Goal: Task Accomplishment & Management: Use online tool/utility

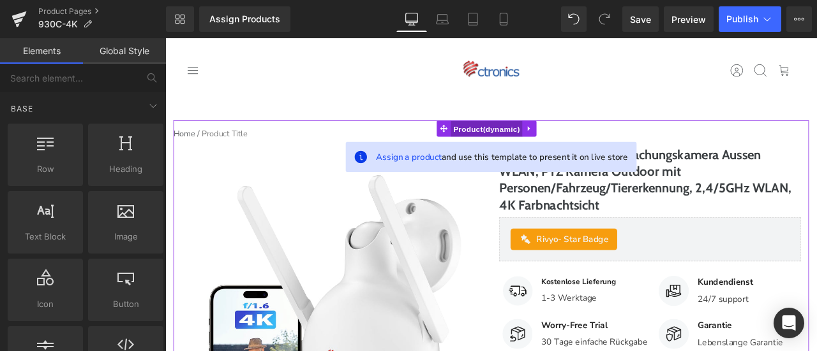
click at [543, 145] on span "Product" at bounding box center [545, 146] width 85 height 19
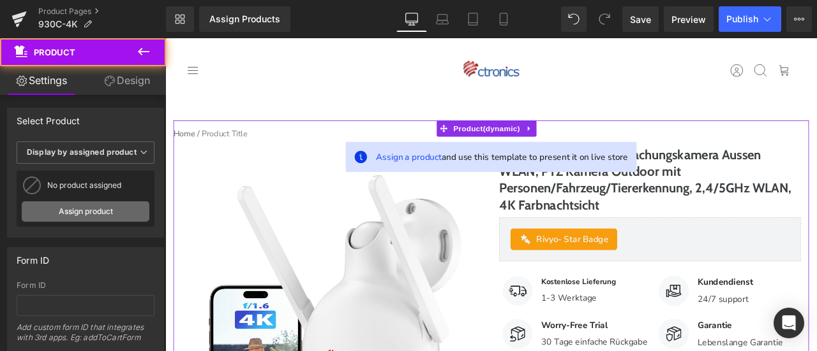
click at [105, 211] on link "Assign product" at bounding box center [86, 212] width 128 height 20
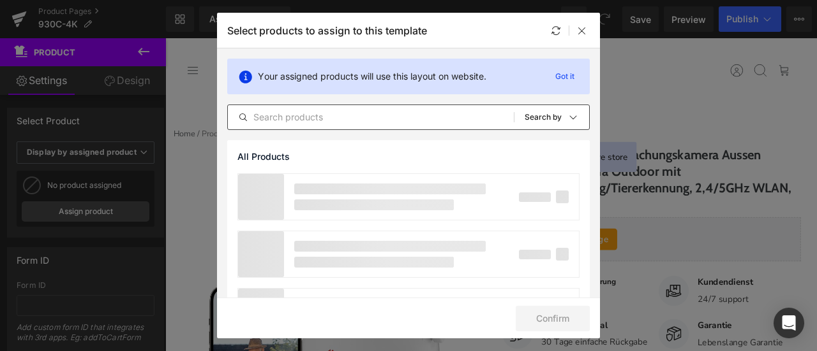
click at [333, 118] on input "text" at bounding box center [371, 117] width 286 height 15
paste input "Ctronics 4K 8MP Überwachungskamera Aussen WLAN, PTZ Kamera Outdoor mit Personen…"
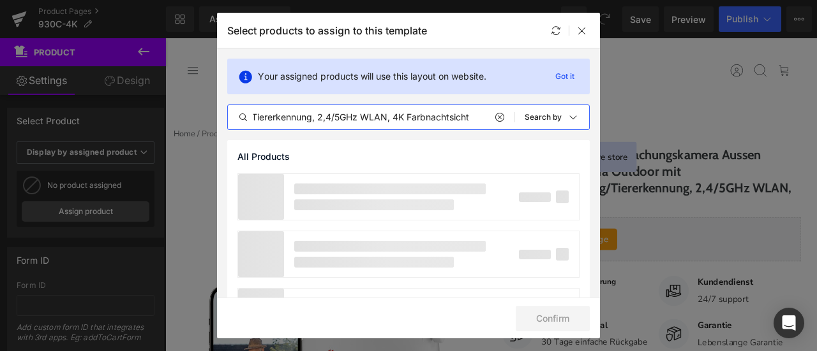
scroll to position [0, 433]
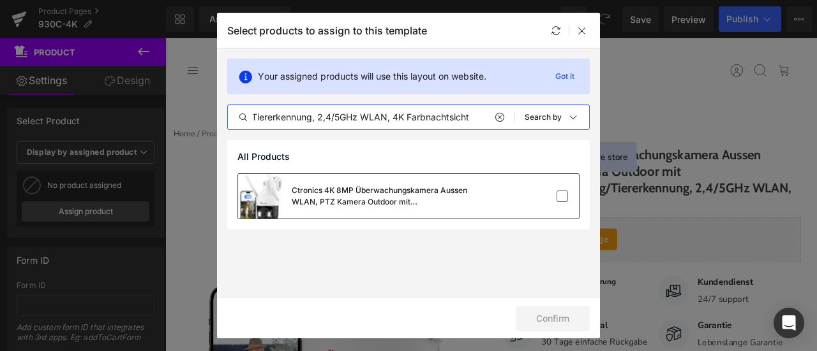
type input "Ctronics 4K 8MP Überwachungskamera Aussen WLAN, PTZ Kamera Outdoor mit Personen…"
click at [447, 181] on div "Ctronics 4K 8MP Überwachungskamera Aussen WLAN, PTZ Kamera Outdoor mit Personen…" at bounding box center [360, 196] width 245 height 45
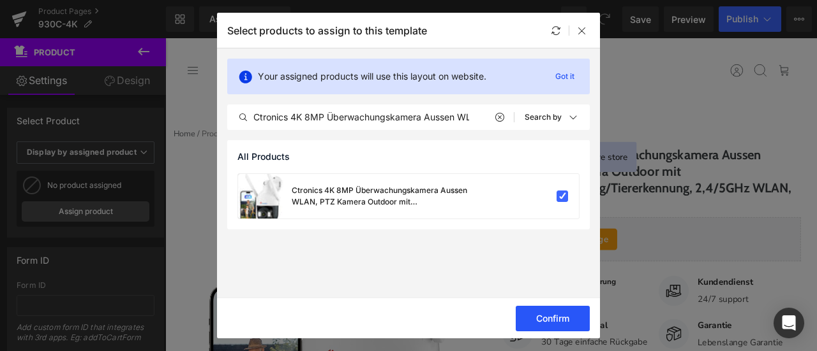
click at [568, 320] on button "Confirm" at bounding box center [552, 319] width 74 height 26
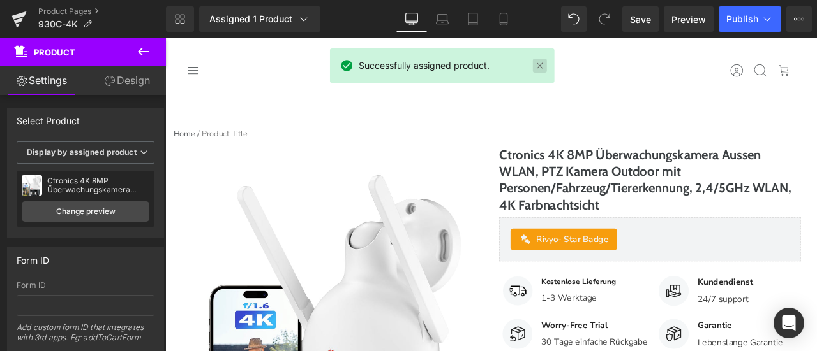
click at [538, 68] on link at bounding box center [540, 66] width 14 height 14
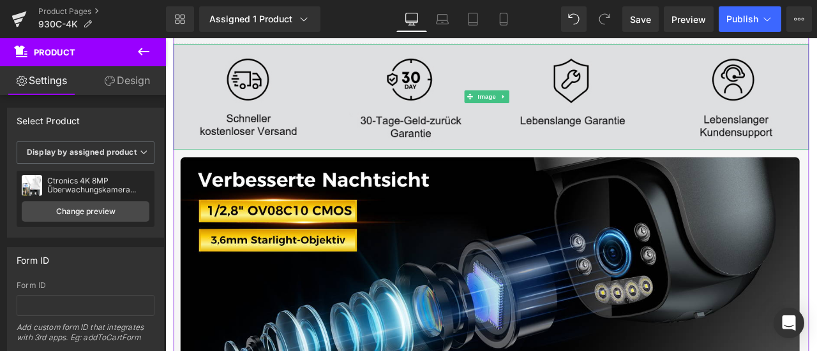
scroll to position [829, 0]
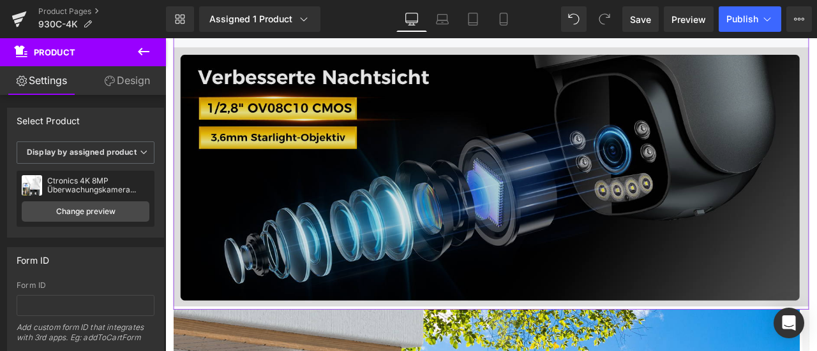
click at [359, 224] on img at bounding box center [551, 202] width 753 height 307
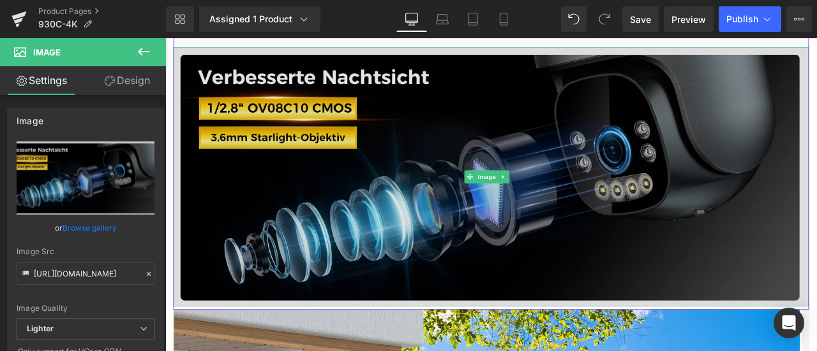
click at [380, 176] on img at bounding box center [551, 202] width 753 height 307
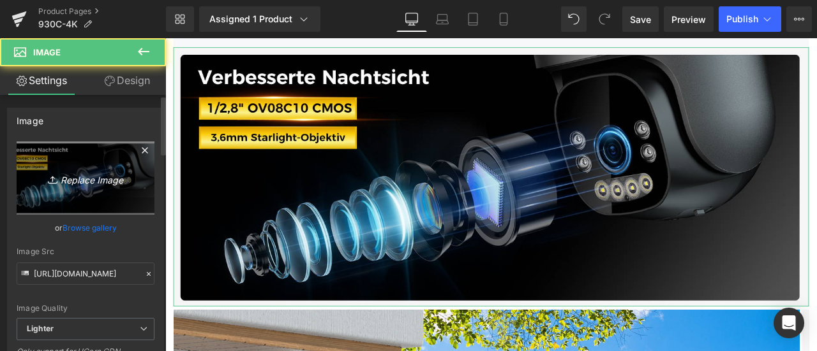
click at [63, 169] on link "Replace Image" at bounding box center [86, 178] width 138 height 73
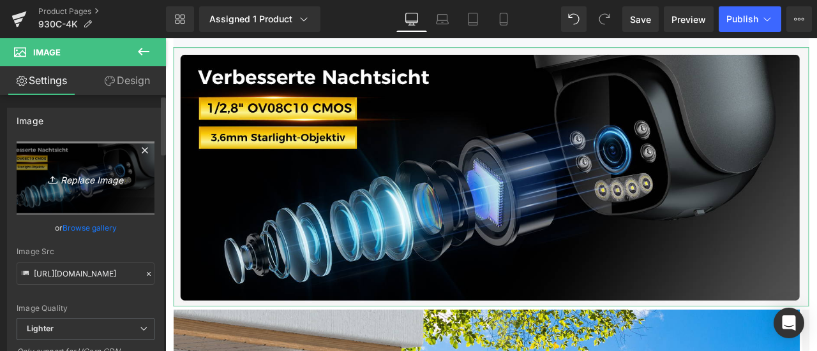
type input "C:\fakepath\详情Detail-21.jpg"
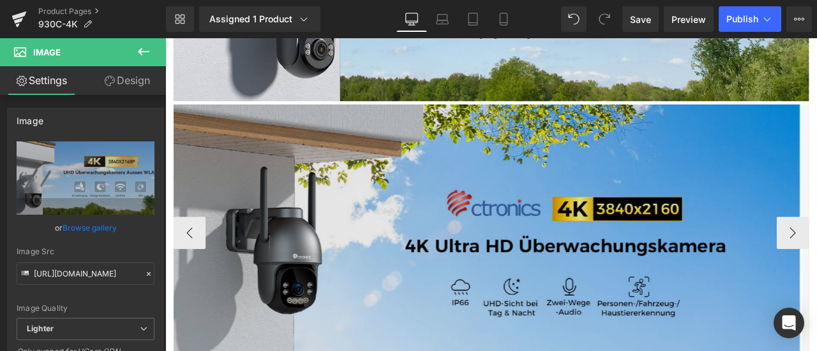
scroll to position [1148, 0]
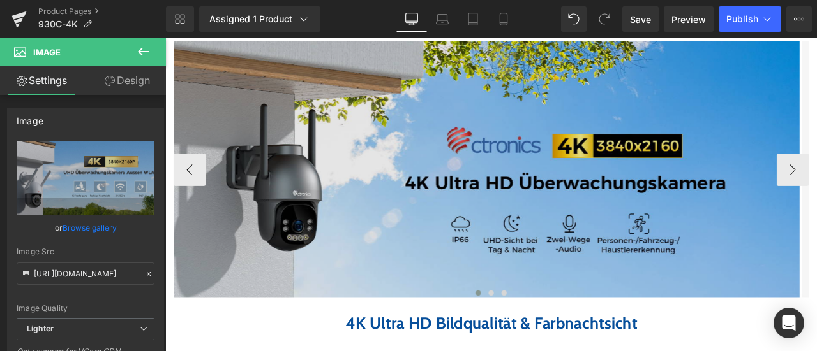
click at [392, 205] on img at bounding box center [546, 194] width 742 height 304
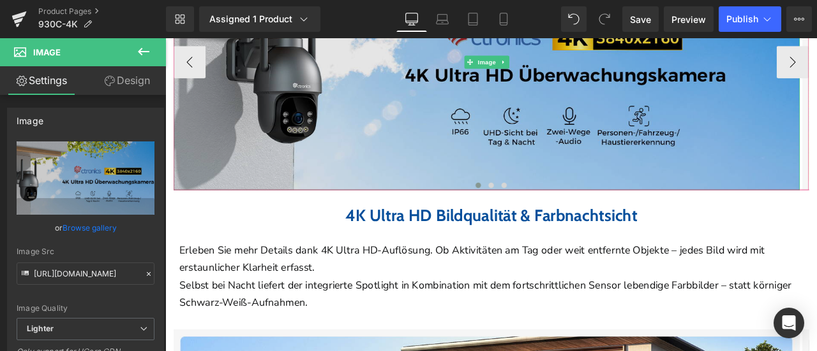
scroll to position [1084, 0]
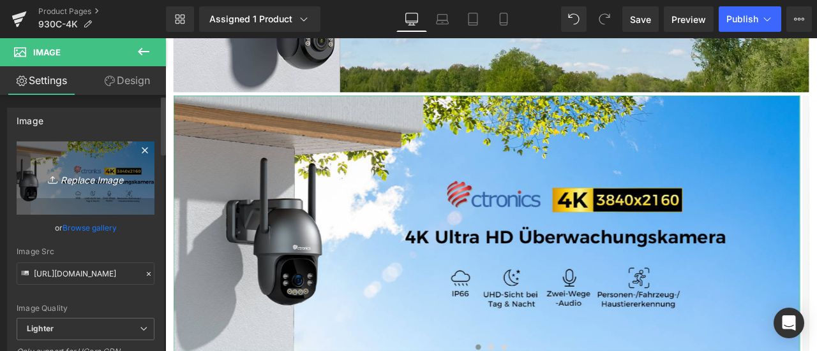
click at [63, 178] on icon "Replace Image" at bounding box center [85, 178] width 102 height 16
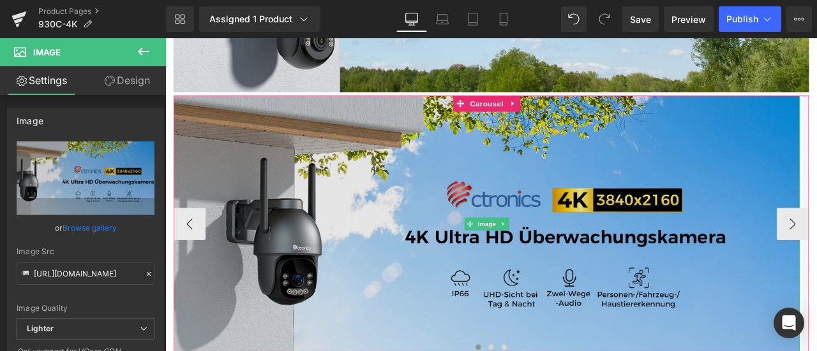
click at [305, 219] on img at bounding box center [546, 258] width 742 height 304
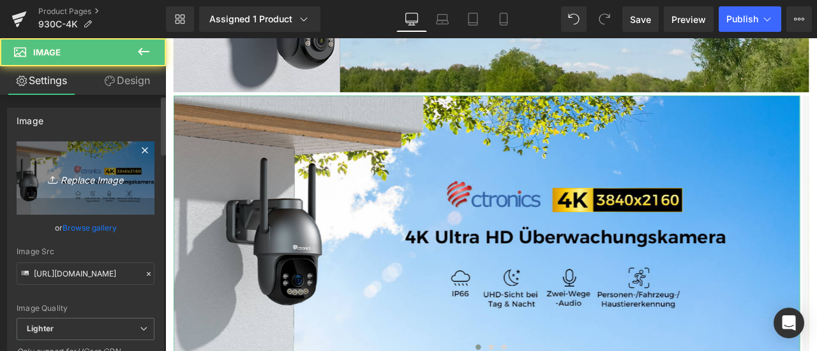
click at [98, 172] on icon "Replace Image" at bounding box center [85, 178] width 102 height 16
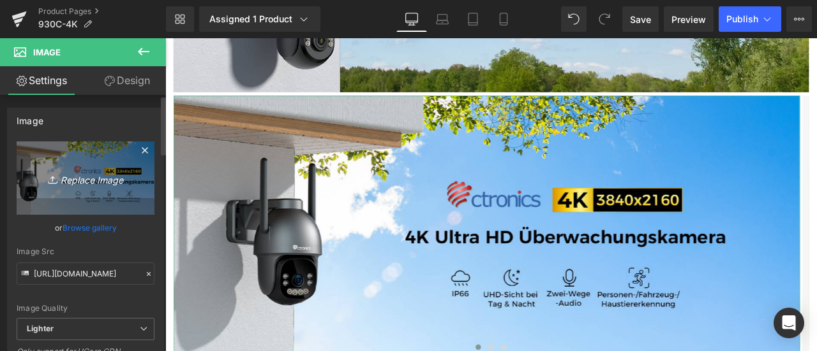
type input "C:\fakepath\详情Detail-23.jpg"
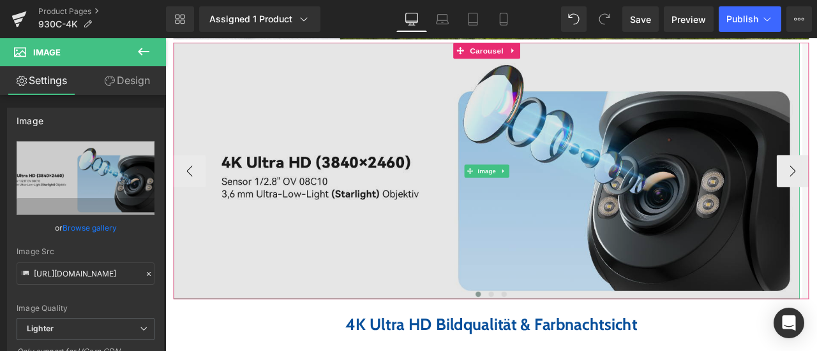
scroll to position [1212, 0]
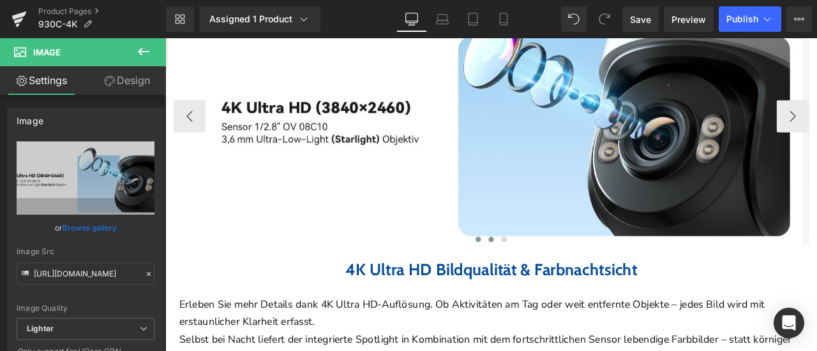
click at [548, 280] on span at bounding box center [551, 277] width 6 height 6
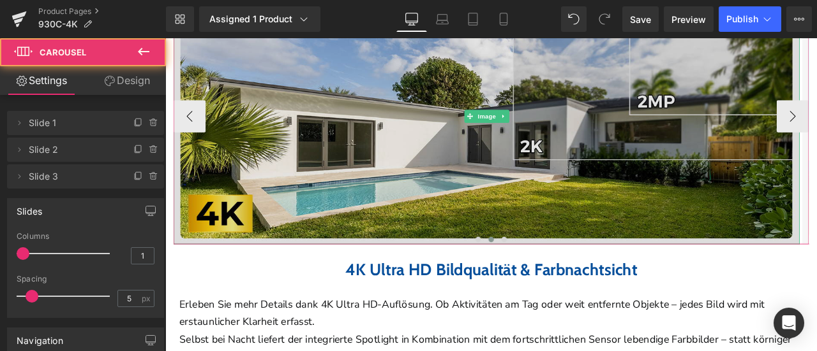
click at [407, 158] on img at bounding box center [546, 130] width 742 height 304
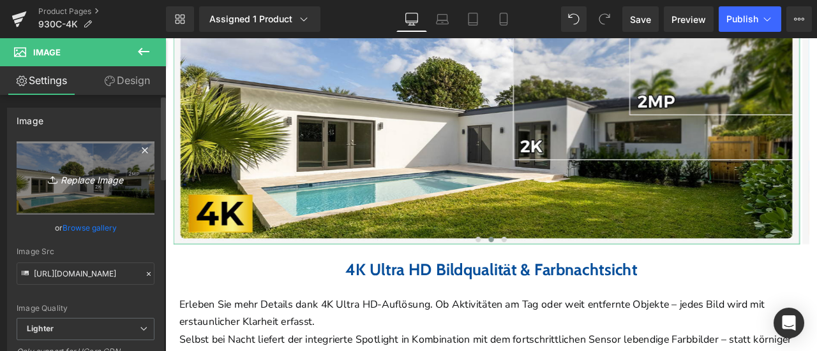
click at [71, 174] on icon "Replace Image" at bounding box center [85, 178] width 102 height 16
type input "C:\fakepath\详情Detail-24.jpg"
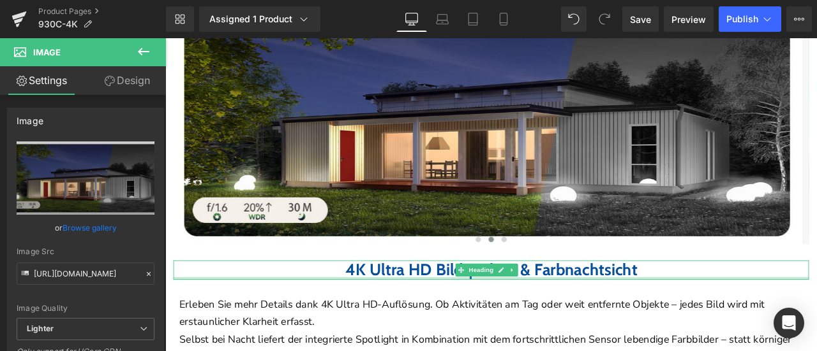
click at [366, 325] on div at bounding box center [551, 323] width 753 height 3
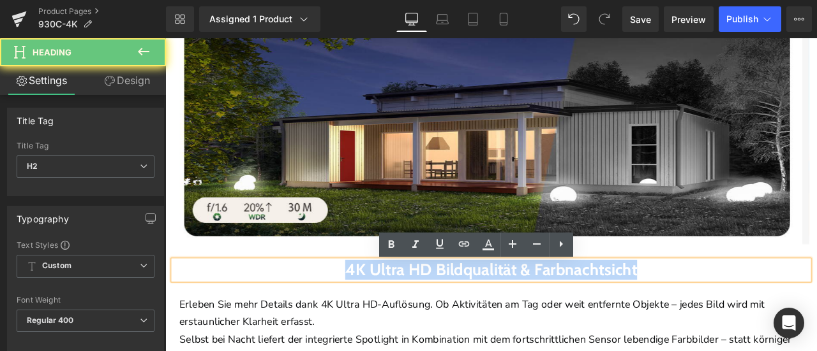
drag, startPoint x: 329, startPoint y: 319, endPoint x: 764, endPoint y: 314, distance: 434.4
click at [764, 314] on h2 "4K Ultra HD Bildqualität & Farbnachtsicht" at bounding box center [551, 313] width 753 height 23
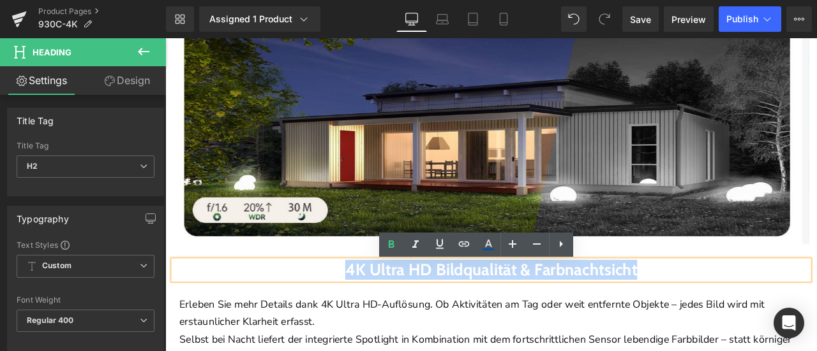
paste div
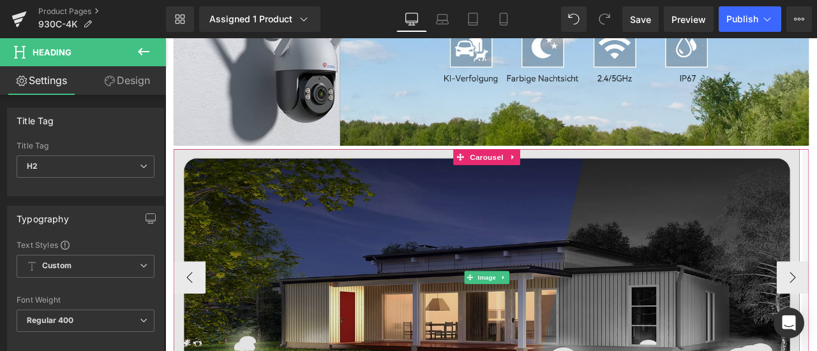
scroll to position [1021, 0]
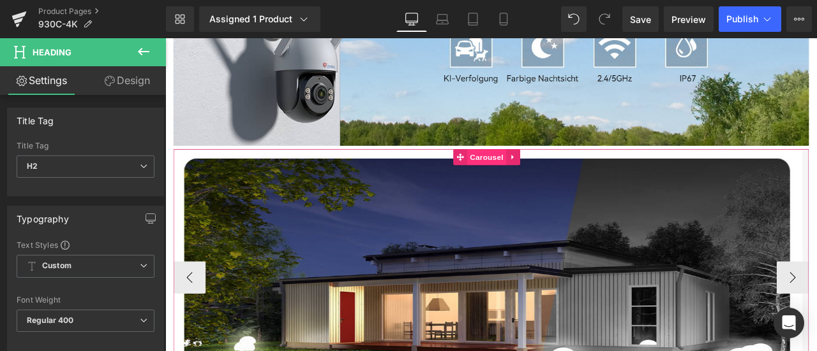
click at [549, 182] on span "Carousel" at bounding box center [546, 179] width 46 height 19
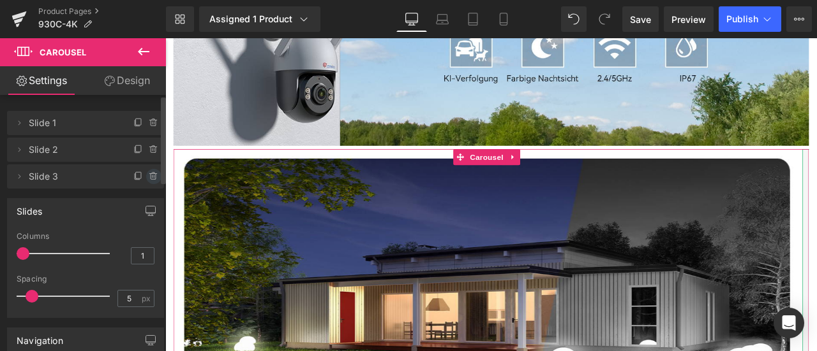
click at [149, 175] on icon at bounding box center [154, 177] width 10 height 10
click at [149, 176] on button "Delete" at bounding box center [140, 177] width 40 height 17
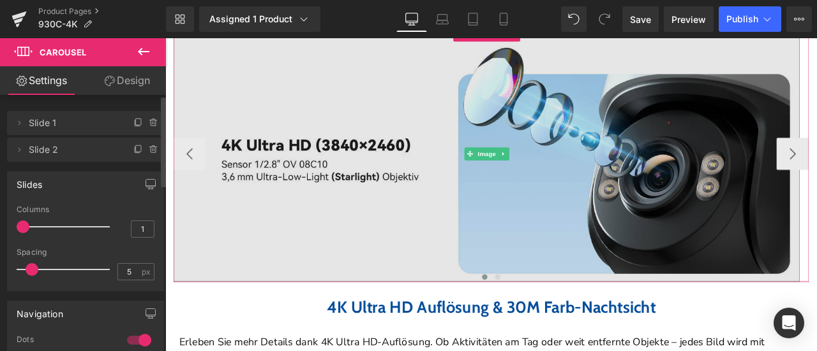
scroll to position [1340, 0]
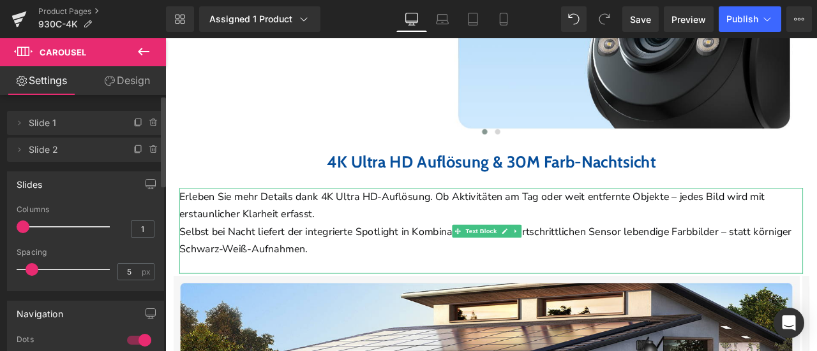
click at [332, 236] on p "Erleben Sie mehr Details dank 4K Ultra HD-Auflösung. Ob Aktivitäten am Tag oder…" at bounding box center [551, 236] width 739 height 41
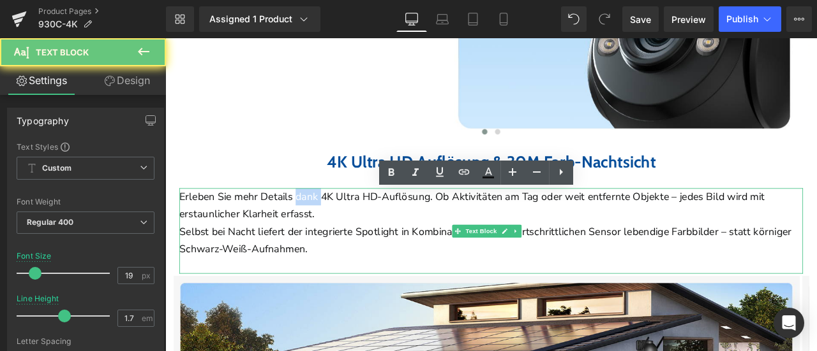
click at [332, 236] on p "Erleben Sie mehr Details dank 4K Ultra HD-Auflösung. Ob Aktivitäten am Tag oder…" at bounding box center [551, 236] width 739 height 41
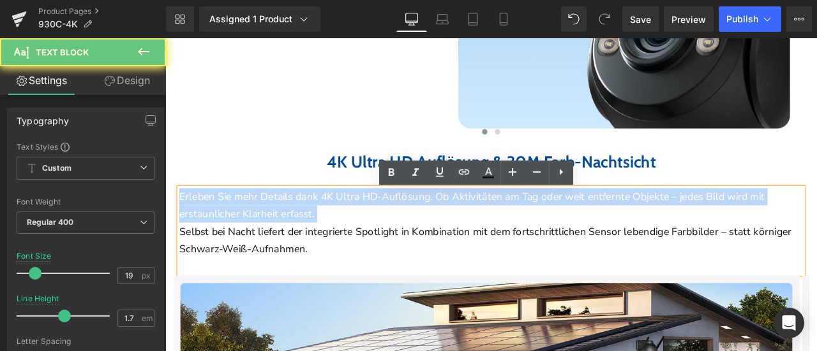
click at [332, 236] on p "Erleben Sie mehr Details dank 4K Ultra HD-Auflösung. Ob Aktivitäten am Tag oder…" at bounding box center [551, 236] width 739 height 41
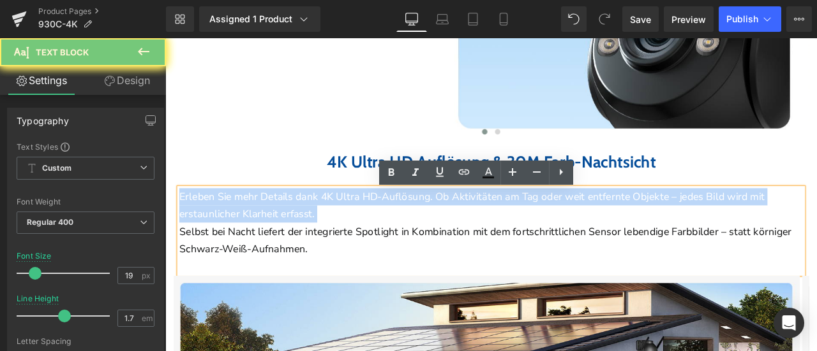
click at [332, 236] on p "Erleben Sie mehr Details dank 4K Ultra HD-Auflösung. Ob Aktivitäten am Tag oder…" at bounding box center [551, 236] width 739 height 41
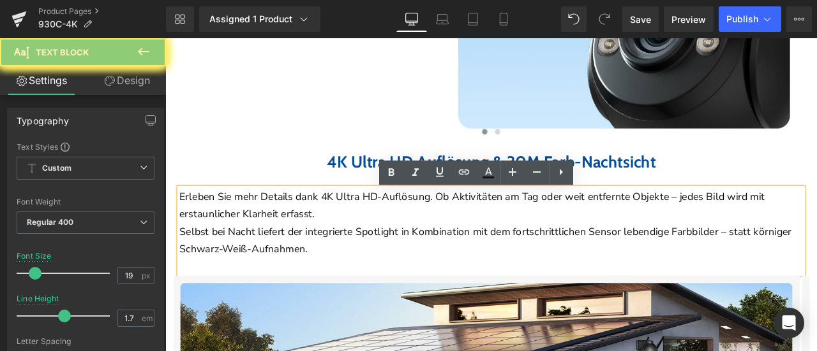
click at [401, 295] on p "Selbst bei Nacht liefert der integrierte Spotlight in Kombination mit dem forts…" at bounding box center [551, 278] width 739 height 41
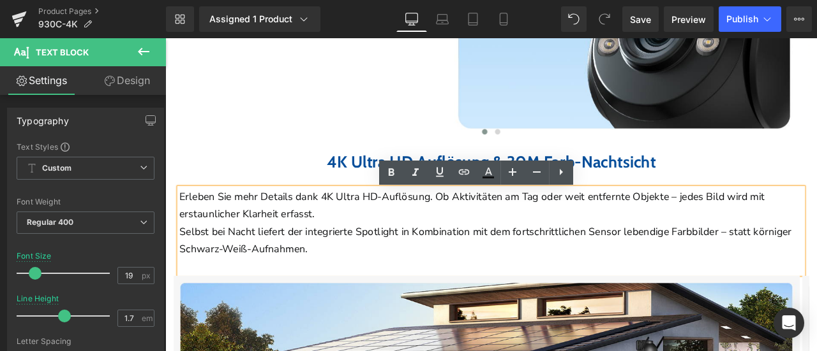
drag, startPoint x: 406, startPoint y: 294, endPoint x: 183, endPoint y: 231, distance: 232.0
click at [183, 231] on div "Erleben Sie mehr Details dank 4K Ultra HD-Auflösung. Ob Aktivitäten am Tag oder…" at bounding box center [551, 266] width 739 height 101
paste div
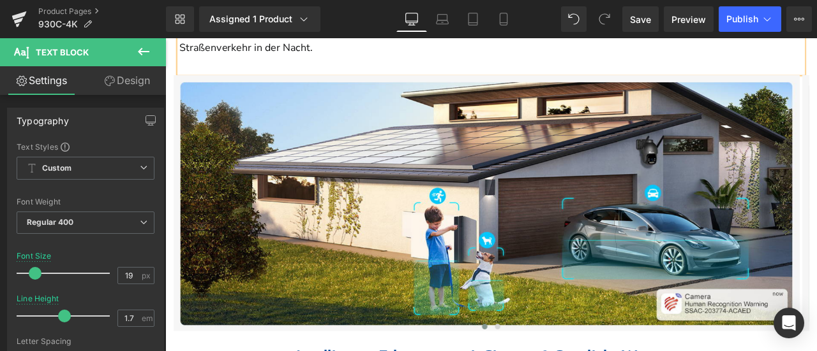
scroll to position [1595, 0]
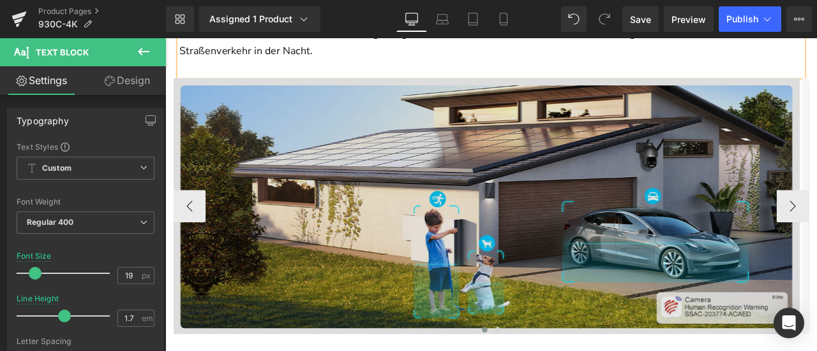
click at [538, 232] on img at bounding box center [546, 238] width 742 height 304
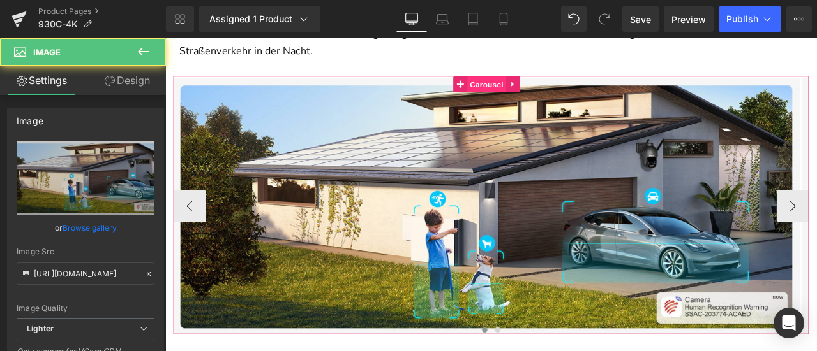
click at [535, 101] on span "Carousel" at bounding box center [546, 93] width 46 height 19
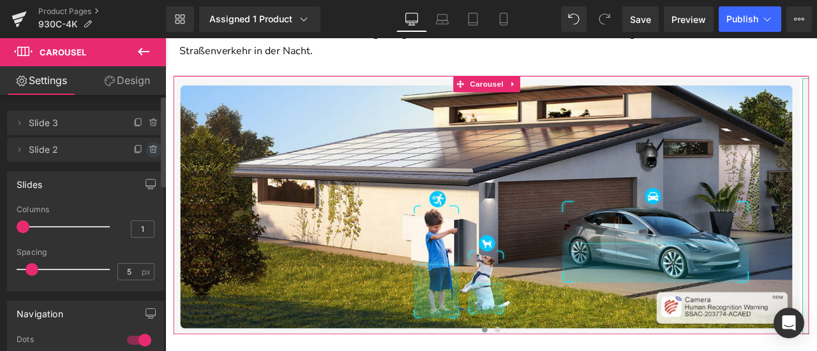
click at [152, 149] on icon at bounding box center [154, 150] width 10 height 10
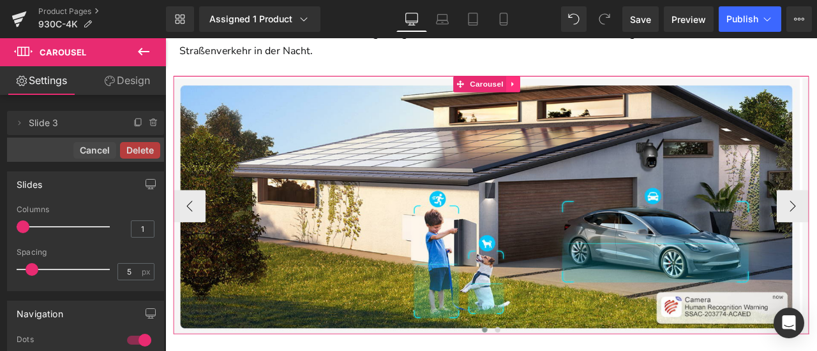
click at [577, 98] on icon at bounding box center [577, 93] width 9 height 10
click at [521, 94] on link "Carousel" at bounding box center [513, 93] width 63 height 19
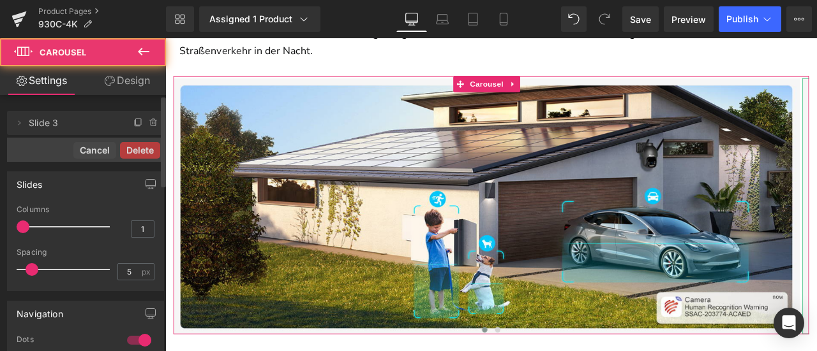
click at [59, 151] on div "Delete Cancel" at bounding box center [85, 150] width 157 height 24
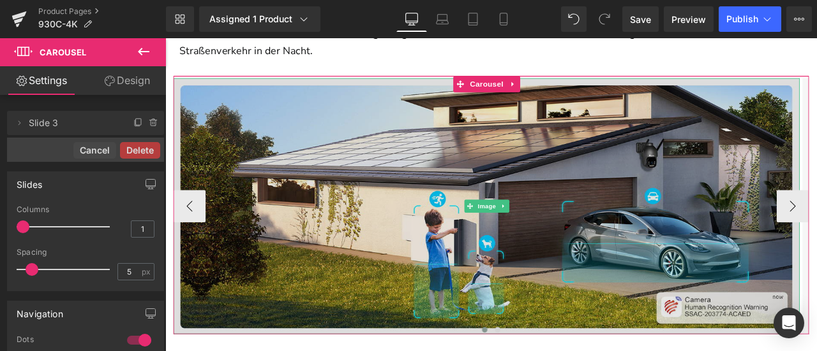
click at [574, 249] on img at bounding box center [546, 238] width 742 height 304
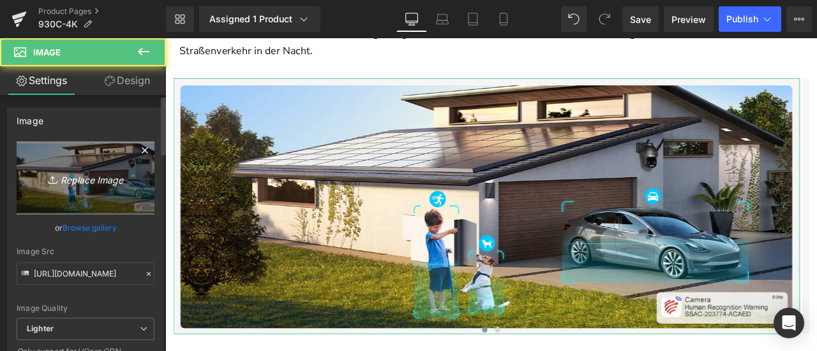
click at [87, 184] on icon "Replace Image" at bounding box center [85, 178] width 102 height 16
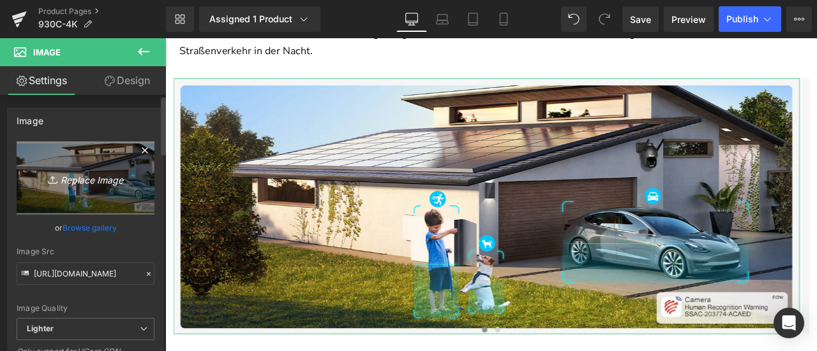
type input "C:\fakepath\详情Detail-25.jpg"
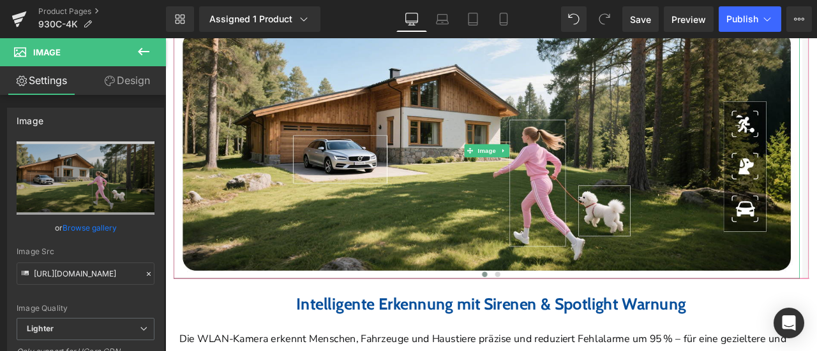
scroll to position [1722, 0]
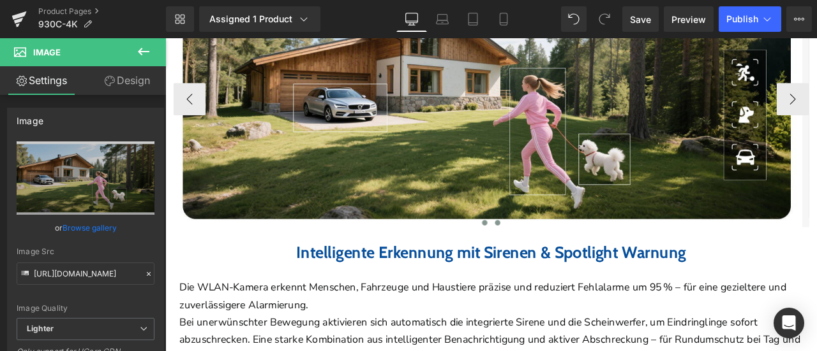
click at [556, 260] on span at bounding box center [559, 257] width 6 height 6
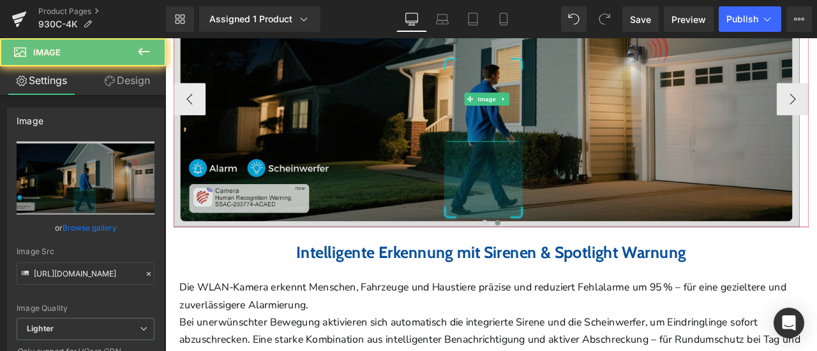
click at [410, 137] on img at bounding box center [546, 111] width 742 height 304
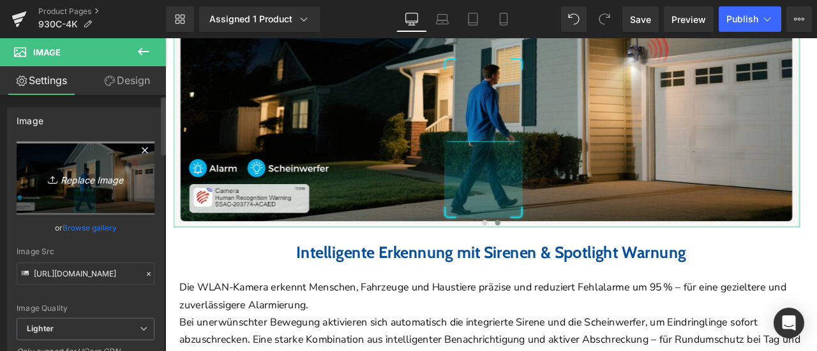
click at [92, 181] on icon "Replace Image" at bounding box center [85, 178] width 102 height 16
type input "C:\fakepath\详情Detail-27.jpg"
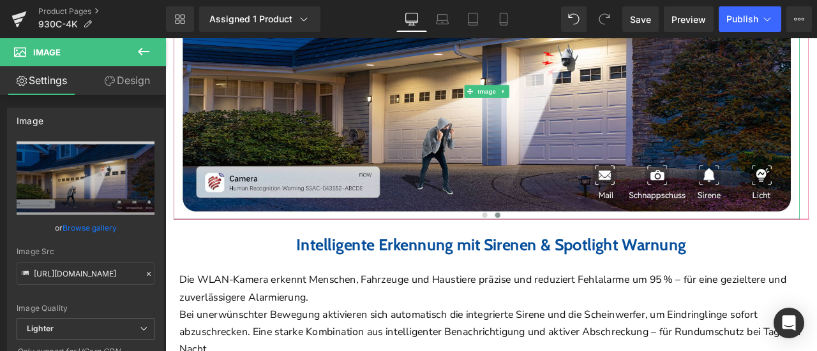
scroll to position [1850, 0]
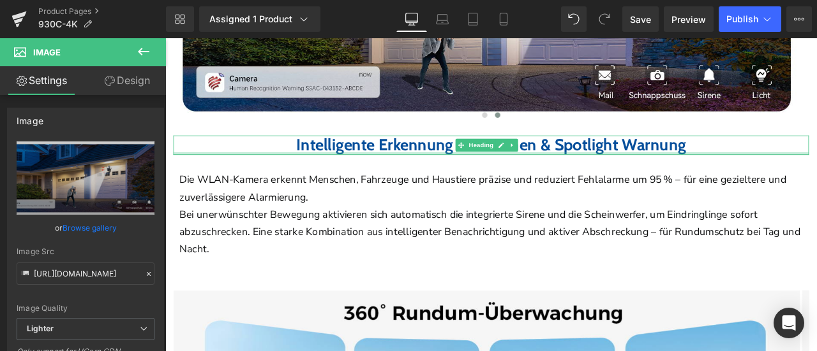
click at [321, 176] on b "Intelligente Erkennung mit Sirenen & Spotlight Warnung" at bounding box center [551, 165] width 461 height 24
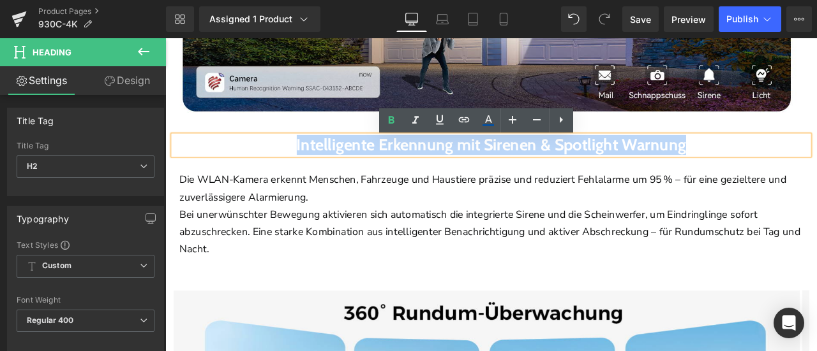
drag, startPoint x: 262, startPoint y: 171, endPoint x: 833, endPoint y: 174, distance: 571.6
click at [816, 174] on h2 "Intelligente Erkennung mit Sirenen & Spotlight Warnung" at bounding box center [551, 165] width 753 height 23
paste div
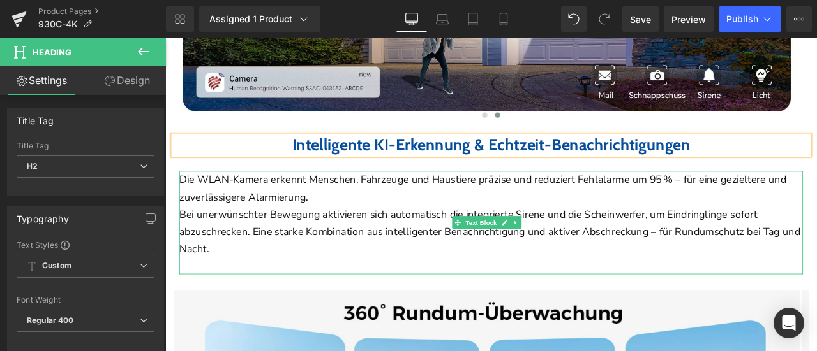
click at [427, 269] on p "Bei unerwünschter Bewegung aktivieren sich automatisch die integrierte Sirene u…" at bounding box center [551, 268] width 739 height 62
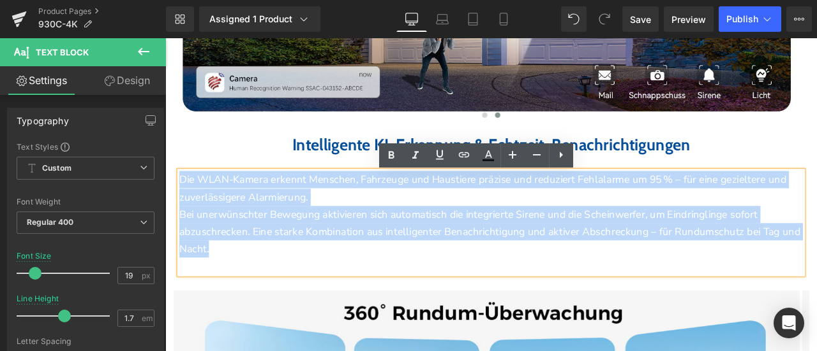
drag, startPoint x: 293, startPoint y: 297, endPoint x: 184, endPoint y: 211, distance: 139.0
click at [184, 211] on div "Die WLAN-Kamera erkennt Menschen, Fahrzeuge und Haustiere präzise und reduziert…" at bounding box center [551, 257] width 739 height 122
paste div
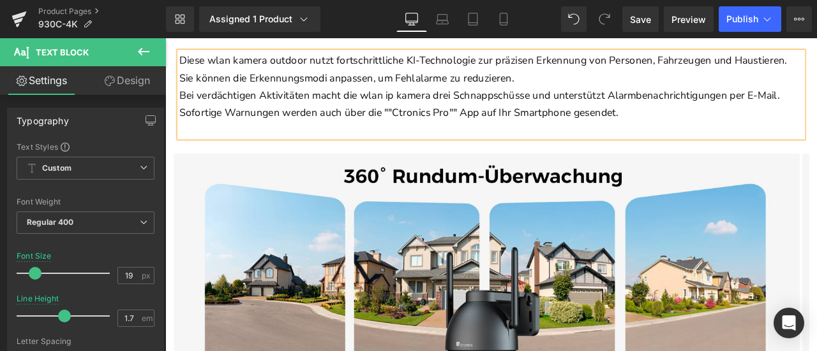
scroll to position [2041, 0]
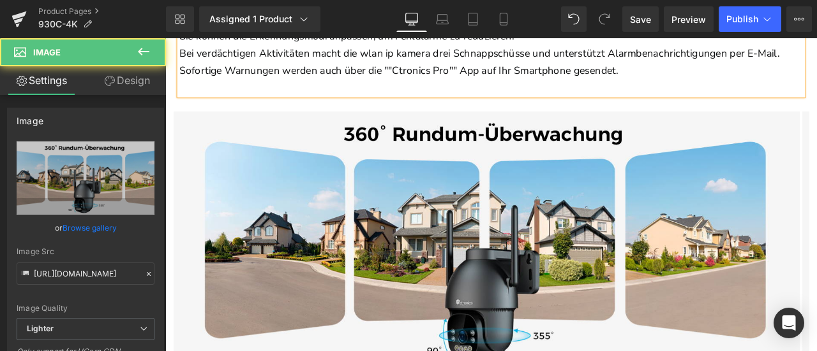
click at [417, 262] on img at bounding box center [546, 277] width 742 height 304
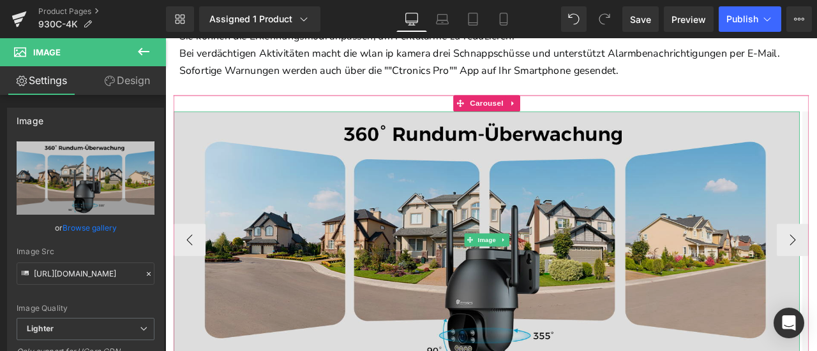
click at [397, 198] on img at bounding box center [546, 277] width 742 height 304
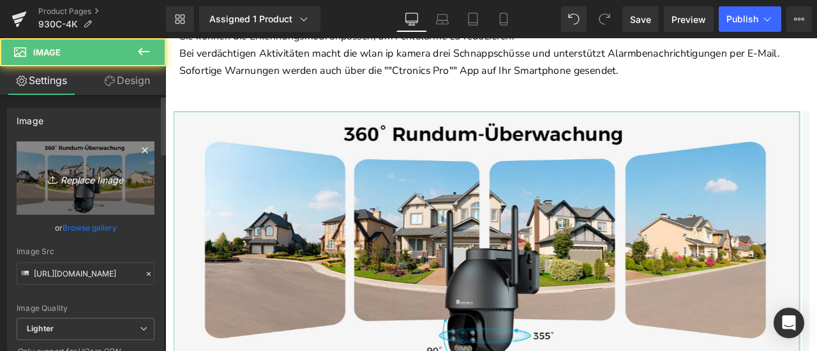
click at [81, 179] on icon "Replace Image" at bounding box center [85, 178] width 102 height 16
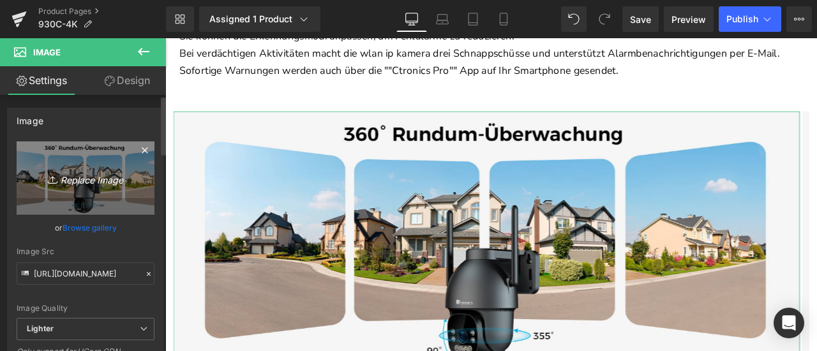
type input "C:\fakepath\详情Detail-26.jpg"
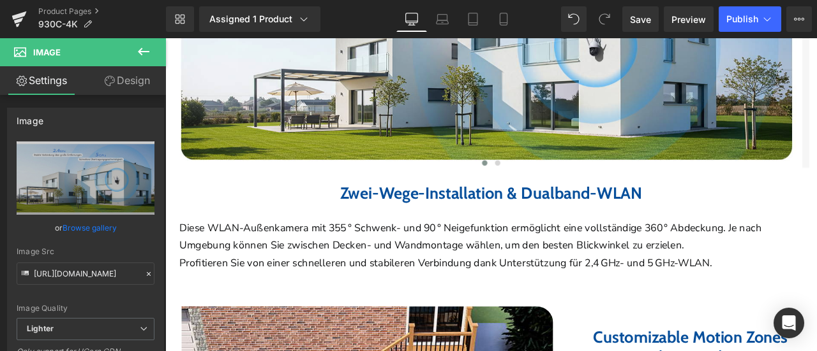
scroll to position [2233, 0]
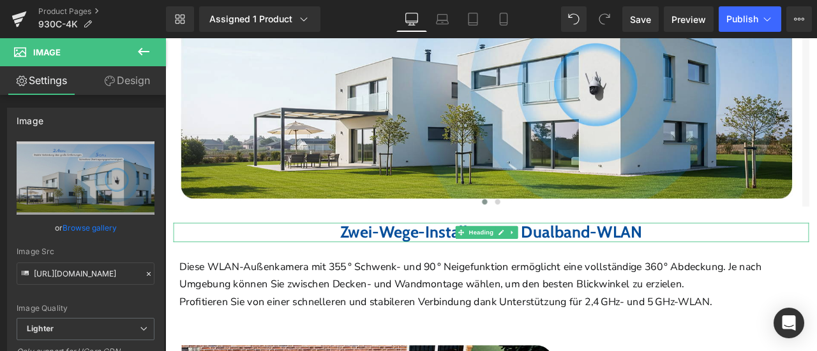
click at [373, 270] on b "Zwei-Wege-Installation & Dualband-WLAN" at bounding box center [552, 268] width 358 height 24
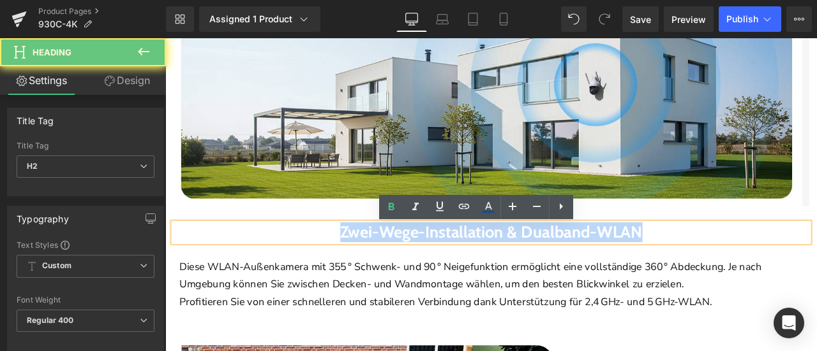
drag, startPoint x: 314, startPoint y: 275, endPoint x: 776, endPoint y: 270, distance: 461.2
click at [776, 270] on h2 "Zwei-Wege-Installation & Dualband-WLAN" at bounding box center [551, 268] width 753 height 23
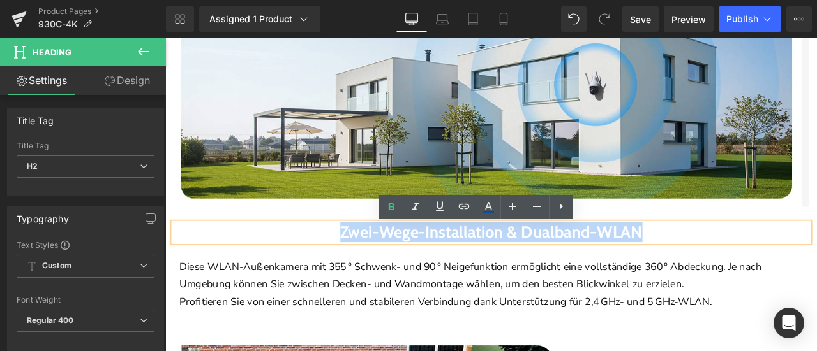
paste div
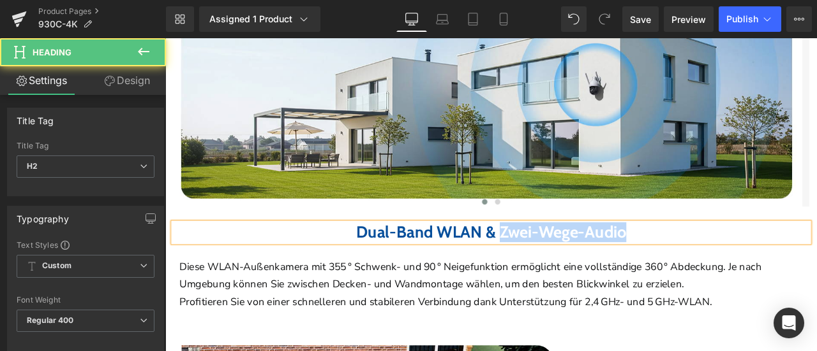
drag, startPoint x: 558, startPoint y: 272, endPoint x: 797, endPoint y: 280, distance: 240.0
click at [797, 280] on h2 "Dual-Band WLAN & Zwei-Wege-Audio" at bounding box center [551, 268] width 753 height 23
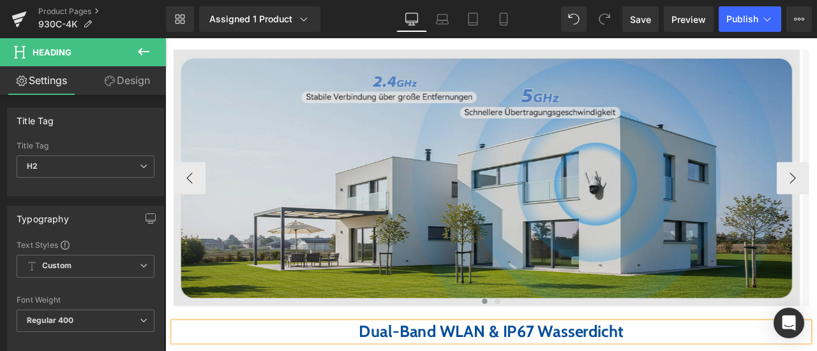
scroll to position [2105, 0]
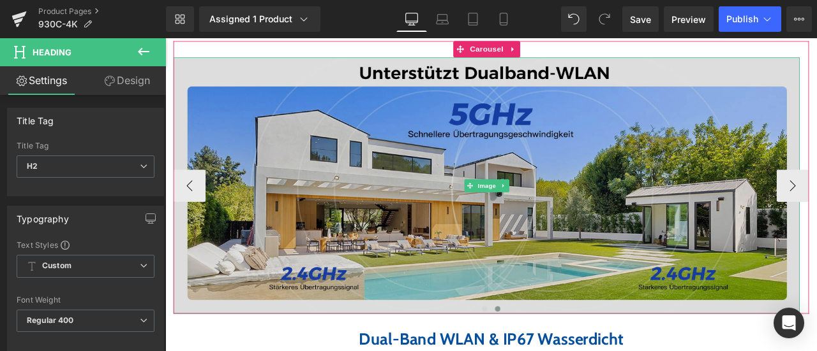
click at [389, 172] on img at bounding box center [546, 213] width 742 height 304
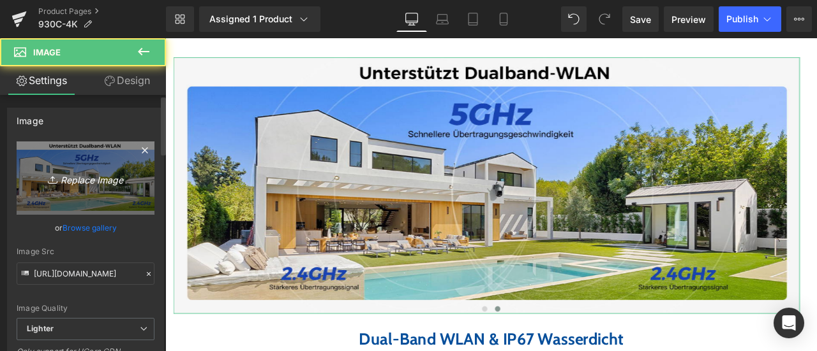
click at [64, 184] on icon "Replace Image" at bounding box center [85, 178] width 102 height 16
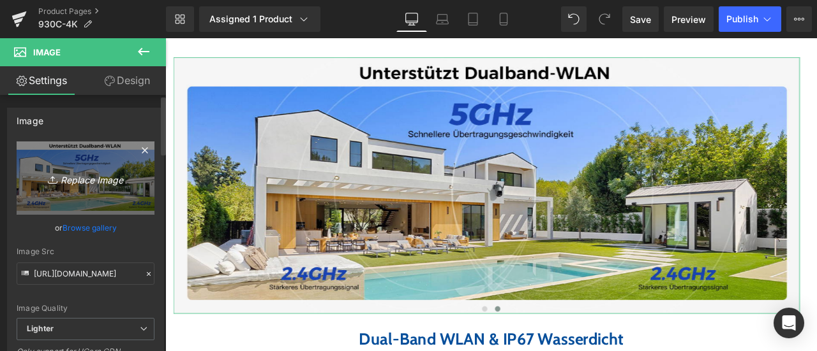
type input "C:\fakepath\详情Detail-22.jpg"
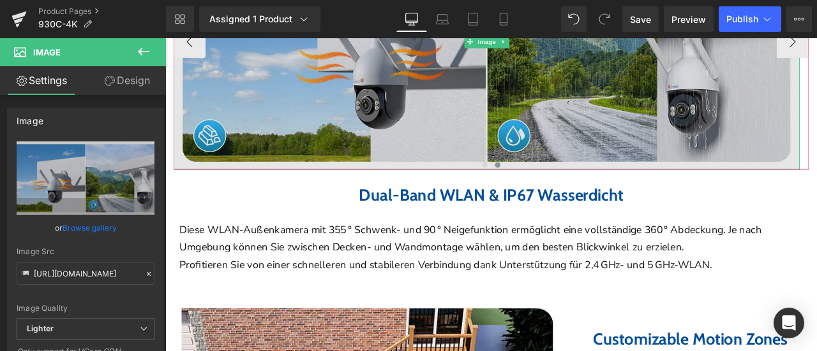
scroll to position [2296, 0]
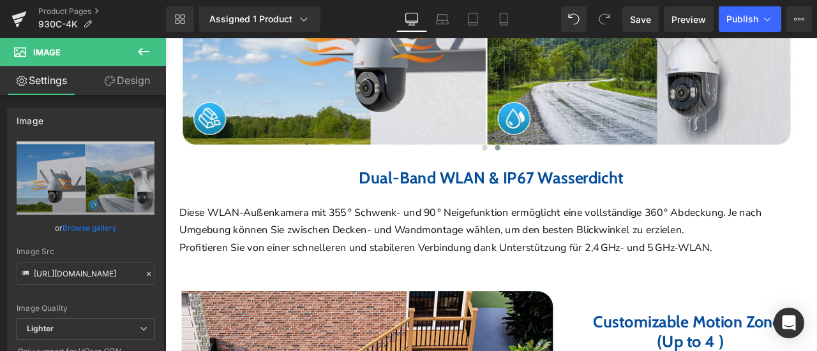
click at [326, 245] on span "Diese WLAN-Außenkamera mit 355 ° Schwenk- und 90 ° Neigefunktion ermöglicht ein…" at bounding box center [527, 255] width 690 height 37
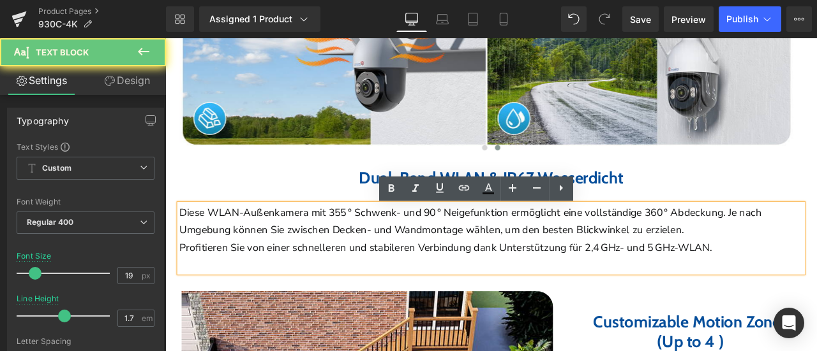
click at [300, 253] on span "Diese WLAN-Außenkamera mit 355 ° Schwenk- und 90 ° Neigefunktion ermöglicht ein…" at bounding box center [527, 255] width 690 height 37
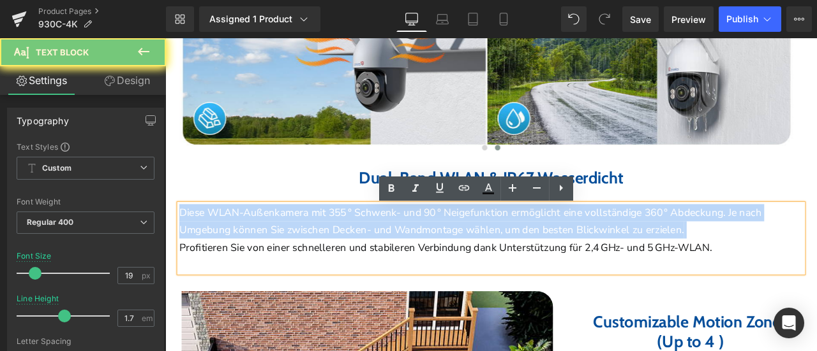
click at [300, 253] on span "Diese WLAN-Außenkamera mit 355 ° Schwenk- und 90 ° Neigefunktion ermöglicht ein…" at bounding box center [527, 255] width 690 height 37
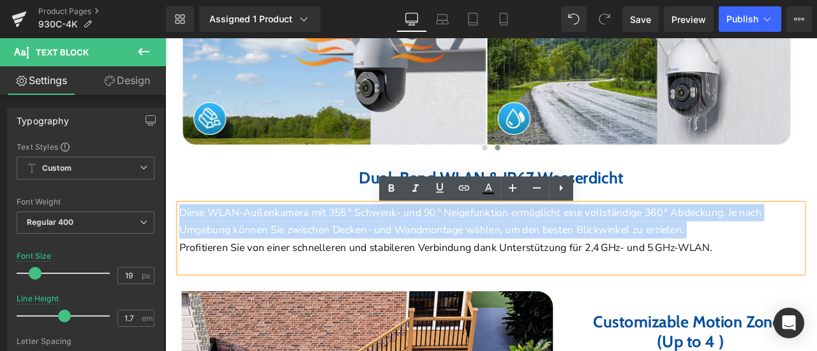
paste div
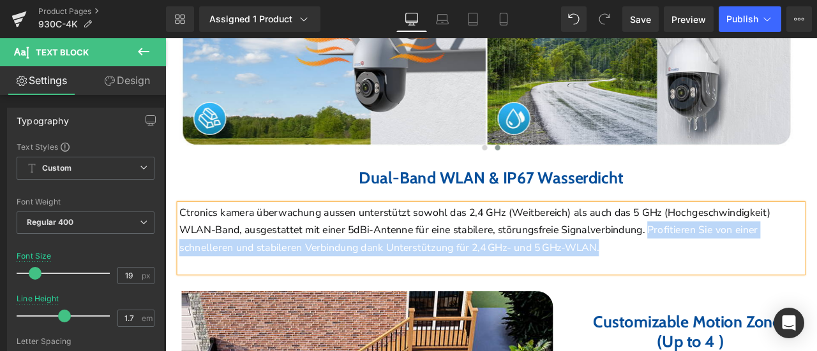
drag, startPoint x: 856, startPoint y: 288, endPoint x: 182, endPoint y: 292, distance: 673.6
click at [182, 292] on p "Ctronics kamera überwachung aussen unterstützt sowohl das 2,4 GHz (Weitbereich)…" at bounding box center [551, 266] width 739 height 62
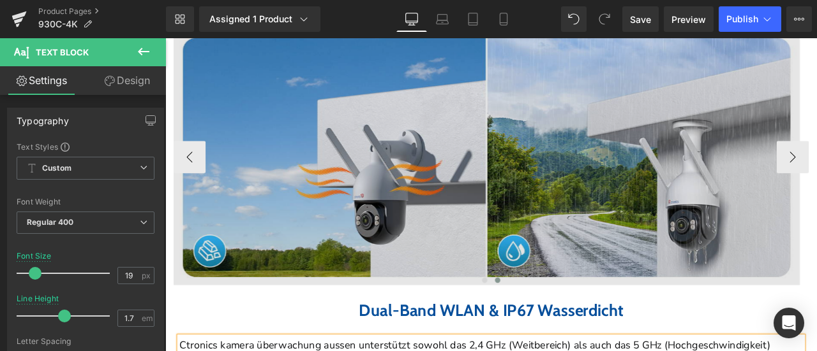
scroll to position [2169, 0]
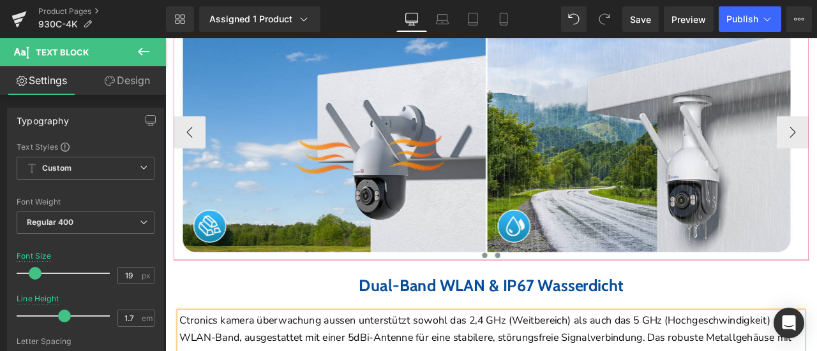
click at [540, 299] on span at bounding box center [543, 296] width 6 height 6
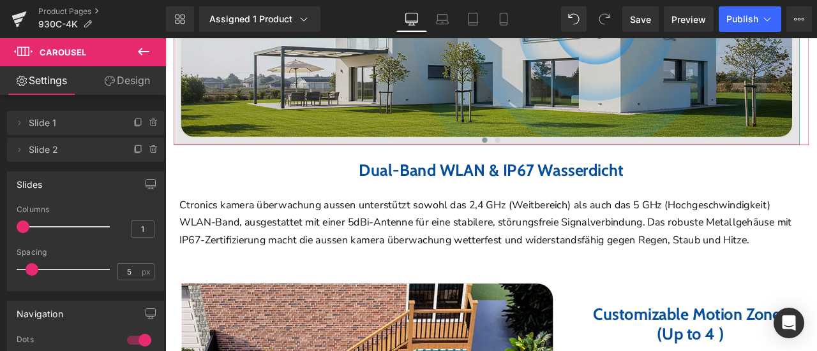
scroll to position [2360, 0]
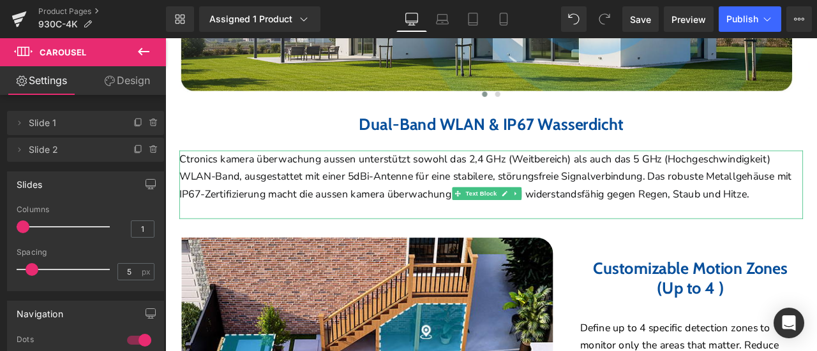
click at [622, 182] on span "Ctronics kamera überwachung aussen unterstützt sowohl das 2,4 GHz (Weitbereich)…" at bounding box center [544, 203] width 725 height 58
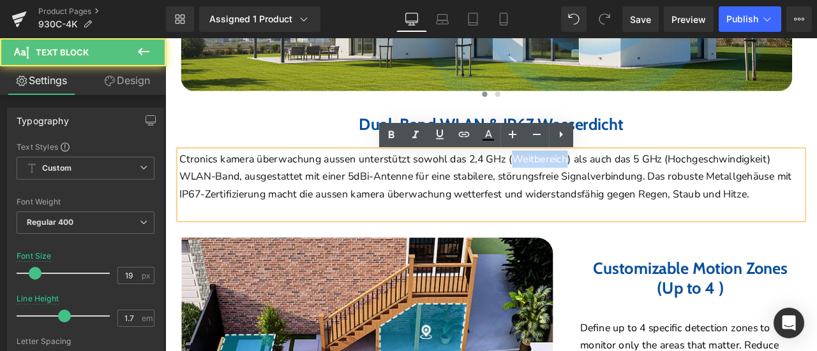
click at [622, 182] on span "Ctronics kamera überwachung aussen unterstützt sowohl das 2,4 GHz (Weitbereich)…" at bounding box center [544, 203] width 725 height 58
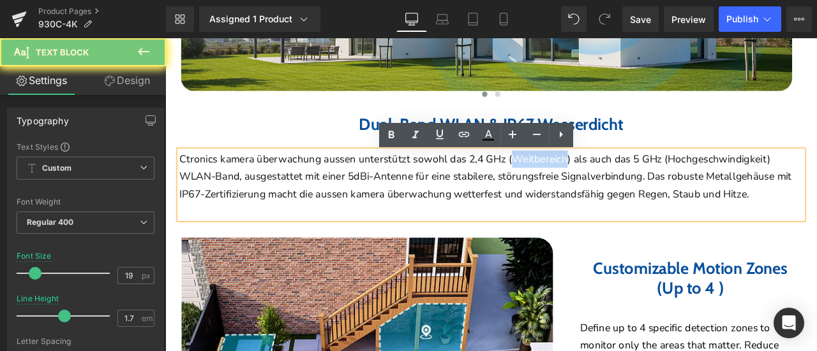
click at [622, 182] on span "Ctronics kamera überwachung aussen unterstützt sowohl das 2,4 GHz (Weitbereich)…" at bounding box center [544, 203] width 725 height 58
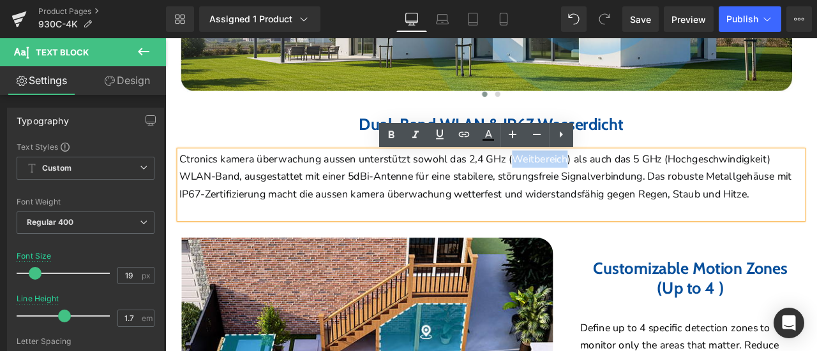
click at [431, 219] on span "Ctronics kamera überwachung aussen unterstützt sowohl das 2,4 GHz (Weitbereich)…" at bounding box center [544, 203] width 725 height 58
drag, startPoint x: 367, startPoint y: 252, endPoint x: 123, endPoint y: 196, distance: 250.1
click at [531, 233] on p "Ctronics kamera überwachung aussen unterstützt sowohl das 2,4 GHz (Weitbereich)…" at bounding box center [551, 203] width 739 height 62
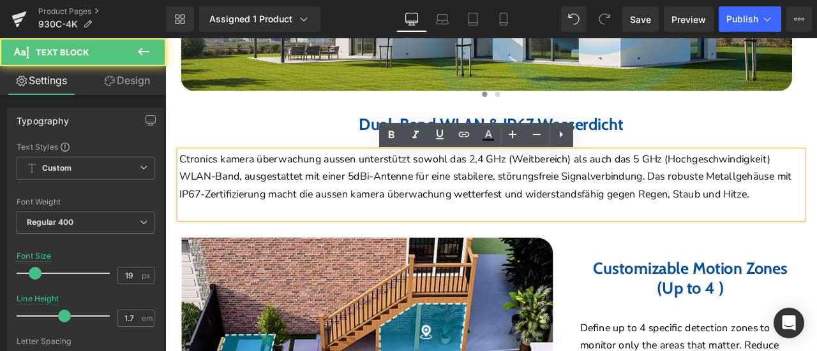
click at [402, 216] on p "Ctronics kamera überwachung aussen unterstützt sowohl das 2,4 GHz (Weitbereich)…" at bounding box center [551, 203] width 739 height 62
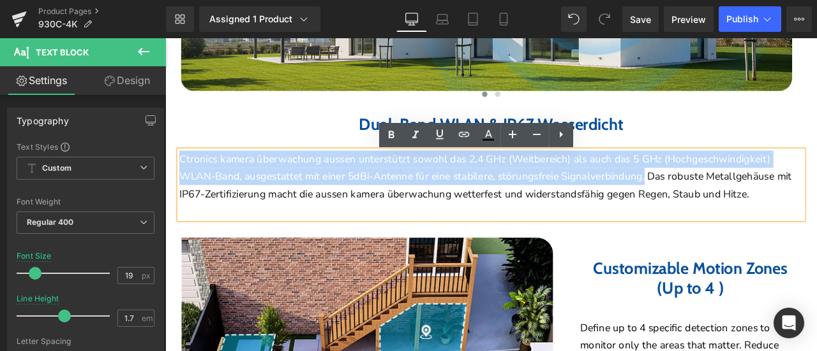
drag, startPoint x: 184, startPoint y: 186, endPoint x: 904, endPoint y: 206, distance: 719.9
click at [816, 206] on p "Ctronics kamera überwachung aussen unterstützt sowohl das 2,4 GHz (Weitbereich)…" at bounding box center [551, 203] width 739 height 62
copy span "Ctronics kamera überwachung aussen unterstützt sowohl das 2,4 GHz (Weitbereich)…"
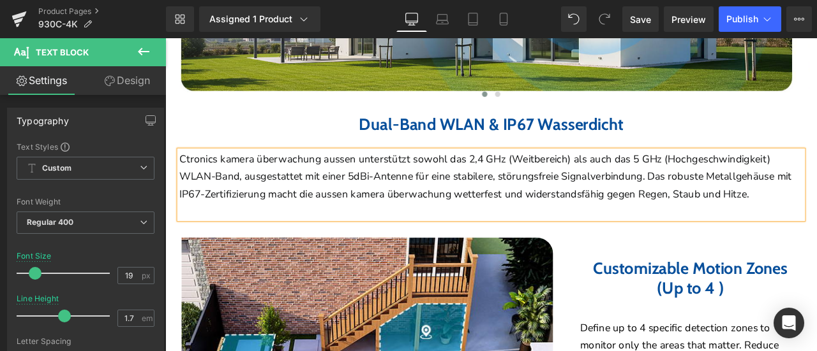
click at [565, 233] on p "Ctronics kamera überwachung aussen unterstützt sowohl das 2,4 GHz (Weitbereich)…" at bounding box center [551, 203] width 739 height 62
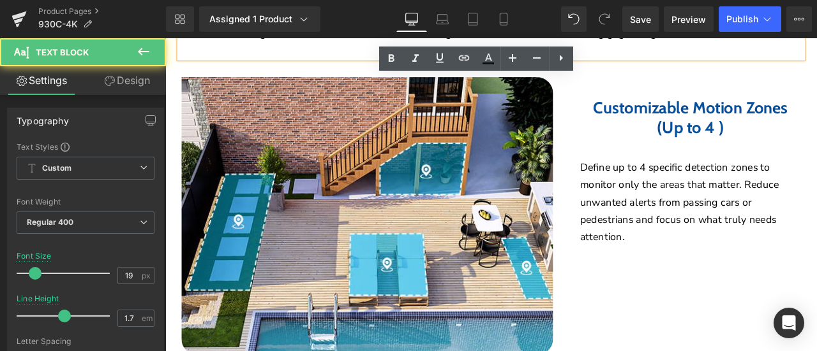
scroll to position [2552, 0]
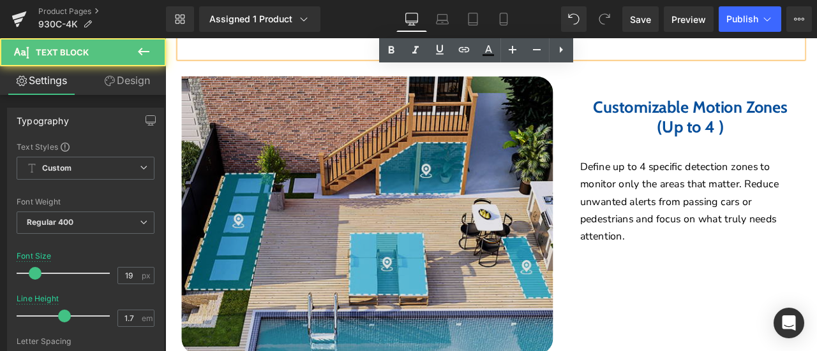
click at [426, 272] on div "Image" at bounding box center [404, 249] width 440 height 330
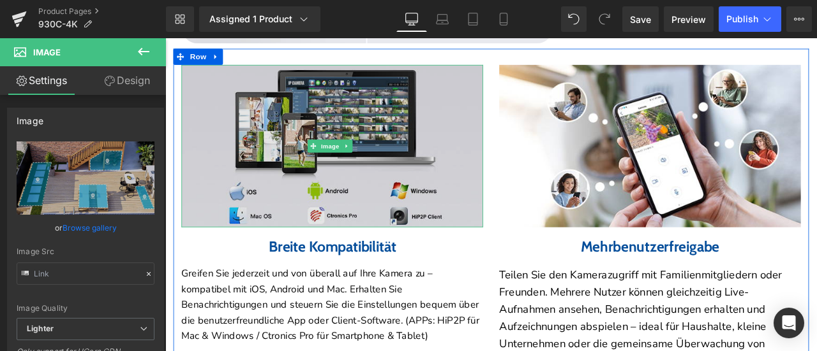
scroll to position [3700, 0]
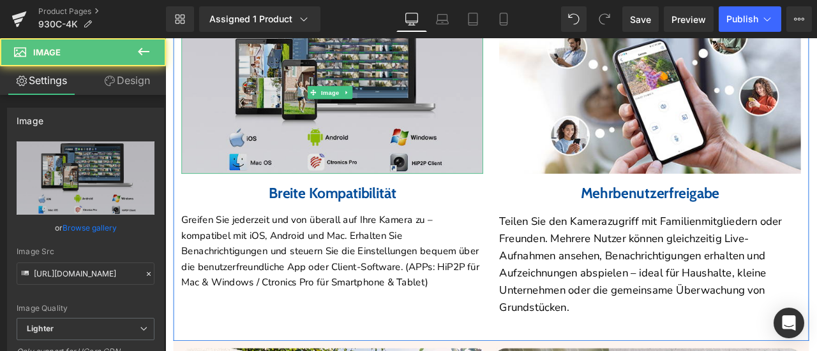
click at [284, 108] on img at bounding box center [362, 102] width 357 height 193
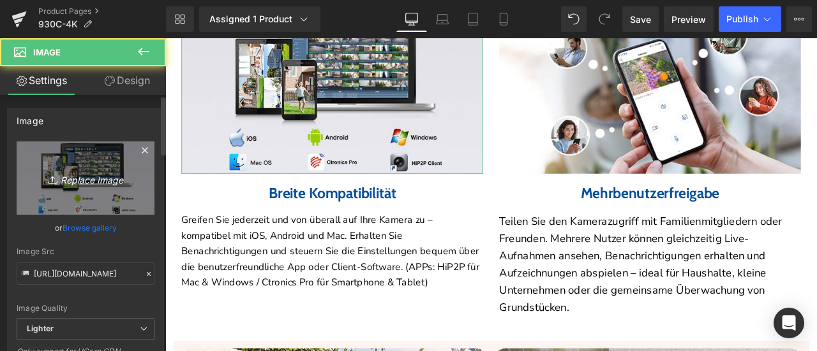
click at [72, 175] on icon "Replace Image" at bounding box center [85, 178] width 102 height 16
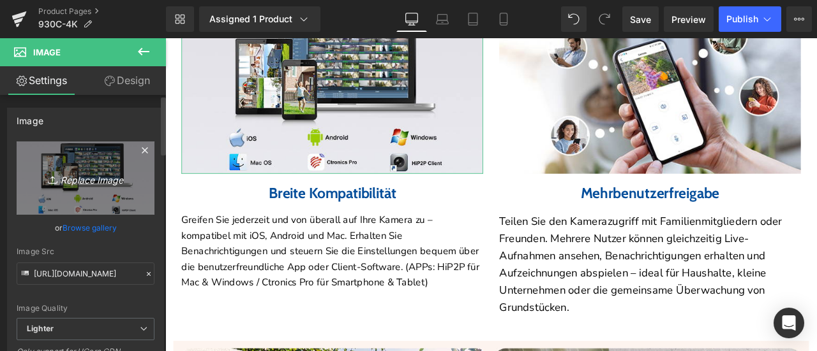
type input "C:\fakepath\详情Detail-31.jpg"
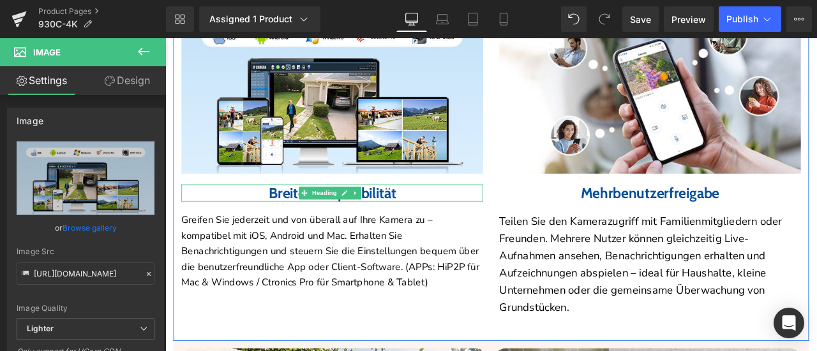
click at [266, 232] on h3 "Breite Kompatibilität" at bounding box center [362, 222] width 357 height 20
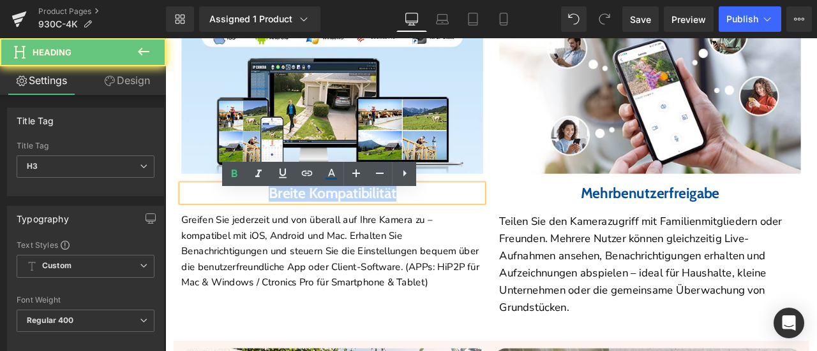
drag, startPoint x: 260, startPoint y: 229, endPoint x: 468, endPoint y: 229, distance: 208.6
click at [468, 228] on h3 "Breite Kompatibilität" at bounding box center [362, 222] width 357 height 20
paste div
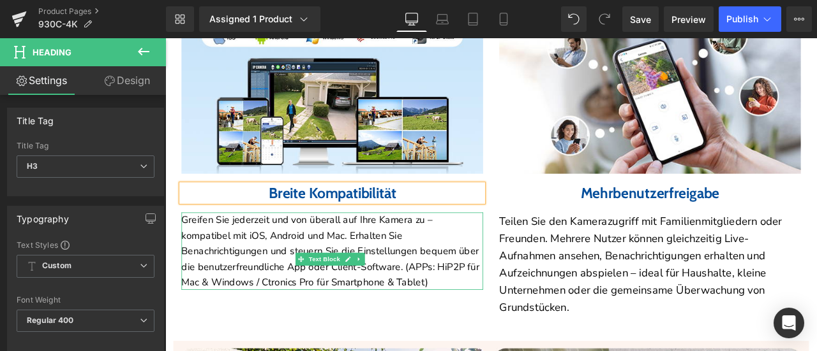
click at [339, 276] on p "Greifen Sie jederzeit und von überall auf Ihre Kamera zu – kompatibel mit iOS, …" at bounding box center [362, 291] width 357 height 92
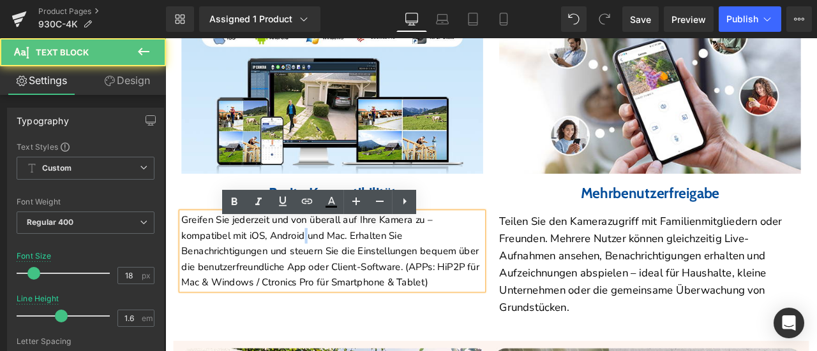
click at [339, 276] on p "Greifen Sie jederzeit und von überall auf Ihre Kamera zu – kompatibel mit iOS, …" at bounding box center [362, 291] width 357 height 92
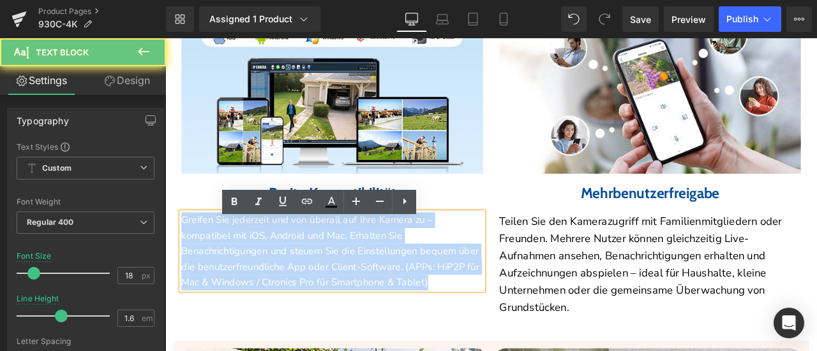
click at [339, 276] on p "Greifen Sie jederzeit und von überall auf Ihre Kamera zu – kompatibel mit iOS, …" at bounding box center [362, 291] width 357 height 92
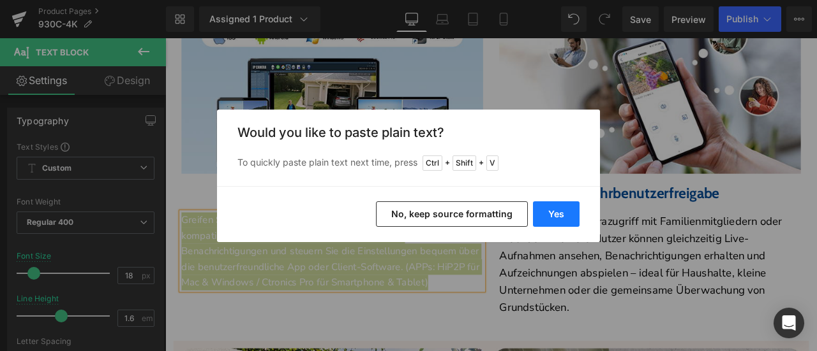
click at [560, 215] on button "Yes" at bounding box center [556, 215] width 47 height 26
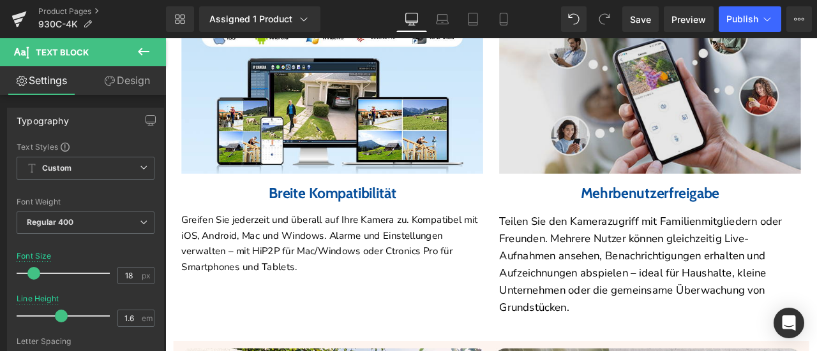
click at [654, 130] on img at bounding box center [739, 102] width 357 height 192
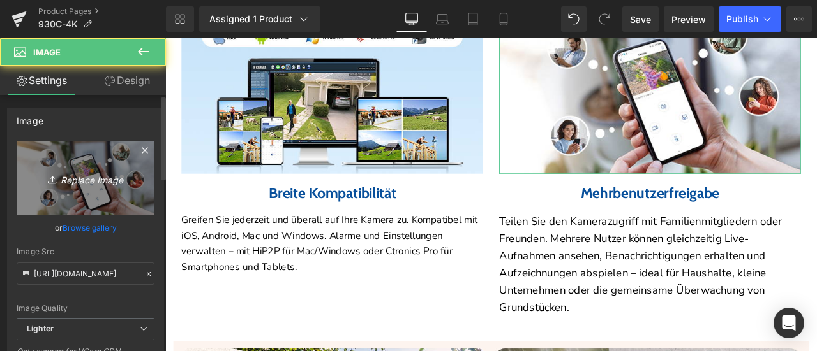
click at [98, 173] on icon "Replace Image" at bounding box center [85, 178] width 102 height 16
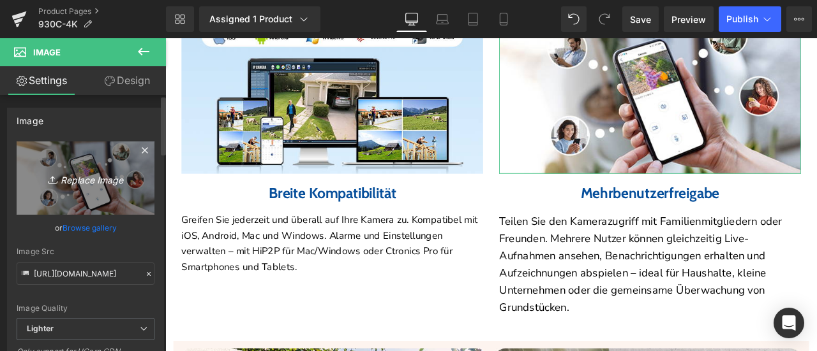
type input "C:\fakepath\详情Detail-32.jpg"
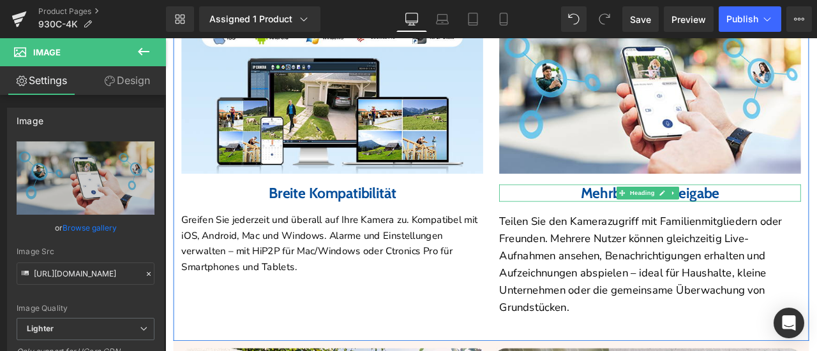
click at [657, 232] on b "Mehrbenutzerfreigabe" at bounding box center [739, 221] width 165 height 21
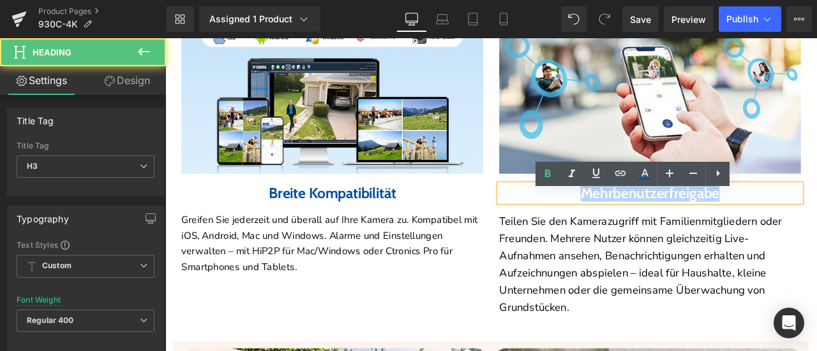
click at [657, 232] on b "Mehrbenutzerfreigabe" at bounding box center [739, 221] width 165 height 21
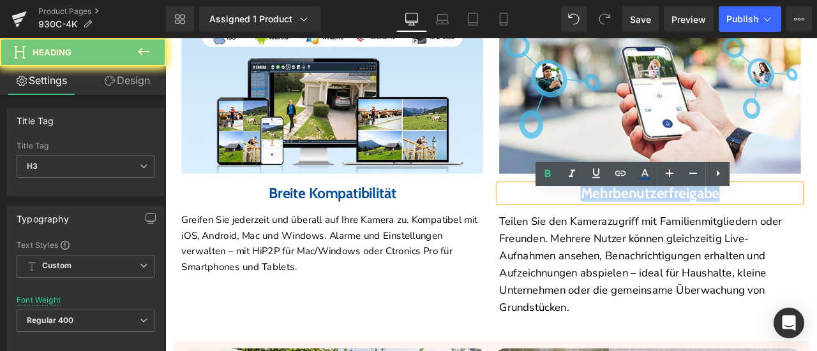
click at [657, 232] on b "Mehrbenutzerfreigabe" at bounding box center [739, 221] width 165 height 21
paste div
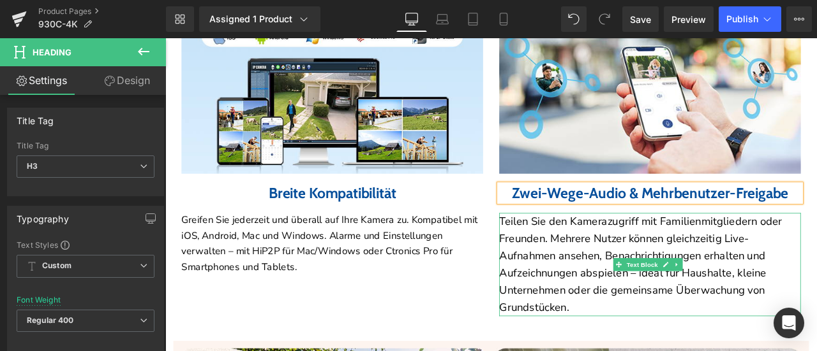
click at [621, 296] on p "Teilen Sie den Kamerazugriff mit Familienmitgliedern oder Freunden. Mehrere Nut…" at bounding box center [739, 307] width 357 height 122
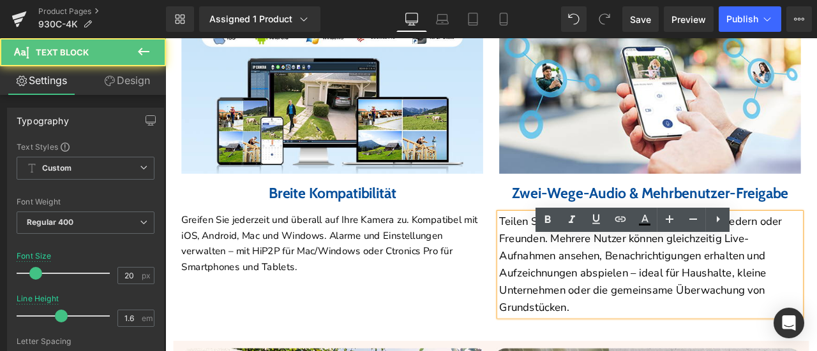
click at [621, 286] on p "Teilen Sie den Kamerazugriff mit Familienmitgliedern oder Freunden. Mehrere Nut…" at bounding box center [739, 307] width 357 height 122
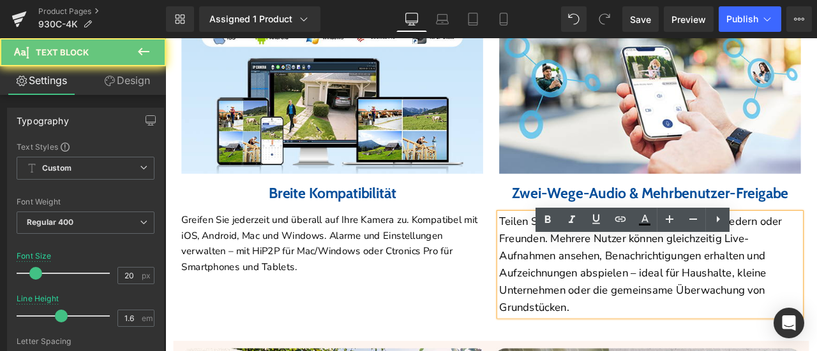
click at [621, 286] on p "Teilen Sie den Kamerazugriff mit Familienmitgliedern oder Freunden. Mehrere Nut…" at bounding box center [739, 307] width 357 height 122
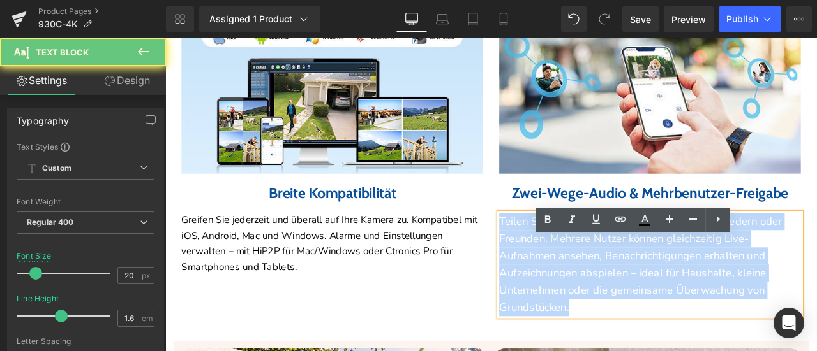
click at [621, 286] on p "Teilen Sie den Kamerazugriff mit Familienmitgliedern oder Freunden. Mehrere Nut…" at bounding box center [739, 307] width 357 height 122
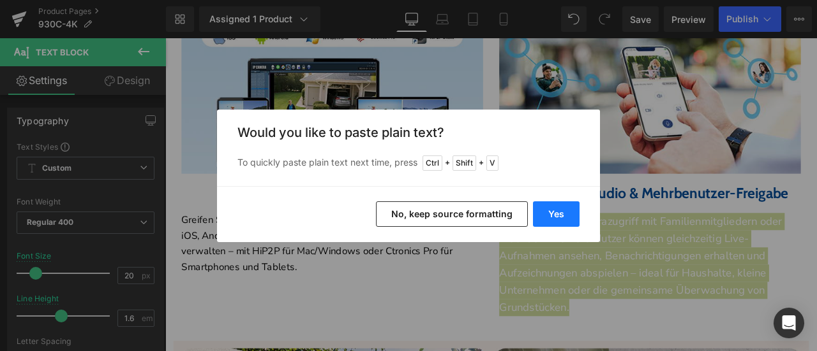
click at [552, 218] on button "Yes" at bounding box center [556, 215] width 47 height 26
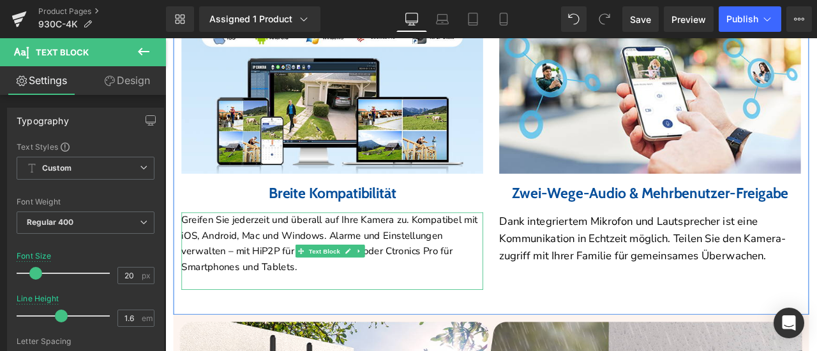
click at [344, 269] on p "Greifen Sie jederzeit und überall auf Ihre Kamera zu. Kompatibel mit iOS, Andro…" at bounding box center [362, 281] width 357 height 73
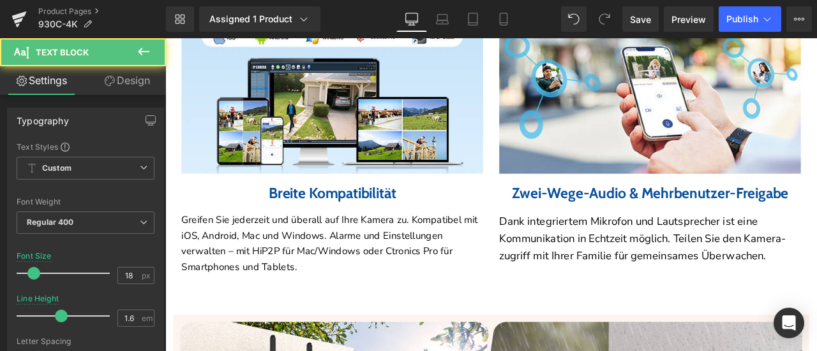
click at [120, 80] on link "Design" at bounding box center [126, 80] width 83 height 29
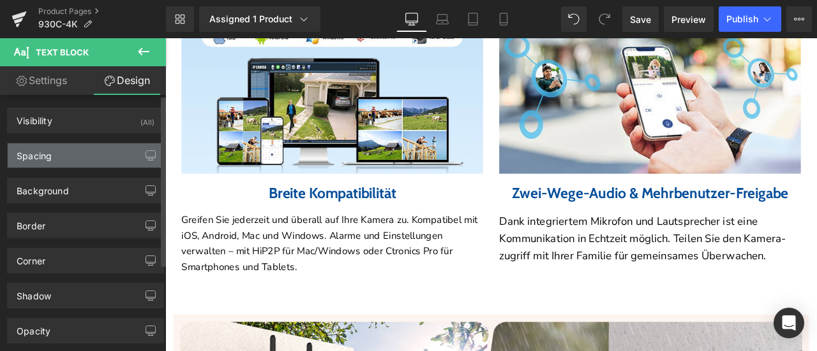
click at [86, 147] on div "Spacing" at bounding box center [86, 156] width 156 height 24
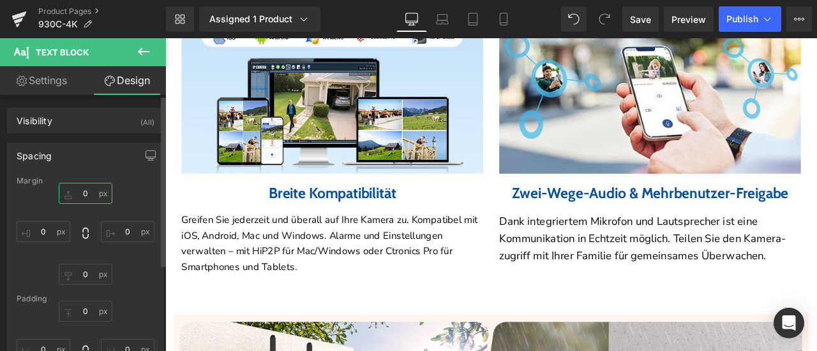
click at [91, 191] on input "0" at bounding box center [86, 193] width 54 height 21
type input "30"
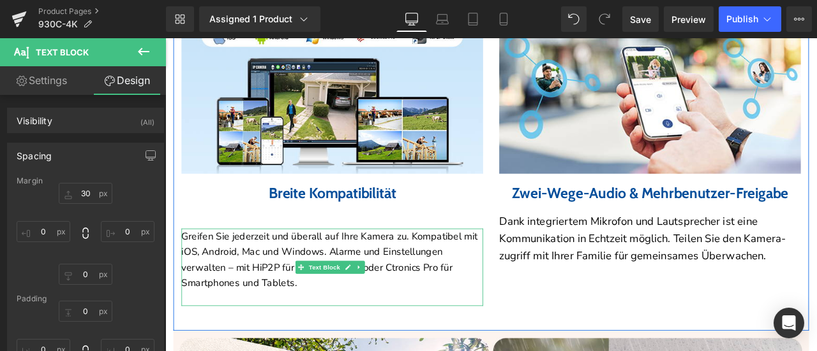
click at [526, 351] on p at bounding box center [362, 347] width 357 height 18
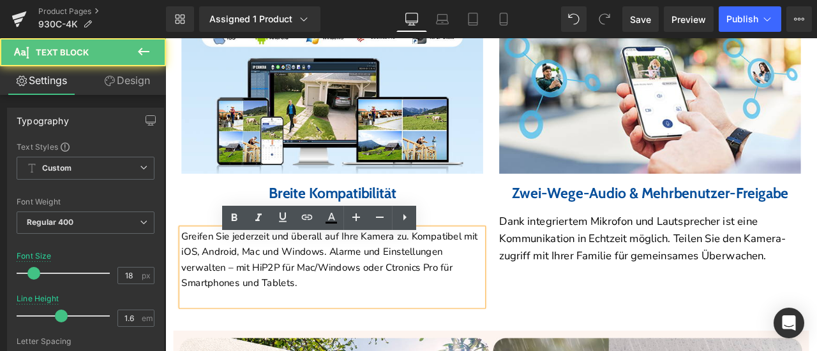
click at [544, 351] on div "Image Breite Kompatibilität Heading Greifen Sie jederzeit und überall auf Ihre …" at bounding box center [363, 181] width 376 height 350
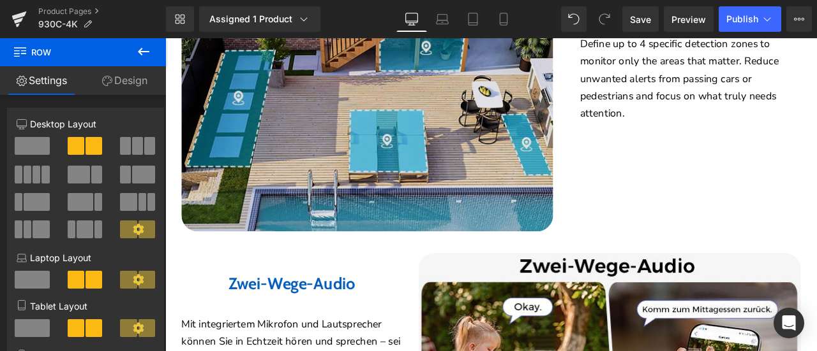
scroll to position [2679, 0]
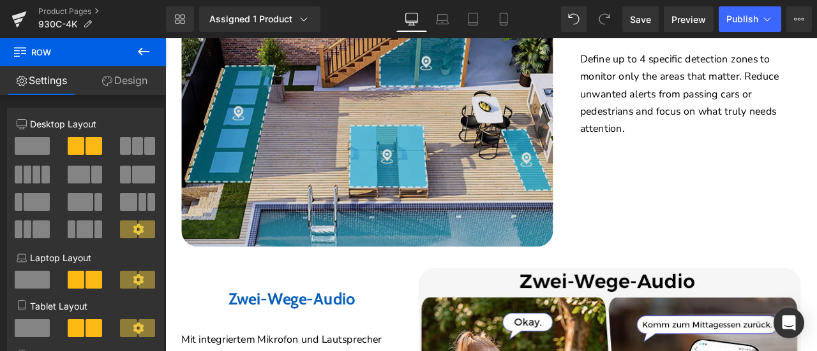
click at [313, 99] on img at bounding box center [404, 121] width 440 height 330
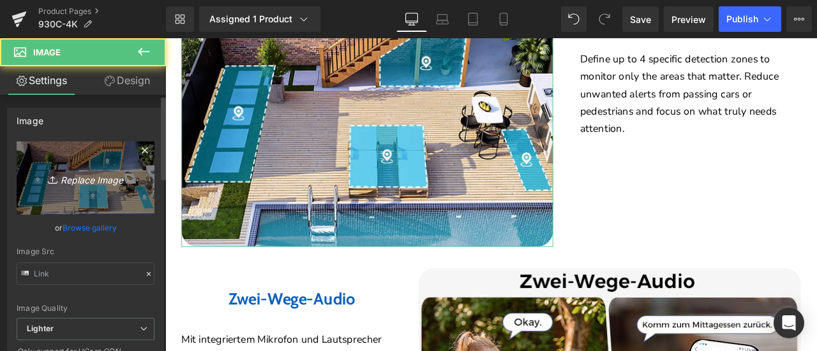
click at [46, 171] on icon "Replace Image" at bounding box center [85, 178] width 102 height 16
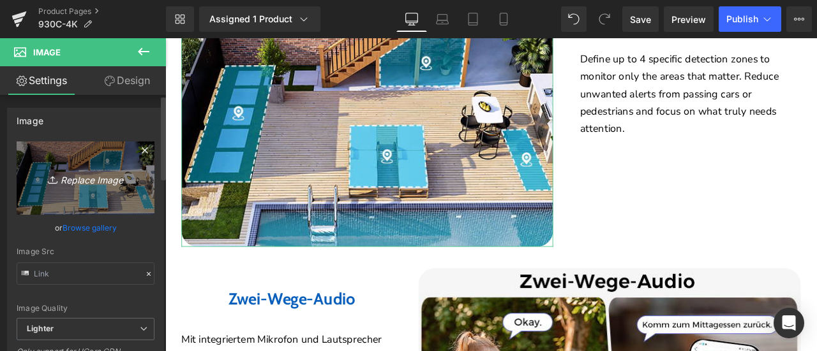
type input "C:\fakepath\详情Detail-28.jpg"
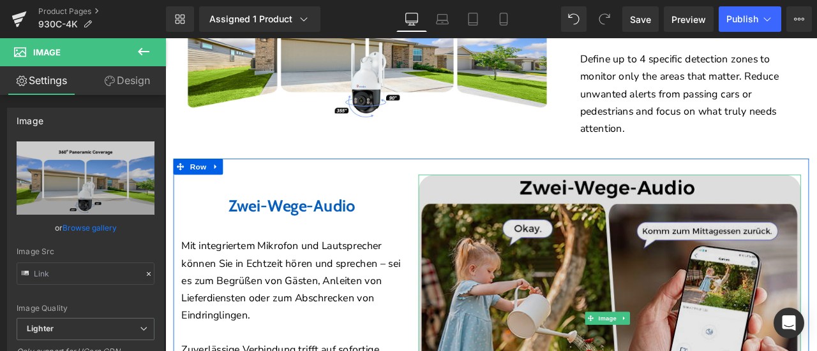
scroll to position [2615, 0]
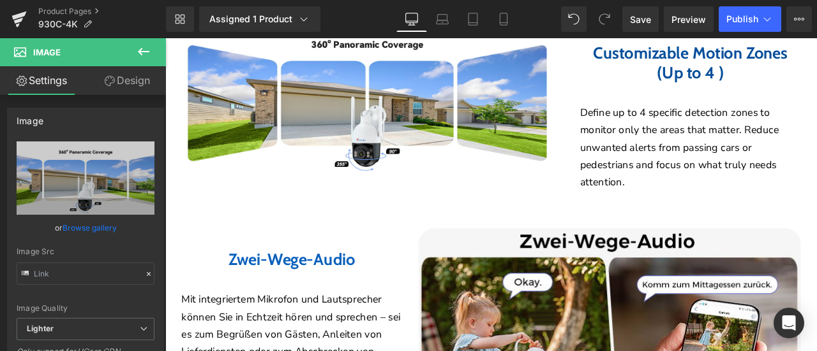
click at [687, 73] on b "Customizable Motion Zones (Up to 4 )" at bounding box center [787, 68] width 230 height 47
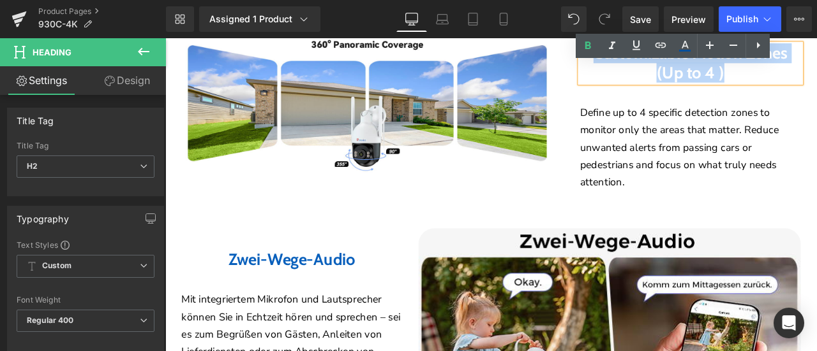
drag, startPoint x: 674, startPoint y: 80, endPoint x: 874, endPoint y: 114, distance: 202.4
click at [816, 91] on h2 "Customizable Motion Zones (Up to 4 )" at bounding box center [787, 68] width 262 height 46
paste div
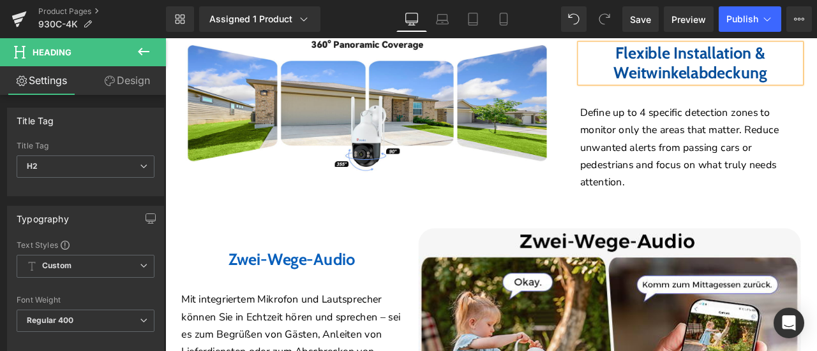
click at [667, 155] on p "Define up to 4 specific detection zones to monitor only the areas that matter. …" at bounding box center [787, 168] width 262 height 103
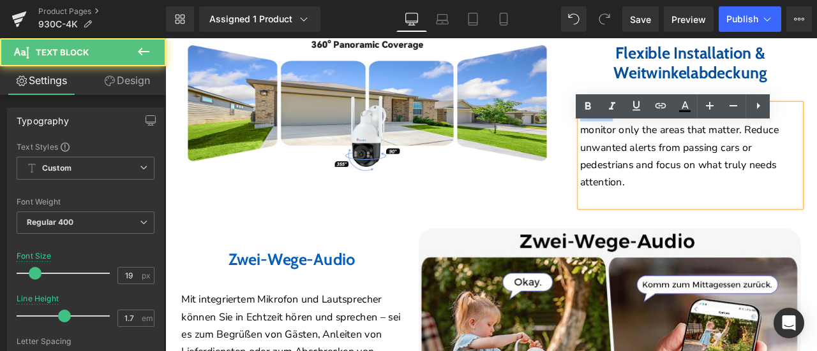
click at [667, 155] on p "Define up to 4 specific detection zones to monitor only the areas that matter. …" at bounding box center [787, 168] width 262 height 103
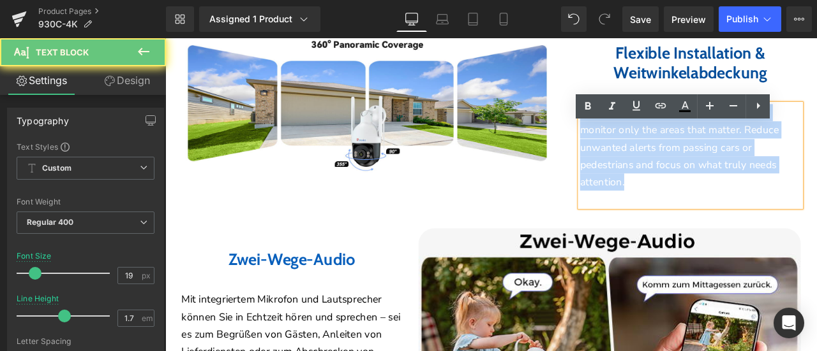
click at [667, 155] on p "Define up to 4 specific detection zones to monitor only the areas that matter. …" at bounding box center [787, 168] width 262 height 103
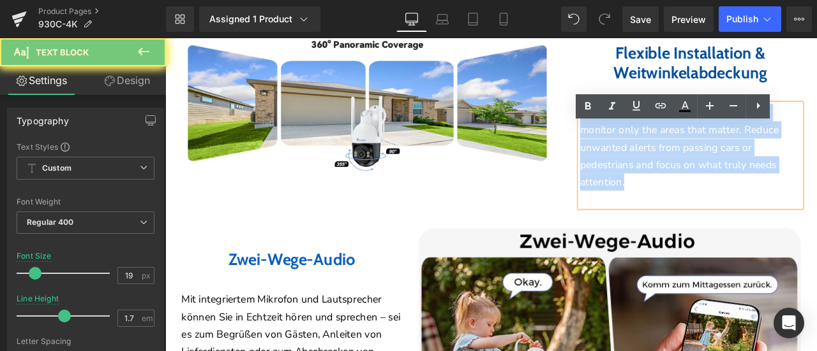
paste div
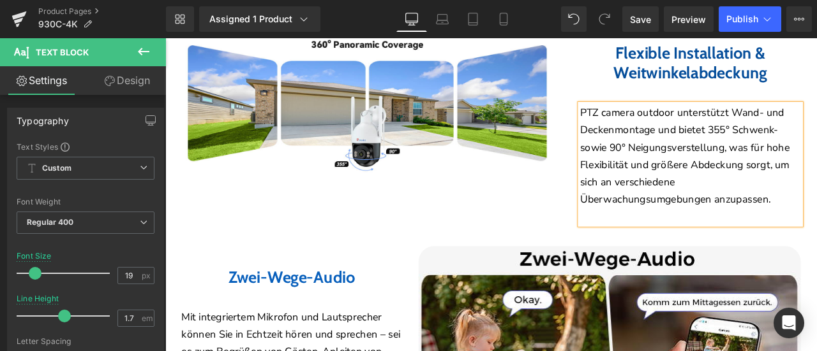
click at [602, 260] on div "Flexible Installation & Weitwinkelabdeckung Heading PTZ camera outdoor unterstü…" at bounding box center [739, 140] width 376 height 240
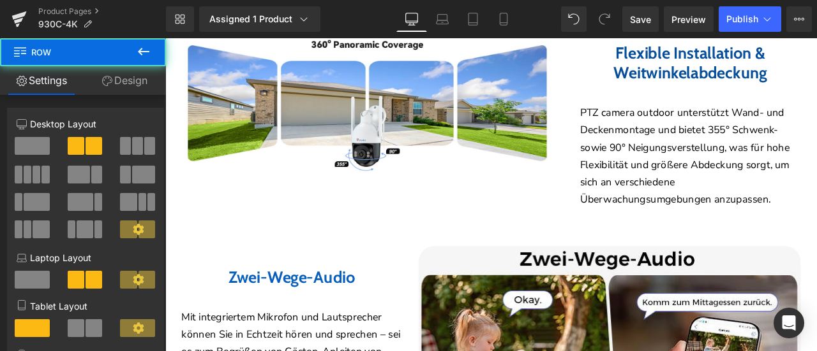
click at [678, 162] on p "PTZ camera outdoor unterstützt Wand- und Deckenmontage und bietet 355° Schwenk-…" at bounding box center [787, 179] width 262 height 124
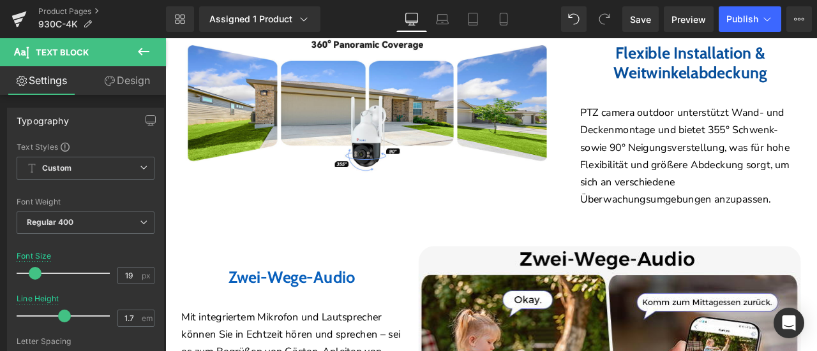
click at [129, 82] on link "Design" at bounding box center [126, 80] width 83 height 29
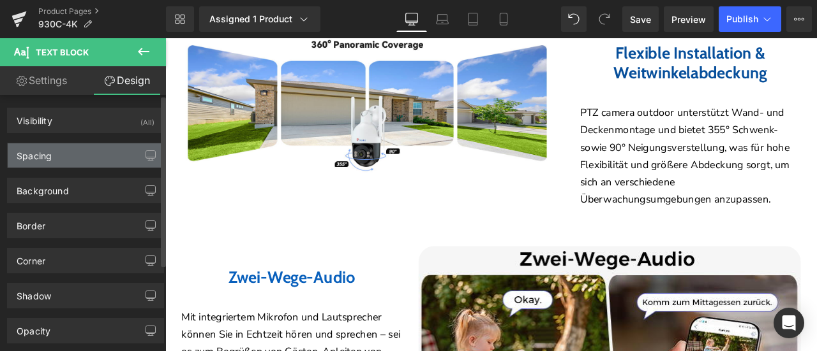
click at [82, 152] on div "Spacing" at bounding box center [86, 156] width 156 height 24
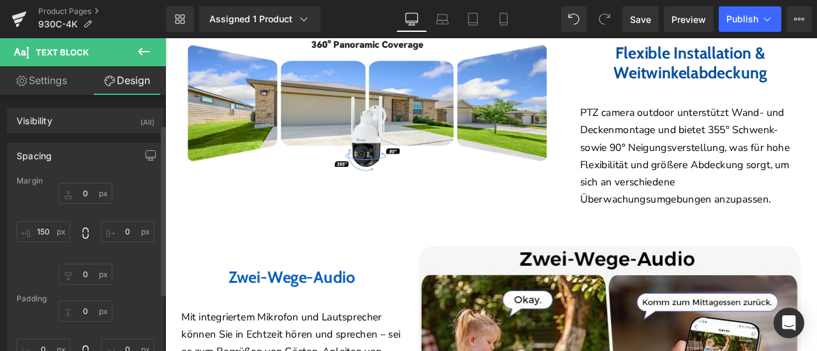
scroll to position [64, 0]
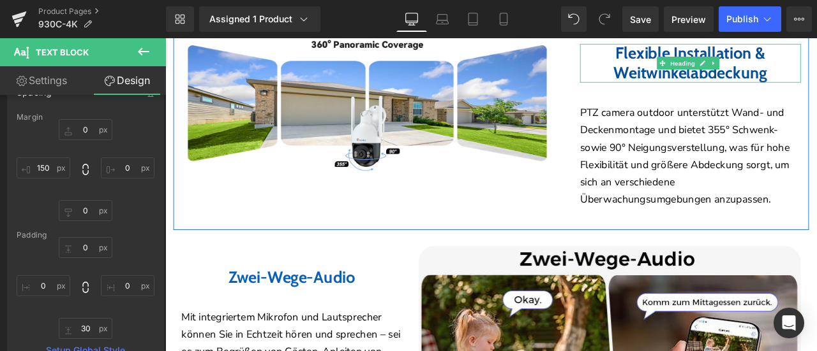
click at [697, 84] on b "Flexible Installation & Weitwinkelabdeckung" at bounding box center [788, 68] width 182 height 47
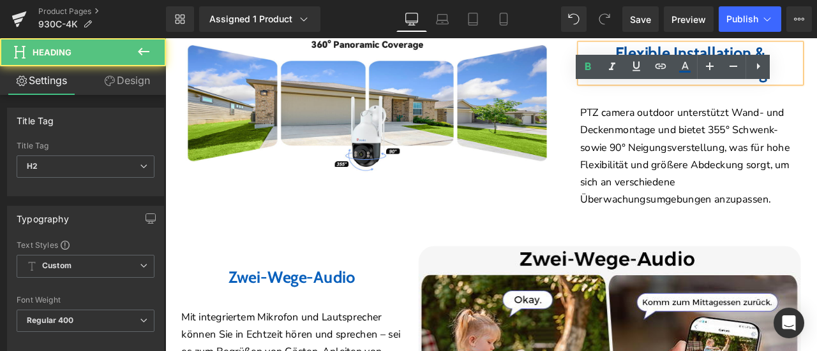
scroll to position [2552, 0]
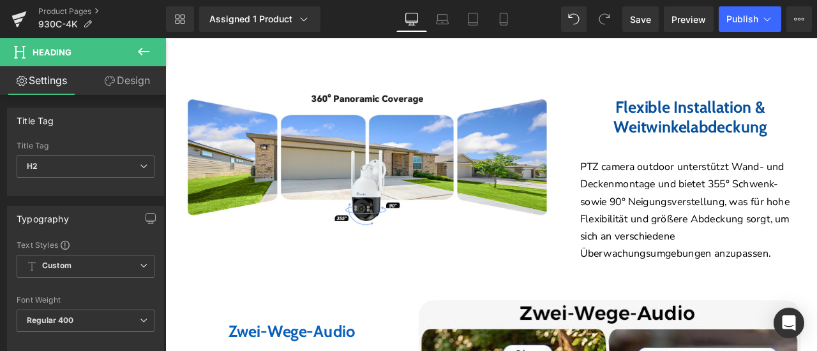
click at [118, 84] on link "Design" at bounding box center [126, 80] width 83 height 29
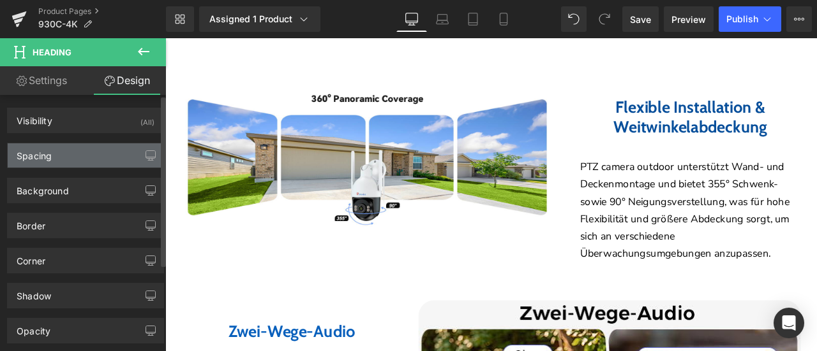
click at [59, 156] on div "Spacing" at bounding box center [86, 156] width 156 height 24
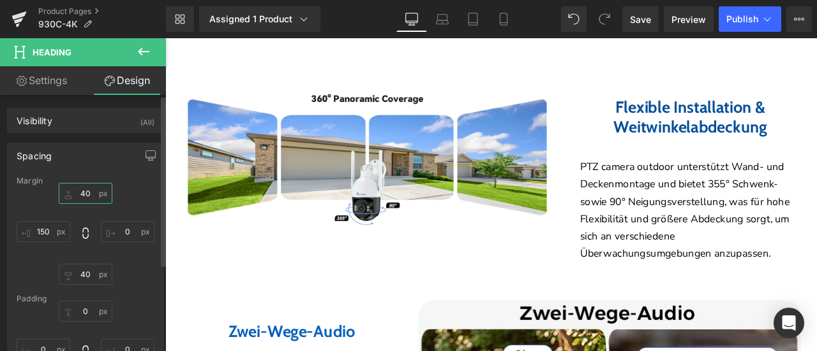
click at [88, 191] on input "40" at bounding box center [86, 193] width 54 height 21
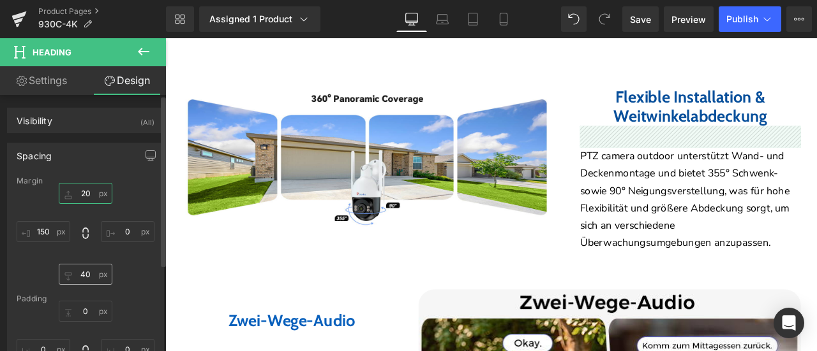
type input "20"
click at [85, 275] on input "40" at bounding box center [86, 274] width 54 height 21
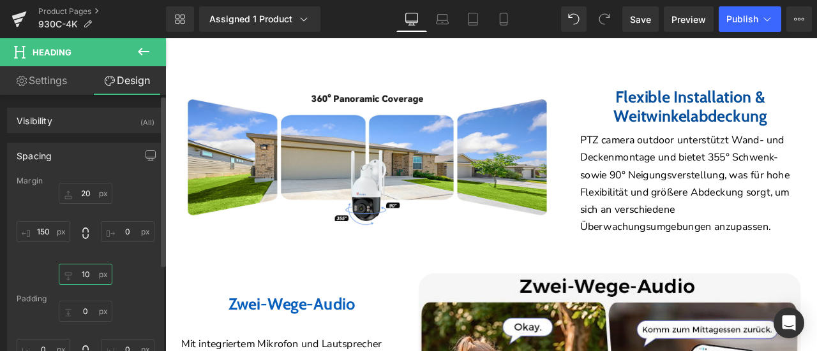
type input "10"
click at [126, 262] on div "20 0 10 150" at bounding box center [86, 234] width 138 height 102
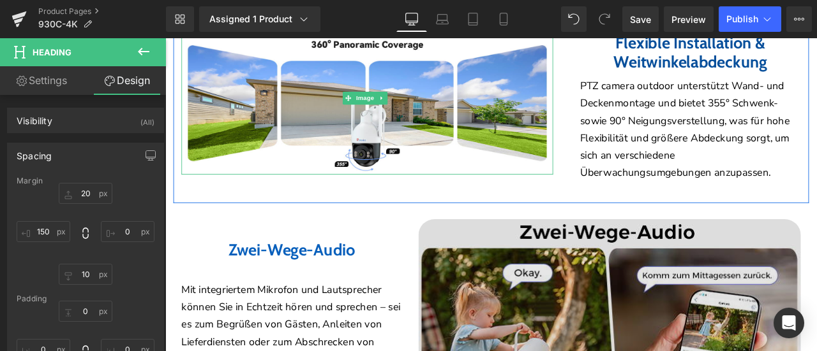
scroll to position [2679, 0]
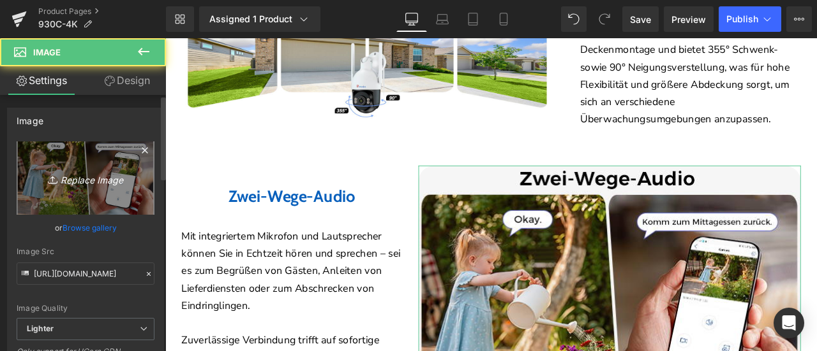
click at [57, 166] on link "Replace Image" at bounding box center [86, 178] width 138 height 73
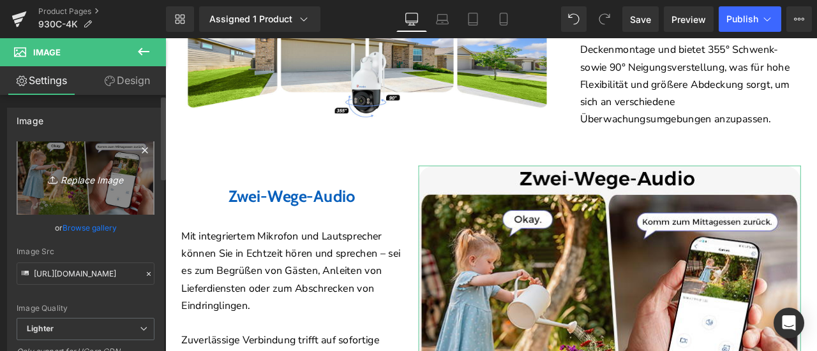
type input "C:\fakepath\详情Detail-29.jpg"
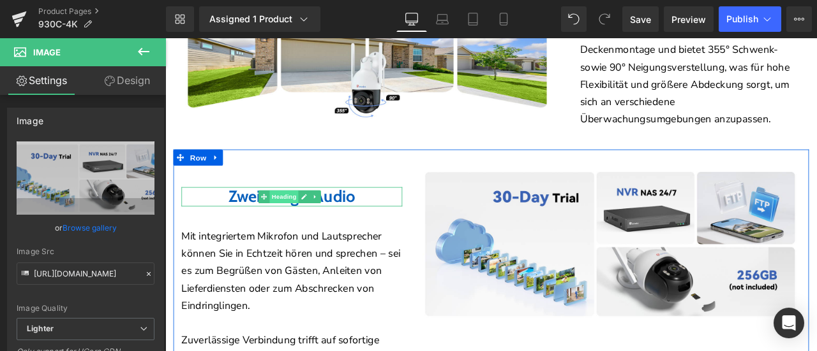
click at [300, 234] on span "Heading" at bounding box center [305, 226] width 34 height 15
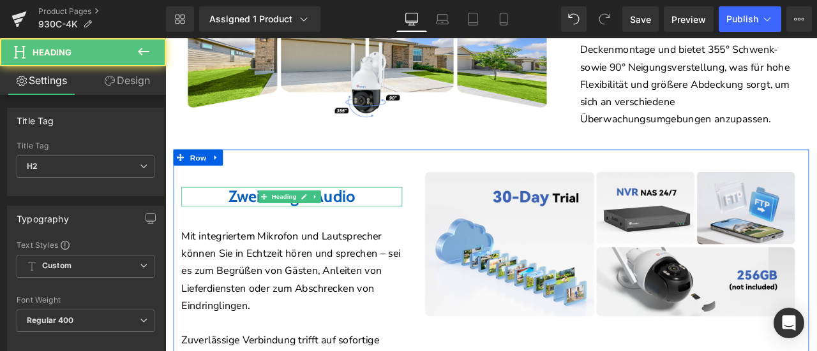
click at [248, 238] on b "Zwei-Wege-Audio" at bounding box center [315, 226] width 150 height 24
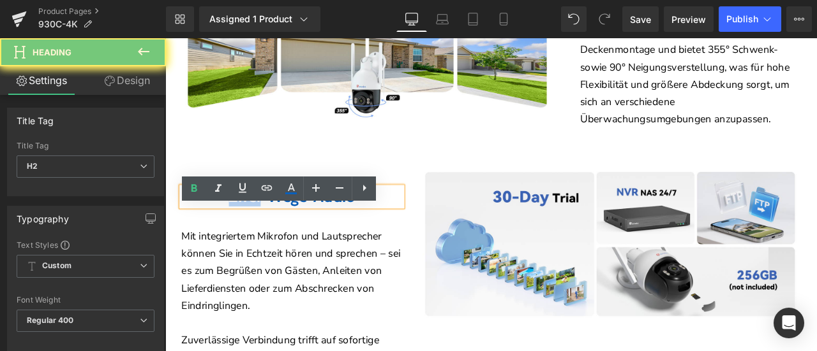
click at [248, 238] on b "Zwei-Wege-Audio" at bounding box center [315, 226] width 150 height 24
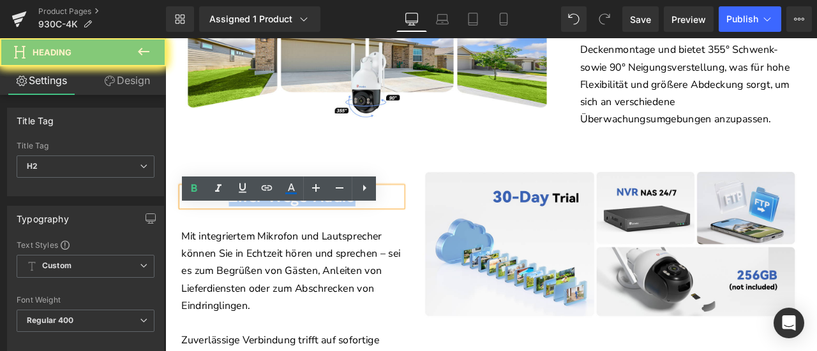
paste div
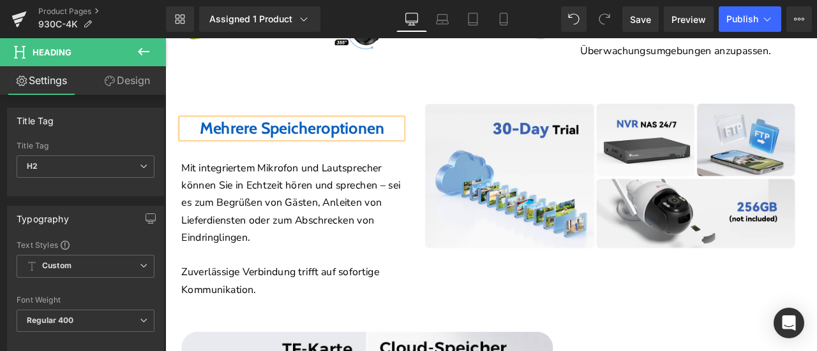
scroll to position [2871, 0]
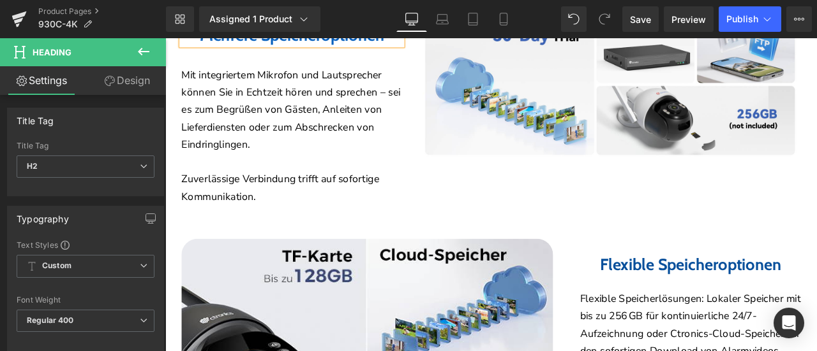
click at [285, 141] on p "Mit integriertem Mikrofon und Lautsprecher können Sie in Echtzeit hören und spr…" at bounding box center [315, 123] width 262 height 103
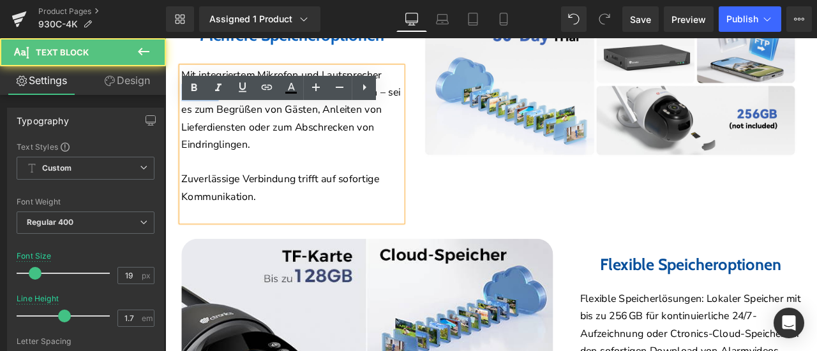
click at [285, 141] on p "Mit integriertem Mikrofon und Lautsprecher können Sie in Echtzeit hören und spr…" at bounding box center [315, 123] width 262 height 103
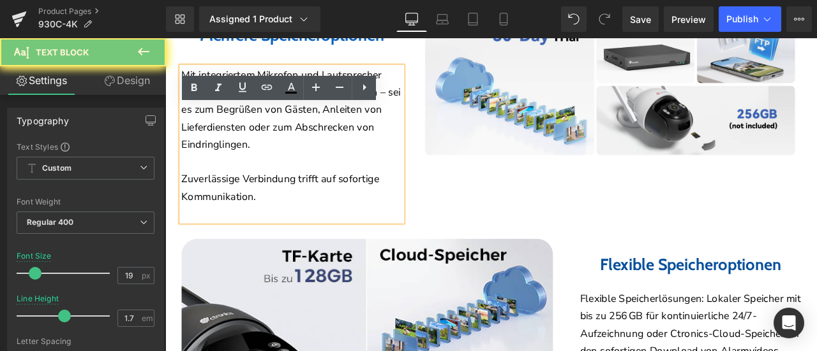
click at [191, 131] on p "Mit integriertem Mikrofon und Lautsprecher können Sie in Echtzeit hören und spr…" at bounding box center [315, 123] width 262 height 103
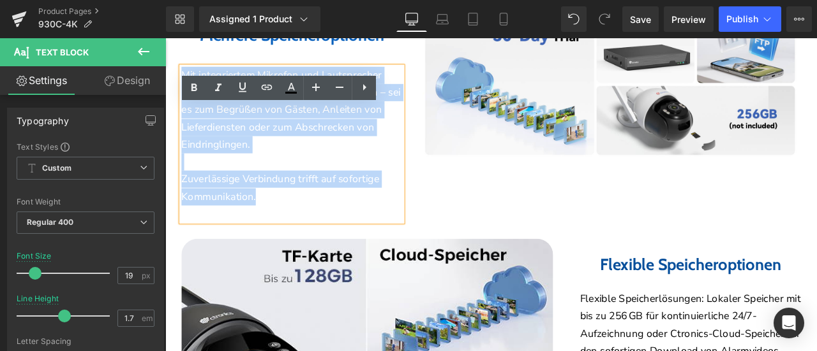
drag, startPoint x: 186, startPoint y: 130, endPoint x: 339, endPoint y: 281, distance: 214.7
click at [339, 256] on div "Mit integriertem Mikrofon und Lautsprecher können Sie in Echtzeit hören und spr…" at bounding box center [315, 164] width 262 height 184
paste div
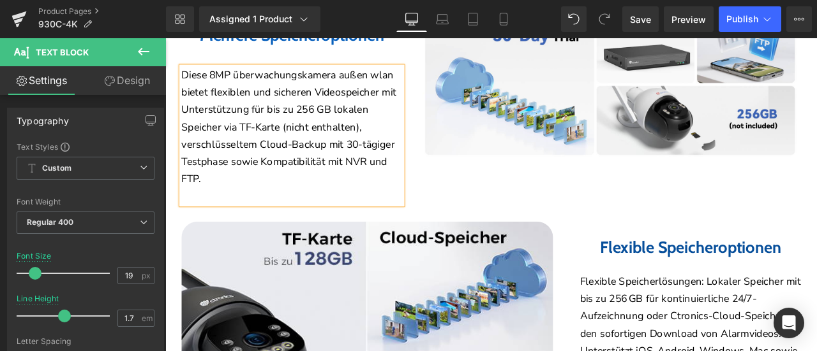
click at [541, 235] on div "Image Mehrere Speicheroptionen Heading Diese 8MP überwachungskamera außen wlan …" at bounding box center [363, 116] width 376 height 237
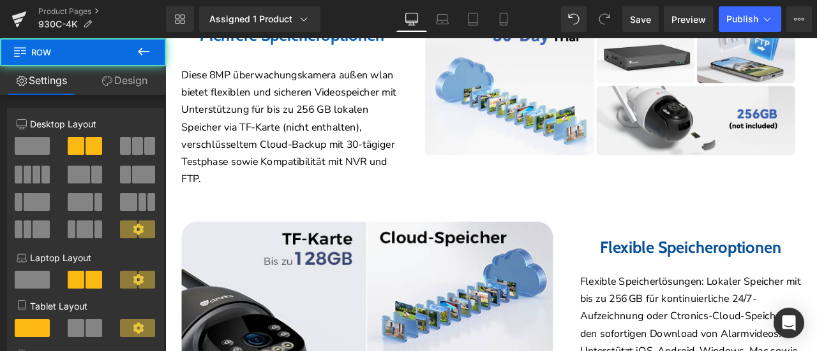
scroll to position [2743, 0]
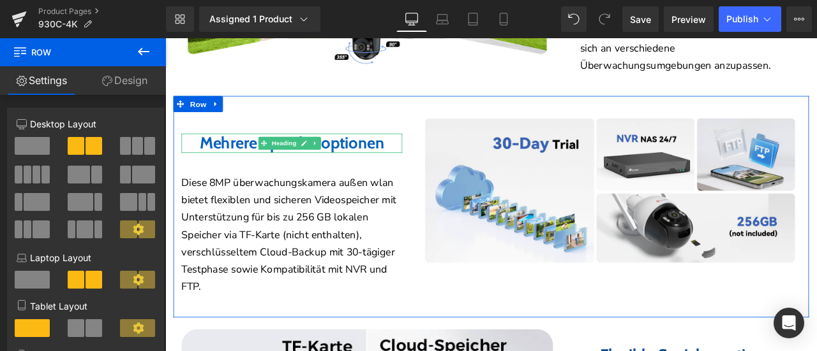
click at [303, 174] on b "Mehrere Speicheroptionen" at bounding box center [315, 163] width 219 height 24
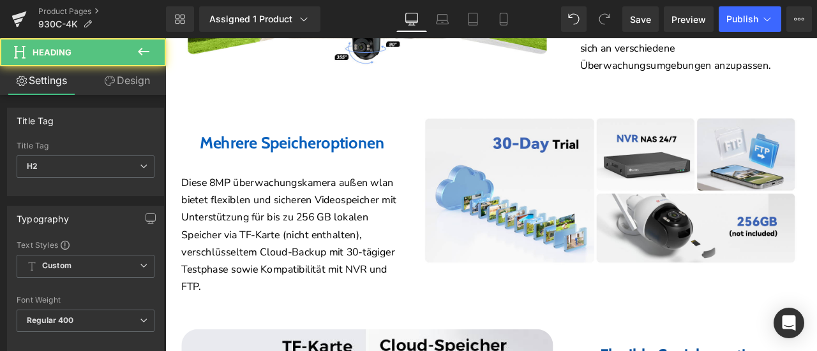
click at [128, 77] on link "Design" at bounding box center [126, 80] width 83 height 29
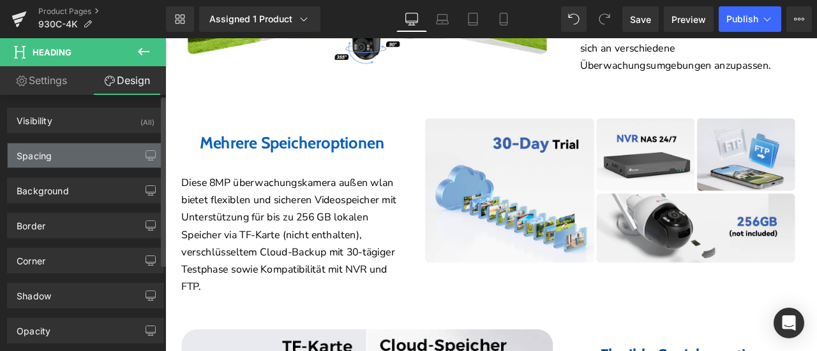
click at [82, 157] on div "Spacing" at bounding box center [86, 156] width 156 height 24
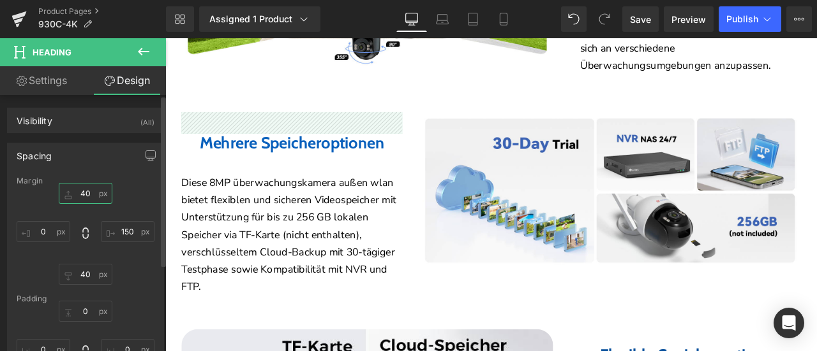
click at [91, 189] on input "40" at bounding box center [86, 193] width 54 height 21
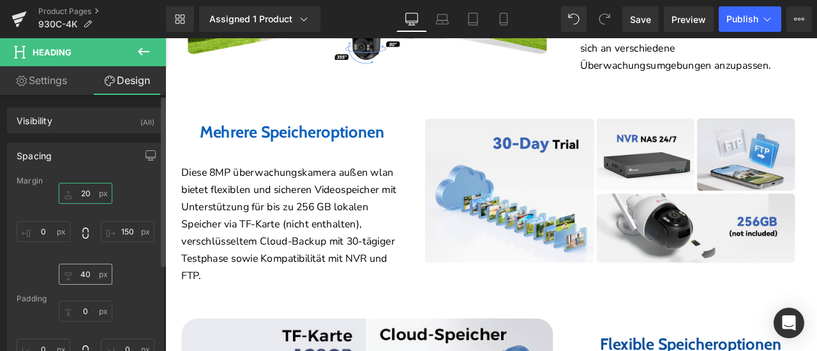
type input "20"
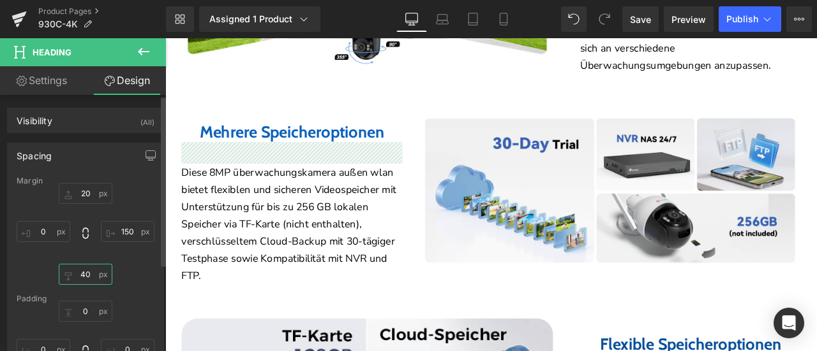
click at [85, 272] on input "40" at bounding box center [86, 274] width 54 height 21
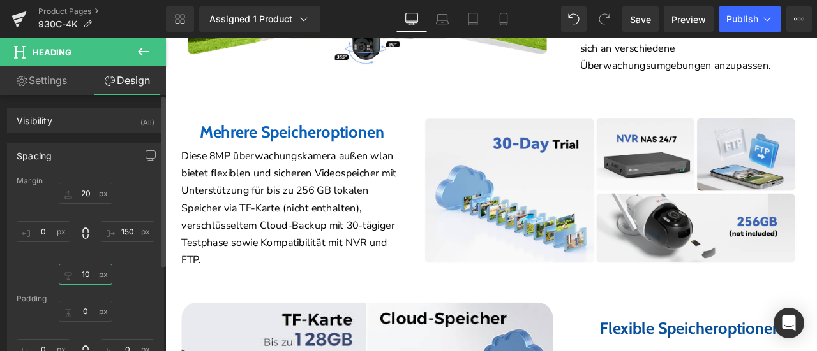
type input "10"
click at [140, 265] on div "20 150 10 0" at bounding box center [86, 234] width 138 height 102
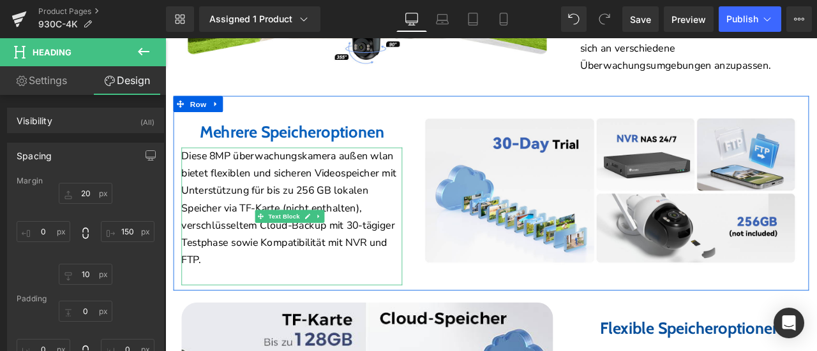
click at [347, 260] on p "Diese 8MP überwachungskamera außen wlan bietet flexiblen und sicheren Videospei…" at bounding box center [315, 240] width 262 height 144
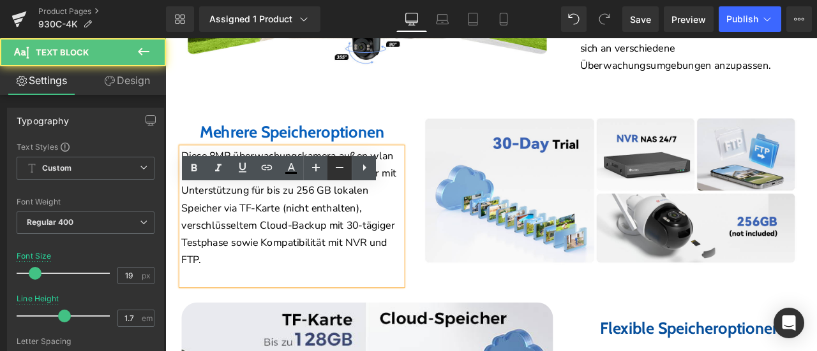
click at [338, 172] on icon at bounding box center [339, 167] width 15 height 15
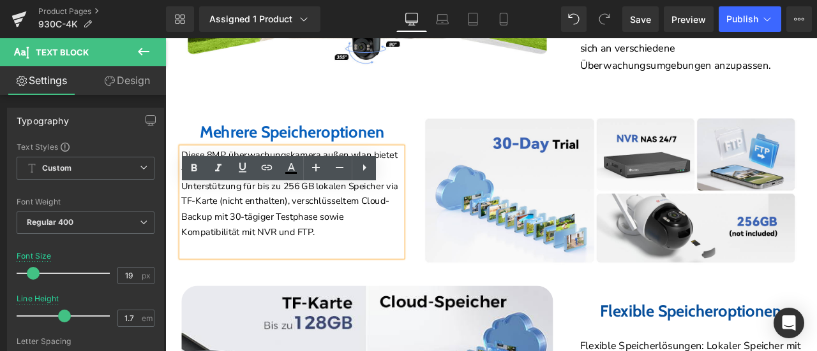
click at [477, 297] on div "Image Mehrere Speicheroptionen Heading Diese 8MP überwachungskamera außen wlan …" at bounding box center [363, 212] width 376 height 172
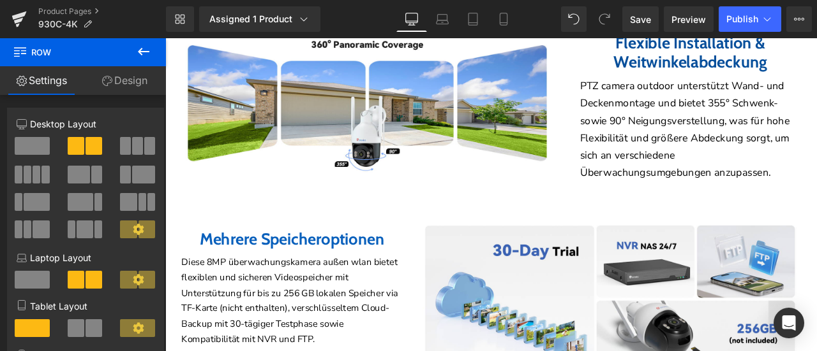
scroll to position [2615, 0]
click at [725, 162] on p "PTZ camera outdoor unterstützt Wand- und Deckenmontage und bietet 355° Schwenk-…" at bounding box center [787, 147] width 262 height 124
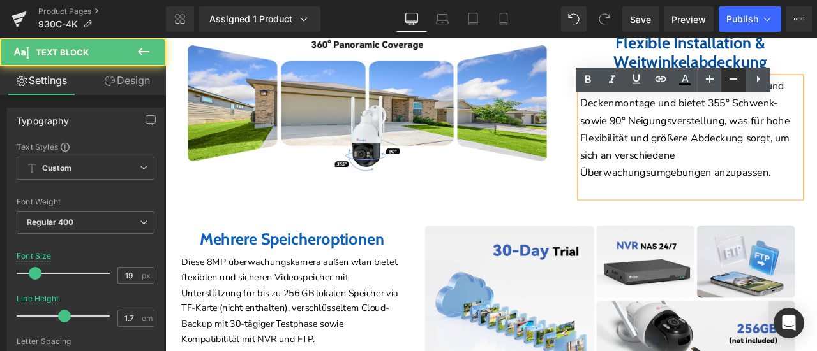
click at [728, 80] on icon at bounding box center [732, 78] width 15 height 15
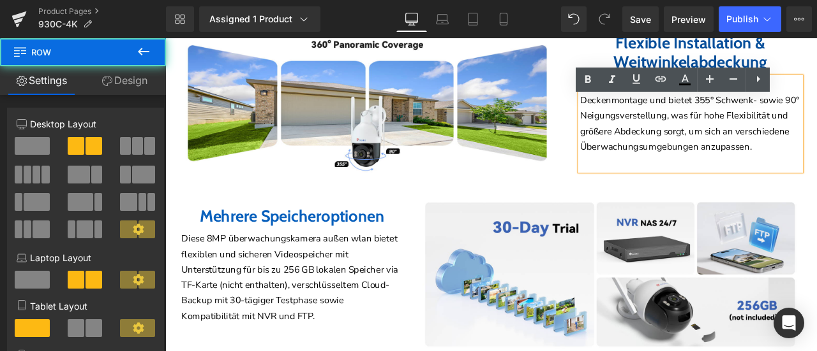
click at [594, 207] on div "Image Flexible Installation & Weitwinkelabdeckung Heading PTZ camera outdoor un…" at bounding box center [551, 101] width 753 height 209
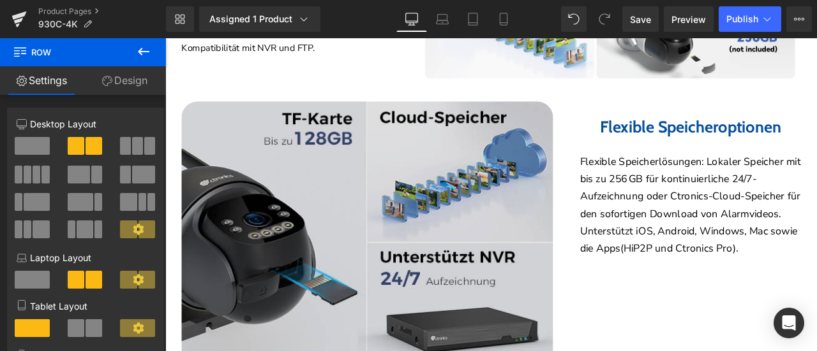
scroll to position [2934, 0]
click at [365, 266] on img at bounding box center [404, 278] width 440 height 330
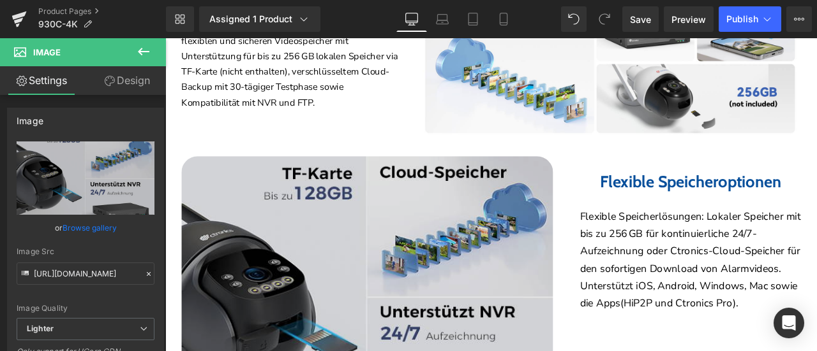
scroll to position [2871, 0]
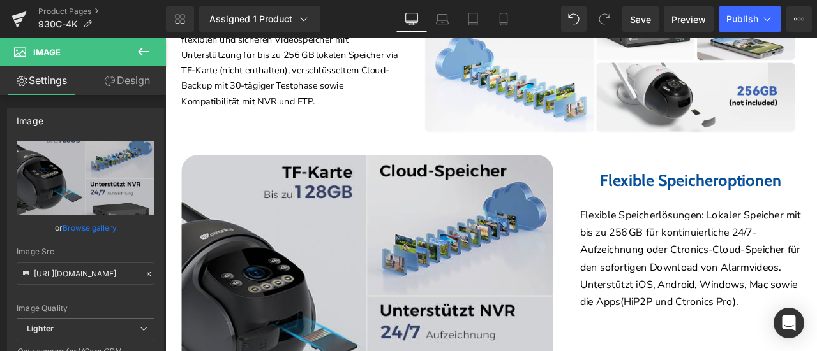
click at [360, 289] on img at bounding box center [404, 342] width 440 height 330
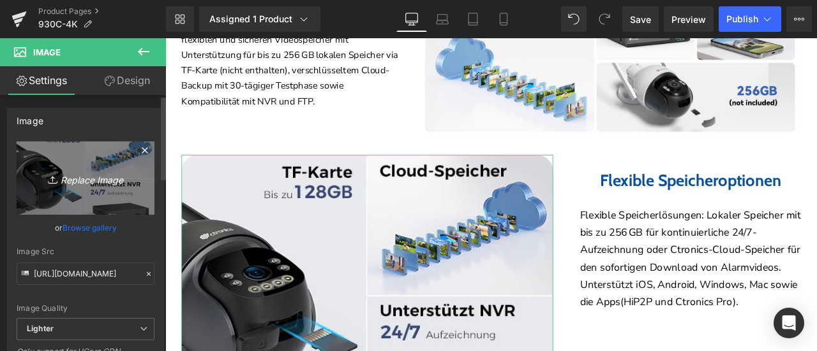
click at [63, 188] on link "Replace Image" at bounding box center [86, 178] width 138 height 73
type input "C:\fakepath\详情Detail-29.jpg"
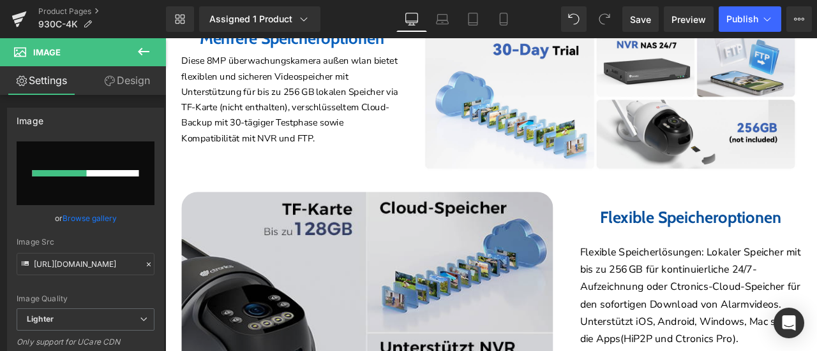
scroll to position [2807, 0]
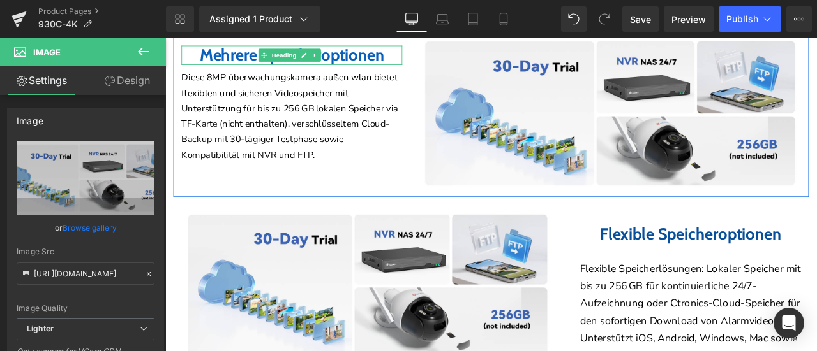
click at [259, 70] on h2 "Mehrere Speicheroptionen" at bounding box center [315, 58] width 262 height 23
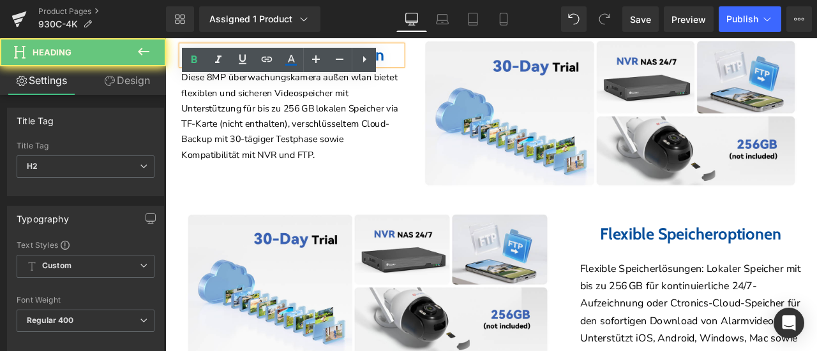
click at [259, 70] on h2 "Mehrere Speicheroptionen" at bounding box center [315, 58] width 262 height 23
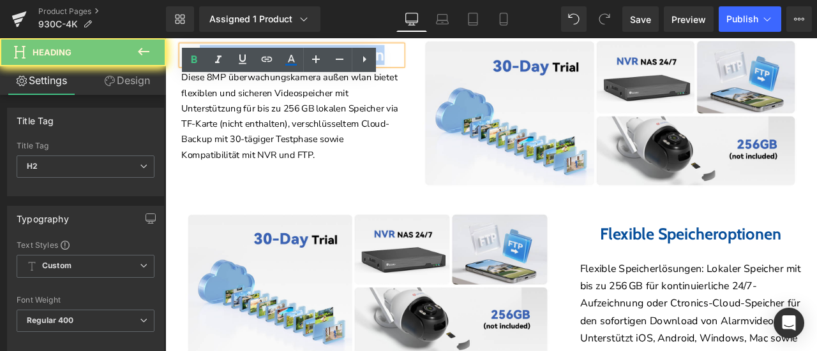
copy b "Mehrere Speicheroptionen"
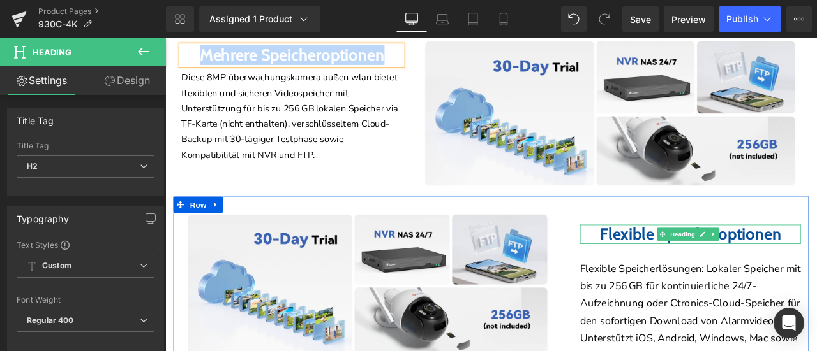
click at [695, 283] on b "Flexible Speicheroptionen" at bounding box center [787, 271] width 215 height 24
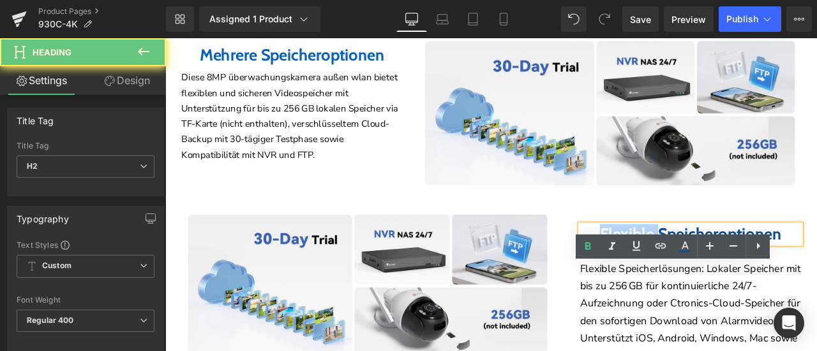
click at [695, 283] on b "Flexible Speicheroptionen" at bounding box center [787, 271] width 215 height 24
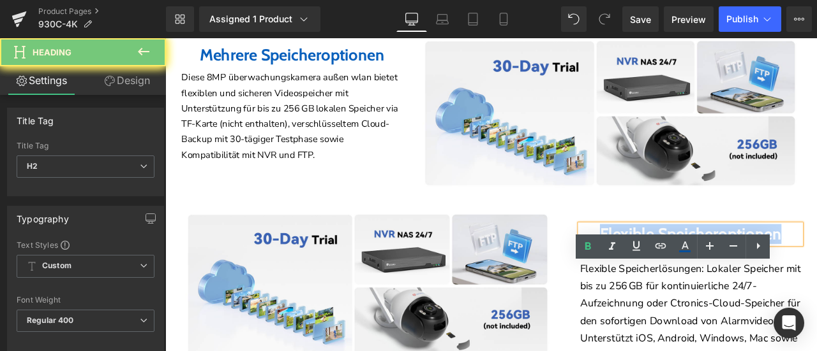
paste div
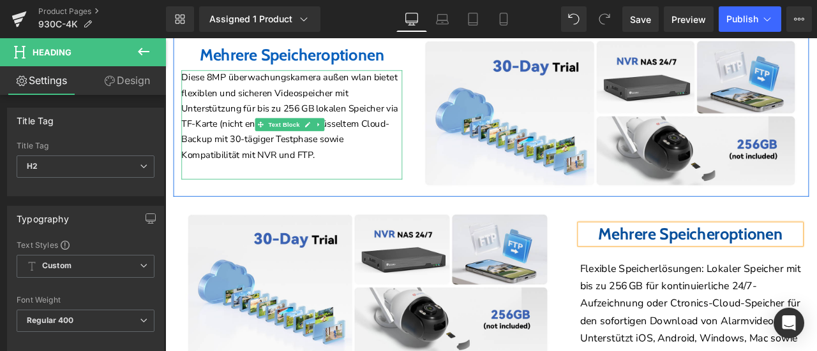
click at [286, 161] on p "Diese 8MP überwachungskamera außen wlan bietet flexiblen und sicheren Videospei…" at bounding box center [315, 132] width 262 height 110
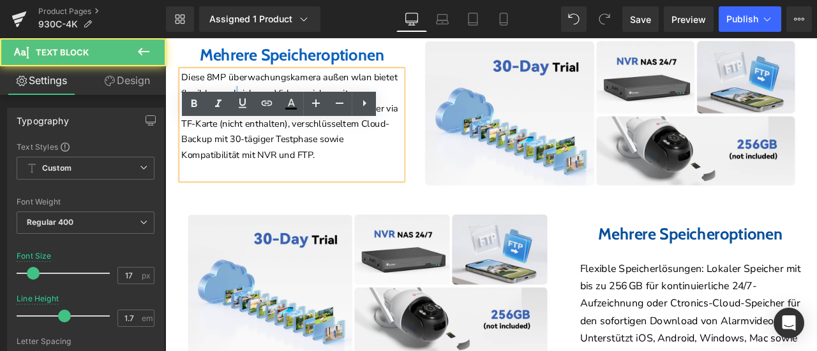
click at [286, 161] on p "Diese 8MP überwachungskamera außen wlan bietet flexiblen und sicheren Videospei…" at bounding box center [315, 132] width 262 height 110
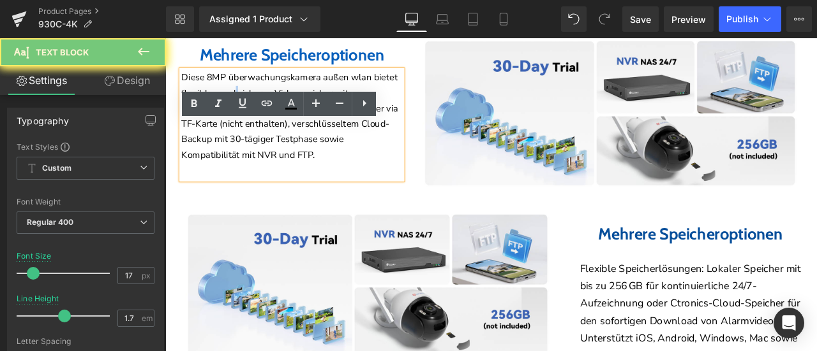
click at [286, 161] on p "Diese 8MP überwachungskamera außen wlan bietet flexiblen und sicheren Videospei…" at bounding box center [315, 132] width 262 height 110
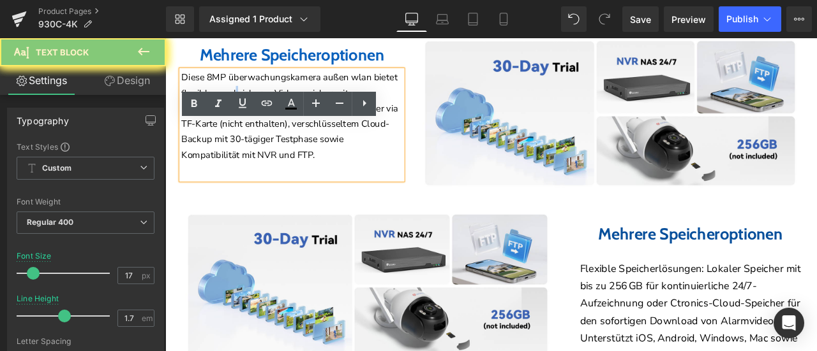
copy p "Diese 8MP überwachungskamera außen wlan bietet flexiblen und sicheren Videospei…"
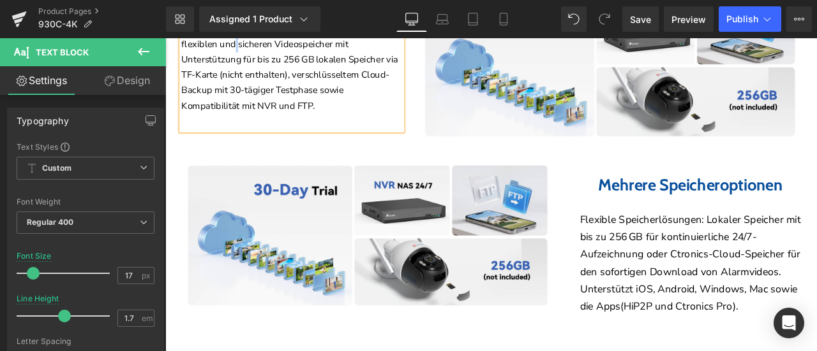
scroll to position [2934, 0]
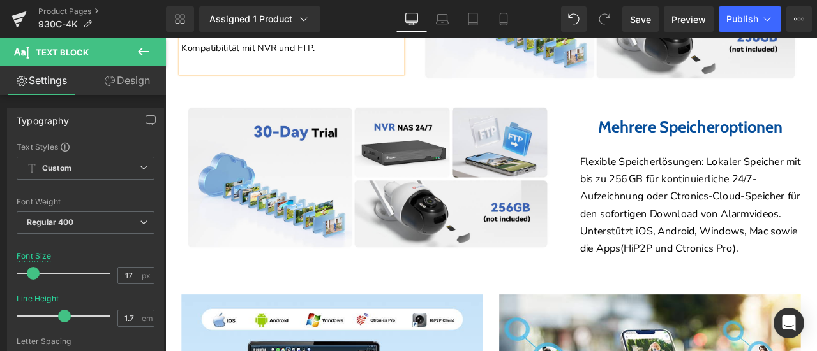
click at [702, 256] on p "Flexible Speicherlösungen: Lokaler Speicher mit bis zu 256 GB für kontinuierlic…" at bounding box center [787, 215] width 262 height 82
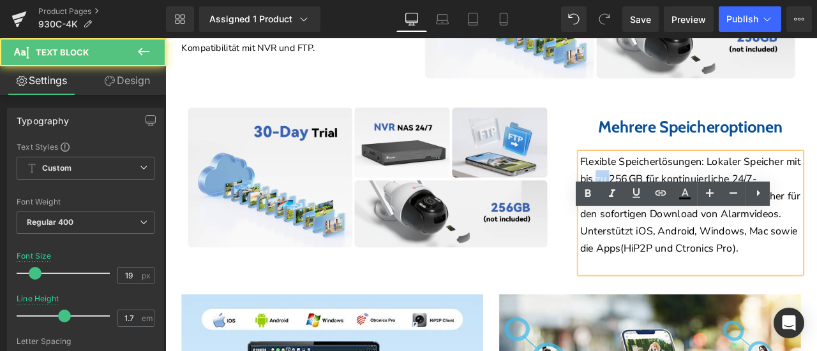
click at [702, 256] on p "Flexible Speicherlösungen: Lokaler Speicher mit bis zu 256 GB für kontinuierlic…" at bounding box center [787, 215] width 262 height 82
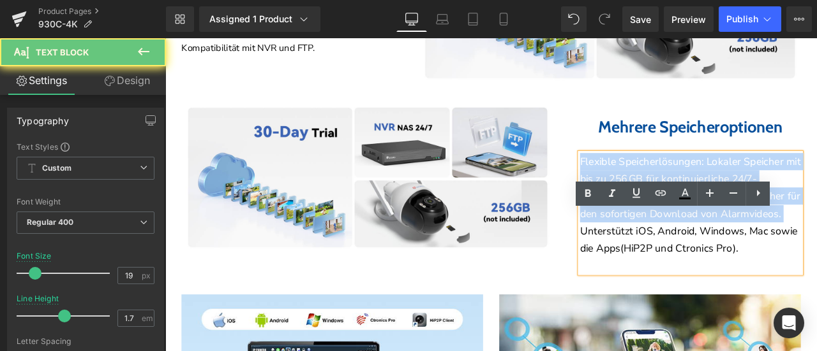
click at [702, 256] on p "Flexible Speicherlösungen: Lokaler Speicher mit bis zu 256 GB für kontinuierlic…" at bounding box center [787, 215] width 262 height 82
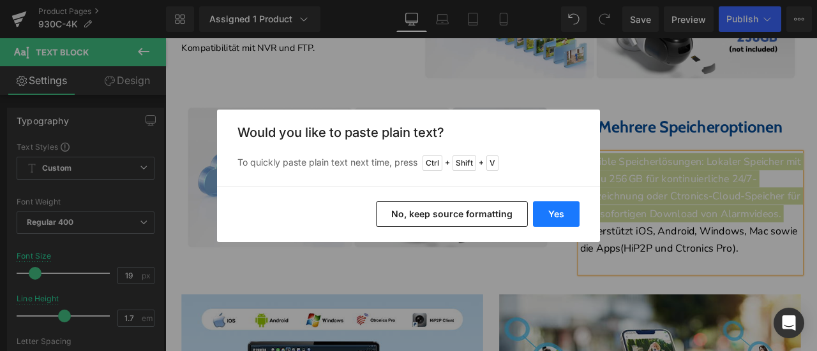
click at [544, 210] on button "Yes" at bounding box center [556, 215] width 47 height 26
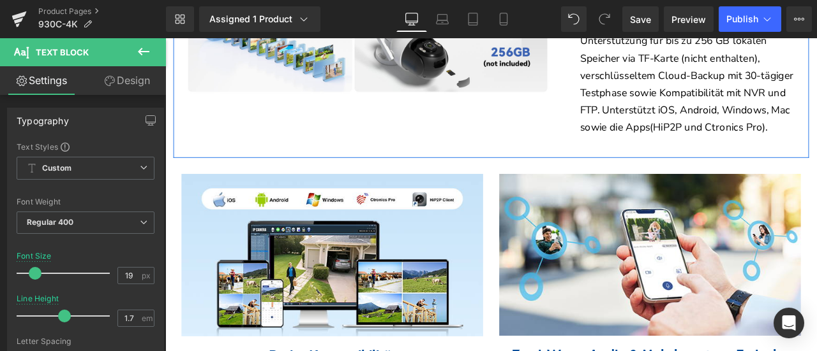
scroll to position [3126, 0]
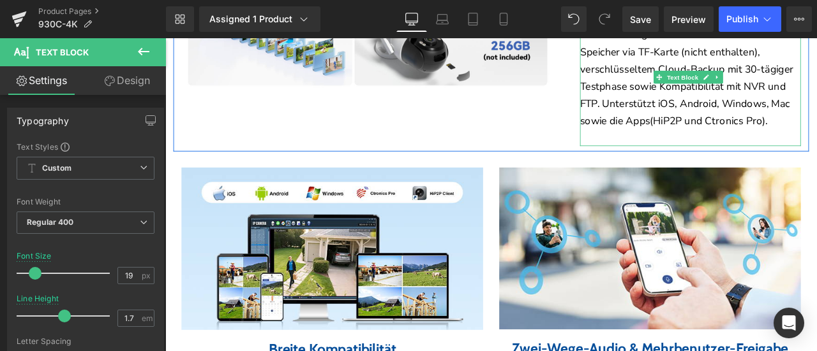
click at [809, 145] on span "Diese 8MP überwachungskamera außen wlan bietet flexiblen und sicheren Videospei…" at bounding box center [783, 65] width 255 height 161
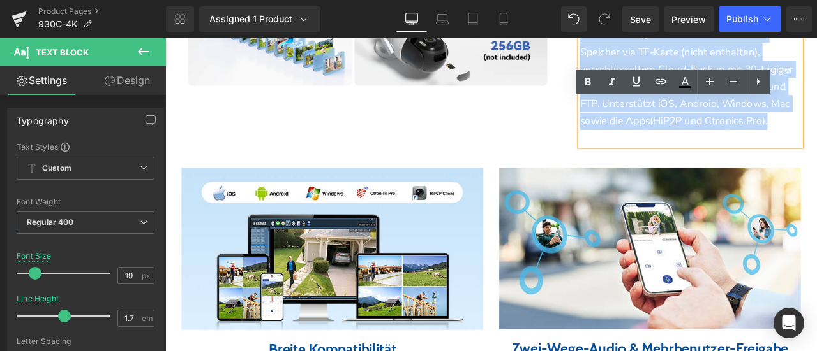
drag, startPoint x: 843, startPoint y: 231, endPoint x: 653, endPoint y: 61, distance: 254.8
click at [656, 61] on p "Diese 8MP überwachungskamera außen wlan bietet flexiblen und sicheren Videospei…" at bounding box center [787, 65] width 262 height 165
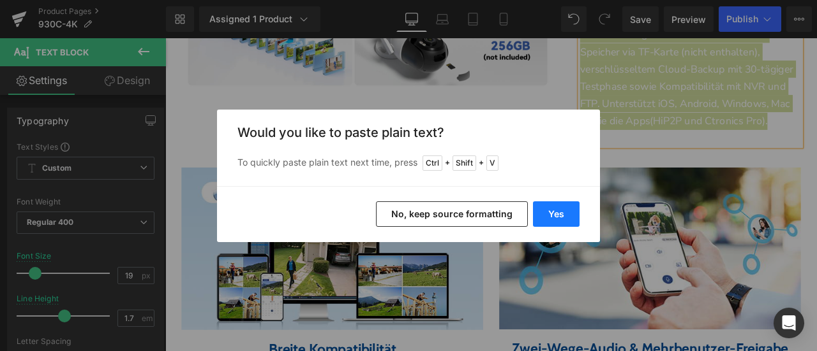
click at [554, 209] on button "Yes" at bounding box center [556, 215] width 47 height 26
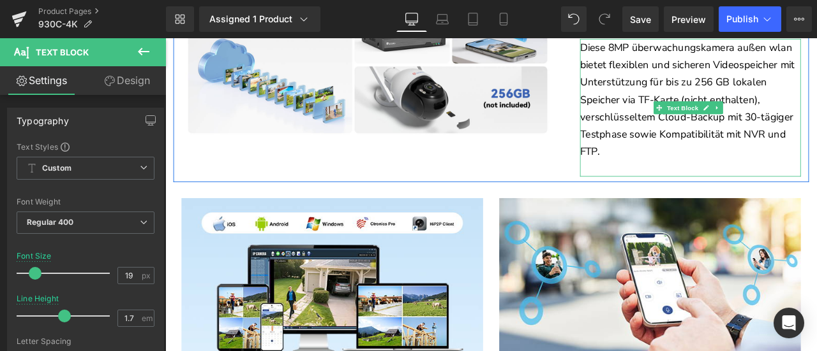
scroll to position [2998, 0]
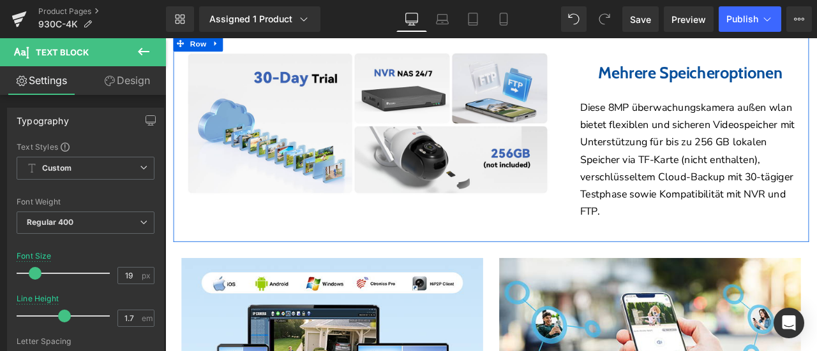
click at [715, 91] on h2 "Mehrere Speicheroptionen" at bounding box center [787, 79] width 262 height 23
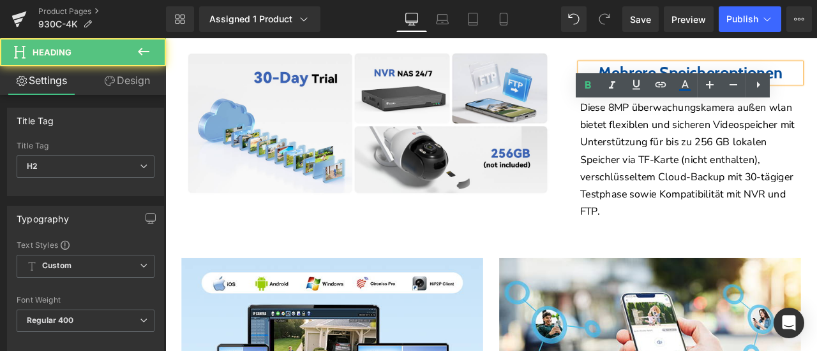
click at [131, 80] on link "Design" at bounding box center [126, 80] width 83 height 29
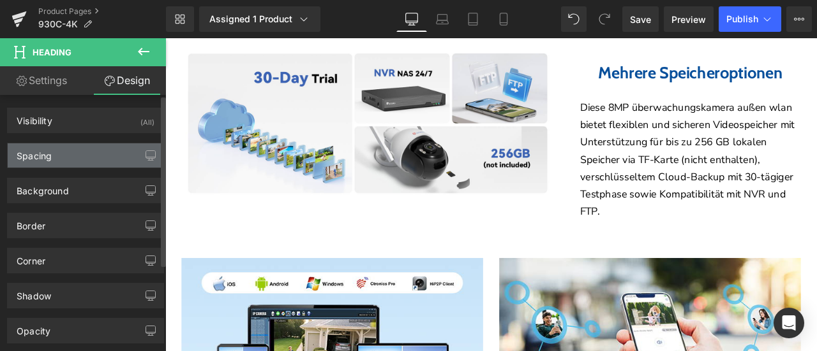
click at [92, 160] on div "Spacing" at bounding box center [86, 156] width 156 height 24
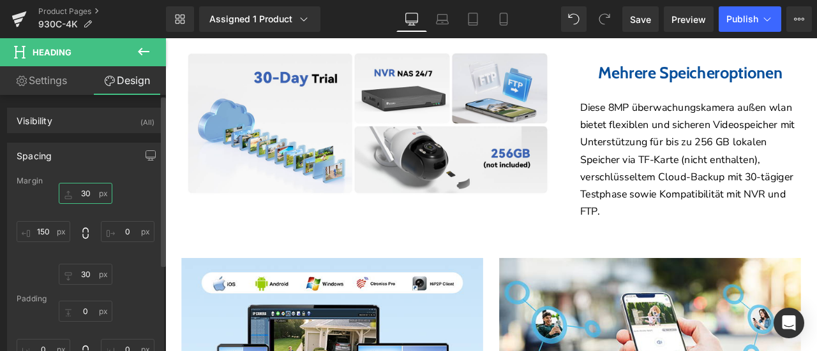
click at [92, 191] on input "30" at bounding box center [86, 193] width 54 height 21
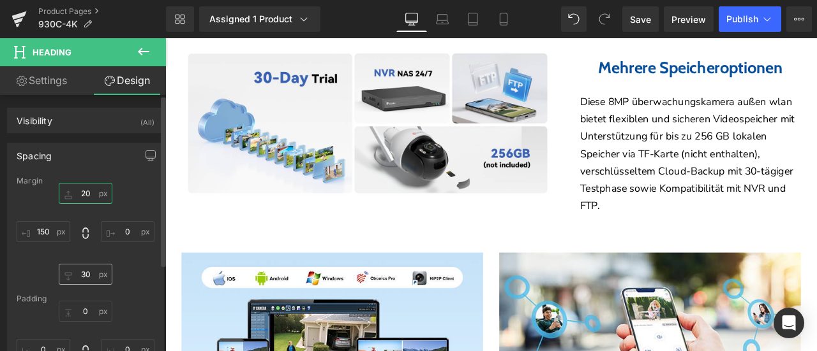
type input "20"
click at [84, 271] on input "30" at bounding box center [86, 274] width 54 height 21
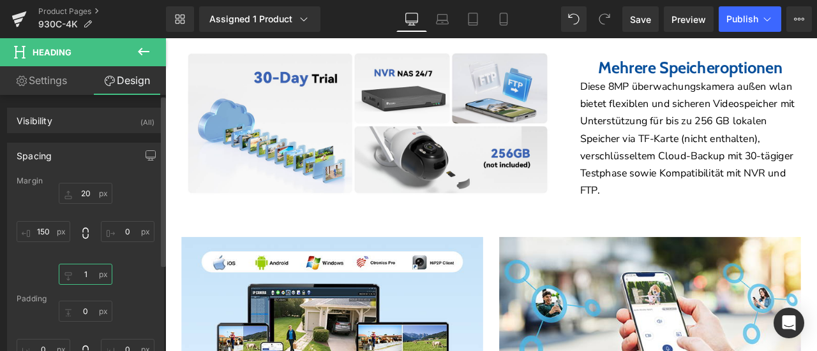
type input "10"
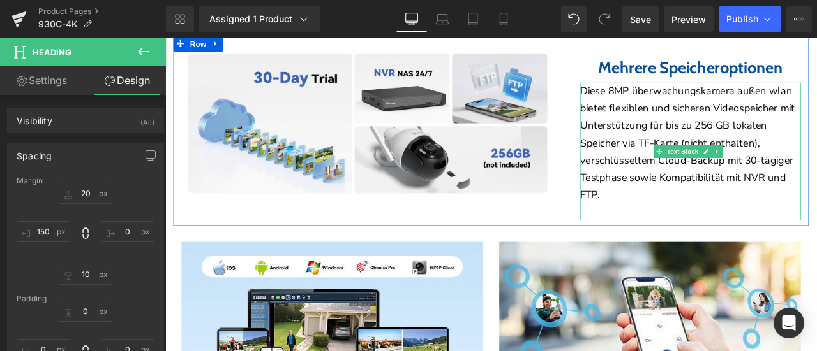
click at [720, 183] on p "Diese 8MP überwachungskamera außen wlan bietet flexiblen und sicheren Videospei…" at bounding box center [787, 163] width 262 height 144
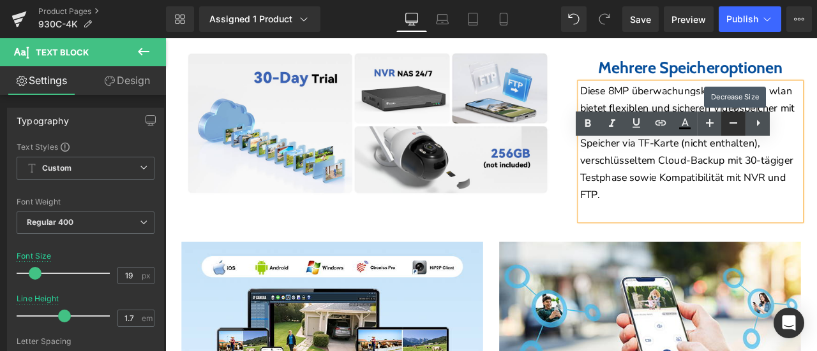
click at [731, 126] on icon at bounding box center [732, 122] width 15 height 15
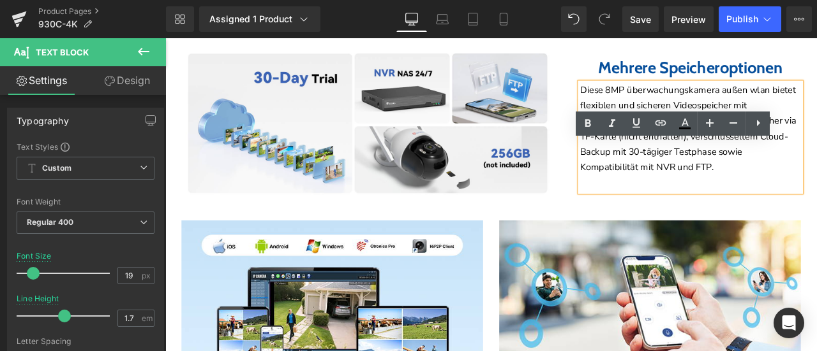
click at [610, 221] on div "Mehrere Speicheroptionen Heading Diese 8MP überwachungskamera außen wlan bietet…" at bounding box center [739, 135] width 376 height 172
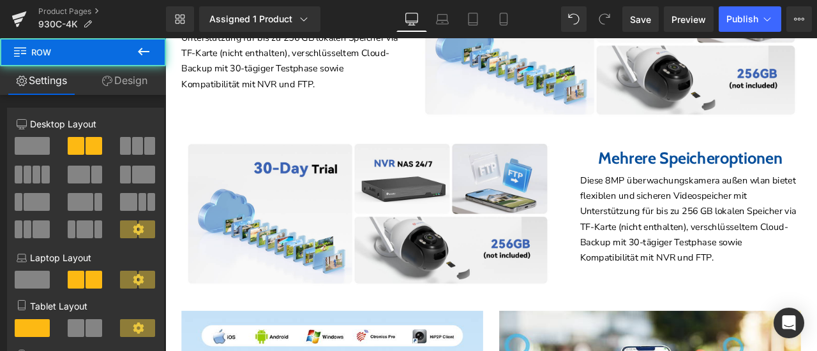
scroll to position [2743, 0]
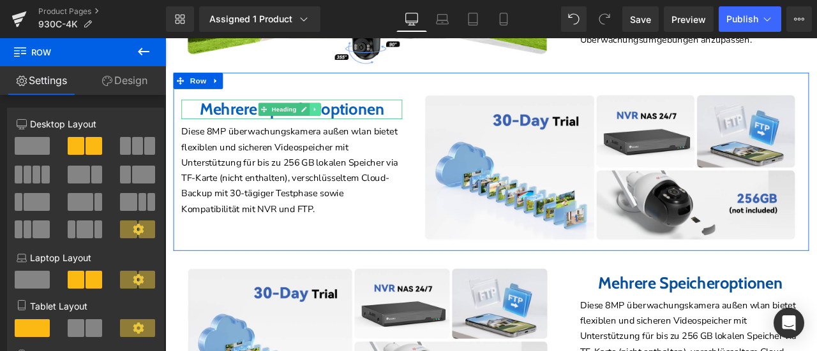
click at [346, 126] on icon at bounding box center [342, 123] width 7 height 8
click at [351, 126] on icon at bounding box center [349, 123] width 7 height 8
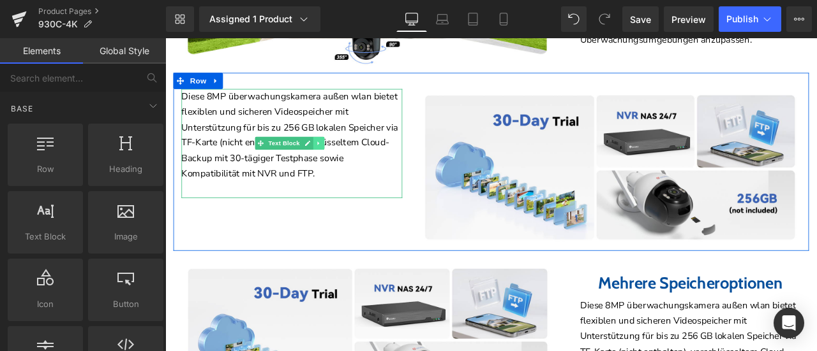
click at [346, 165] on icon at bounding box center [346, 163] width 2 height 4
click at [354, 166] on icon at bounding box center [353, 162] width 7 height 7
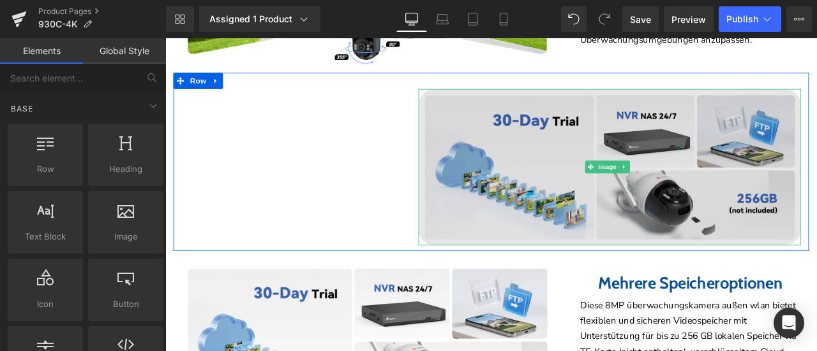
click at [561, 188] on img at bounding box center [691, 191] width 453 height 186
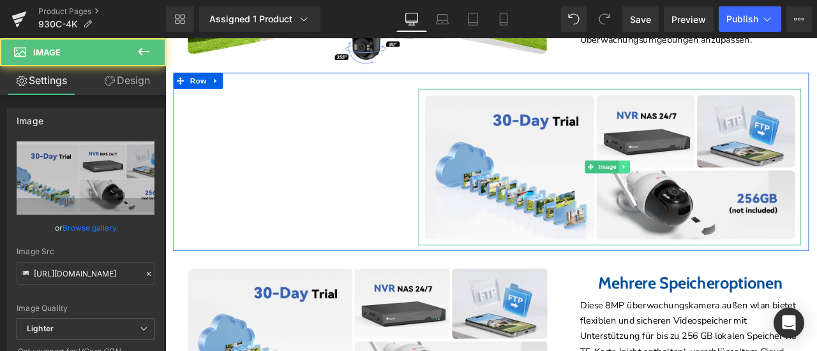
click at [707, 193] on icon at bounding box center [708, 191] width 2 height 4
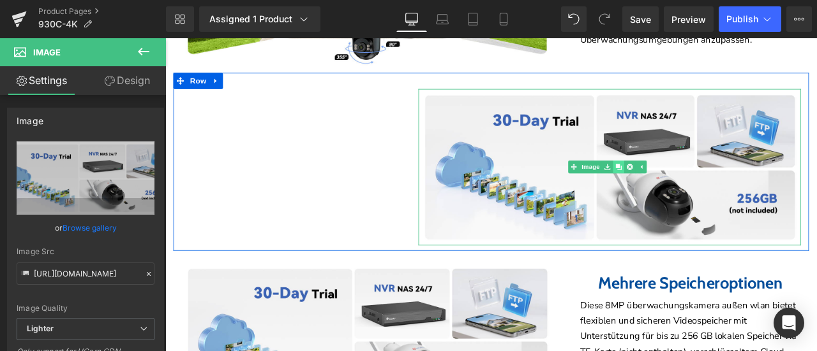
click at [701, 195] on icon at bounding box center [702, 191] width 7 height 7
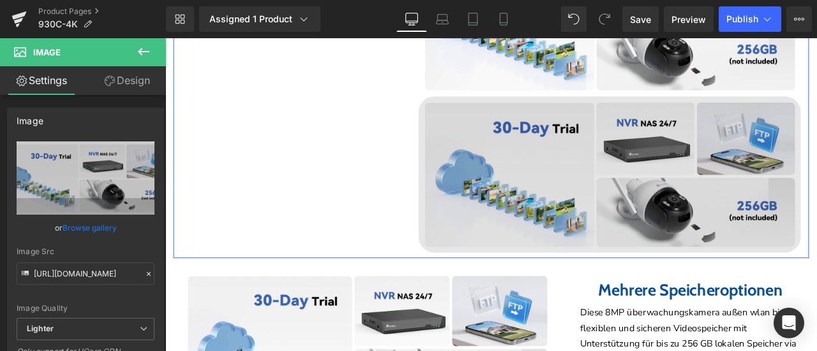
scroll to position [2910, 0]
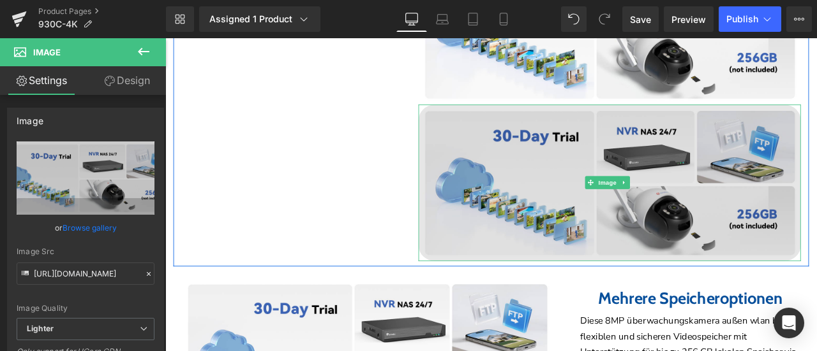
click at [693, 246] on div "Image" at bounding box center [691, 210] width 453 height 186
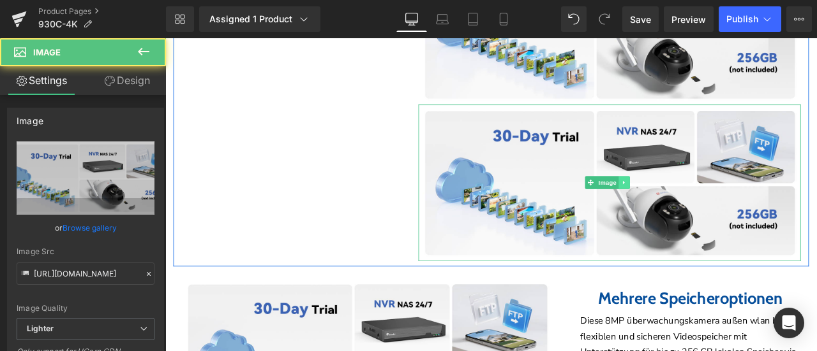
click at [707, 214] on icon at bounding box center [708, 210] width 7 height 8
click at [712, 214] on icon at bounding box center [715, 210] width 7 height 8
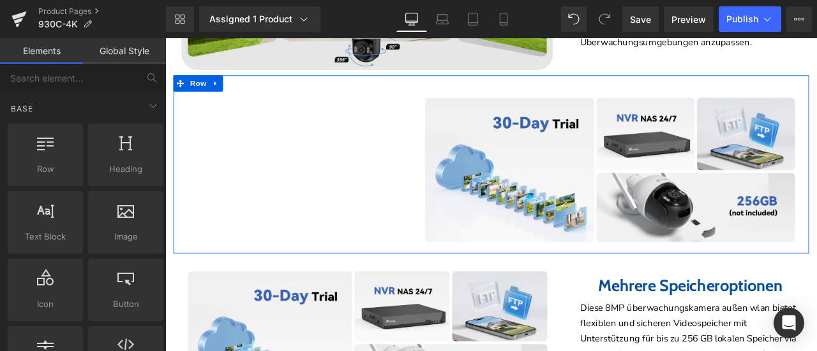
scroll to position [2654, 0]
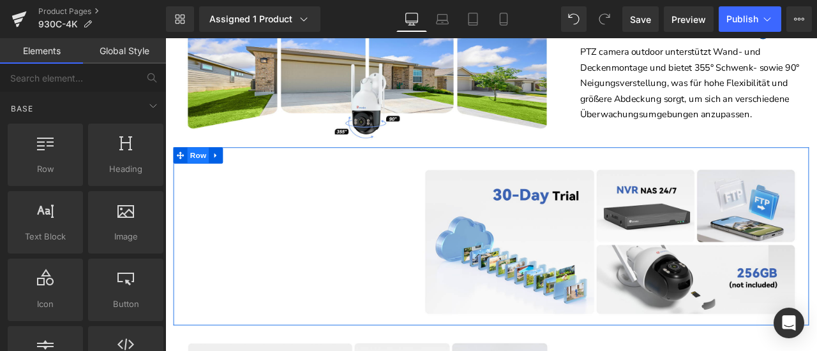
click at [193, 187] on span "Row" at bounding box center [204, 177] width 26 height 19
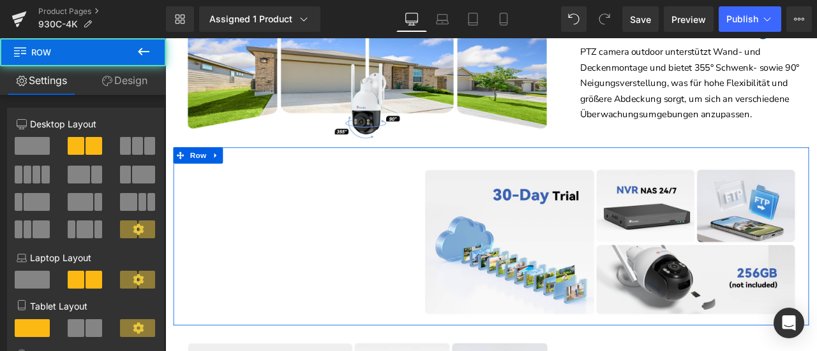
click at [38, 149] on span at bounding box center [32, 146] width 35 height 18
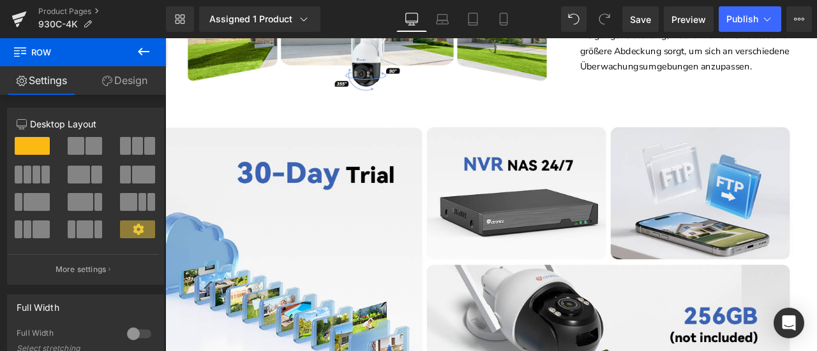
scroll to position [2782, 0]
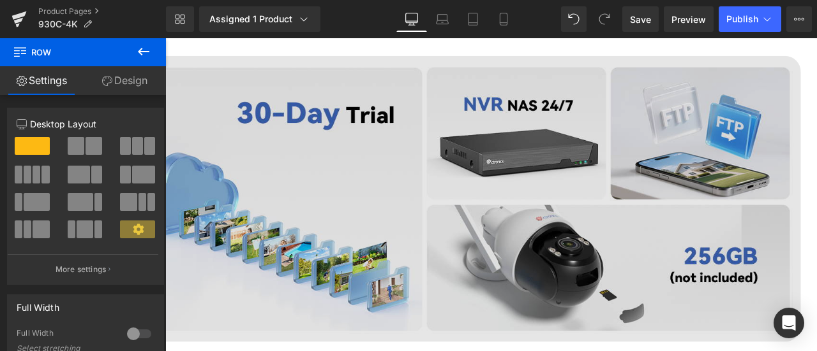
click at [399, 205] on img at bounding box center [503, 229] width 829 height 340
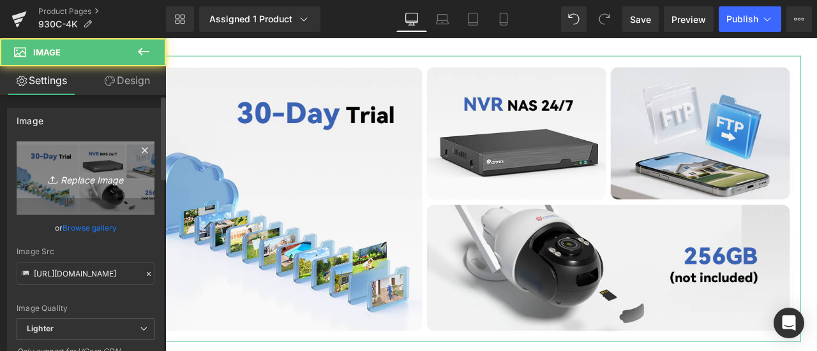
click at [84, 177] on icon "Replace Image" at bounding box center [85, 178] width 102 height 16
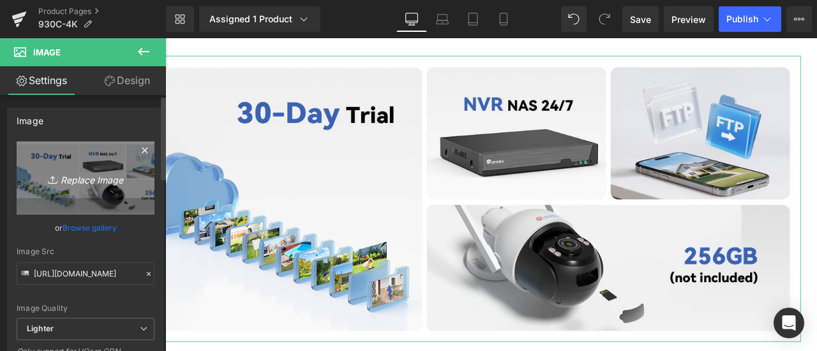
type input "C:\fakepath\详情Detail-30.jpg"
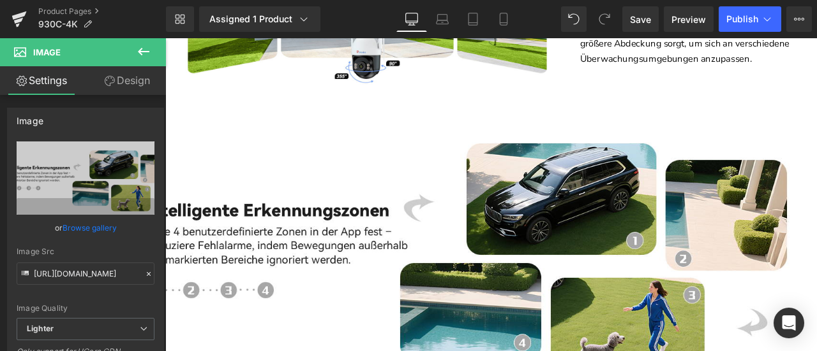
scroll to position [2718, 0]
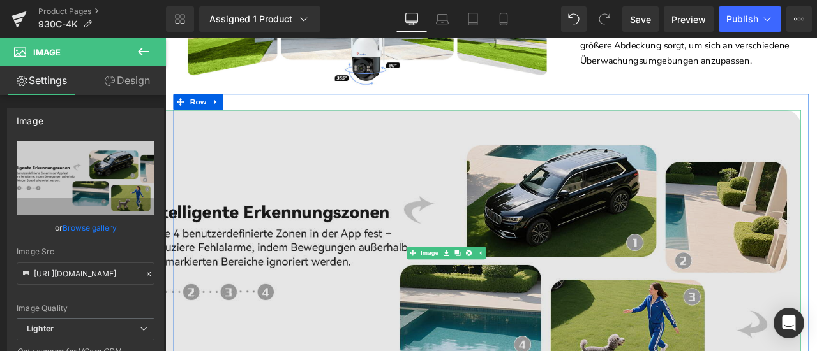
click at [341, 281] on img at bounding box center [503, 293] width 829 height 340
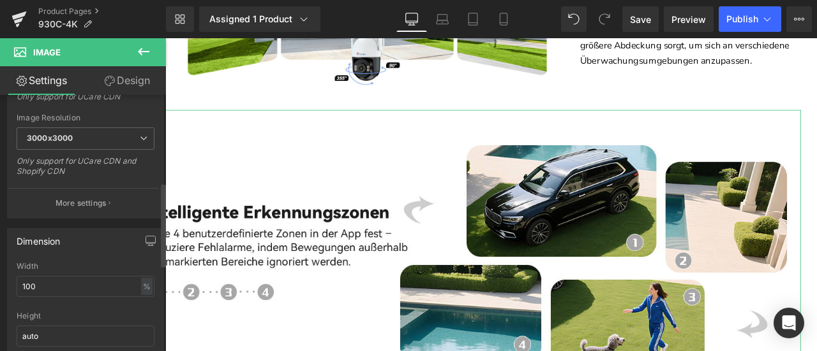
scroll to position [319, 0]
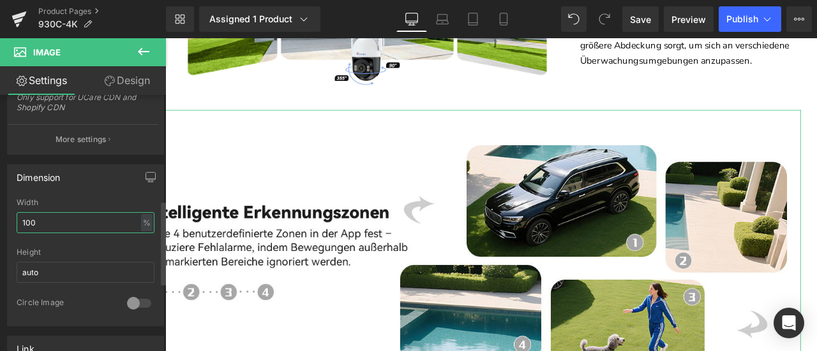
drag, startPoint x: 29, startPoint y: 223, endPoint x: 12, endPoint y: 224, distance: 16.6
click at [12, 224] on div "100% Width 100 % % px auto Height auto 0 Circle Image" at bounding box center [86, 262] width 156 height 128
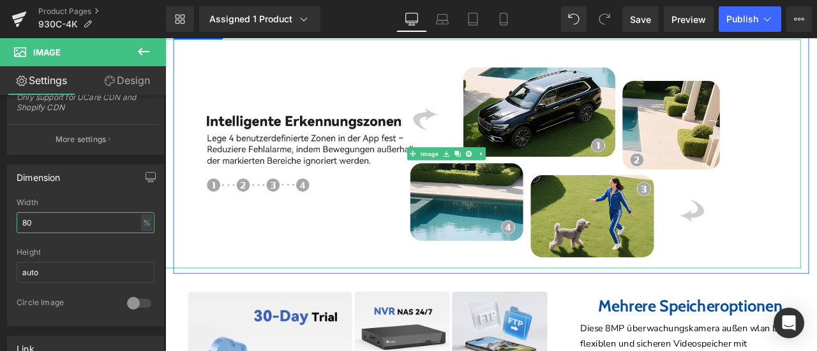
scroll to position [2782, 0]
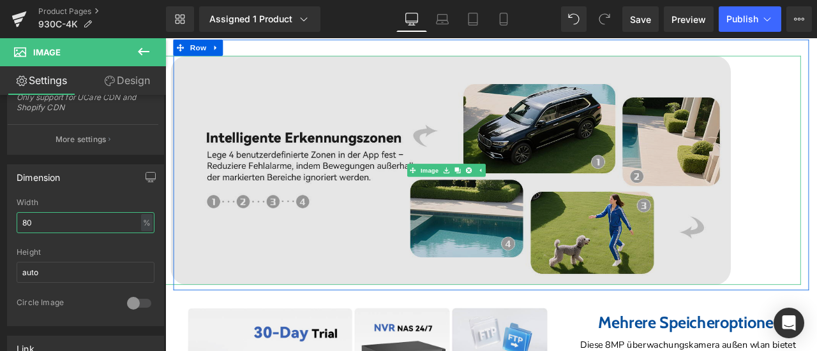
click at [462, 233] on div "Image" at bounding box center [503, 195] width 829 height 272
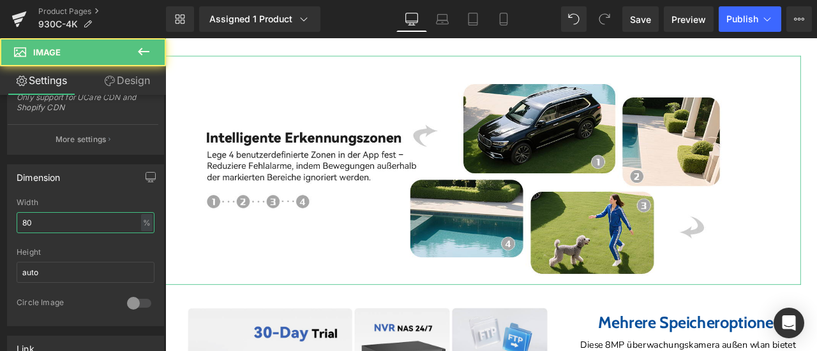
type input "80"
click at [123, 80] on link "Design" at bounding box center [126, 80] width 83 height 29
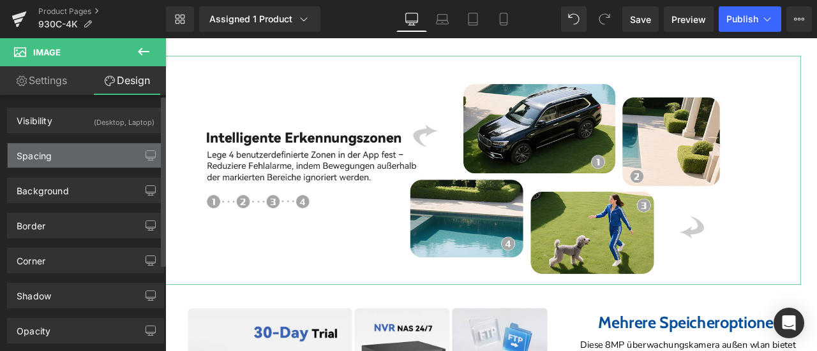
click at [72, 155] on div "Spacing" at bounding box center [86, 156] width 156 height 24
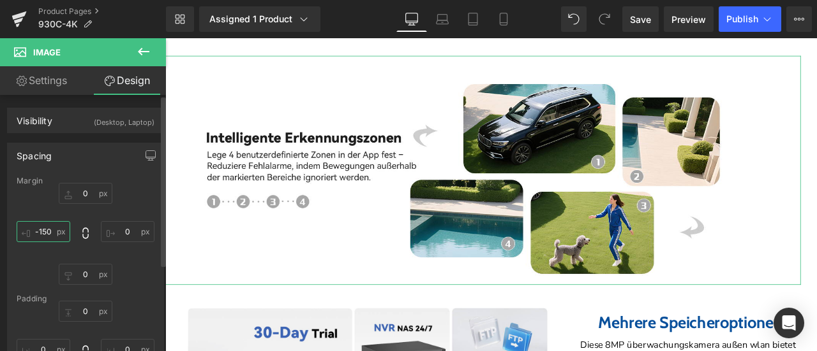
click at [51, 232] on input "-150" at bounding box center [44, 231] width 54 height 21
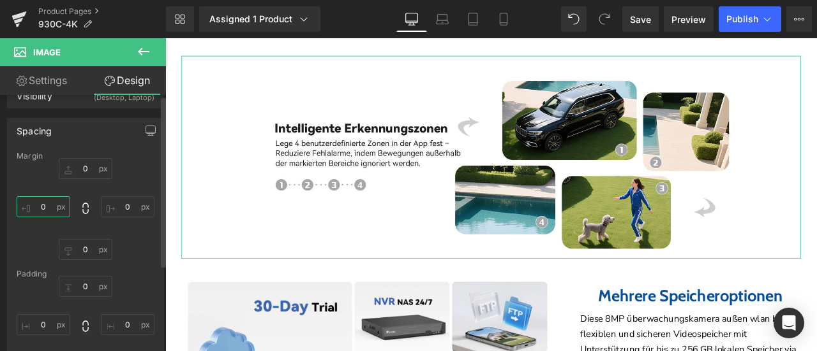
scroll to position [64, 0]
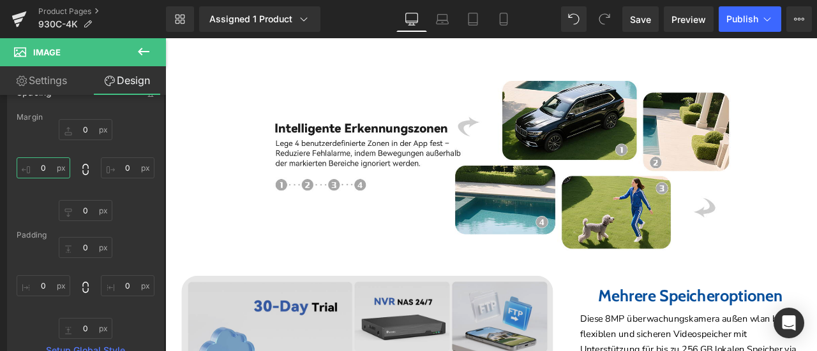
type input "0"
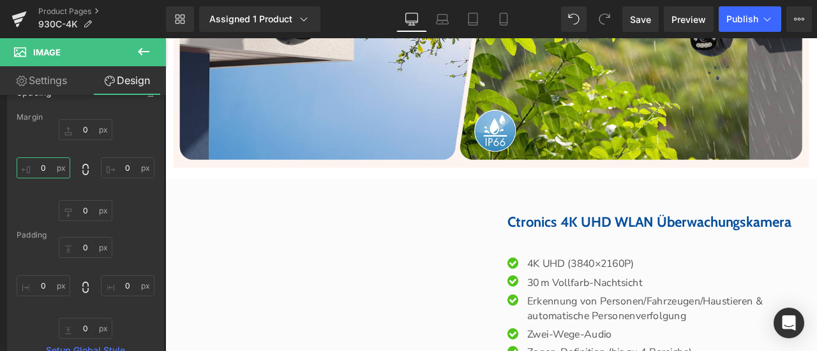
scroll to position [3675, 0]
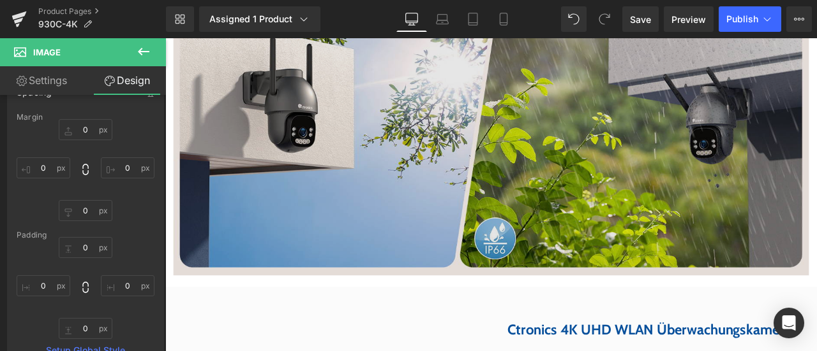
click at [471, 171] on img at bounding box center [551, 171] width 753 height 321
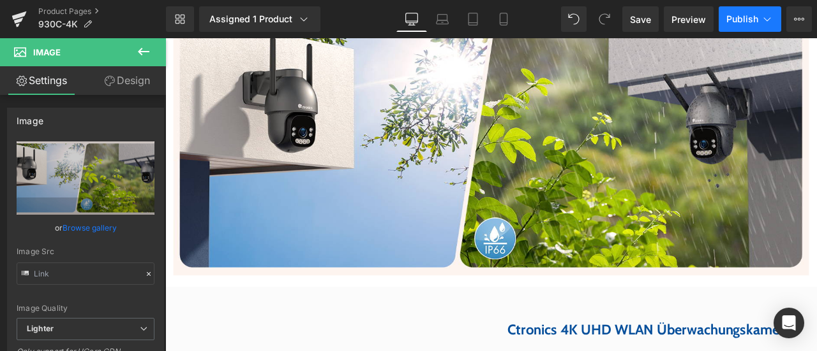
click at [745, 18] on span "Publish" at bounding box center [742, 19] width 32 height 10
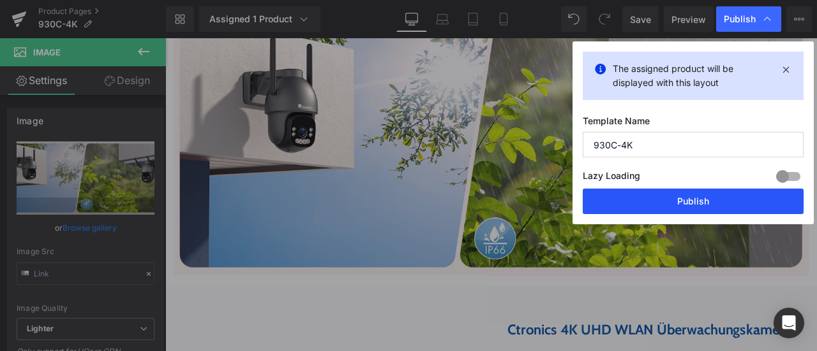
click at [674, 200] on button "Publish" at bounding box center [692, 202] width 221 height 26
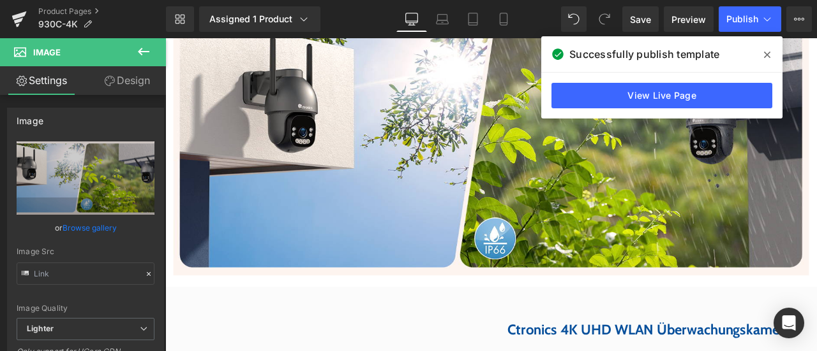
click at [769, 55] on icon at bounding box center [767, 55] width 6 height 10
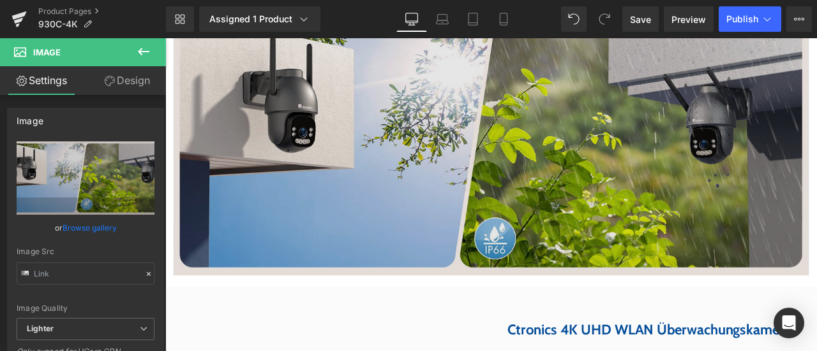
click at [524, 200] on img at bounding box center [551, 171] width 753 height 321
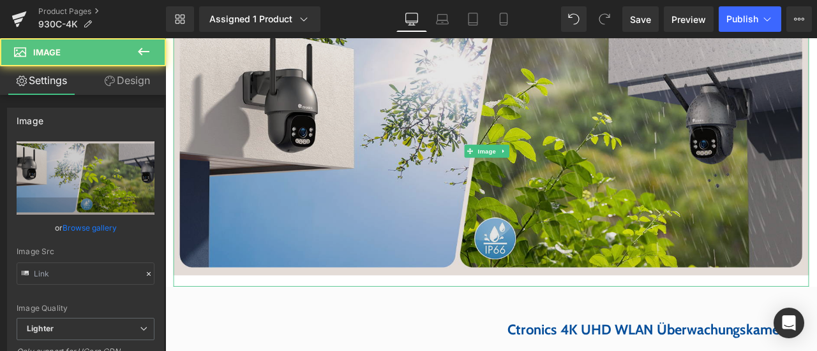
scroll to position [3547, 0]
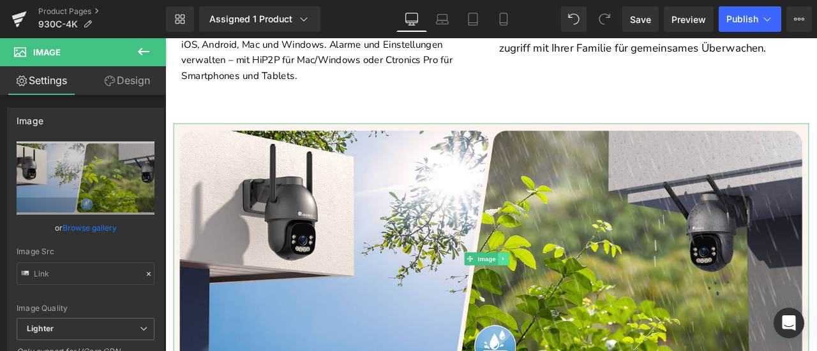
click at [569, 304] on icon at bounding box center [565, 300] width 7 height 8
click at [574, 304] on icon at bounding box center [572, 300] width 7 height 8
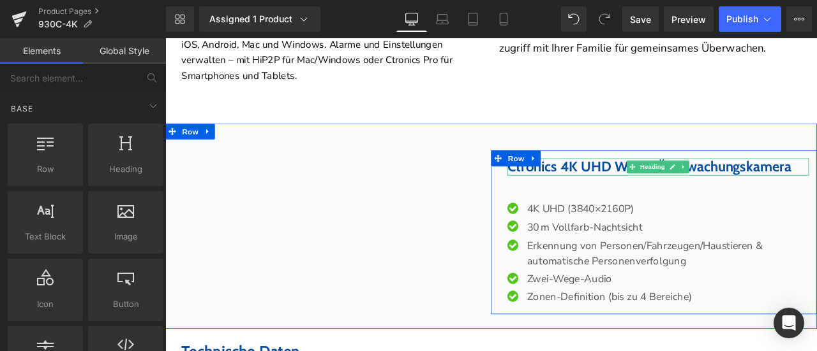
click at [587, 200] on font "Ctronics 4K UHD WLAN Überwachungskamera" at bounding box center [738, 190] width 336 height 20
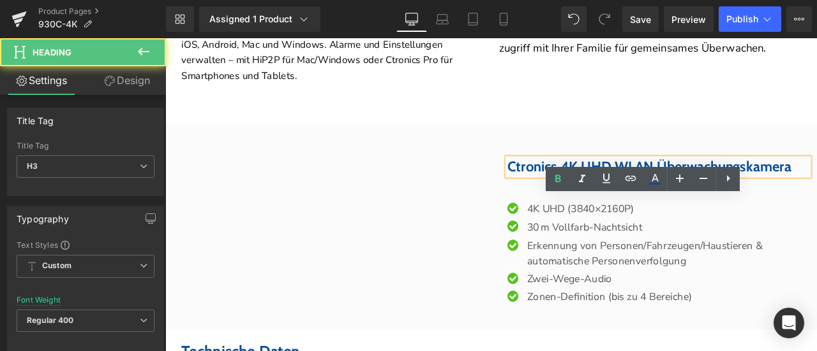
click at [629, 200] on font "Ctronics 4K UHD WLAN Überwachungskamera" at bounding box center [738, 190] width 336 height 20
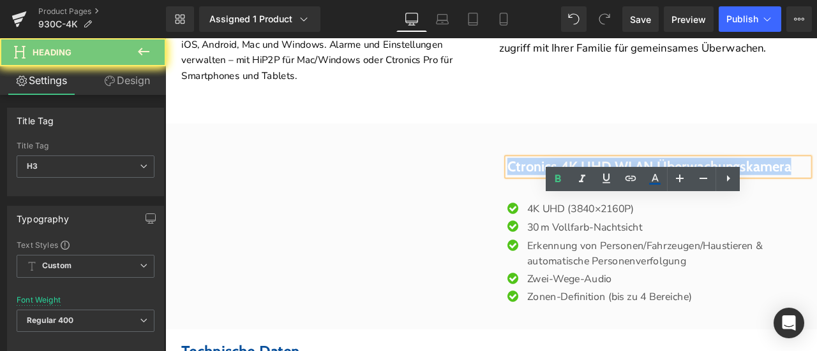
click at [629, 200] on font "Ctronics 4K UHD WLAN Überwachungskamera" at bounding box center [738, 190] width 336 height 20
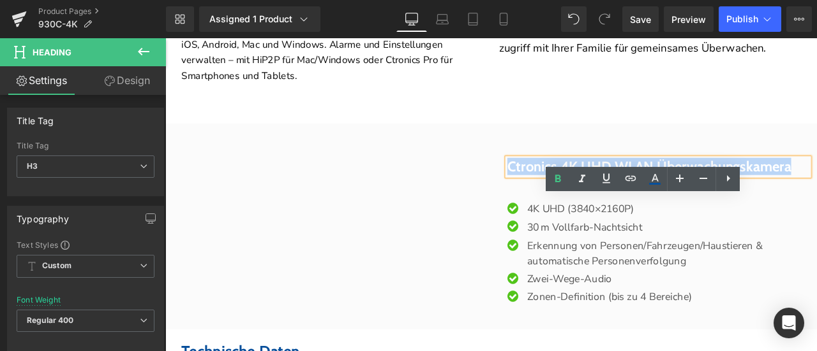
paste div
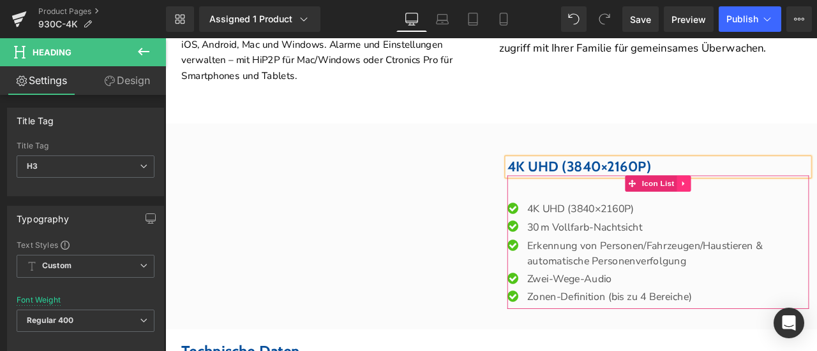
click at [775, 215] on icon at bounding box center [779, 210] width 9 height 10
click at [783, 215] on icon at bounding box center [787, 210] width 9 height 9
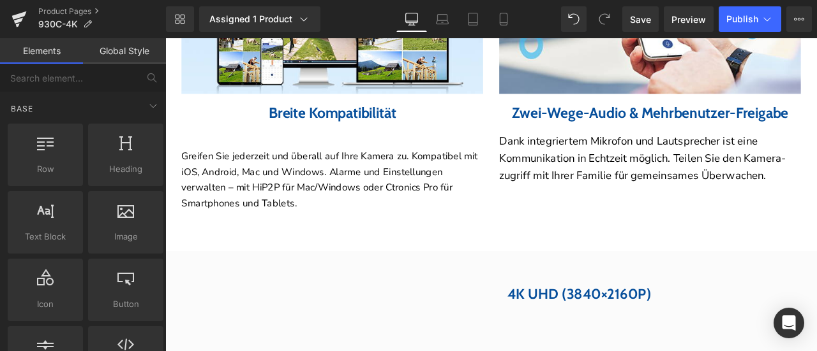
scroll to position [3484, 0]
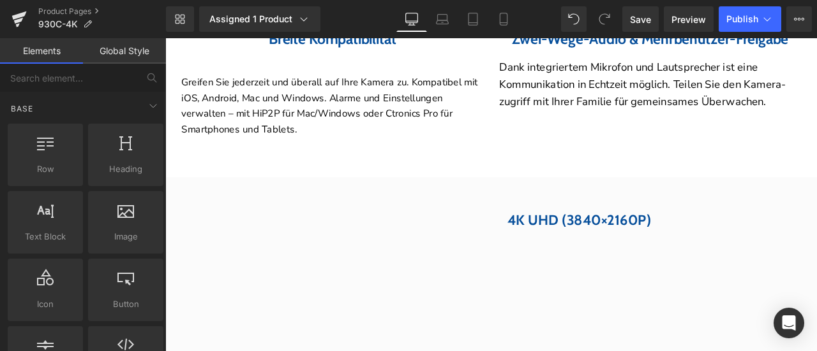
click at [687, 124] on p "Dank integriertem Mikrofon und Lautsprecher ist eine Kommunikation in Echtzeit …" at bounding box center [739, 93] width 357 height 61
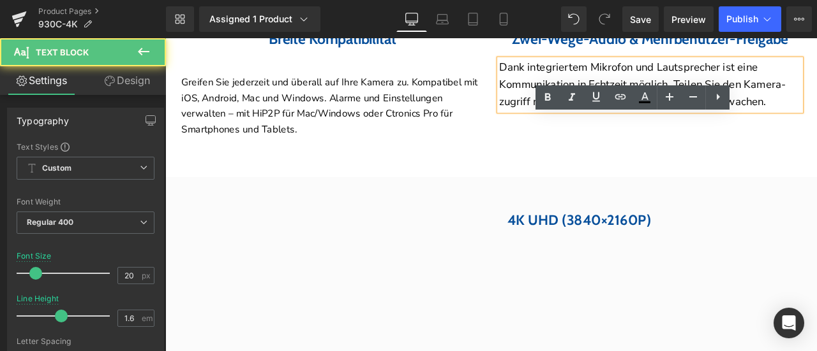
click at [734, 203] on div "Image Breite Kompatibilität Heading Greifen Sie jederzeit und überall auf Ihre …" at bounding box center [551, 4] width 753 height 398
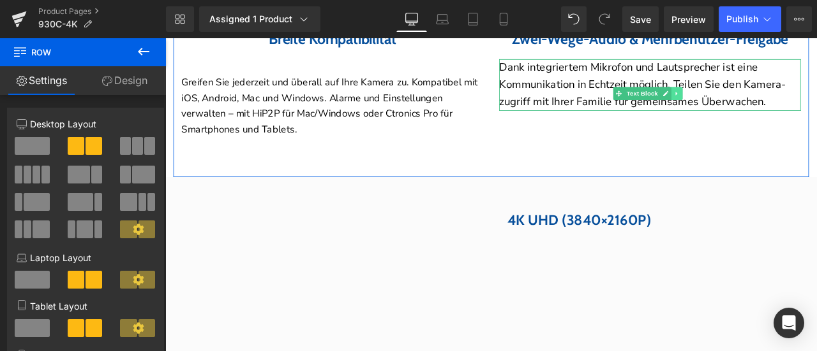
click at [769, 108] on icon at bounding box center [770, 104] width 7 height 8
click at [761, 108] on icon at bounding box center [764, 104] width 7 height 8
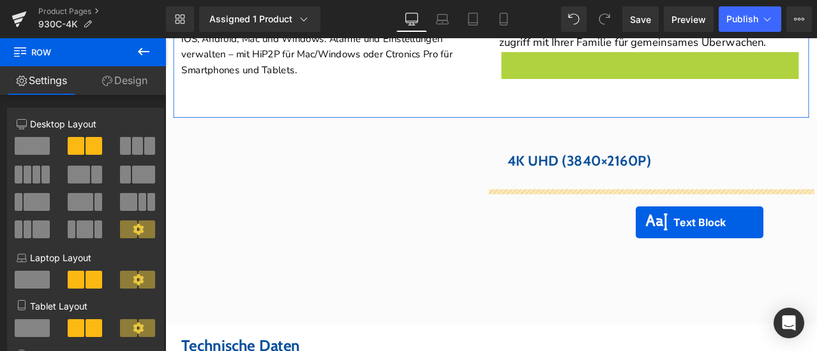
scroll to position [3672, 0]
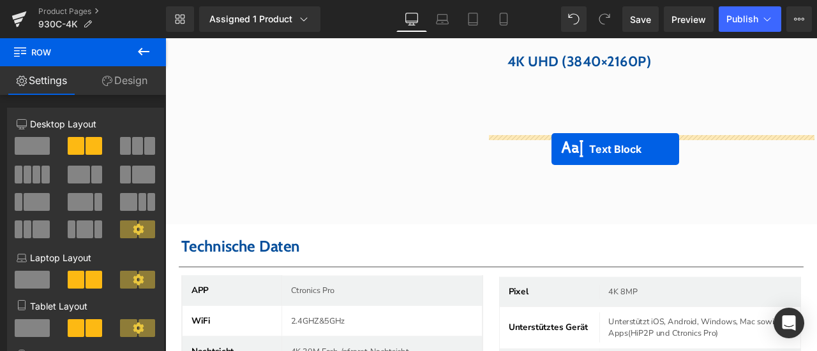
drag, startPoint x: 699, startPoint y: 258, endPoint x: 623, endPoint y: 170, distance: 116.7
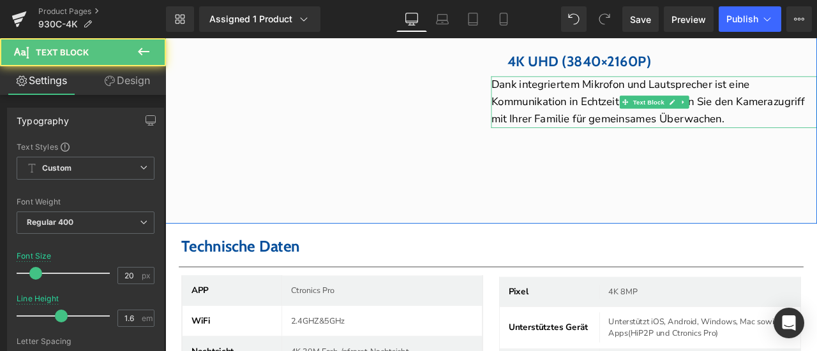
click at [625, 145] on p "Dank integriertem Mikrofon und Lautsprecher ist eine Kommunikation in Echtzeit …" at bounding box center [744, 114] width 386 height 61
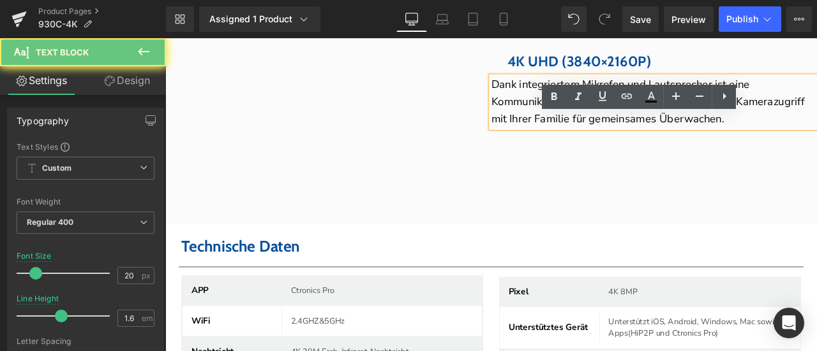
click at [626, 145] on p "Dank integriertem Mikrofon und Lautsprecher ist eine Kommunikation in Echtzeit …" at bounding box center [744, 114] width 386 height 61
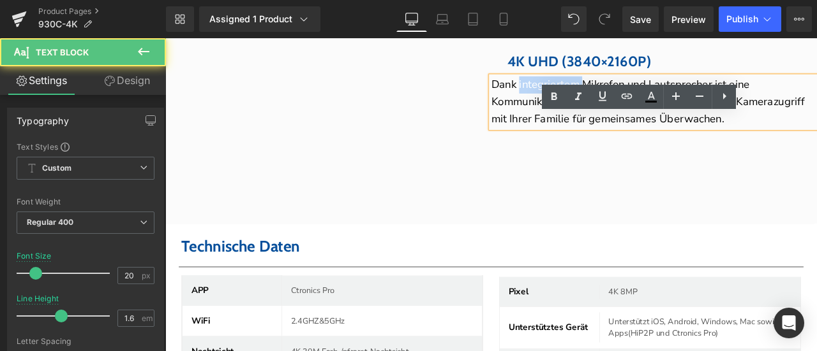
click at [626, 145] on p "Dank integriertem Mikrofon und Lautsprecher ist eine Kommunikation in Echtzeit …" at bounding box center [744, 114] width 386 height 61
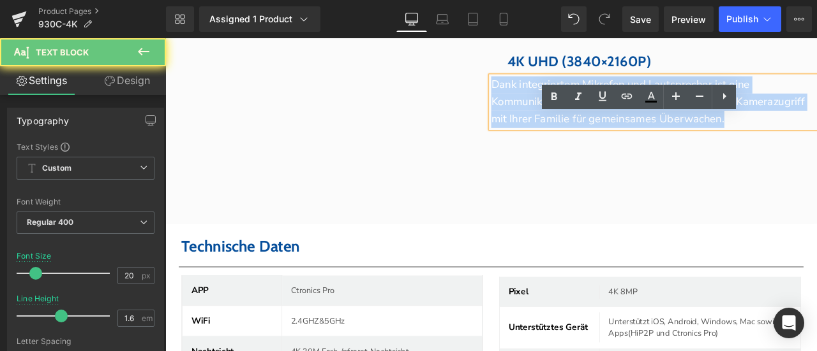
click at [626, 145] on p "Dank integriertem Mikrofon und Lautsprecher ist eine Kommunikation in Echtzeit …" at bounding box center [744, 114] width 386 height 61
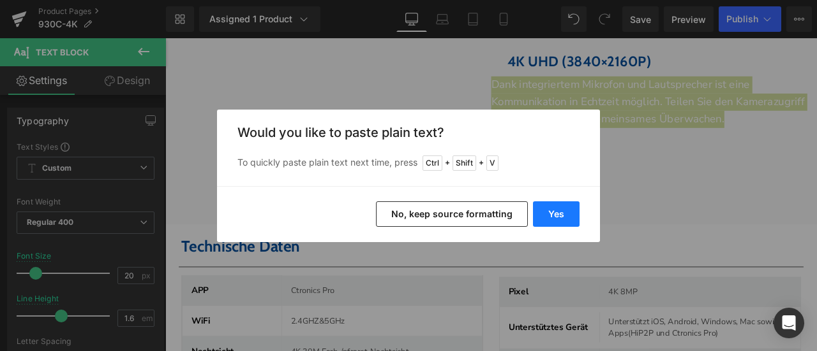
click at [561, 207] on button "Yes" at bounding box center [556, 215] width 47 height 26
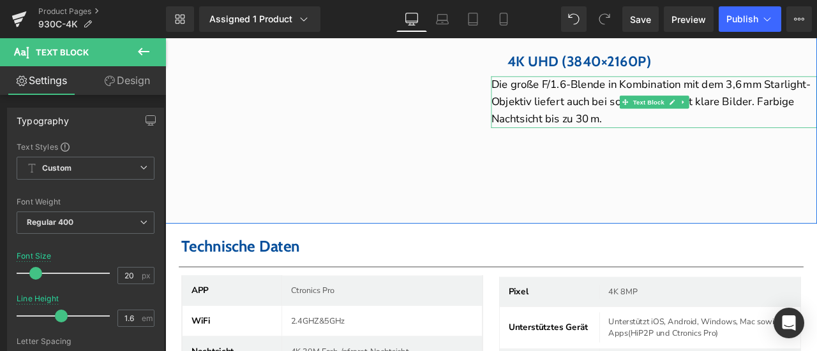
click at [634, 145] on p "Die große F/1.6-Blende in Kombination mit dem 3,6 mm Starlight-Objektiv liefert…" at bounding box center [744, 114] width 386 height 61
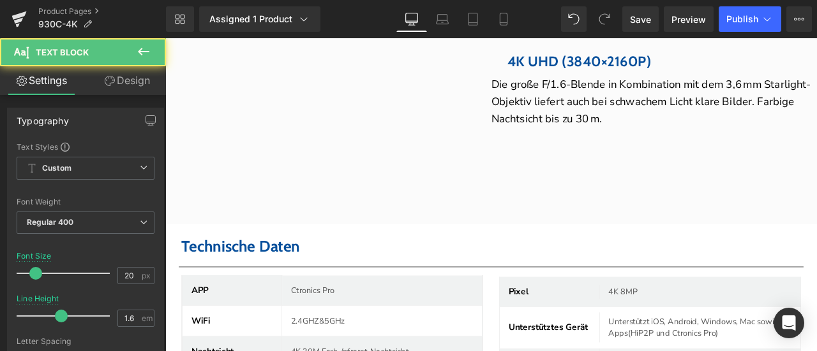
click at [138, 82] on link "Design" at bounding box center [126, 80] width 83 height 29
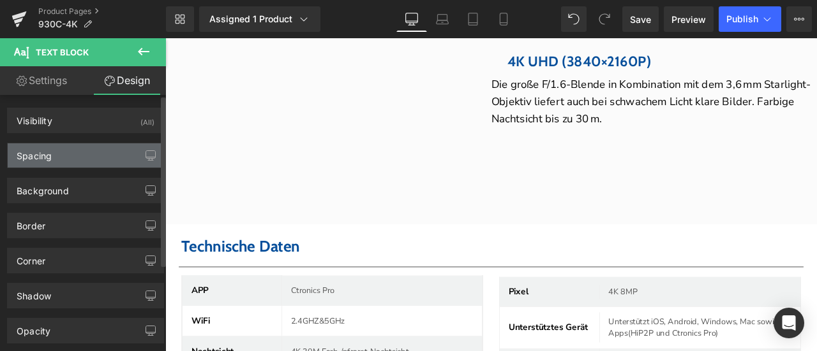
click at [52, 155] on div "Spacing" at bounding box center [86, 156] width 156 height 24
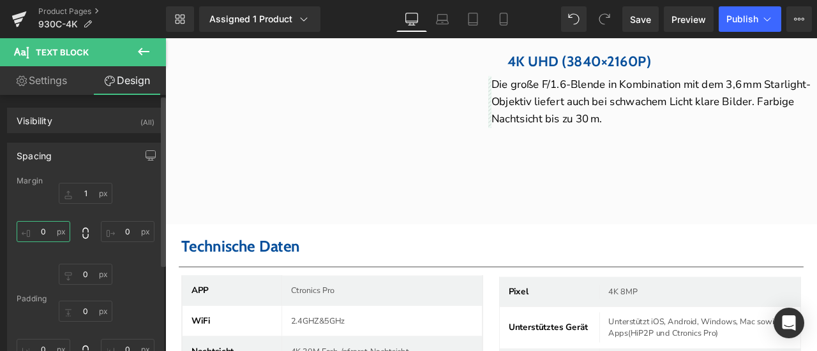
click at [44, 234] on input "0" at bounding box center [44, 231] width 54 height 21
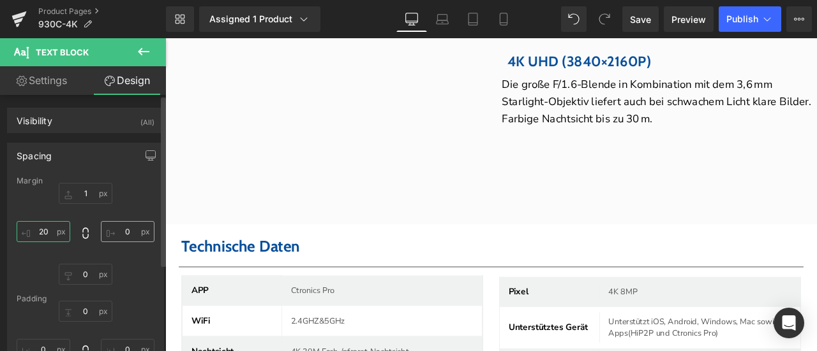
type input "20"
click at [133, 235] on input "0" at bounding box center [128, 231] width 54 height 21
type input "20"
click at [165, 38] on div at bounding box center [165, 38] width 0 height 0
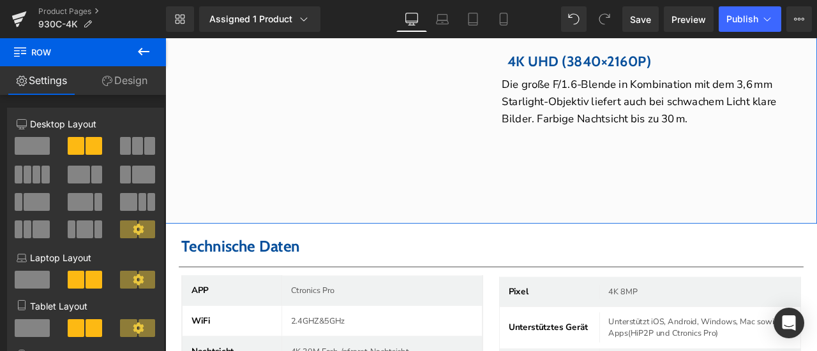
click at [714, 242] on div "Youtube 4K UHD (3840×2160P) Heading Row Die große F/1.6-Blende in Kombination m…" at bounding box center [551, 137] width 772 height 244
click at [189, 34] on span "Row" at bounding box center [195, 24] width 26 height 19
click at [85, 175] on span at bounding box center [79, 175] width 23 height 18
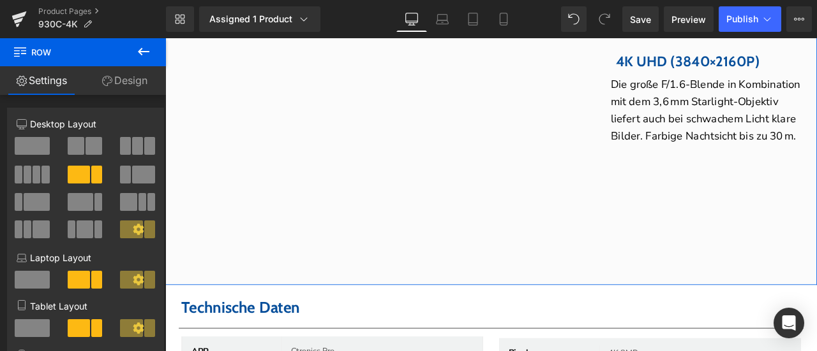
click at [802, 298] on div "Youtube 4K UHD (3840×2160P) Heading Row Die große F/1.6-Blende in Kombination m…" at bounding box center [551, 173] width 772 height 316
click at [404, 66] on span "Youtube" at bounding box center [422, 56] width 43 height 19
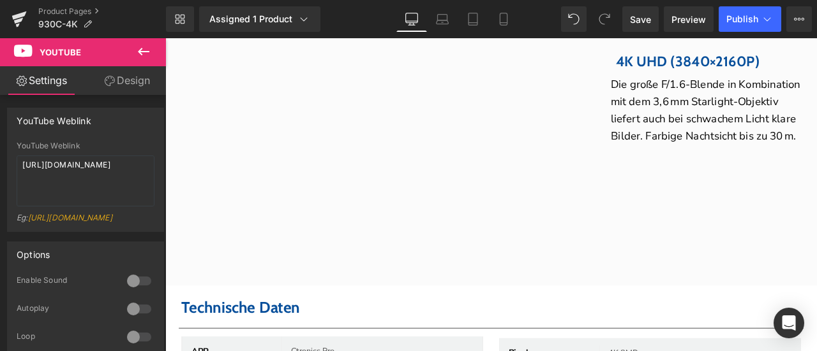
click at [138, 42] on button at bounding box center [143, 52] width 45 height 28
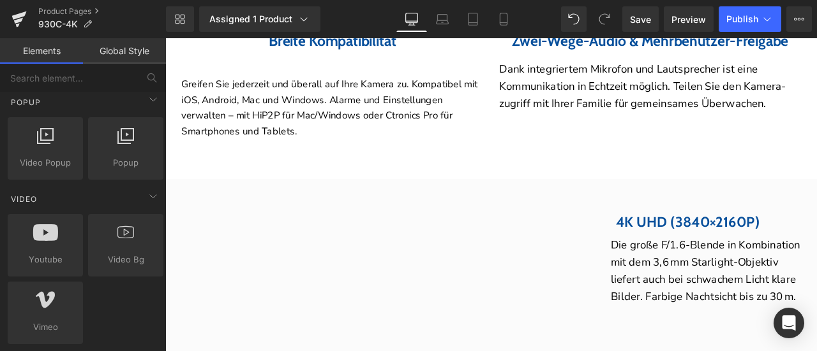
scroll to position [3480, 0]
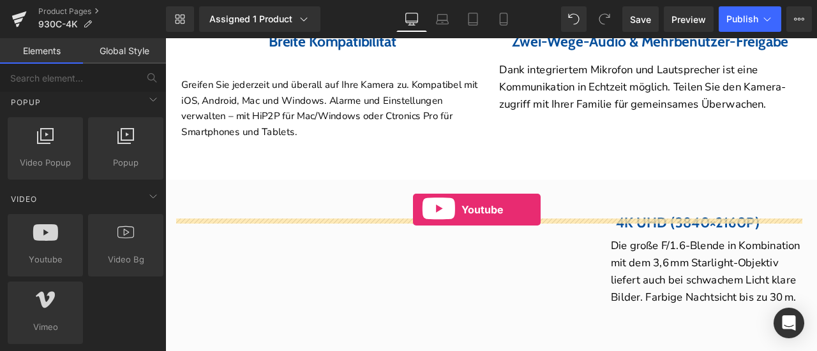
drag, startPoint x: 211, startPoint y: 283, endPoint x: 459, endPoint y: 242, distance: 251.0
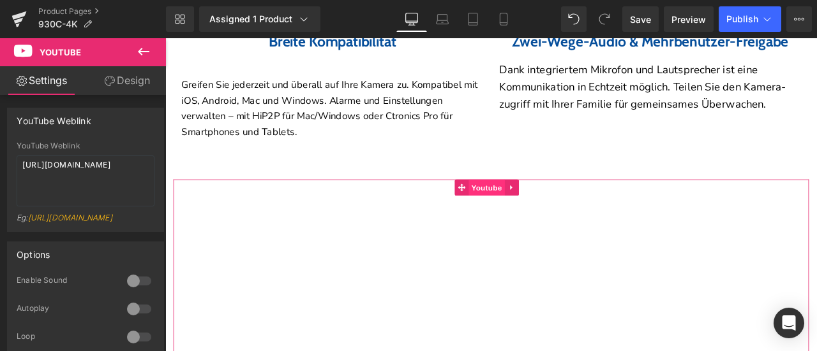
click at [543, 225] on span "Youtube" at bounding box center [545, 215] width 43 height 19
drag, startPoint x: 90, startPoint y: 175, endPoint x: 0, endPoint y: 159, distance: 91.3
click at [0, 159] on div "YouTube Weblink YouTube Weblink https://www.youtube.com/watch?v=OQBlWco72c4 Eg:…" at bounding box center [86, 165] width 172 height 134
paste textarea "youtu.be/6muDk_zdIwM"
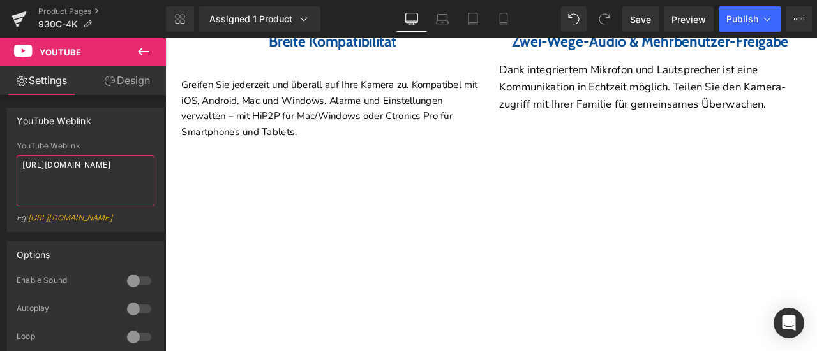
type textarea "https://youtu.be/6muDk_zdIwM"
click at [147, 48] on icon at bounding box center [143, 51] width 15 height 15
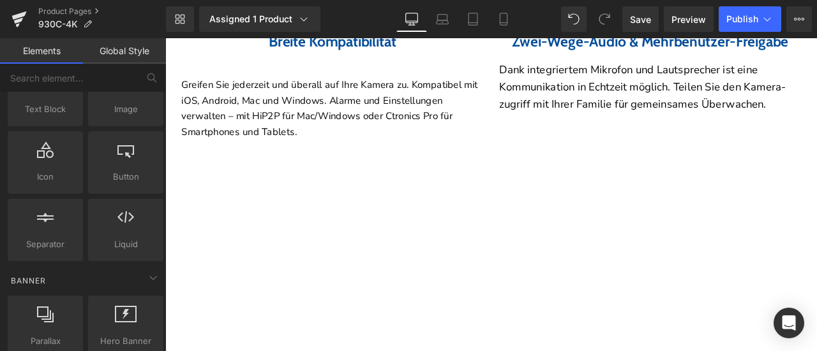
scroll to position [0, 0]
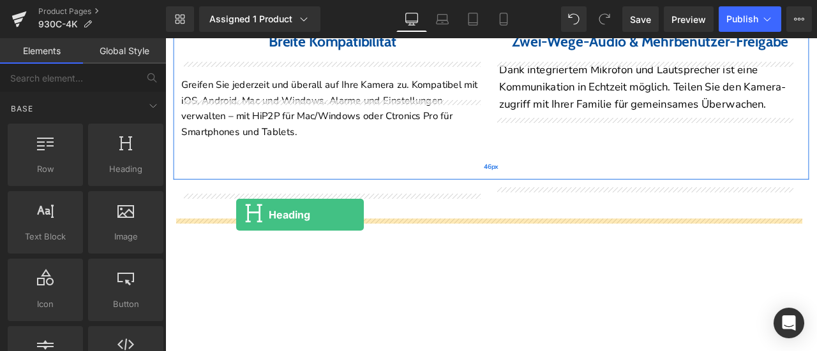
drag, startPoint x: 287, startPoint y: 198, endPoint x: 249, endPoint y: 248, distance: 62.9
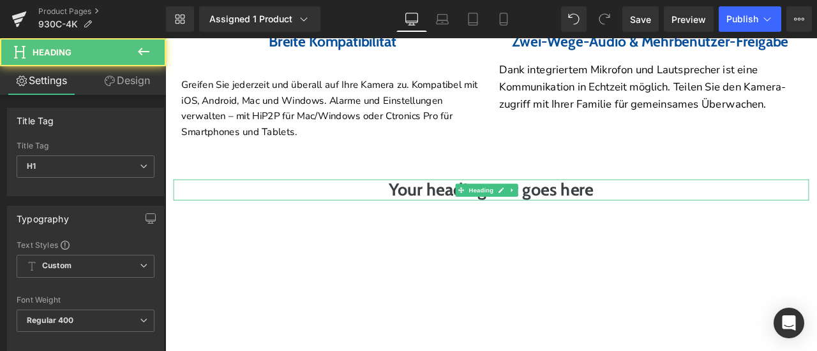
click at [461, 230] on h1 "Your heading text goes here" at bounding box center [551, 218] width 753 height 24
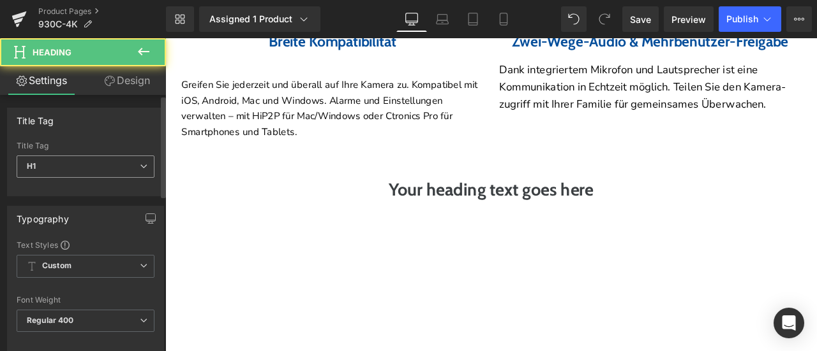
click at [68, 161] on span "H1" at bounding box center [86, 167] width 138 height 22
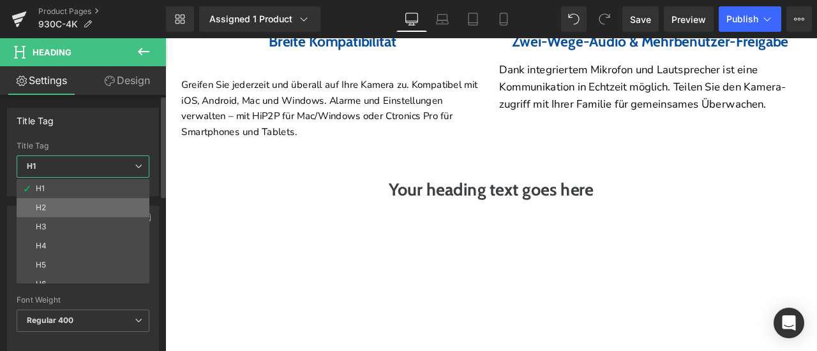
click at [54, 209] on li "H2" at bounding box center [86, 207] width 138 height 19
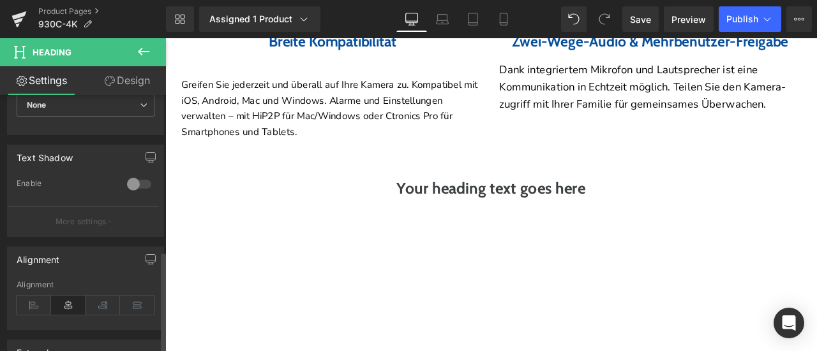
scroll to position [510, 0]
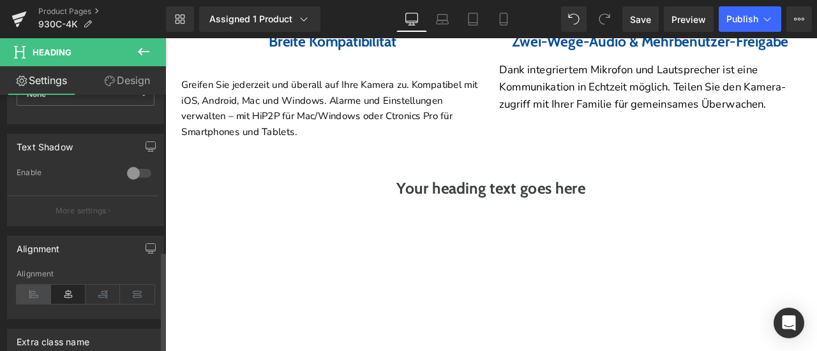
click at [40, 290] on icon at bounding box center [34, 294] width 34 height 19
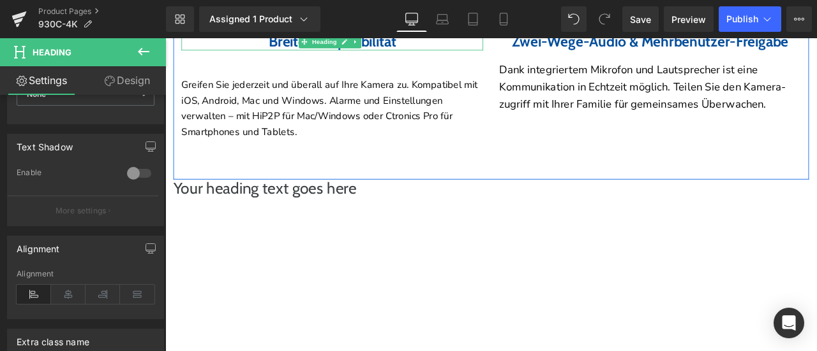
click at [306, 53] on b "Breite Kompatibilität" at bounding box center [363, 42] width 151 height 21
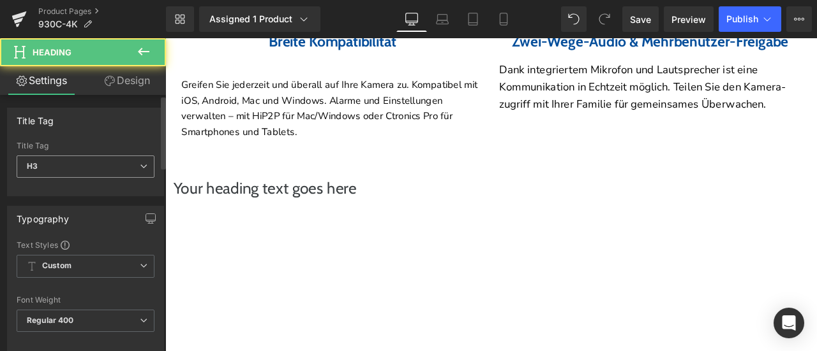
scroll to position [255, 0]
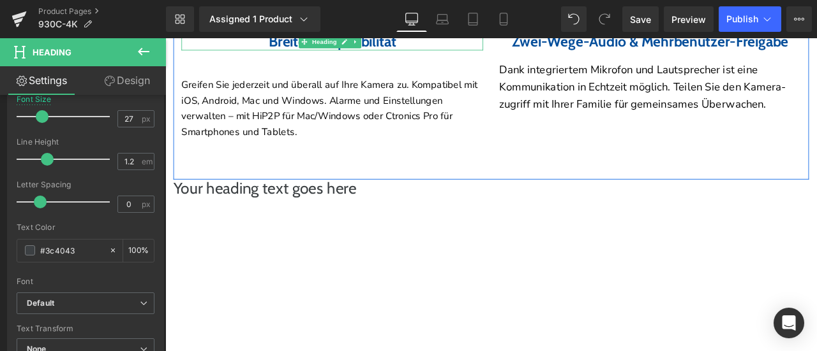
click at [288, 53] on b "Breite Kompatibilität" at bounding box center [363, 42] width 151 height 21
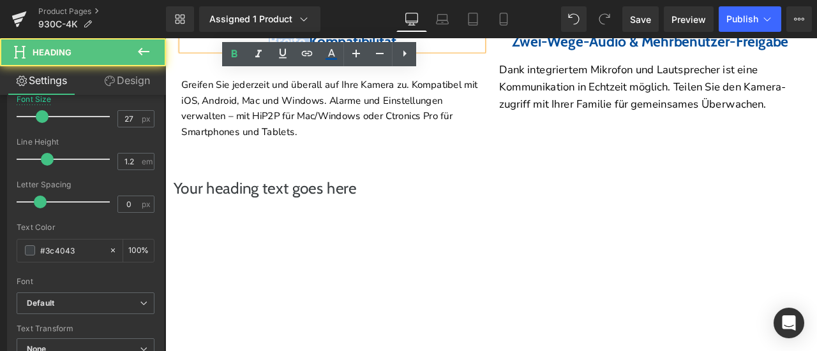
click at [288, 53] on b "Breite Kompatibilität" at bounding box center [363, 42] width 151 height 21
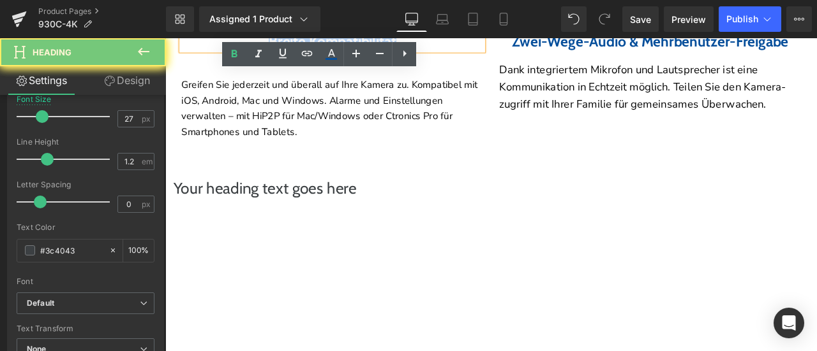
click at [288, 53] on b "Breite Kompatibilität" at bounding box center [363, 42] width 151 height 21
click at [332, 55] on icon at bounding box center [330, 54] width 15 height 15
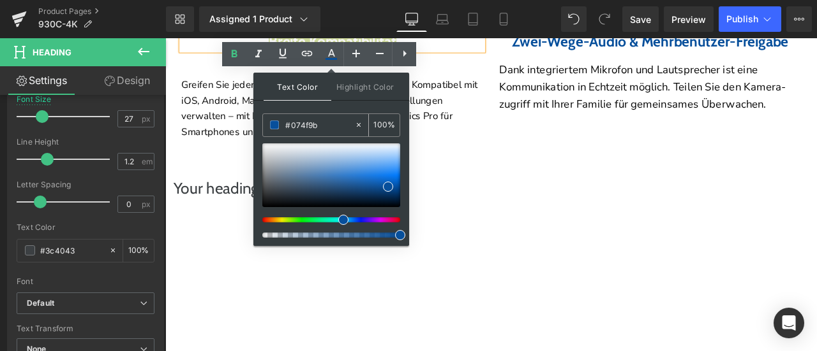
drag, startPoint x: 328, startPoint y: 129, endPoint x: 274, endPoint y: 124, distance: 54.5
click at [274, 124] on div "#074f9b" at bounding box center [308, 125] width 91 height 22
click at [226, 228] on h2 "Your heading text goes here" at bounding box center [551, 217] width 753 height 22
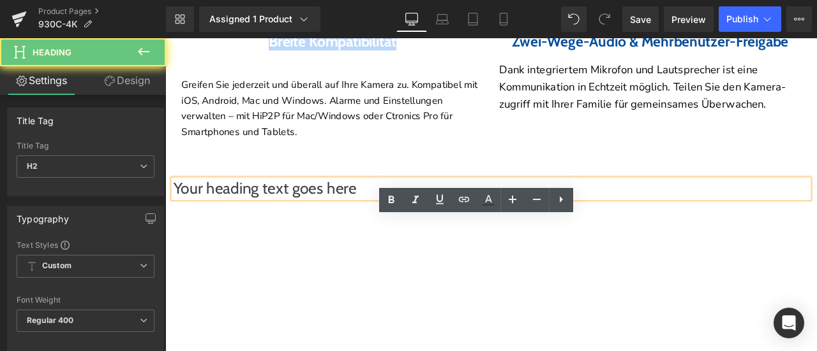
click at [226, 228] on h2 "Your heading text goes here" at bounding box center [551, 217] width 753 height 22
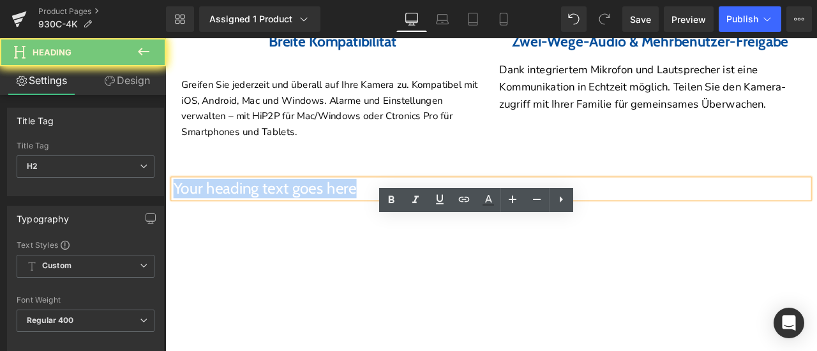
click at [226, 228] on h2 "Your heading text goes here" at bounding box center [551, 217] width 753 height 22
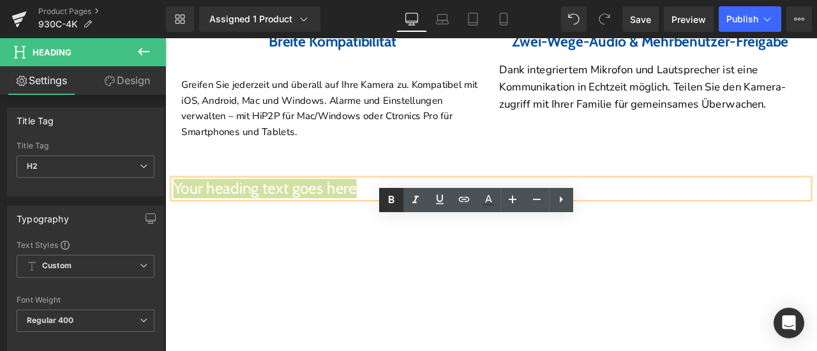
click at [393, 200] on icon at bounding box center [391, 200] width 6 height 8
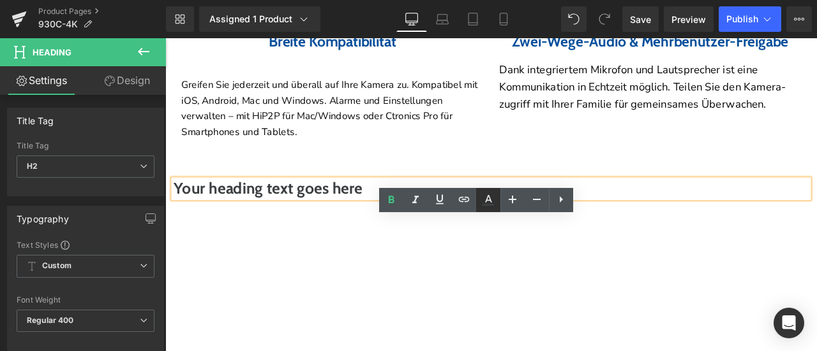
click at [484, 201] on icon at bounding box center [487, 200] width 15 height 15
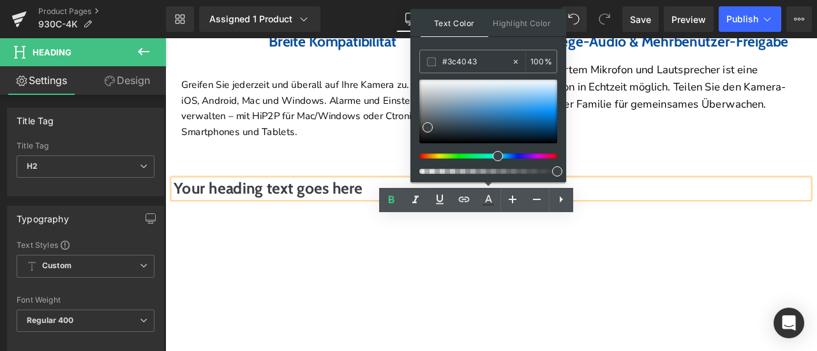
click at [387, 228] on strong "Your heading text goes here" at bounding box center [287, 216] width 224 height 22
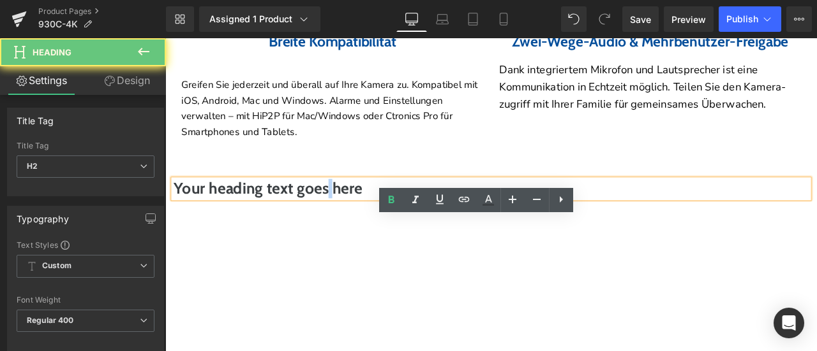
click at [387, 228] on strong "Your heading text goes here" at bounding box center [287, 216] width 224 height 22
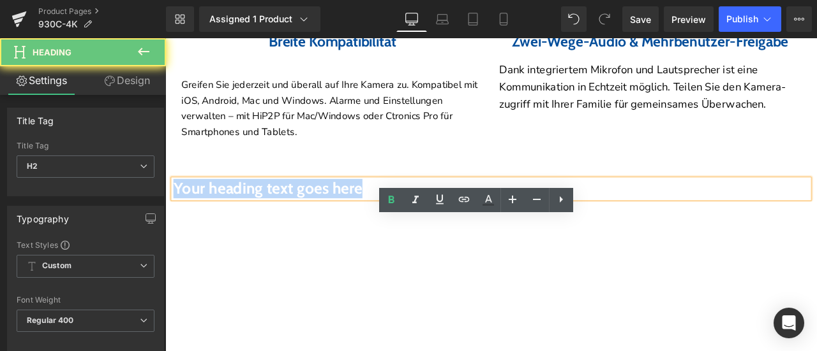
click at [387, 228] on strong "Your heading text goes here" at bounding box center [287, 216] width 224 height 22
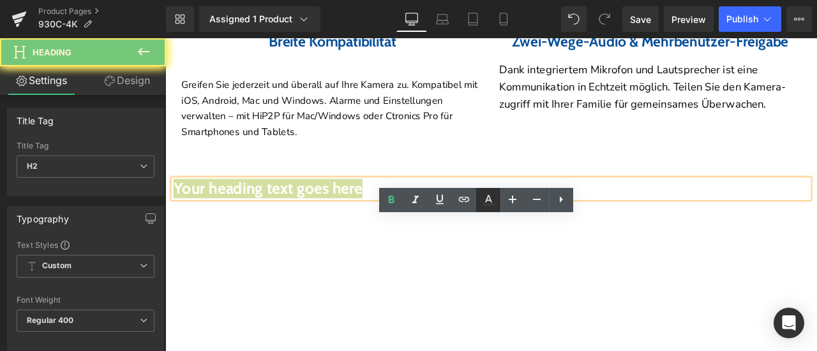
click at [486, 205] on icon at bounding box center [487, 205] width 11 height 2
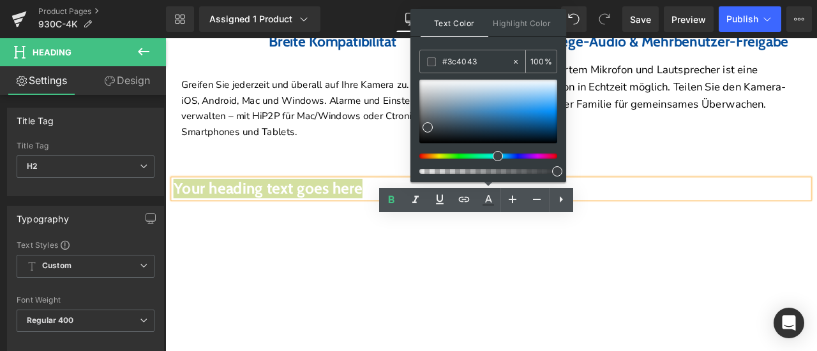
drag, startPoint x: 449, startPoint y: 59, endPoint x: 424, endPoint y: 57, distance: 25.0
click at [424, 57] on div "#074f9b" at bounding box center [465, 61] width 91 height 22
paste input "074f9b"
type input "#074f9b"
click at [432, 60] on span at bounding box center [431, 61] width 9 height 9
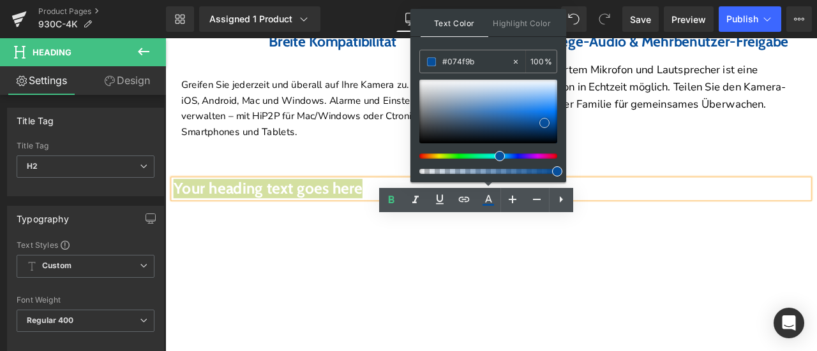
click at [545, 122] on span at bounding box center [544, 123] width 10 height 10
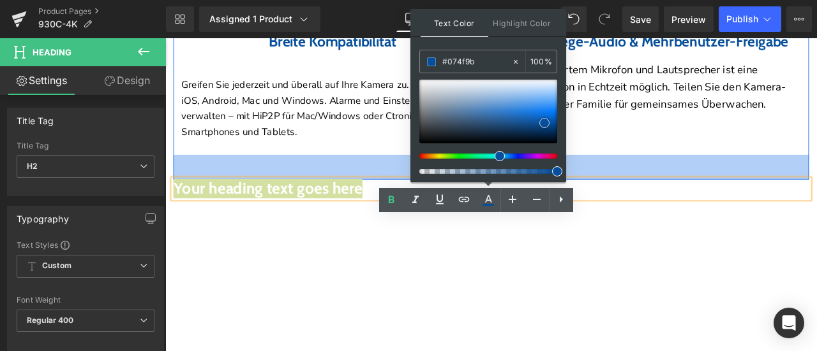
click at [365, 206] on div "46px" at bounding box center [551, 191] width 753 height 29
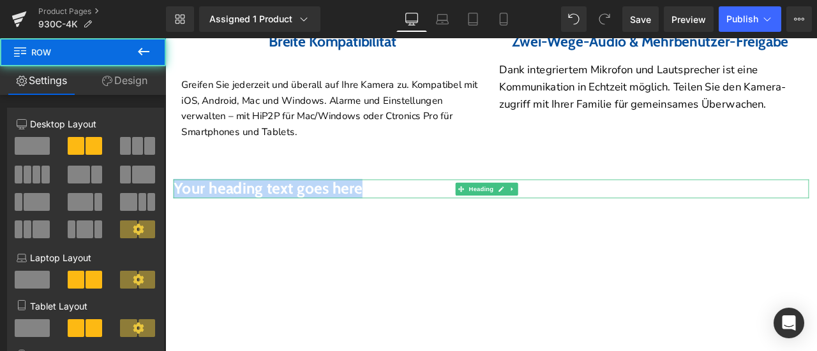
click at [446, 228] on h2 "Your heading text goes here" at bounding box center [551, 217] width 753 height 22
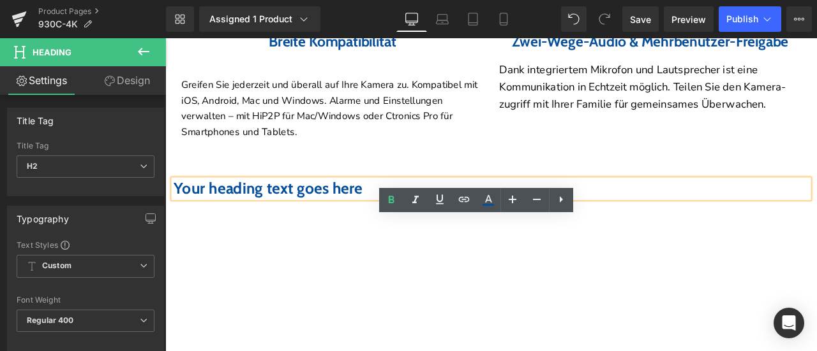
click at [399, 228] on strong "Your heading text goes here" at bounding box center [287, 216] width 224 height 22
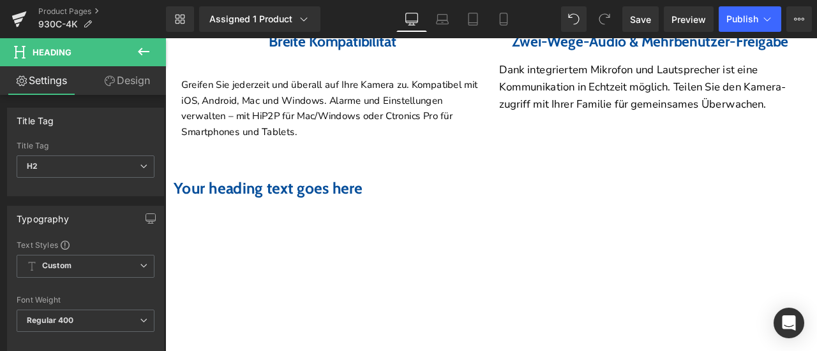
click at [119, 78] on link "Design" at bounding box center [126, 80] width 83 height 29
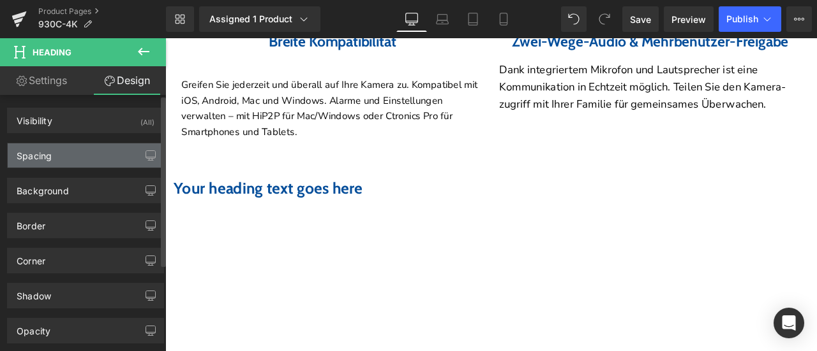
click at [60, 152] on div "Spacing" at bounding box center [86, 156] width 156 height 24
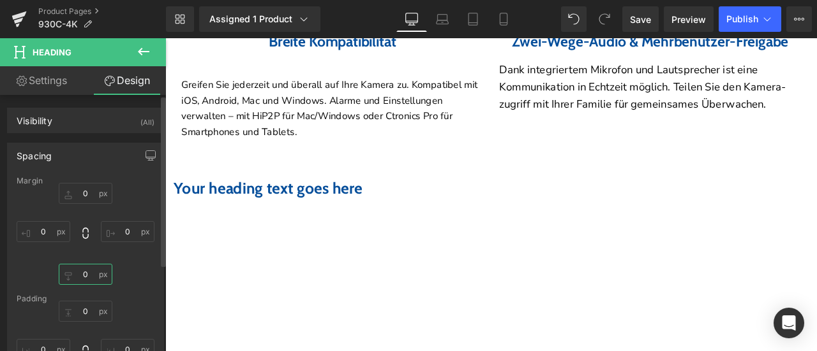
click at [87, 275] on input "text" at bounding box center [86, 274] width 54 height 21
type input "30"
click at [276, 228] on strong "Your heading text goes here" at bounding box center [287, 216] width 224 height 22
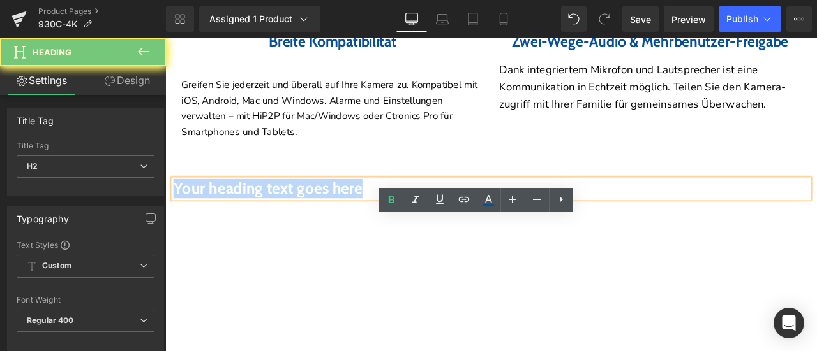
click at [276, 228] on strong "Your heading text goes here" at bounding box center [287, 216] width 224 height 22
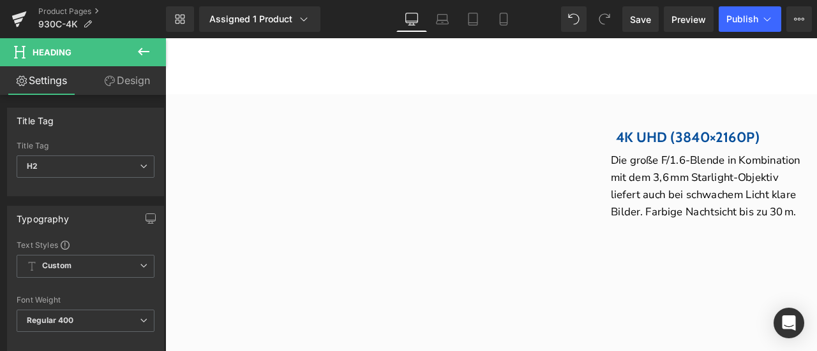
scroll to position [4118, 0]
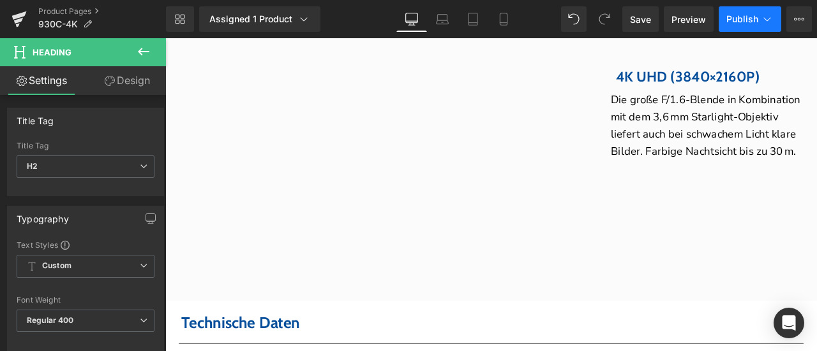
click at [736, 17] on span "Publish" at bounding box center [742, 19] width 32 height 10
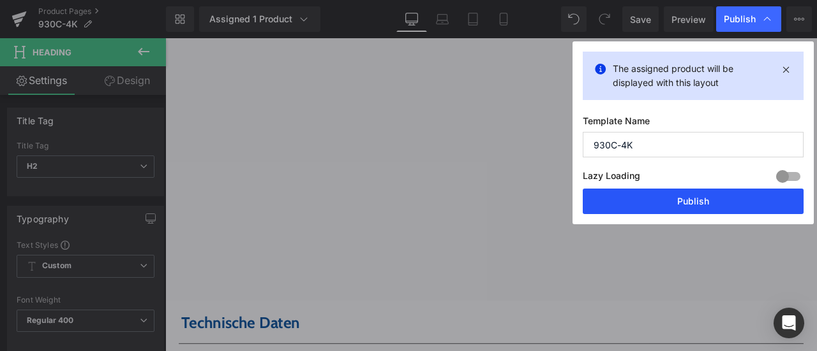
click at [677, 198] on button "Publish" at bounding box center [692, 202] width 221 height 26
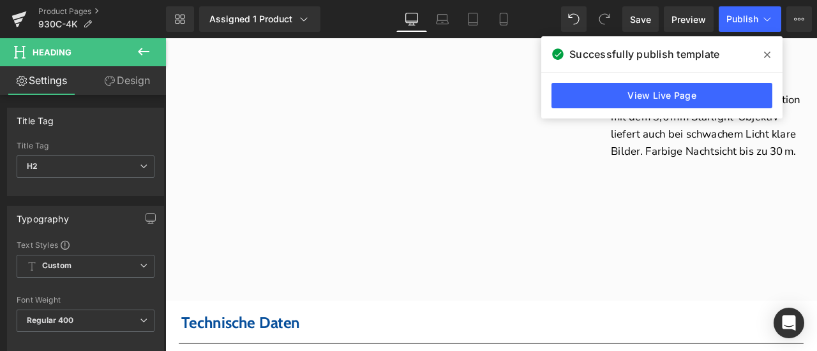
click at [766, 53] on icon at bounding box center [767, 55] width 6 height 10
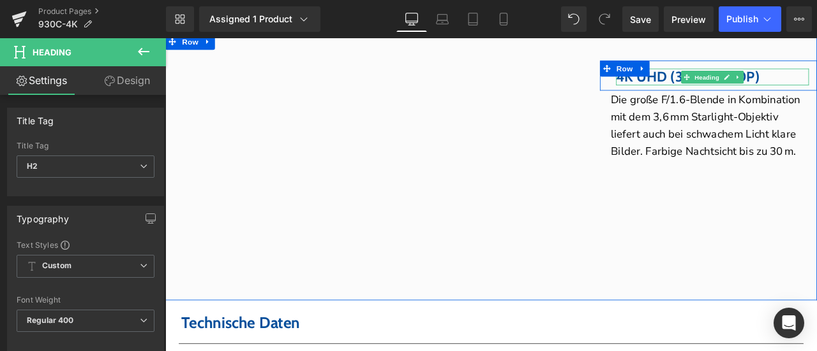
click at [729, 94] on font "4K UHD (3840×2160P)" at bounding box center [784, 84] width 170 height 20
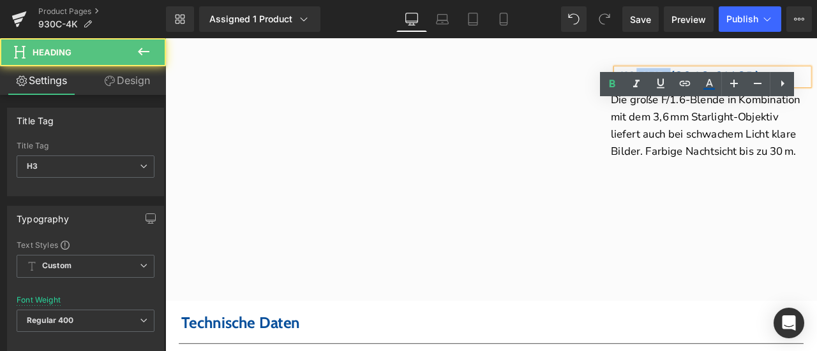
click at [729, 94] on font "4K UHD (3840×2160P)" at bounding box center [784, 84] width 170 height 20
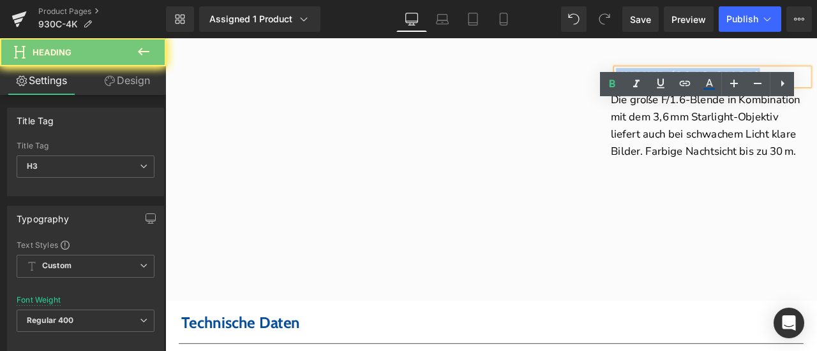
click at [729, 94] on font "4K UHD (3840×2160P)" at bounding box center [784, 84] width 170 height 20
copy font "4K UHD (3840×2160P)"
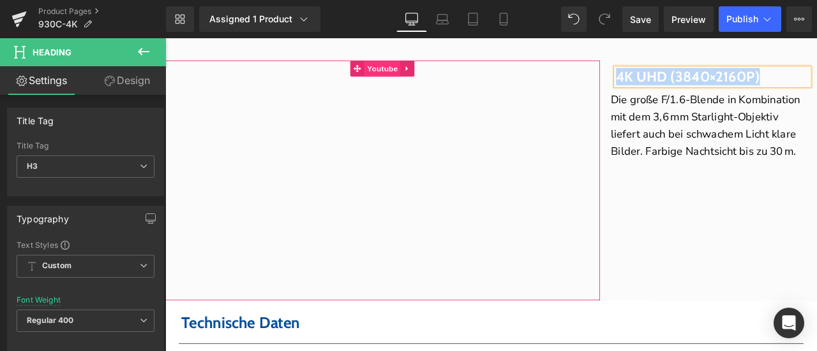
click at [401, 84] on span "Youtube" at bounding box center [422, 74] width 43 height 19
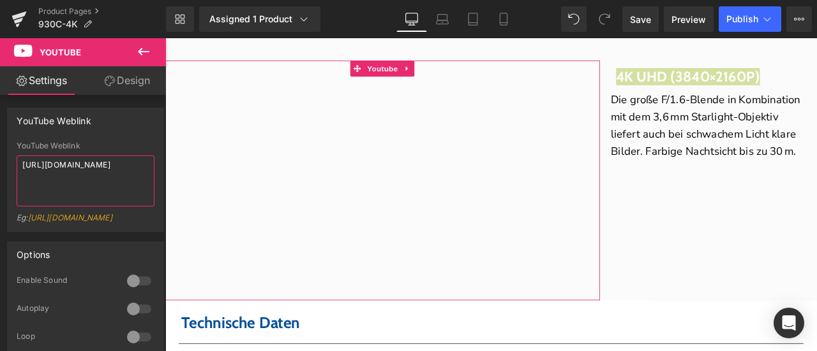
drag, startPoint x: 142, startPoint y: 165, endPoint x: 0, endPoint y: 162, distance: 142.3
click at [0, 162] on div "YouTube Weblink YouTube Weblink https://youtu.be/juxTZsdlESQ Eg: https://www.yo…" at bounding box center [86, 165] width 172 height 134
type textarea "https://youtu.be/i5tuHIRK32k"
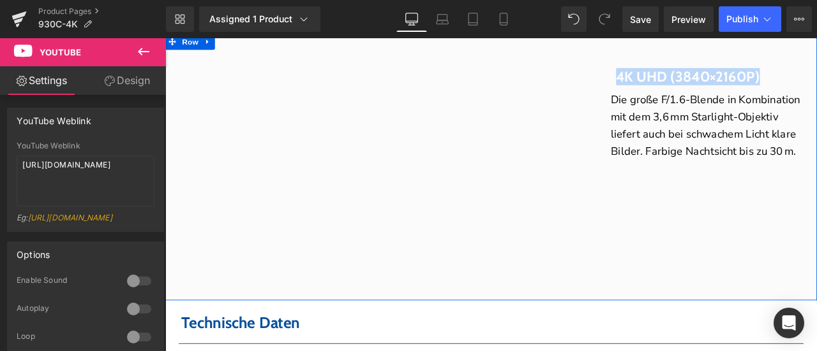
click at [744, 274] on div "Youtube 4K UHD (3840×2160P) Heading Row Die große F/1.6-Blende in Kombination m…" at bounding box center [551, 191] width 772 height 316
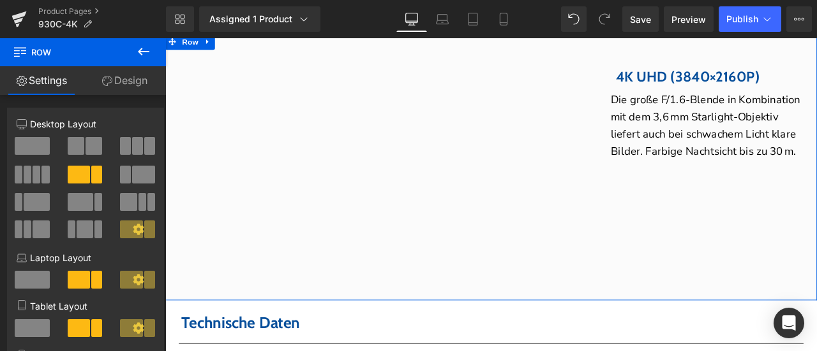
click at [767, 160] on span at bounding box center [773, 152] width 13 height 15
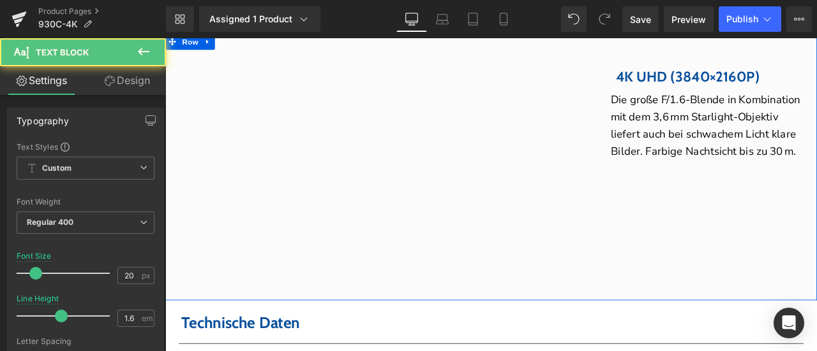
click at [734, 183] on p "Die große F/1.6-Blende in Kombination mit dem 3,6 mm Starlight-Objektiv liefert…" at bounding box center [809, 142] width 232 height 82
click at [115, 87] on link "Design" at bounding box center [126, 80] width 83 height 29
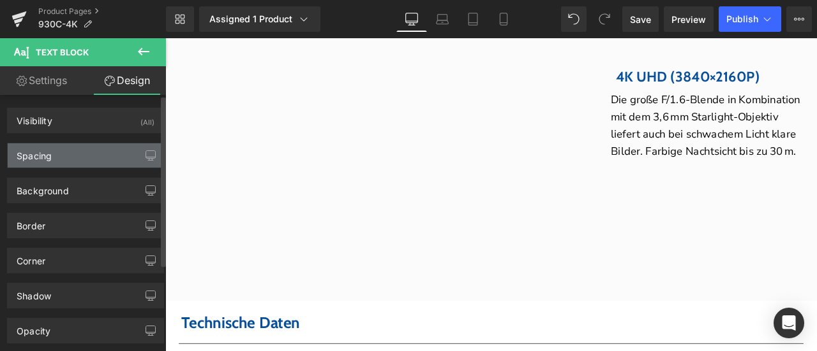
click at [70, 154] on div "Spacing" at bounding box center [86, 156] width 156 height 24
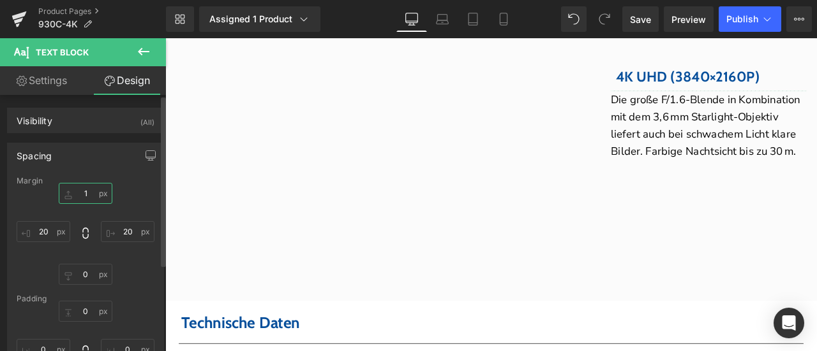
click at [82, 200] on input "text" at bounding box center [86, 193] width 54 height 21
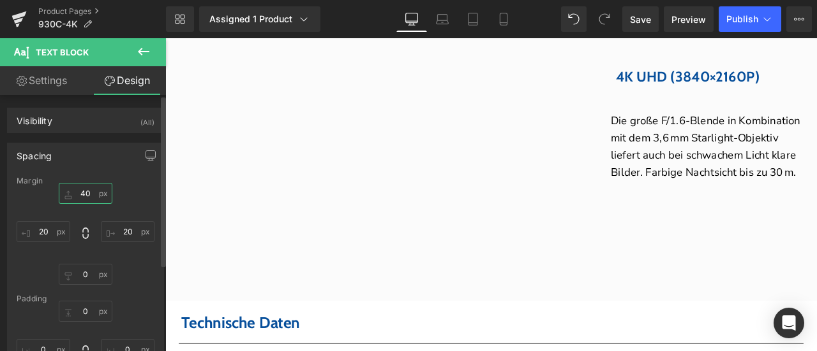
type input "40"
click at [135, 196] on div "40" at bounding box center [86, 234] width 138 height 102
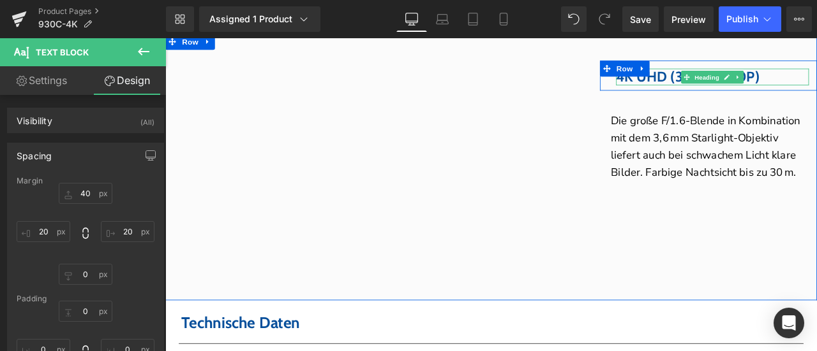
click at [745, 94] on font "4K UHD (3840×2160P)" at bounding box center [784, 84] width 170 height 20
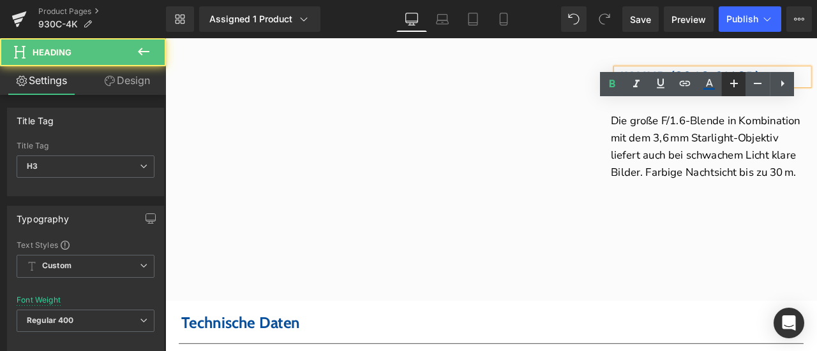
click at [733, 84] on icon at bounding box center [734, 84] width 8 height 8
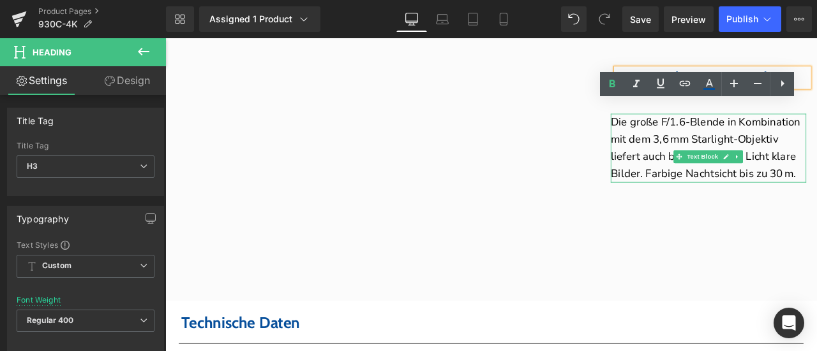
click at [792, 186] on p "Die große F/1.6-Blende in Kombination mit dem 3,6 mm Starlight-Objektiv liefert…" at bounding box center [809, 169] width 232 height 82
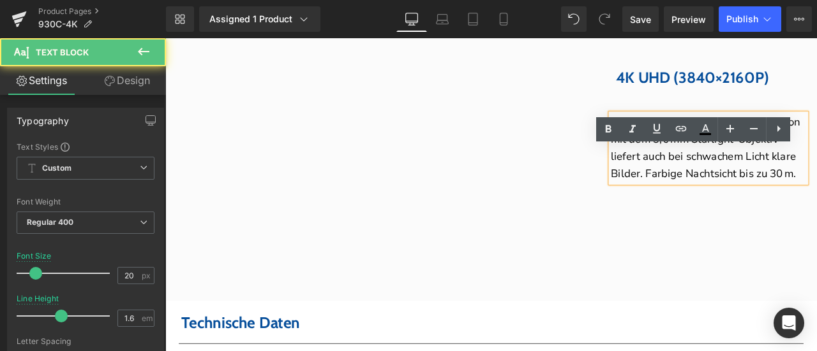
click at [815, 315] on div "Youtube 4K UHD (3840×2160P) Heading Row Die große F/1.6-Blende in Kombination m…" at bounding box center [551, 191] width 772 height 316
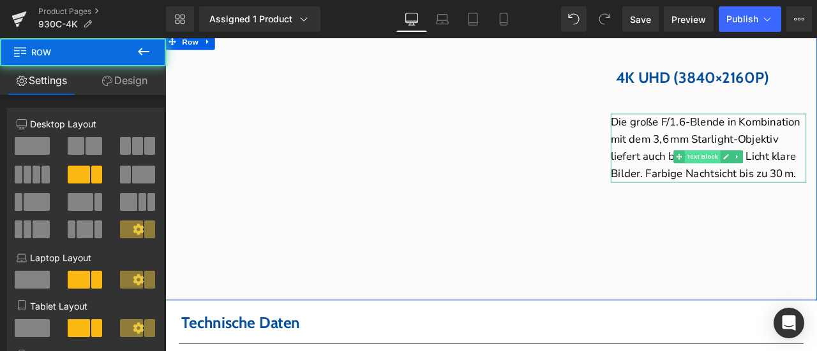
click at [785, 187] on span "Text Block" at bounding box center [802, 179] width 42 height 15
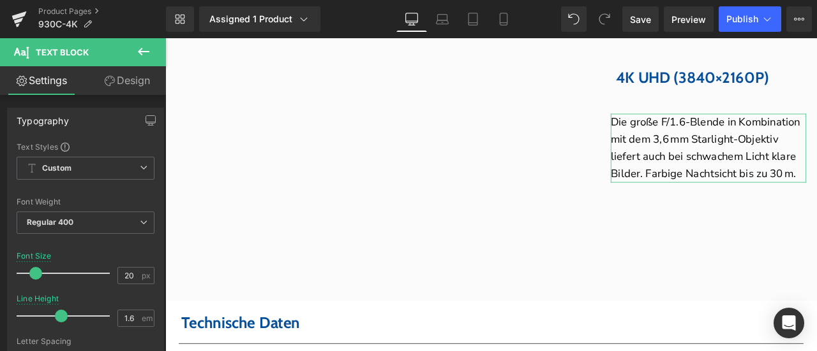
click at [133, 81] on link "Design" at bounding box center [126, 80] width 83 height 29
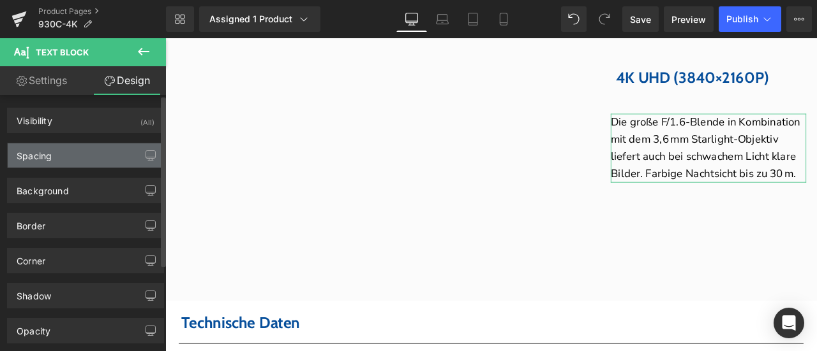
click at [65, 156] on div "Spacing" at bounding box center [86, 156] width 156 height 24
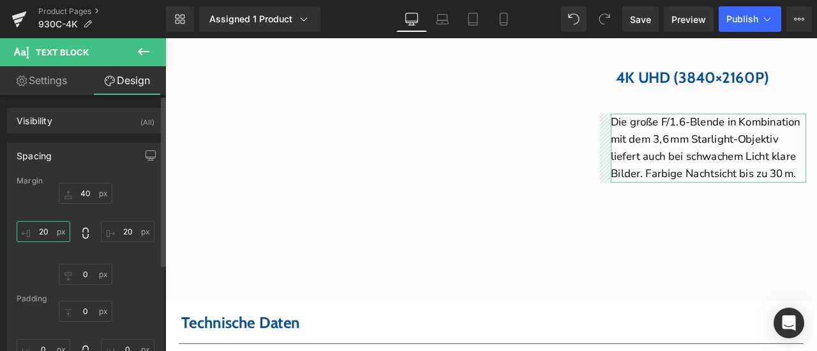
click at [41, 233] on input "20" at bounding box center [44, 231] width 54 height 21
type input "30"
click at [124, 228] on input "20" at bounding box center [128, 231] width 54 height 21
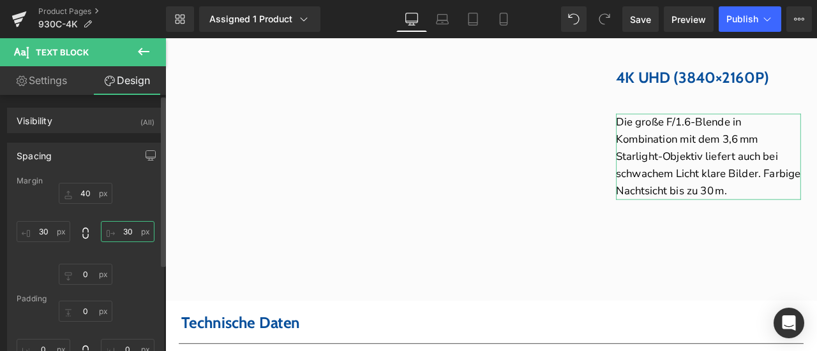
type input "30"
click at [128, 257] on div "40 30 0 30" at bounding box center [86, 234] width 138 height 102
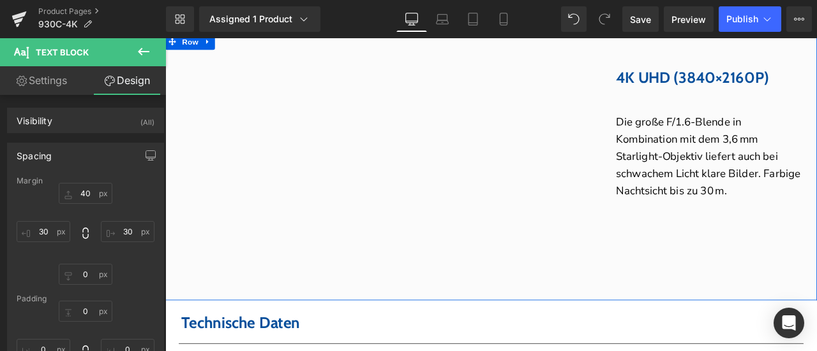
click at [789, 330] on div "Youtube 4K UHD (3840×2160P) Heading Row Die große F/1.6-Blende in Kombination m…" at bounding box center [551, 191] width 772 height 316
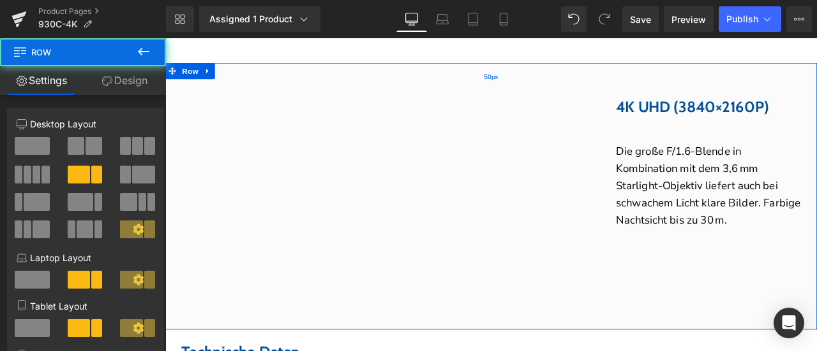
scroll to position [4055, 0]
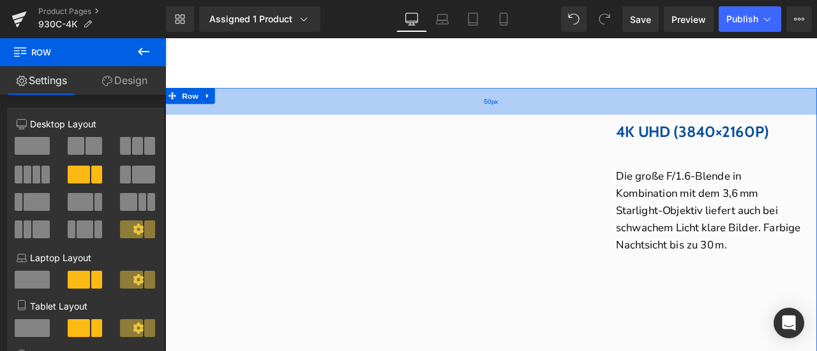
click at [491, 129] on div "50px" at bounding box center [551, 113] width 772 height 32
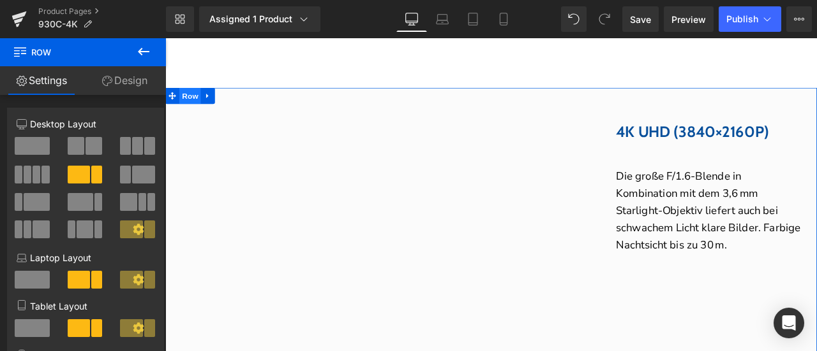
click at [191, 116] on span "Row" at bounding box center [195, 106] width 26 height 19
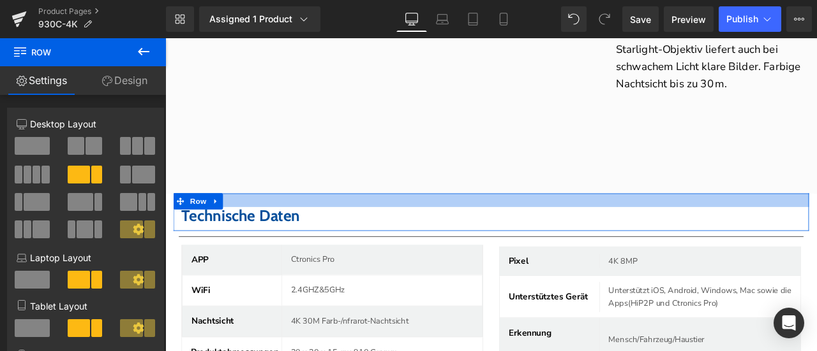
scroll to position [4118, 0]
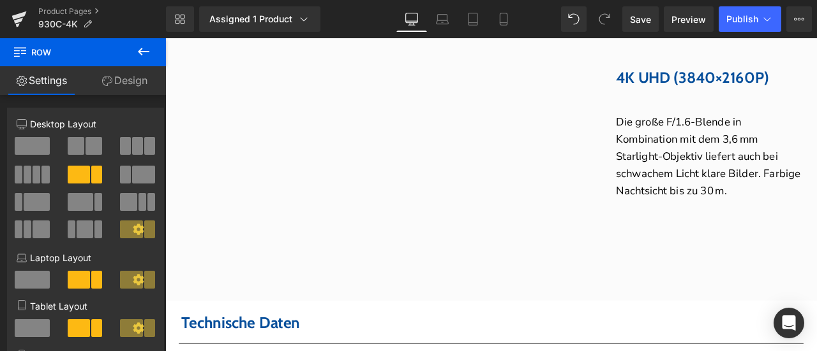
click at [148, 52] on icon at bounding box center [143, 52] width 11 height 8
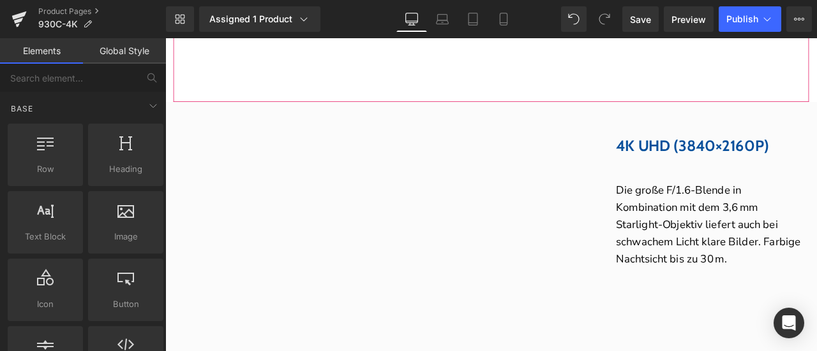
scroll to position [4055, 0]
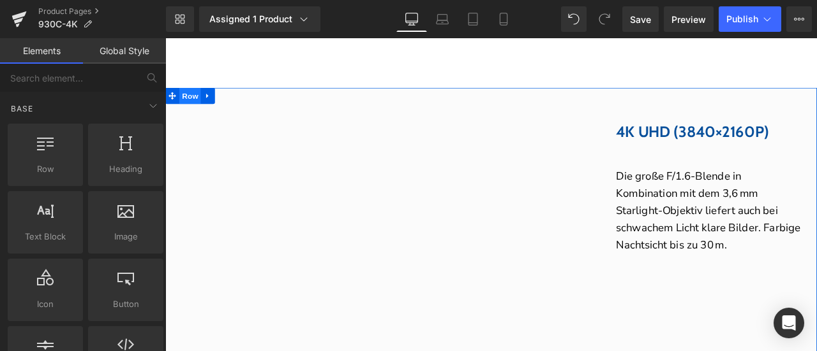
click at [192, 116] on span "Row" at bounding box center [195, 106] width 26 height 19
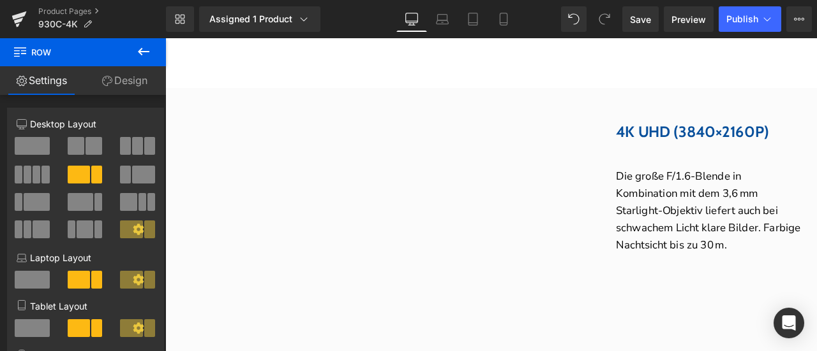
click at [151, 54] on button at bounding box center [143, 52] width 45 height 28
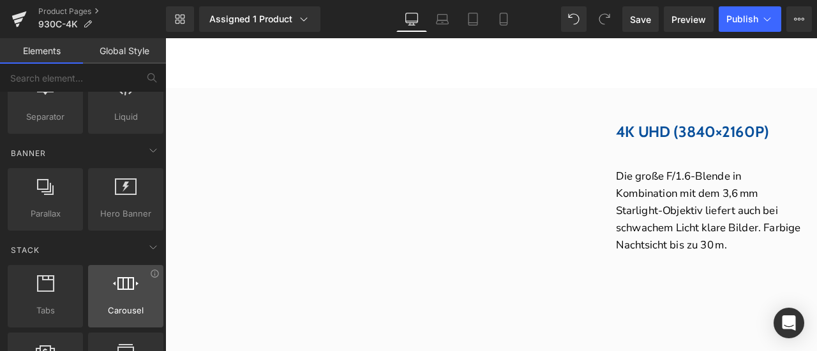
scroll to position [383, 0]
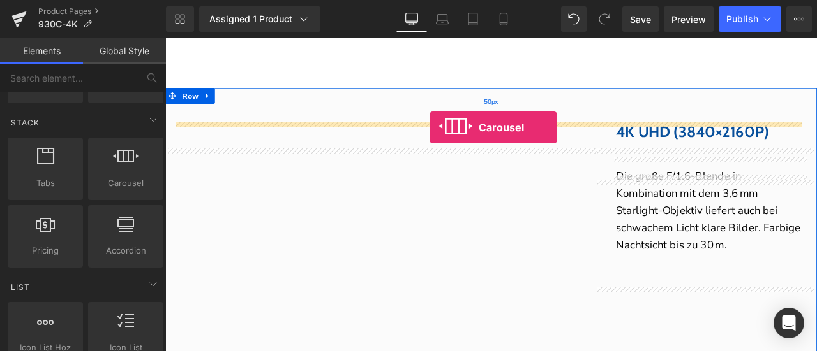
drag, startPoint x: 284, startPoint y: 207, endPoint x: 478, endPoint y: 144, distance: 204.4
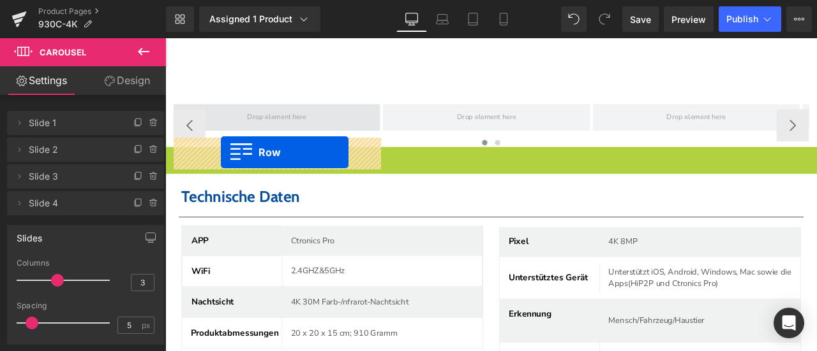
drag, startPoint x: 191, startPoint y: 221, endPoint x: 231, endPoint y: 174, distance: 61.6
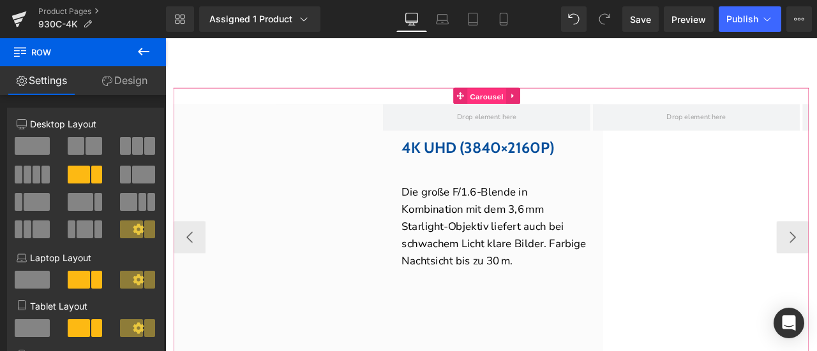
click at [550, 117] on span "Carousel" at bounding box center [546, 107] width 46 height 19
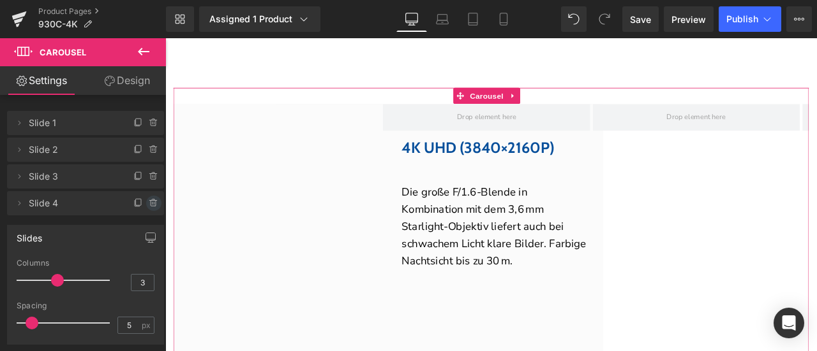
click at [151, 206] on icon at bounding box center [153, 204] width 5 height 6
click at [148, 206] on button "Delete" at bounding box center [140, 204] width 40 height 17
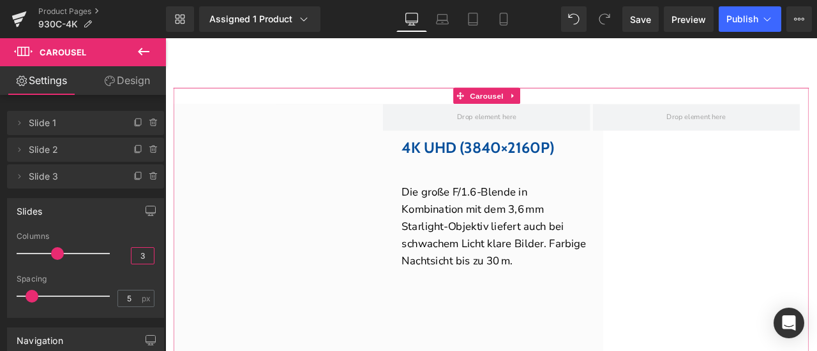
drag, startPoint x: 134, startPoint y: 256, endPoint x: 147, endPoint y: 259, distance: 13.0
click at [147, 259] on input "3" at bounding box center [142, 256] width 22 height 16
type input "1"
click at [120, 234] on div "Columns" at bounding box center [86, 236] width 138 height 9
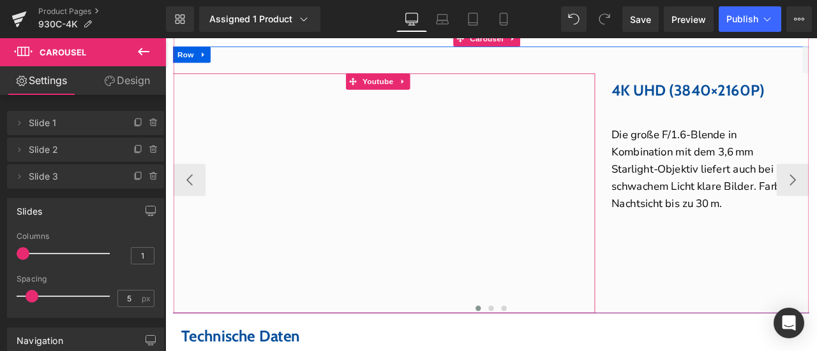
scroll to position [4118, 0]
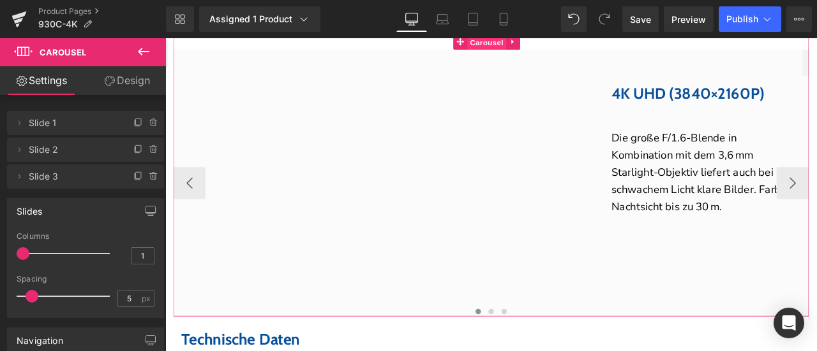
click at [533, 53] on span "Carousel" at bounding box center [546, 43] width 46 height 19
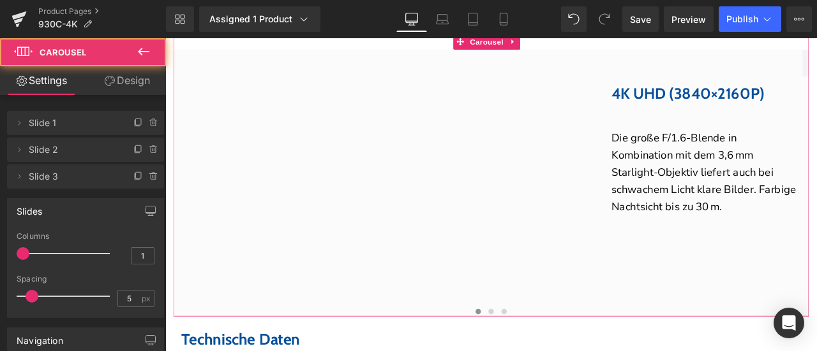
click at [131, 84] on link "Design" at bounding box center [126, 80] width 83 height 29
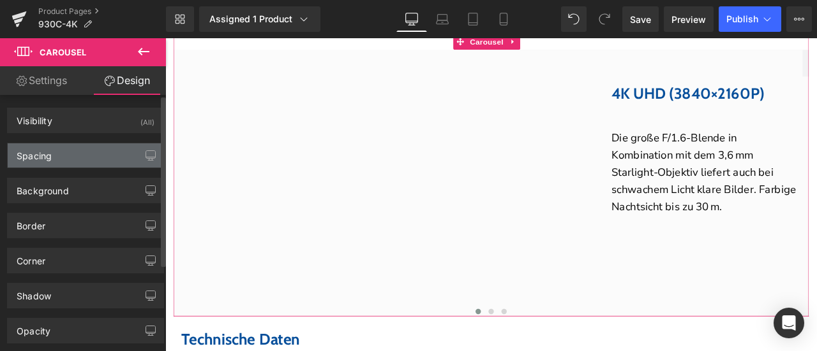
click at [76, 149] on div "Spacing" at bounding box center [86, 156] width 156 height 24
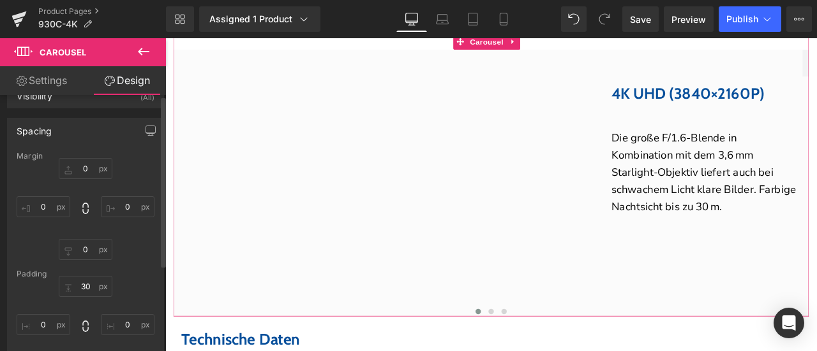
scroll to position [64, 0]
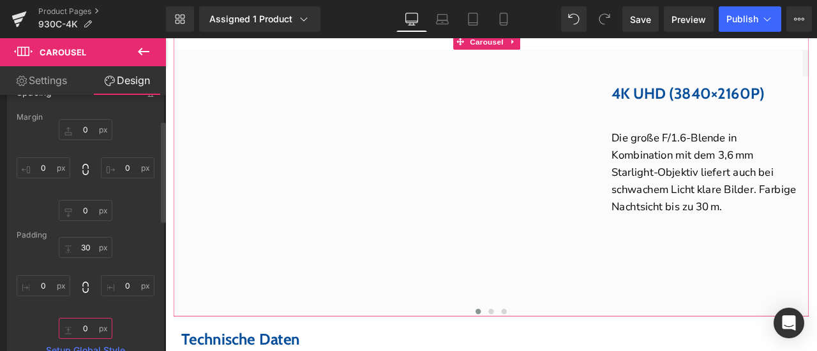
click at [82, 325] on input "text" at bounding box center [86, 328] width 54 height 21
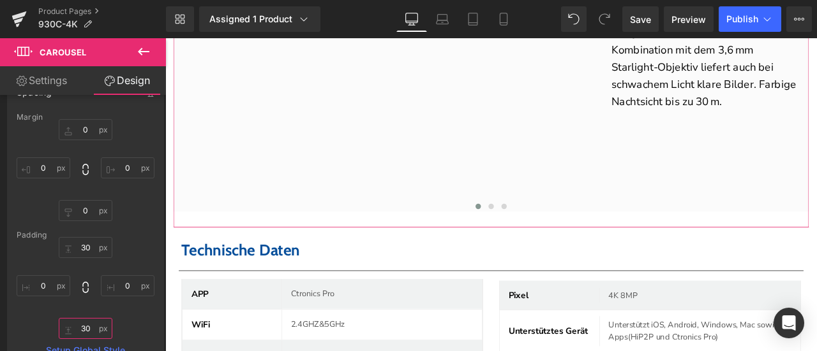
scroll to position [4246, 0]
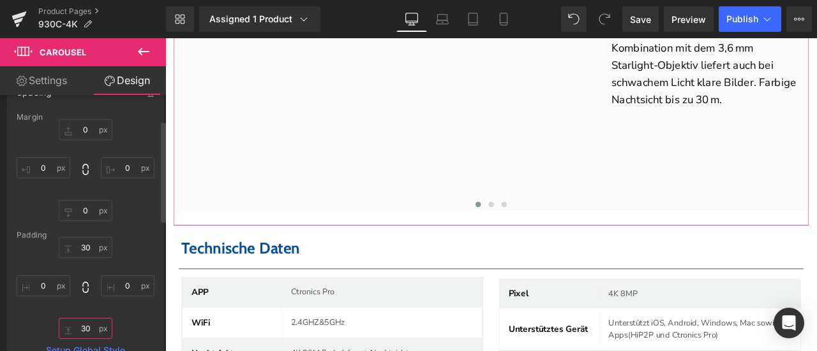
type input "3"
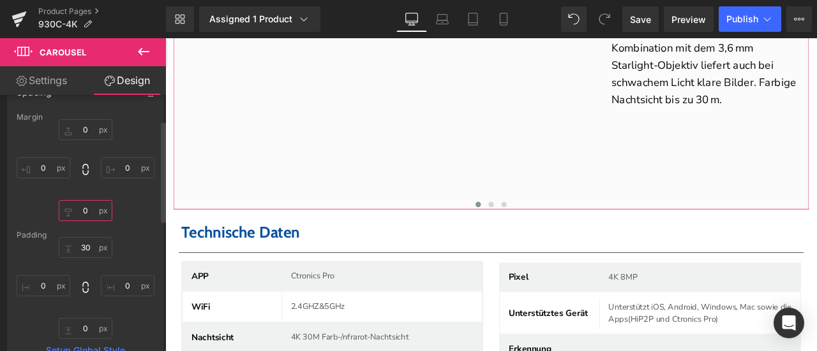
click at [84, 214] on input "text" at bounding box center [86, 210] width 54 height 21
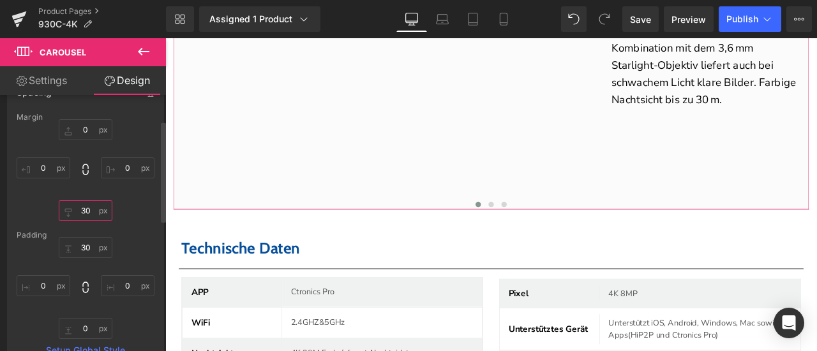
type input "3"
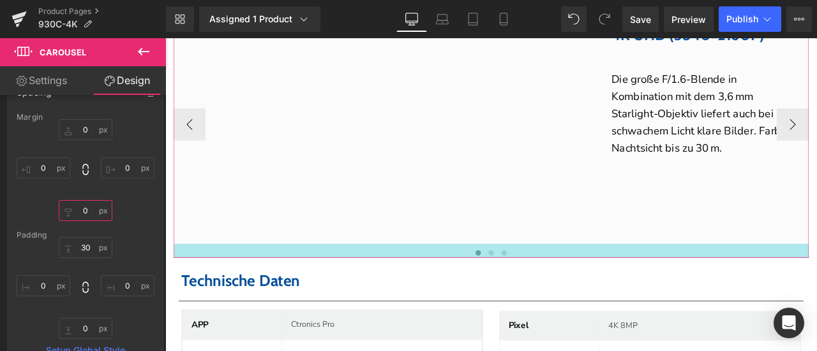
scroll to position [4118, 0]
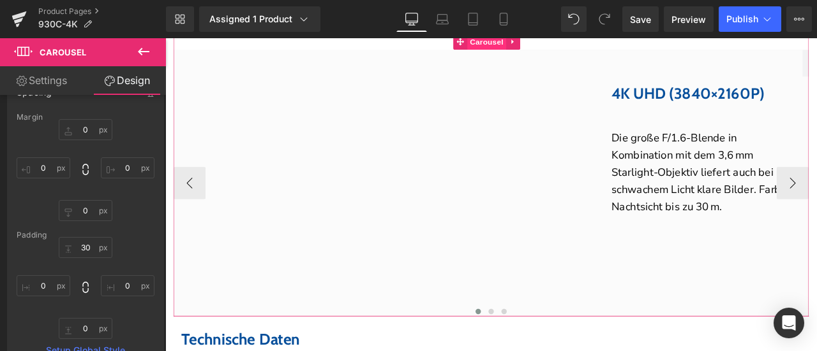
click at [547, 52] on span "Carousel" at bounding box center [546, 42] width 46 height 19
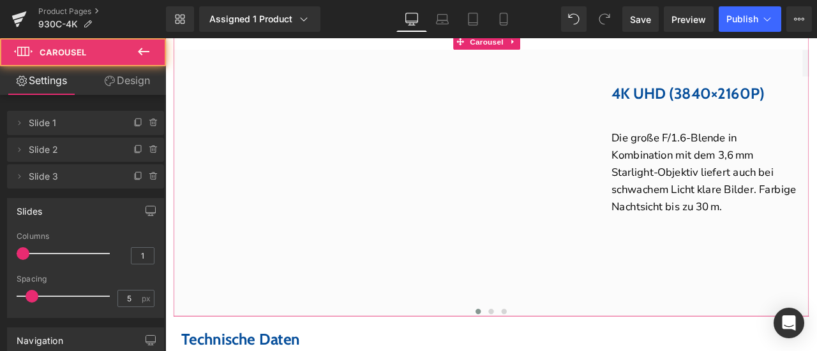
click at [126, 82] on link "Design" at bounding box center [126, 80] width 83 height 29
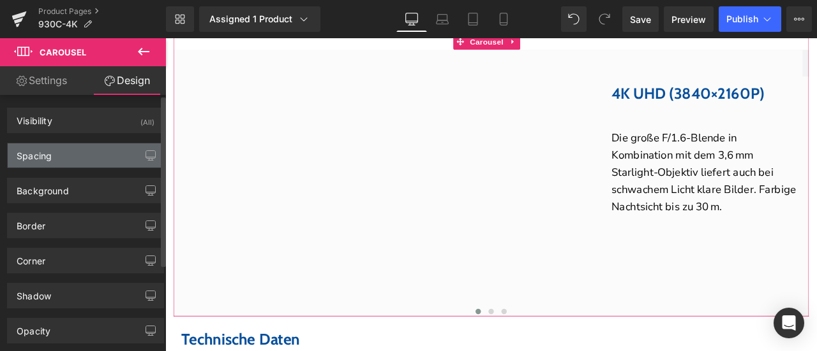
click at [57, 155] on div "Spacing" at bounding box center [86, 156] width 156 height 24
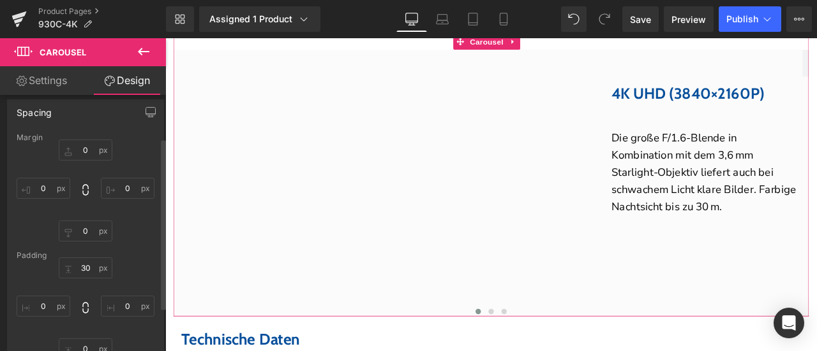
scroll to position [64, 0]
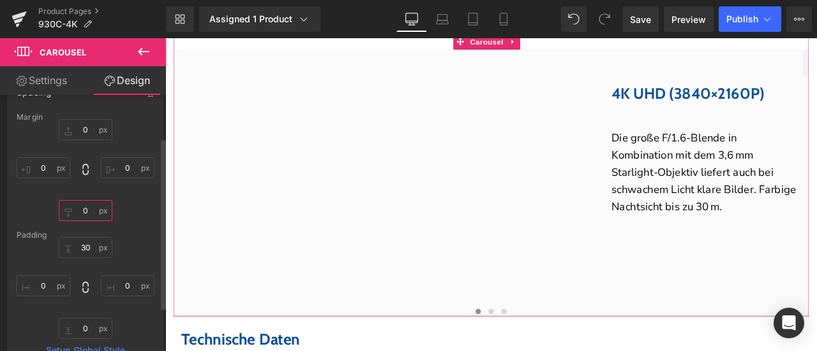
click at [85, 206] on input "0" at bounding box center [86, 210] width 54 height 21
type input "30"
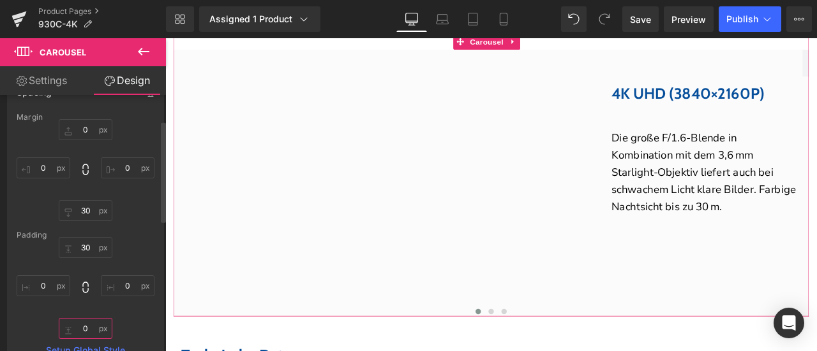
click at [89, 322] on input "0" at bounding box center [86, 328] width 54 height 21
type input "30"
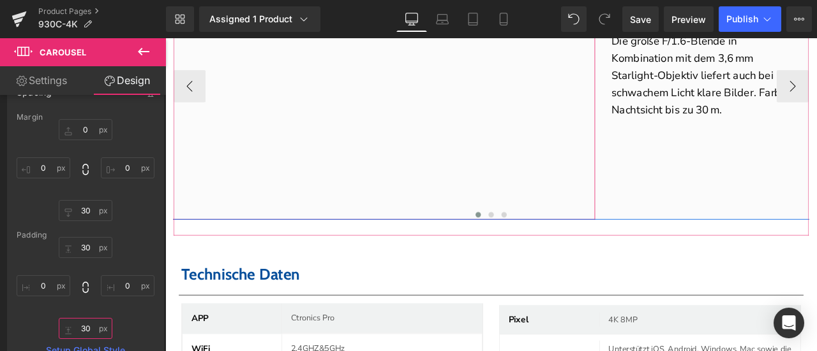
scroll to position [4246, 0]
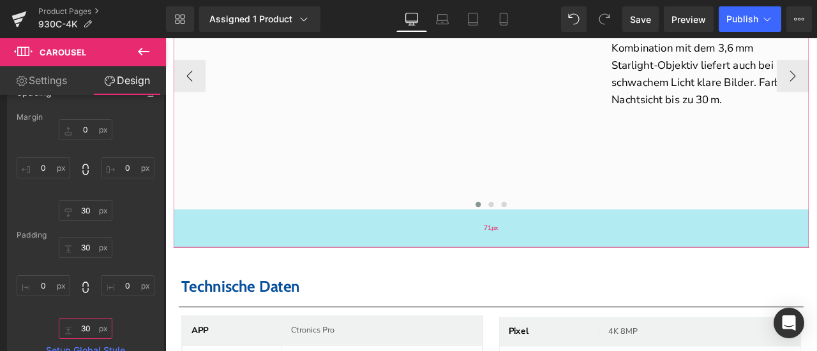
drag, startPoint x: 697, startPoint y: 281, endPoint x: 695, endPoint y: 307, distance: 26.2
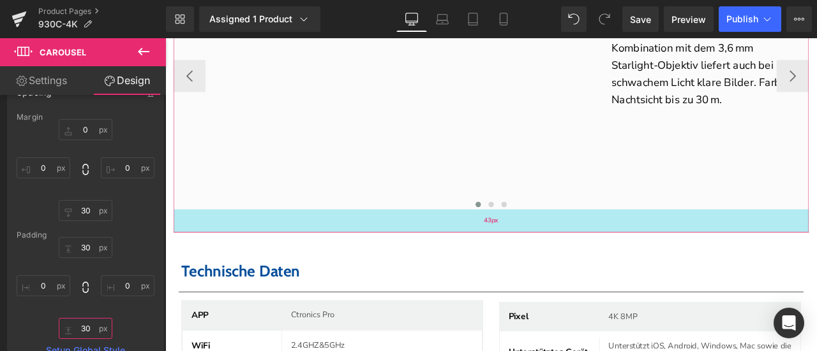
drag, startPoint x: 550, startPoint y: 324, endPoint x: 554, endPoint y: 306, distance: 18.4
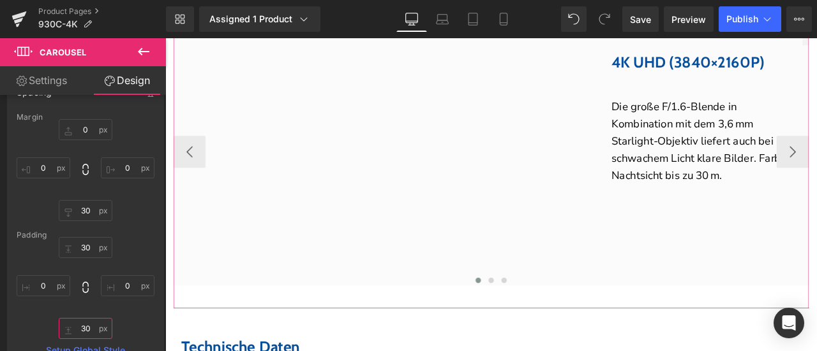
scroll to position [4118, 0]
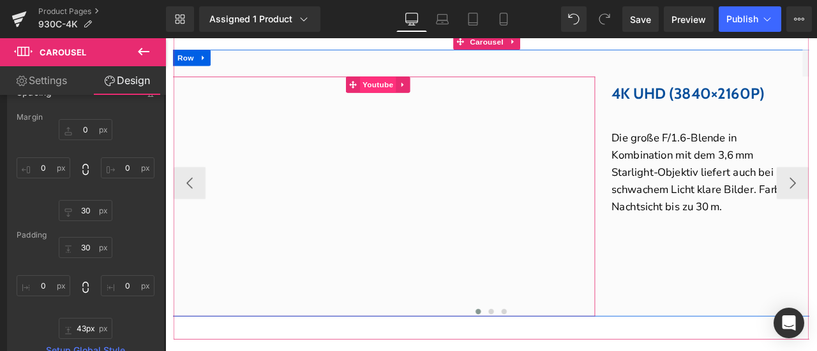
click at [411, 103] on span "Youtube" at bounding box center [417, 93] width 43 height 19
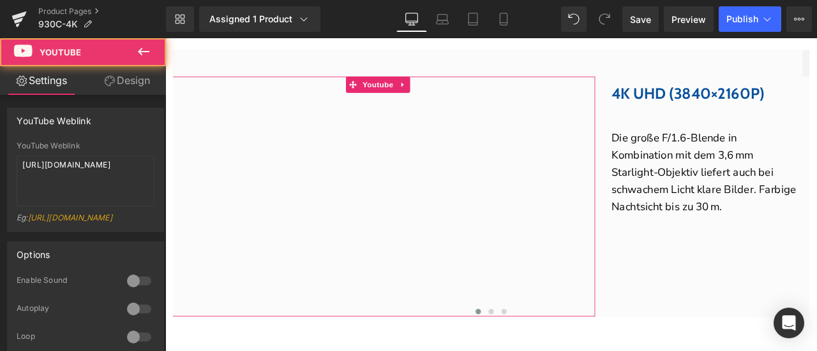
click at [142, 81] on link "Design" at bounding box center [126, 80] width 83 height 29
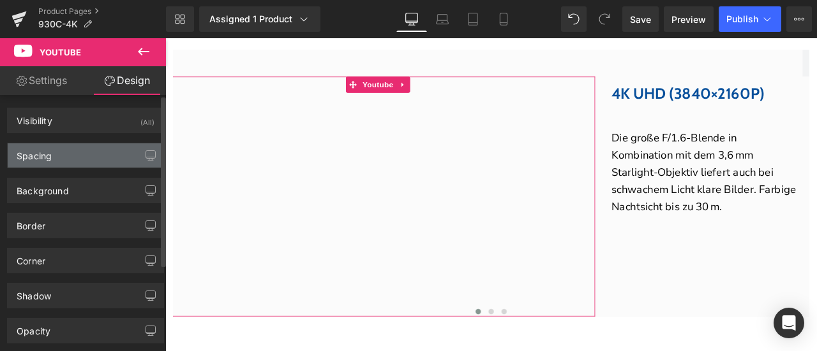
click at [58, 155] on div "Spacing" at bounding box center [86, 156] width 156 height 24
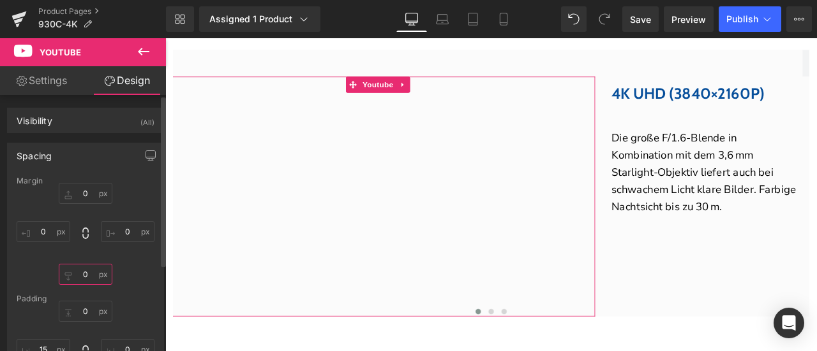
click at [89, 277] on input "0" at bounding box center [86, 274] width 54 height 21
type input "20"
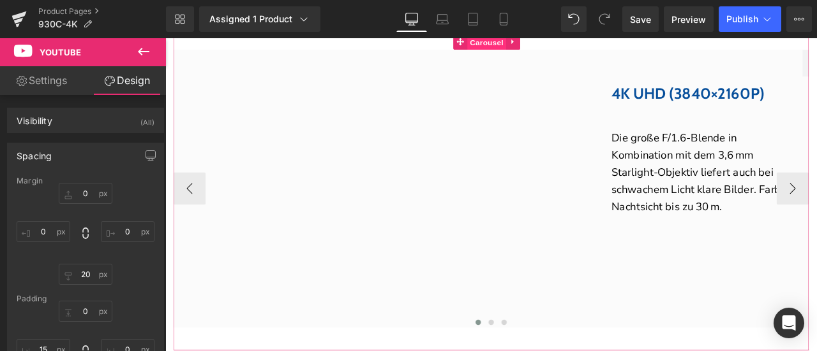
click at [552, 53] on span "Carousel" at bounding box center [546, 43] width 46 height 19
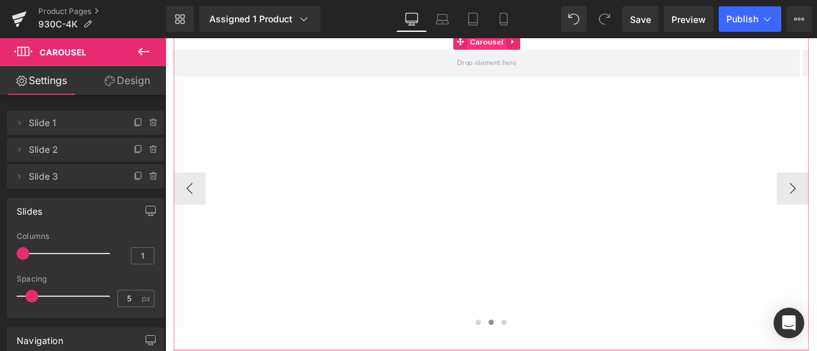
click at [545, 52] on span "Carousel" at bounding box center [546, 42] width 46 height 19
click at [151, 155] on span at bounding box center [153, 149] width 15 height 15
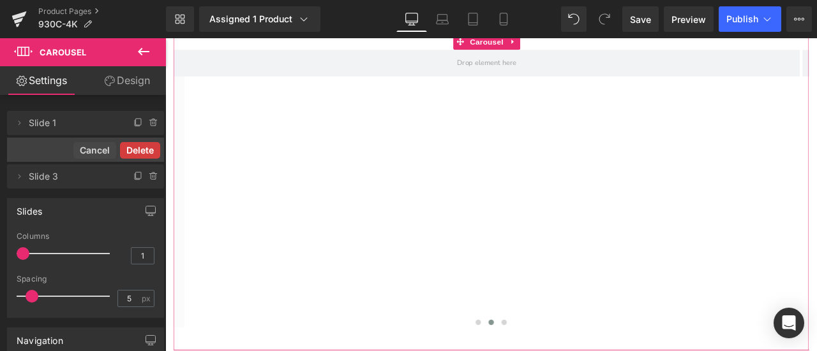
click at [147, 152] on button "Delete" at bounding box center [140, 150] width 40 height 17
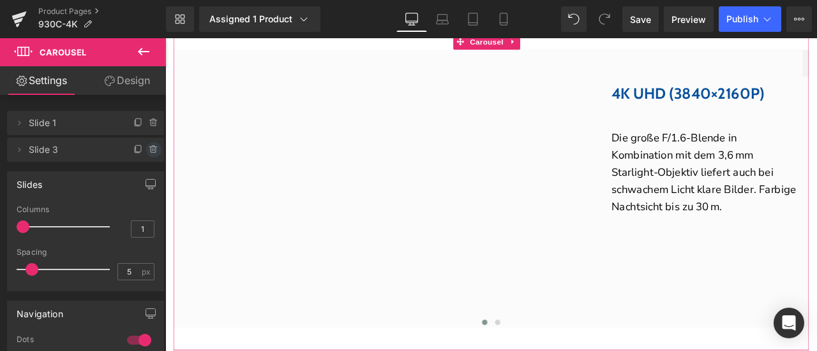
click at [149, 151] on icon at bounding box center [154, 150] width 10 height 10
click at [148, 151] on button "Delete" at bounding box center [140, 150] width 40 height 17
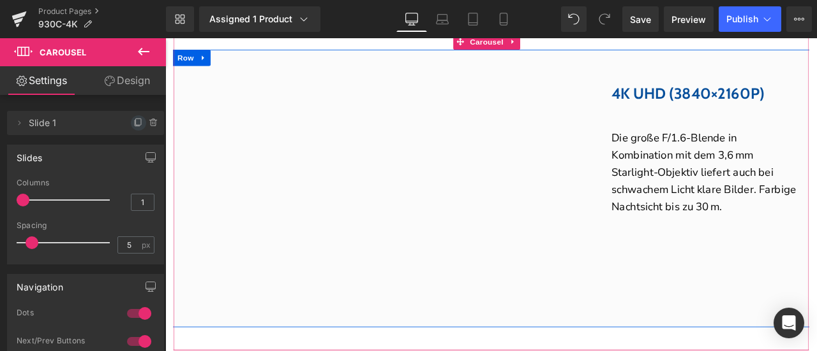
click at [134, 126] on icon at bounding box center [138, 123] width 10 height 10
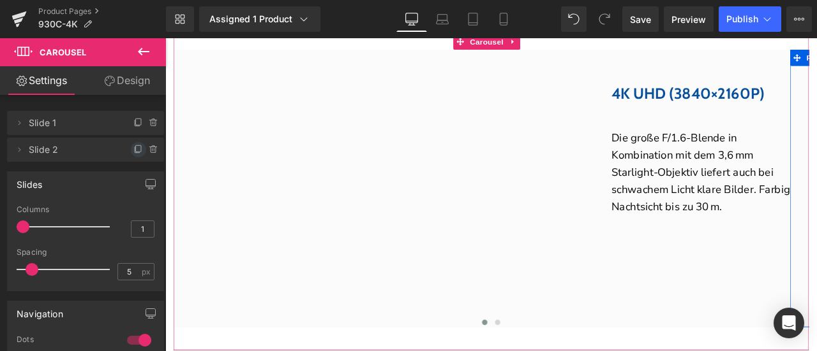
click at [133, 153] on icon at bounding box center [138, 150] width 10 height 10
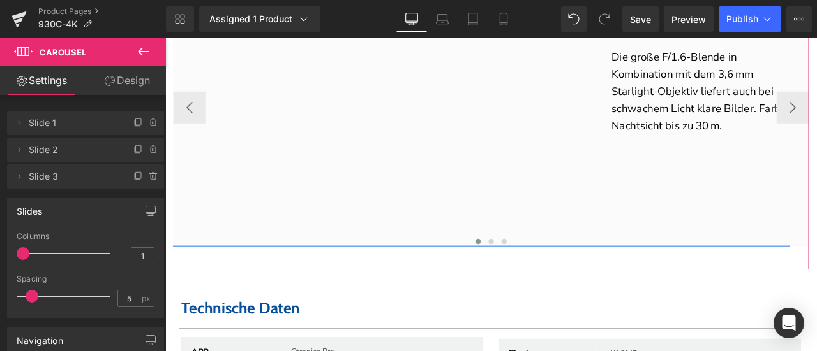
scroll to position [4374, 0]
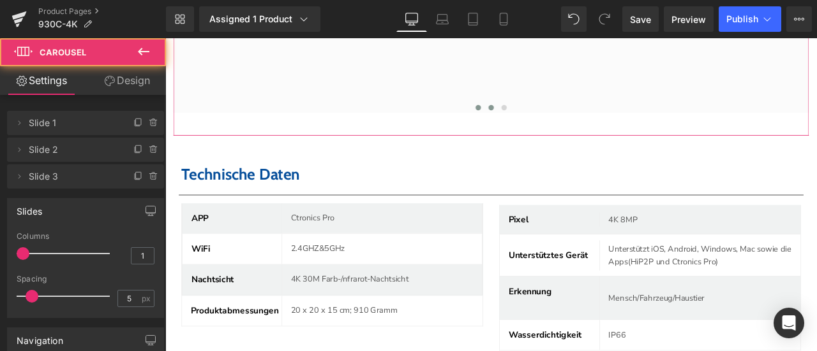
click at [548, 124] on span at bounding box center [551, 120] width 6 height 6
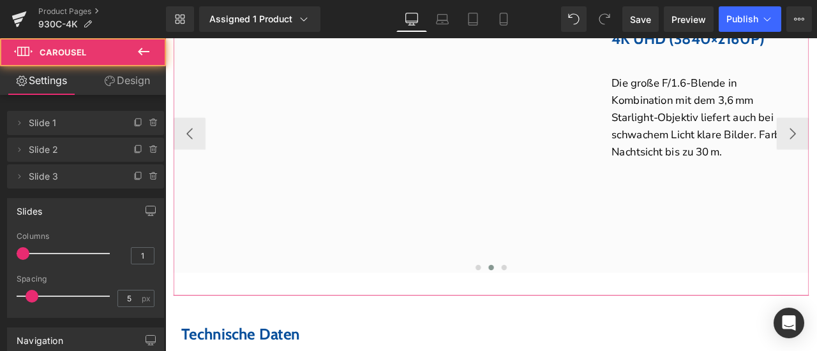
scroll to position [4182, 0]
click at [563, 315] on span at bounding box center [566, 312] width 6 height 6
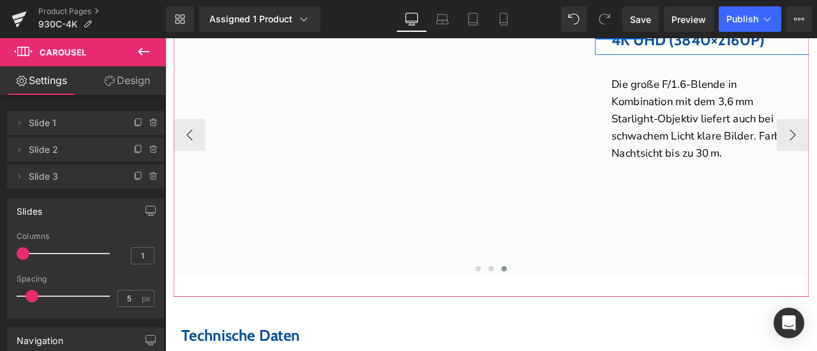
click at [728, 40] on link at bounding box center [725, 29] width 17 height 19
click at [165, 38] on link at bounding box center [165, 38] width 0 height 0
click at [750, 51] on font "4K UHD (3840×2160P)" at bounding box center [783, 40] width 181 height 22
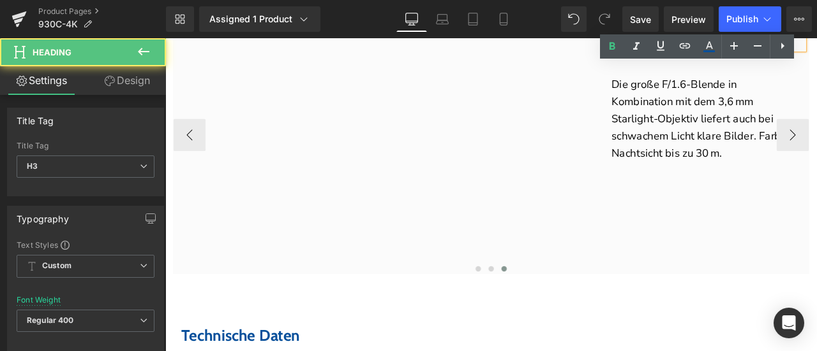
click at [750, 51] on font "4K UHD (3840×2160P)" at bounding box center [783, 40] width 181 height 22
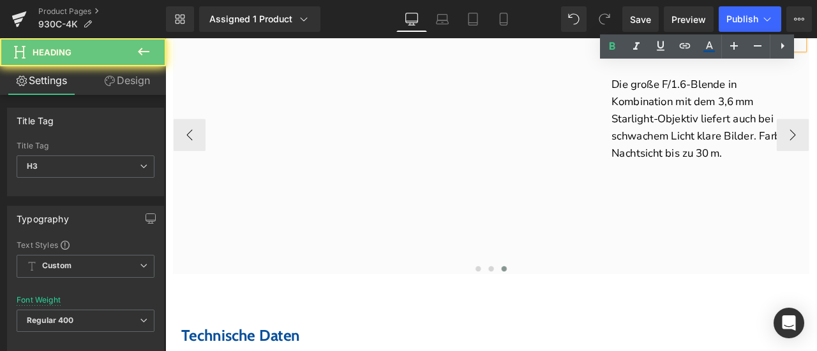
click at [750, 51] on font "4K UHD (3840×2160P)" at bounding box center [783, 40] width 181 height 22
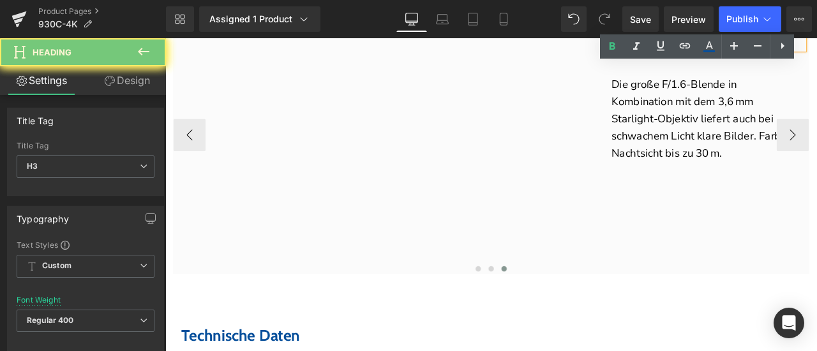
paste div
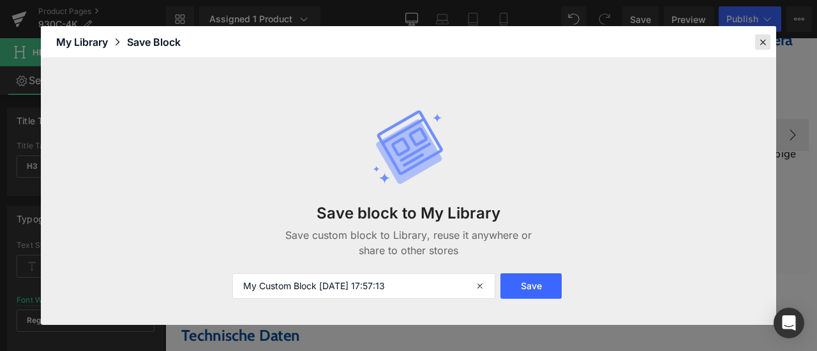
click at [764, 42] on icon at bounding box center [762, 41] width 11 height 11
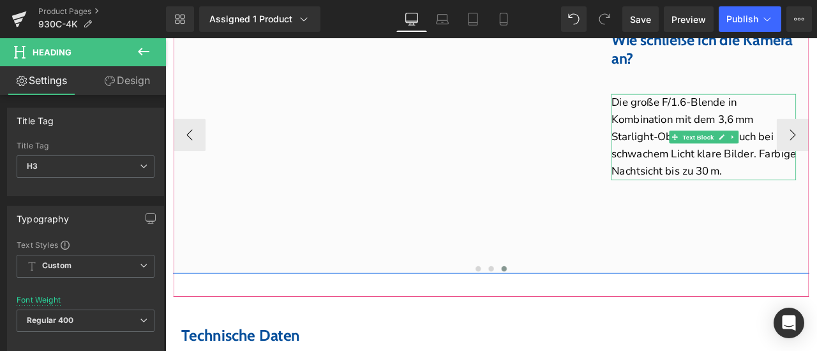
click at [721, 155] on p "Die große F/1.6-Blende in Kombination mit dem 3,6 mm Starlight-Objektiv liefert…" at bounding box center [802, 156] width 219 height 102
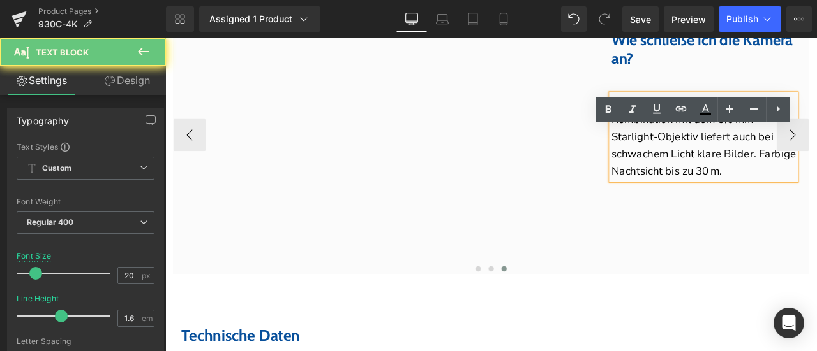
click at [721, 155] on p "Die große F/1.6-Blende in Kombination mit dem 3,6 mm Starlight-Objektiv liefert…" at bounding box center [802, 156] width 219 height 102
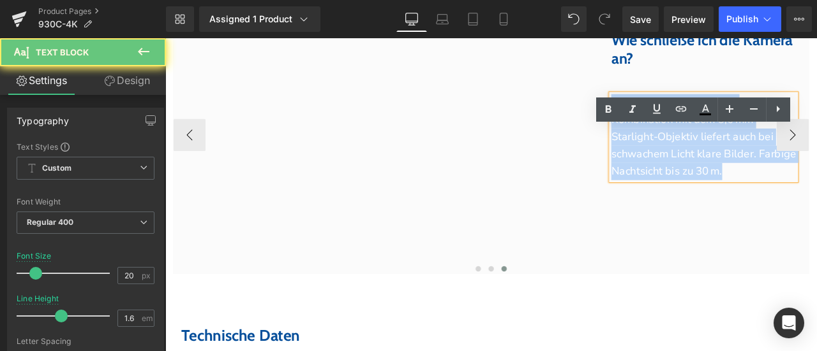
click at [721, 155] on p "Die große F/1.6-Blende in Kombination mit dem 3,6 mm Starlight-Objektiv liefert…" at bounding box center [802, 156] width 219 height 102
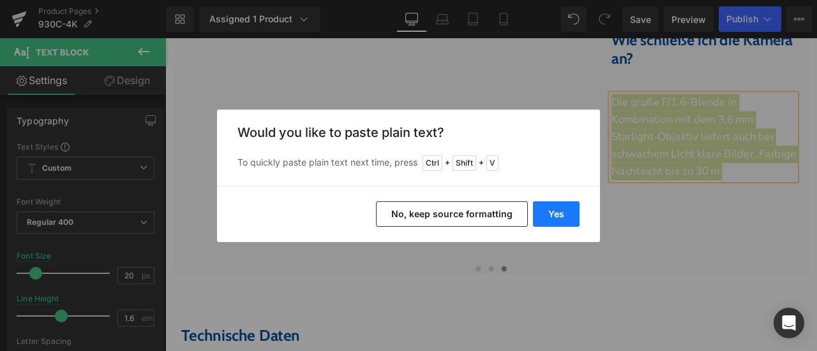
click at [558, 205] on button "Yes" at bounding box center [556, 215] width 47 height 26
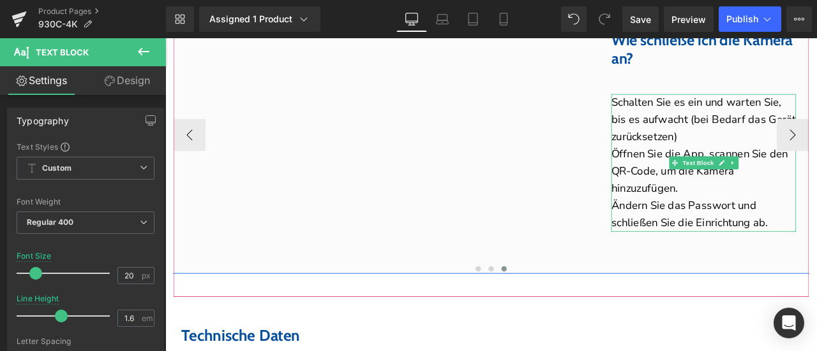
click at [759, 162] on p "Schalten Sie es ein und warten Sie, bis es aufwacht (bei Bedarf das Gerät zurüc…" at bounding box center [802, 135] width 219 height 61
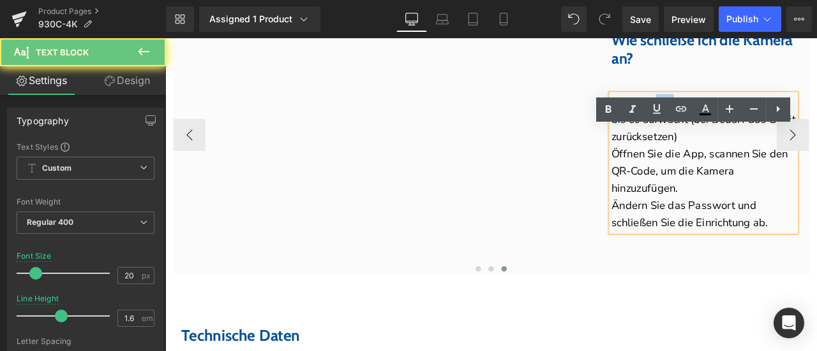
click at [759, 162] on p "Schalten Sie es ein und warten Sie, bis es aufwacht (bei Bedarf das Gerät zurüc…" at bounding box center [802, 135] width 219 height 61
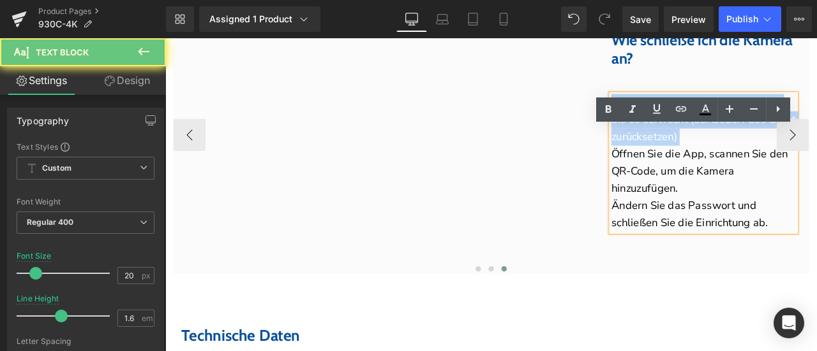
click at [759, 162] on p "Schalten Sie es ein und warten Sie, bis es aufwacht (bei Bedarf das Gerät zurüc…" at bounding box center [802, 135] width 219 height 61
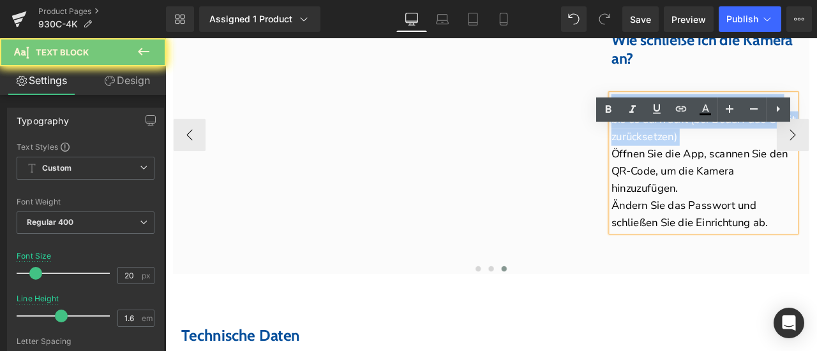
drag, startPoint x: 759, startPoint y: 162, endPoint x: 764, endPoint y: 168, distance: 8.2
click at [759, 162] on p "Schalten Sie es ein und warten Sie, bis es aufwacht (bei Bedarf das Gerät zurüc…" at bounding box center [802, 135] width 219 height 61
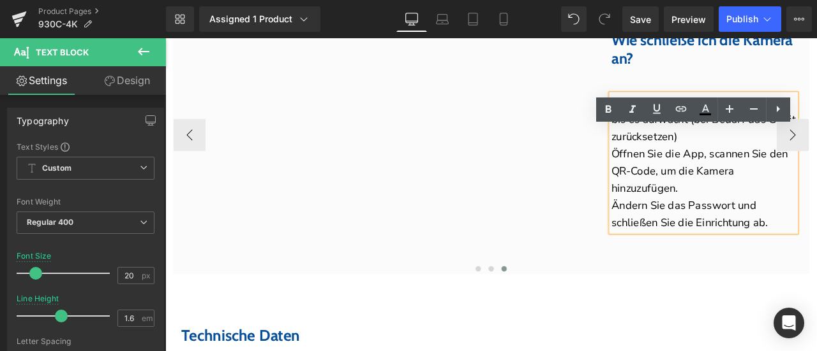
click at [816, 268] on p "Ändern Sie das Passwort und schließen Sie die Einrichtung ab." at bounding box center [802, 247] width 219 height 41
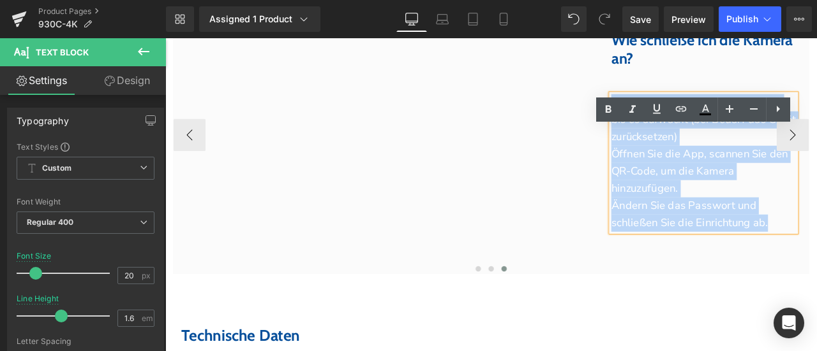
drag, startPoint x: 894, startPoint y: 302, endPoint x: 695, endPoint y: 160, distance: 244.6
click at [695, 160] on div "Schalten Sie es ein und warten Sie, bis es aufwacht (bei Bedarf das Gerät zurüc…" at bounding box center [802, 186] width 219 height 163
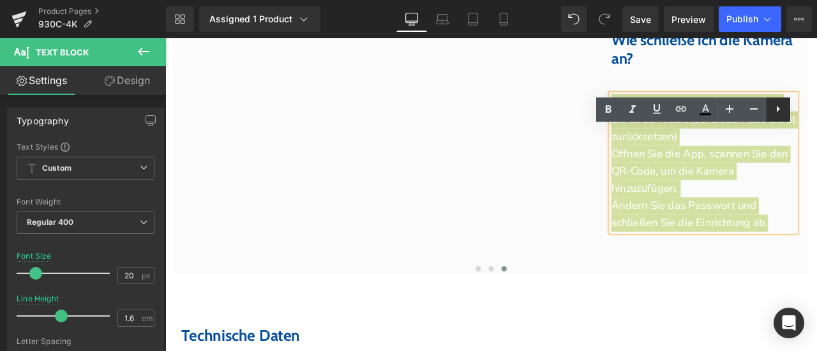
click at [781, 112] on icon at bounding box center [777, 108] width 15 height 15
click at [792, 108] on icon at bounding box center [788, 108] width 15 height 15
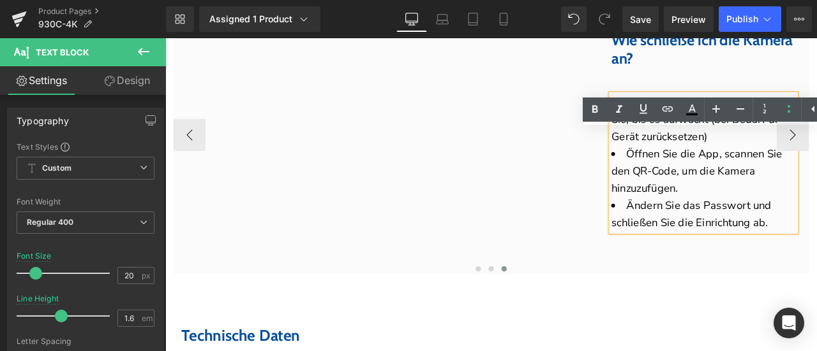
click at [788, 317] on div "Youtube Wie schließe ich die Kamera an? Heading Row Schalten Sie es ein und war…" at bounding box center [546, 153] width 772 height 329
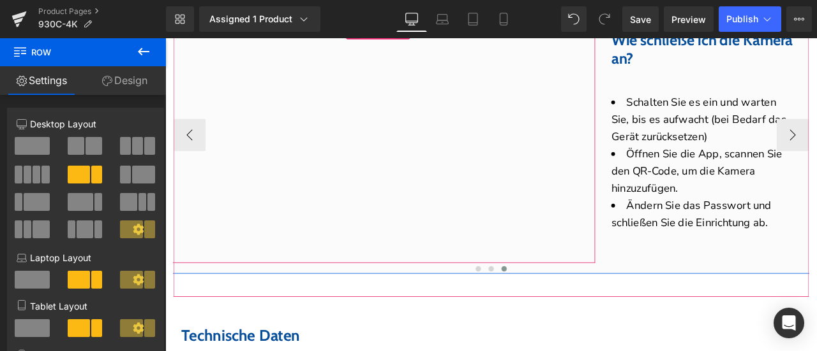
click at [410, 40] on span "Youtube" at bounding box center [417, 29] width 43 height 19
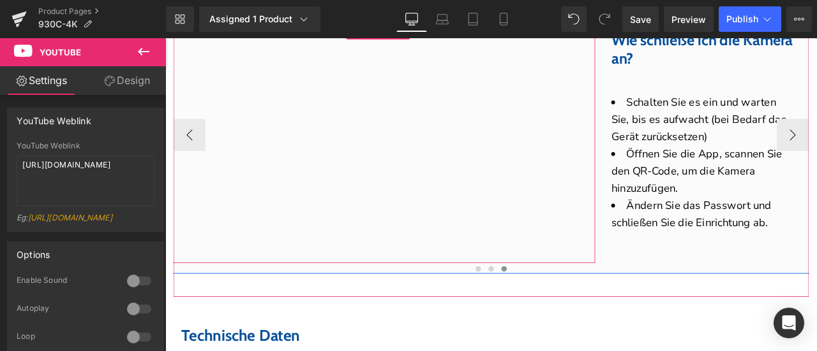
click at [414, 40] on span "Youtube" at bounding box center [417, 30] width 43 height 19
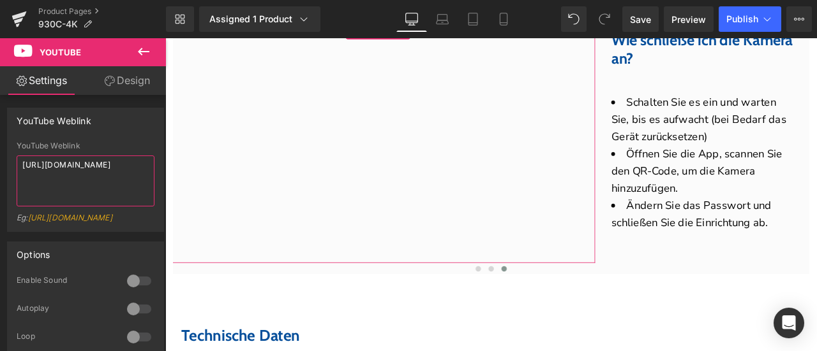
drag, startPoint x: 143, startPoint y: 165, endPoint x: 0, endPoint y: 160, distance: 143.0
click at [0, 160] on div "YouTube Weblink YouTube Weblink https://youtu.be/i5tuHIRK32k Eg: https://www.yo…" at bounding box center [86, 165] width 172 height 134
paste textarea "sG9YO9LXxF4"
type textarea "https://youtu.be/sG9YO9LXxF4"
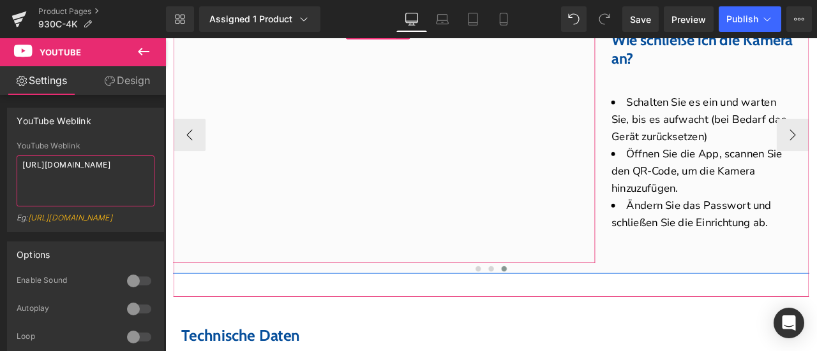
click at [426, 40] on span "Youtube" at bounding box center [417, 29] width 43 height 19
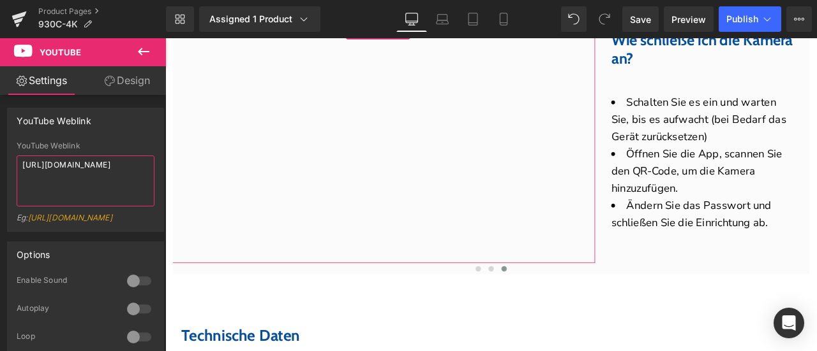
drag, startPoint x: 50, startPoint y: 179, endPoint x: 0, endPoint y: 160, distance: 53.3
click at [0, 160] on div "YouTube Weblink YouTube Weblink https://youtu.be/sG9YO9LXxF4 Eg: https://www.yo…" at bounding box center [86, 165] width 172 height 134
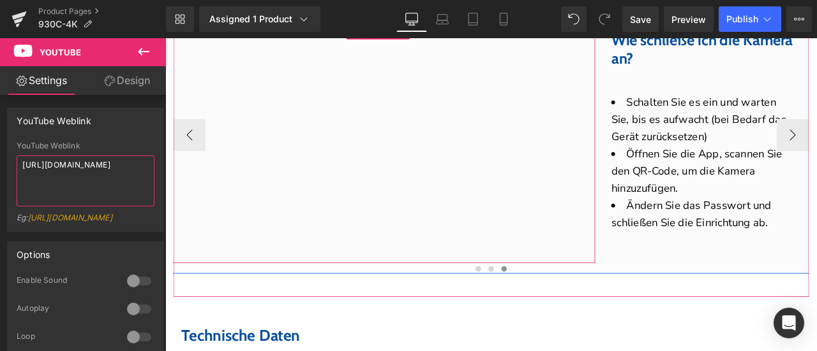
click at [418, 40] on span "Youtube" at bounding box center [417, 29] width 43 height 19
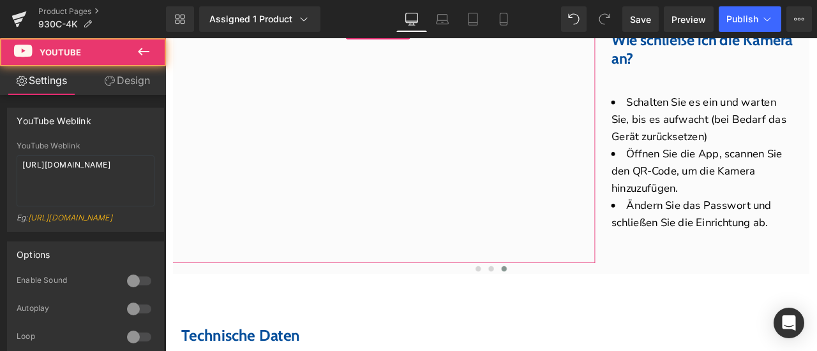
click at [126, 83] on link "Design" at bounding box center [126, 80] width 83 height 29
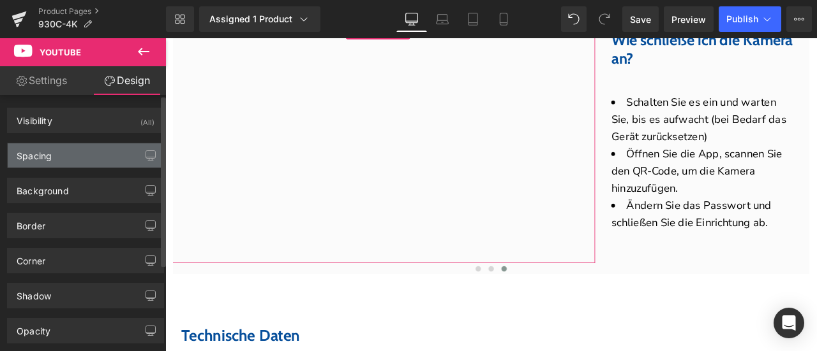
click at [61, 157] on div "Spacing" at bounding box center [86, 156] width 156 height 24
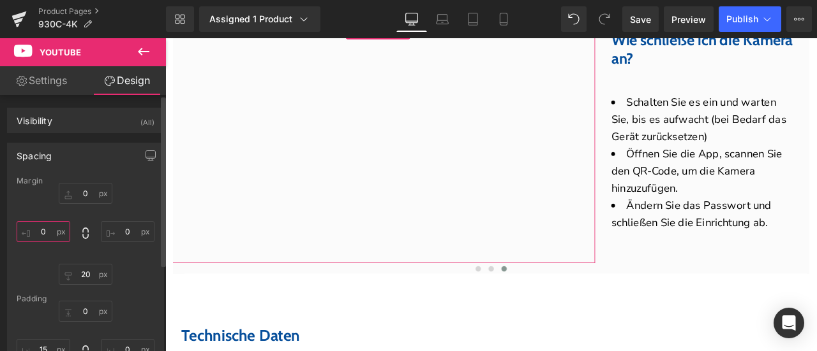
click at [43, 235] on input "0" at bounding box center [44, 231] width 54 height 21
type input "11"
click at [114, 233] on input "0" at bounding box center [128, 231] width 54 height 21
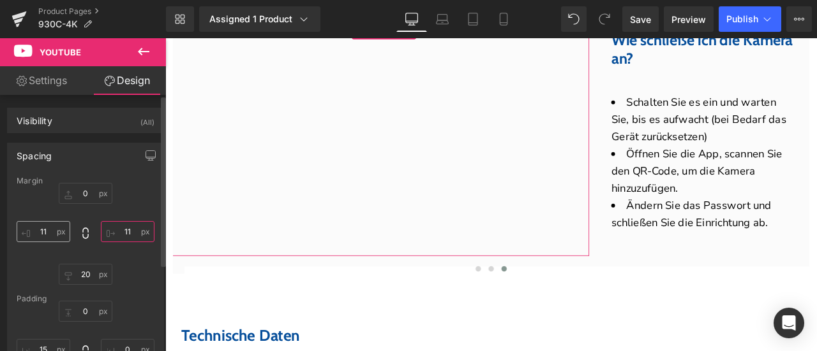
type input "11"
click at [49, 235] on input "11" at bounding box center [44, 231] width 54 height 21
type input "20"
click at [115, 231] on input "11" at bounding box center [128, 231] width 54 height 21
type input "20"
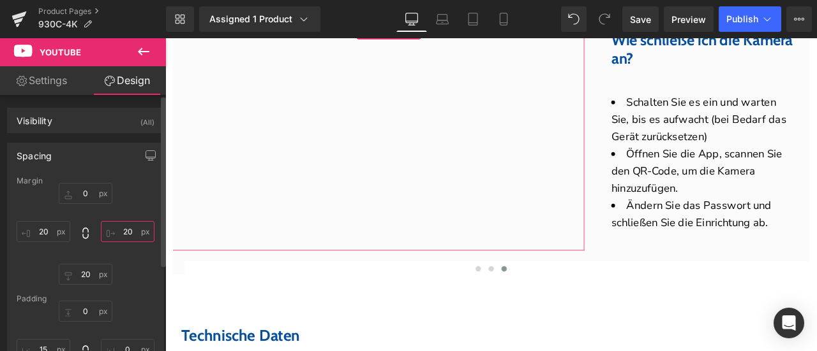
click at [116, 231] on input "20" at bounding box center [128, 231] width 54 height 21
click at [121, 231] on input "20" at bounding box center [128, 231] width 54 height 21
click at [50, 233] on input "20" at bounding box center [44, 231] width 54 height 21
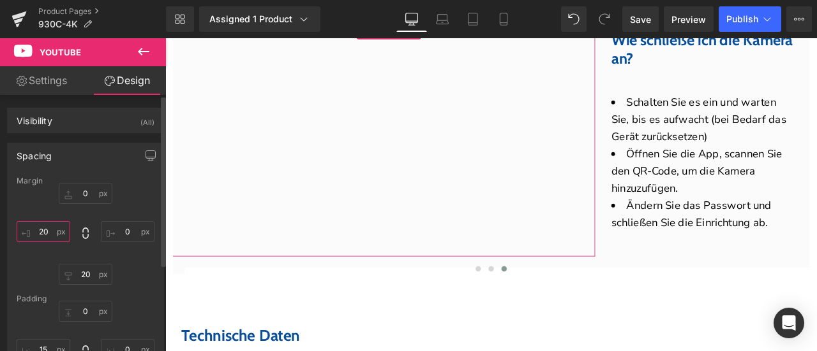
click at [50, 233] on input "20" at bounding box center [44, 231] width 54 height 21
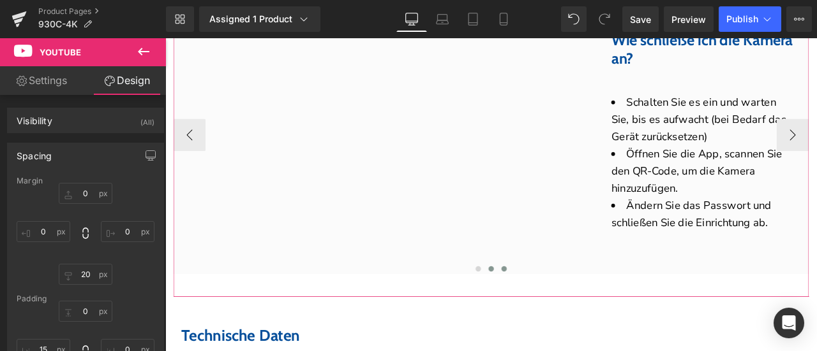
click at [549, 315] on span at bounding box center [551, 312] width 6 height 6
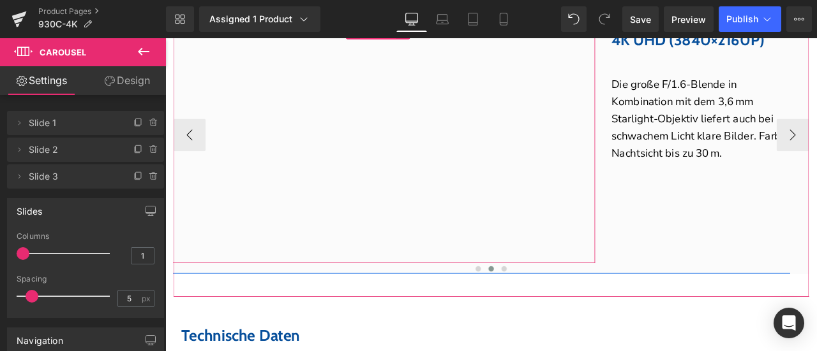
click at [425, 40] on span "Youtube" at bounding box center [417, 30] width 43 height 19
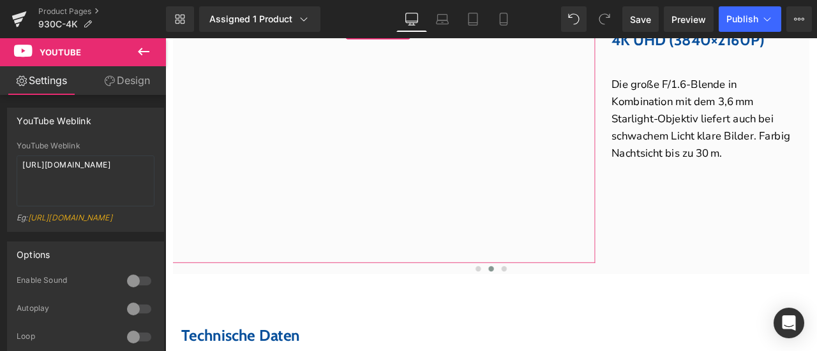
drag, startPoint x: 139, startPoint y: 169, endPoint x: 0, endPoint y: 168, distance: 139.1
click at [0, 168] on div "YouTube Weblink YouTube Weblink https://youtu.be/i5tuHIRK32k Eg: https://www.yo…" at bounding box center [86, 165] width 172 height 134
type textarea "[URL][DOMAIN_NAME]"
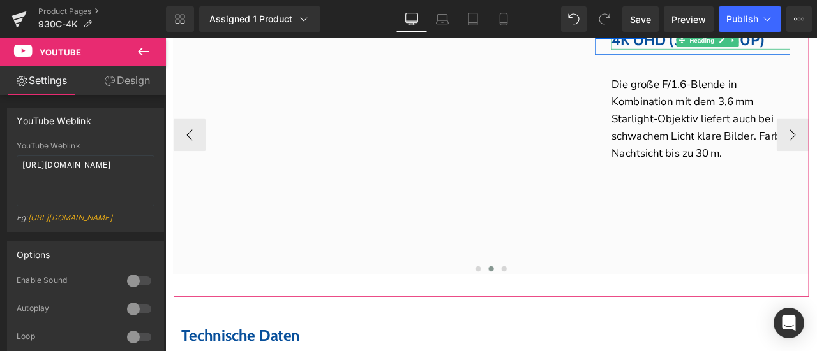
click at [759, 51] on font "4K UHD (3840×2160P)" at bounding box center [783, 40] width 181 height 22
click at [0, 0] on icon at bounding box center [0, 0] width 0 height 0
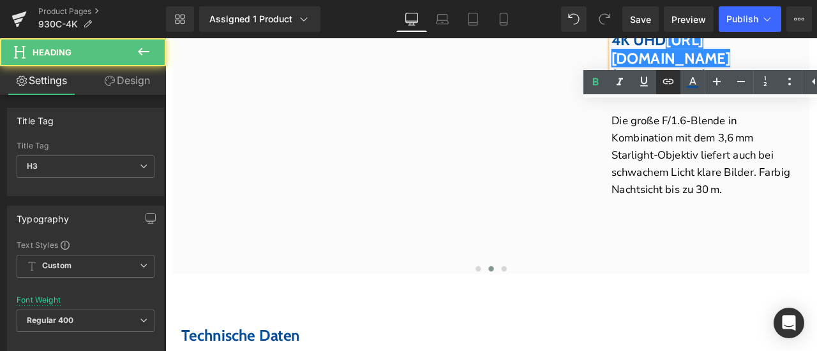
click at [667, 75] on icon at bounding box center [667, 81] width 15 height 15
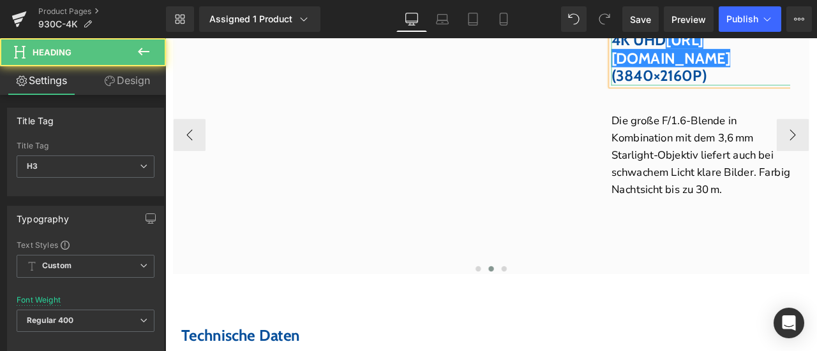
click at [816, 94] on h3 "4K UHD https://gem-3910432.net (3840×2160P)" at bounding box center [807, 62] width 228 height 64
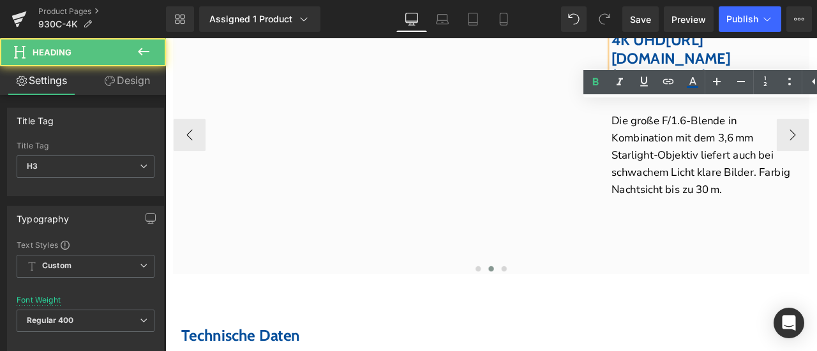
drag, startPoint x: 826, startPoint y: 127, endPoint x: 776, endPoint y: 114, distance: 51.4
click at [694, 83] on h3 "4K UHD https://gem-3910432.net (3840×2160P)" at bounding box center [807, 62] width 228 height 64
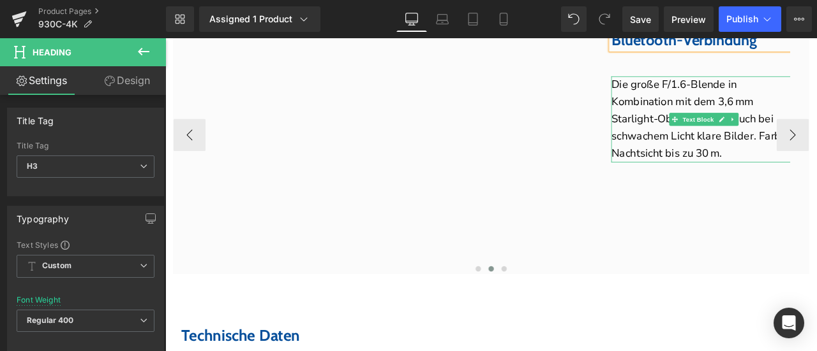
click at [735, 127] on p "Die große F/1.6-Blende in Kombination mit dem 3,6 mm Starlight-Objektiv liefert…" at bounding box center [802, 135] width 219 height 102
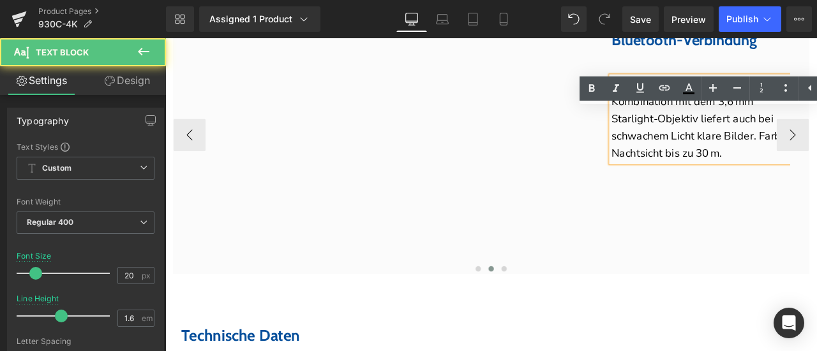
click at [733, 133] on p "Die große F/1.6-Blende in Kombination mit dem 3,6 mm Starlight-Objektiv liefert…" at bounding box center [802, 135] width 219 height 102
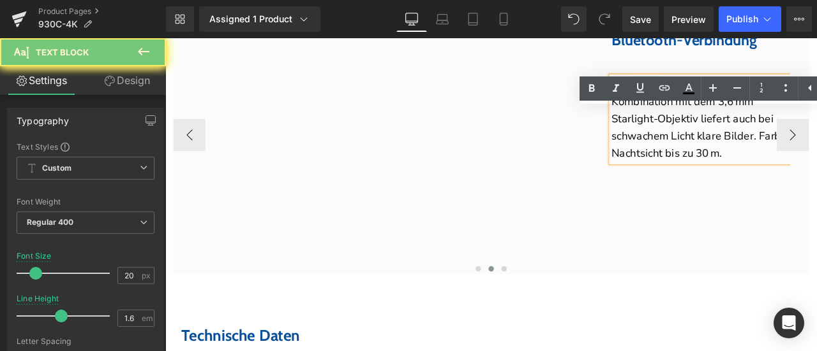
click at [733, 133] on p "Die große F/1.6-Blende in Kombination mit dem 3,6 mm Starlight-Objektiv liefert…" at bounding box center [802, 135] width 219 height 102
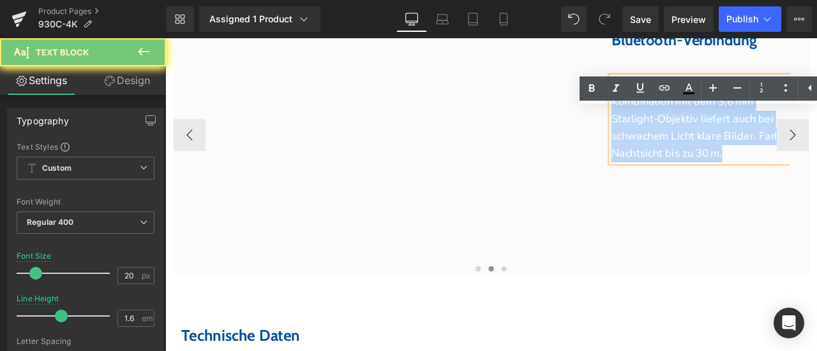
click at [733, 133] on p "Die große F/1.6-Blende in Kombination mit dem 3,6 mm Starlight-Objektiv liefert…" at bounding box center [802, 135] width 219 height 102
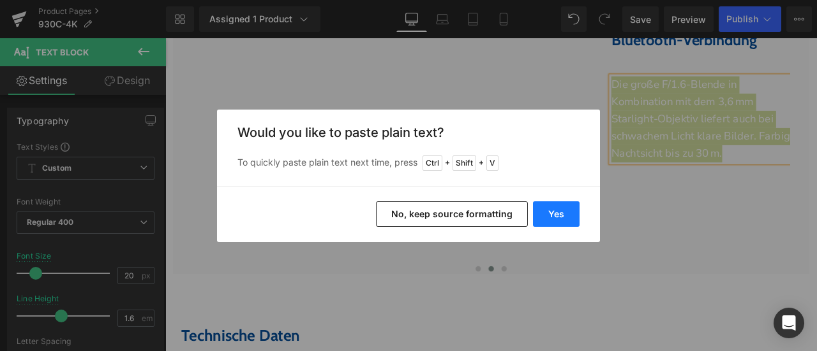
click at [561, 207] on button "Yes" at bounding box center [556, 215] width 47 height 26
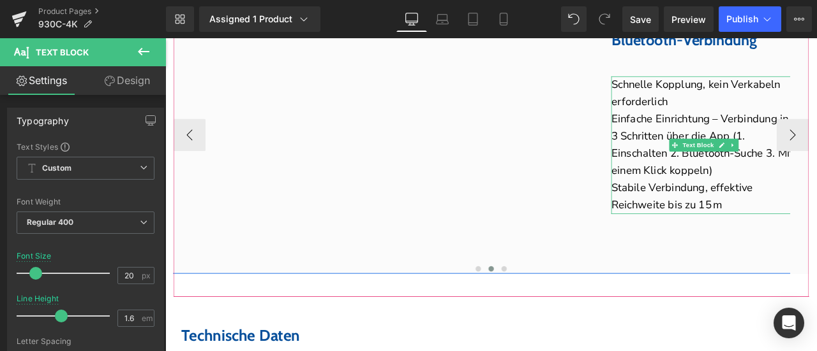
click at [736, 189] on p "Einfache Einrichtung – Verbindung in 3 Schritten über die App (1. Einschalten 2…" at bounding box center [802, 165] width 219 height 82
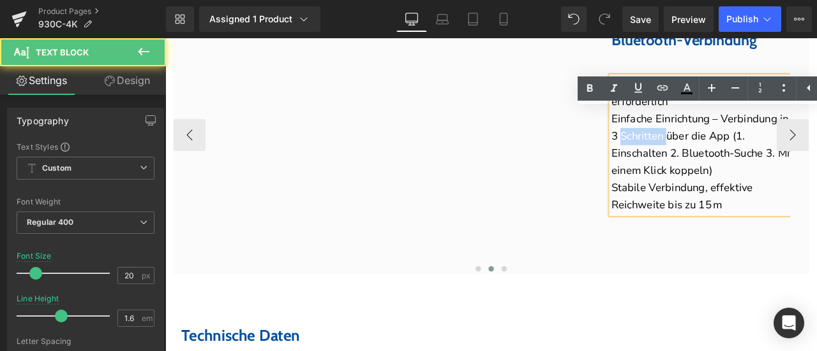
click at [736, 189] on p "Einfache Einrichtung – Verbindung in 3 Schritten über die App (1. Einschalten 2…" at bounding box center [802, 165] width 219 height 82
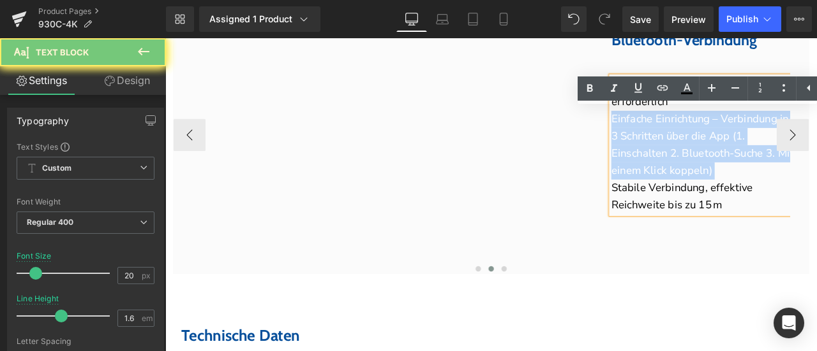
click at [736, 189] on p "Einfache Einrichtung – Verbindung in 3 Schritten über die App (1. Einschalten 2…" at bounding box center [802, 165] width 219 height 82
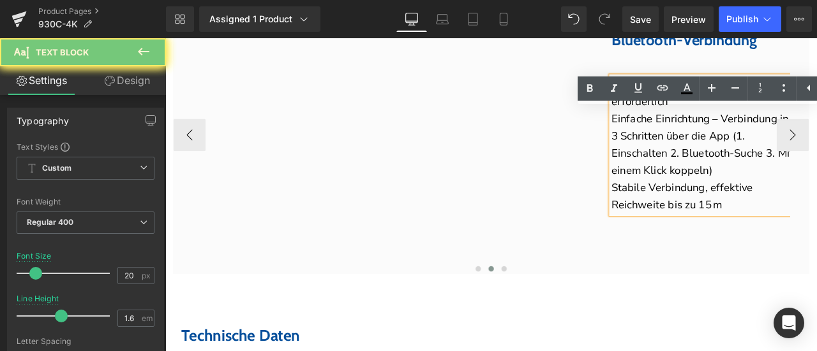
drag, startPoint x: 757, startPoint y: 152, endPoint x: 723, endPoint y: 149, distance: 33.3
click at [757, 124] on p "Schnelle Kopplung, kein Verkabeln erforderlich" at bounding box center [802, 104] width 219 height 41
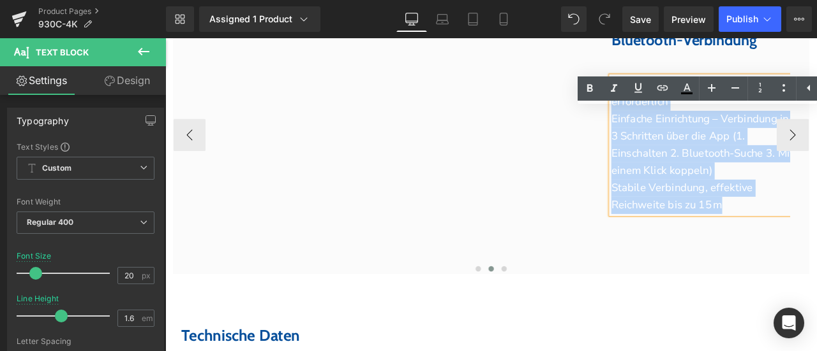
drag, startPoint x: 696, startPoint y: 135, endPoint x: 858, endPoint y: 282, distance: 218.6
click at [816, 247] on div "Schnelle Kopplung, kein Verkabeln erforderlich Einfache Einrichtung – Verbindu…" at bounding box center [802, 165] width 219 height 163
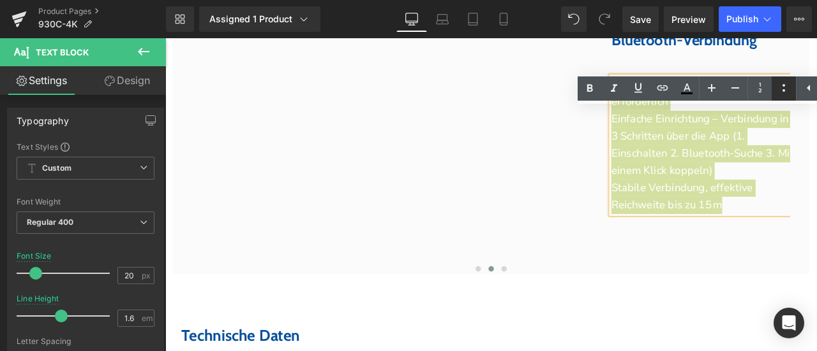
click at [783, 87] on icon at bounding box center [783, 87] width 15 height 15
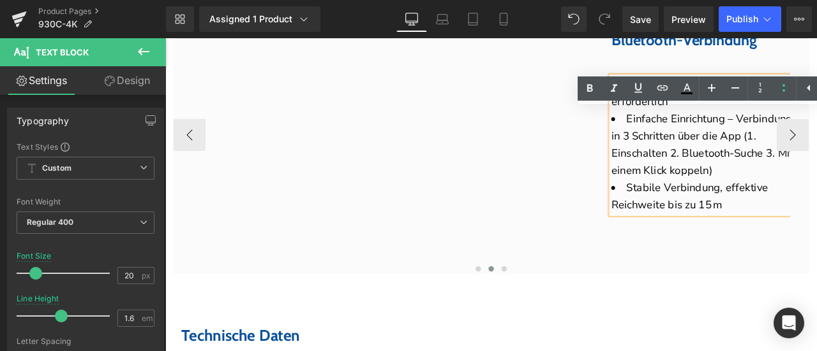
click at [793, 315] on div "Youtube Bluetooth-Verbindung Heading Row Schnelle Kopplung, kein Verkabeln erfo…" at bounding box center [546, 153] width 772 height 329
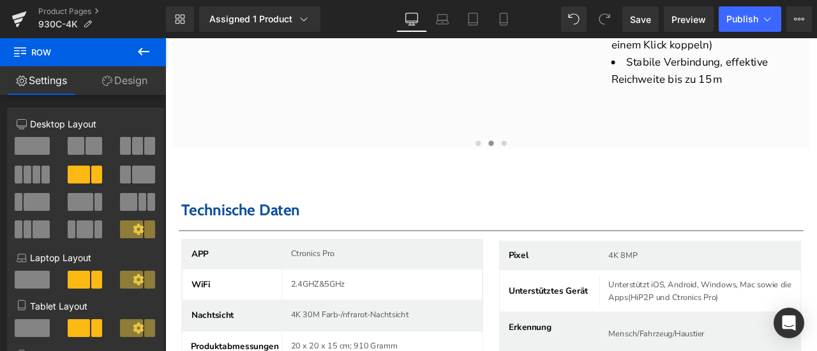
scroll to position [4501, 0]
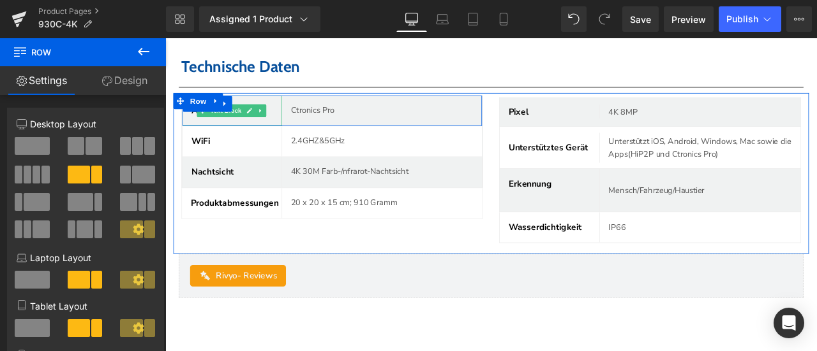
click at [263, 128] on icon at bounding box center [265, 125] width 7 height 8
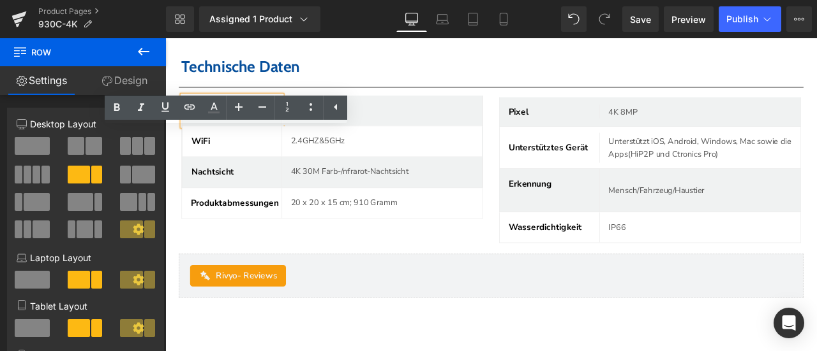
click at [235, 124] on link at bounding box center [231, 115] width 13 height 15
click at [235, 124] on link at bounding box center [236, 115] width 13 height 15
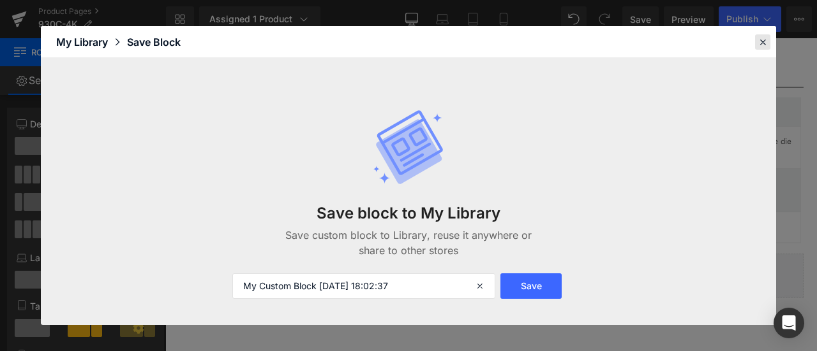
click at [763, 41] on icon at bounding box center [762, 41] width 11 height 11
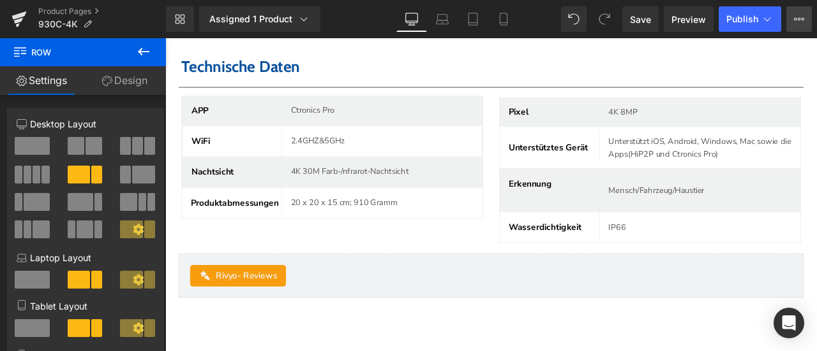
click at [796, 24] on icon at bounding box center [799, 19] width 10 height 10
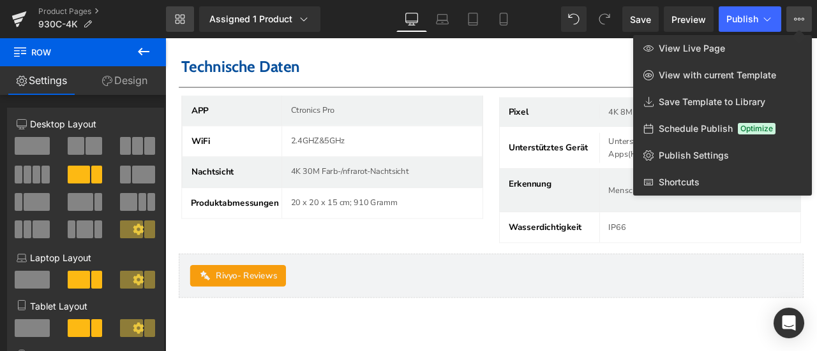
click at [177, 22] on icon at bounding box center [180, 19] width 10 height 10
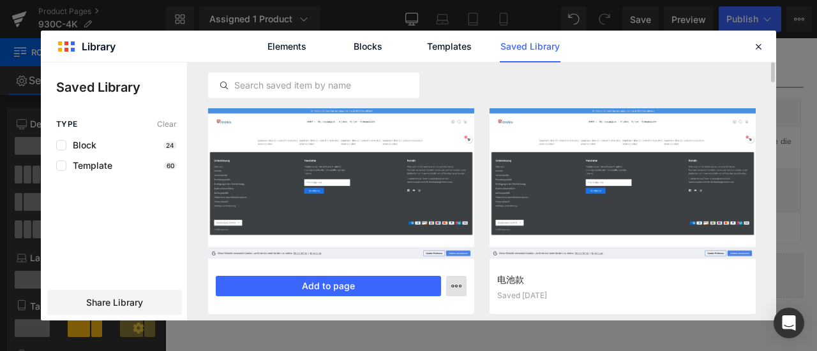
click at [455, 292] on button "button" at bounding box center [456, 286] width 20 height 20
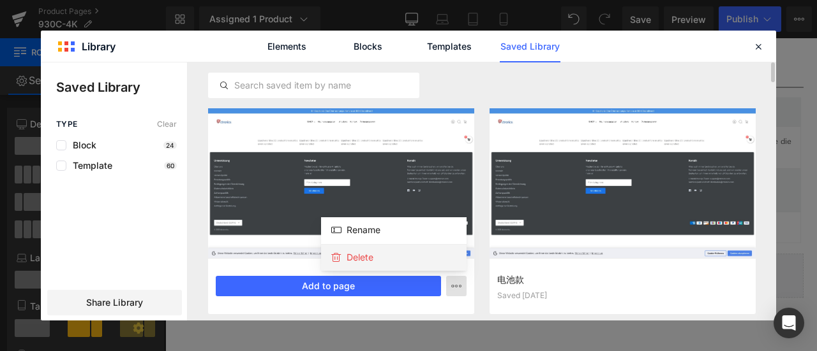
click at [401, 256] on div "Delete" at bounding box center [393, 257] width 145 height 27
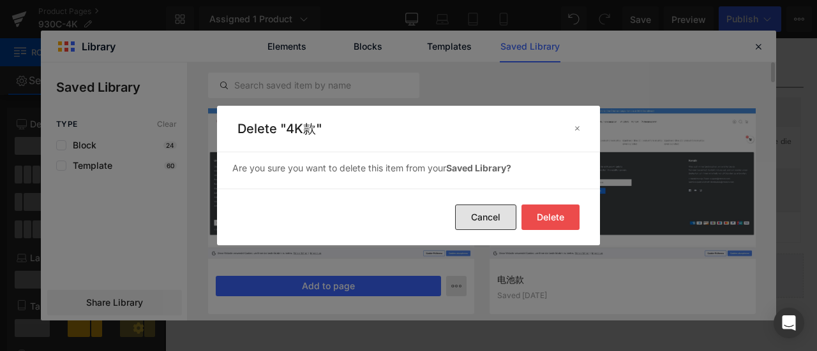
click at [493, 218] on button "Cancel" at bounding box center [485, 218] width 61 height 26
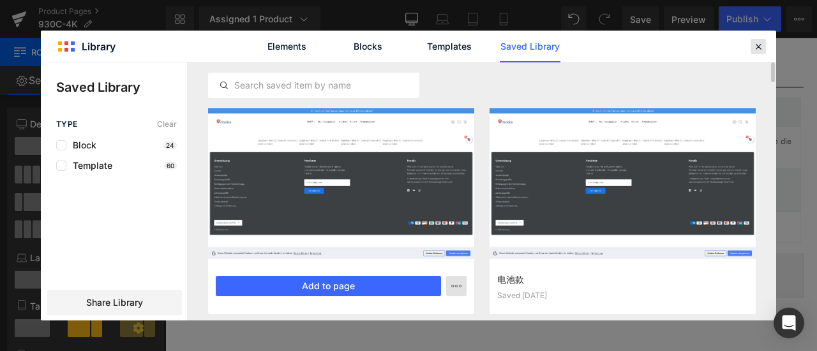
click at [762, 44] on icon at bounding box center [757, 46] width 11 height 11
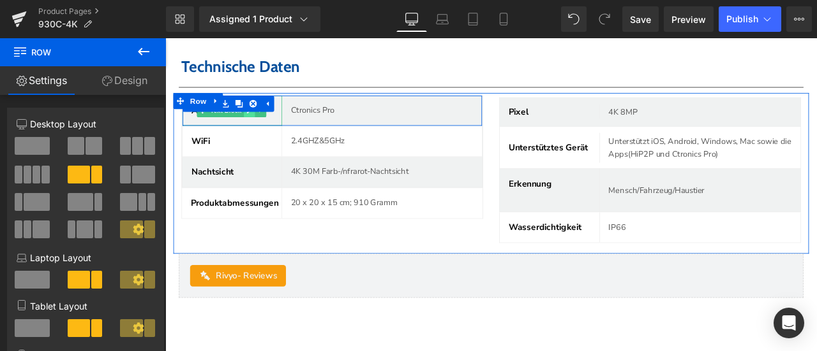
click at [260, 132] on link at bounding box center [264, 124] width 13 height 15
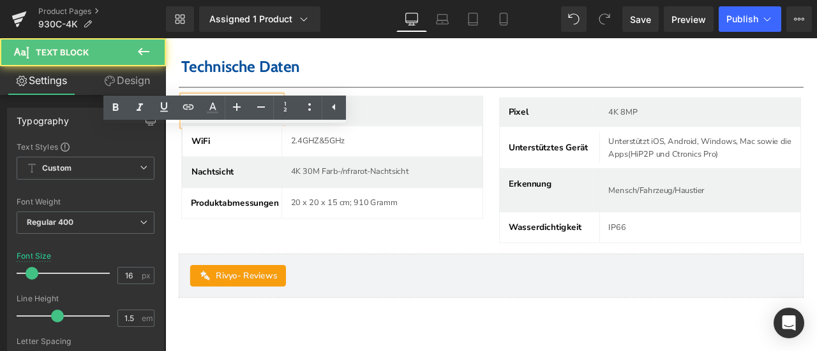
drag, startPoint x: 221, startPoint y: 166, endPoint x: 195, endPoint y: 166, distance: 26.8
click at [195, 142] on div "APP" at bounding box center [245, 125] width 118 height 36
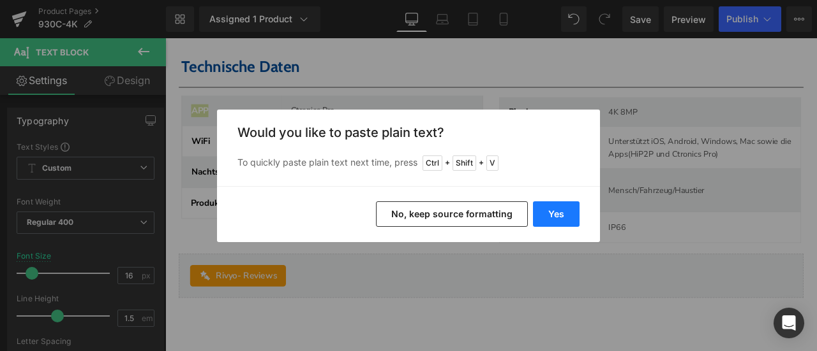
click at [558, 214] on button "Yes" at bounding box center [556, 215] width 47 height 26
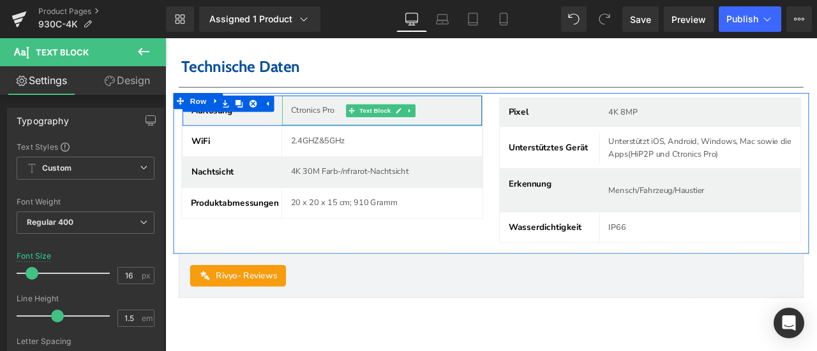
click at [340, 131] on p "Ctronics Pro" at bounding box center [422, 124] width 216 height 15
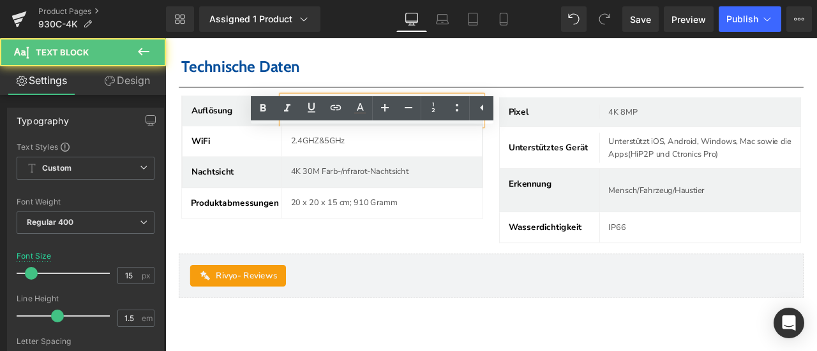
click at [340, 131] on p "Ctronics Pro" at bounding box center [422, 124] width 216 height 15
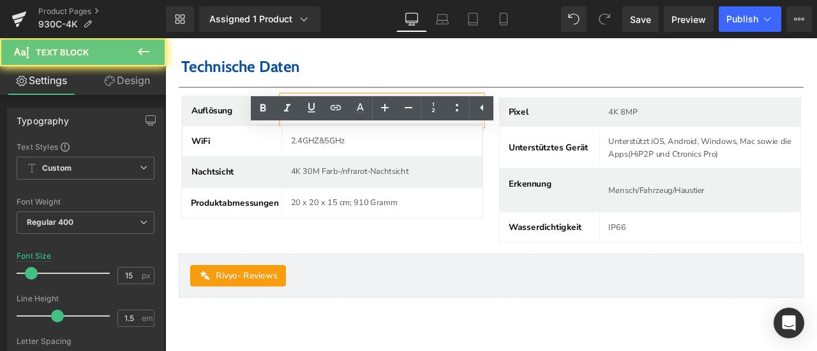
click at [340, 131] on p "Ctronics Pro" at bounding box center [422, 124] width 216 height 15
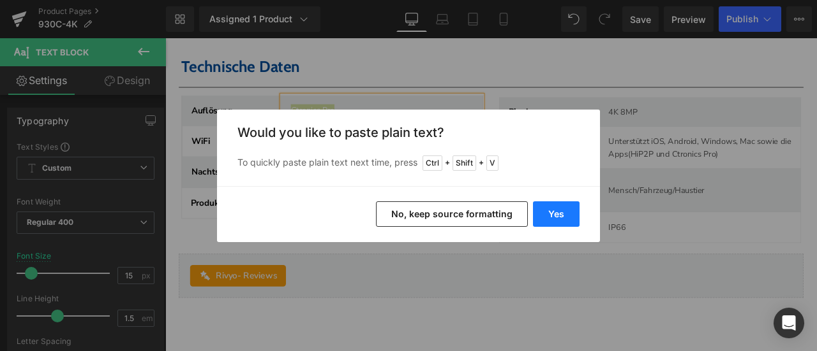
click at [554, 211] on button "Yes" at bounding box center [556, 215] width 47 height 26
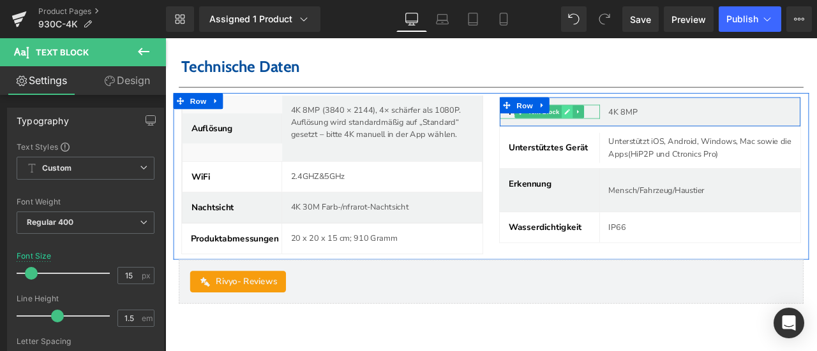
click at [637, 129] on icon at bounding box center [640, 126] width 7 height 8
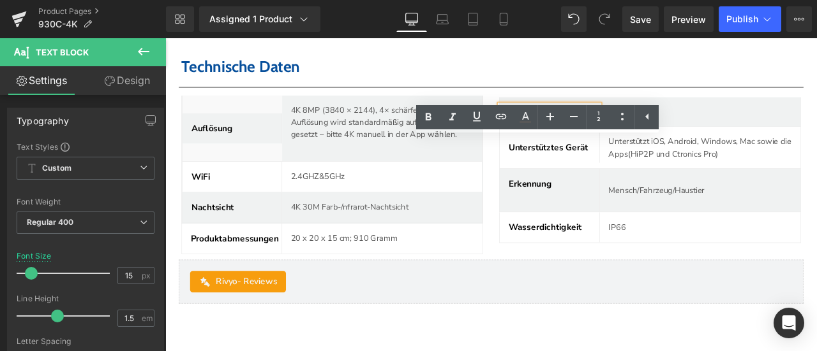
click at [584, 133] on b "Pixel" at bounding box center [584, 126] width 24 height 14
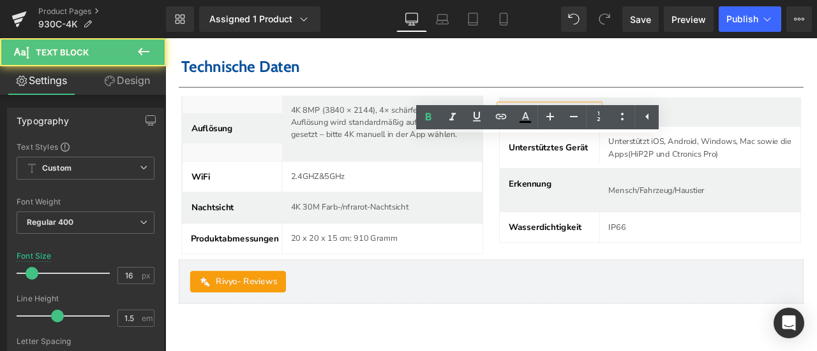
click at [584, 133] on b "Pixel" at bounding box center [584, 126] width 24 height 14
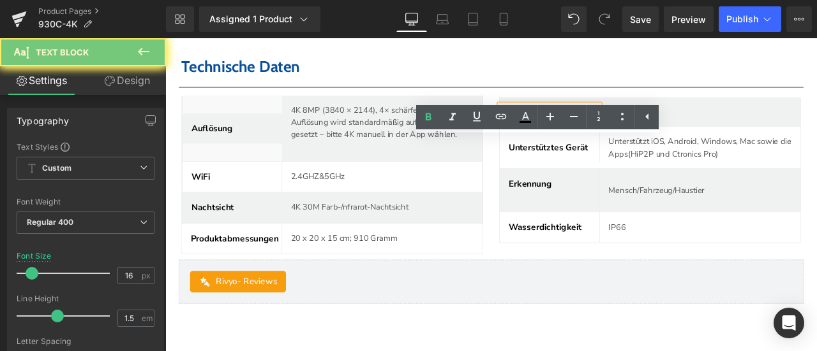
click at [584, 133] on b "Pixel" at bounding box center [584, 126] width 24 height 14
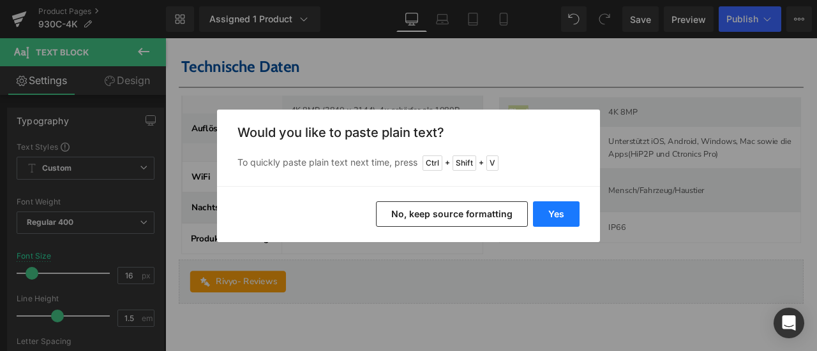
click at [565, 209] on button "Yes" at bounding box center [556, 215] width 47 height 26
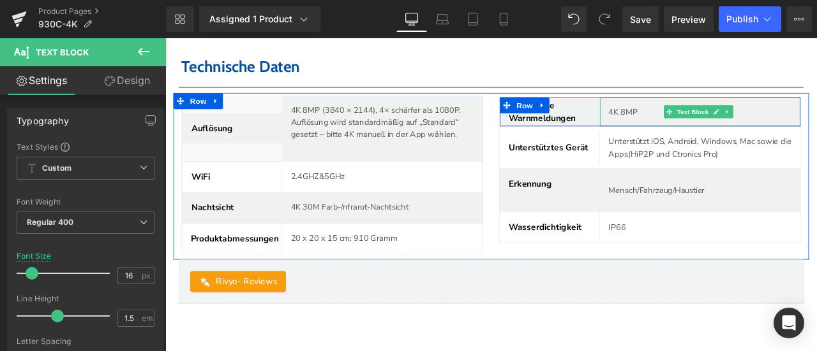
click at [704, 133] on p "4K 8MP" at bounding box center [803, 126] width 226 height 15
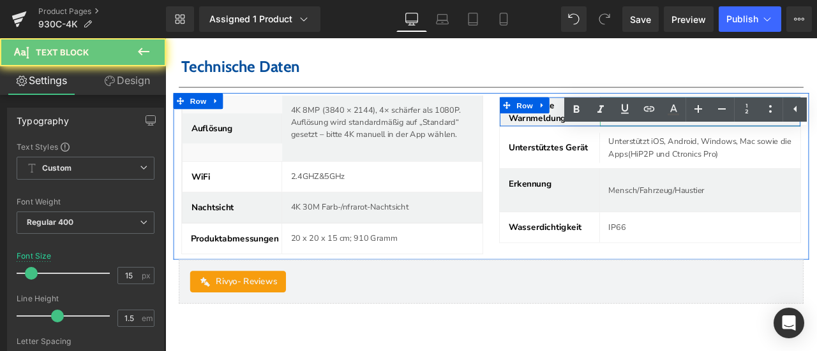
click at [704, 133] on p "4K 8MP" at bounding box center [803, 126] width 226 height 15
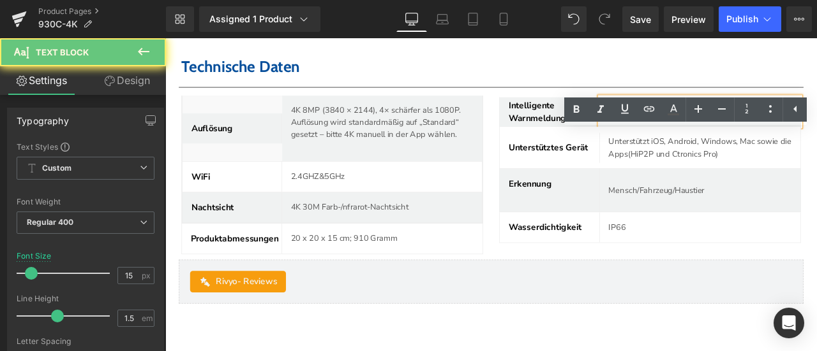
click at [704, 133] on p "4K 8MP" at bounding box center [803, 126] width 226 height 15
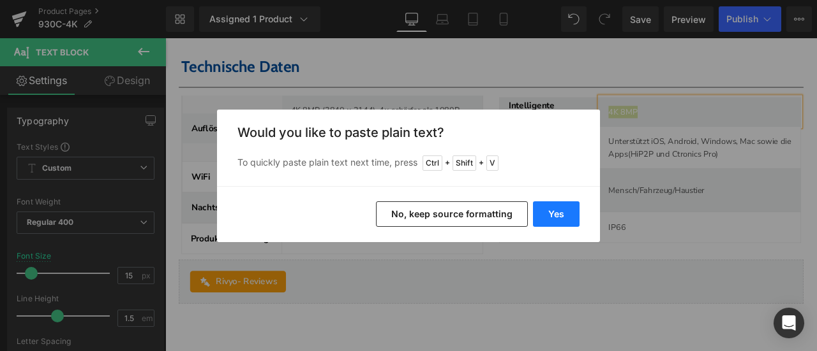
click at [568, 213] on button "Yes" at bounding box center [556, 215] width 47 height 26
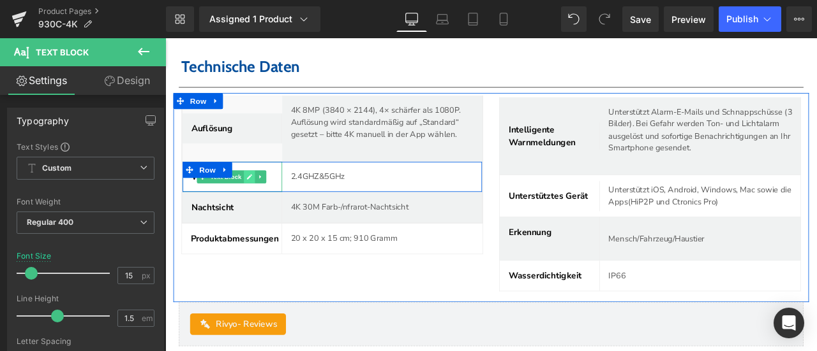
click at [266, 207] on icon at bounding box center [265, 203] width 7 height 8
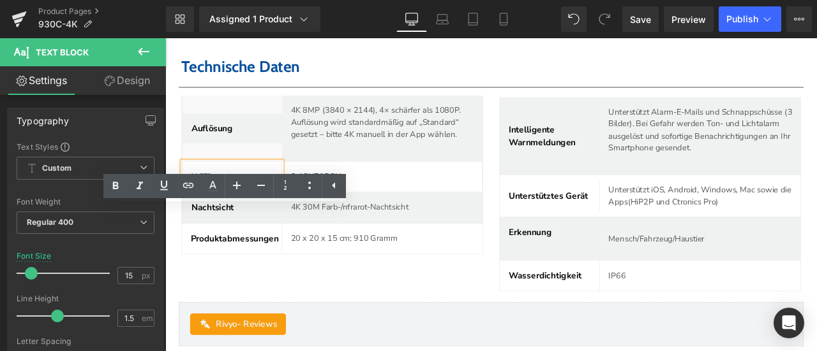
click at [209, 210] on b "WiFi" at bounding box center [207, 203] width 22 height 14
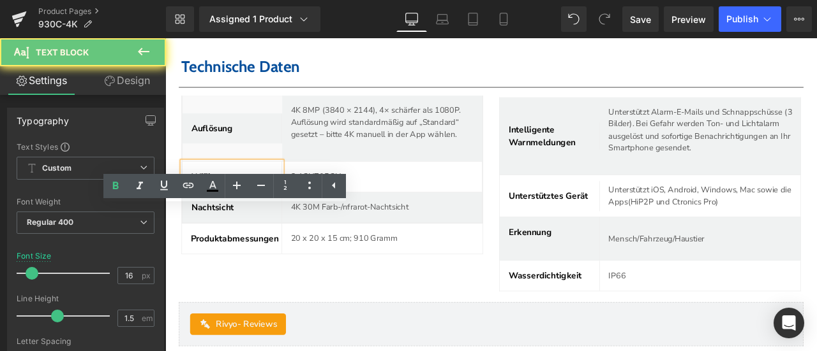
click at [209, 210] on b "WiFi" at bounding box center [207, 203] width 22 height 14
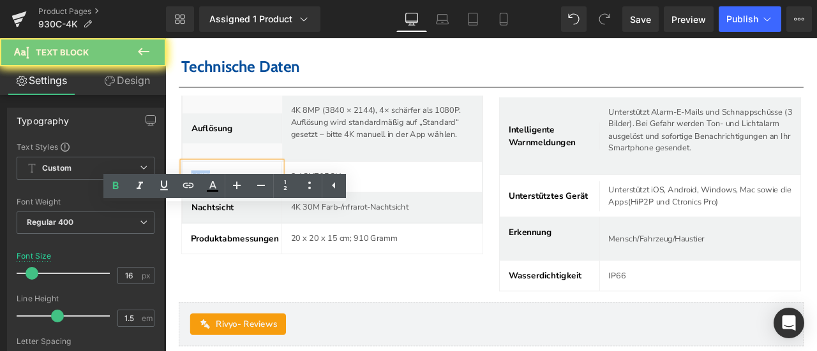
click at [209, 210] on b "WiFi" at bounding box center [207, 203] width 22 height 14
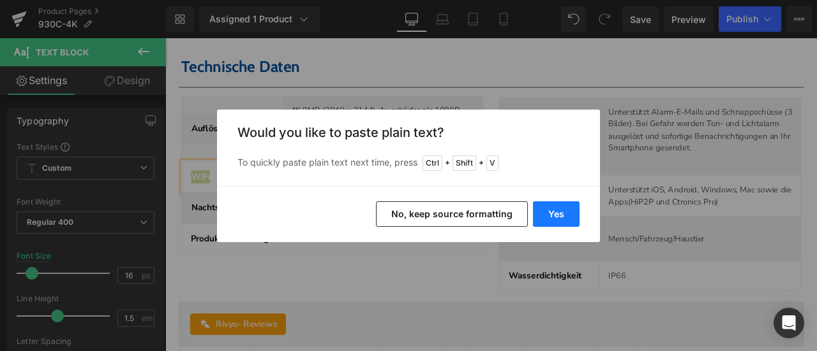
click at [564, 215] on button "Yes" at bounding box center [556, 215] width 47 height 26
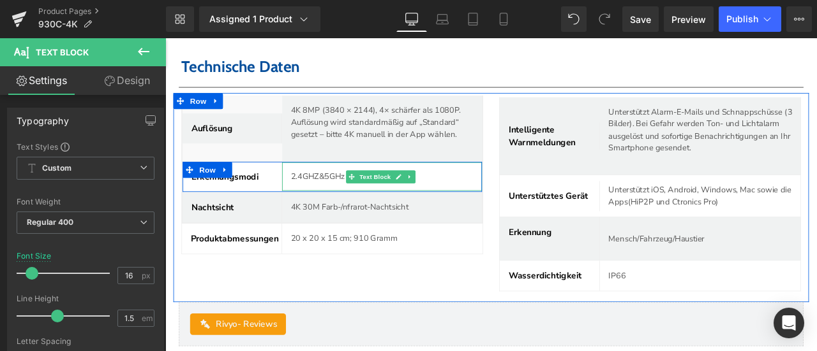
click at [358, 210] on p "2.4GHZ&5GHz" at bounding box center [427, 202] width 226 height 15
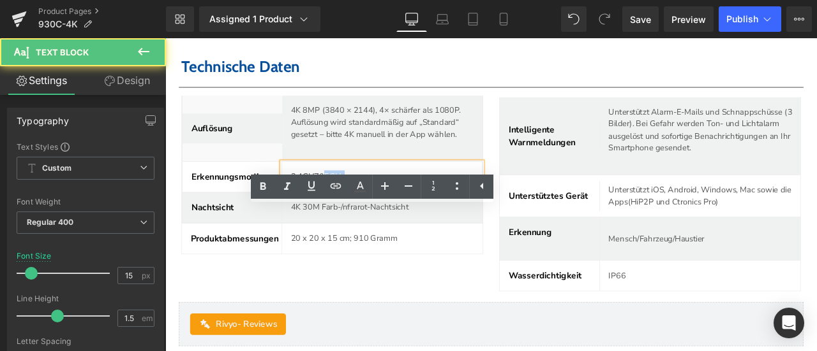
click at [358, 210] on p "2.4GHZ&5GHz" at bounding box center [427, 202] width 226 height 15
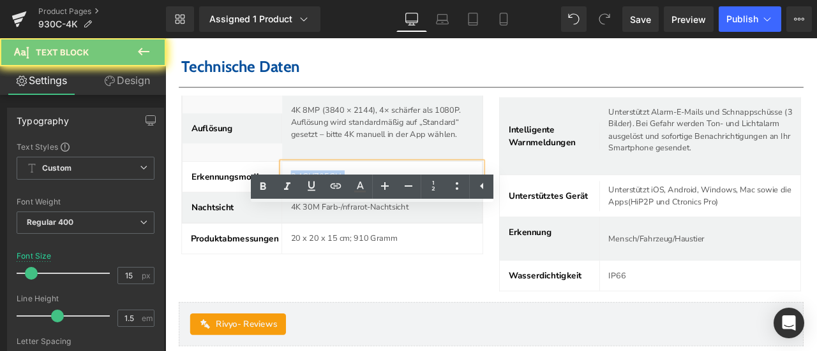
click at [358, 210] on p "2.4GHZ&5GHz" at bounding box center [427, 202] width 226 height 15
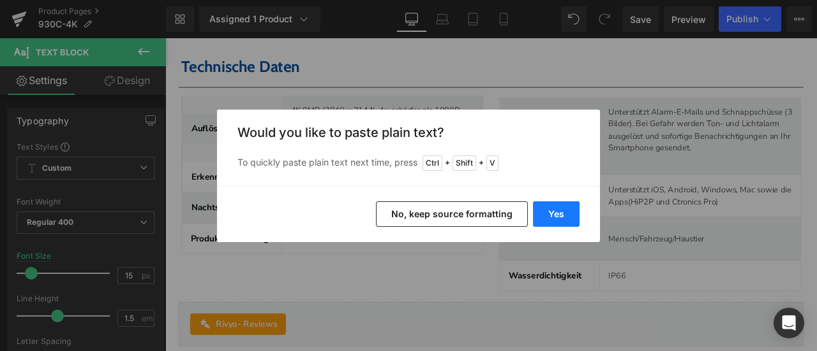
click at [540, 214] on button "Yes" at bounding box center [556, 215] width 47 height 26
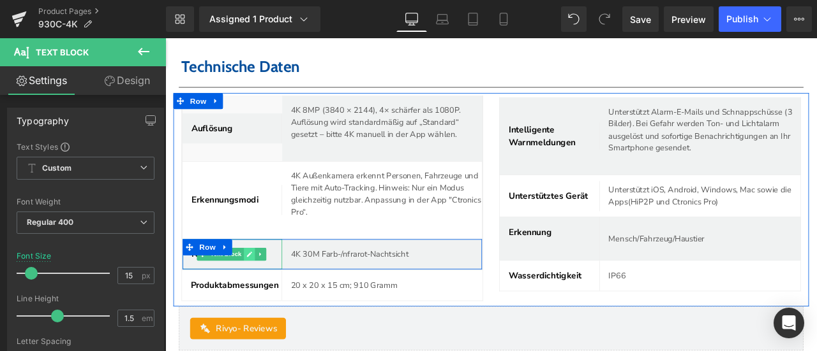
click at [265, 302] on link at bounding box center [264, 294] width 13 height 15
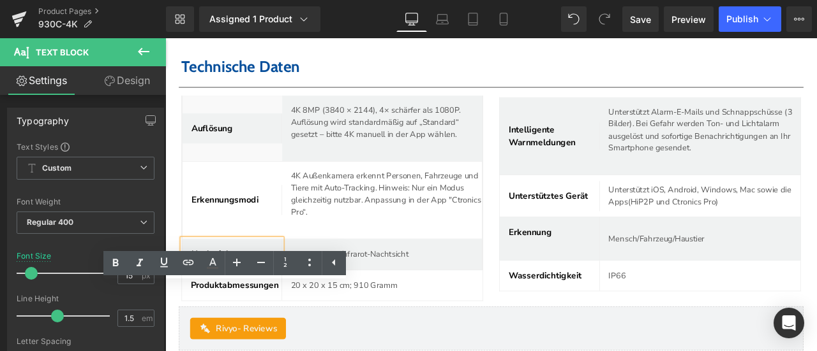
click at [240, 302] on b "Nachtsicht" at bounding box center [221, 295] width 50 height 14
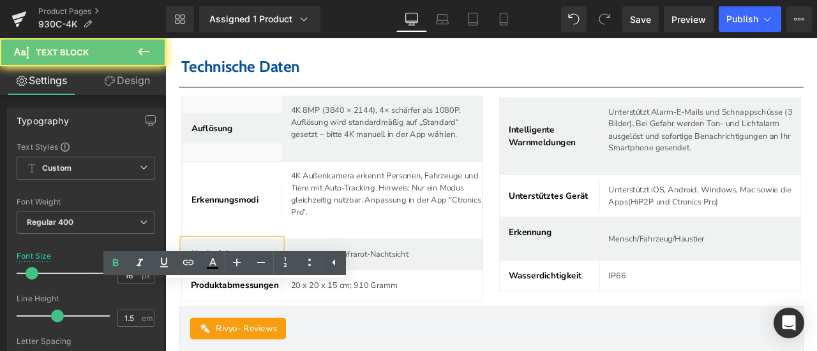
click at [240, 302] on b "Nachtsicht" at bounding box center [221, 295] width 50 height 14
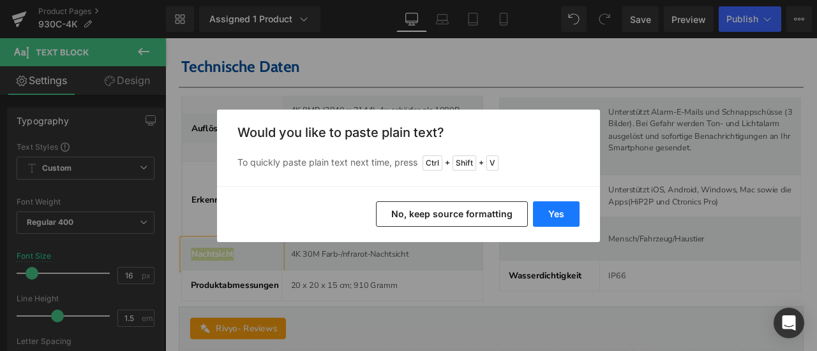
click at [564, 208] on button "Yes" at bounding box center [556, 215] width 47 height 26
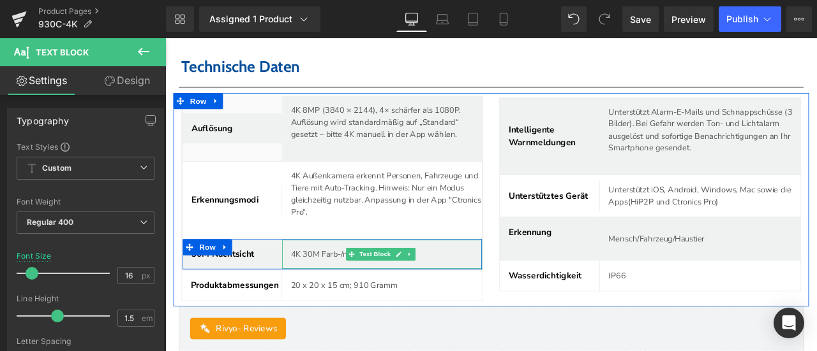
click at [364, 302] on p "4K 30M Farb-/nfrarot-Nachtsicht" at bounding box center [427, 295] width 226 height 15
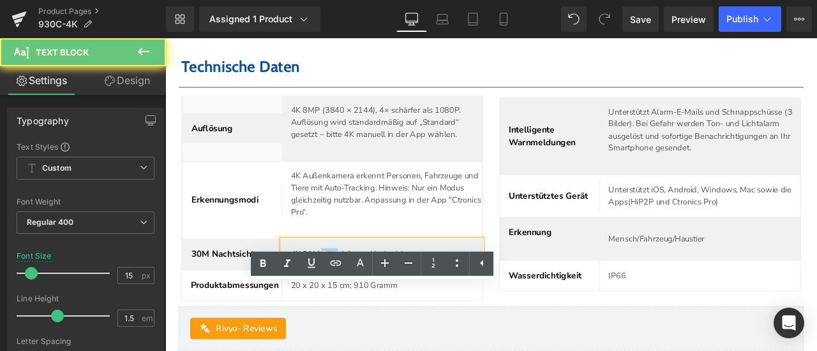
click at [364, 302] on p "4K 30M Farb-/nfrarot-Nachtsicht" at bounding box center [427, 295] width 226 height 15
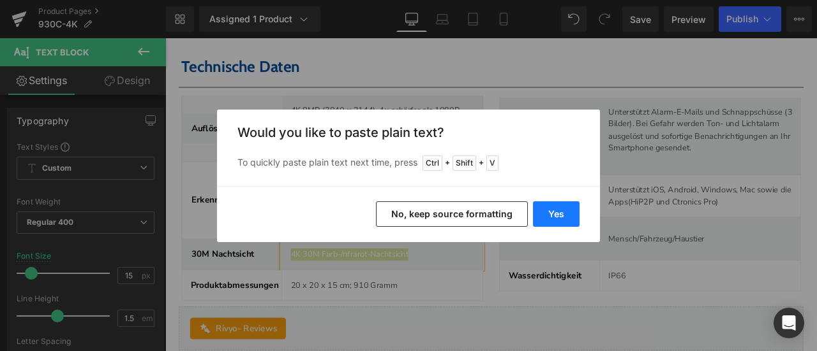
click at [561, 212] on button "Yes" at bounding box center [556, 215] width 47 height 26
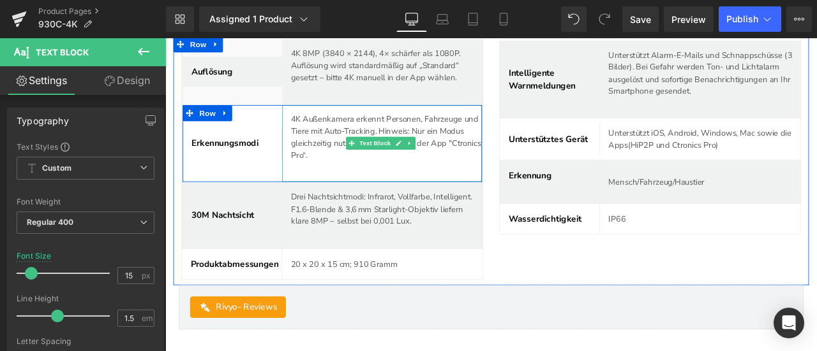
scroll to position [4629, 0]
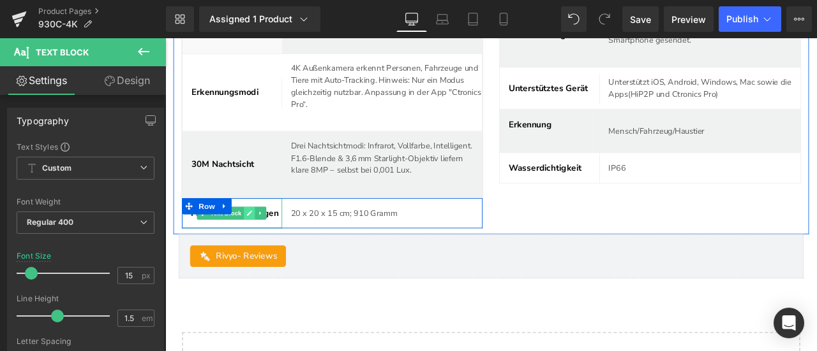
click at [266, 254] on link at bounding box center [264, 246] width 13 height 15
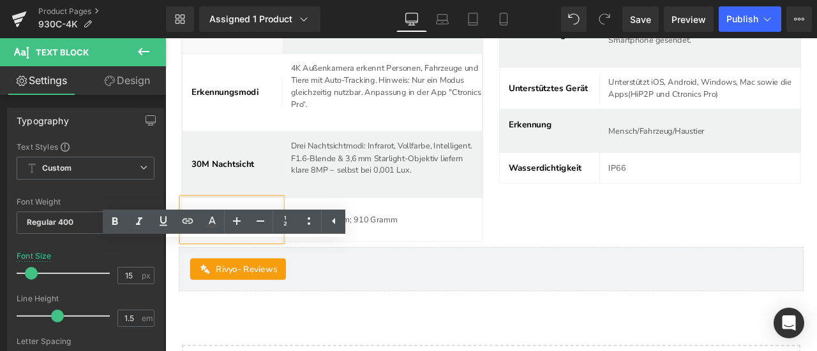
click at [253, 269] on b "Produktabmessungen" at bounding box center [241, 253] width 92 height 29
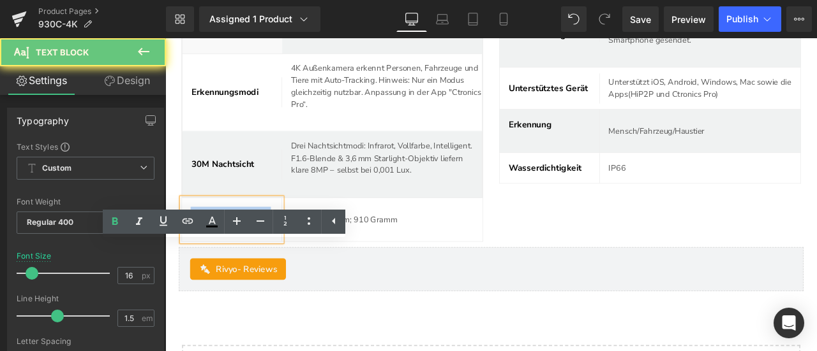
click at [253, 269] on b "Produktabmessungen" at bounding box center [241, 253] width 92 height 29
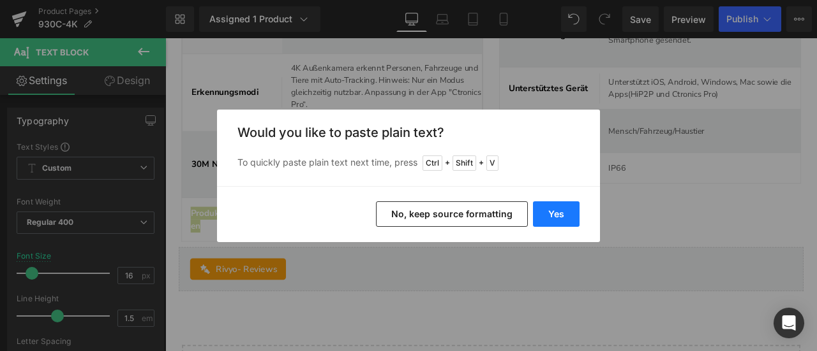
click at [565, 209] on button "Yes" at bounding box center [556, 215] width 47 height 26
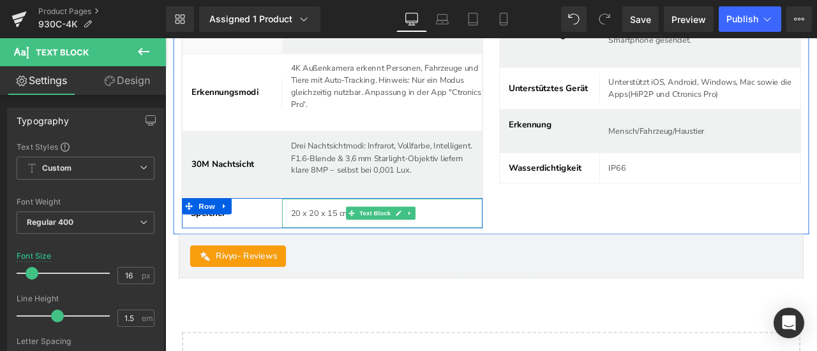
click at [361, 254] on p "20 x 20 x 15 cm; 910 Gramm" at bounding box center [422, 246] width 217 height 15
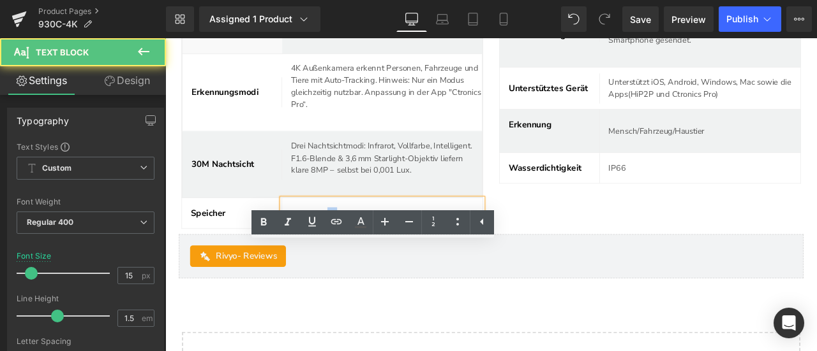
click at [361, 254] on p "20 x 20 x 15 cm; 910 Gramm" at bounding box center [422, 246] width 217 height 15
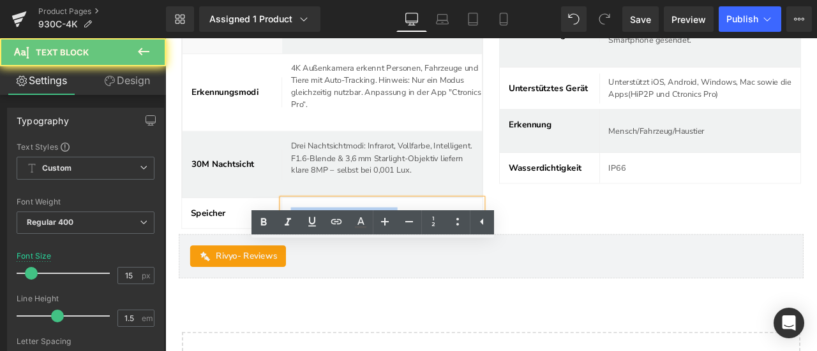
click at [361, 254] on p "20 x 20 x 15 cm; 910 Gramm" at bounding box center [422, 246] width 217 height 15
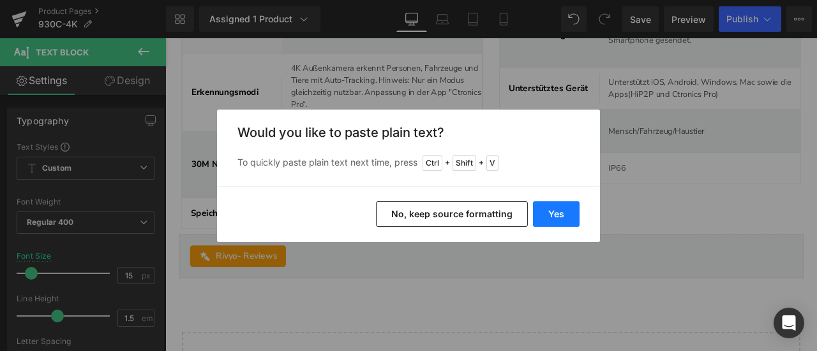
drag, startPoint x: 550, startPoint y: 221, endPoint x: 455, endPoint y: 223, distance: 95.1
click at [550, 221] on button "Yes" at bounding box center [556, 215] width 47 height 26
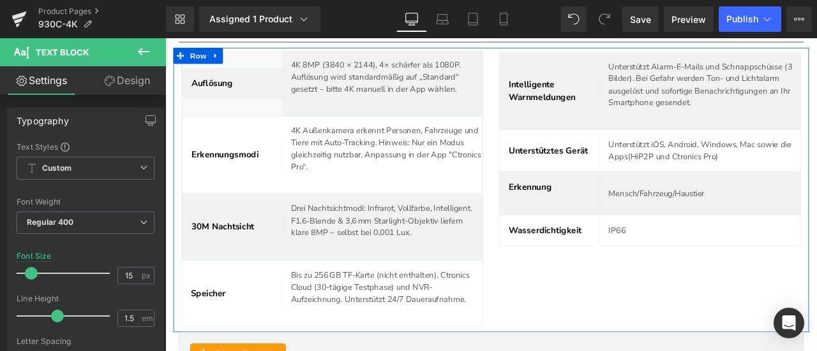
scroll to position [4565, 0]
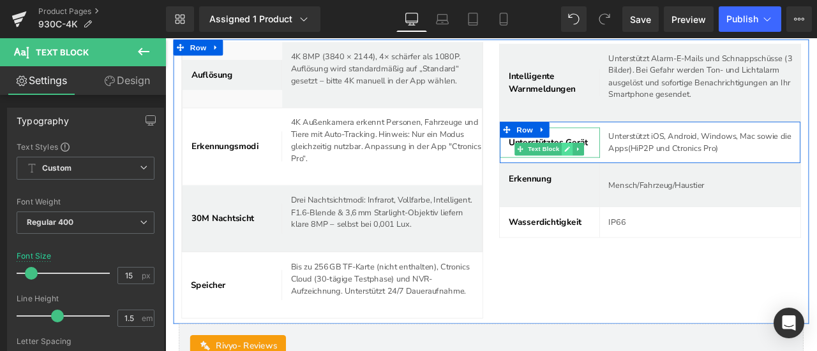
click at [640, 177] on link at bounding box center [640, 169] width 13 height 15
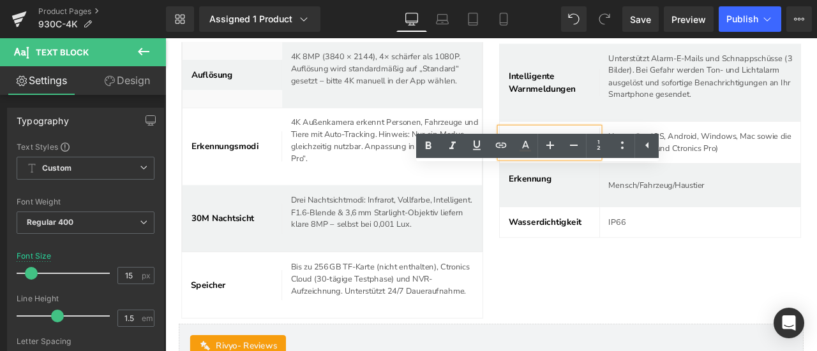
click at [615, 169] on b "Unterstütztes Gerät" at bounding box center [619, 162] width 94 height 14
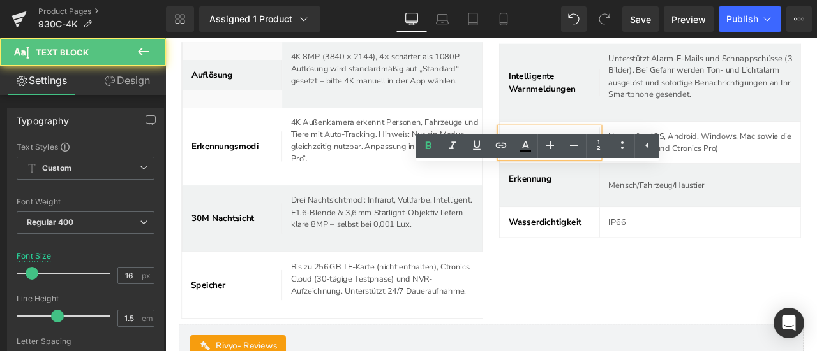
click at [615, 169] on b "Unterstütztes Gerät" at bounding box center [619, 162] width 94 height 14
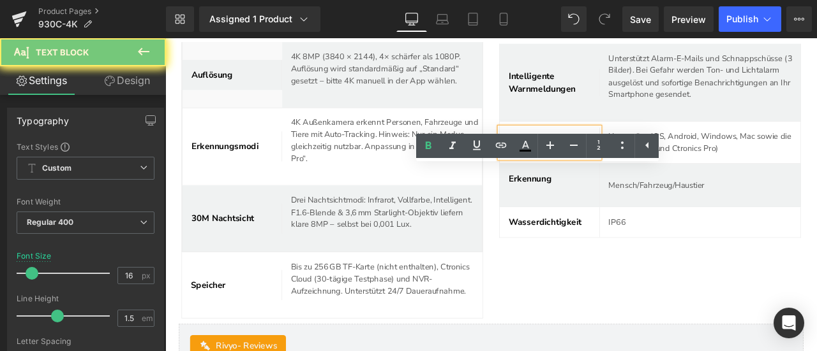
click at [615, 169] on b "Unterstütztes Gerät" at bounding box center [619, 162] width 94 height 14
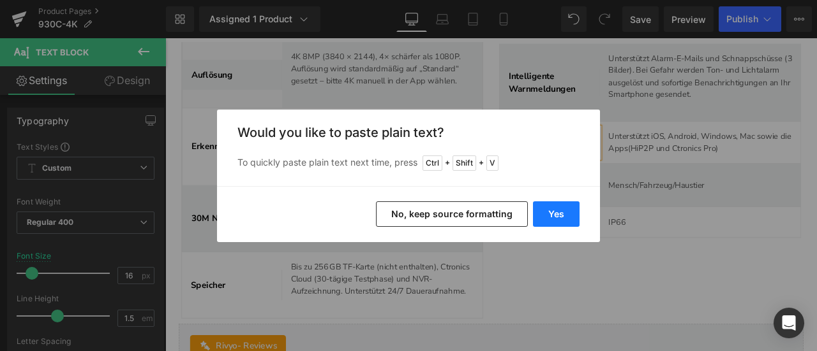
click at [560, 209] on button "Yes" at bounding box center [556, 215] width 47 height 26
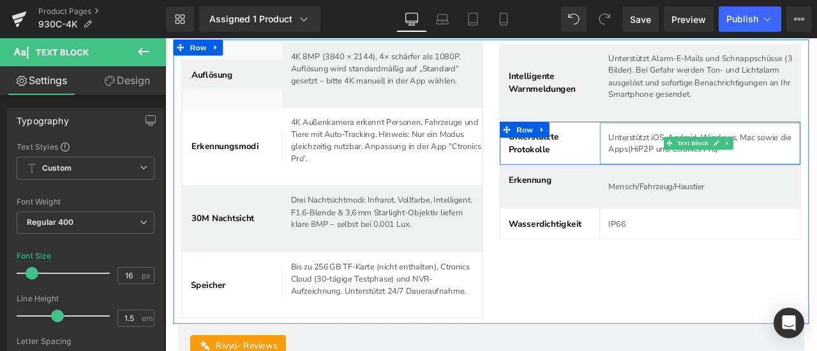
click at [718, 177] on p "Unterstützt iOS, Android, Windows, Mac sowie die Apps(HiP2P und Ctronics Pro)" at bounding box center [798, 163] width 217 height 29
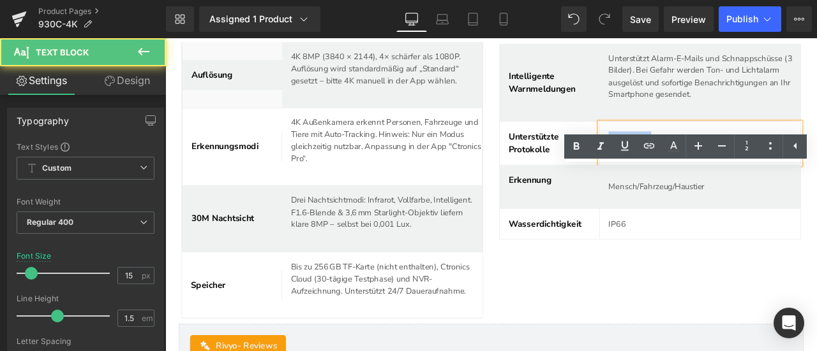
click at [718, 177] on p "Unterstützt iOS, Android, Windows, Mac sowie die Apps(HiP2P und Ctronics Pro)" at bounding box center [798, 163] width 217 height 29
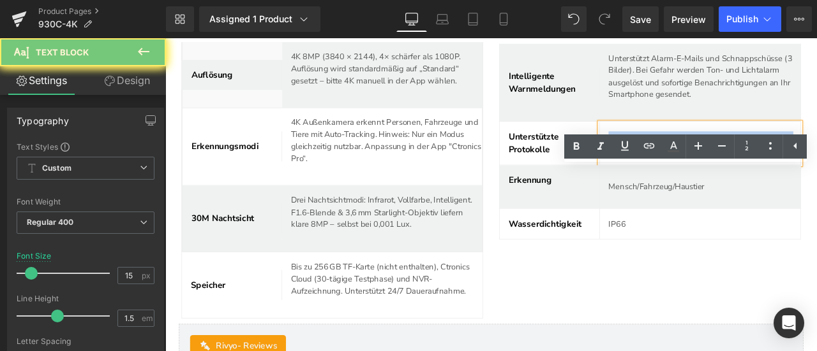
click at [718, 177] on p "Unterstützt iOS, Android, Windows, Mac sowie die Apps(HiP2P und Ctronics Pro)" at bounding box center [798, 163] width 217 height 29
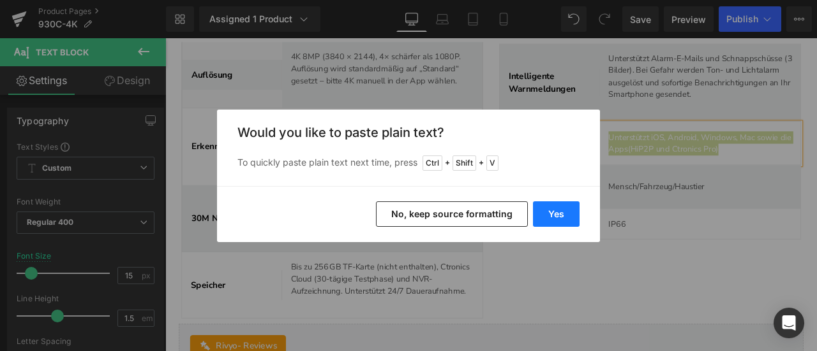
click at [547, 219] on button "Yes" at bounding box center [556, 215] width 47 height 26
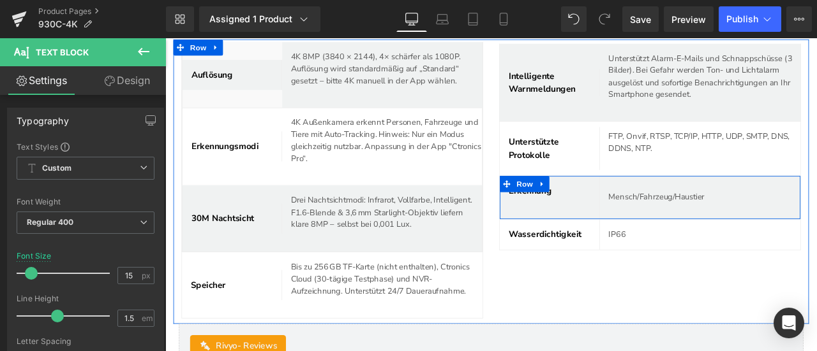
click at [589, 221] on span "Row" at bounding box center [591, 211] width 26 height 19
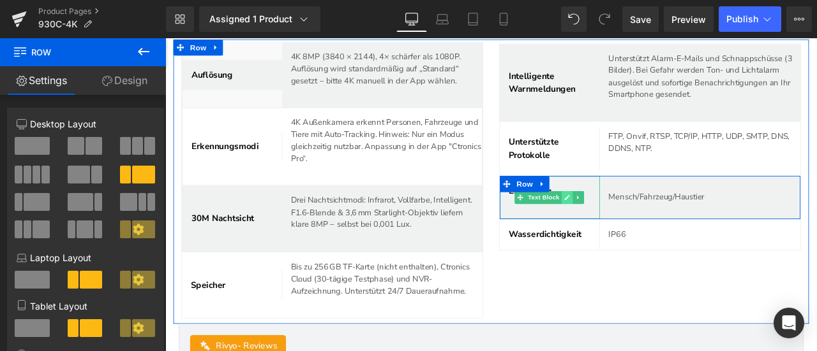
click at [634, 235] on link at bounding box center [640, 226] width 13 height 15
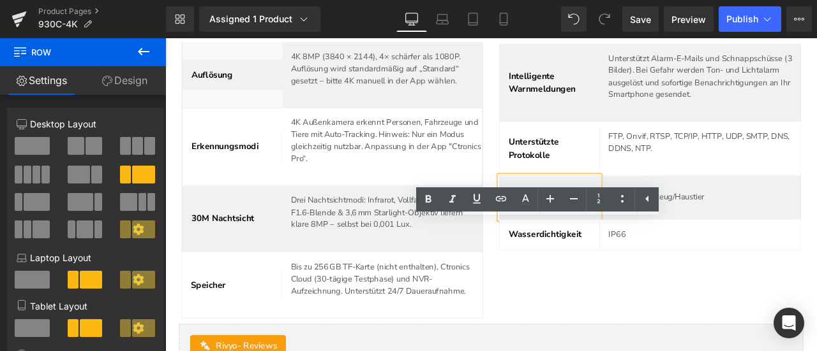
click at [616, 226] on b "Erkennung" at bounding box center [597, 219] width 51 height 14
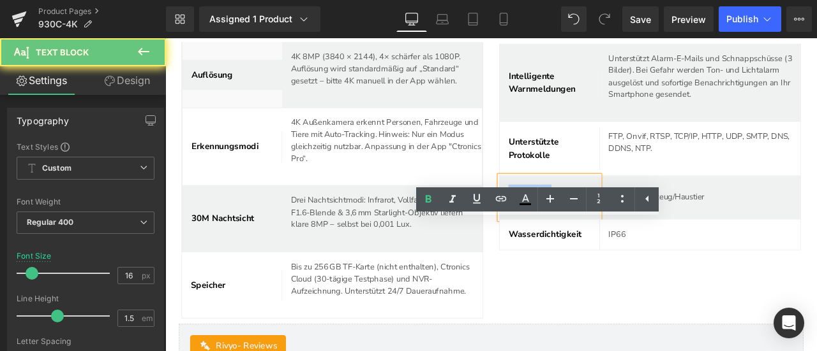
click at [616, 226] on b "Erkennung" at bounding box center [597, 219] width 51 height 14
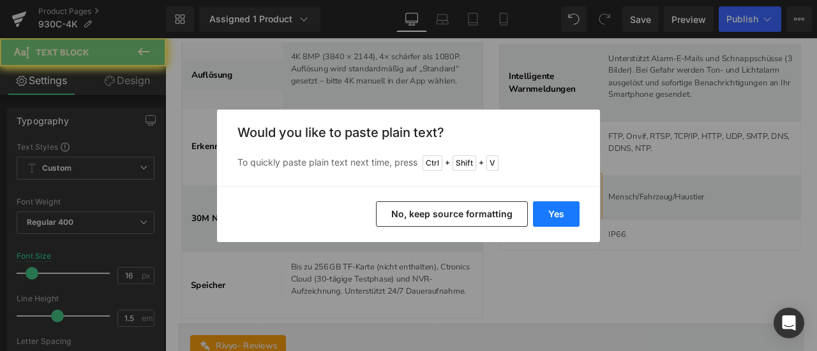
click at [561, 218] on button "Yes" at bounding box center [556, 215] width 47 height 26
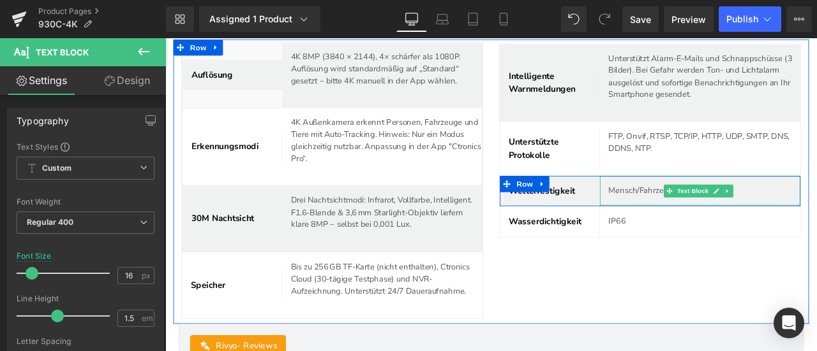
click at [707, 226] on p "Mensch/Fahrzeug/Haustier" at bounding box center [803, 219] width 226 height 15
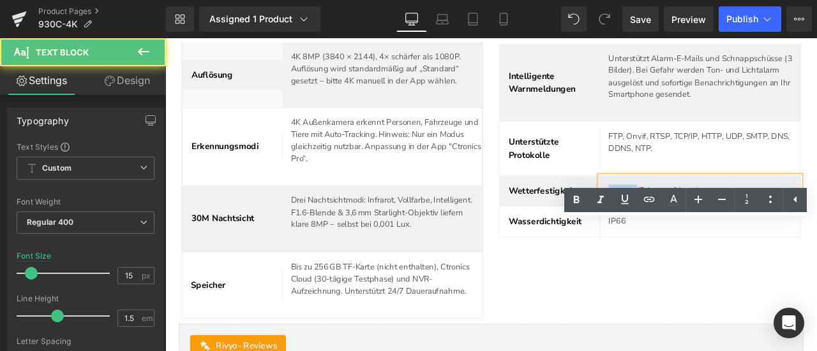
click at [707, 226] on p "Mensch/Fahrzeug/Haustier" at bounding box center [803, 219] width 226 height 15
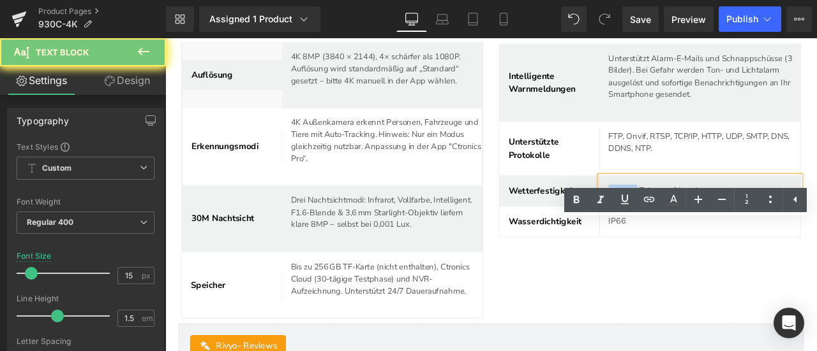
click at [707, 226] on p "Mensch/Fahrzeug/Haustier" at bounding box center [803, 219] width 226 height 15
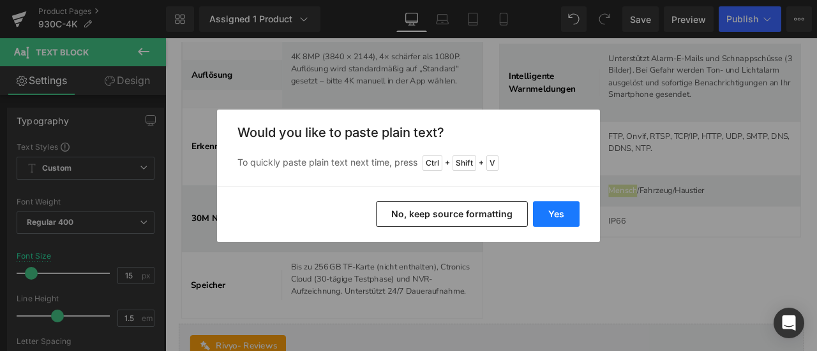
click at [555, 215] on button "Yes" at bounding box center [556, 215] width 47 height 26
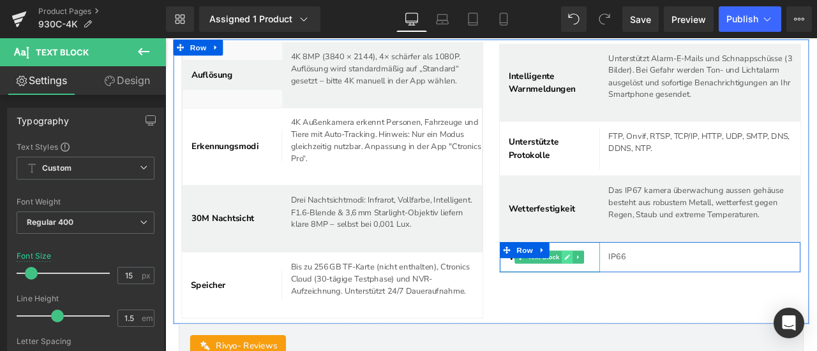
click at [637, 302] on icon at bounding box center [640, 298] width 7 height 8
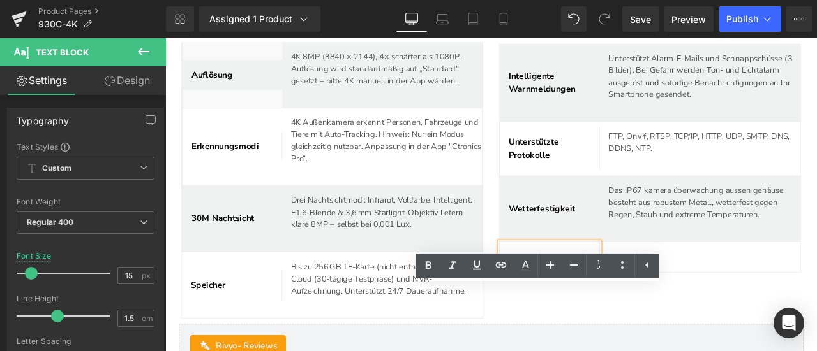
click at [620, 305] on strong "Wasserdichtigkeit" at bounding box center [615, 298] width 87 height 14
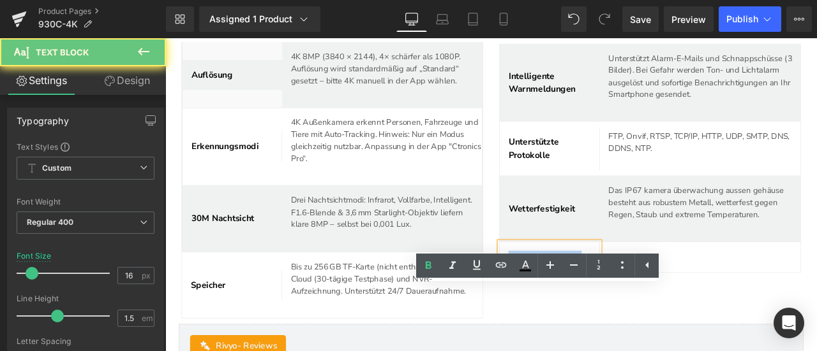
click at [620, 305] on strong "Wasserdichtigkeit" at bounding box center [615, 298] width 87 height 14
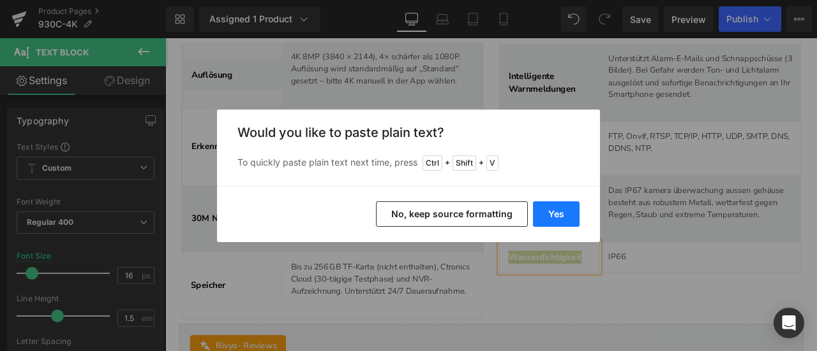
click at [558, 216] on button "Yes" at bounding box center [556, 215] width 47 height 26
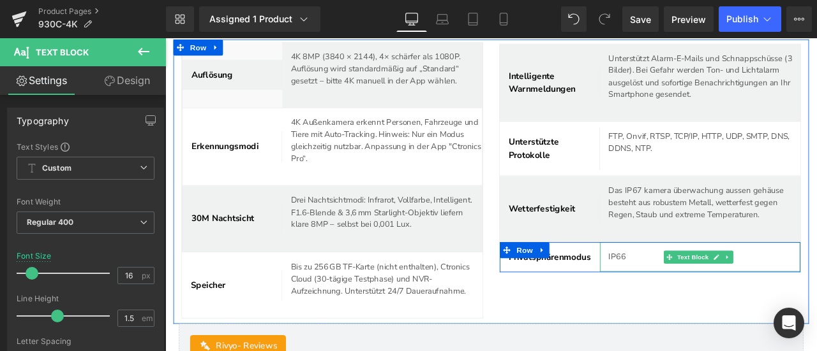
click at [692, 305] on p "IP66" at bounding box center [798, 297] width 217 height 15
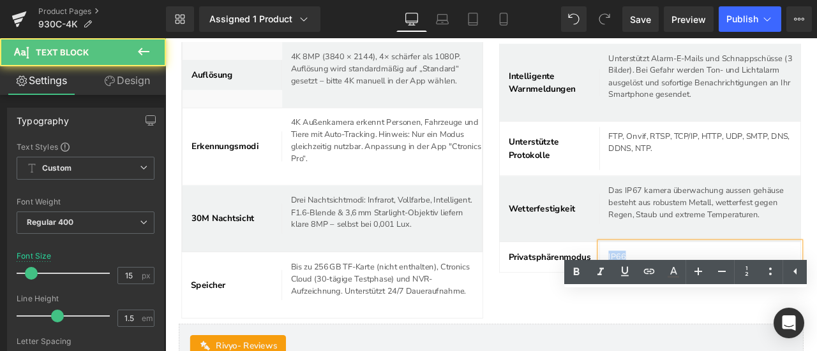
click at [692, 305] on p "IP66" at bounding box center [798, 297] width 217 height 15
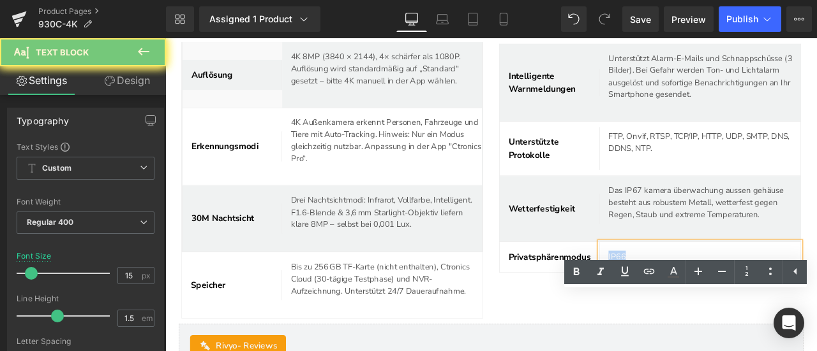
click at [692, 305] on p "IP66" at bounding box center [798, 297] width 217 height 15
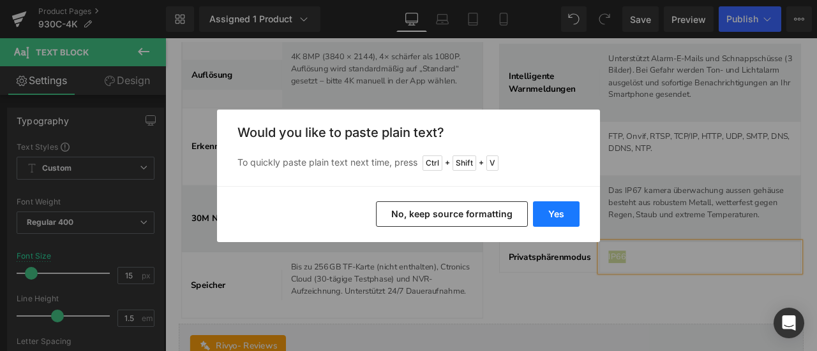
click at [556, 216] on button "Yes" at bounding box center [556, 215] width 47 height 26
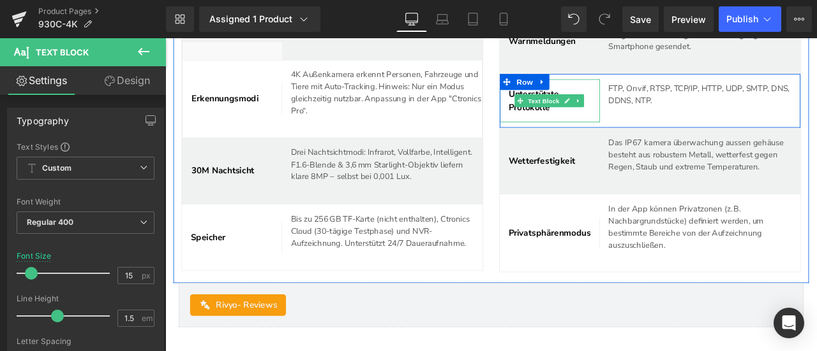
scroll to position [4756, 0]
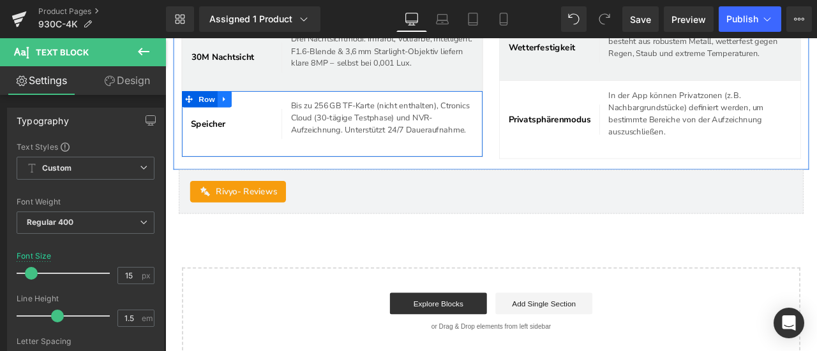
click at [238, 115] on icon at bounding box center [235, 111] width 9 height 10
click at [250, 115] on icon at bounding box center [252, 110] width 9 height 9
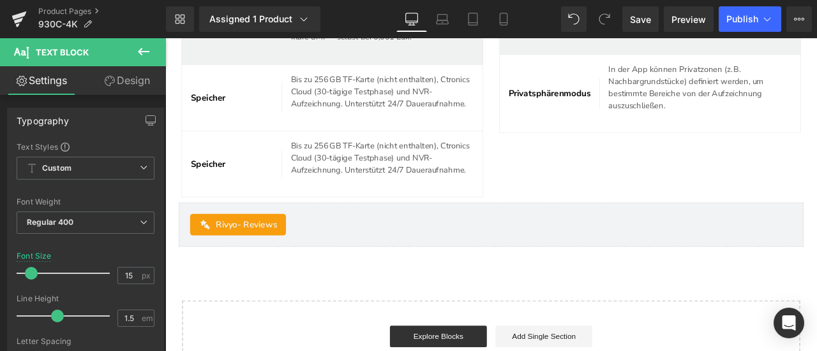
scroll to position [4786, 0]
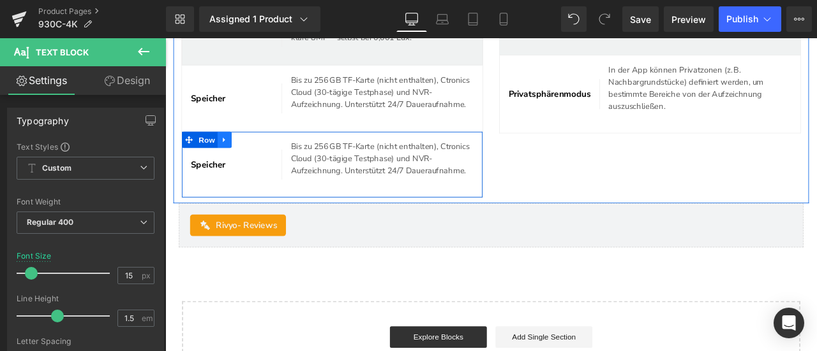
click at [239, 164] on icon at bounding box center [235, 159] width 9 height 10
click at [260, 168] on li at bounding box center [252, 158] width 50 height 19
click at [255, 164] on icon at bounding box center [252, 159] width 9 height 10
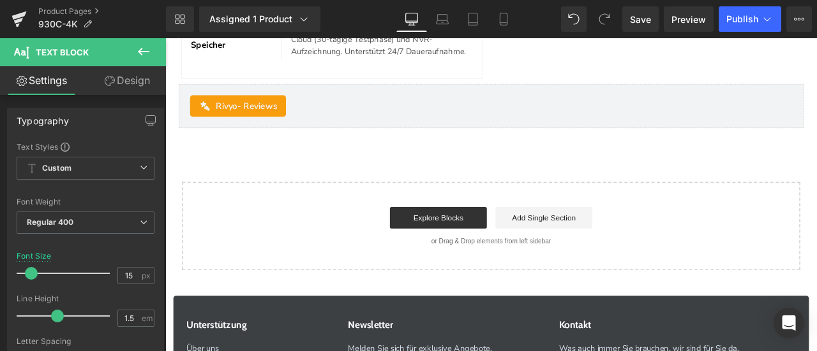
scroll to position [4879, 0]
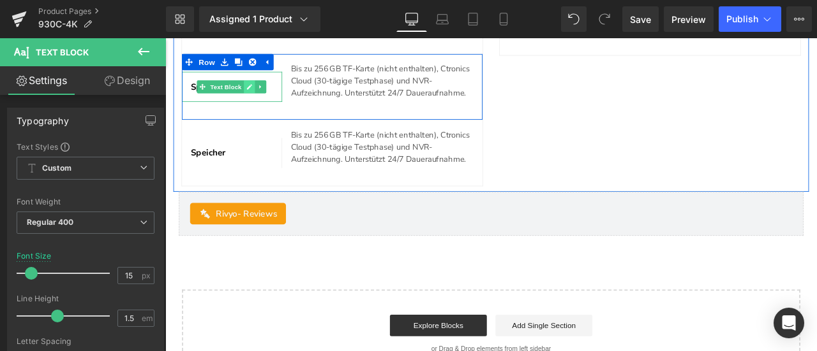
click at [262, 103] on link at bounding box center [264, 95] width 13 height 15
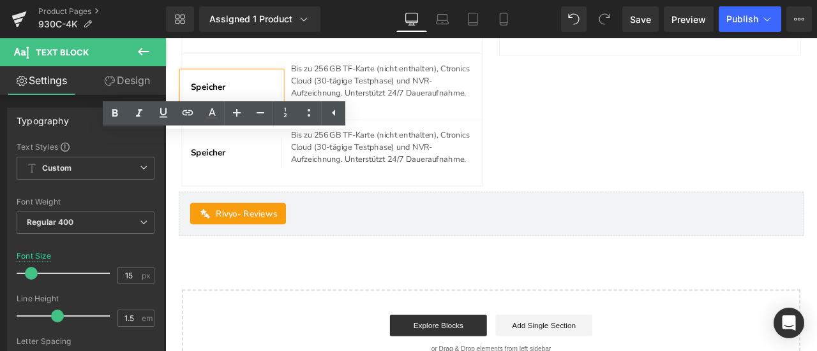
click at [216, 103] on span "Speicher" at bounding box center [215, 96] width 41 height 14
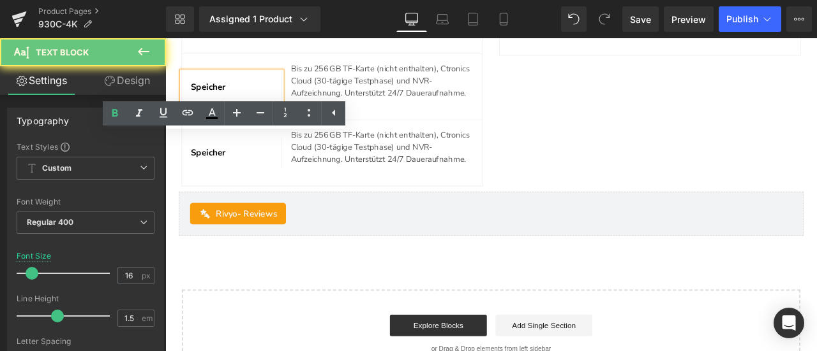
click at [216, 103] on span "Speicher" at bounding box center [215, 96] width 41 height 14
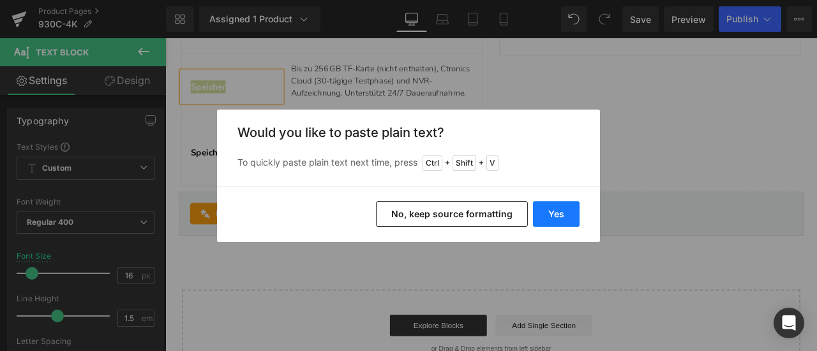
click at [549, 218] on button "Yes" at bounding box center [556, 215] width 47 height 26
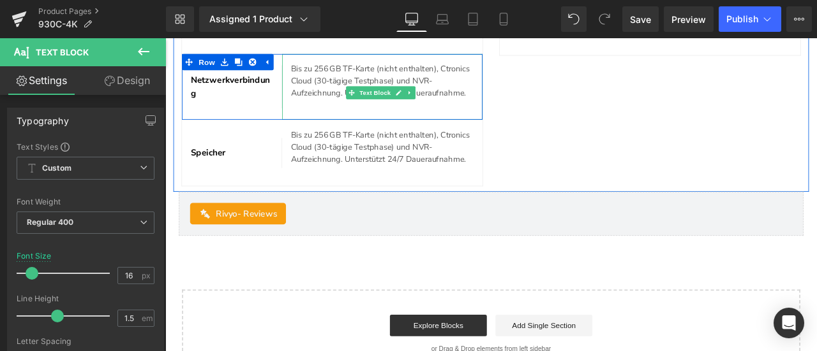
click at [345, 110] on p "Bis zu 256 GB TF-Karte (nicht enthalten), Ctronics Cloud (30-tägige Testphase) …" at bounding box center [422, 88] width 217 height 43
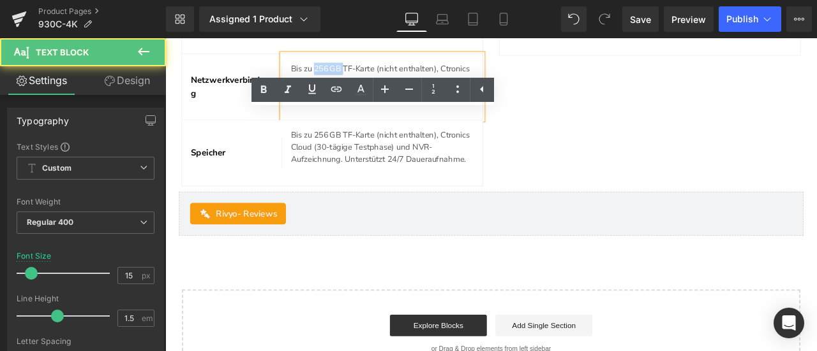
click at [345, 110] on p "Bis zu 256 GB TF-Karte (nicht enthalten), Ctronics Cloud (30-tägige Testphase) …" at bounding box center [422, 88] width 217 height 43
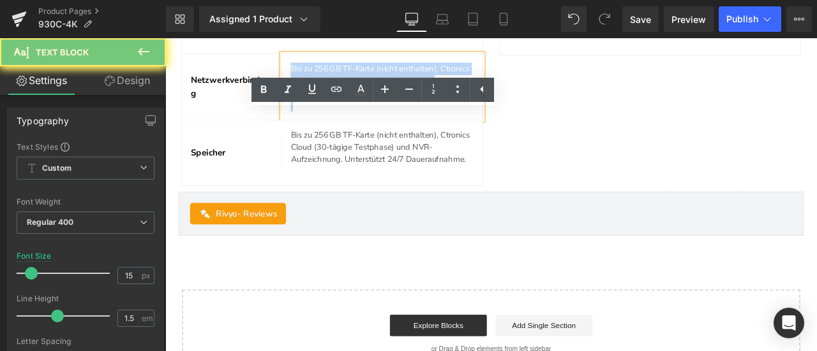
click at [345, 110] on p "Bis zu 256 GB TF-Karte (nicht enthalten), Ctronics Cloud (30-tägige Testphase) …" at bounding box center [422, 88] width 217 height 43
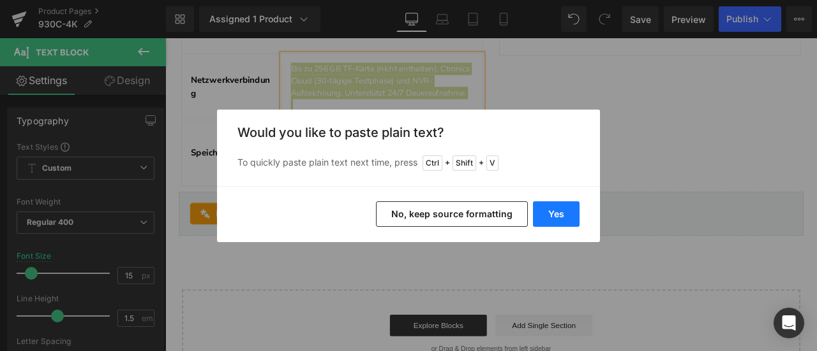
click at [553, 219] on button "Yes" at bounding box center [556, 215] width 47 height 26
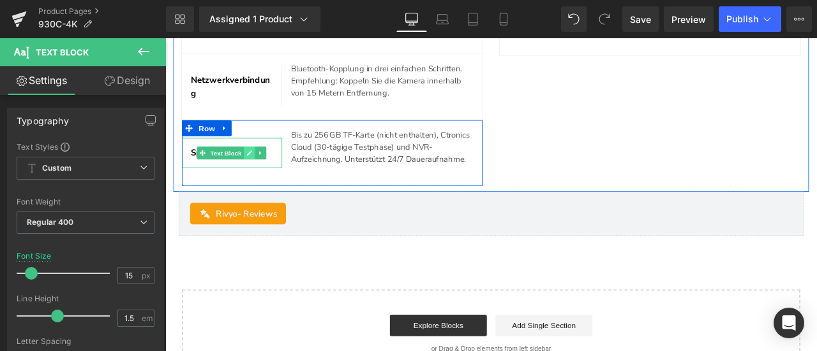
click at [264, 182] on link at bounding box center [264, 173] width 13 height 15
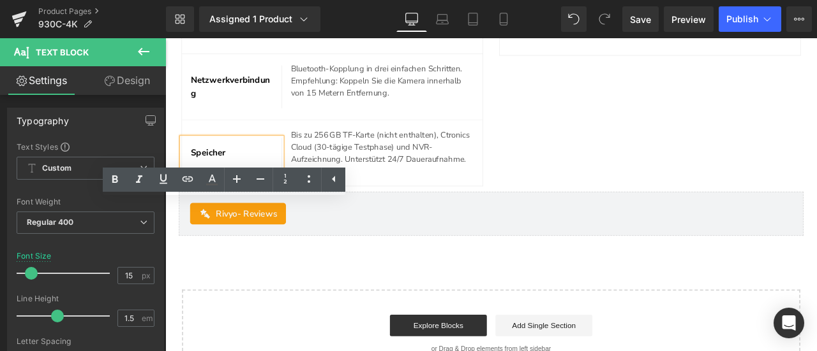
click at [228, 181] on span "Speicher" at bounding box center [215, 174] width 41 height 14
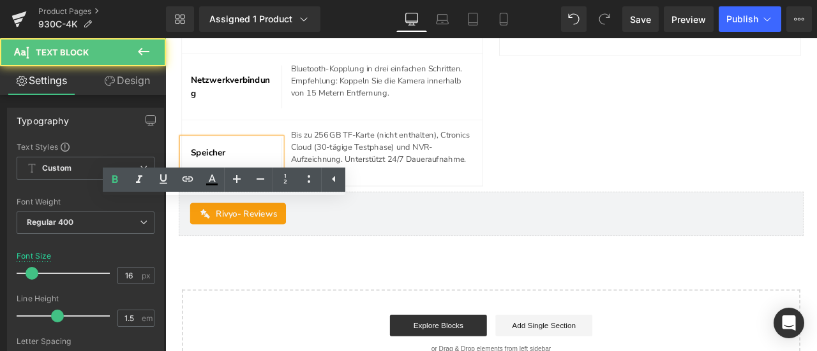
click at [228, 181] on span "Speicher" at bounding box center [215, 174] width 41 height 14
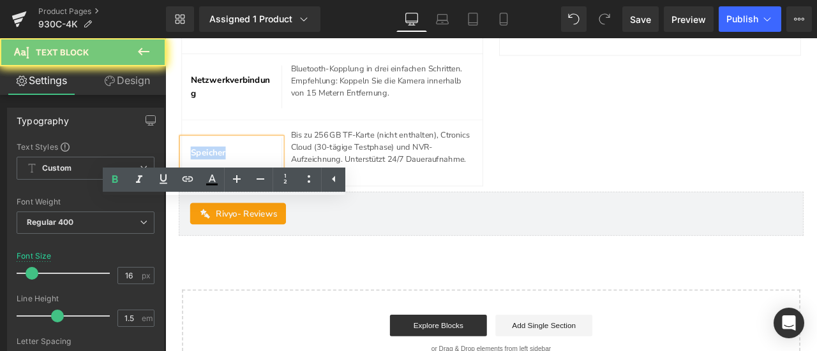
click at [228, 181] on span "Speicher" at bounding box center [215, 174] width 41 height 14
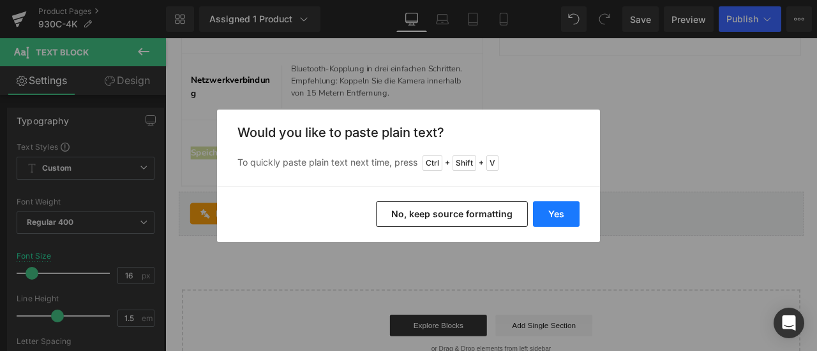
click at [540, 212] on button "Yes" at bounding box center [556, 215] width 47 height 26
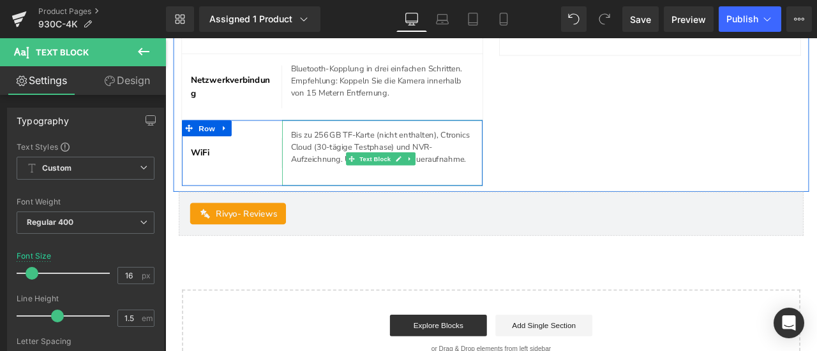
click at [358, 189] on p "Bis zu 256 GB TF-Karte (nicht enthalten), Ctronics Cloud (30-tägige Testphase) …" at bounding box center [422, 166] width 217 height 43
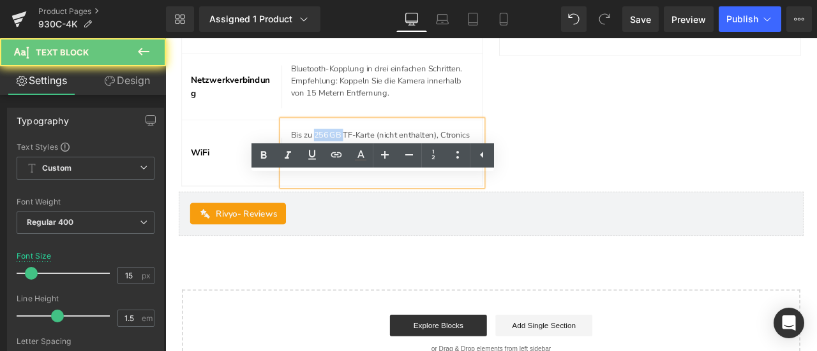
click at [358, 189] on p "Bis zu 256 GB TF-Karte (nicht enthalten), Ctronics Cloud (30-tägige Testphase) …" at bounding box center [422, 166] width 217 height 43
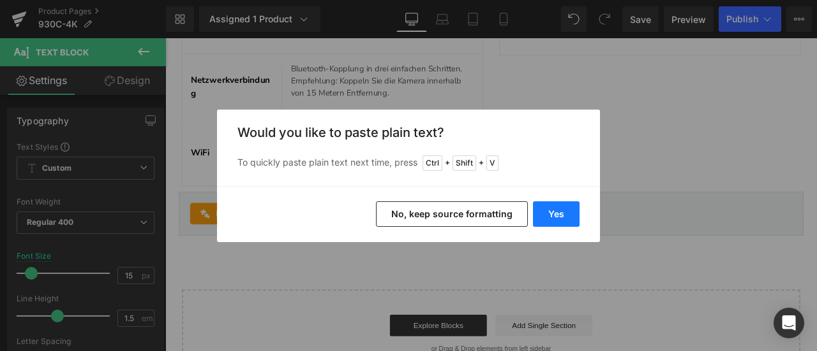
click at [549, 217] on button "Yes" at bounding box center [556, 215] width 47 height 26
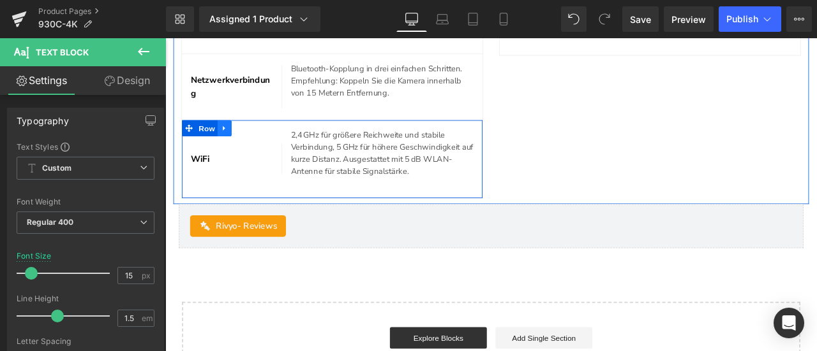
click at [240, 154] on link at bounding box center [235, 144] width 17 height 19
click at [246, 154] on link at bounding box center [252, 144] width 17 height 19
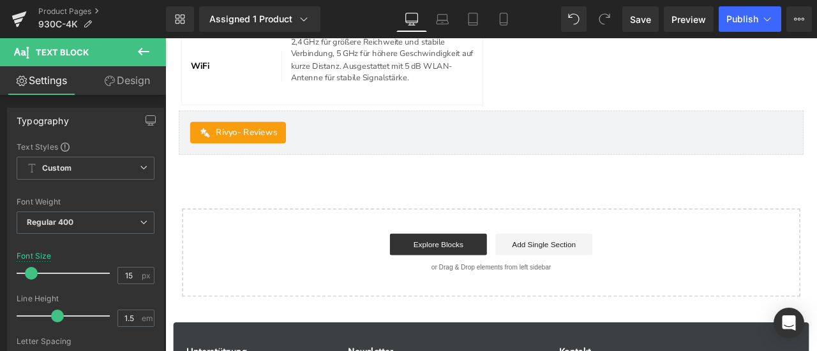
scroll to position [5085, 0]
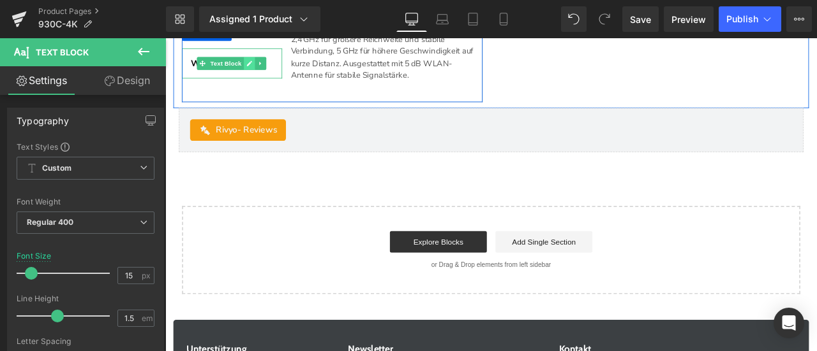
click at [261, 72] on icon at bounding box center [264, 68] width 7 height 8
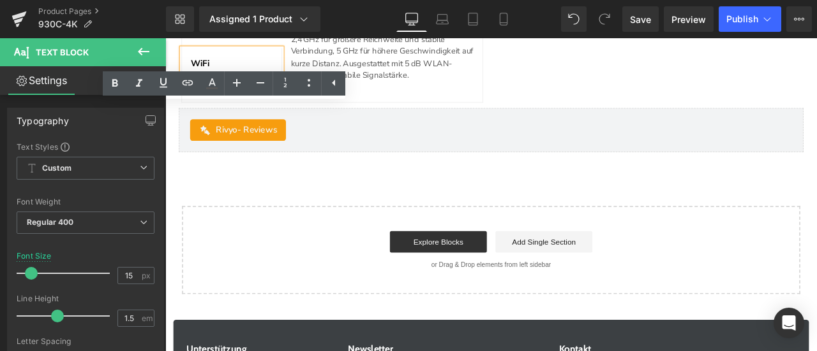
click at [206, 75] on span "WiFi" at bounding box center [206, 68] width 22 height 14
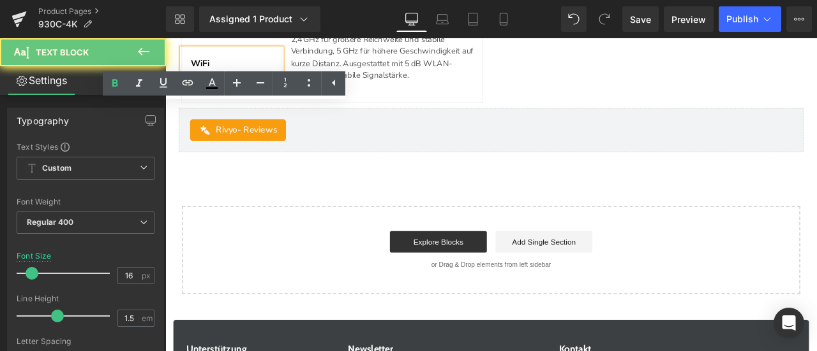
click at [206, 75] on span "WiFi" at bounding box center [206, 68] width 22 height 14
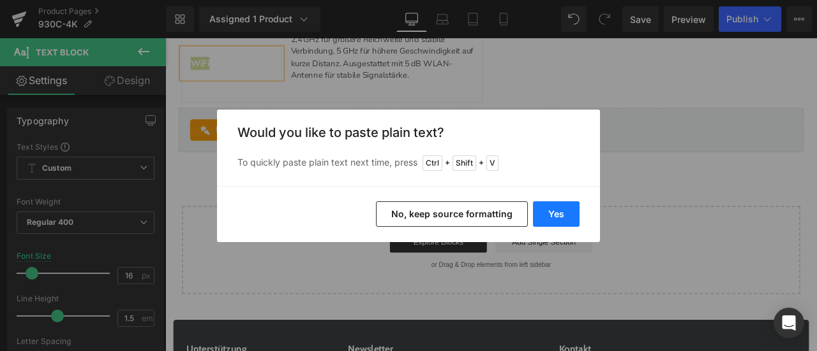
click at [549, 214] on button "Yes" at bounding box center [556, 215] width 47 height 26
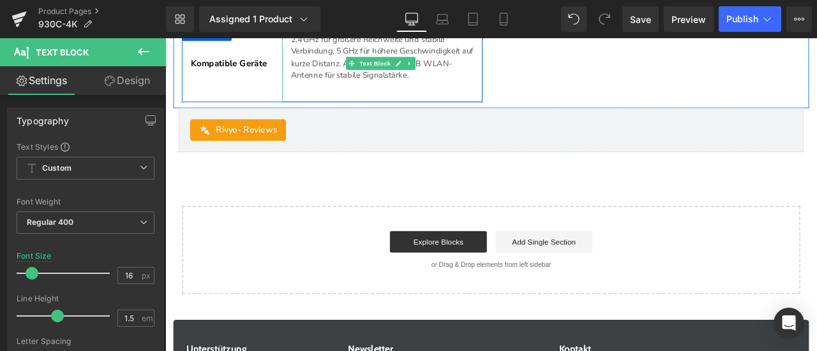
click at [360, 90] on p "2,4 GHz für größere Reichweite und stabile Verbindung, 5 GHz für höhere Geschwi…" at bounding box center [422, 61] width 217 height 57
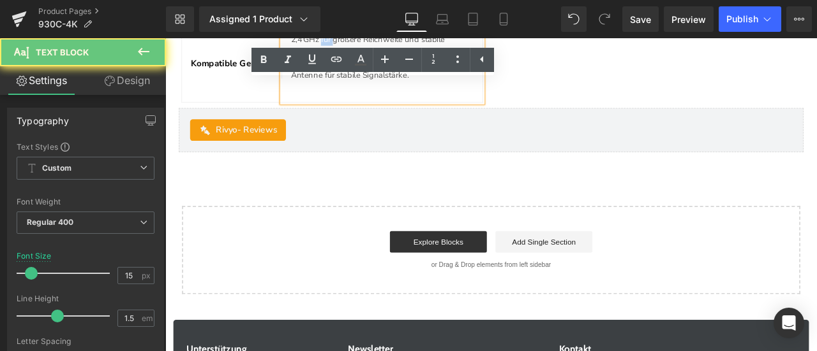
click at [360, 90] on p "2,4 GHz für größere Reichweite und stabile Verbindung, 5 GHz für höhere Geschwi…" at bounding box center [422, 61] width 217 height 57
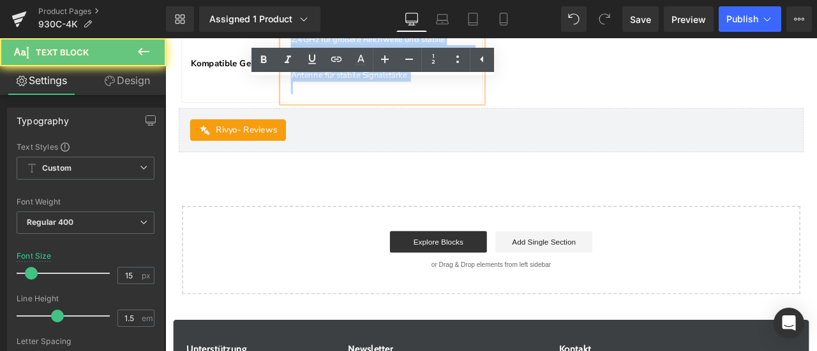
click at [360, 90] on p "2,4 GHz für größere Reichweite und stabile Verbindung, 5 GHz für höhere Geschwi…" at bounding box center [422, 61] width 217 height 57
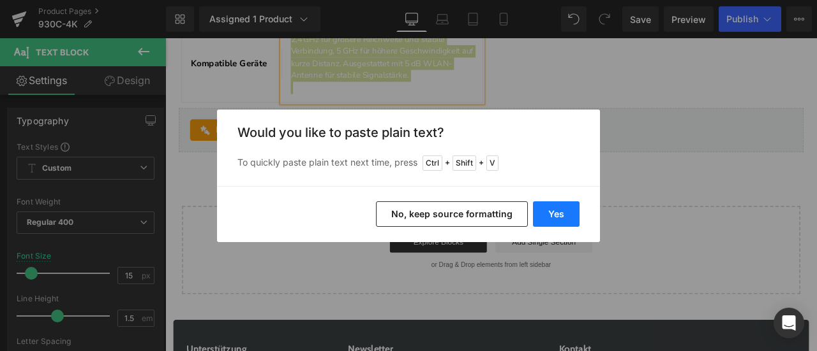
click at [542, 204] on button "Yes" at bounding box center [556, 215] width 47 height 26
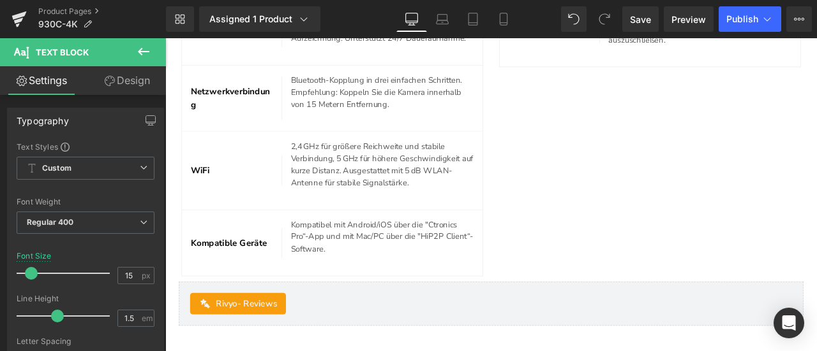
scroll to position [4830, 0]
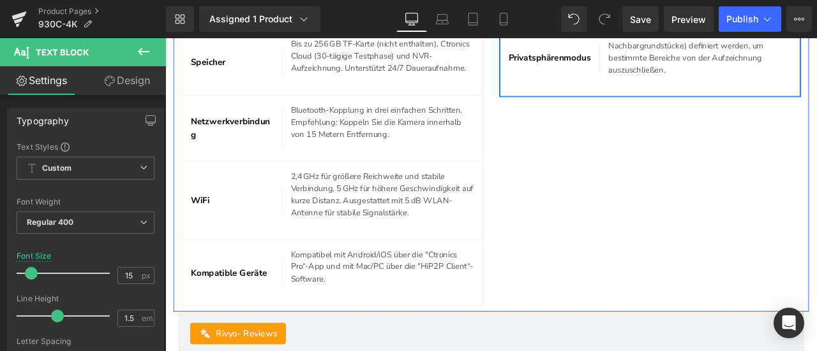
click at [609, 34] on link at bounding box center [611, 24] width 17 height 19
click at [624, 29] on icon at bounding box center [628, 24] width 9 height 9
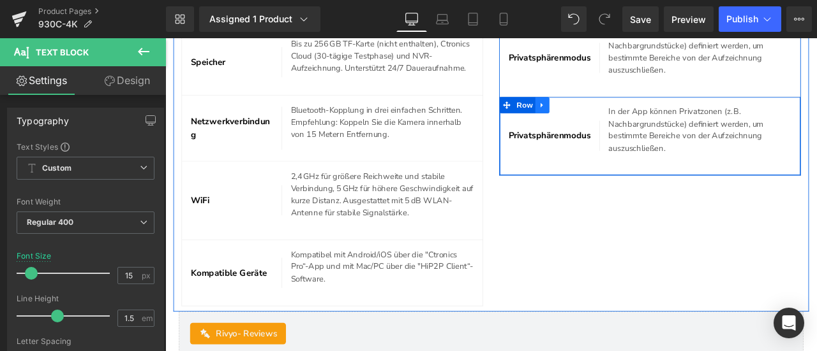
click at [610, 122] on icon at bounding box center [611, 118] width 9 height 10
click at [624, 122] on icon at bounding box center [628, 117] width 9 height 9
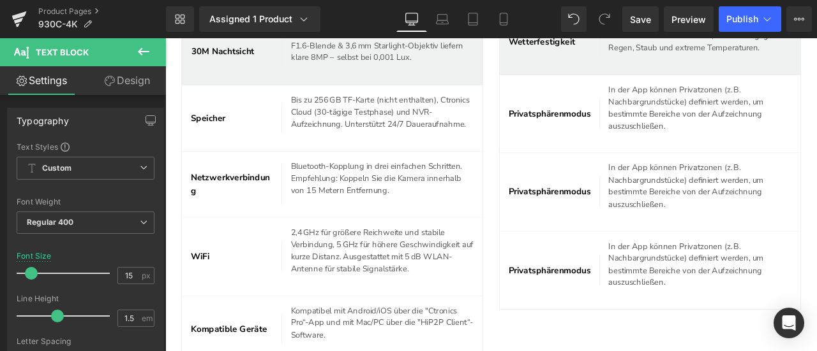
scroll to position [4740, 0]
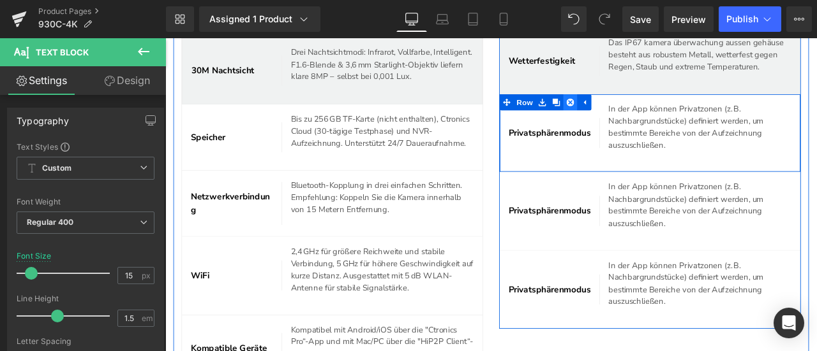
click at [644, 124] on link at bounding box center [645, 114] width 17 height 19
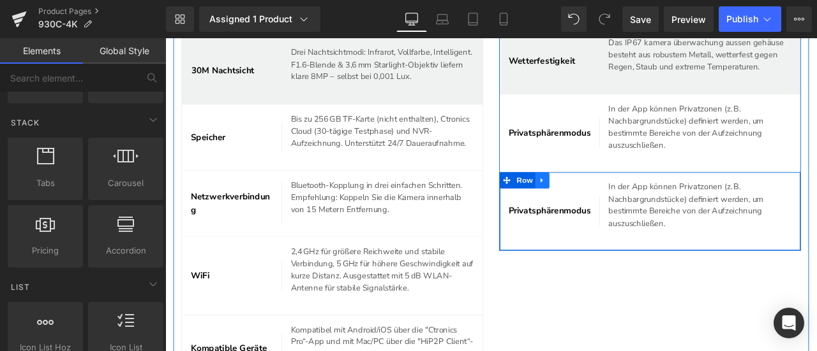
click at [610, 212] on icon at bounding box center [611, 207] width 9 height 10
click at [624, 211] on icon at bounding box center [628, 206] width 9 height 9
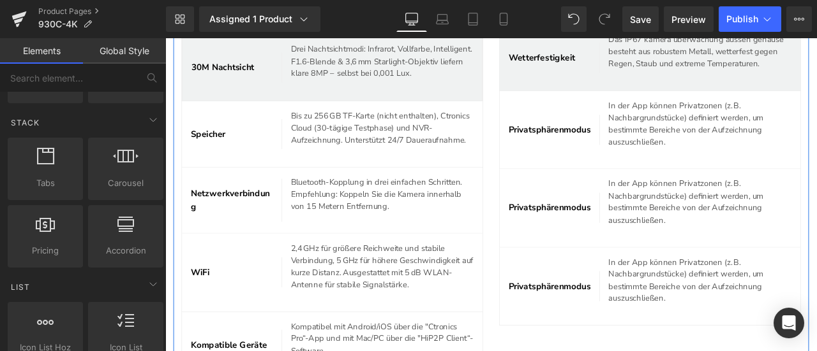
scroll to position [4739, 0]
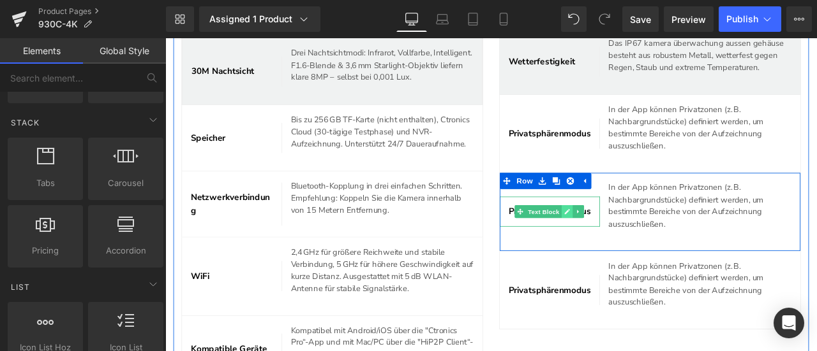
click at [639, 252] on link at bounding box center [640, 244] width 13 height 15
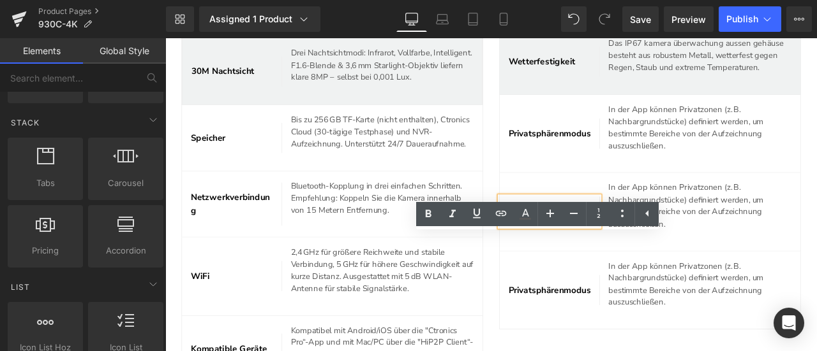
click at [618, 251] on span "Privatsphärenmodus" at bounding box center [621, 244] width 98 height 14
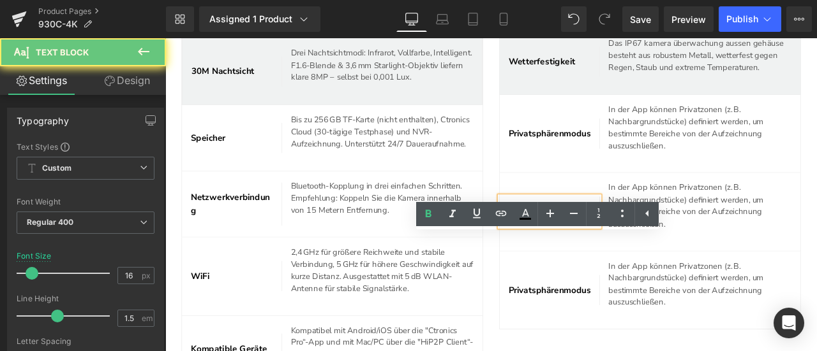
click at [618, 251] on span "Privatsphärenmodus" at bounding box center [621, 244] width 98 height 14
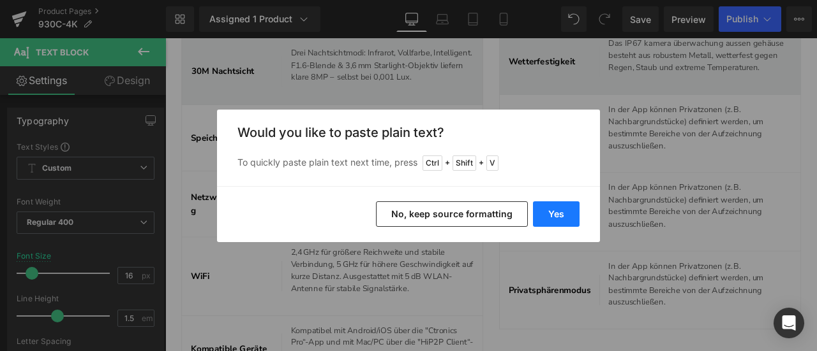
click at [542, 205] on button "Yes" at bounding box center [556, 215] width 47 height 26
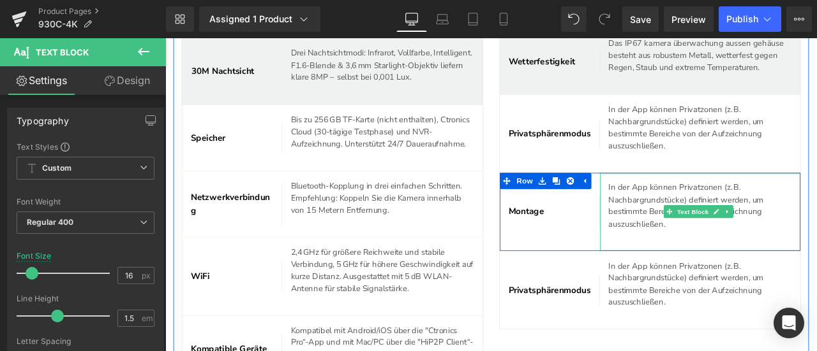
click at [715, 266] on p "In der App können Privatzonen (z. B. Nachbargrundstücke) definiert werden, um b…" at bounding box center [798, 237] width 217 height 57
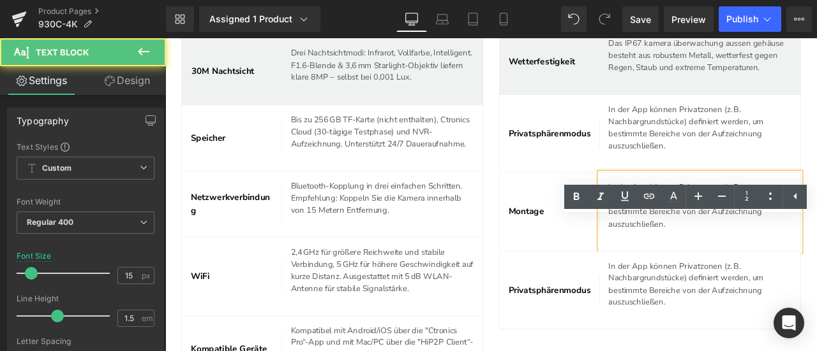
click at [715, 266] on p "In der App können Privatzonen (z. B. Nachbargrundstücke) definiert werden, um b…" at bounding box center [798, 237] width 217 height 57
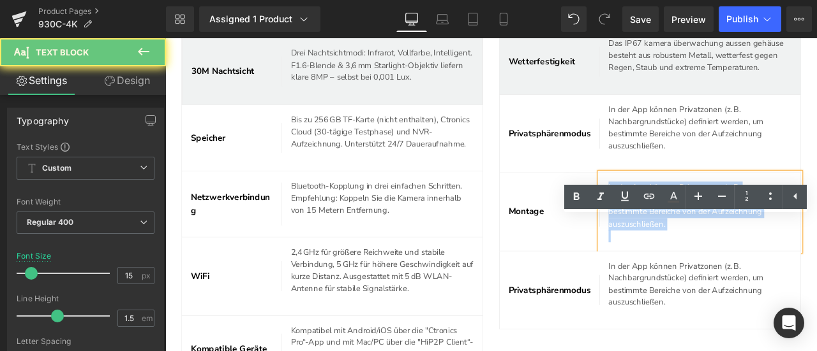
click at [715, 266] on p "In der App können Privatzonen (z. B. Nachbargrundstücke) definiert werden, um b…" at bounding box center [798, 237] width 217 height 57
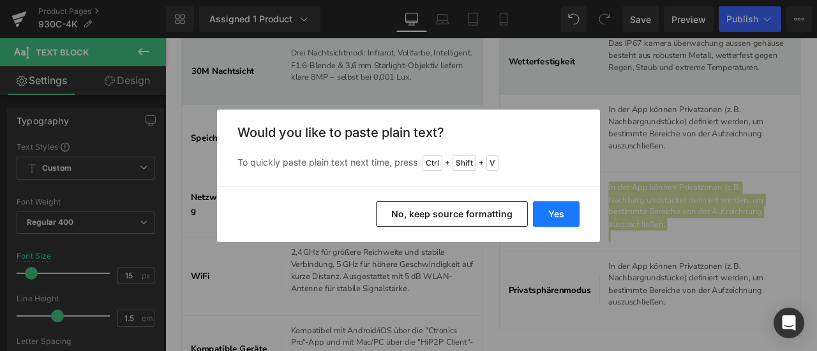
click at [561, 222] on button "Yes" at bounding box center [556, 215] width 47 height 26
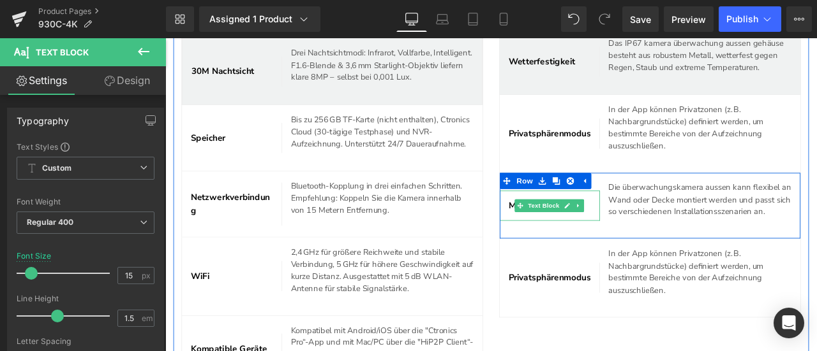
scroll to position [4867, 0]
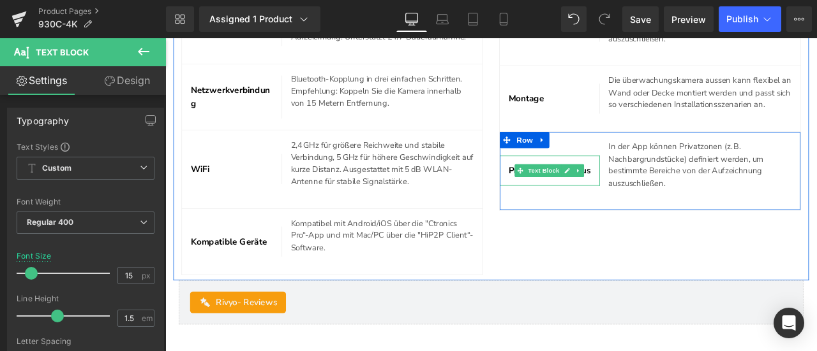
click at [640, 203] on link at bounding box center [640, 195] width 13 height 15
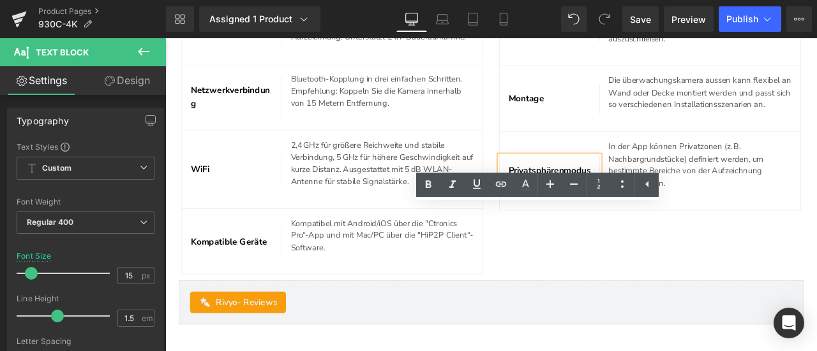
click at [612, 203] on p "Privatsphärenmodus" at bounding box center [621, 195] width 98 height 15
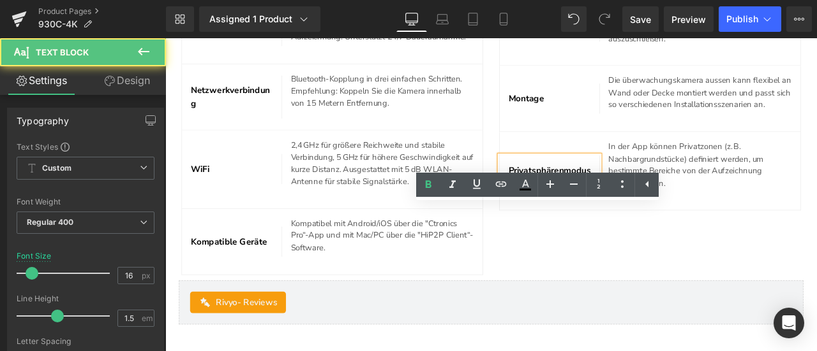
click at [612, 202] on span "Privatsphärenmodus" at bounding box center [621, 195] width 98 height 14
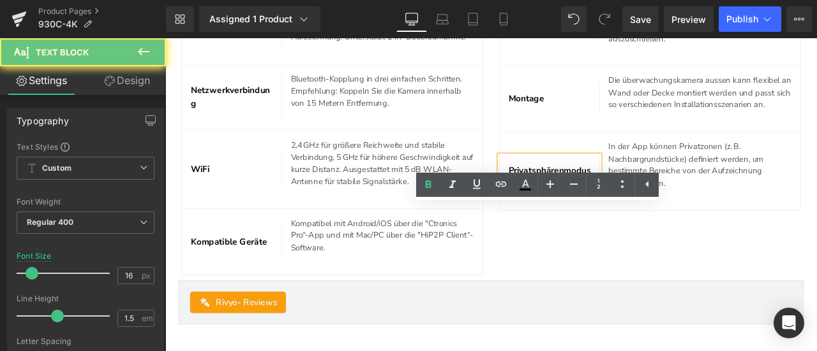
click at [612, 202] on span "Privatsphärenmodus" at bounding box center [621, 195] width 98 height 14
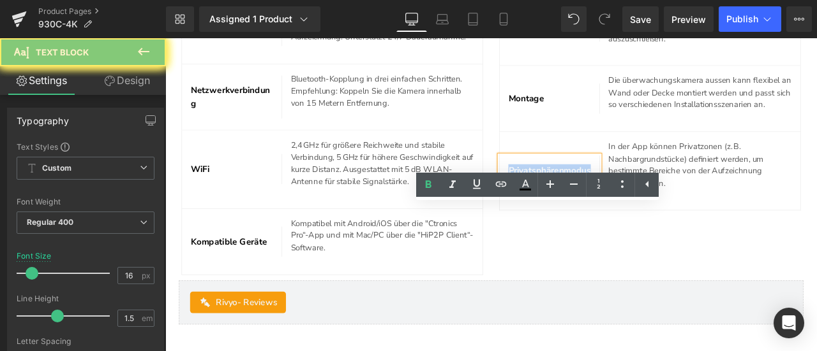
click at [612, 202] on span "Privatsphärenmodus" at bounding box center [621, 195] width 98 height 14
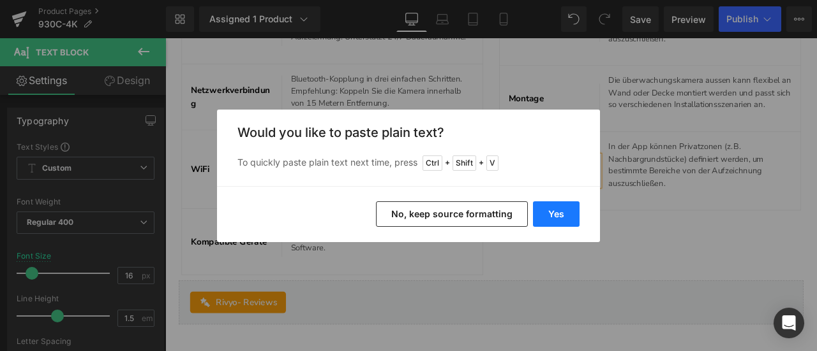
click at [549, 218] on button "Yes" at bounding box center [556, 215] width 47 height 26
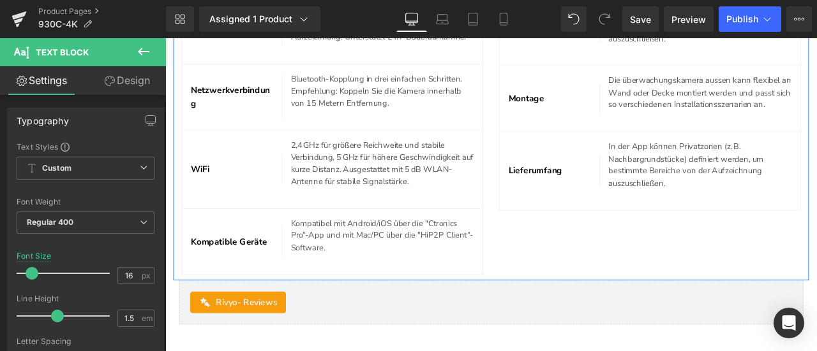
click at [714, 217] on p "In der App können Privatzonen (z. B. Nachbargrundstücke) definiert werden, um b…" at bounding box center [798, 187] width 217 height 57
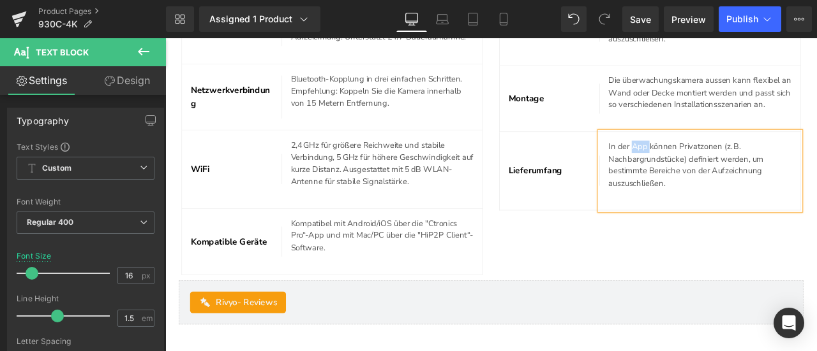
click at [714, 217] on p "In der App können Privatzonen (z. B. Nachbargrundstücke) definiert werden, um b…" at bounding box center [798, 187] width 217 height 57
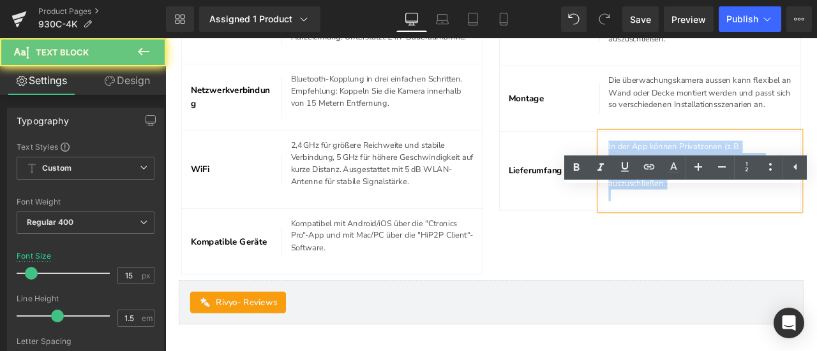
click at [714, 217] on p "In der App können Privatzonen (z. B. Nachbargrundstücke) definiert werden, um b…" at bounding box center [798, 187] width 217 height 57
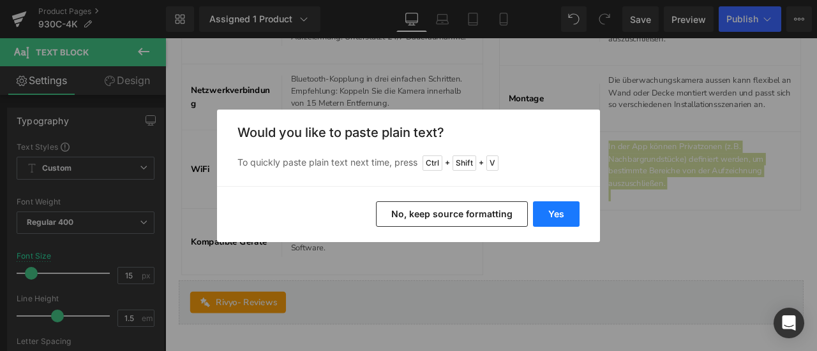
click at [561, 211] on button "Yes" at bounding box center [556, 215] width 47 height 26
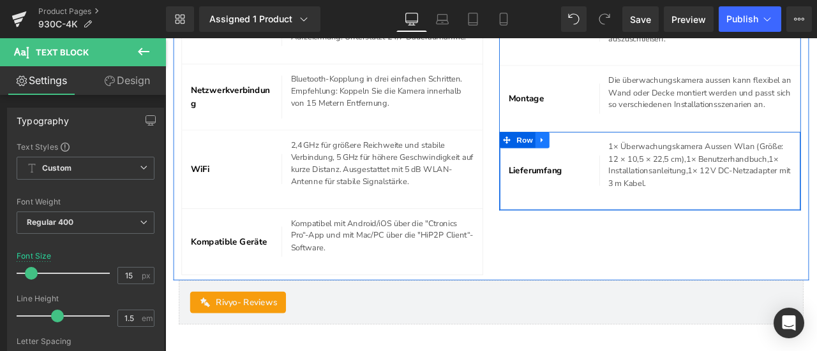
click at [611, 164] on icon at bounding box center [611, 159] width 9 height 10
click at [625, 163] on icon at bounding box center [628, 158] width 9 height 9
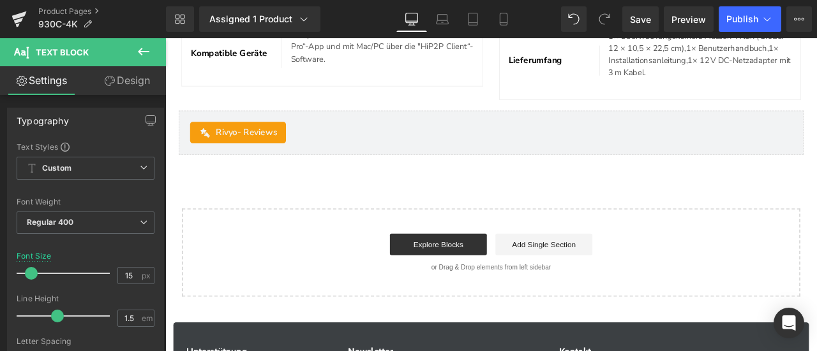
scroll to position [5101, 0]
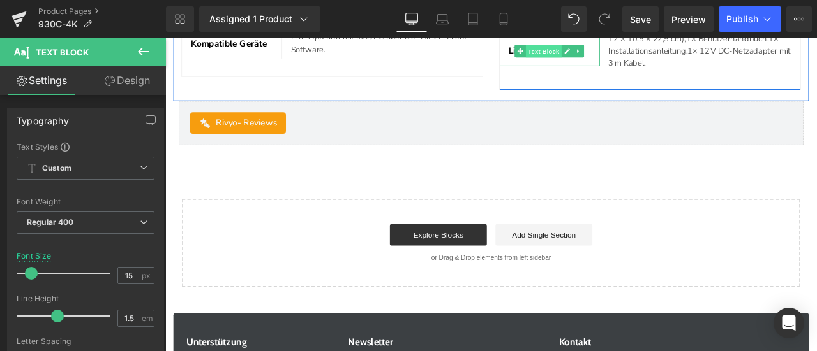
click at [602, 62] on span "Text Block" at bounding box center [613, 54] width 42 height 15
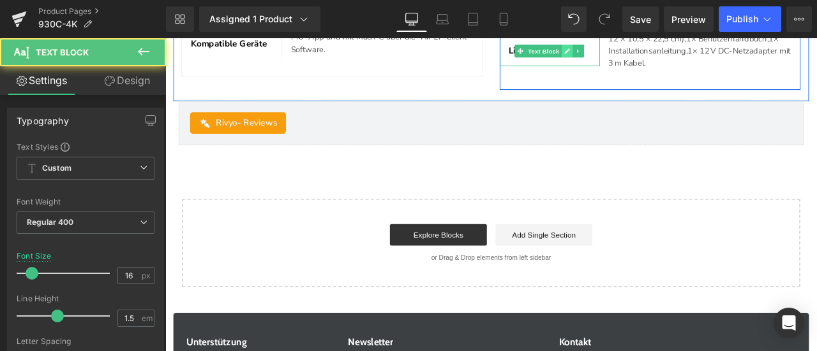
click at [638, 57] on icon at bounding box center [641, 53] width 6 height 6
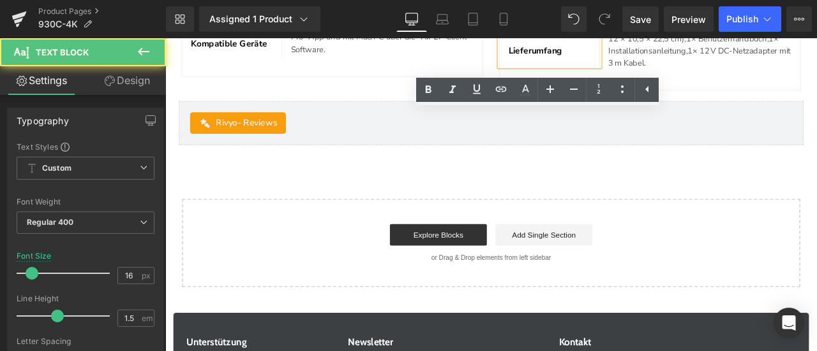
click at [605, 61] on span "Lieferumfang" at bounding box center [604, 54] width 64 height 14
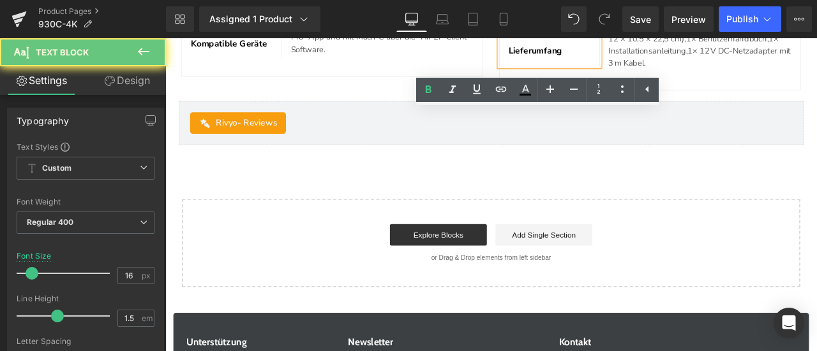
click at [605, 61] on span "Lieferumfang" at bounding box center [604, 54] width 64 height 14
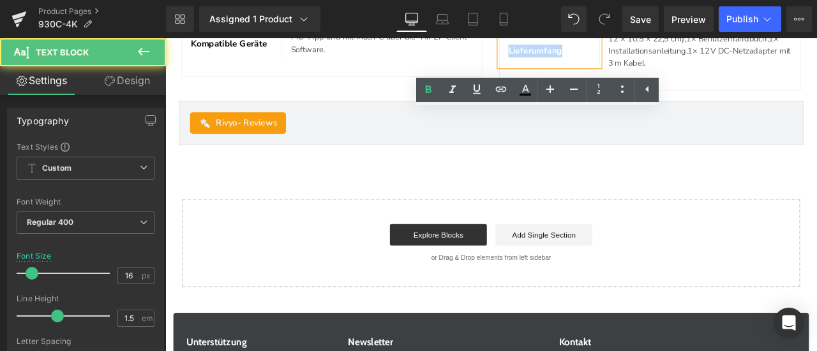
click at [605, 61] on span "Lieferumfang" at bounding box center [604, 54] width 64 height 14
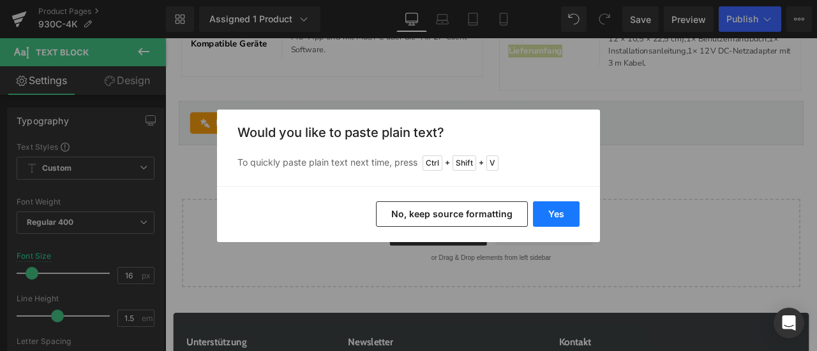
click at [556, 207] on button "Yes" at bounding box center [556, 215] width 47 height 26
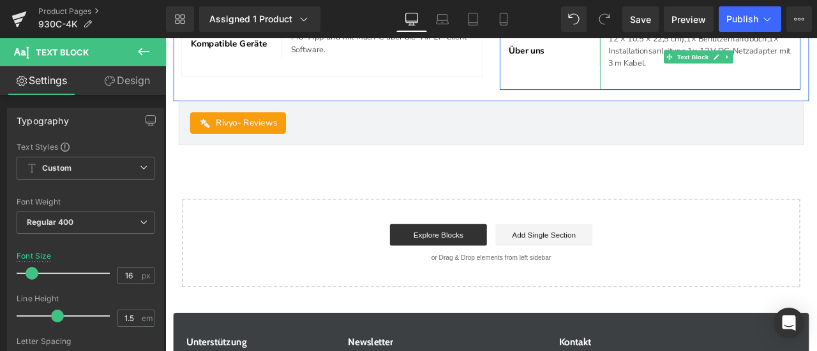
click at [711, 75] on p "1× Überwachungskamera Aussen Wlan (Größe: 12 × 10,5 × 22,5 cm),1× Benutzerhandb…" at bounding box center [798, 46] width 217 height 57
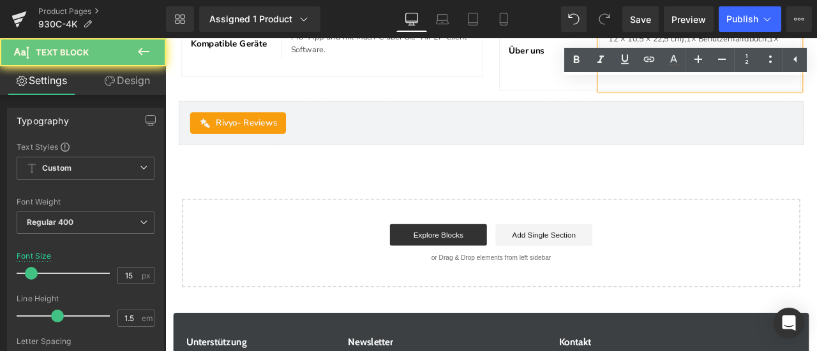
click at [711, 75] on p "1× Überwachungskamera Aussen Wlan (Größe: 12 × 10,5 × 22,5 cm),1× Benutzerhandb…" at bounding box center [798, 46] width 217 height 57
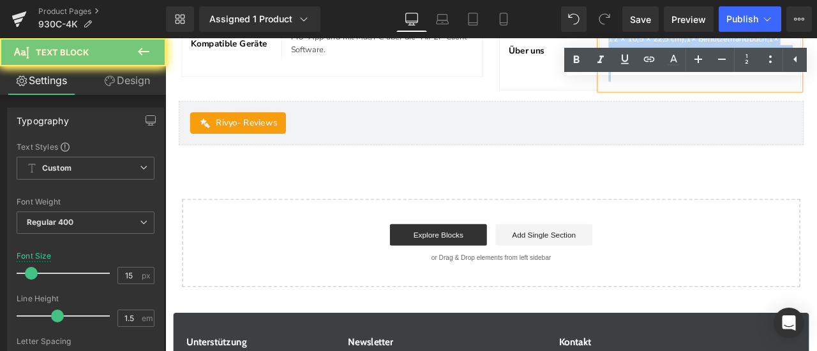
click at [711, 75] on p "1× Überwachungskamera Aussen Wlan (Größe: 12 × 10,5 × 22,5 cm),1× Benutzerhandb…" at bounding box center [798, 46] width 217 height 57
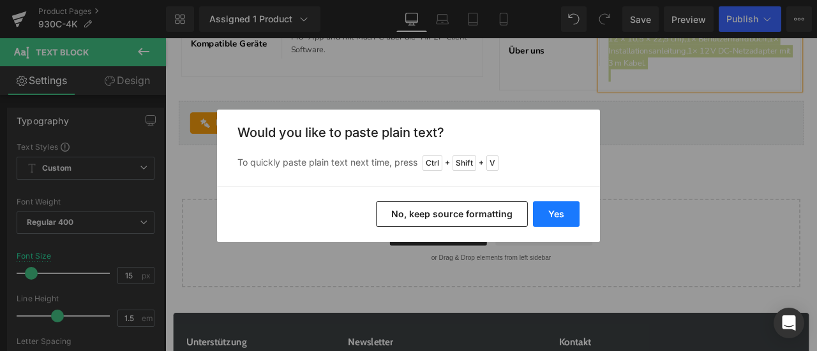
click at [565, 214] on button "Yes" at bounding box center [556, 215] width 47 height 26
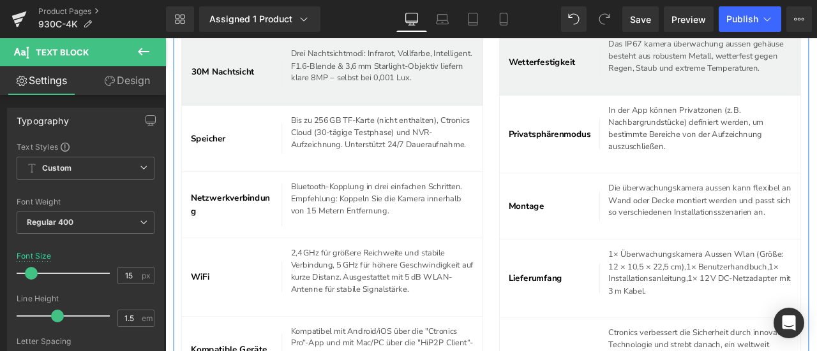
scroll to position [4719, 0]
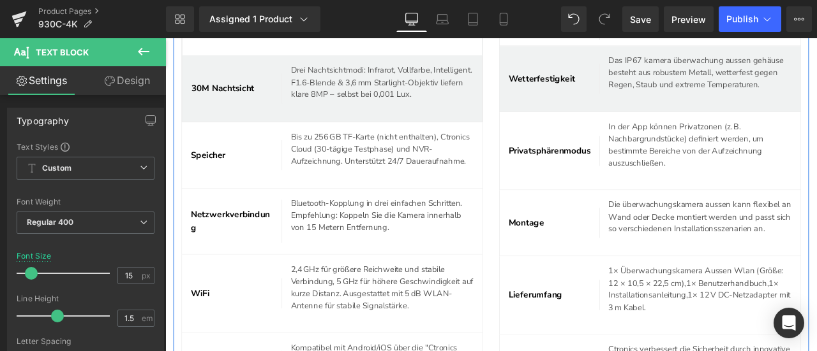
click at [356, 113] on p "Drei Nachtsichtmodi: Infrarot, Vollfarbe, Intelligent. F1.6-Blende & 3,6 mm Sta…" at bounding box center [427, 91] width 226 height 43
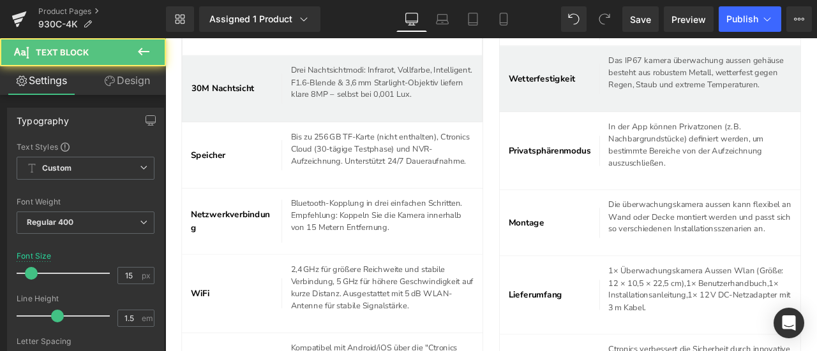
click at [133, 84] on link "Design" at bounding box center [126, 80] width 83 height 29
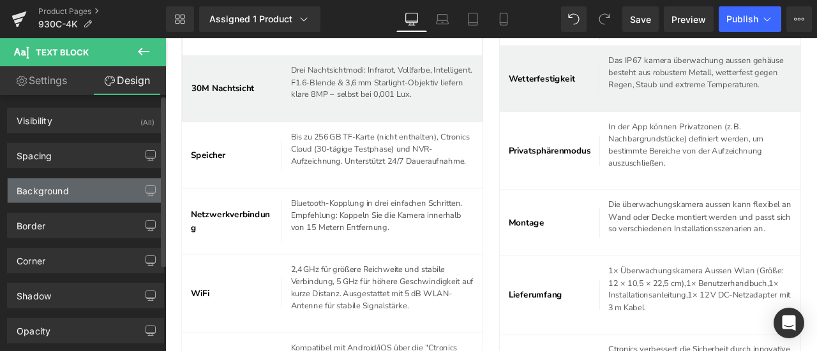
click at [68, 186] on div "Background" at bounding box center [86, 191] width 156 height 24
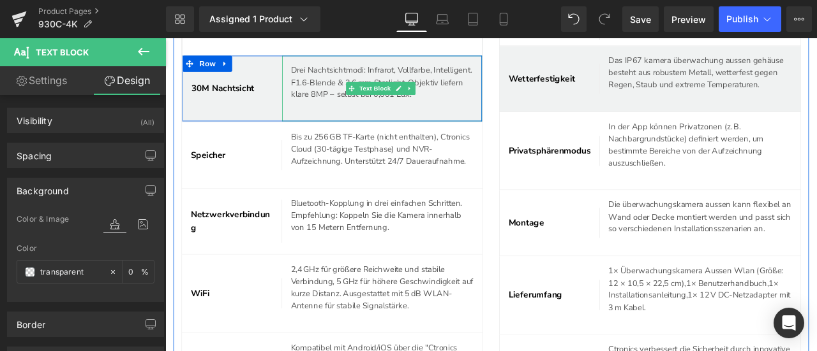
click at [347, 113] on p "Drei Nachtsichtmodi: Infrarot, Vollfarbe, Intelligent. F1.6-Blende & 3,6 mm Sta…" at bounding box center [427, 91] width 226 height 43
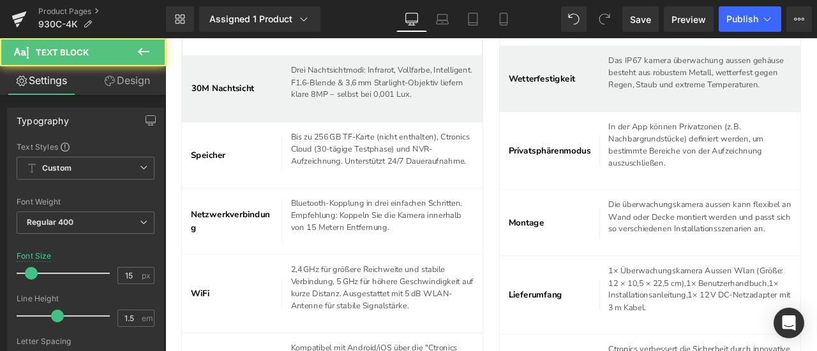
click at [142, 83] on link "Design" at bounding box center [126, 80] width 83 height 29
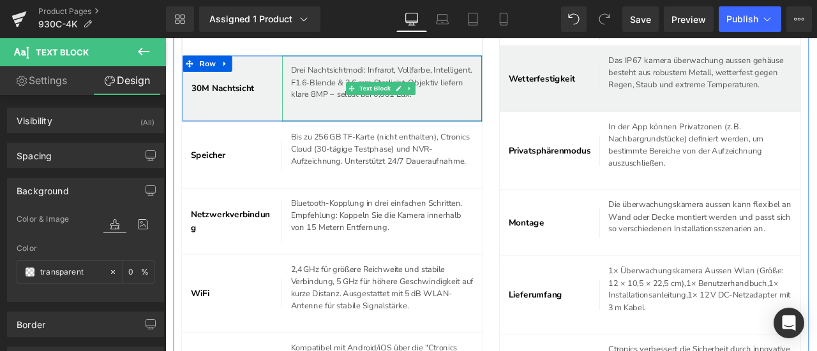
click at [335, 113] on p "Drei Nachtsichtmodi: Infrarot, Vollfarbe, Intelligent. F1.6-Blende & 3,6 mm Sta…" at bounding box center [427, 91] width 226 height 43
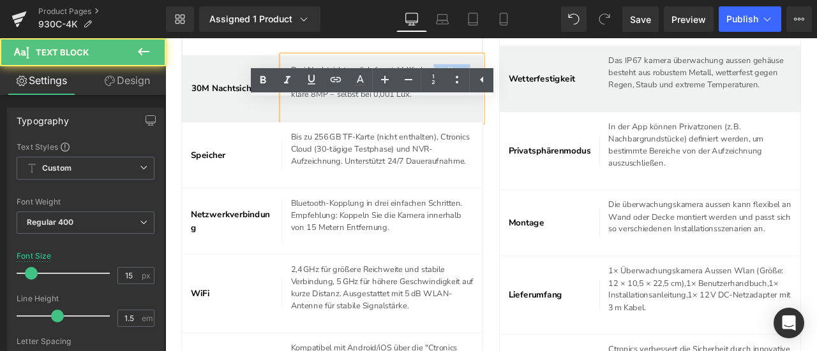
click at [335, 113] on p "Drei Nachtsichtmodi: Infrarot, Vollfarbe, Intelligent. F1.6-Blende & 3,6 mm Sta…" at bounding box center [427, 91] width 226 height 43
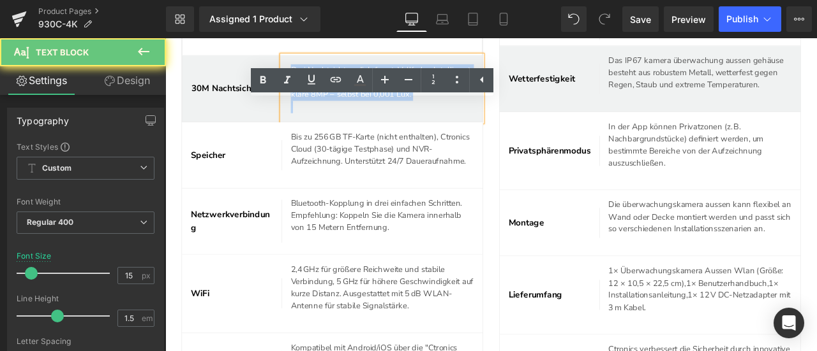
click at [335, 113] on p "Drei Nachtsichtmodi: Infrarot, Vollfarbe, Intelligent. F1.6-Blende & 3,6 mm Sta…" at bounding box center [427, 91] width 226 height 43
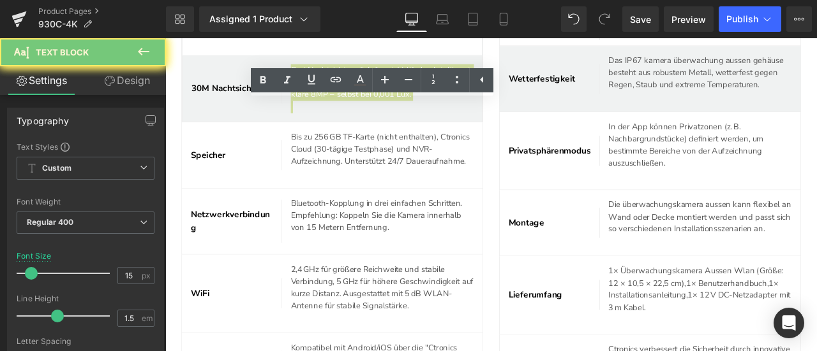
click at [132, 82] on link "Design" at bounding box center [126, 80] width 83 height 29
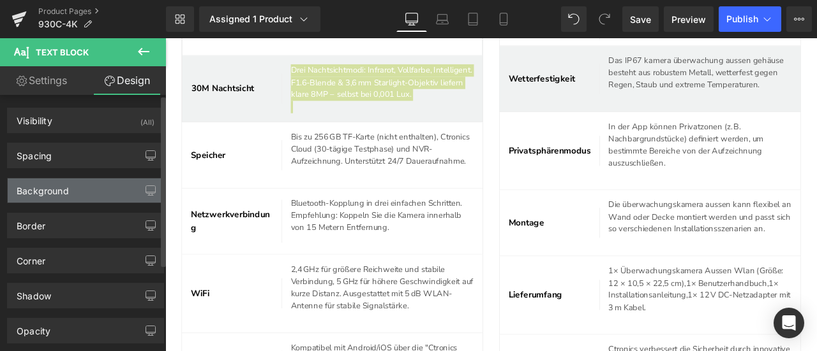
click at [70, 184] on div "Background" at bounding box center [86, 191] width 156 height 24
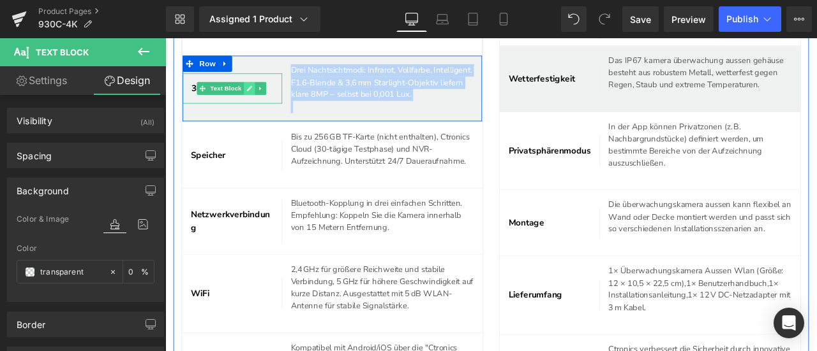
click at [263, 101] on icon at bounding box center [265, 98] width 6 height 6
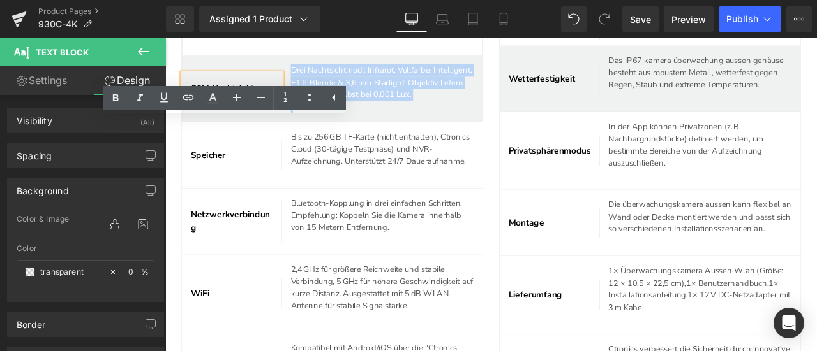
click at [238, 105] on span "30M Nachtsicht" at bounding box center [233, 98] width 75 height 14
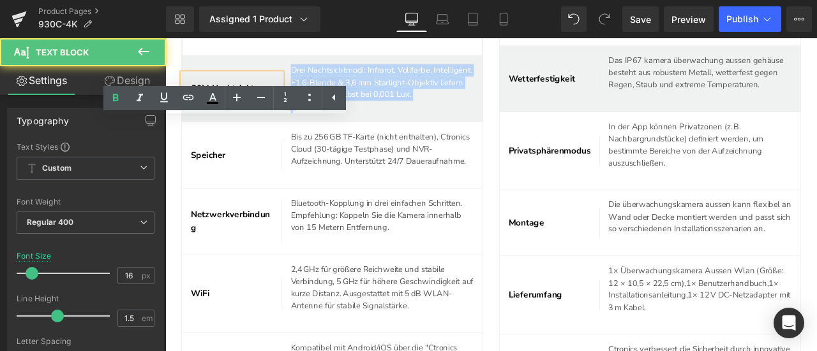
click at [238, 105] on span "30M Nachtsicht" at bounding box center [233, 98] width 75 height 14
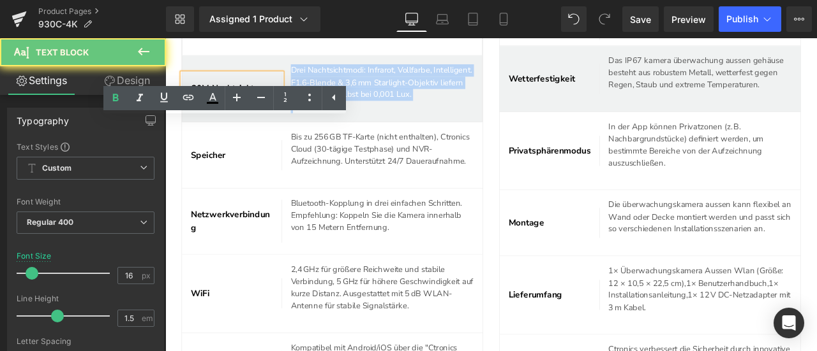
click at [238, 105] on span "30M Nachtsicht" at bounding box center [233, 98] width 75 height 14
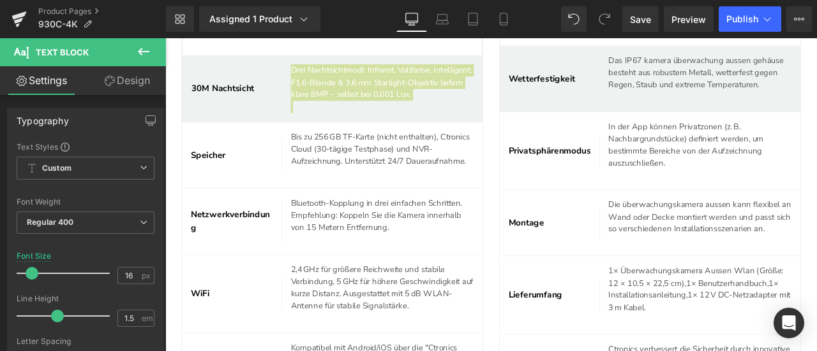
click at [121, 85] on link "Design" at bounding box center [126, 80] width 83 height 29
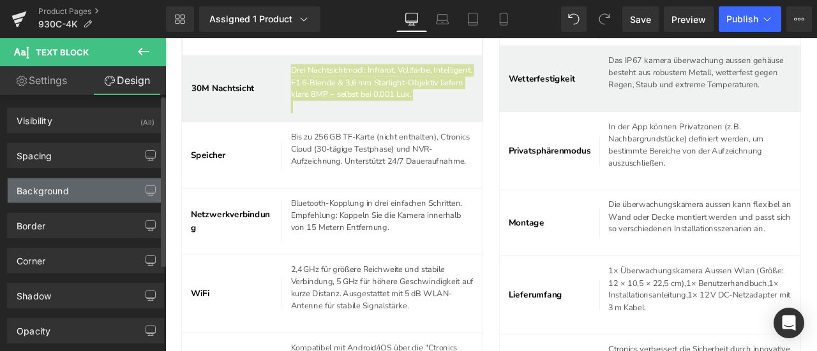
click at [56, 187] on div "Background" at bounding box center [43, 188] width 52 height 18
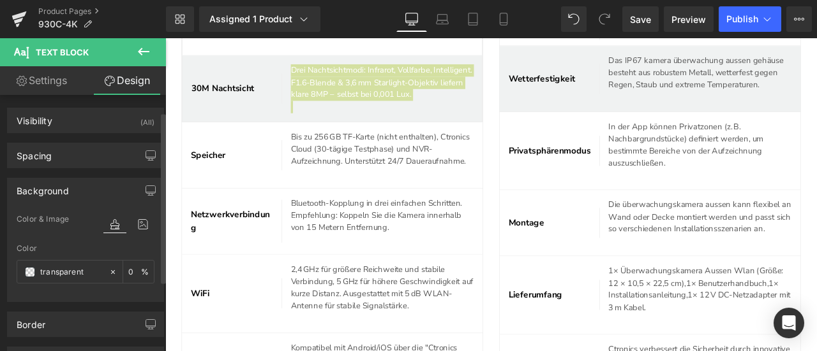
scroll to position [64, 0]
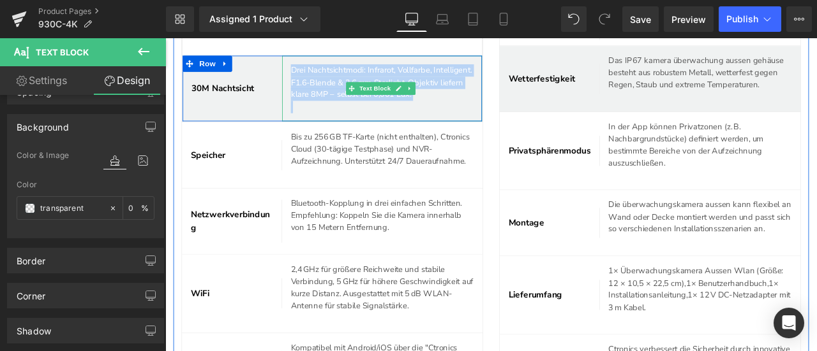
click at [356, 137] on div "Drei Nachtsichtmodi: Infrarot, Vollfarbe, Intelligent. F1.6-Blende & 3,6 mm Sta…" at bounding box center [422, 98] width 237 height 78
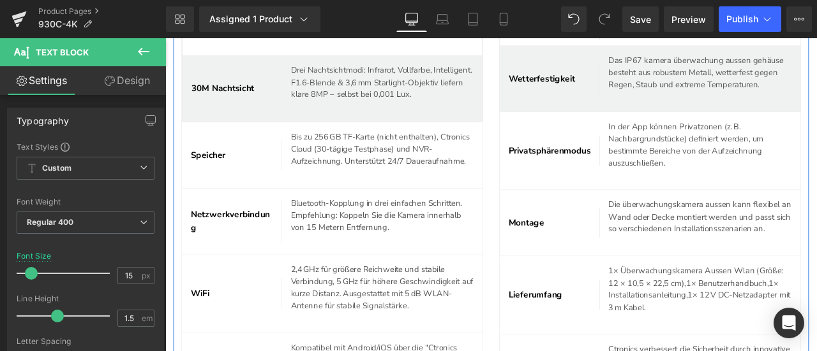
click at [542, 227] on div "Auflösung Text Block 4K 8MP (3840 × 2144), 4× schärfer als 1080P. Auflösung wir…" at bounding box center [363, 178] width 376 height 578
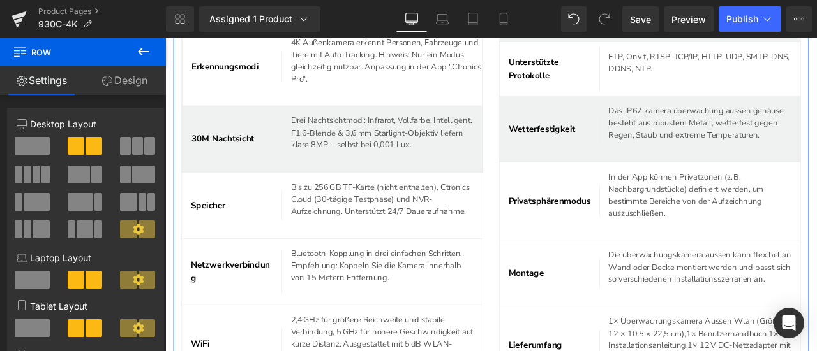
scroll to position [4719, 0]
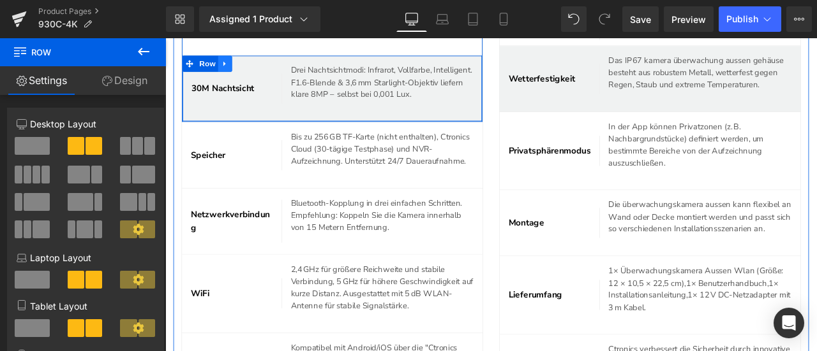
click at [237, 72] on icon at bounding box center [235, 69] width 3 height 6
click at [254, 73] on icon at bounding box center [252, 68] width 9 height 9
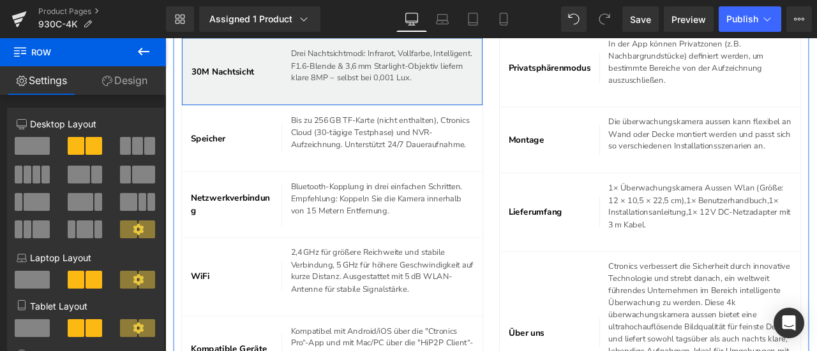
scroll to position [4821, 0]
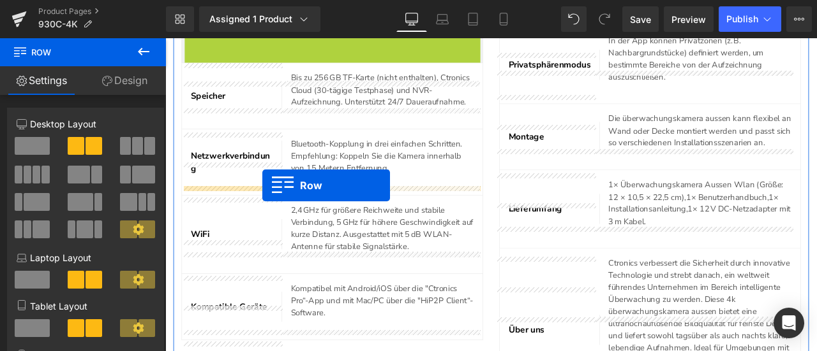
drag, startPoint x: 209, startPoint y: 98, endPoint x: 280, endPoint y: 213, distance: 135.2
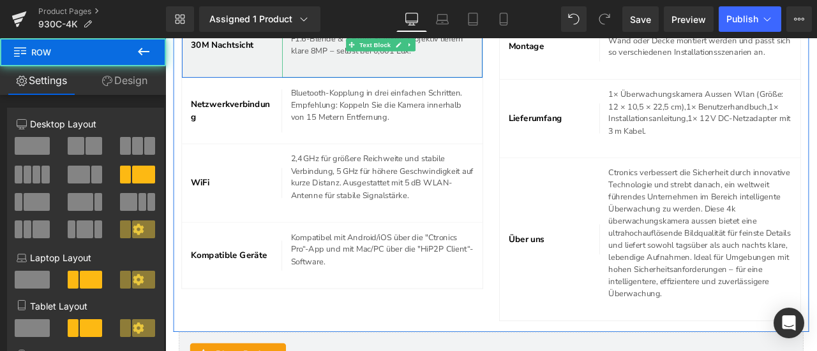
scroll to position [4949, 0]
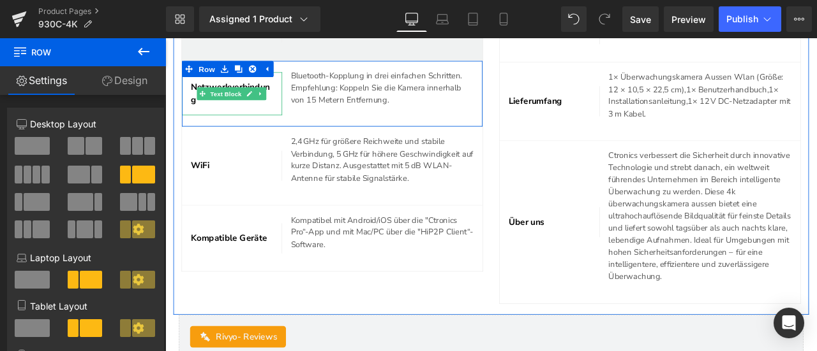
click at [200, 119] on span "Netzwerkverbindung" at bounding box center [242, 103] width 94 height 29
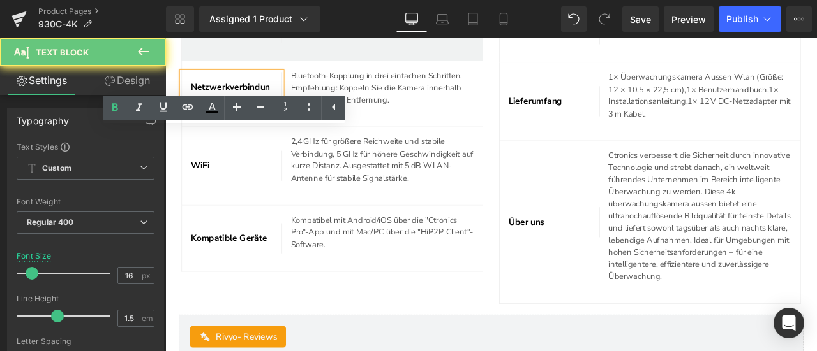
click at [200, 119] on span "Netzwerkverbindung" at bounding box center [242, 103] width 94 height 29
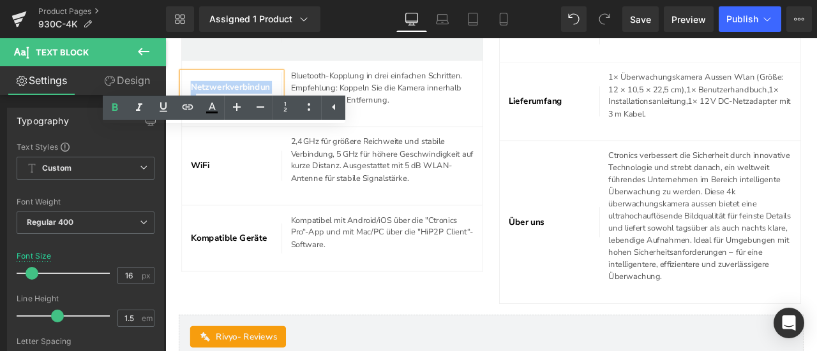
scroll to position [4957, 0]
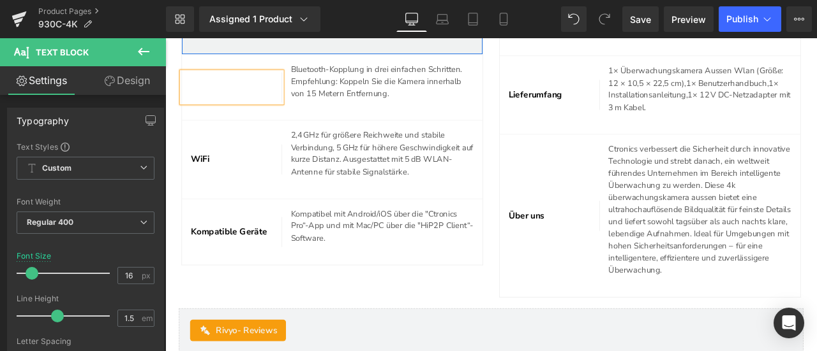
click at [198, 25] on span "30M Nachtsicht" at bounding box center [232, 18] width 75 height 14
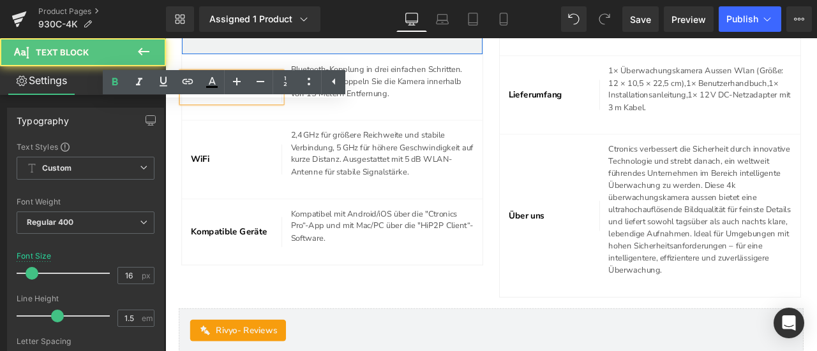
click at [193, 78] on icon at bounding box center [187, 81] width 15 height 15
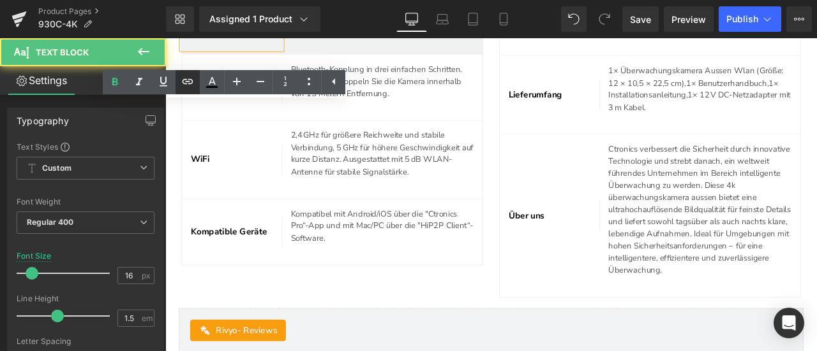
drag, startPoint x: 33, startPoint y: 47, endPoint x: 193, endPoint y: 78, distance: 163.1
click at [193, 78] on icon at bounding box center [187, 81] width 15 height 15
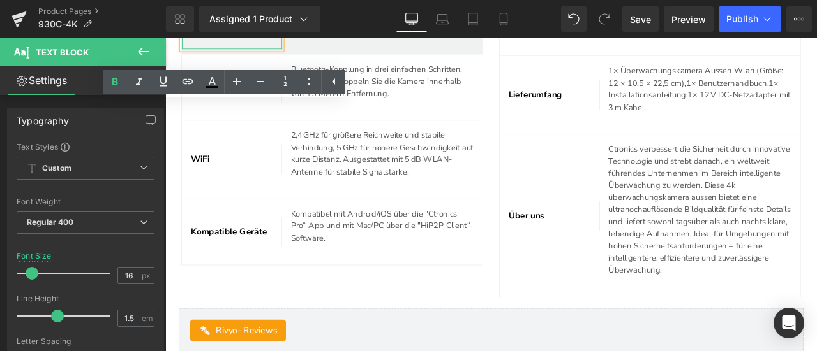
click at [250, 41] on p "3 [URL][DOMAIN_NAME] 0M Nachtsicht" at bounding box center [244, 18] width 98 height 46
drag, startPoint x: 196, startPoint y: 69, endPoint x: 344, endPoint y: 114, distance: 154.6
click at [344, 57] on div "3 [URL][DOMAIN_NAME] 0M Nachtsicht Text Block Drei Nachtsichtmodi: Infrarot, Vo…" at bounding box center [362, 18] width 357 height 78
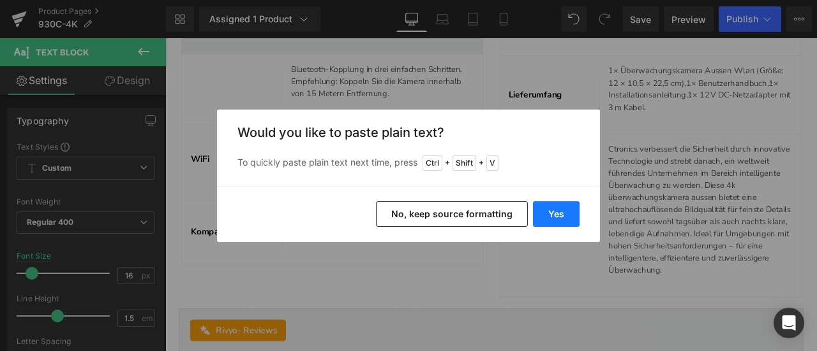
click at [559, 212] on button "Yes" at bounding box center [556, 215] width 47 height 26
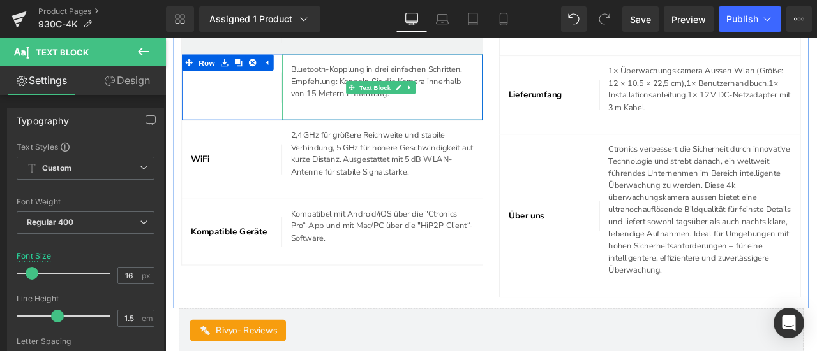
click at [348, 111] on p "Bluetooth-Kopplung in drei einfachen Schritten. Empfehlung: Koppeln Sie die Kam…" at bounding box center [422, 89] width 217 height 43
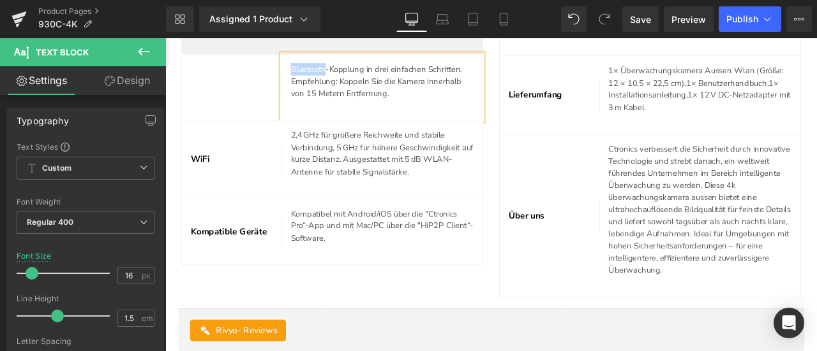
click at [348, 111] on p "Bluetooth-Kopplung in drei einfachen Schritten. Empfehlung: Koppeln Sie die Kam…" at bounding box center [422, 89] width 217 height 43
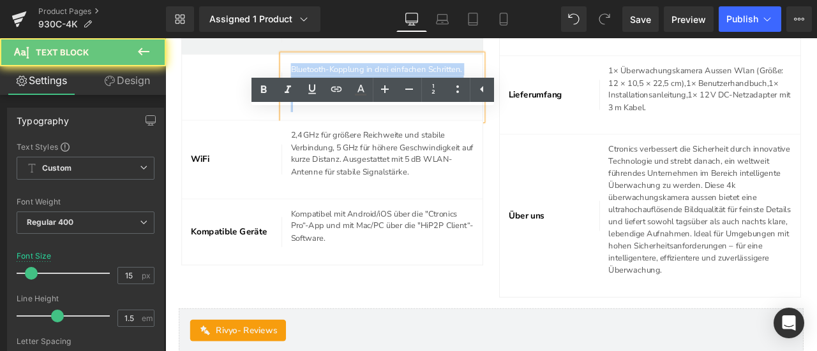
click at [348, 111] on p "Bluetooth-Kopplung in drei einfachen Schritten. Empfehlung: Koppeln Sie die Kam…" at bounding box center [422, 89] width 217 height 43
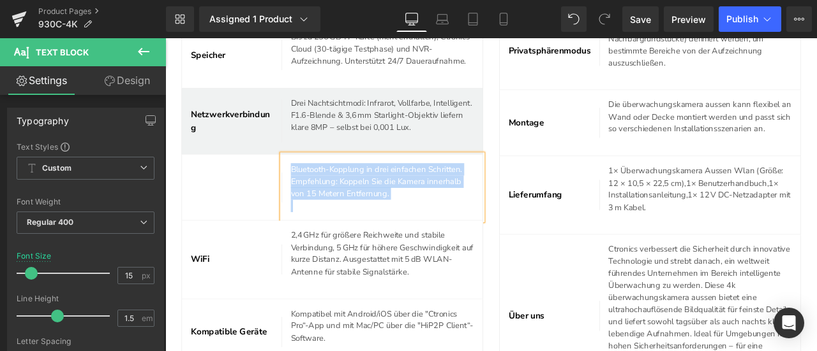
scroll to position [4829, 0]
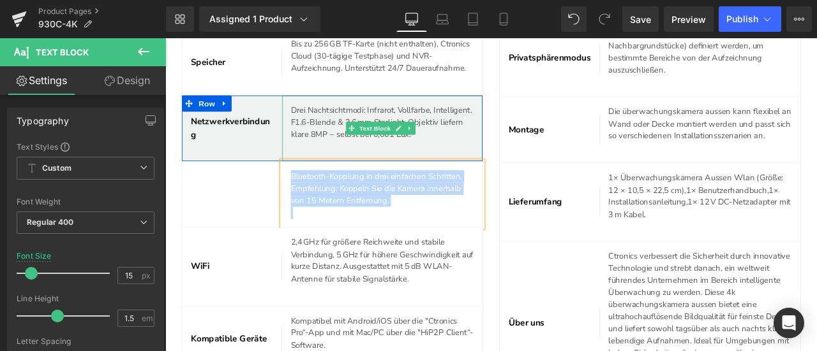
click at [329, 160] on p "Drei Nachtsichtmodi: Infrarot, Vollfarbe, Intelligent. F1.6-Blende & 3,6 mm Sta…" at bounding box center [427, 138] width 226 height 43
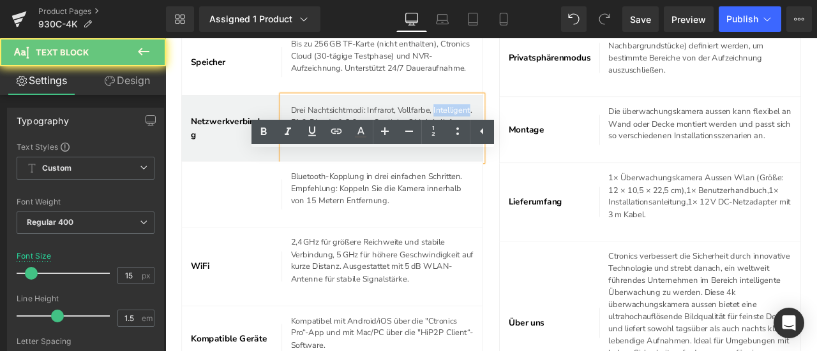
click at [329, 160] on p "Drei Nachtsichtmodi: Infrarot, Vollfarbe, Intelligent. F1.6-Blende & 3,6 mm Sta…" at bounding box center [427, 138] width 226 height 43
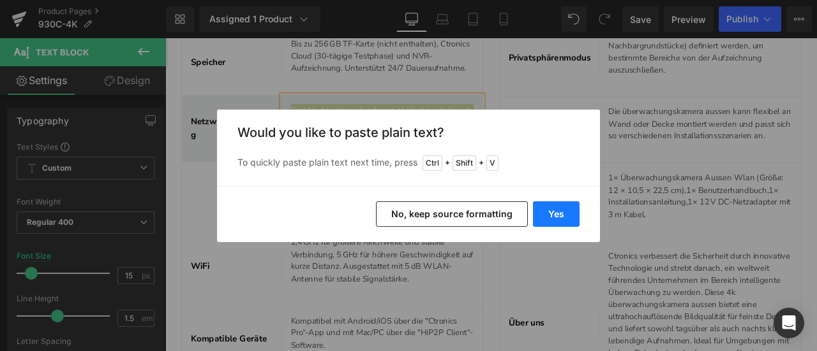
click at [542, 212] on button "Yes" at bounding box center [556, 215] width 47 height 26
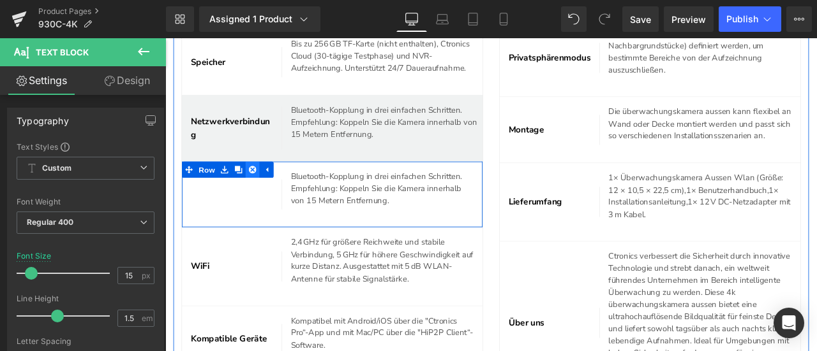
click at [272, 199] on icon at bounding box center [268, 194] width 9 height 9
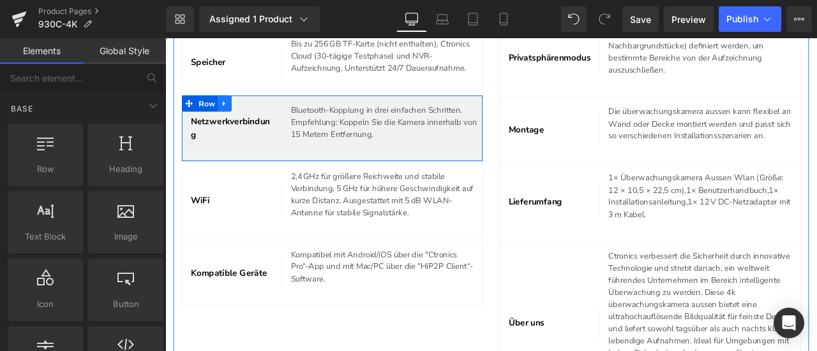
click at [234, 119] on icon at bounding box center [234, 117] width 3 height 6
click at [248, 121] on icon at bounding box center [252, 116] width 9 height 9
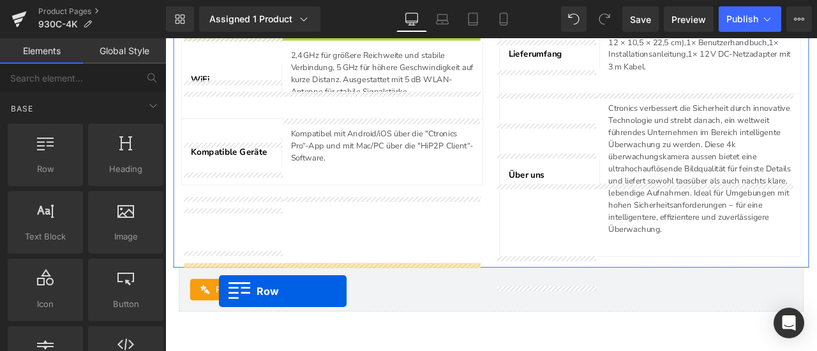
scroll to position [5031, 0]
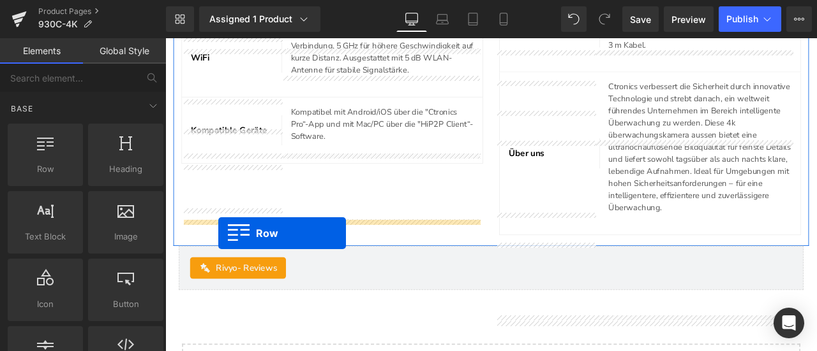
drag, startPoint x: 193, startPoint y: 162, endPoint x: 228, endPoint y: 270, distance: 113.4
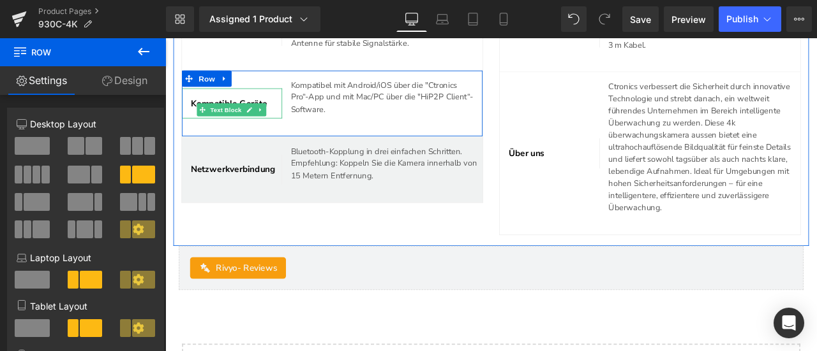
click at [200, 122] on span "Kompatible Geräte" at bounding box center [240, 115] width 91 height 14
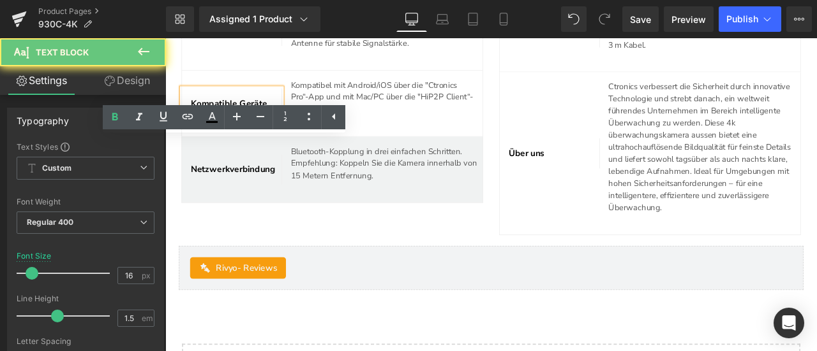
click at [200, 122] on span "Kompatible Geräte" at bounding box center [240, 115] width 91 height 14
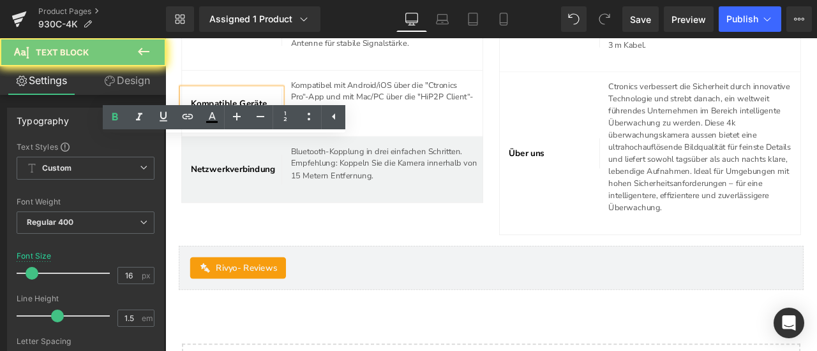
click at [200, 122] on span "Kompatible Geräte" at bounding box center [240, 115] width 91 height 14
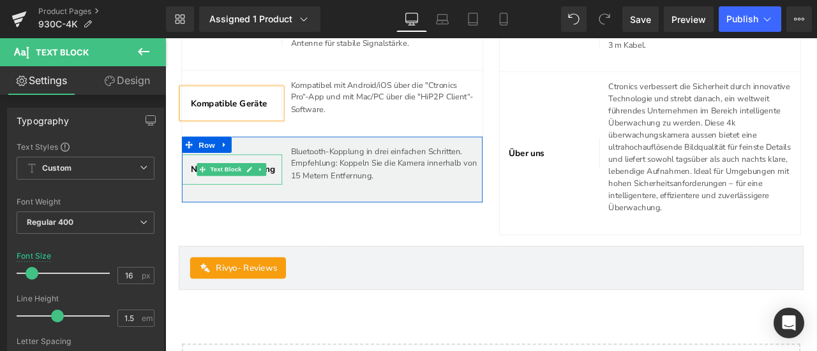
click at [267, 198] on icon at bounding box center [264, 194] width 7 height 8
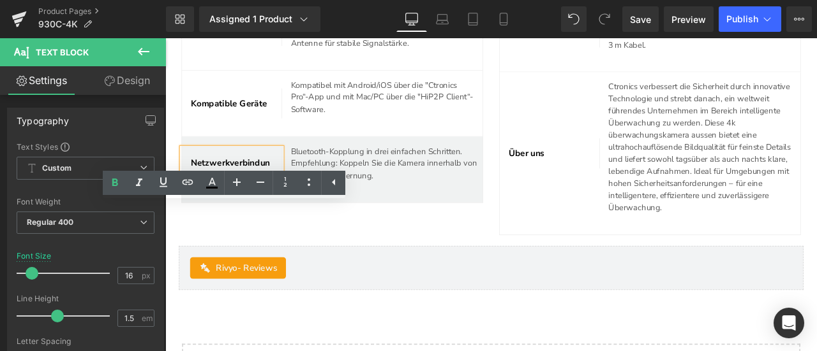
click at [251, 209] on span "Netzwerkverbindung" at bounding box center [242, 193] width 94 height 29
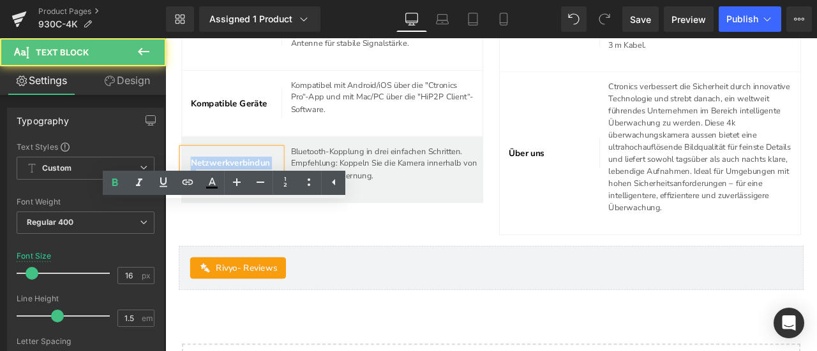
click at [251, 209] on span "Netzwerkverbindung" at bounding box center [242, 193] width 94 height 29
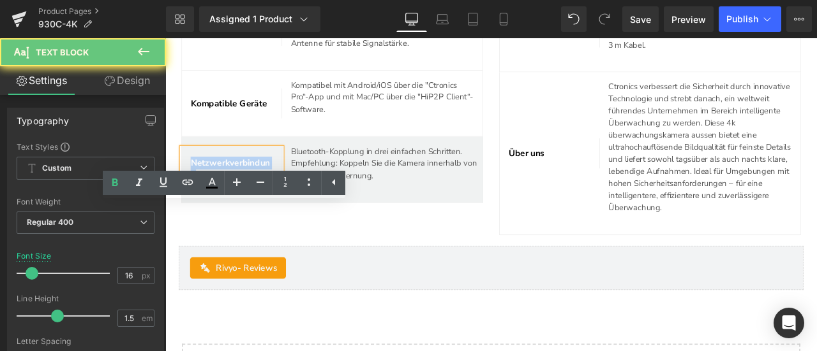
click at [251, 209] on span "Netzwerkverbindung" at bounding box center [242, 193] width 94 height 29
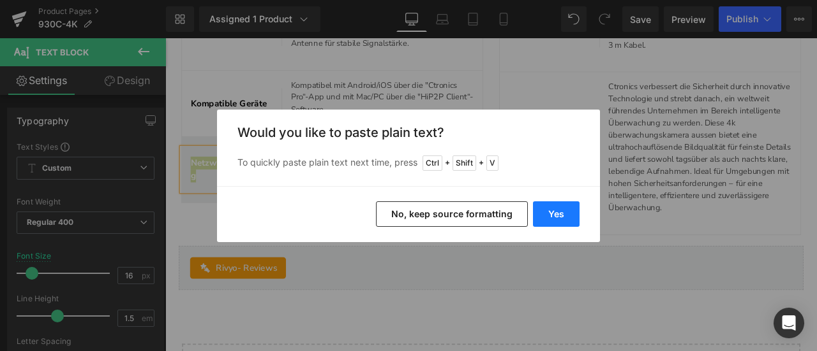
click at [552, 216] on button "Yes" at bounding box center [556, 215] width 47 height 26
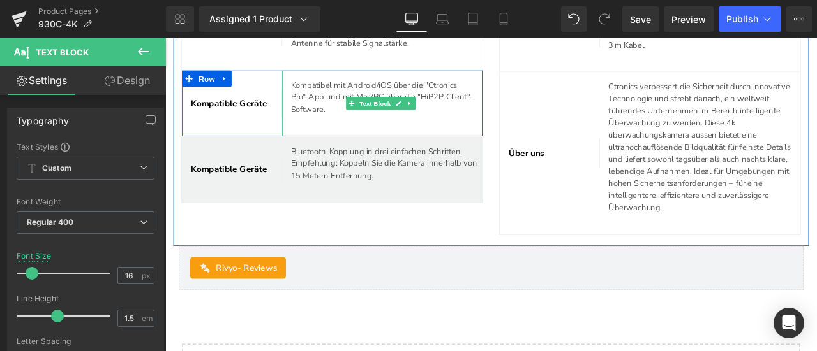
click at [353, 130] on p "Kompatibel mit Android/iOS über die "Ctronics Pro“-App und mit Mac/PC über die …" at bounding box center [422, 108] width 217 height 43
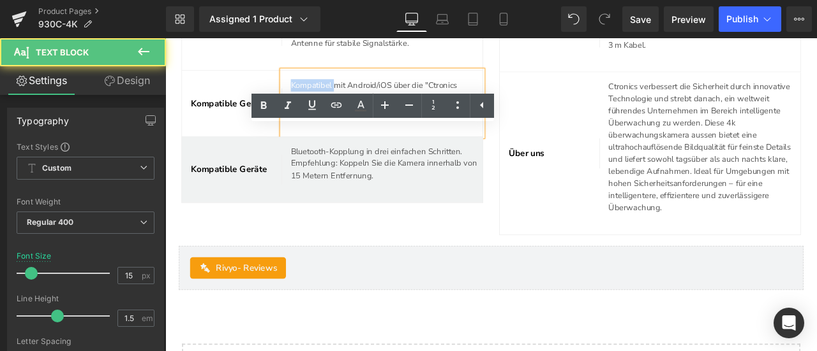
click at [353, 130] on p "Kompatibel mit Android/iOS über die "Ctronics Pro“-App und mit Mac/PC über die …" at bounding box center [422, 108] width 217 height 43
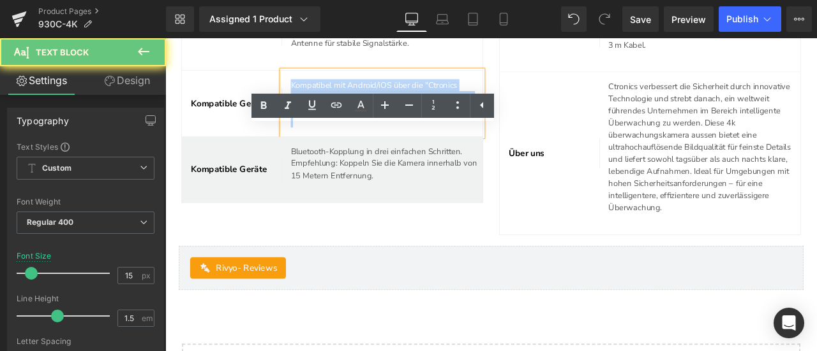
click at [353, 130] on p "Kompatibel mit Android/iOS über die "Ctronics Pro“-App und mit Mac/PC über die …" at bounding box center [422, 108] width 217 height 43
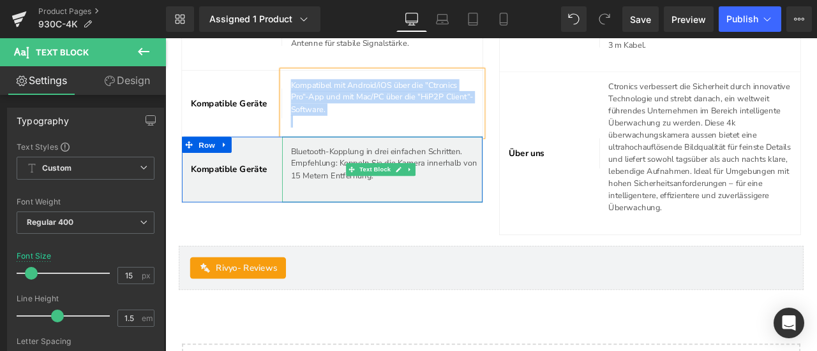
click at [346, 209] on p "Bluetooth-Kopplung in drei einfachen Schritten. Empfehlung: Koppeln Sie die Kam…" at bounding box center [427, 186] width 226 height 43
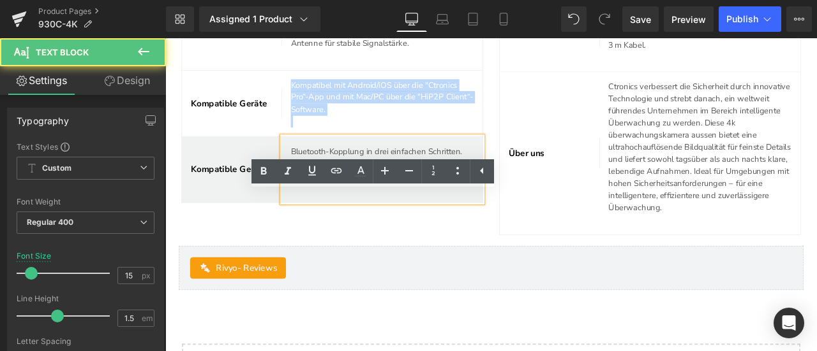
click at [346, 209] on p "Bluetooth-Kopplung in drei einfachen Schritten. Empfehlung: Koppeln Sie die Kam…" at bounding box center [427, 186] width 226 height 43
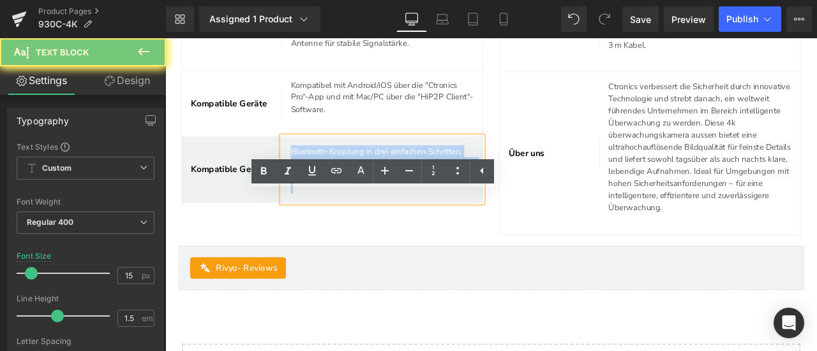
click at [346, 209] on p "Bluetooth-Kopplung in drei einfachen Schritten. Empfehlung: Koppeln Sie die Kam…" at bounding box center [427, 186] width 226 height 43
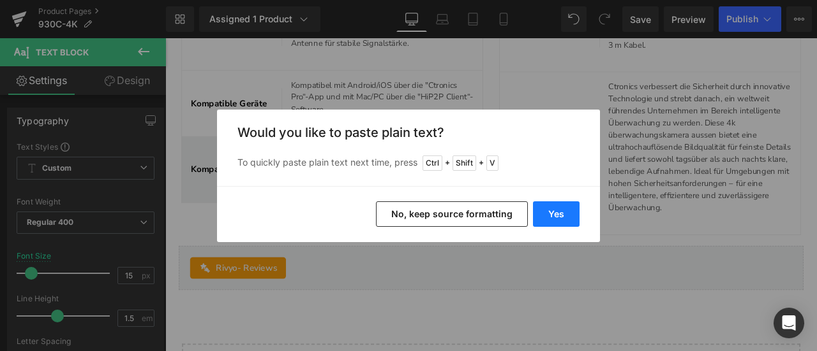
click at [554, 214] on button "Yes" at bounding box center [556, 215] width 47 height 26
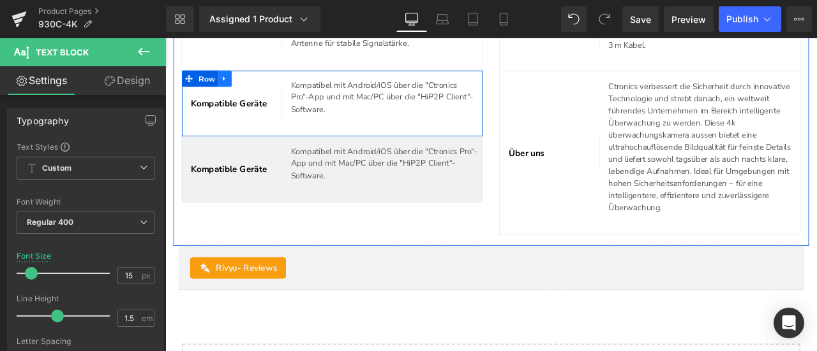
click at [236, 89] on icon at bounding box center [234, 86] width 3 height 6
click at [269, 91] on icon at bounding box center [268, 86] width 9 height 10
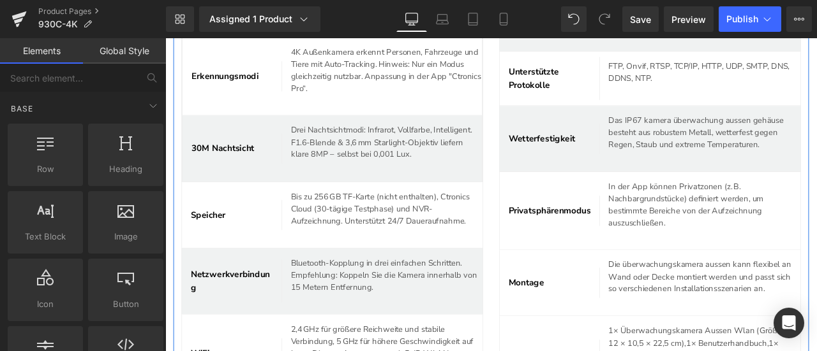
scroll to position [4775, 0]
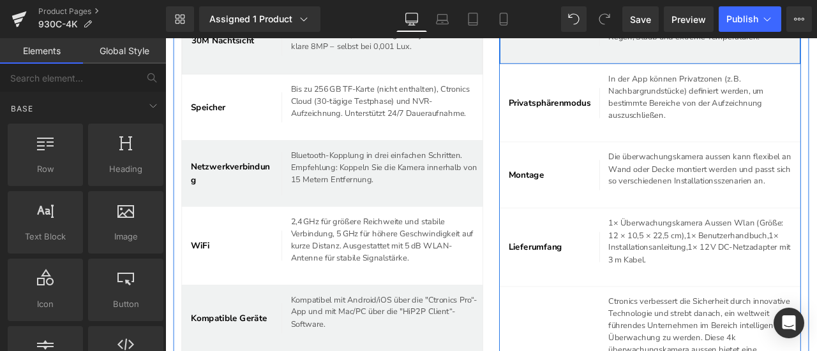
click at [608, 5] on icon at bounding box center [611, 1] width 9 height 10
click at [624, 5] on icon at bounding box center [628, 0] width 9 height 9
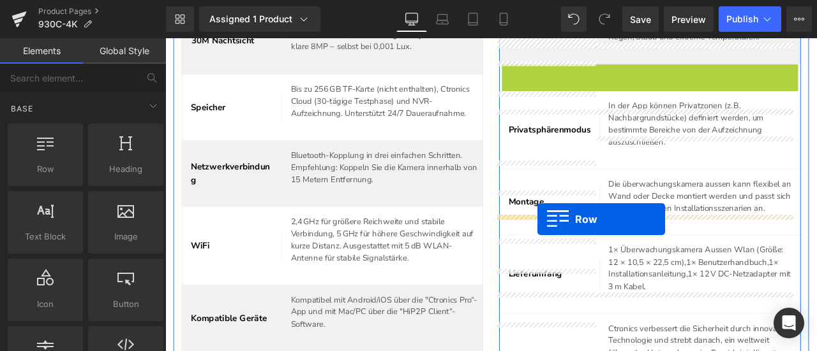
drag, startPoint x: 567, startPoint y: 126, endPoint x: 606, endPoint y: 253, distance: 132.8
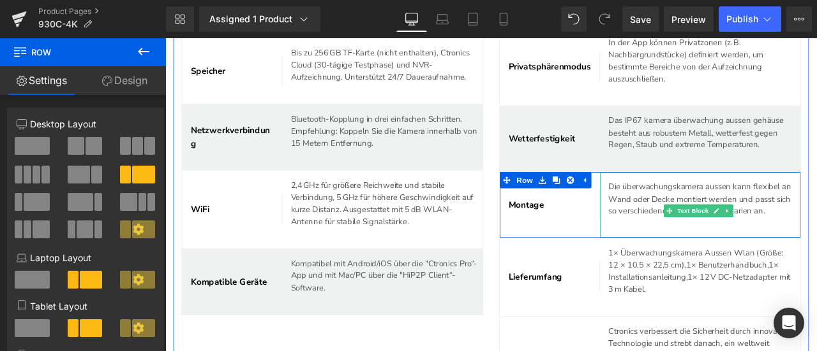
scroll to position [4839, 0]
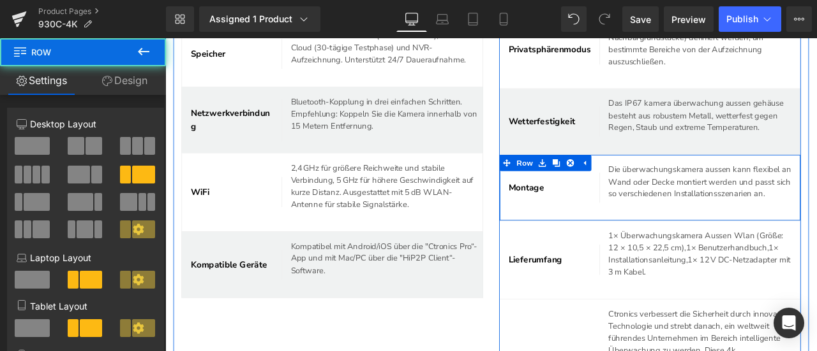
click at [655, 255] on div "Montage Text Block" at bounding box center [620, 216] width 119 height 78
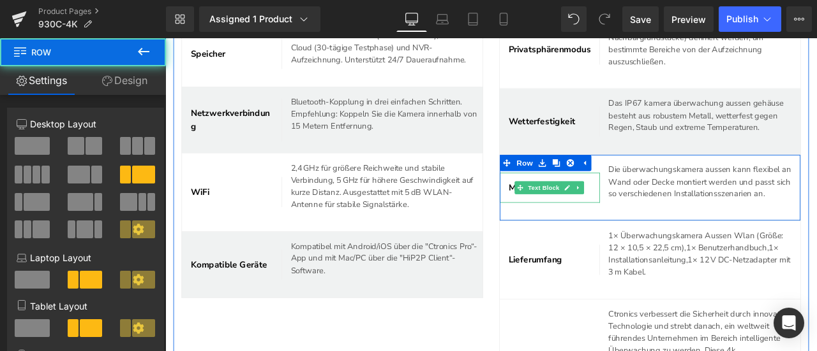
click at [572, 223] on span "Montage" at bounding box center [593, 216] width 42 height 14
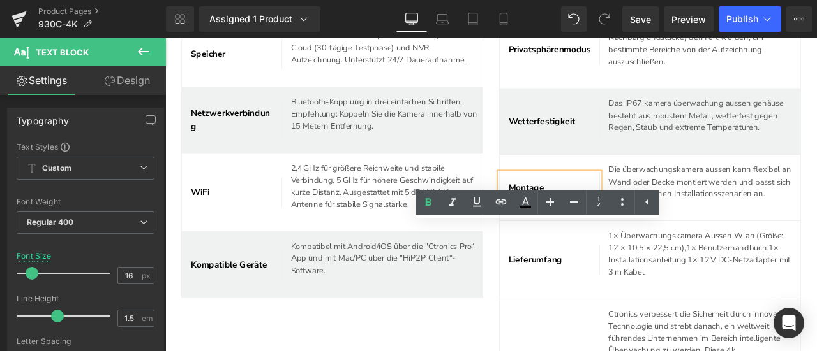
click at [572, 223] on span "Montage" at bounding box center [593, 216] width 42 height 14
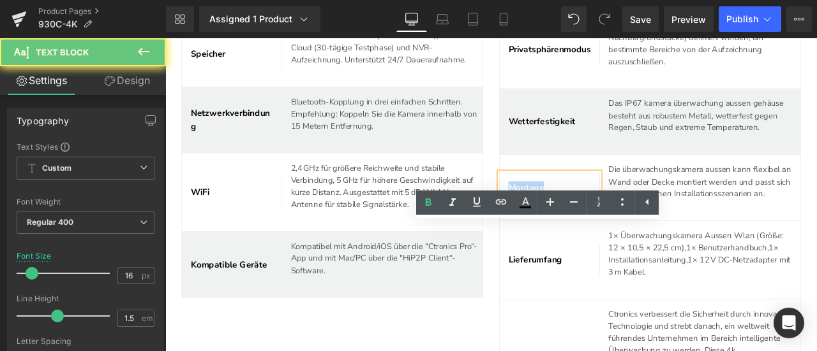
click at [572, 223] on span "Montage" at bounding box center [593, 216] width 42 height 14
copy span "Montage"
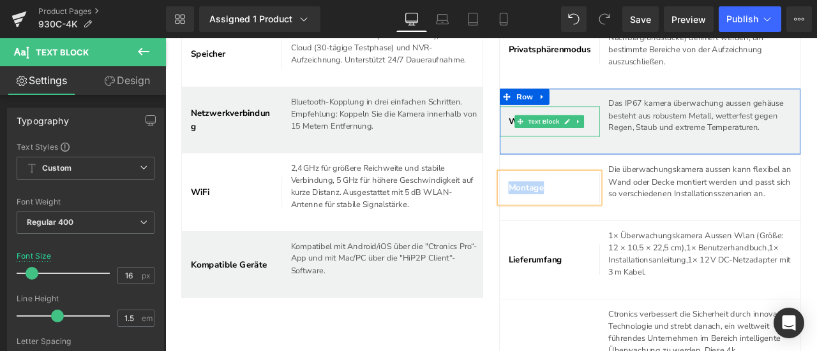
click at [572, 144] on span "Wetterfestigkeit" at bounding box center [611, 137] width 79 height 14
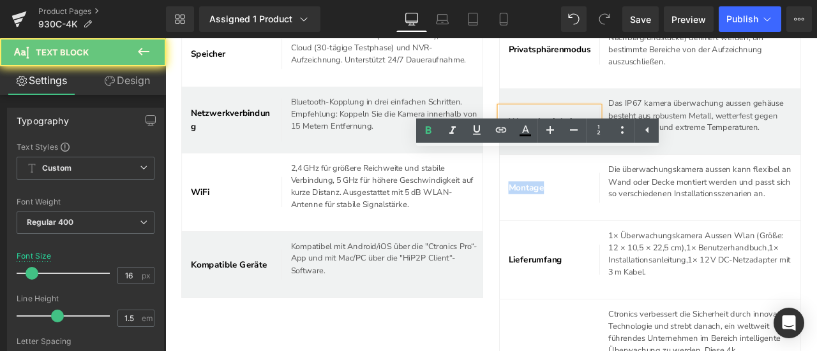
click at [572, 144] on span "Wetterfestigkeit" at bounding box center [611, 137] width 79 height 14
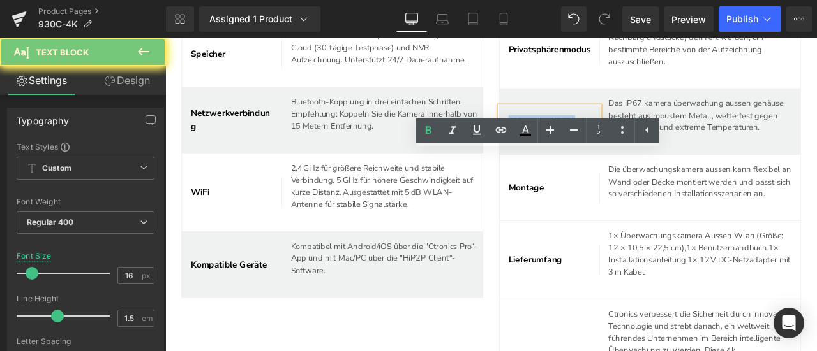
click at [572, 144] on span "Wetterfestigkeit" at bounding box center [611, 137] width 79 height 14
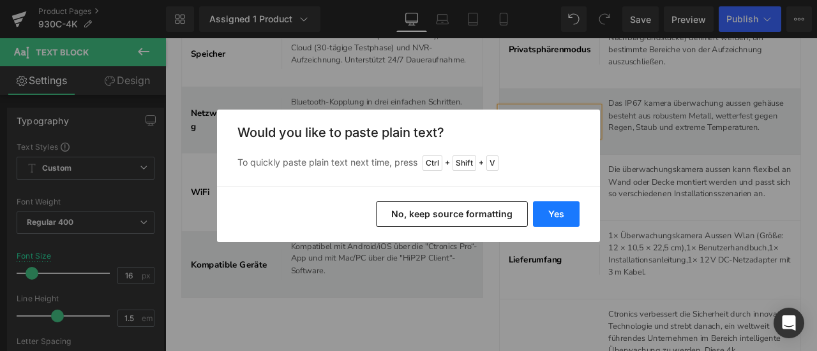
click at [549, 212] on button "Yes" at bounding box center [556, 215] width 47 height 26
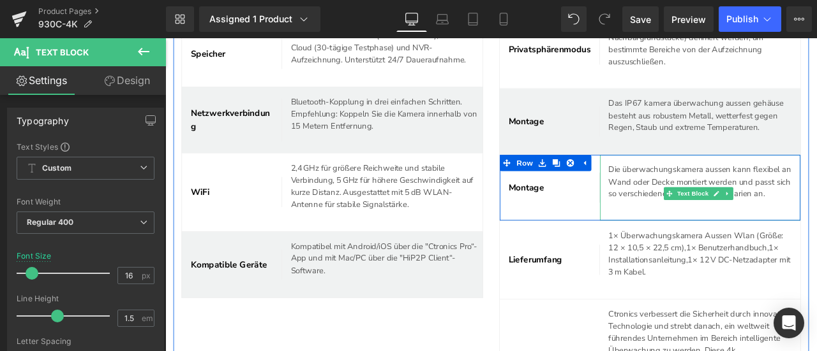
click at [697, 230] on p "Die überwachungskamera aussen kann flexibel an Wand oder Decke montiert werden …" at bounding box center [798, 208] width 217 height 43
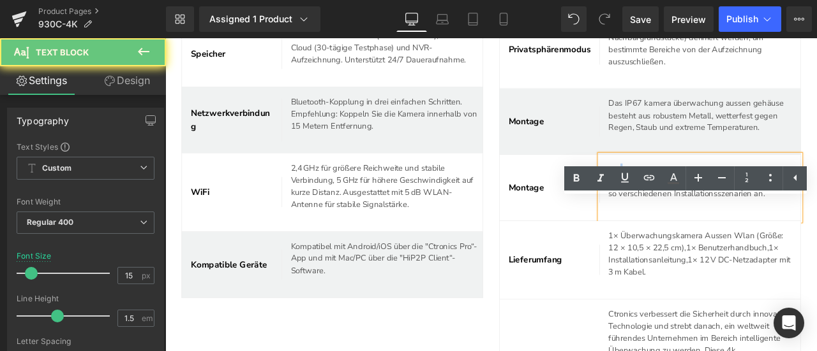
click at [697, 230] on p "Die überwachungskamera aussen kann flexibel an Wand oder Decke montiert werden …" at bounding box center [798, 208] width 217 height 43
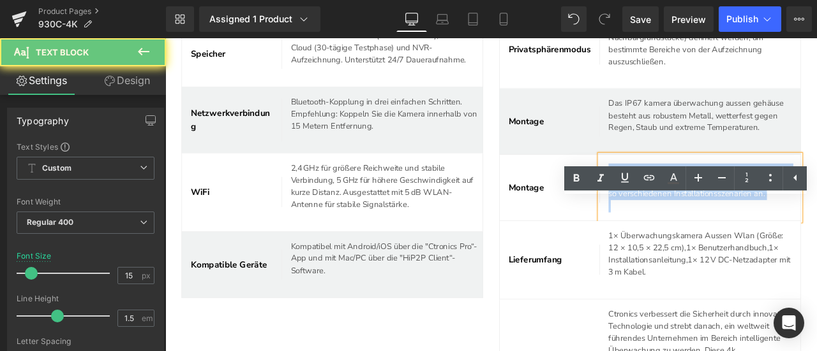
click at [697, 230] on p "Die überwachungskamera aussen kann flexibel an Wand oder Decke montiert werden …" at bounding box center [798, 208] width 217 height 43
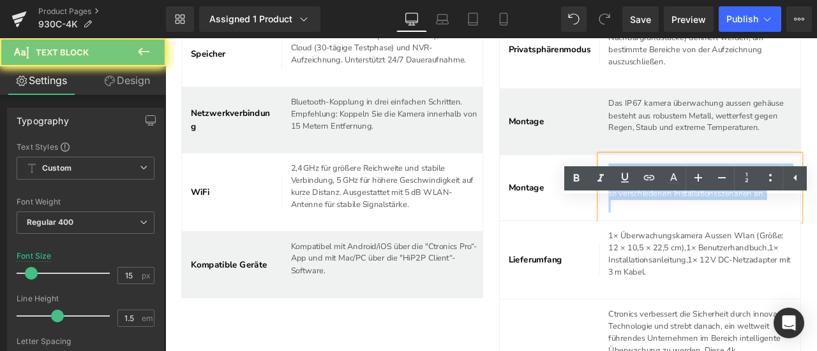
copy p "Die überwachungskamera aussen kann flexibel an Wand oder Decke montiert werden …"
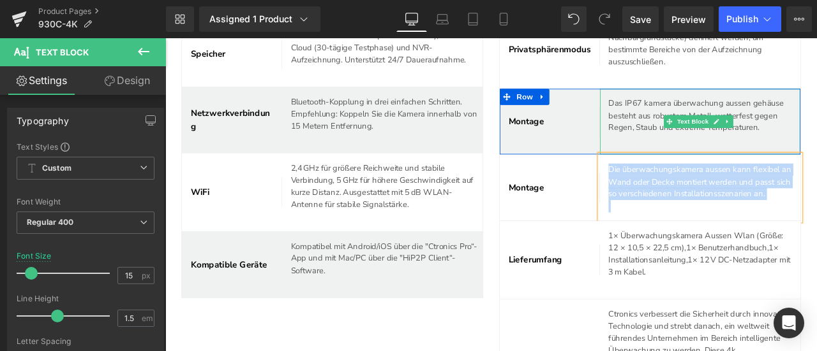
click at [709, 152] on p "Das IP67 kamera überwachung aussen gehäuse besteht aus robustem Metall, wetterf…" at bounding box center [803, 129] width 226 height 43
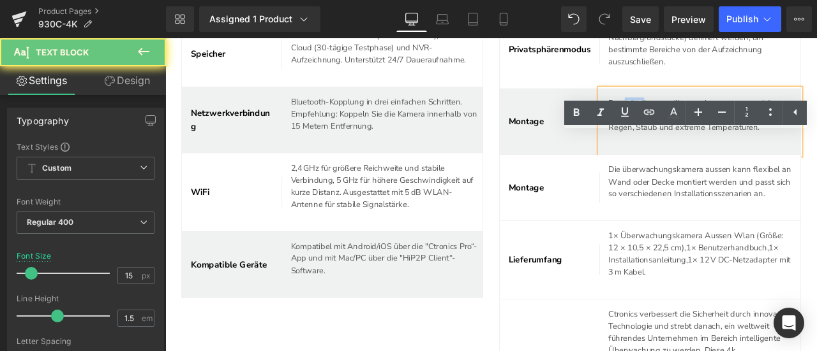
click at [709, 152] on p "Das IP67 kamera überwachung aussen gehäuse besteht aus robustem Metall, wetterf…" at bounding box center [803, 129] width 226 height 43
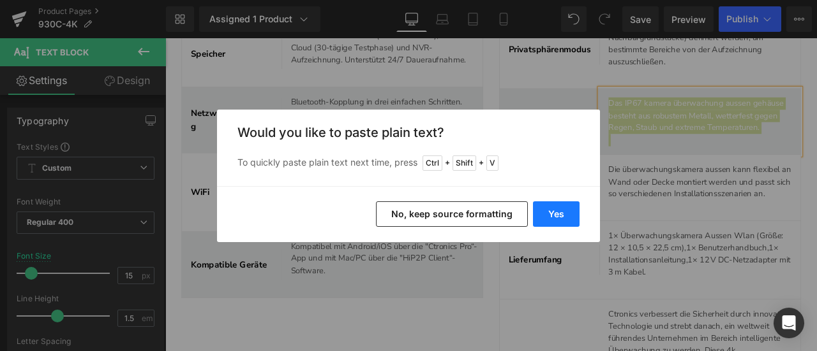
click at [554, 208] on button "Yes" at bounding box center [556, 215] width 47 height 26
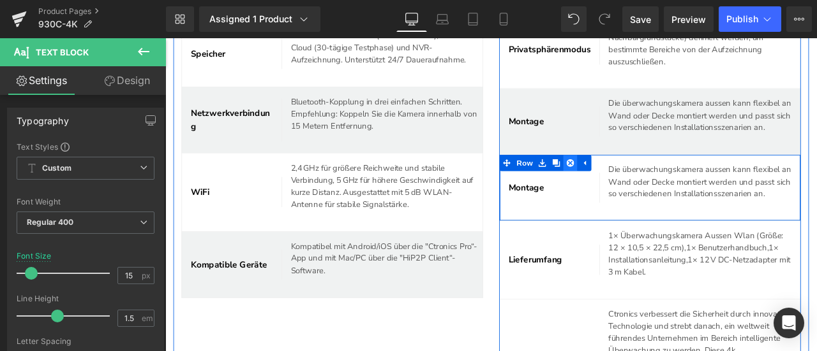
click at [642, 191] on icon at bounding box center [644, 186] width 9 height 9
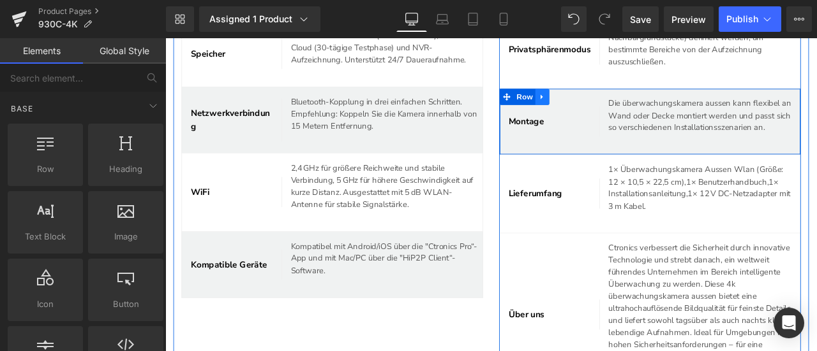
click at [610, 111] on icon at bounding box center [611, 108] width 3 height 6
click at [624, 112] on icon at bounding box center [628, 107] width 9 height 9
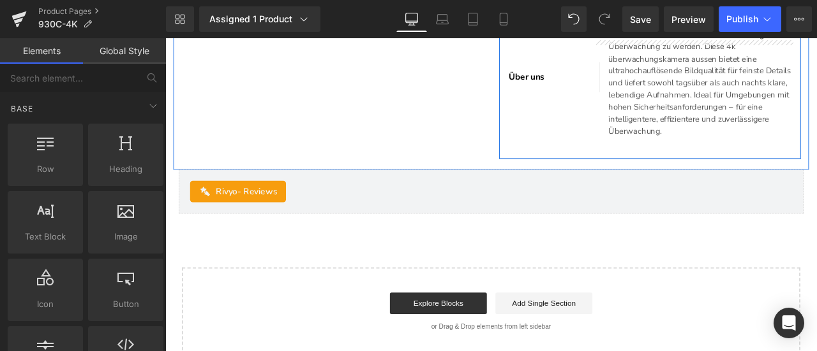
scroll to position [5172, 0]
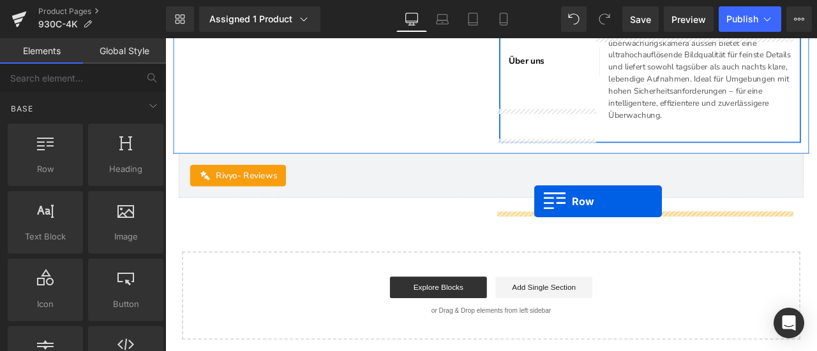
drag, startPoint x: 569, startPoint y: 94, endPoint x: 602, endPoint y: 232, distance: 141.1
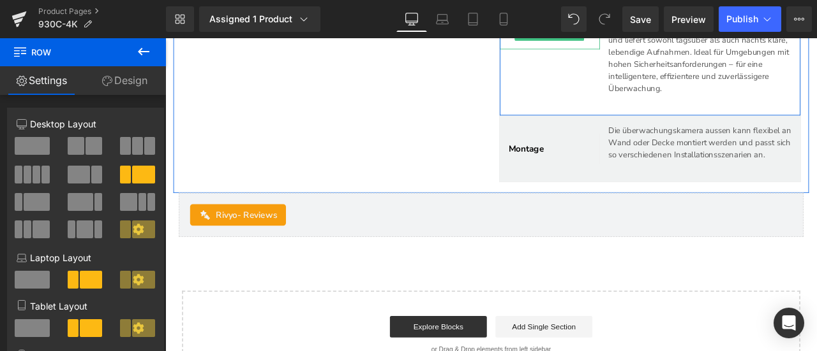
click at [572, 41] on span "Über uns" at bounding box center [593, 34] width 43 height 14
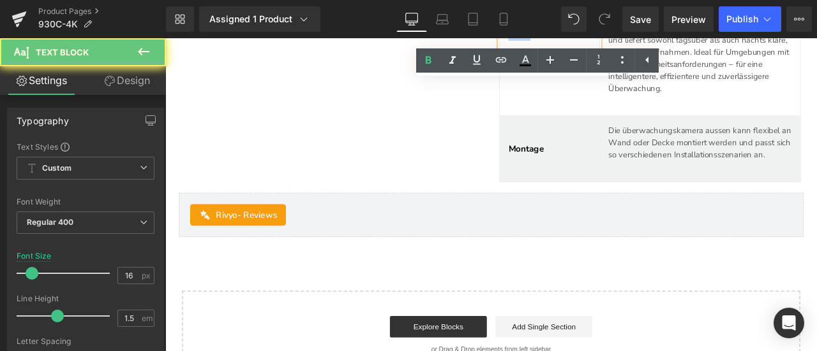
click at [572, 41] on span "Über uns" at bounding box center [593, 34] width 43 height 14
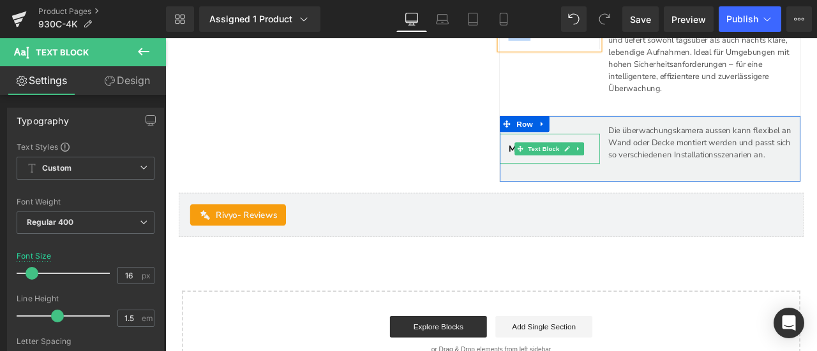
click at [572, 177] on span "Montage" at bounding box center [593, 170] width 42 height 14
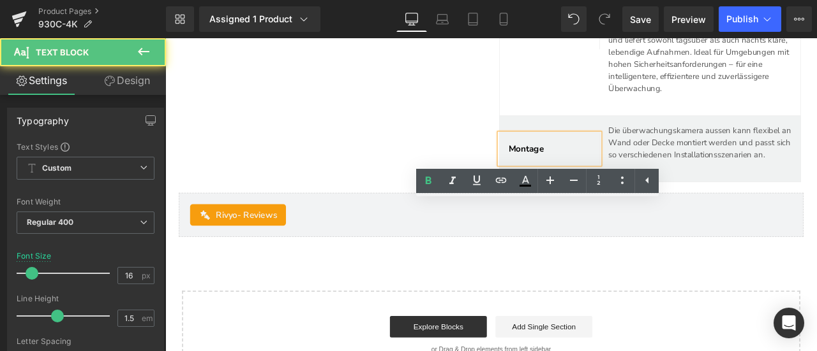
click at [572, 177] on span "Montage" at bounding box center [593, 170] width 42 height 14
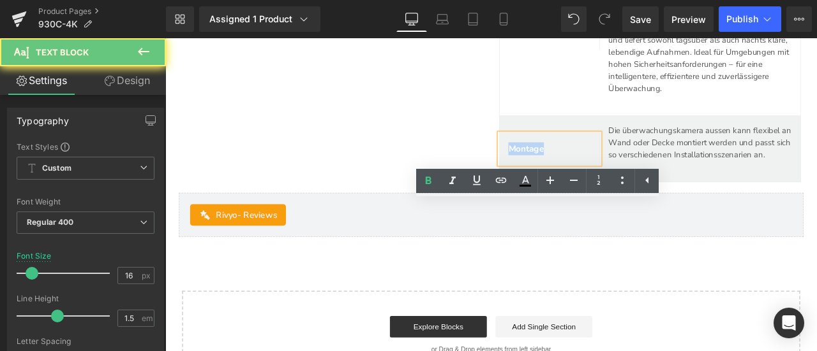
click at [572, 177] on span "Montage" at bounding box center [593, 170] width 42 height 14
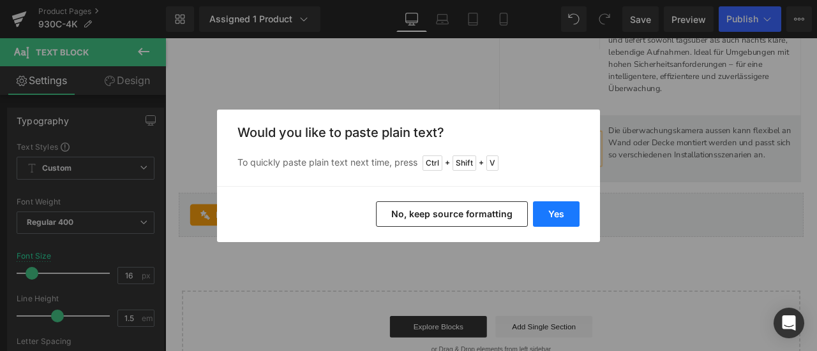
click at [557, 209] on button "Yes" at bounding box center [556, 215] width 47 height 26
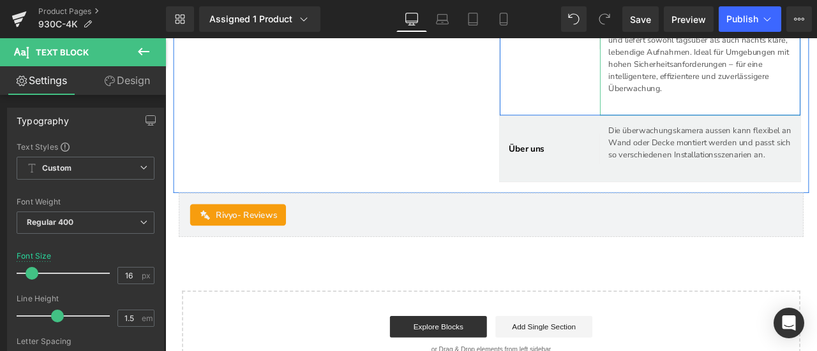
click at [751, 73] on p "Ctronics verbessert die Sicherheit durch innovative Technologie und strebt dana…" at bounding box center [798, 27] width 217 height 158
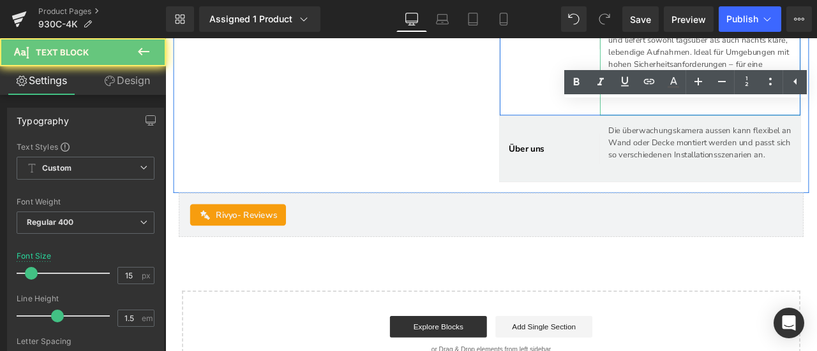
click at [751, 73] on p "Ctronics verbessert die Sicherheit durch innovative Technologie und strebt dana…" at bounding box center [798, 27] width 217 height 158
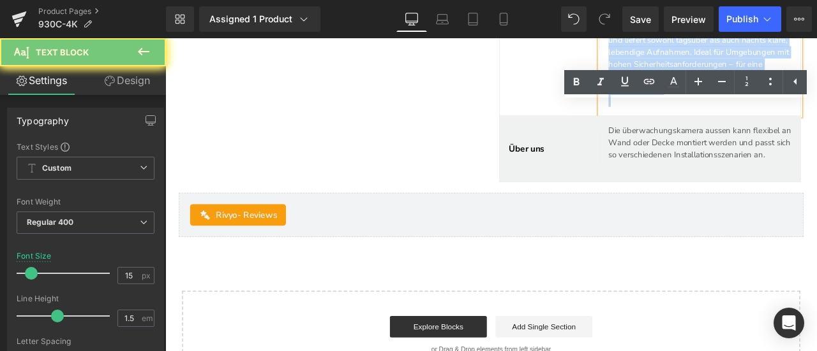
click at [751, 73] on p "Ctronics verbessert die Sicherheit durch innovative Technologie und strebt dana…" at bounding box center [798, 27] width 217 height 158
copy p "Ctronics verbessert die Sicherheit durch innovative Technologie und strebt dana…"
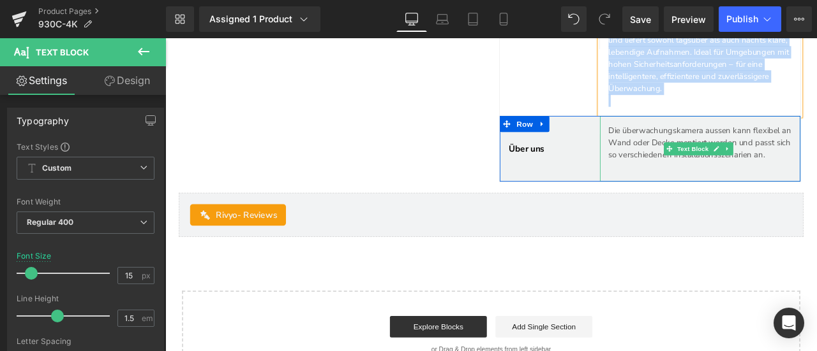
click at [717, 184] on p "Die überwachungskamera aussen kann flexibel an Wand oder Decke montiert werden …" at bounding box center [803, 162] width 226 height 43
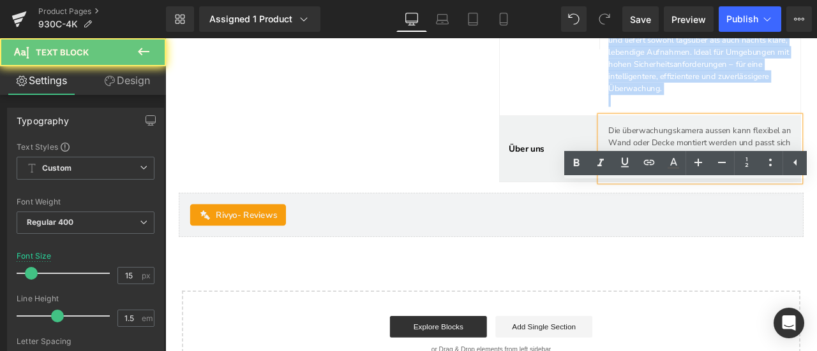
click at [717, 184] on p "Die überwachungskamera aussen kann flexibel an Wand oder Decke montiert werden …" at bounding box center [803, 162] width 226 height 43
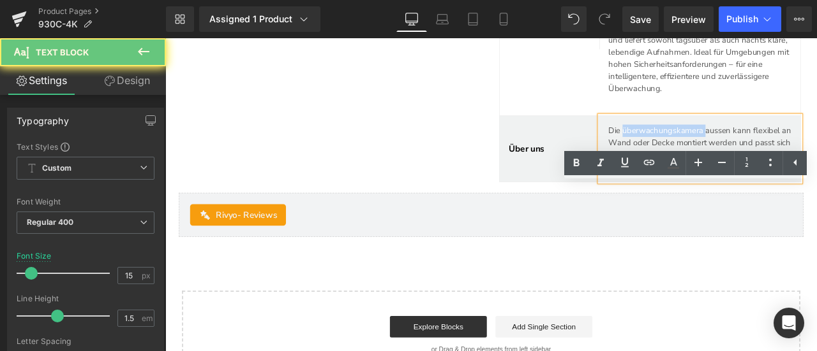
click at [718, 184] on p "Die überwachungskamera aussen kann flexibel an Wand oder Decke montiert werden …" at bounding box center [803, 162] width 226 height 43
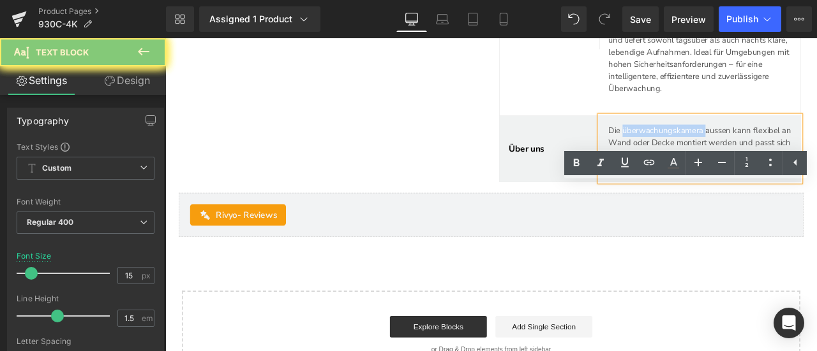
click at [718, 184] on p "Die überwachungskamera aussen kann flexibel an Wand oder Decke montiert werden …" at bounding box center [803, 162] width 226 height 43
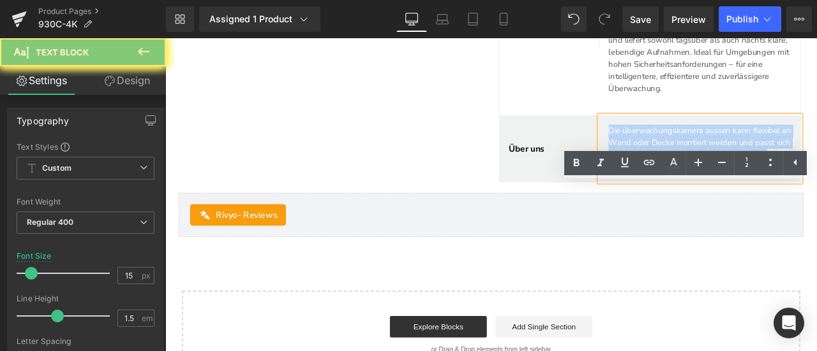
click at [718, 184] on p "Die überwachungskamera aussen kann flexibel an Wand oder Decke montiert werden …" at bounding box center [803, 162] width 226 height 43
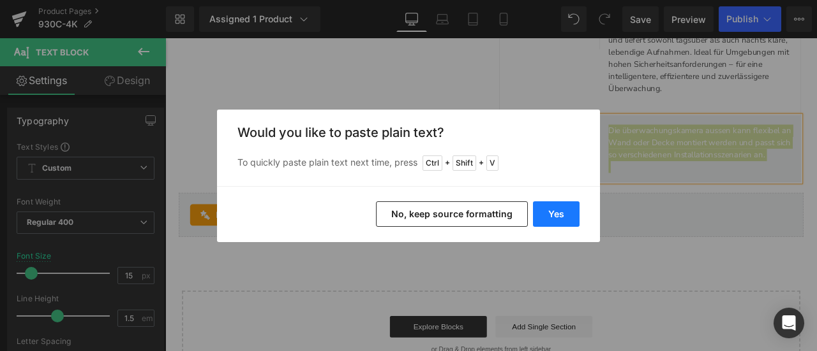
click at [573, 207] on button "Yes" at bounding box center [556, 215] width 47 height 26
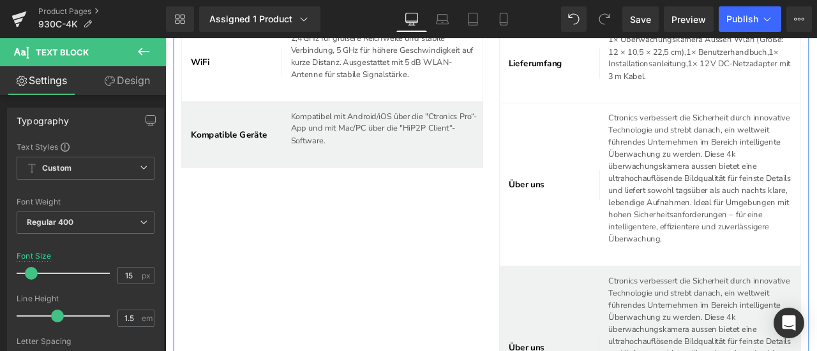
scroll to position [4980, 0]
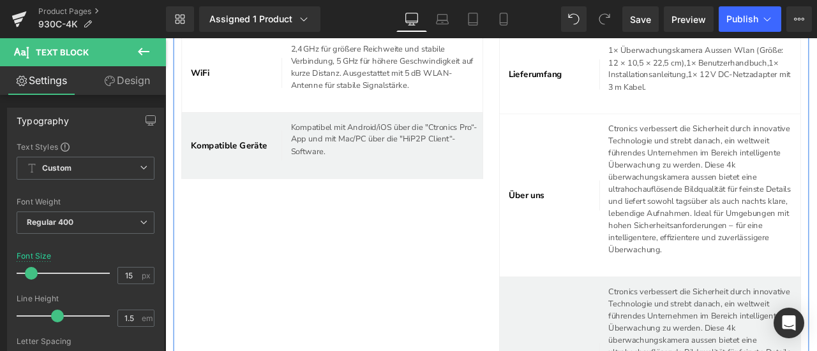
click at [478, 332] on div "Auflösung Text Block 4K 8MP (3840 × 2144), 4× schärfer als 1080P. Auflösung wir…" at bounding box center [551, 76] width 753 height 904
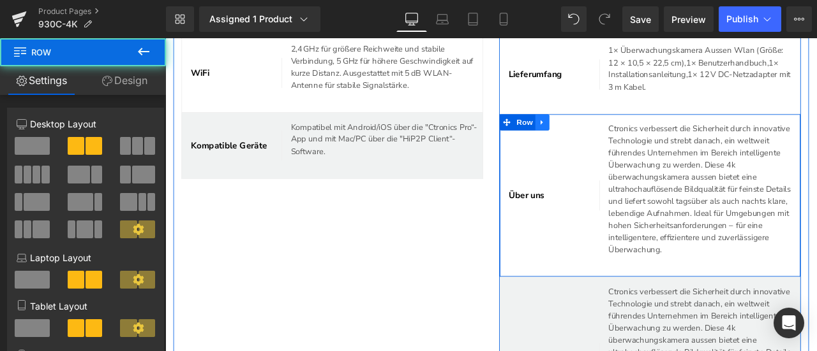
click at [610, 143] on icon at bounding box center [611, 138] width 9 height 10
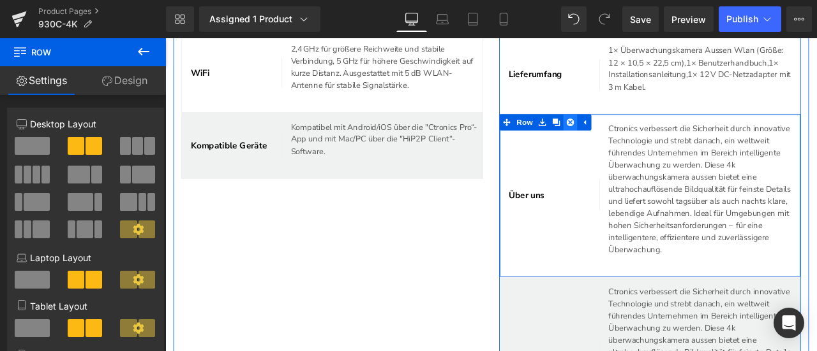
click at [642, 143] on icon at bounding box center [644, 138] width 9 height 9
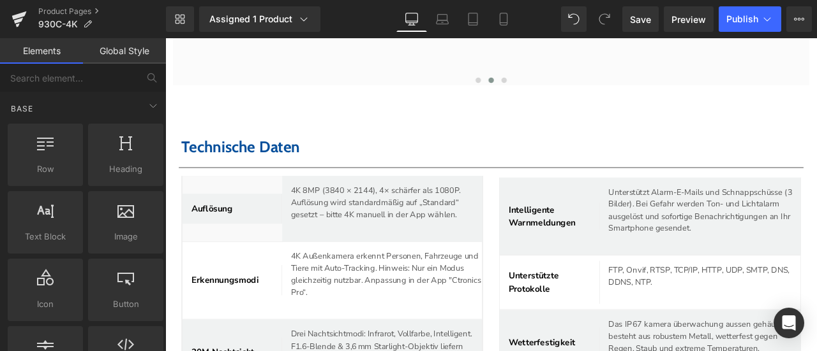
scroll to position [4151, 0]
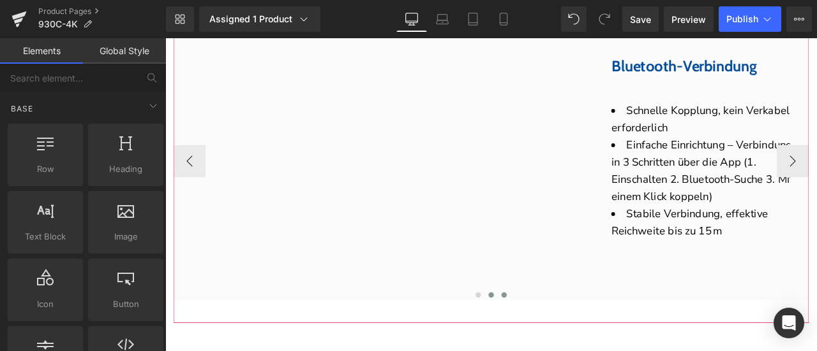
click at [563, 346] on span at bounding box center [566, 343] width 6 height 6
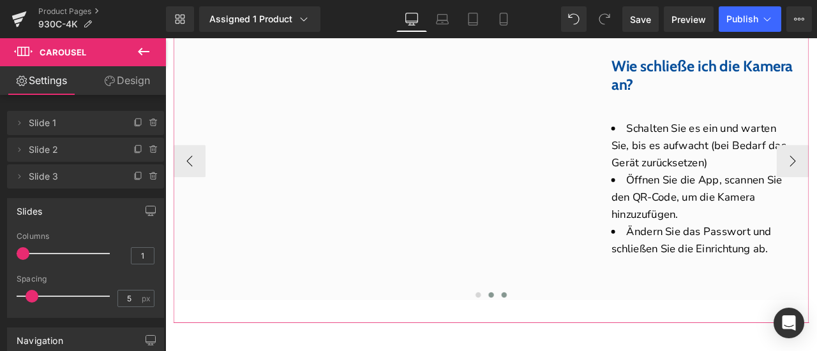
click at [548, 350] on button at bounding box center [550, 343] width 15 height 13
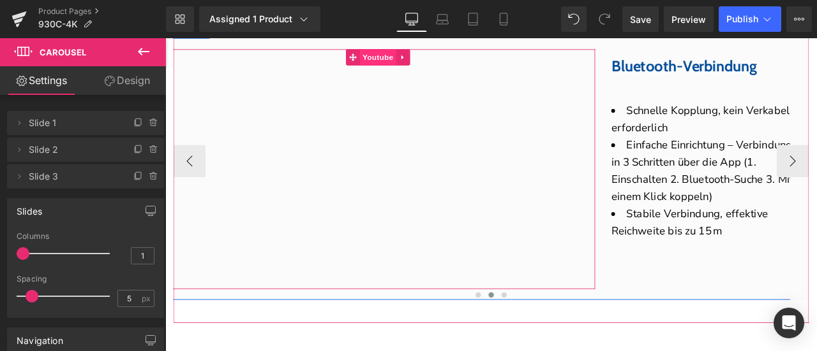
click at [418, 71] on span "Youtube" at bounding box center [417, 61] width 43 height 19
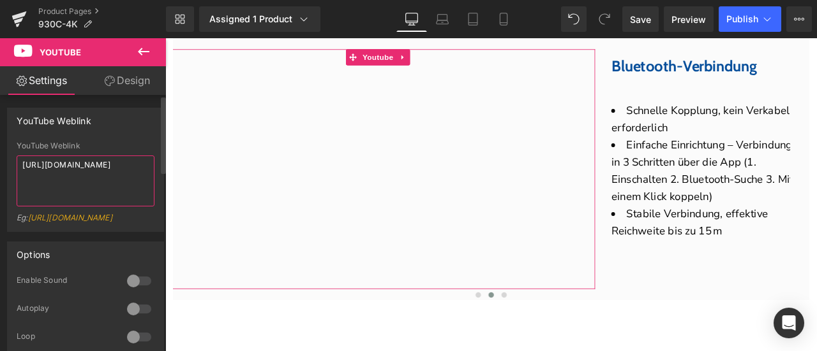
drag, startPoint x: 137, startPoint y: 168, endPoint x: 0, endPoint y: 163, distance: 137.2
click at [0, 164] on div "YouTube Weblink YouTube Weblink [URL][DOMAIN_NAME] Eg: [URL][DOMAIN_NAME]" at bounding box center [86, 165] width 172 height 134
paste textarea "MYUDfnXpgO"
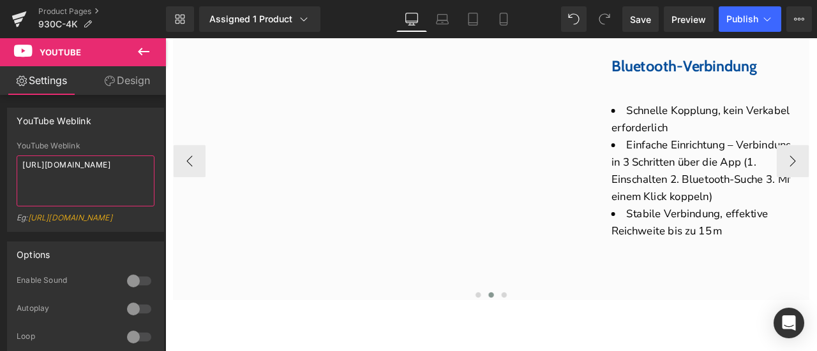
type textarea "[URL][DOMAIN_NAME]"
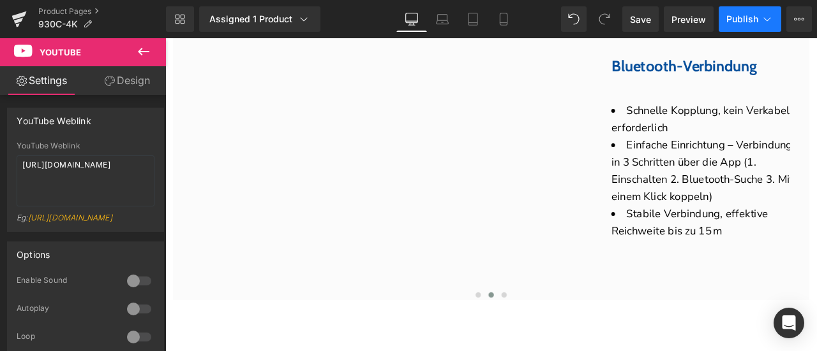
click at [747, 16] on span "Publish" at bounding box center [742, 19] width 32 height 10
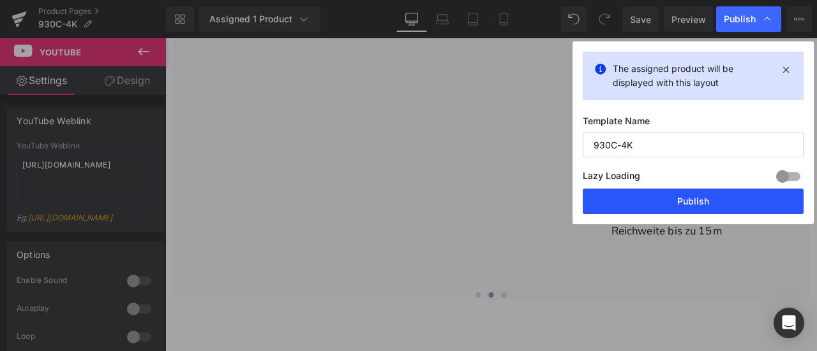
click at [708, 203] on button "Publish" at bounding box center [692, 202] width 221 height 26
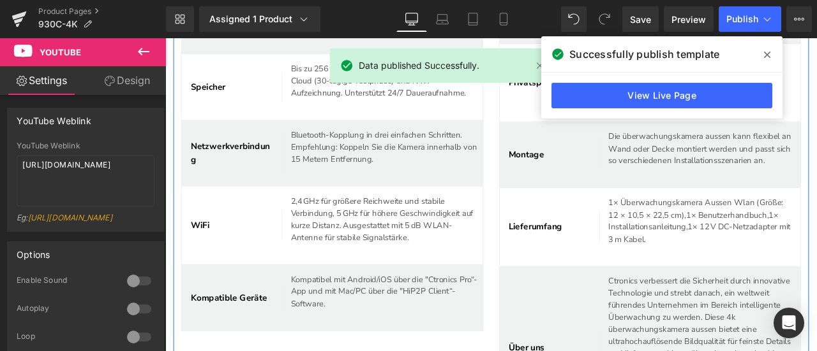
scroll to position [4980, 0]
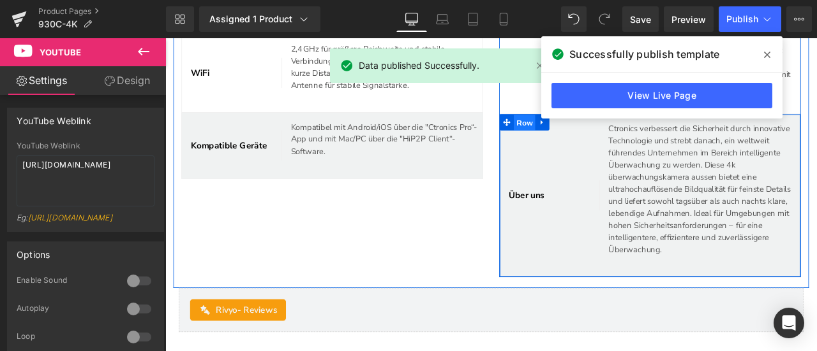
click at [583, 149] on span "Row" at bounding box center [591, 138] width 26 height 19
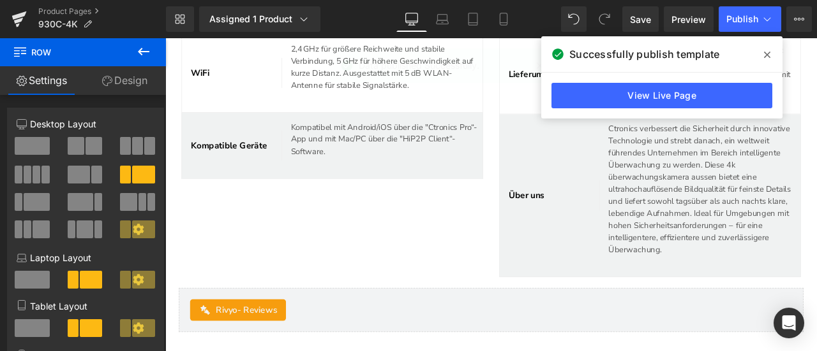
click at [764, 53] on icon at bounding box center [767, 55] width 6 height 6
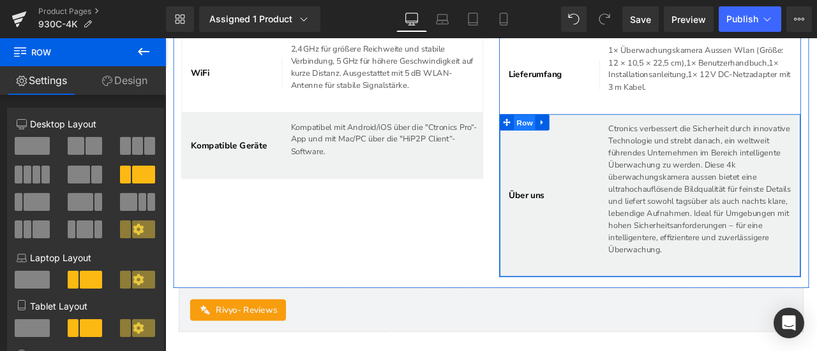
click at [589, 149] on span "Row" at bounding box center [591, 138] width 26 height 19
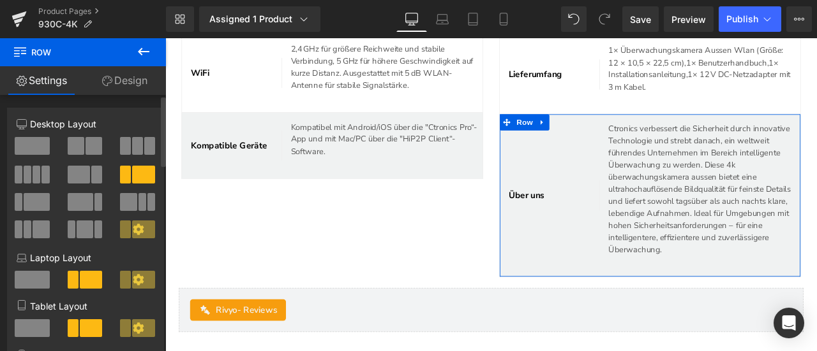
click at [32, 202] on span at bounding box center [37, 202] width 26 height 18
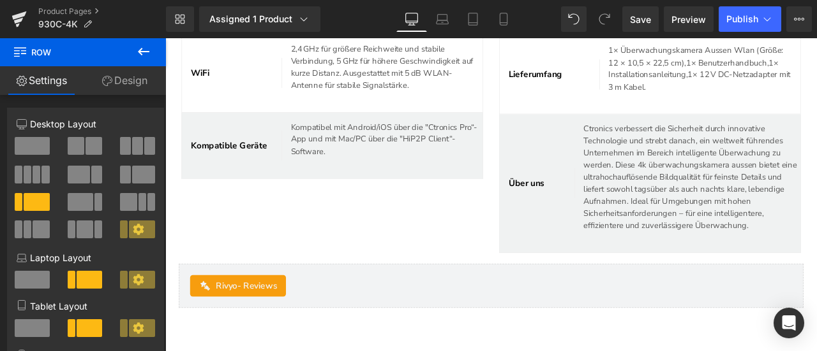
click at [424, 300] on div "Rendering Content" at bounding box center [408, 301] width 78 height 14
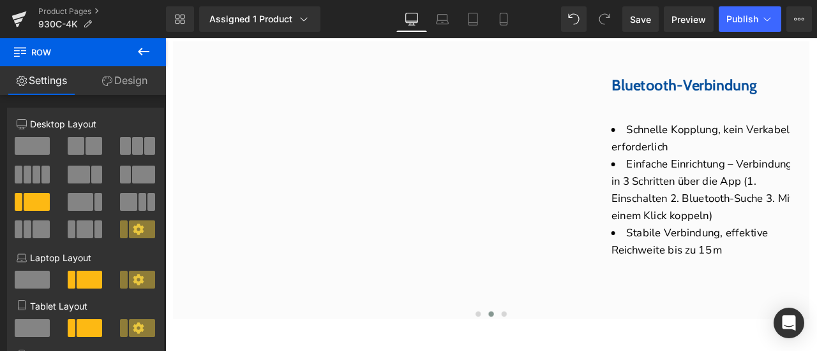
scroll to position [4087, 0]
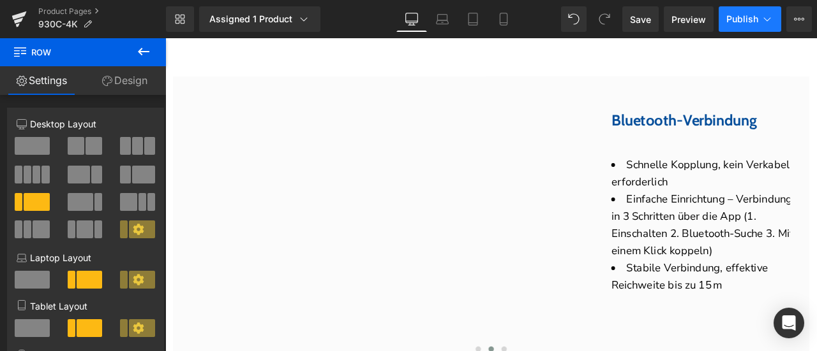
click at [739, 17] on span "Publish" at bounding box center [742, 19] width 32 height 10
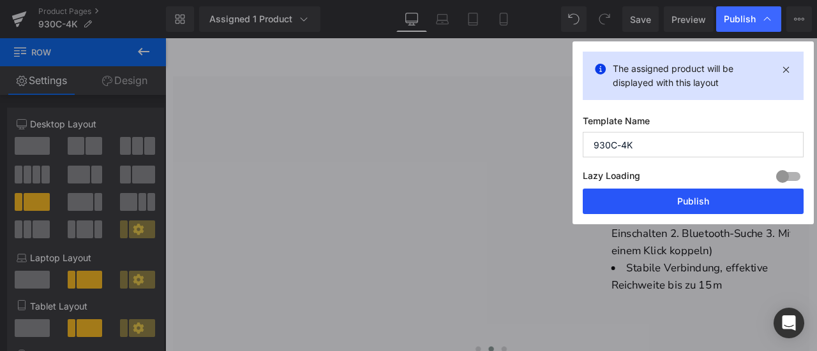
click at [706, 202] on button "Publish" at bounding box center [692, 202] width 221 height 26
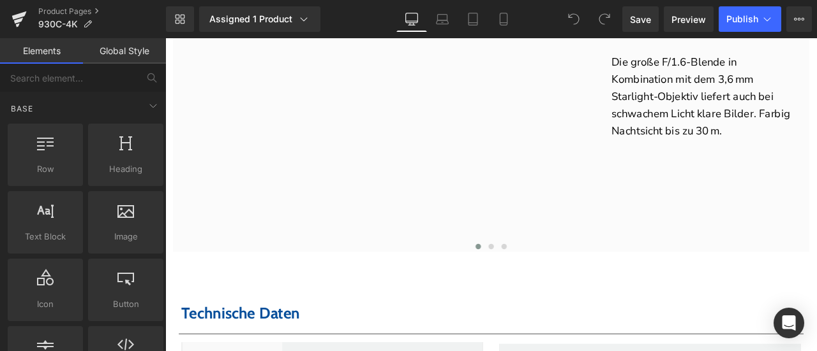
scroll to position [4210, 0]
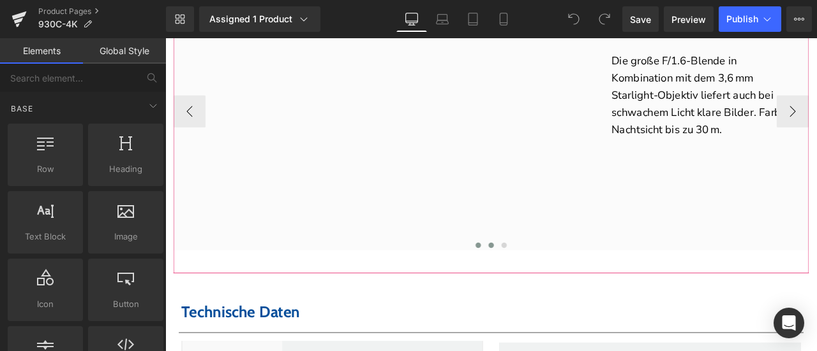
click at [543, 290] on button at bounding box center [550, 283] width 15 height 13
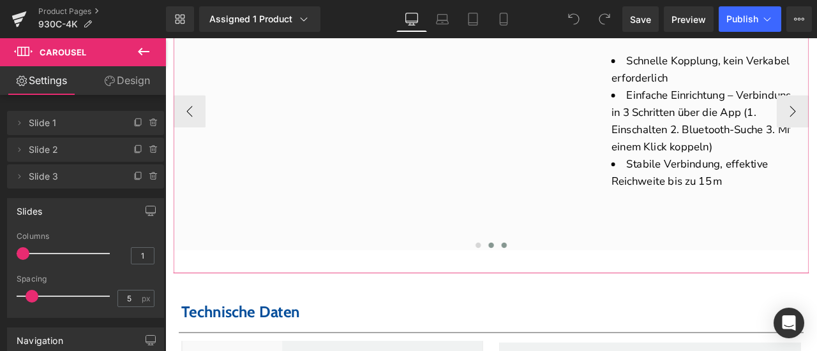
click at [563, 287] on span at bounding box center [566, 284] width 6 height 6
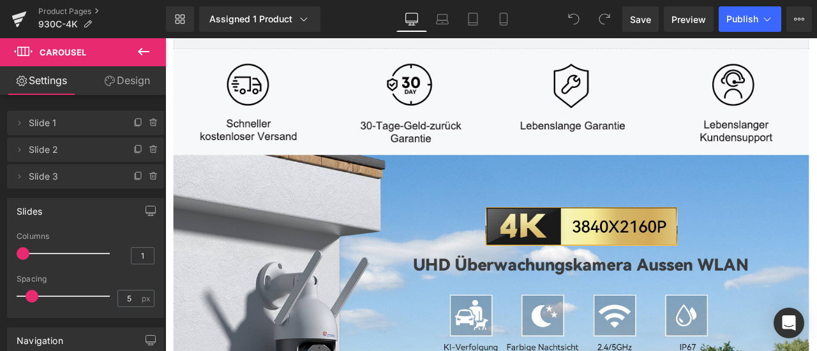
scroll to position [191, 0]
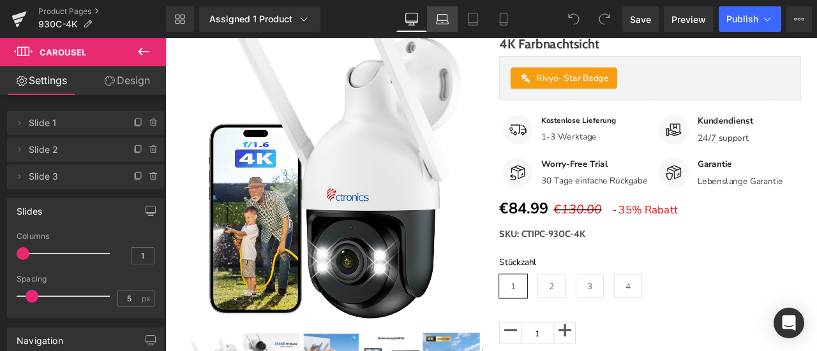
click at [447, 17] on icon at bounding box center [442, 18] width 10 height 6
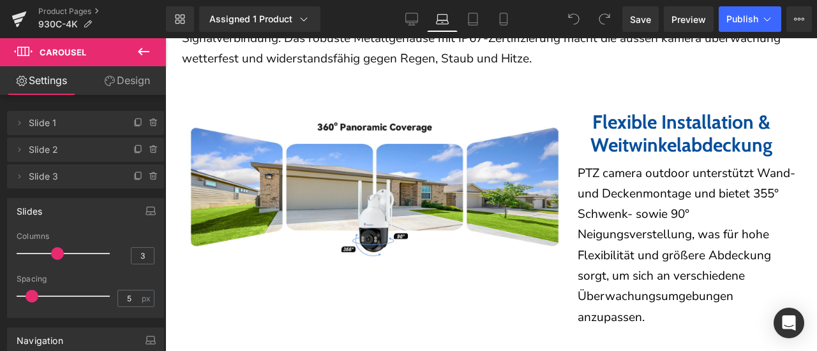
scroll to position [2314, 0]
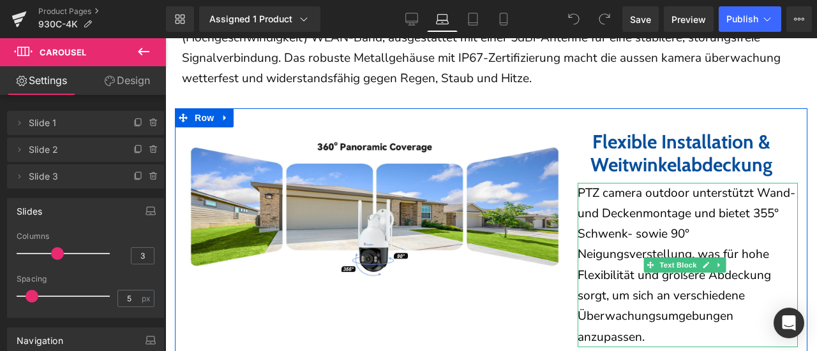
click at [612, 221] on p "PTZ camera outdoor unterstützt Wand- und Deckenmontage und bietet 355° Schwenk-…" at bounding box center [687, 265] width 221 height 165
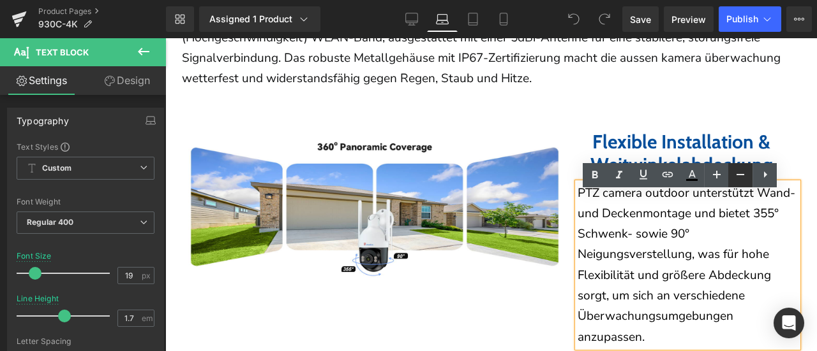
click at [732, 174] on icon at bounding box center [739, 174] width 15 height 15
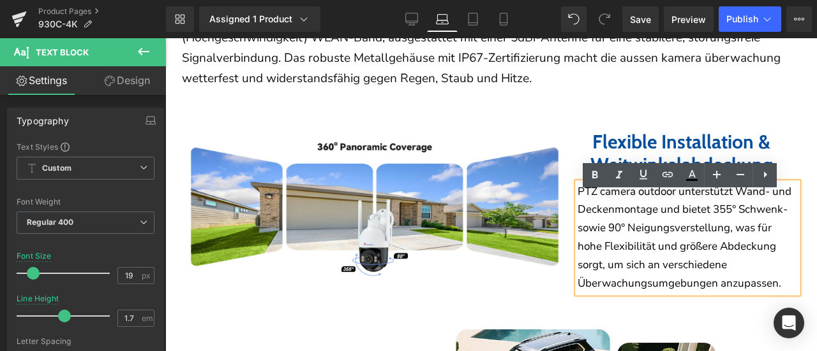
scroll to position [2761, 0]
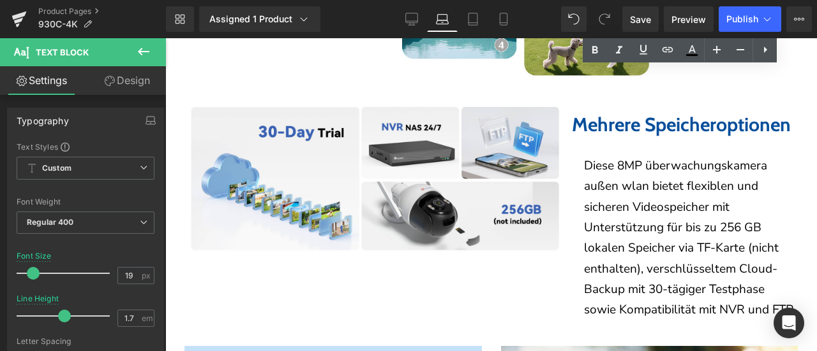
click at [617, 262] on p "Diese 8MP überwachungskamera außen wlan bietet flexiblen und sicheren Videospei…" at bounding box center [691, 238] width 214 height 165
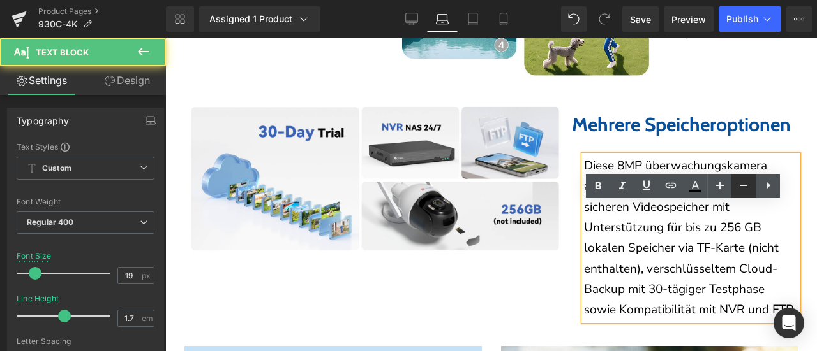
click at [741, 188] on icon at bounding box center [743, 185] width 15 height 15
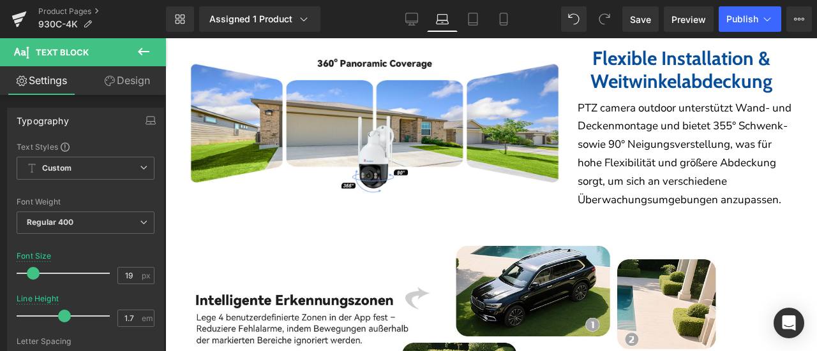
scroll to position [2378, 0]
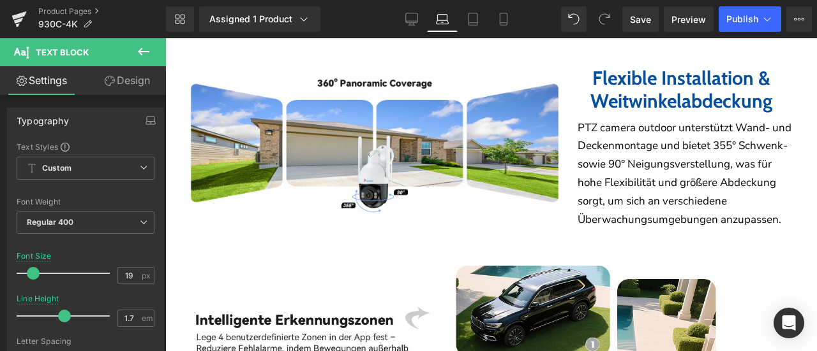
click at [648, 111] on b "Flexible Installation & Weitwinkelabdeckung" at bounding box center [681, 89] width 182 height 47
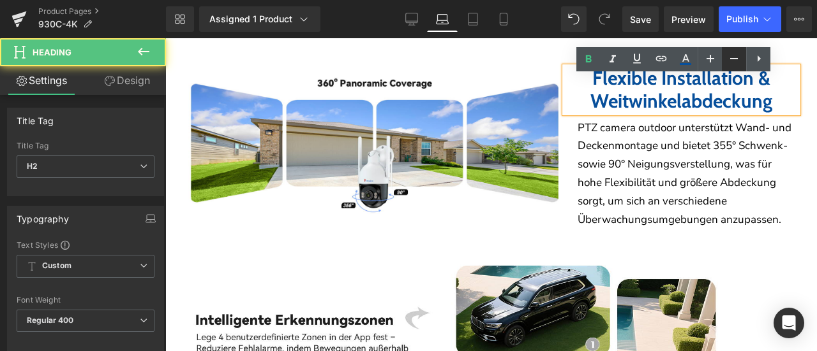
click at [731, 61] on icon at bounding box center [733, 58] width 15 height 15
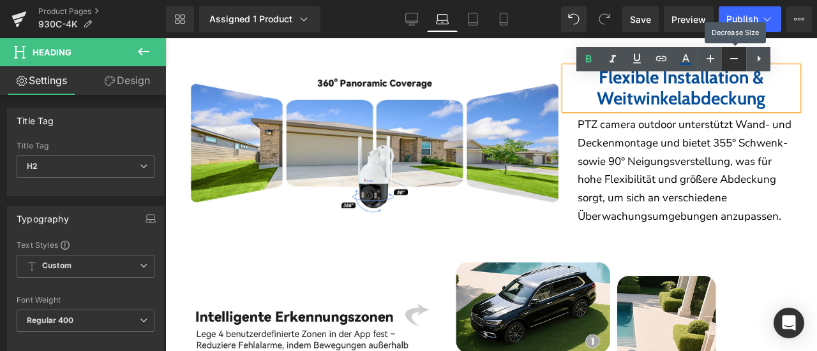
click at [731, 61] on icon at bounding box center [733, 58] width 15 height 15
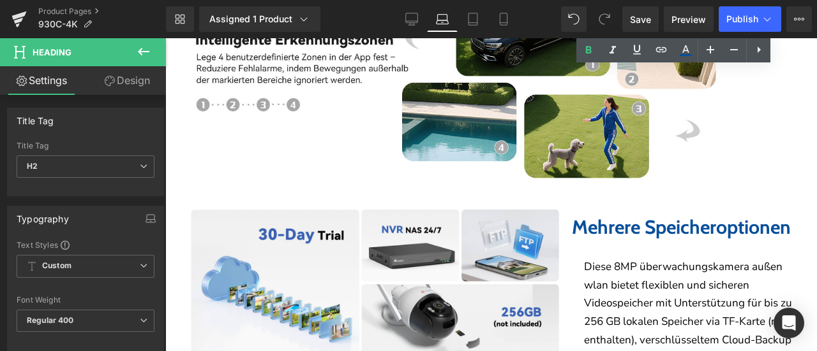
scroll to position [2761, 0]
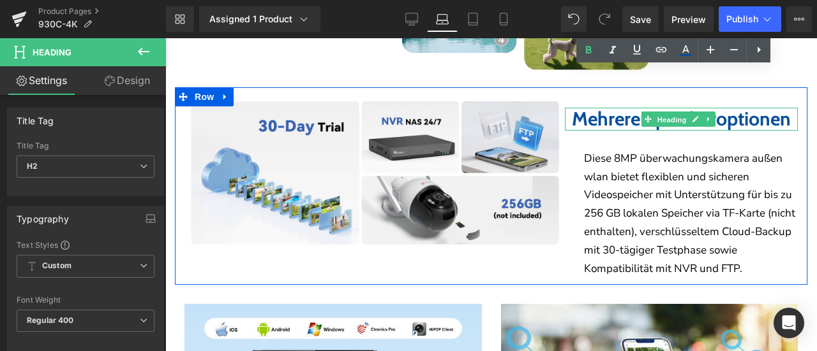
click at [658, 127] on span "Heading" at bounding box center [671, 119] width 34 height 15
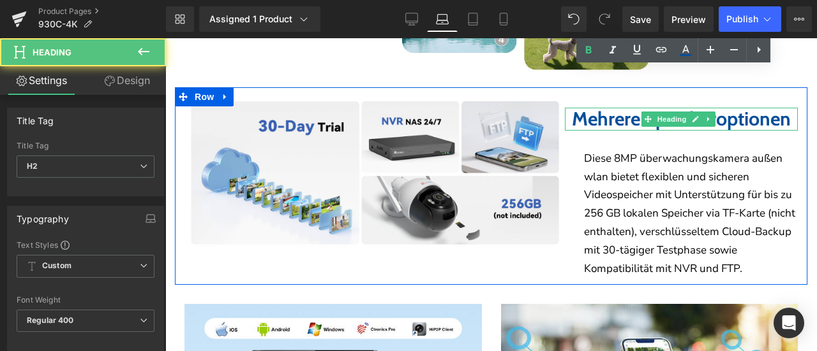
click at [610, 131] on h2 "Mehrere Speicheroptionen" at bounding box center [681, 119] width 233 height 23
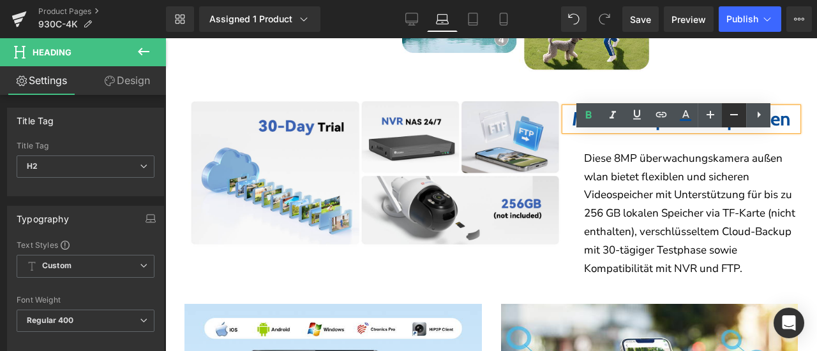
click at [733, 115] on icon at bounding box center [733, 114] width 15 height 15
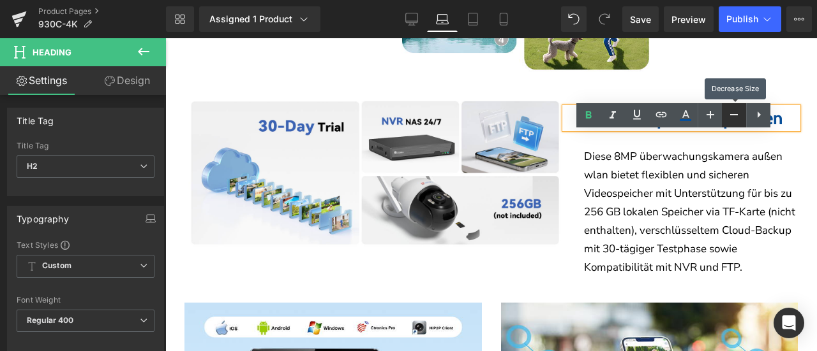
click at [733, 115] on icon at bounding box center [733, 114] width 15 height 15
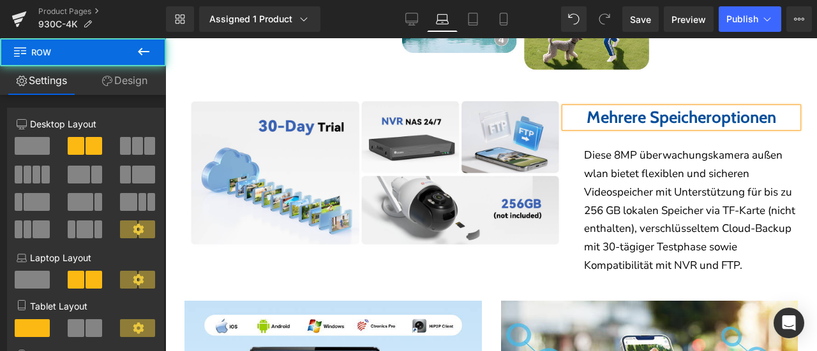
click at [506, 270] on div "Mehrere Speicheroptionen Heading Diese 8MP überwachungskamera außen wlan bietet…" at bounding box center [649, 185] width 316 height 181
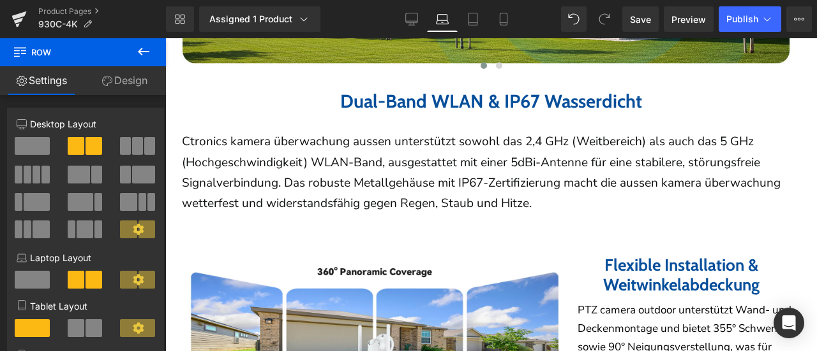
scroll to position [2187, 0]
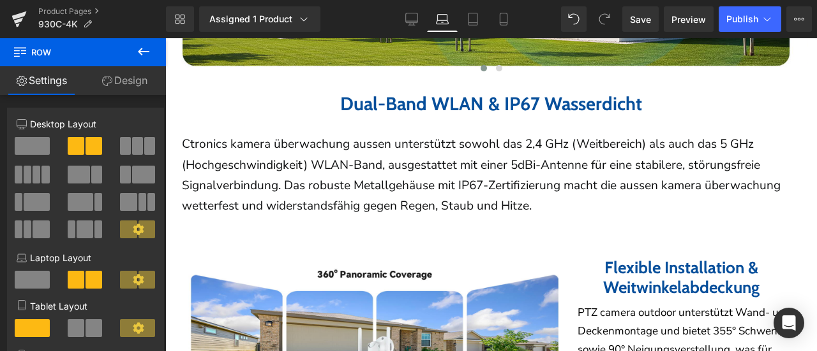
click at [607, 280] on b "Flexible Installation & Weitwinkelabdeckung" at bounding box center [681, 278] width 156 height 40
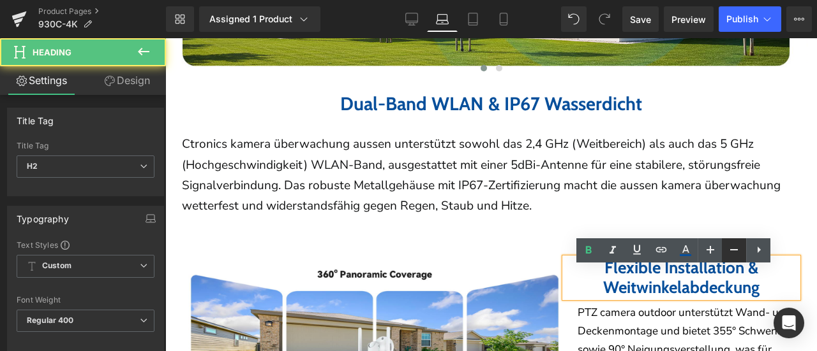
click at [725, 247] on link at bounding box center [733, 251] width 24 height 24
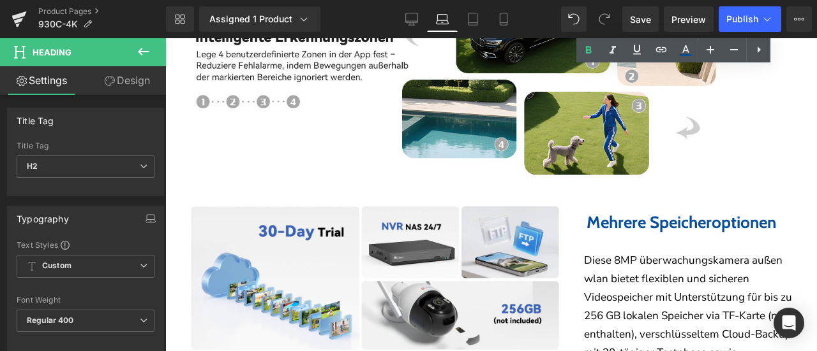
scroll to position [2697, 0]
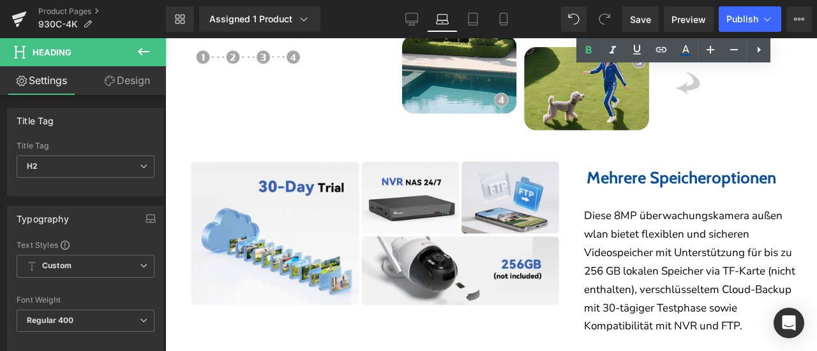
click at [623, 188] on b "Mehrere Speicheroptionen" at bounding box center [680, 178] width 189 height 20
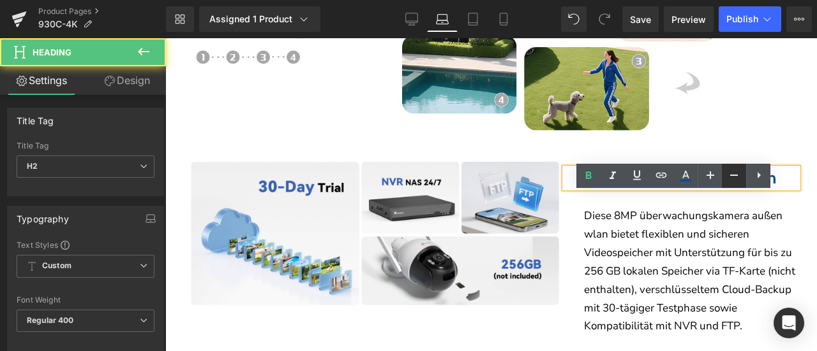
click at [731, 174] on icon at bounding box center [733, 175] width 15 height 15
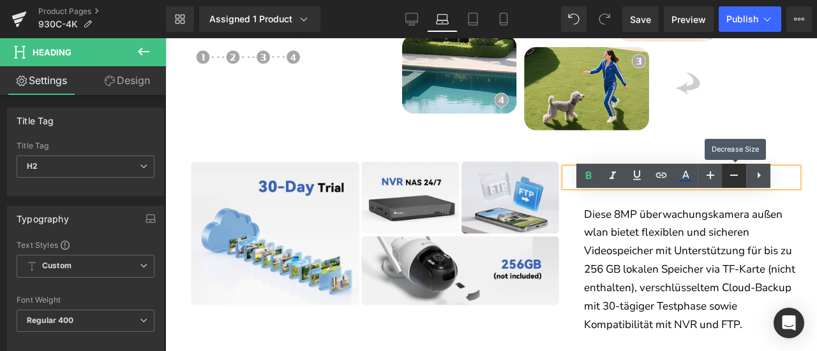
click at [732, 174] on icon at bounding box center [733, 175] width 15 height 15
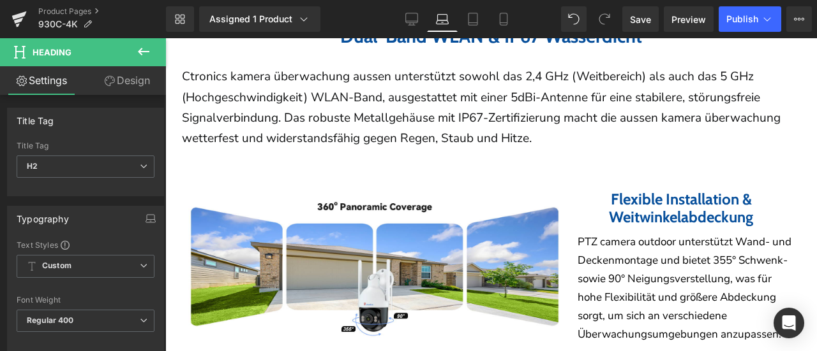
scroll to position [2251, 0]
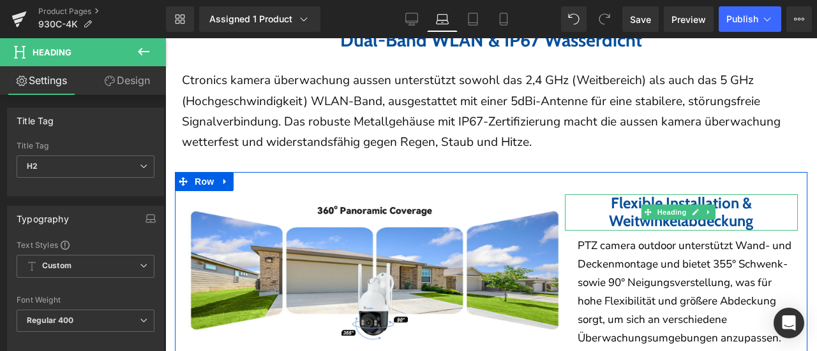
click at [623, 219] on b "Flexible Installation & Weitwinkelabdeckung" at bounding box center [681, 212] width 144 height 37
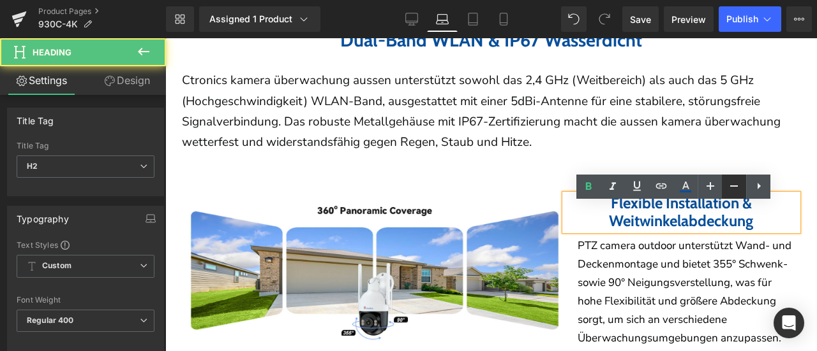
click at [734, 187] on icon at bounding box center [733, 186] width 15 height 15
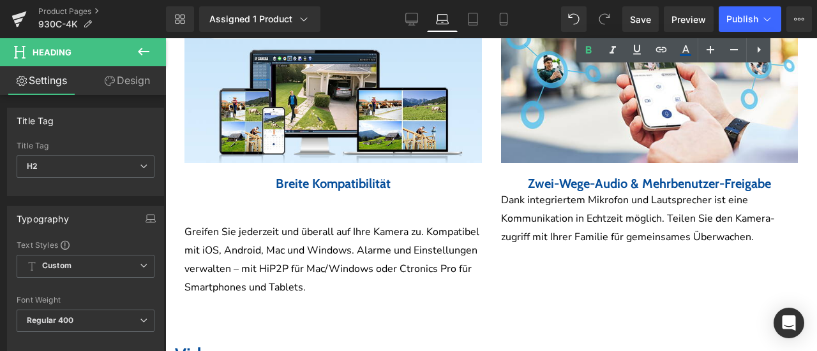
scroll to position [3080, 0]
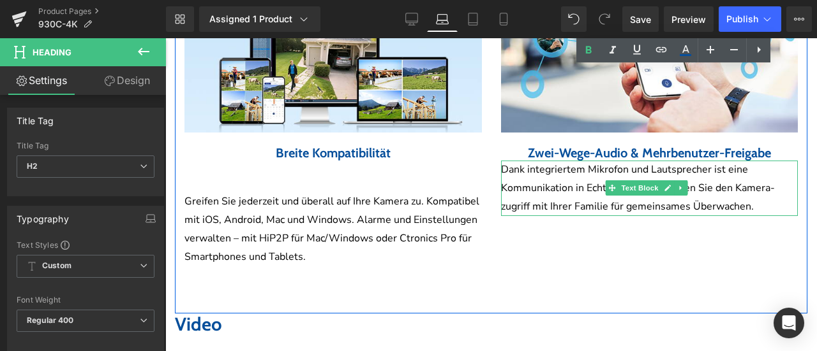
click at [550, 200] on p "Dank integriertem Mikrofon und Lautsprecher ist eine Kommunikation in Echtzeit …" at bounding box center [649, 188] width 297 height 55
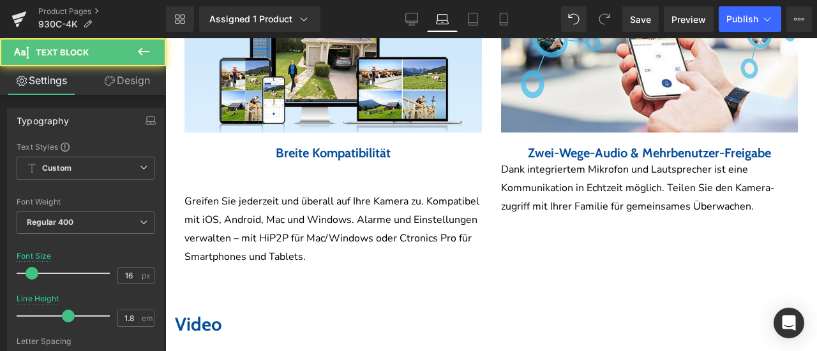
click at [126, 82] on link "Design" at bounding box center [126, 80] width 83 height 29
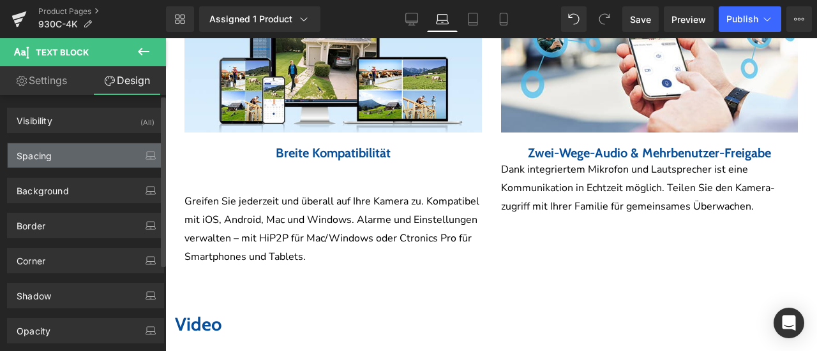
click at [82, 151] on div "Spacing" at bounding box center [86, 156] width 156 height 24
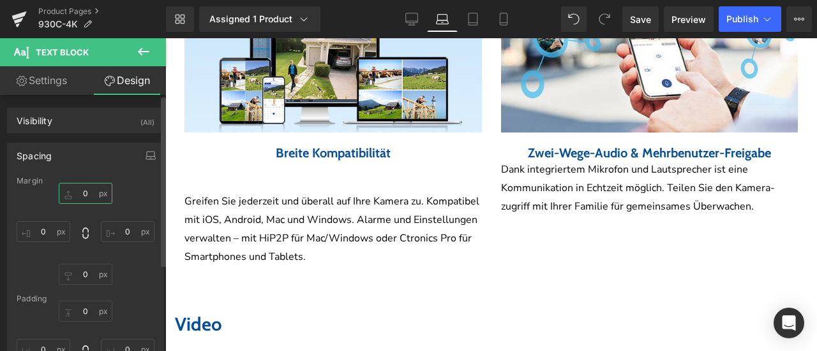
click at [82, 194] on input "text" at bounding box center [86, 193] width 54 height 21
type input "20"
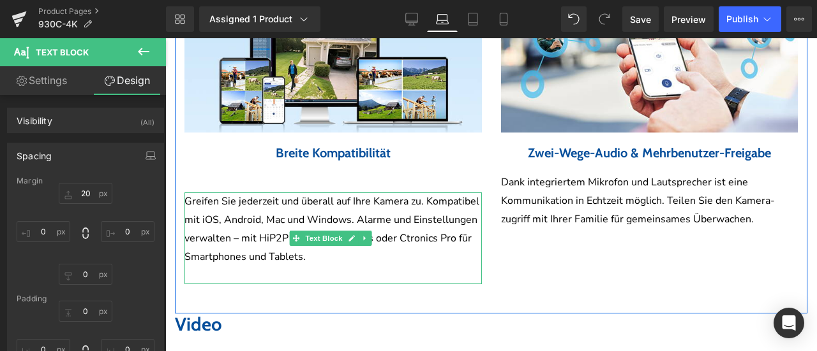
click at [267, 234] on p "Greifen Sie jederzeit und überall auf Ihre Kamera zu. Kompatibel mit iOS, Andro…" at bounding box center [332, 229] width 297 height 73
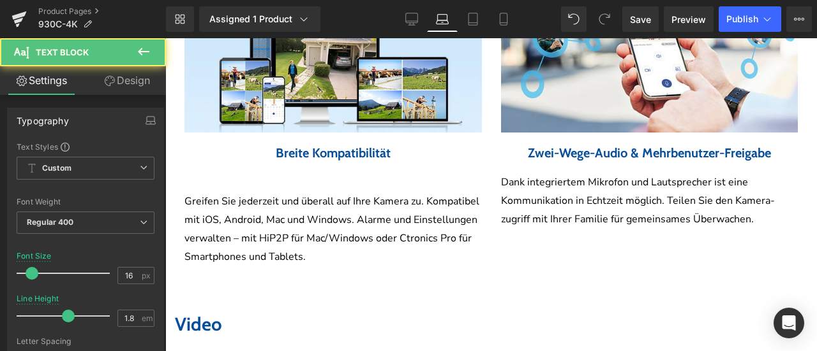
click at [135, 90] on link "Design" at bounding box center [126, 80] width 83 height 29
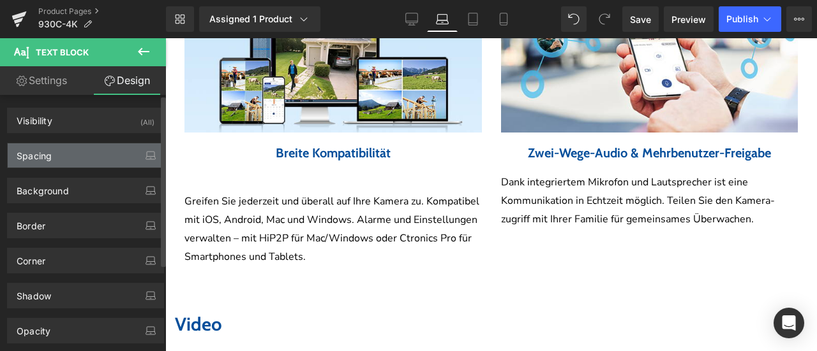
click at [70, 151] on div "Spacing" at bounding box center [86, 156] width 156 height 24
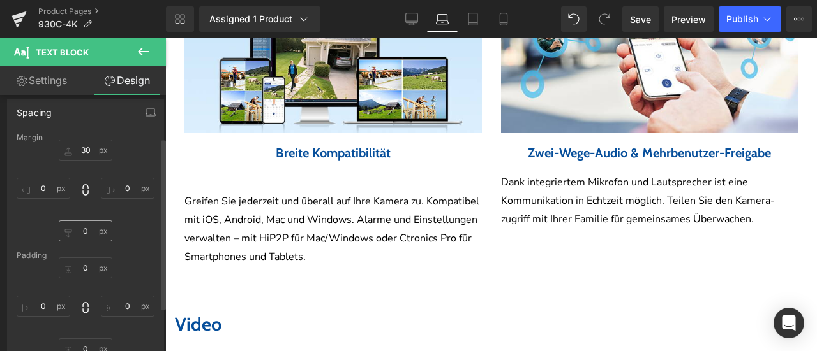
scroll to position [64, 0]
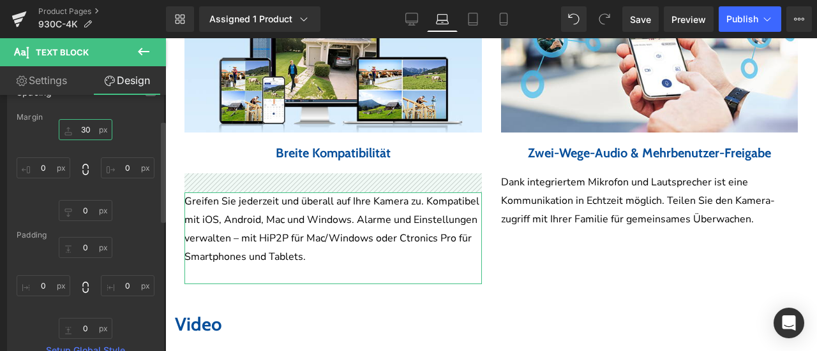
click at [85, 131] on input "text" at bounding box center [86, 129] width 54 height 21
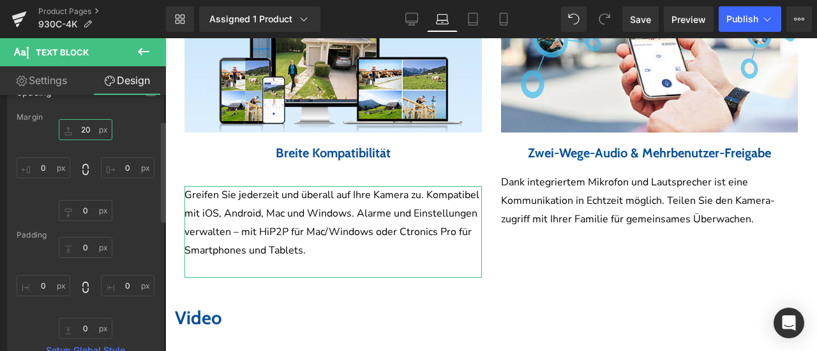
click at [83, 128] on input "20" at bounding box center [86, 129] width 54 height 21
click at [98, 129] on input "20" at bounding box center [86, 129] width 54 height 21
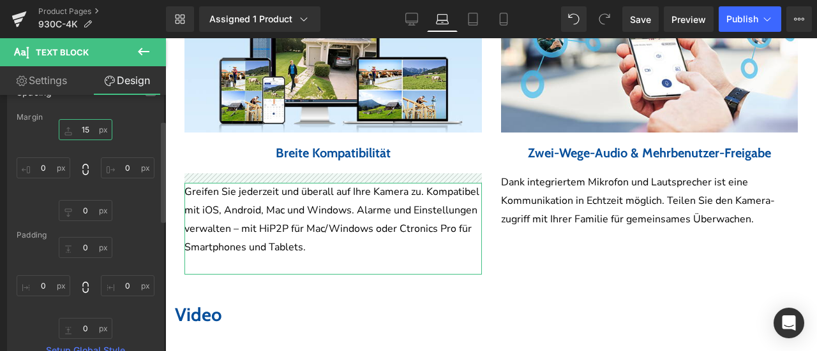
drag, startPoint x: 83, startPoint y: 131, endPoint x: 94, endPoint y: 132, distance: 10.9
click at [94, 132] on input "15" at bounding box center [86, 129] width 54 height 21
type input "10"
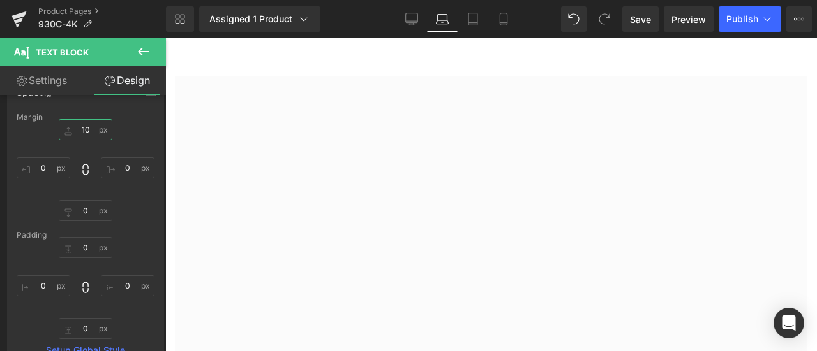
scroll to position [3718, 0]
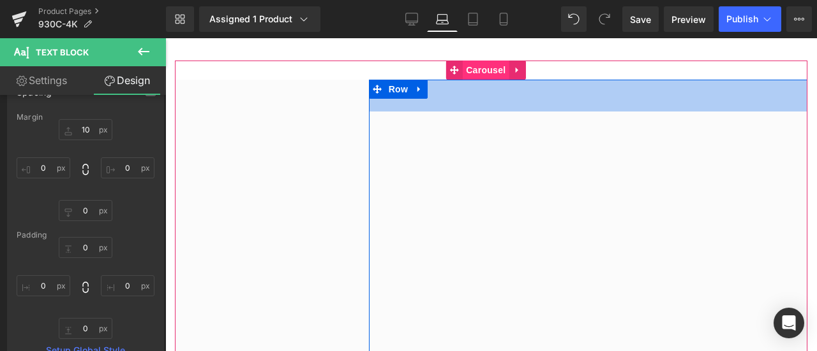
click at [468, 80] on span "Carousel" at bounding box center [485, 70] width 46 height 19
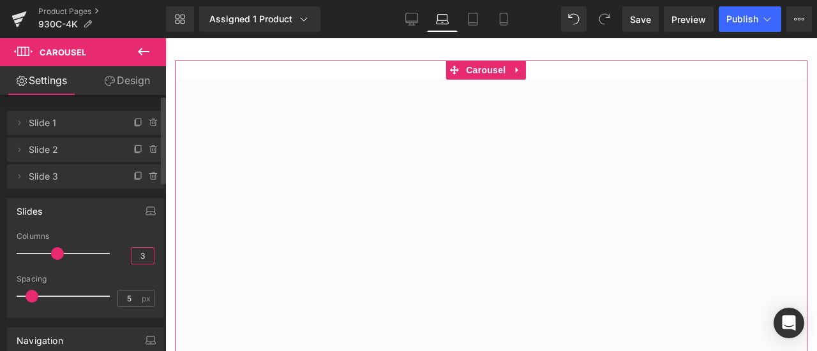
click at [140, 255] on input "3" at bounding box center [142, 256] width 22 height 16
type input "1"
click at [119, 237] on div "Columns" at bounding box center [86, 236] width 138 height 9
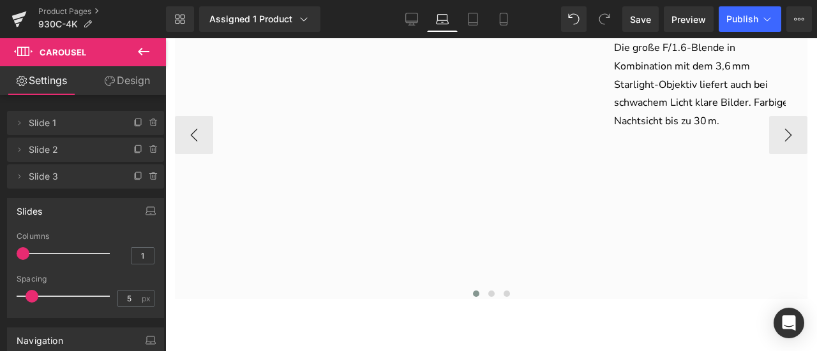
scroll to position [3973, 0]
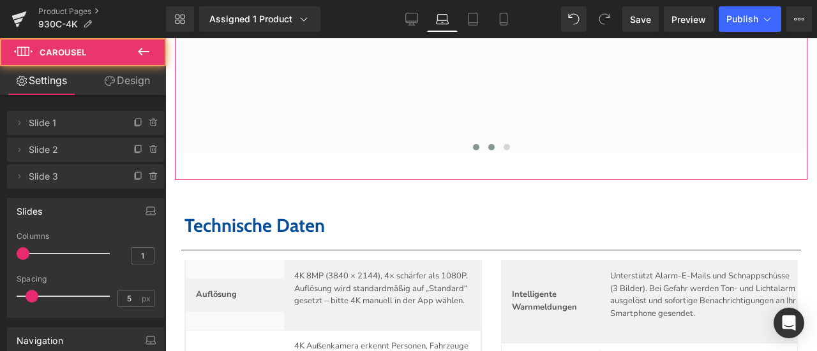
click at [489, 154] on button at bounding box center [491, 147] width 15 height 13
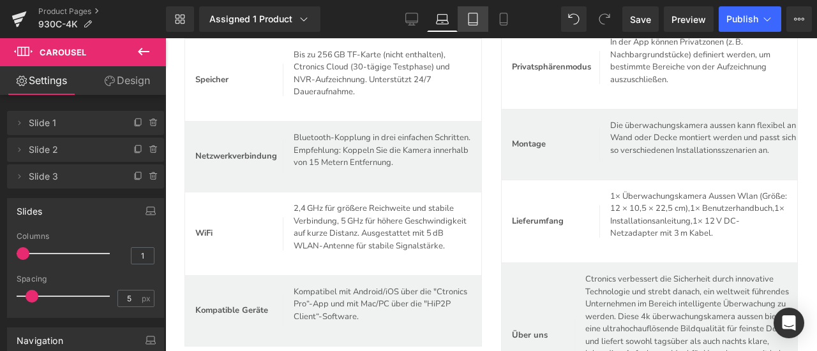
click at [474, 23] on icon at bounding box center [472, 23] width 9 height 0
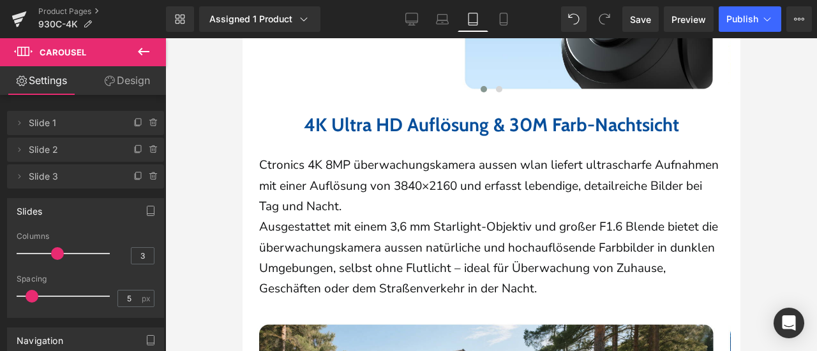
scroll to position [1659, 0]
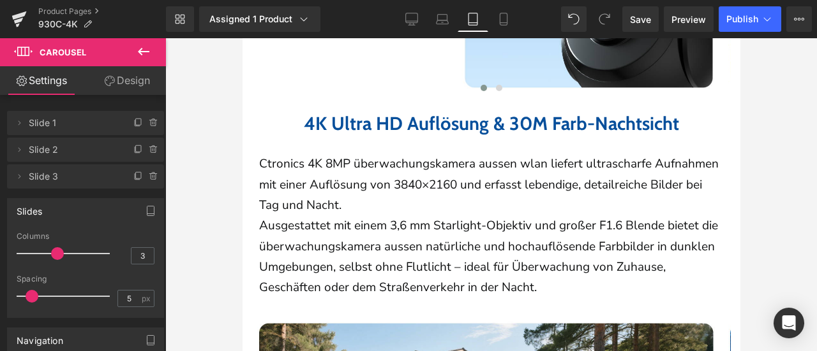
click at [373, 133] on b "4K Ultra HD Auflösung & 30M Farb-Nachtsicht" at bounding box center [490, 123] width 375 height 22
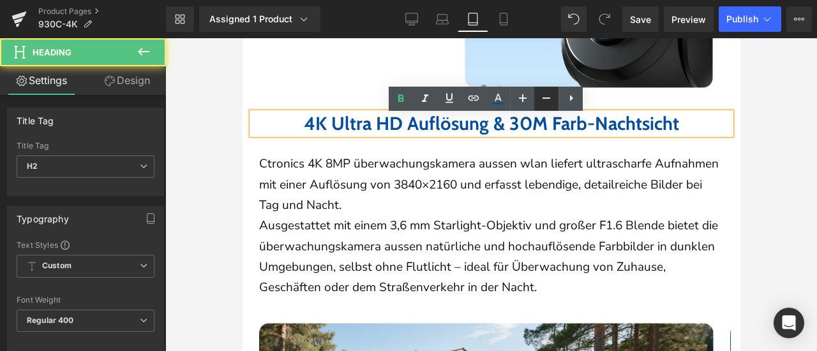
click at [545, 99] on icon at bounding box center [546, 98] width 8 height 1
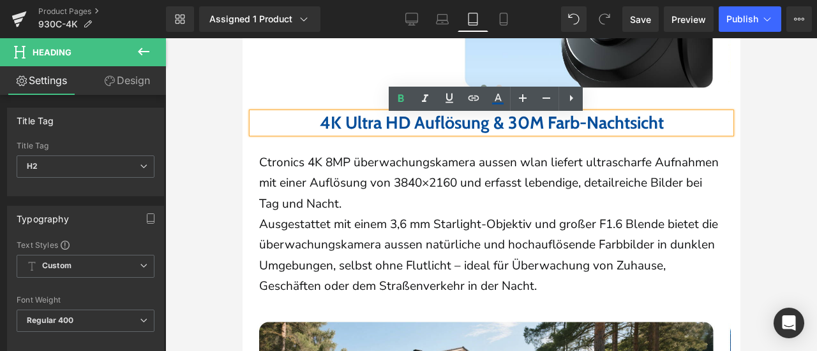
click at [400, 170] on p "Ctronics 4K 8MP überwachungskamera aussen wlan liefert ultrascharfe Aufnahmen m…" at bounding box center [490, 183] width 464 height 62
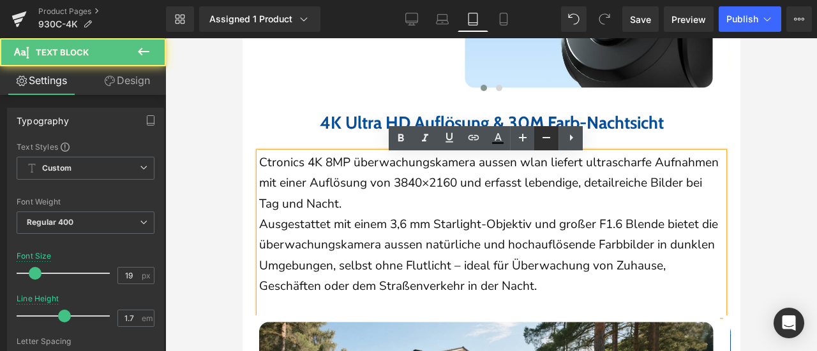
click at [547, 139] on icon at bounding box center [545, 137] width 15 height 15
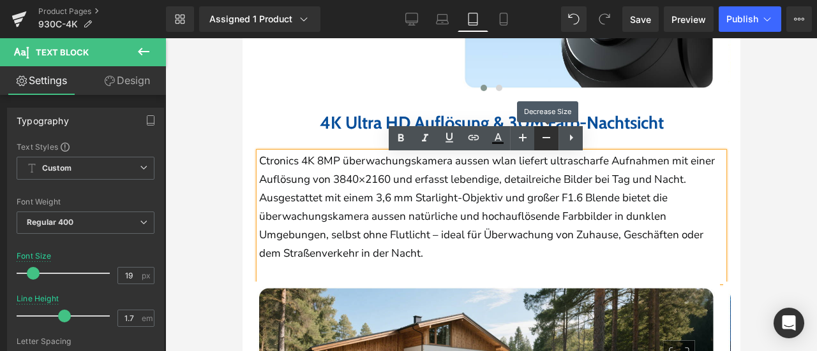
click at [547, 139] on icon at bounding box center [545, 137] width 15 height 15
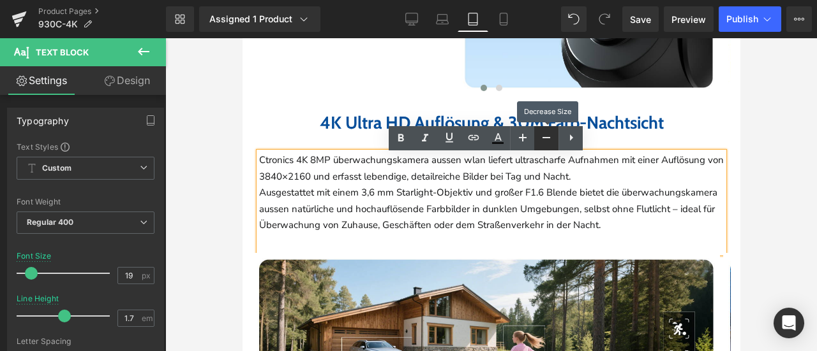
click at [547, 139] on icon at bounding box center [545, 137] width 15 height 15
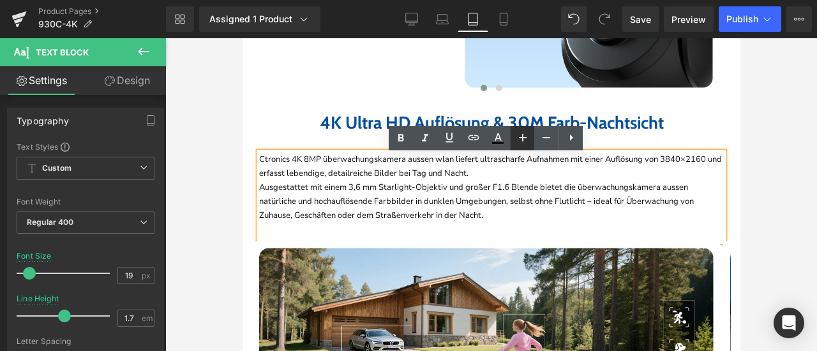
click at [531, 139] on link at bounding box center [522, 138] width 24 height 24
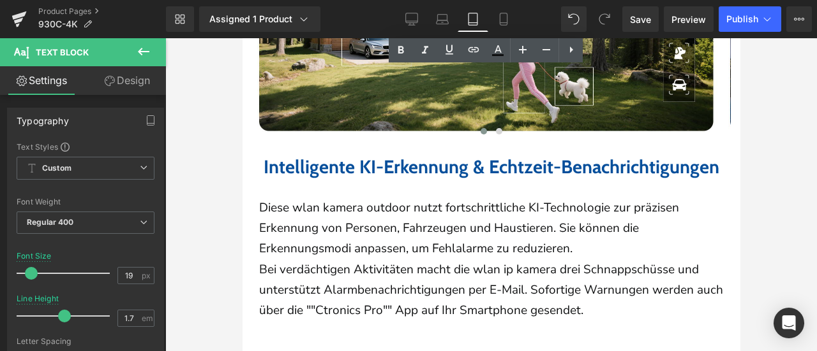
scroll to position [1978, 0]
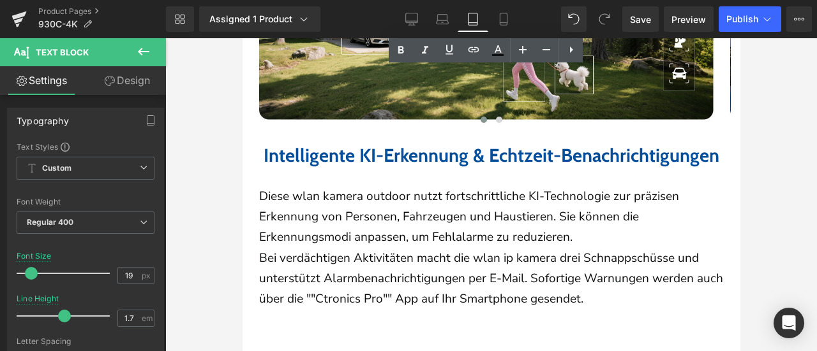
click at [399, 166] on b "Intelligente KI-Erkennung & Echtzeit-Benachrichtigungen" at bounding box center [490, 155] width 455 height 22
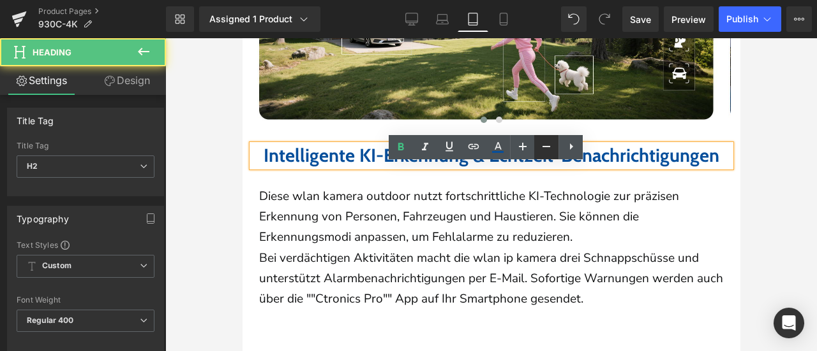
click at [541, 147] on icon at bounding box center [545, 146] width 15 height 15
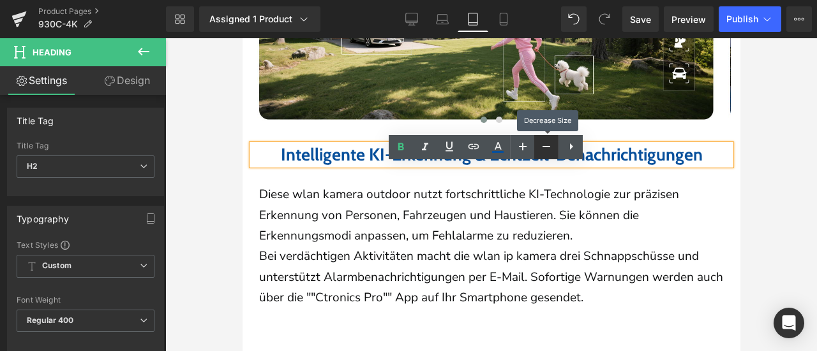
click at [541, 147] on icon at bounding box center [545, 146] width 15 height 15
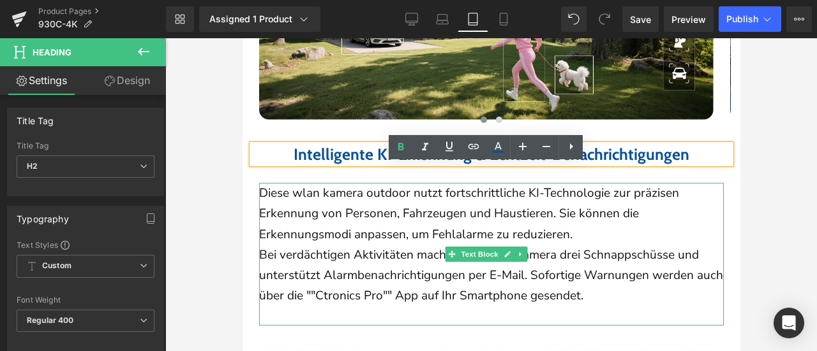
click at [412, 218] on p "Diese wlan kamera outdoor nutzt fortschrittliche KI-Technologie zur präzisen Er…" at bounding box center [490, 214] width 464 height 62
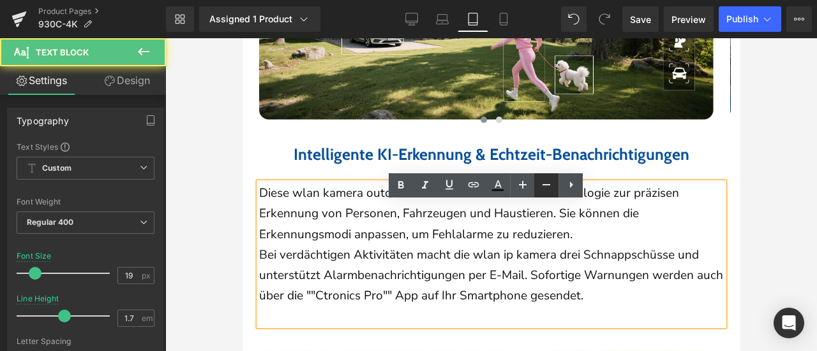
click at [542, 190] on icon at bounding box center [545, 184] width 15 height 15
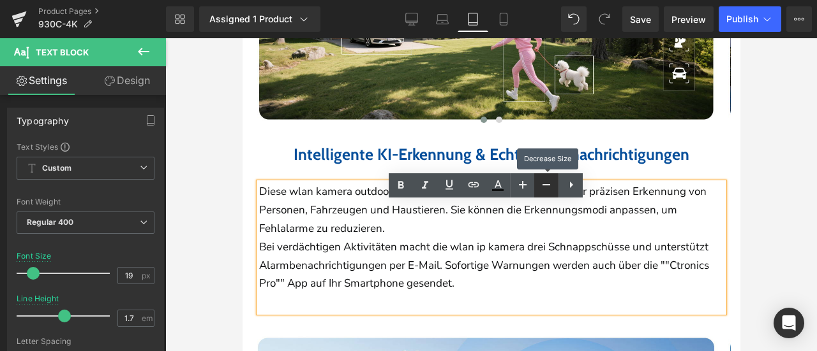
click at [542, 190] on icon at bounding box center [545, 184] width 15 height 15
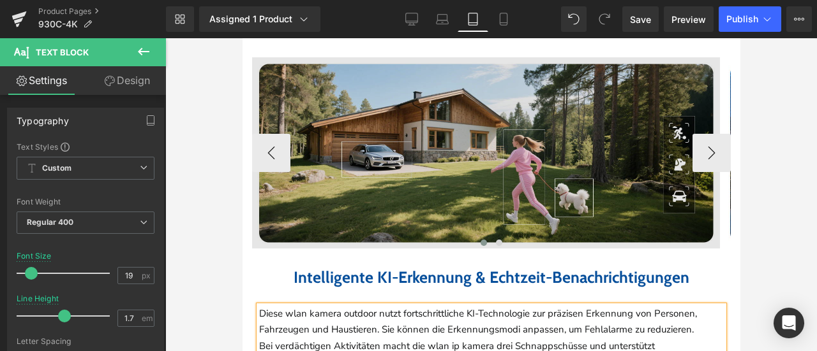
scroll to position [1659, 0]
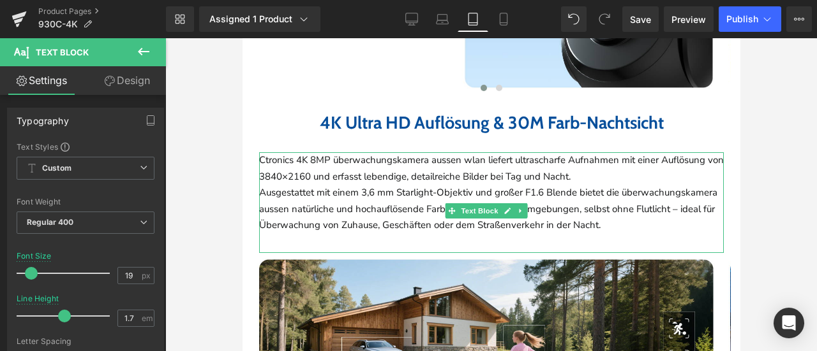
click at [349, 210] on p "Ausgestattet mit einem 3,6 mm Starlight-Objektiv und großer F1.6 Blende bietet …" at bounding box center [490, 209] width 464 height 49
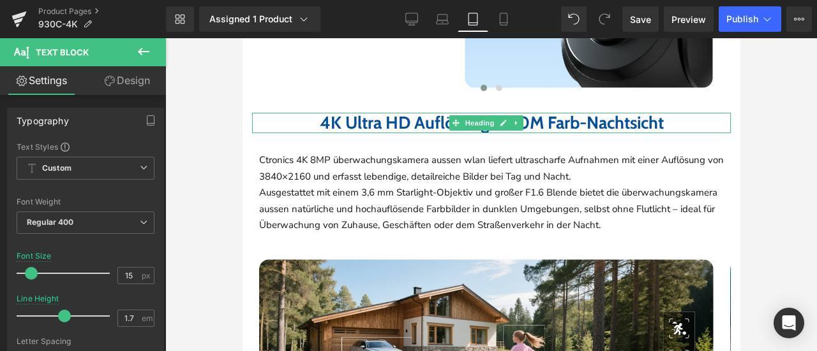
click at [319, 131] on b "4K Ultra HD Auflösung & 30M Farb-Nachtsicht" at bounding box center [491, 122] width 344 height 21
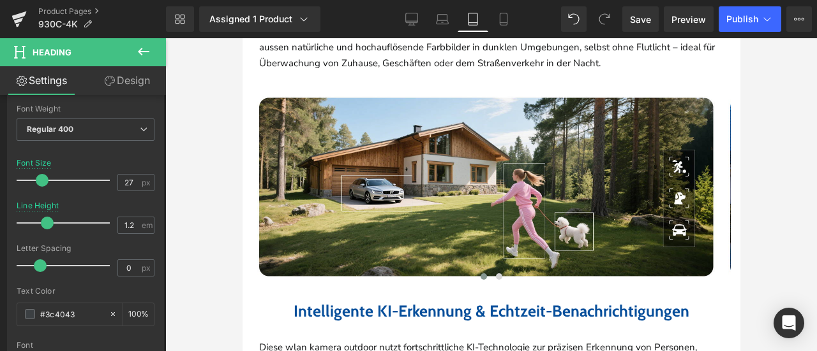
scroll to position [1722, 0]
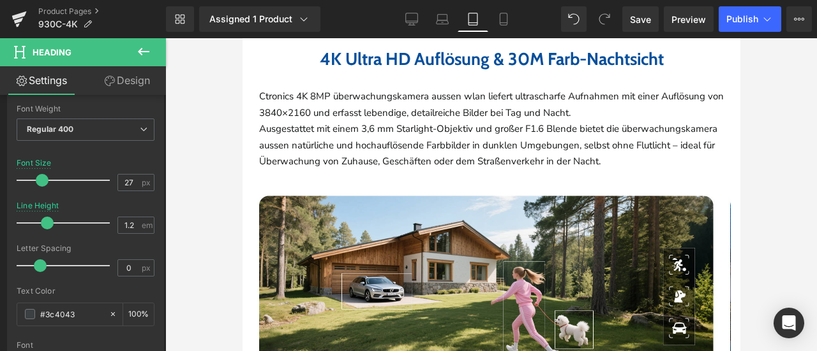
click at [375, 154] on p "Ausgestattet mit einem 3,6 mm Starlight-Objektiv und großer F1.6 Blende bietet …" at bounding box center [490, 145] width 464 height 49
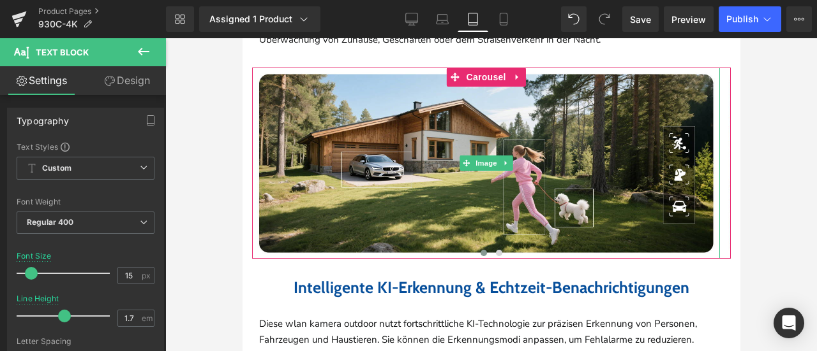
scroll to position [1978, 0]
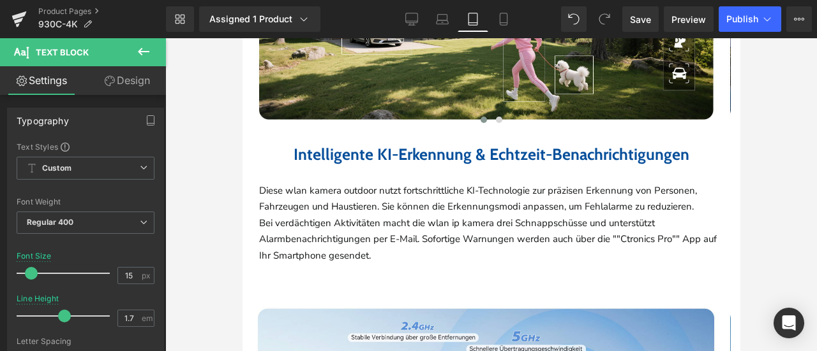
click at [400, 164] on b "Intelligente KI-Erkennung & Echtzeit-Benachrichtigungen" at bounding box center [491, 154] width 396 height 19
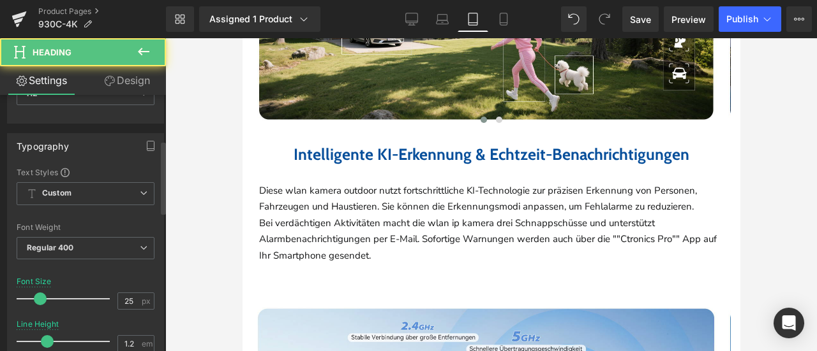
scroll to position [191, 0]
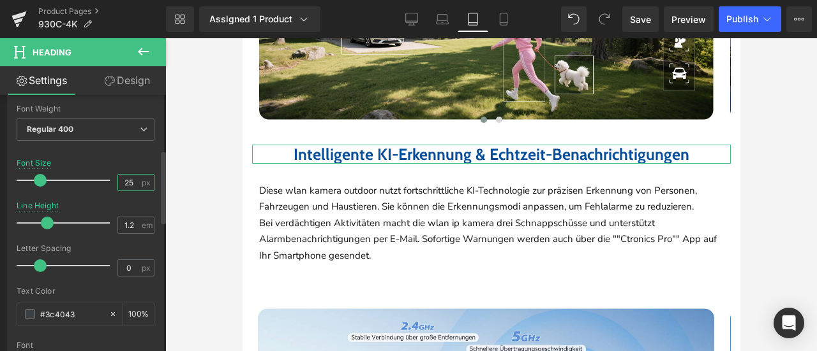
drag, startPoint x: 124, startPoint y: 178, endPoint x: 130, endPoint y: 181, distance: 6.9
click at [130, 181] on input "25" at bounding box center [129, 183] width 22 height 16
click at [129, 159] on div "Font Size 25 px" at bounding box center [86, 180] width 138 height 43
drag, startPoint x: 124, startPoint y: 179, endPoint x: 135, endPoint y: 181, distance: 10.9
click at [135, 181] on div "25 px" at bounding box center [135, 182] width 37 height 17
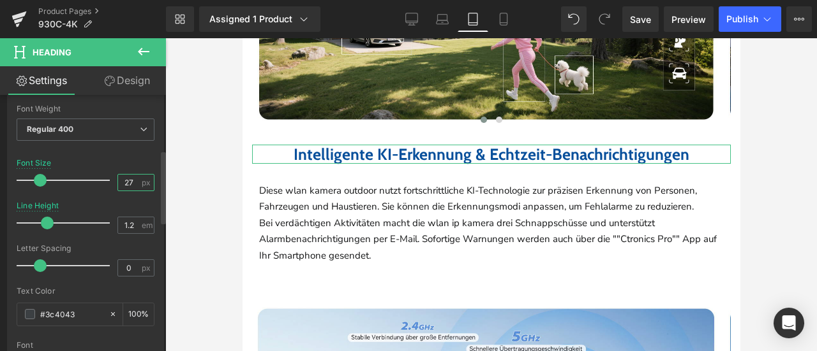
type input "27"
click at [126, 161] on div "Font Size 27 px" at bounding box center [86, 180] width 138 height 43
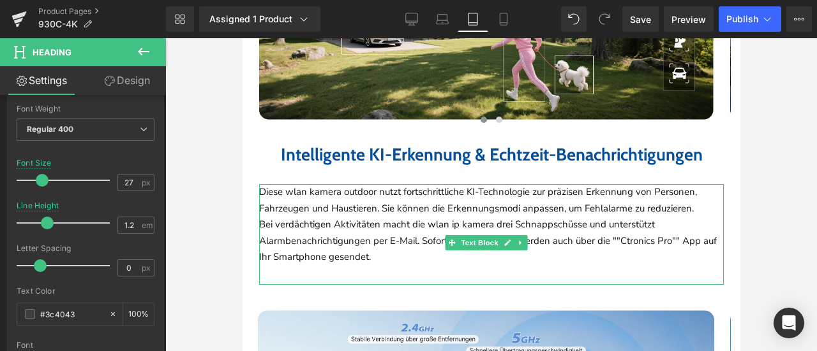
click at [370, 217] on p "Diese wlan kamera outdoor nutzt fortschrittliche KI-Technologie zur präzisen Er…" at bounding box center [490, 200] width 464 height 33
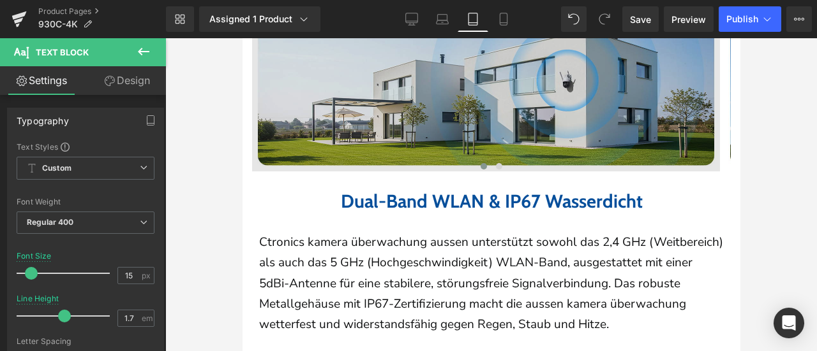
scroll to position [2360, 0]
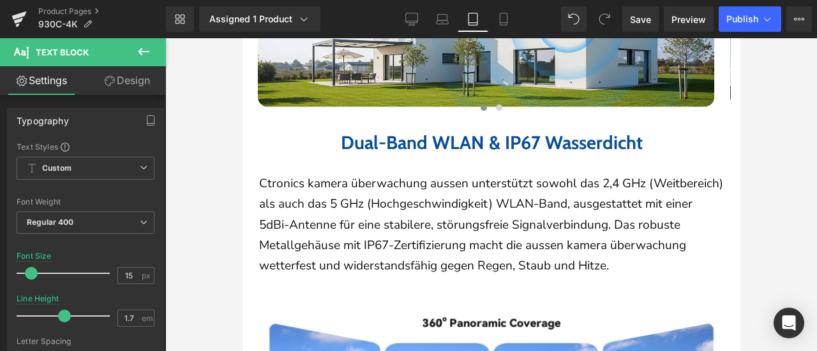
click at [397, 154] on b "Dual-Band WLAN & IP67 Wasserdicht" at bounding box center [491, 142] width 302 height 22
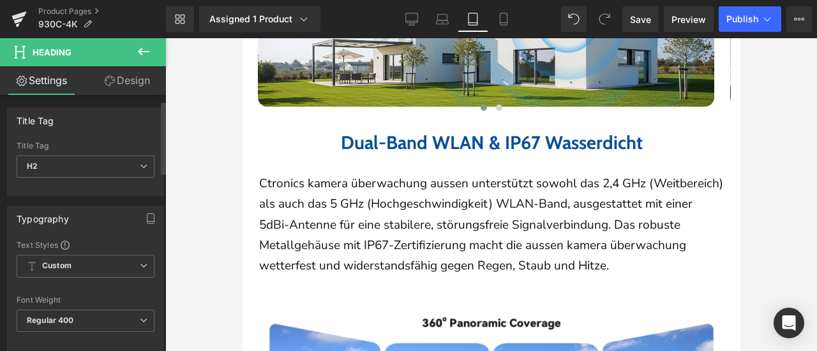
scroll to position [191, 0]
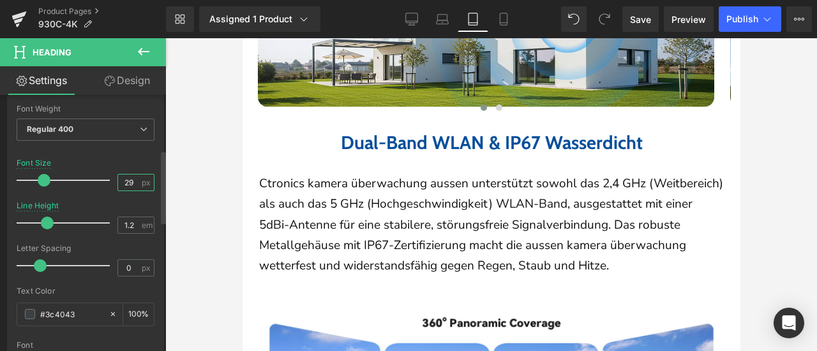
drag, startPoint x: 124, startPoint y: 181, endPoint x: 136, endPoint y: 182, distance: 12.2
click at [136, 182] on div "29 px" at bounding box center [135, 182] width 37 height 17
type input "25"
click at [127, 163] on div "Font Size 25 px" at bounding box center [86, 180] width 138 height 43
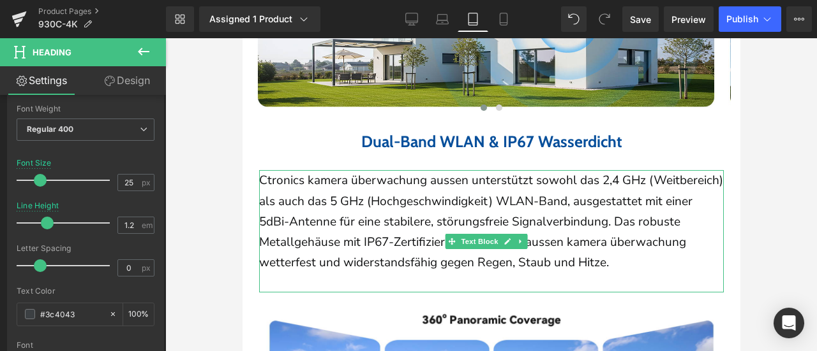
click at [394, 251] on span "Ctronics kamera überwachung aussen unterstützt sowohl das 2,4 GHz (Weitbereich)…" at bounding box center [490, 221] width 464 height 99
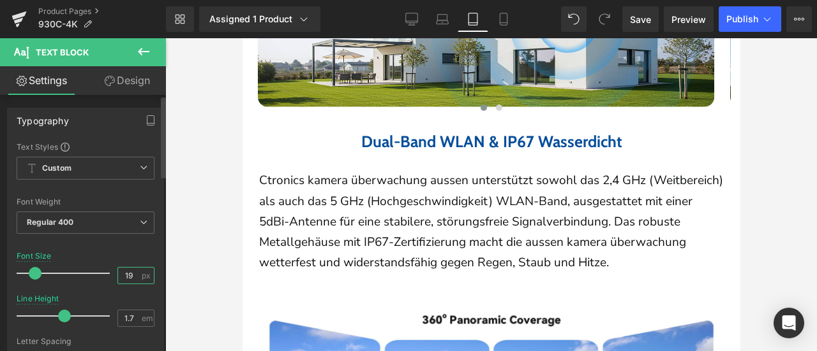
drag, startPoint x: 124, startPoint y: 276, endPoint x: 140, endPoint y: 264, distance: 20.5
click at [138, 276] on div "19 px" at bounding box center [135, 275] width 37 height 17
type input "15"
click at [134, 249] on div "Font Default Default Default Open Font Manager" at bounding box center [86, 296] width 138 height 308
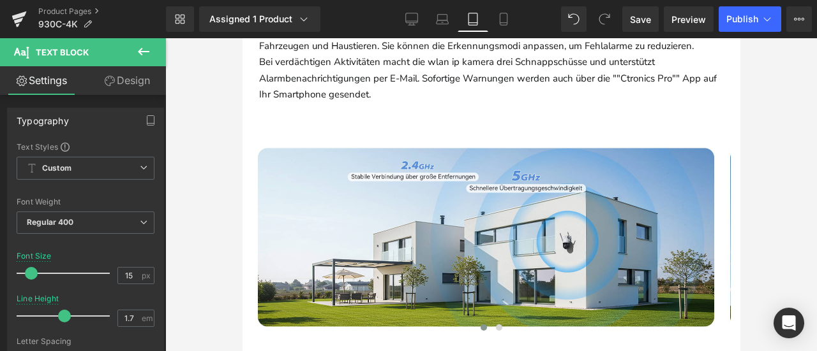
scroll to position [1978, 0]
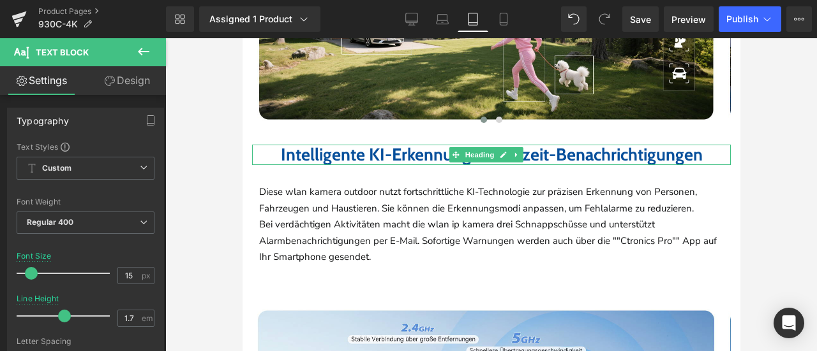
click at [355, 165] on b "Intelligente KI-Erkennung & Echtzeit-Benachrichtigungen" at bounding box center [491, 154] width 422 height 21
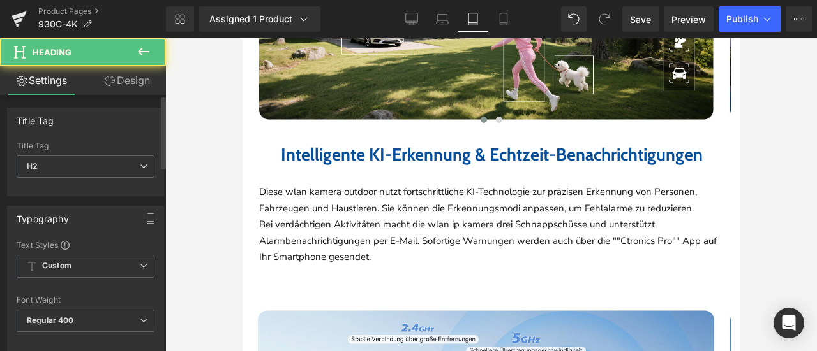
scroll to position [191, 0]
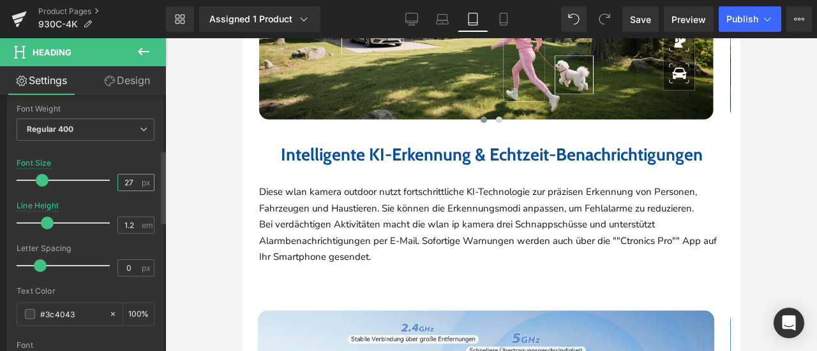
click at [131, 182] on input "27" at bounding box center [129, 183] width 22 height 16
type input "25"
click at [133, 166] on div "Font Size 25 px" at bounding box center [86, 180] width 138 height 43
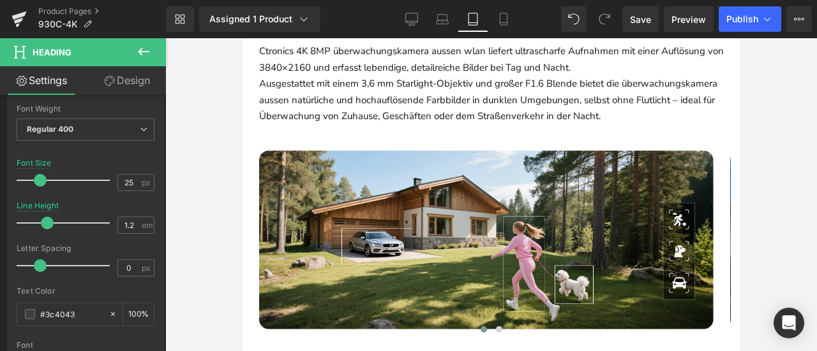
scroll to position [1659, 0]
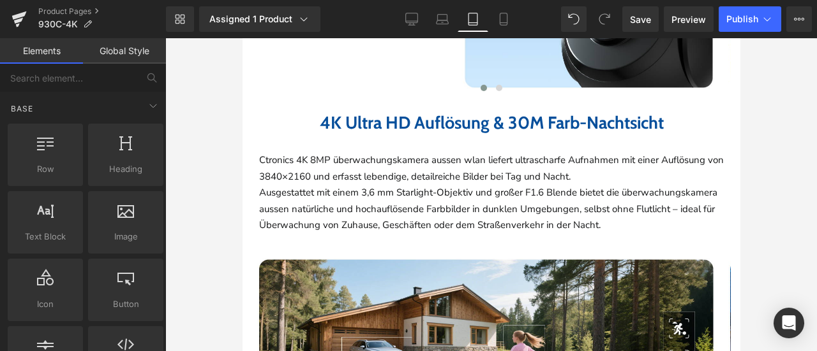
click at [359, 126] on b "4K Ultra HD Auflösung & 30M Farb-Nachtsicht" at bounding box center [491, 122] width 344 height 21
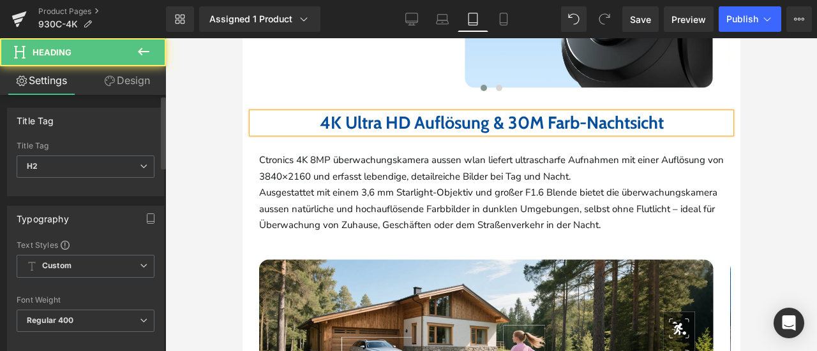
scroll to position [191, 0]
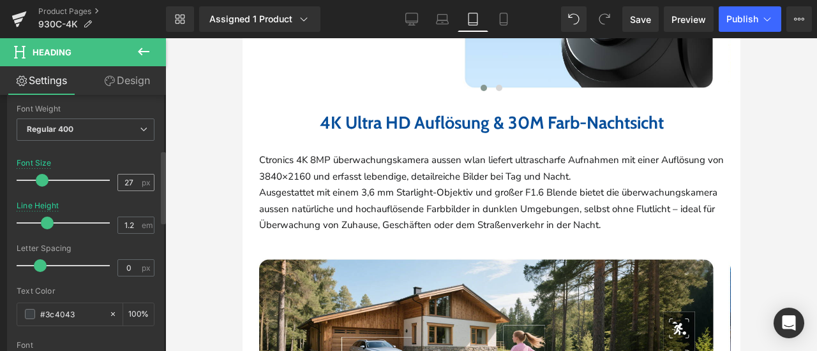
drag, startPoint x: 125, startPoint y: 178, endPoint x: 134, endPoint y: 179, distance: 9.0
click at [134, 179] on input "27" at bounding box center [129, 183] width 22 height 16
type input "25"
click at [134, 163] on div "Font Size 25 px" at bounding box center [86, 180] width 138 height 43
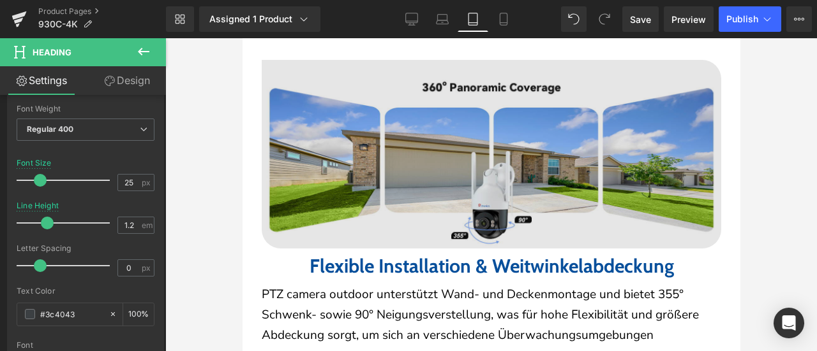
scroll to position [2679, 0]
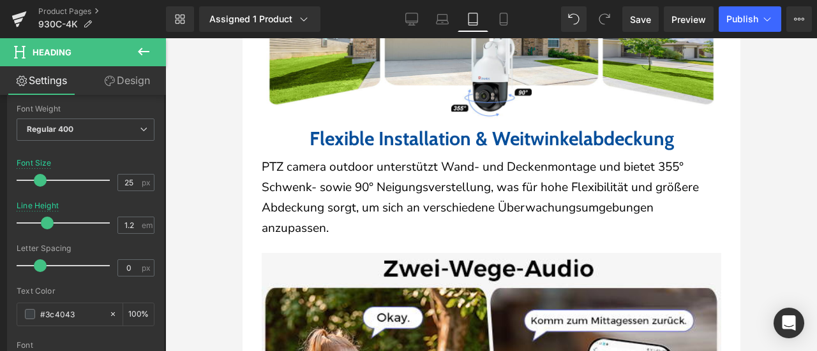
click at [439, 151] on b "Flexible Installation & Weitwinkelabdeckung" at bounding box center [491, 139] width 364 height 24
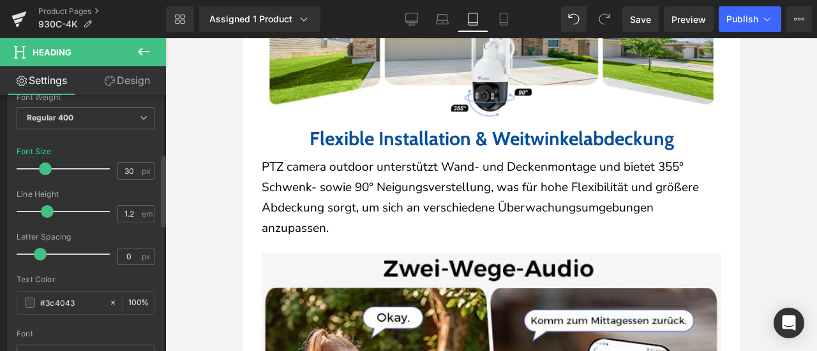
scroll to position [191, 0]
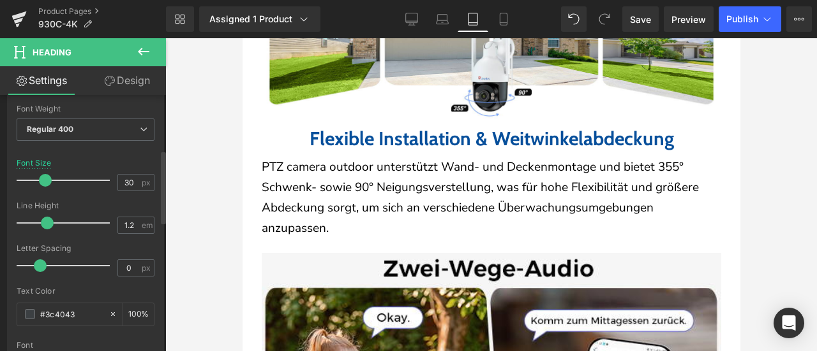
drag, startPoint x: 133, startPoint y: 181, endPoint x: 83, endPoint y: 176, distance: 50.0
click at [83, 176] on div "Font Size 30 px" at bounding box center [86, 180] width 138 height 43
type input "25"
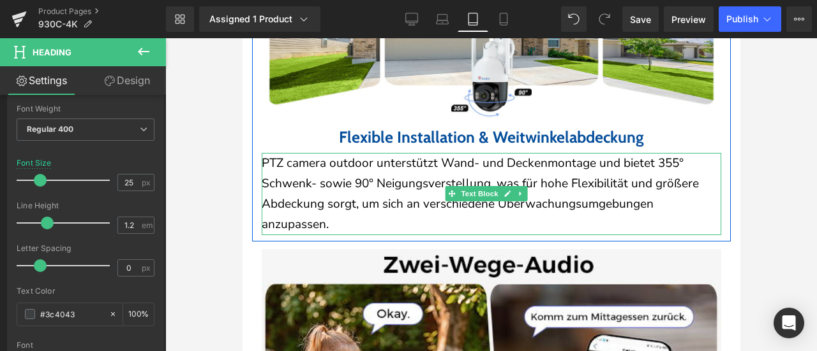
click at [382, 200] on p "PTZ camera outdoor unterstützt Wand- und Deckenmontage und bietet 355° Schwenk-…" at bounding box center [490, 194] width 459 height 82
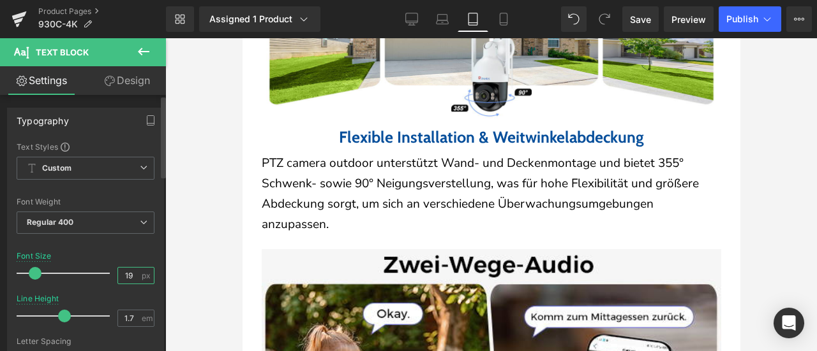
drag, startPoint x: 122, startPoint y: 275, endPoint x: 134, endPoint y: 276, distance: 11.5
click at [134, 276] on input "19" at bounding box center [129, 276] width 22 height 16
type input "15"
click at [131, 252] on div "Font Size 15 px" at bounding box center [86, 273] width 138 height 43
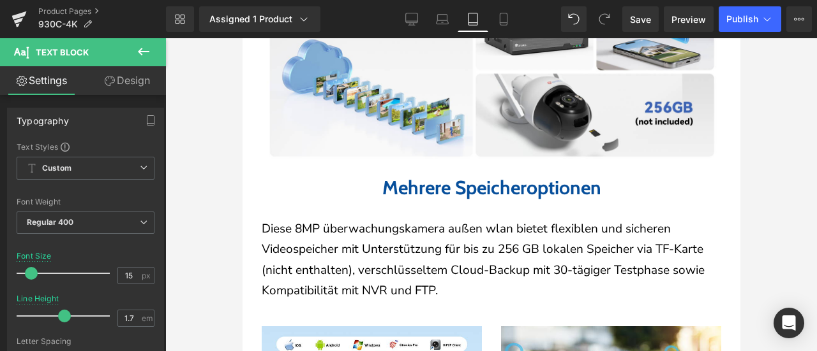
scroll to position [3317, 0]
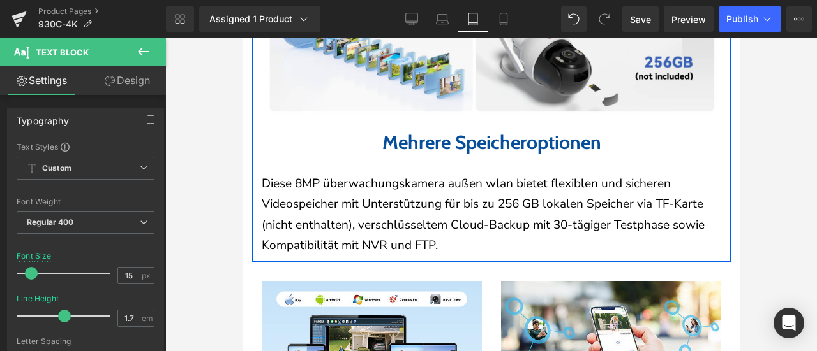
click at [404, 154] on b "Mehrere Speicheroptionen" at bounding box center [490, 143] width 219 height 24
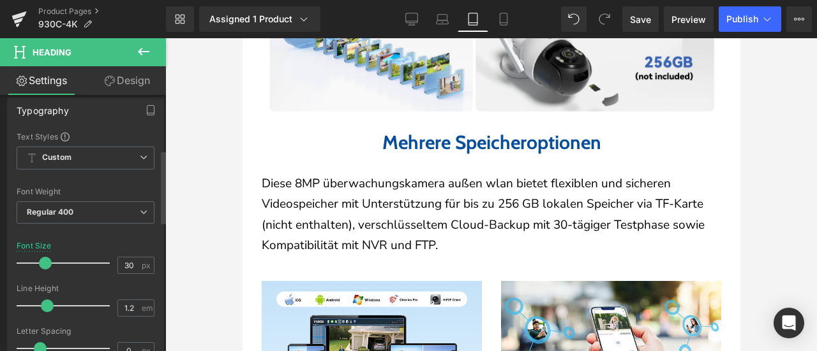
scroll to position [191, 0]
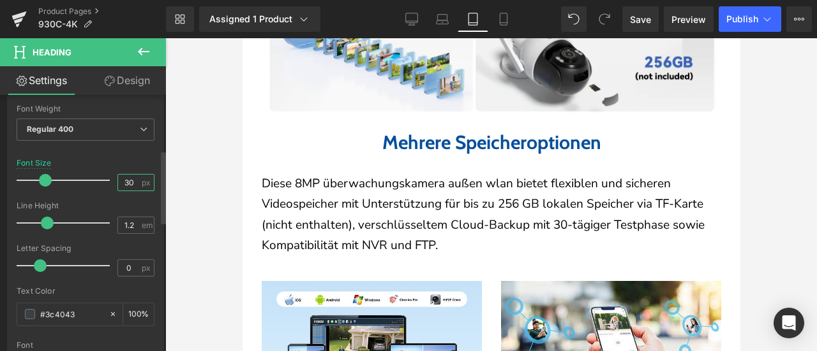
drag, startPoint x: 133, startPoint y: 181, endPoint x: 104, endPoint y: 181, distance: 29.4
click at [104, 181] on div "Font Size 30 px" at bounding box center [86, 180] width 138 height 43
type input "25"
click at [126, 159] on div "Font Size 25 px" at bounding box center [86, 180] width 138 height 43
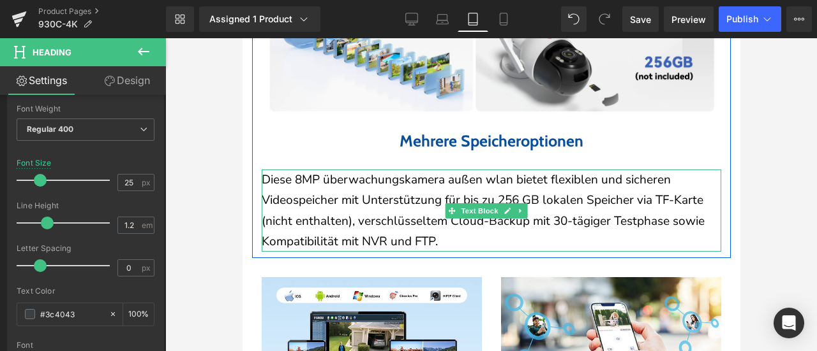
click at [319, 200] on p "Diese 8MP überwachungskamera außen wlan bietet flexiblen und sicheren Videospei…" at bounding box center [490, 211] width 459 height 82
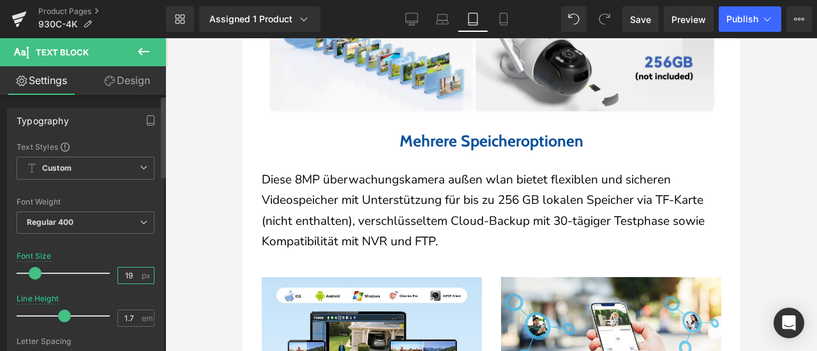
drag, startPoint x: 122, startPoint y: 276, endPoint x: 131, endPoint y: 255, distance: 22.6
click at [133, 276] on input "19" at bounding box center [129, 276] width 22 height 16
type input "15"
click at [130, 253] on div "Font Size 15 px" at bounding box center [86, 273] width 138 height 43
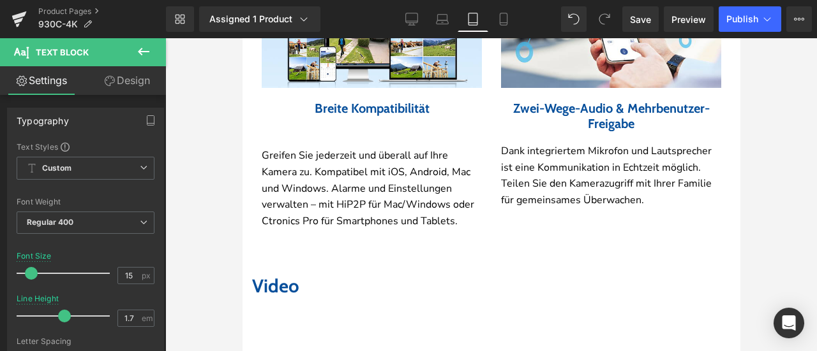
scroll to position [3572, 0]
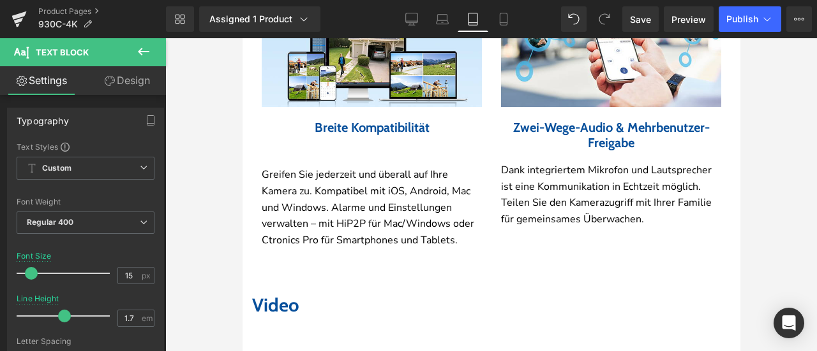
click at [334, 197] on p "Greifen Sie jederzeit und überall auf Ihre Kamera zu. Kompatibel mit iOS, Andro…" at bounding box center [371, 208] width 220 height 82
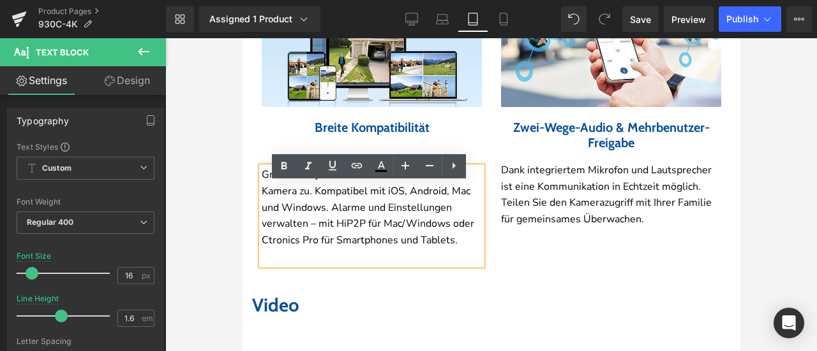
click at [587, 295] on div "Image Breite Kompatibilität Heading Greifen Sie jederzeit und überall auf Ihre …" at bounding box center [490, 132] width 478 height 325
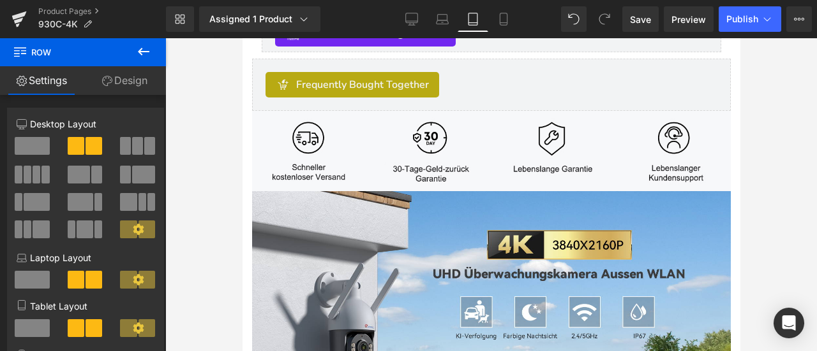
scroll to position [1595, 0]
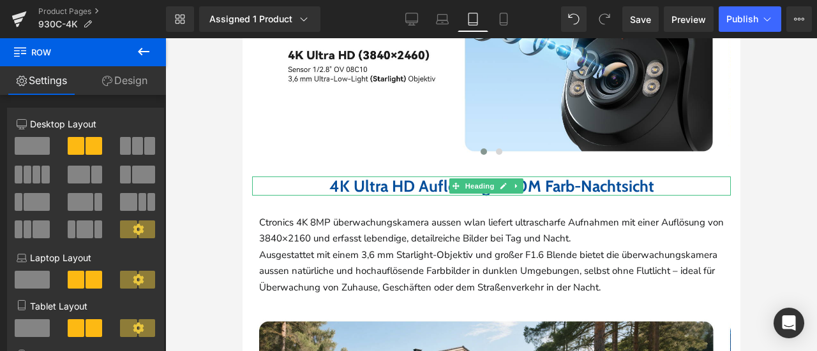
click at [414, 195] on b "4K Ultra HD Auflösung & 30M Farb-Nachtsicht" at bounding box center [491, 186] width 325 height 19
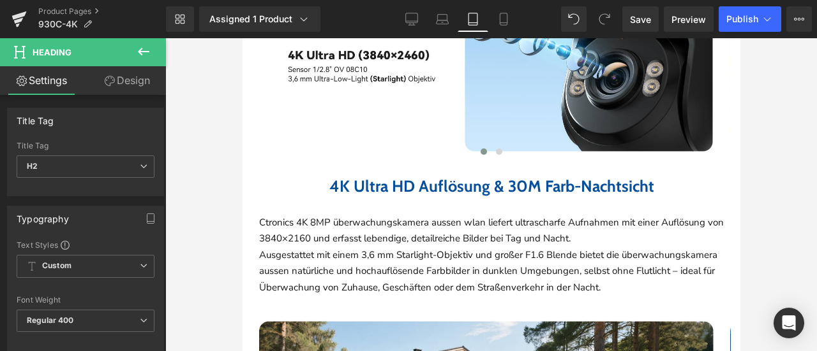
click at [142, 83] on link "Design" at bounding box center [126, 80] width 83 height 29
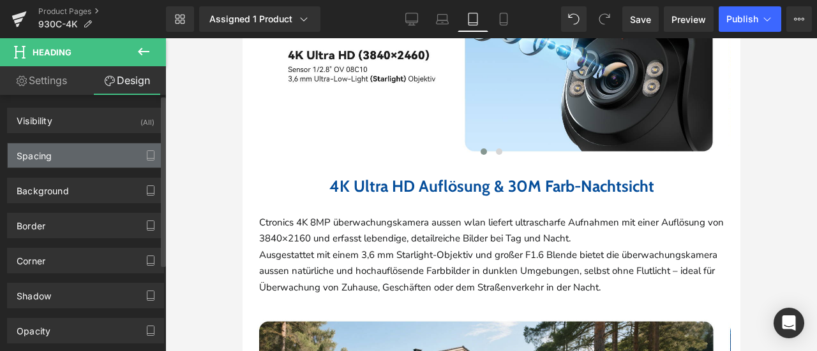
click at [102, 154] on div "Spacing" at bounding box center [86, 156] width 156 height 24
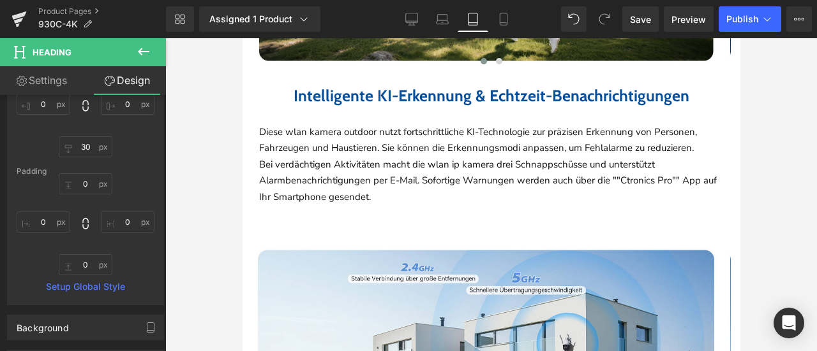
scroll to position [2041, 0]
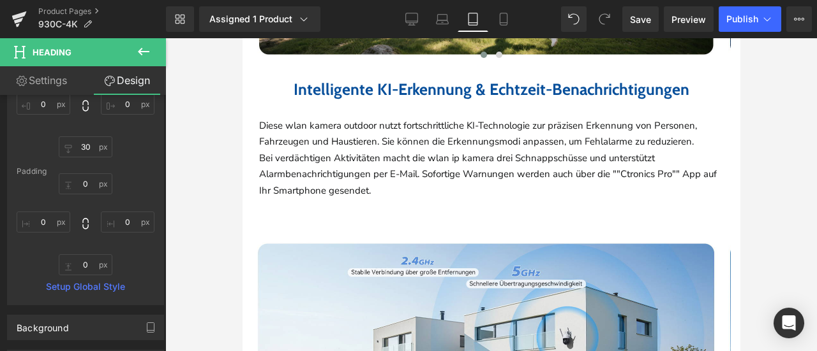
click at [413, 99] on b "Intelligente KI-Erkennung & Echtzeit-Benachrichtigungen" at bounding box center [491, 89] width 396 height 19
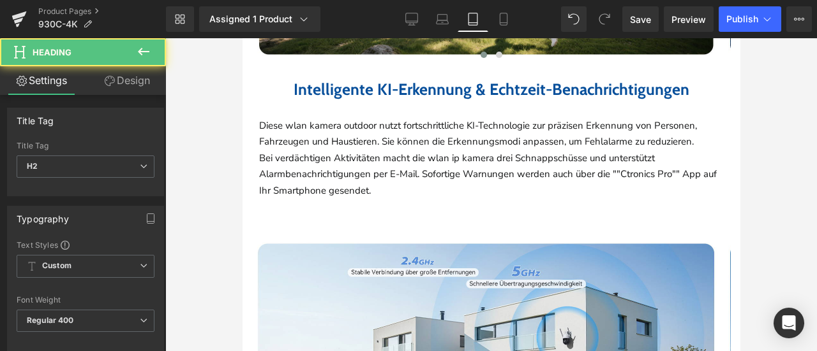
click at [132, 80] on link "Design" at bounding box center [126, 80] width 83 height 29
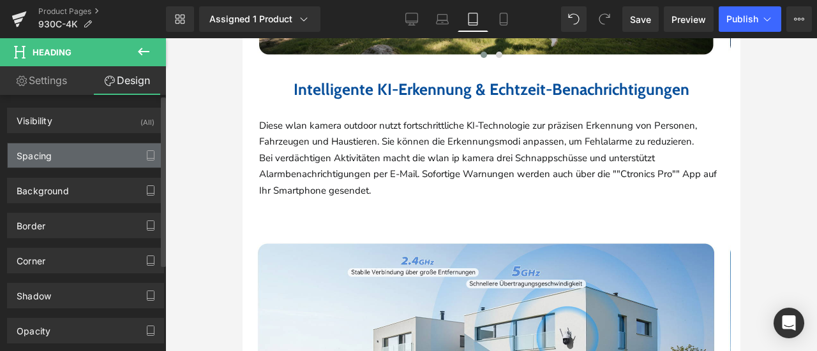
click at [83, 154] on div "Spacing" at bounding box center [86, 156] width 156 height 24
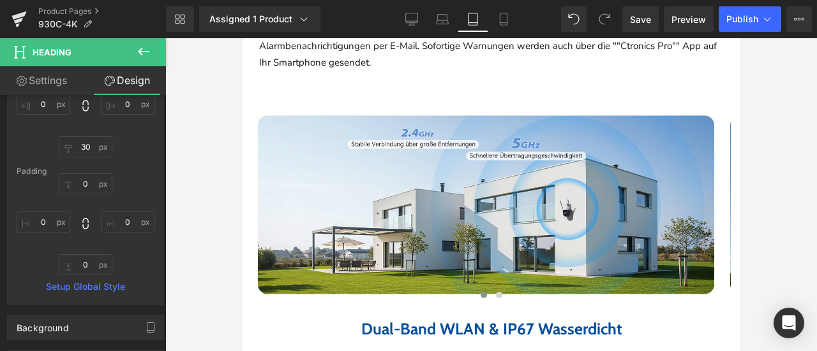
scroll to position [2296, 0]
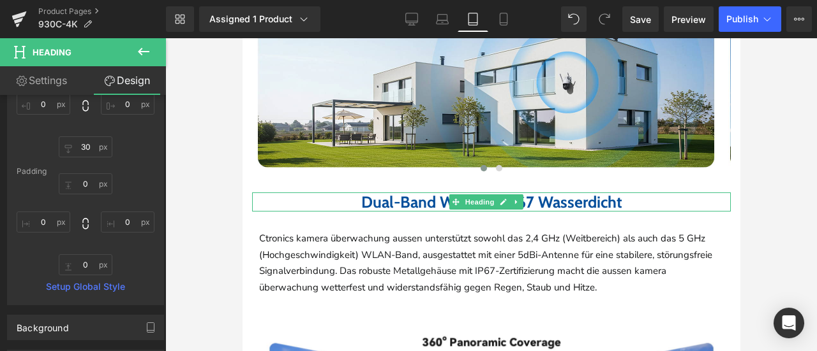
click at [399, 212] on b "Dual-Band WLAN & IP67 Wasserdicht" at bounding box center [490, 202] width 261 height 19
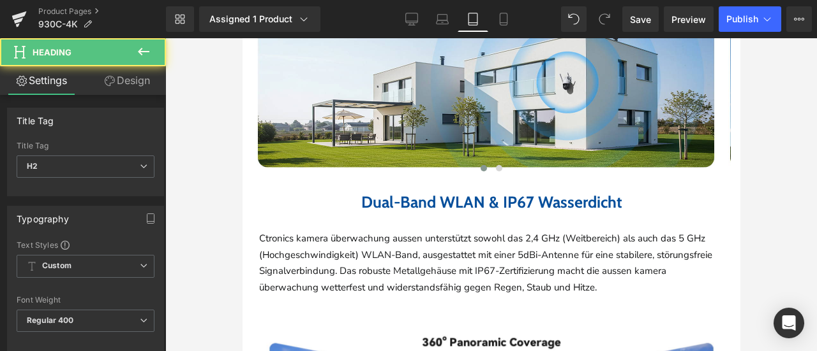
click at [142, 84] on link "Design" at bounding box center [126, 80] width 83 height 29
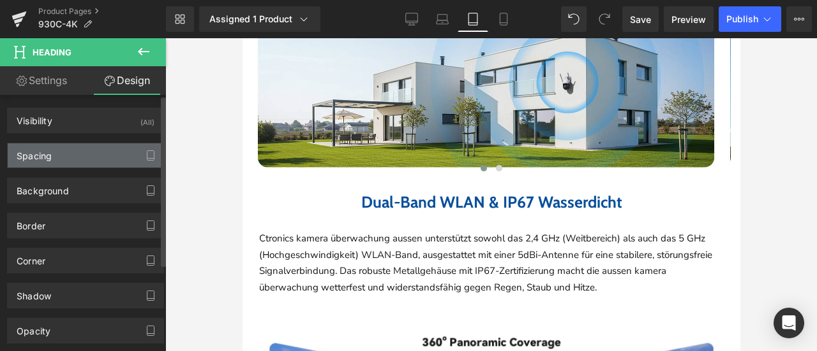
click at [97, 157] on div "Spacing" at bounding box center [86, 156] width 156 height 24
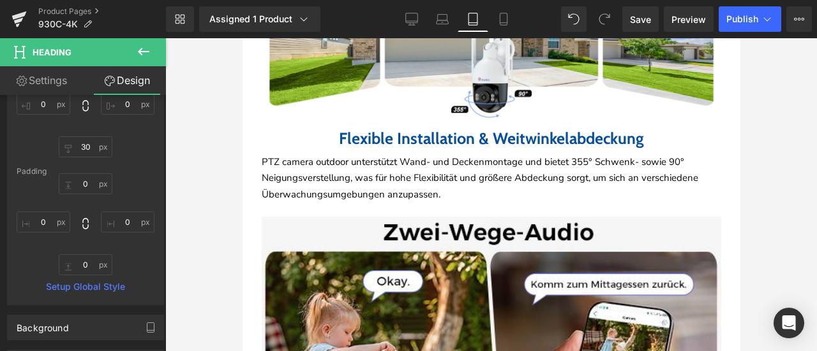
scroll to position [2679, 0]
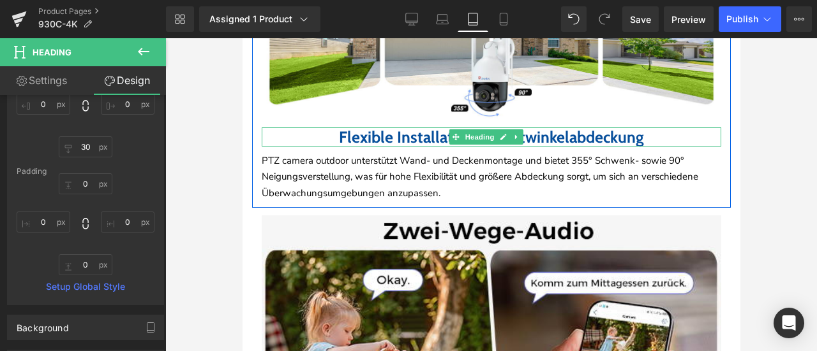
click at [407, 147] on b "Flexible Installation & Weitwinkelabdeckung" at bounding box center [490, 137] width 305 height 19
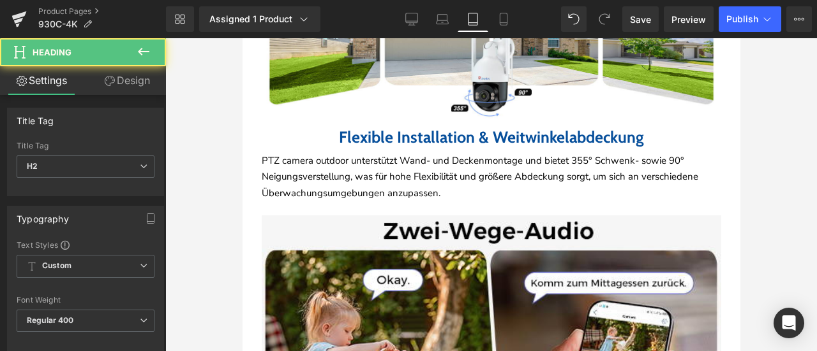
click at [115, 75] on link "Design" at bounding box center [126, 80] width 83 height 29
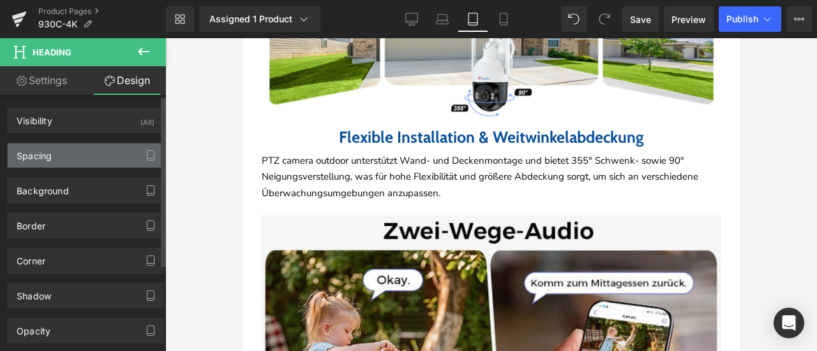
click at [104, 154] on div "Spacing" at bounding box center [86, 156] width 156 height 24
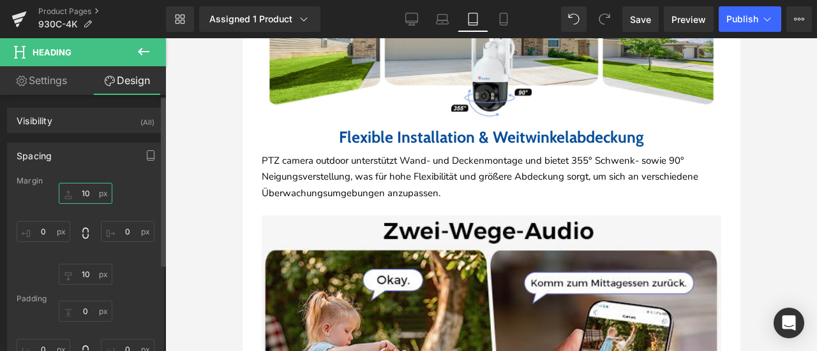
click at [89, 197] on input "10" at bounding box center [86, 193] width 54 height 21
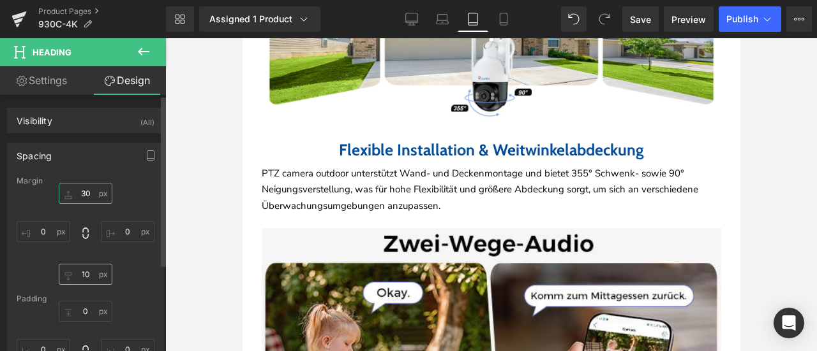
type input "30"
click at [90, 279] on input "10" at bounding box center [86, 274] width 54 height 21
type input "30"
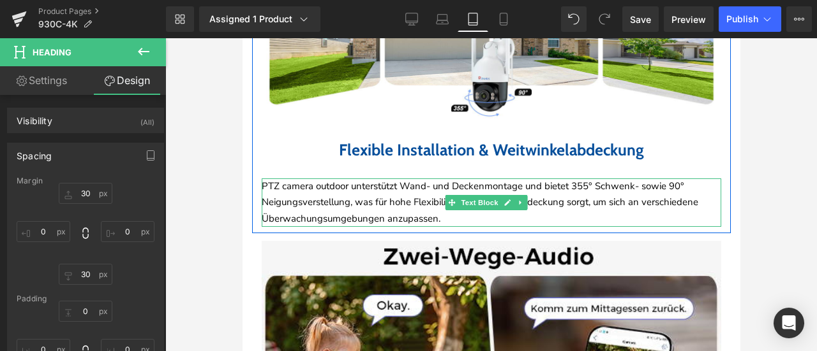
click at [362, 228] on p "PTZ camera outdoor unterstützt Wand- und Deckenmontage und bietet 355° Schwenk-…" at bounding box center [490, 203] width 459 height 49
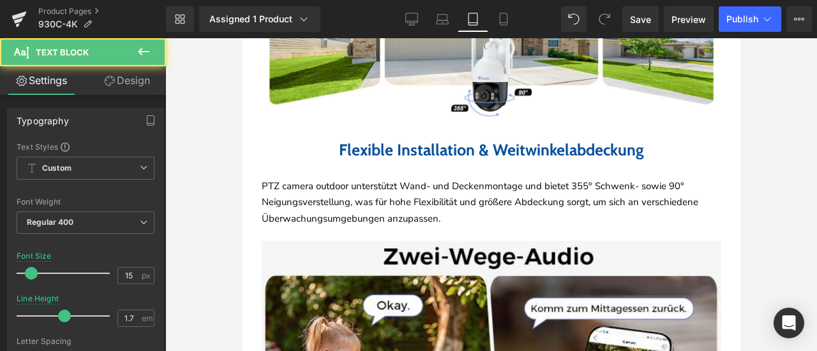
click at [121, 84] on link "Design" at bounding box center [126, 80] width 83 height 29
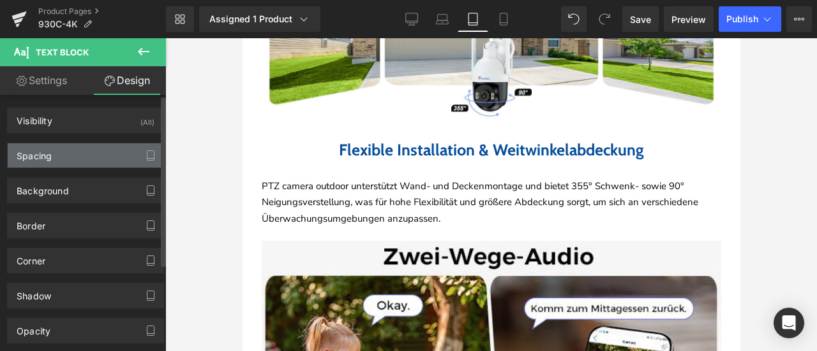
click at [70, 154] on div "Spacing" at bounding box center [86, 156] width 156 height 24
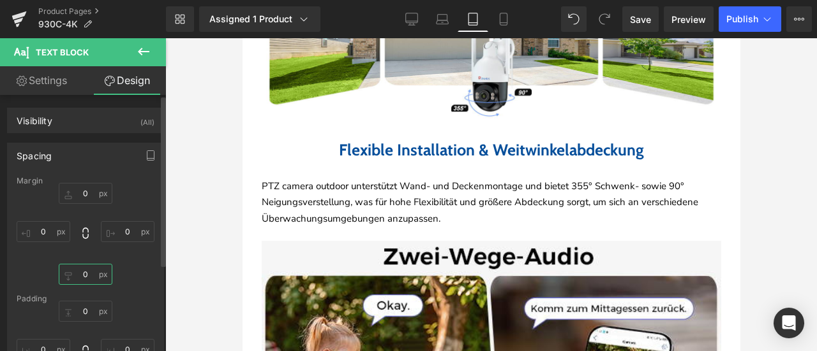
click at [87, 278] on input "0" at bounding box center [86, 274] width 54 height 21
type input "30"
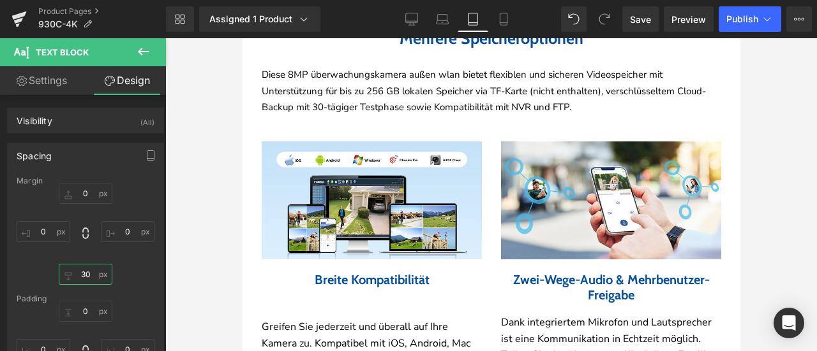
scroll to position [3381, 0]
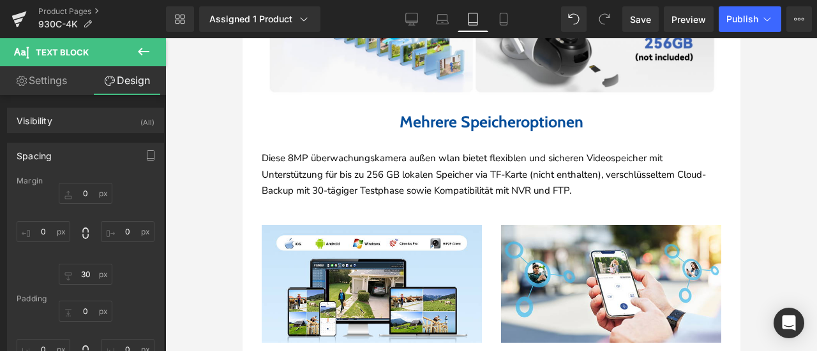
click at [435, 131] on b "Mehrere Speicheroptionen" at bounding box center [491, 121] width 184 height 19
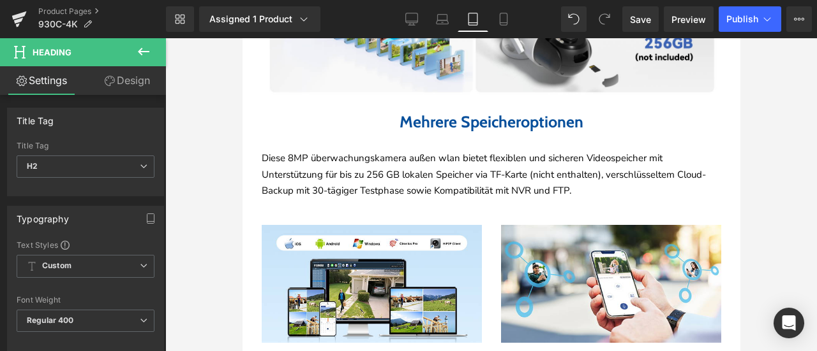
click at [115, 79] on link "Design" at bounding box center [126, 80] width 83 height 29
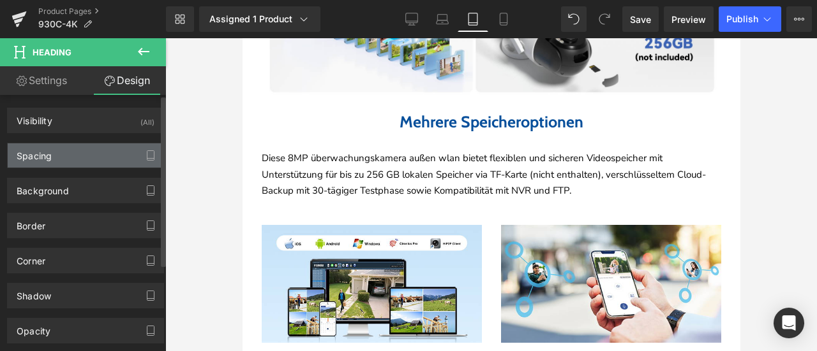
click at [92, 152] on div "Spacing" at bounding box center [86, 156] width 156 height 24
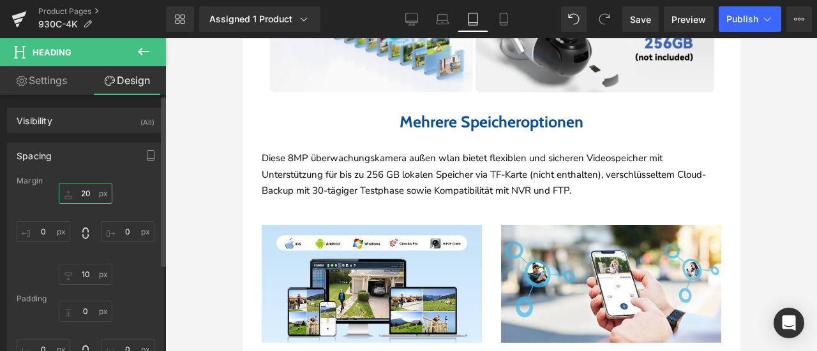
click at [87, 192] on input "text" at bounding box center [86, 193] width 54 height 21
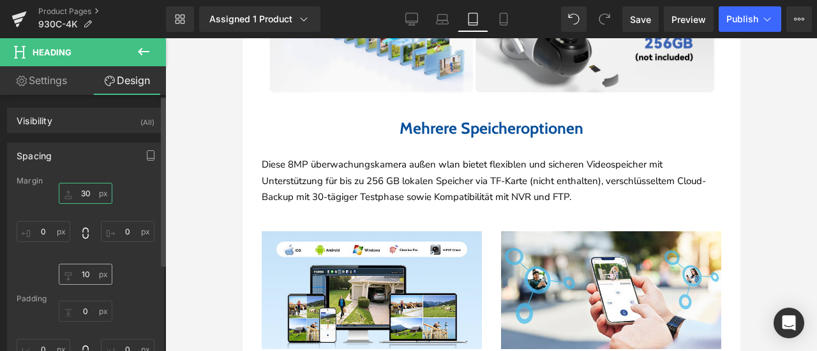
type input "30"
click at [91, 270] on input "text" at bounding box center [86, 274] width 54 height 21
type input "30"
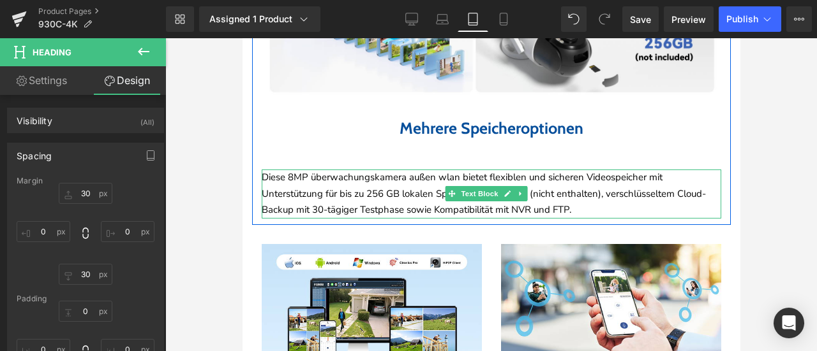
click at [352, 215] on p "Diese 8MP überwachungskamera außen wlan bietet flexiblen und sicheren Videospei…" at bounding box center [490, 194] width 459 height 49
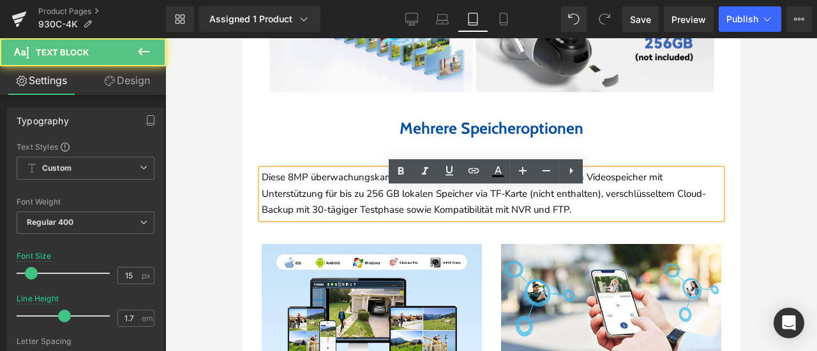
click at [348, 167] on div "Mehrere Speicheroptionen Heading Diese 8MP überwachungskamera außen wlan bietet…" at bounding box center [490, 159] width 478 height 119
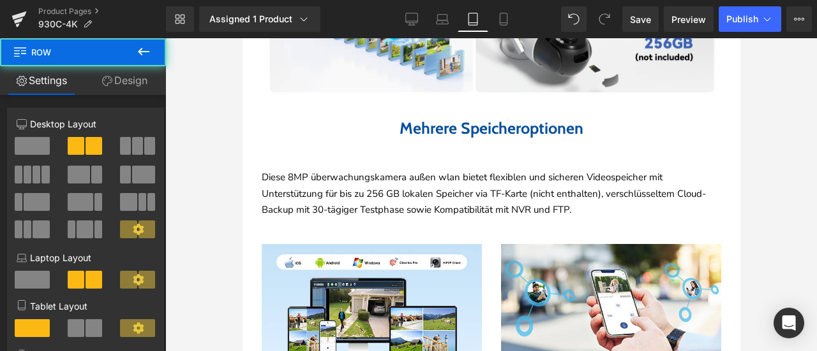
click at [344, 197] on p "Diese 8MP überwachungskamera außen wlan bietet flexiblen und sicheren Videospei…" at bounding box center [490, 194] width 459 height 49
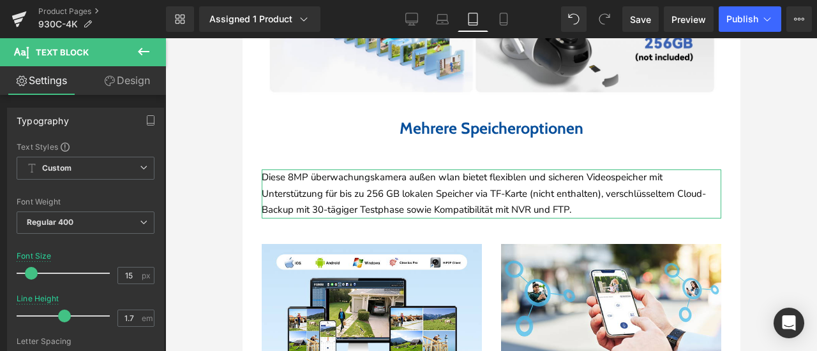
click at [126, 74] on link "Design" at bounding box center [126, 80] width 83 height 29
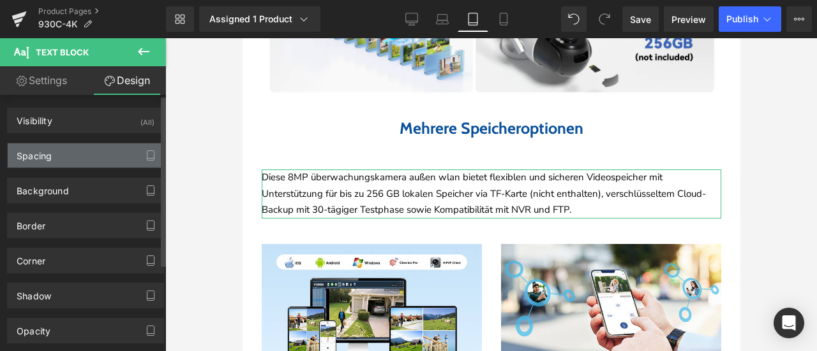
click at [68, 150] on div "Spacing" at bounding box center [86, 156] width 156 height 24
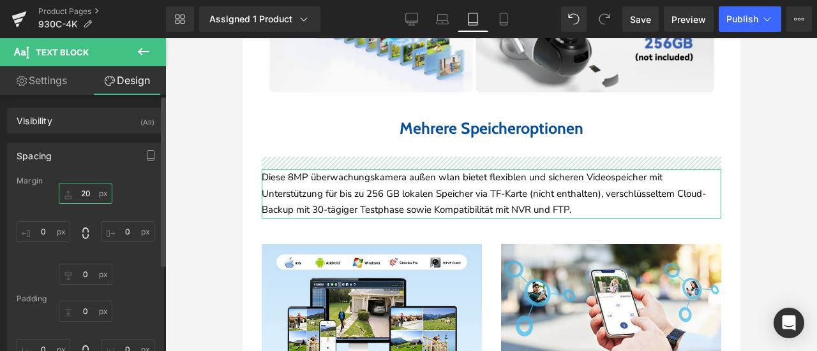
click at [85, 194] on input "text" at bounding box center [86, 193] width 54 height 21
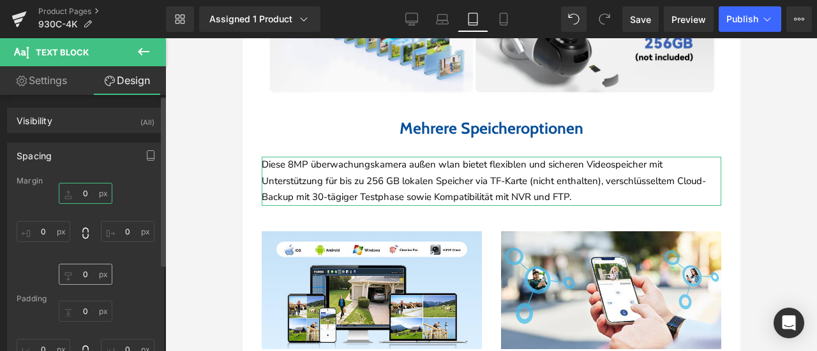
type input "0"
click at [87, 276] on input "text" at bounding box center [86, 274] width 54 height 21
type input "30"
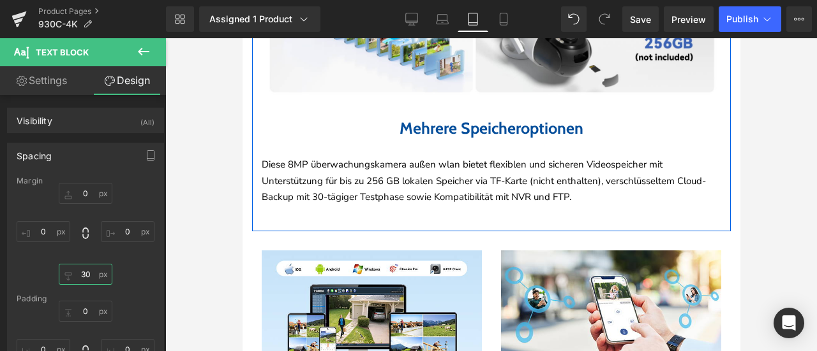
scroll to position [3572, 0]
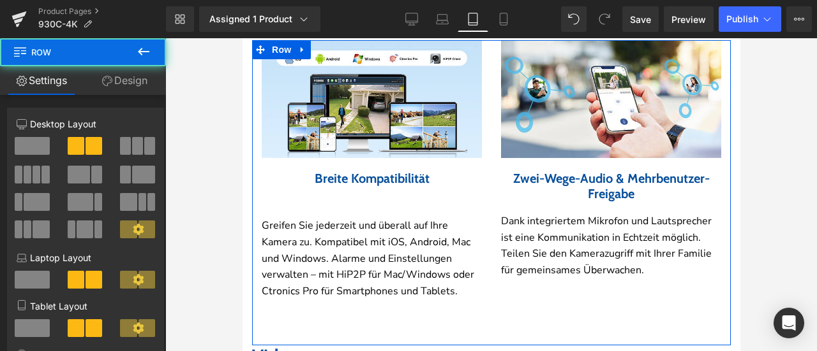
drag, startPoint x: 491, startPoint y: 62, endPoint x: 494, endPoint y: 53, distance: 9.3
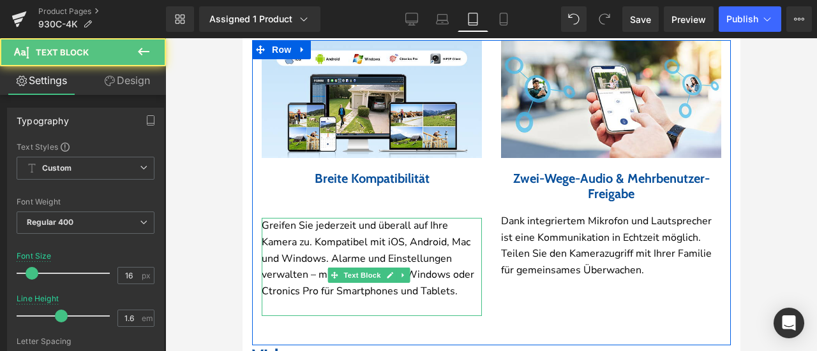
click at [396, 255] on p "Greifen Sie jederzeit und überall auf Ihre Kamera zu. Kompatibel mit iOS, Andro…" at bounding box center [371, 259] width 220 height 82
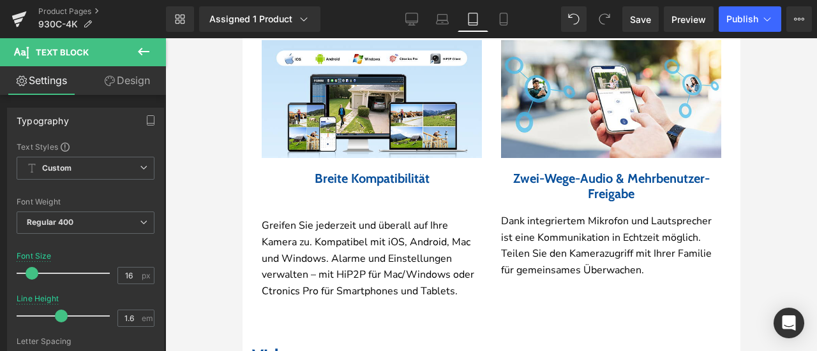
click at [127, 83] on link "Design" at bounding box center [126, 80] width 83 height 29
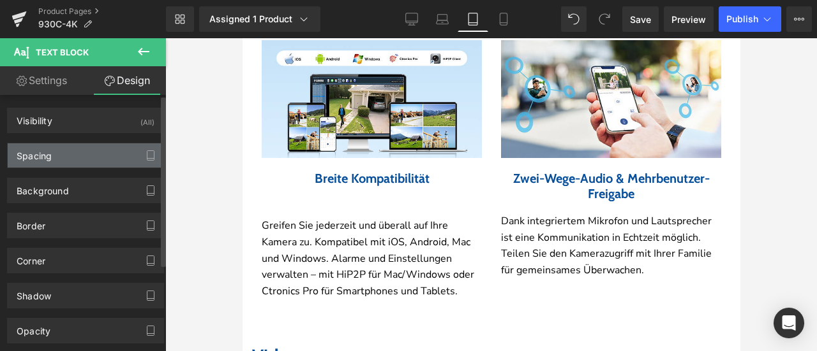
click at [73, 155] on div "Spacing" at bounding box center [86, 156] width 156 height 24
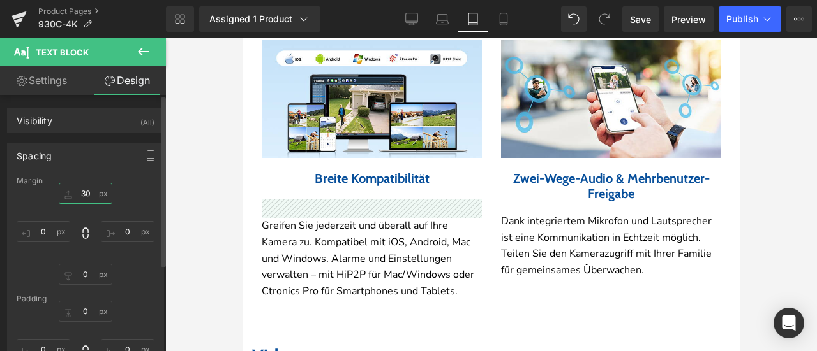
click at [78, 189] on input "text" at bounding box center [86, 193] width 54 height 21
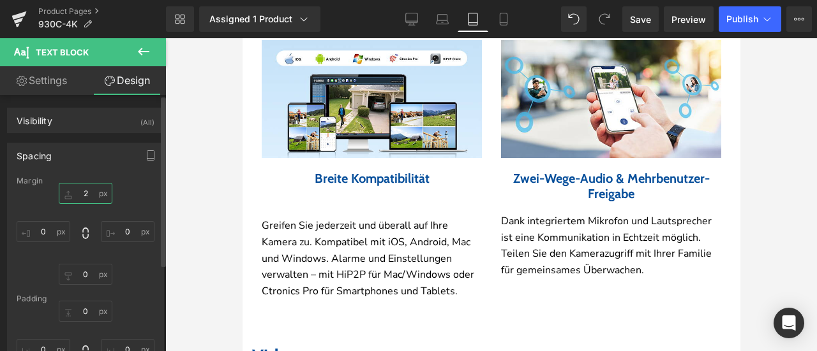
type input "20"
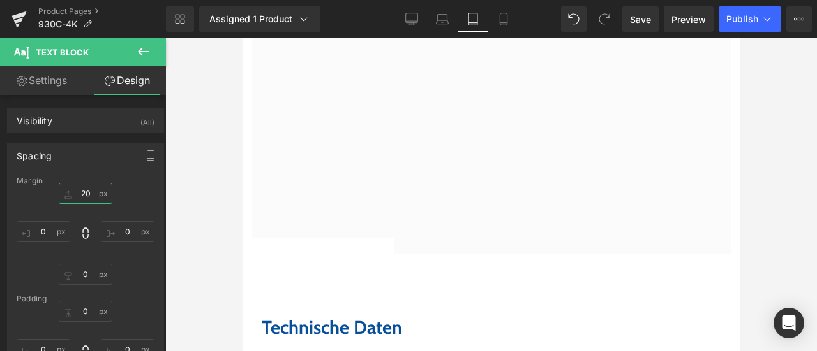
scroll to position [4146, 0]
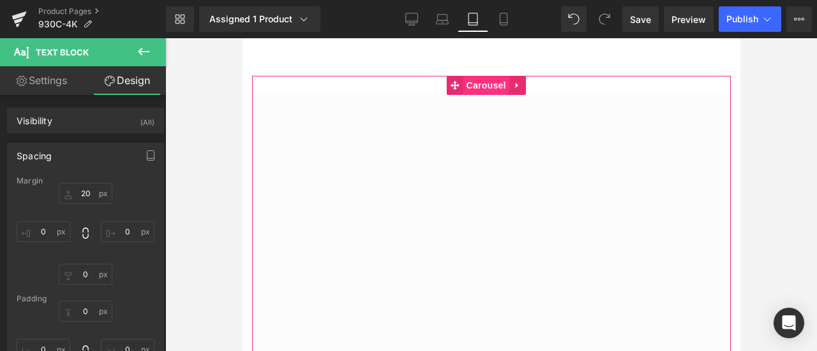
click at [471, 95] on span "Carousel" at bounding box center [485, 85] width 46 height 19
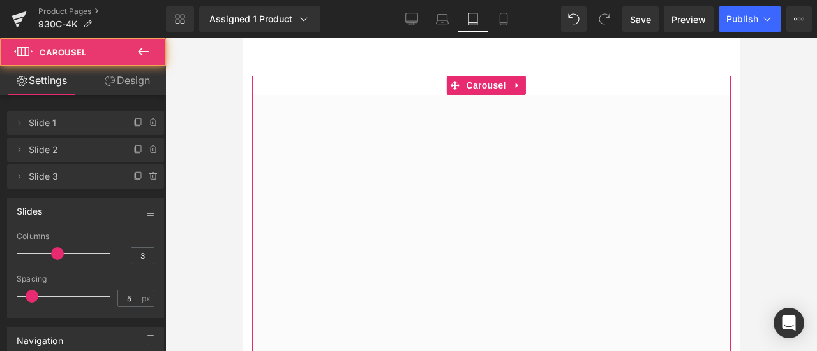
click at [129, 78] on link "Design" at bounding box center [126, 80] width 83 height 29
click at [61, 78] on link "Settings" at bounding box center [41, 80] width 83 height 29
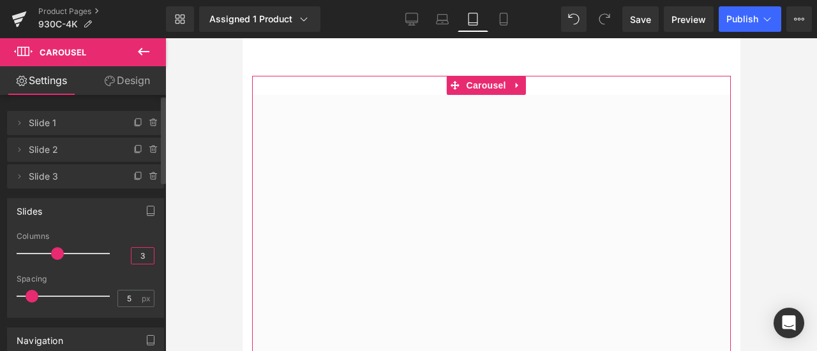
click at [150, 258] on div "1 Columns 1 1 Columns 1 3 Columns 3 1 Columns 1 5px Spacing 5 px 5px Spacing 5 …" at bounding box center [86, 274] width 156 height 85
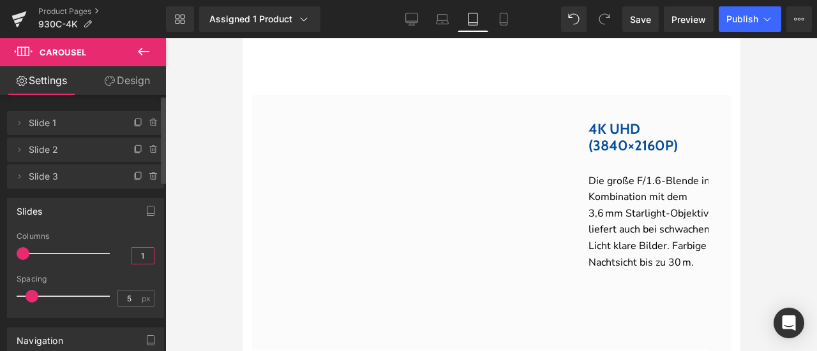
type input "1"
click at [145, 233] on div "Columns" at bounding box center [86, 236] width 138 height 9
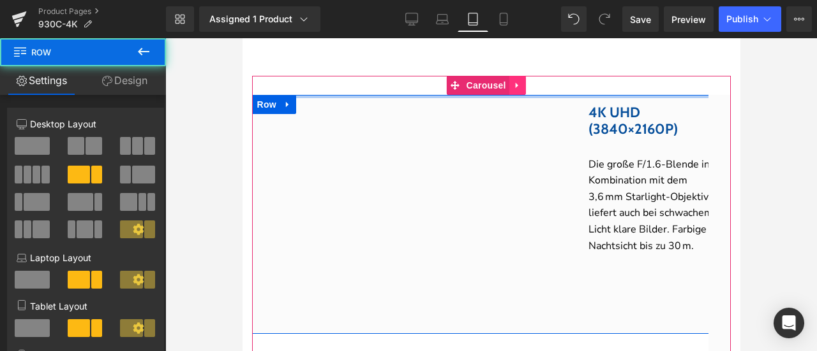
drag, startPoint x: 503, startPoint y: 132, endPoint x: 512, endPoint y: 115, distance: 19.4
click at [512, 115] on div "Youtube 4K UHD (3840×2160P) Heading Row Die große F/1.6-Blende in Kombination m…" at bounding box center [490, 243] width 478 height 334
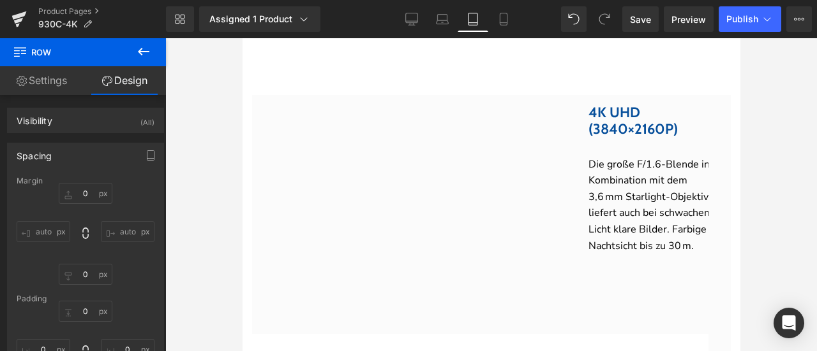
click at [783, 129] on div at bounding box center [490, 194] width 651 height 313
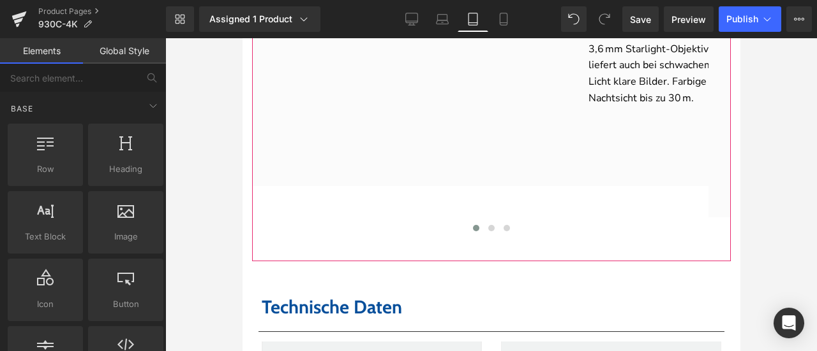
scroll to position [4402, 0]
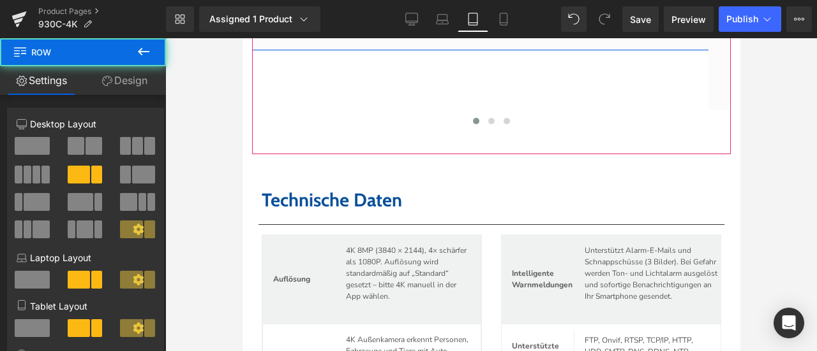
drag, startPoint x: 545, startPoint y: 102, endPoint x: 552, endPoint y: 73, distance: 29.6
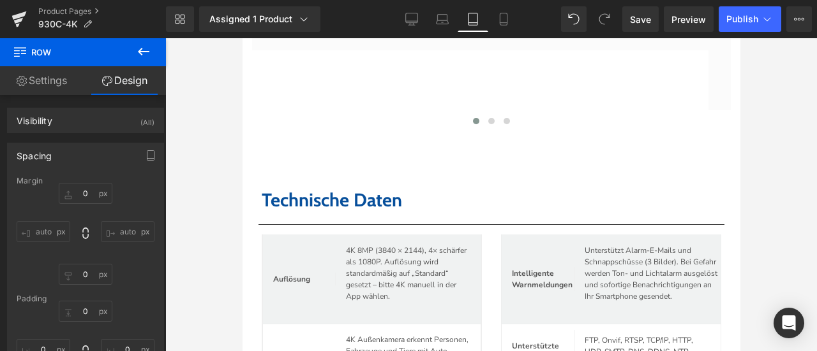
drag, startPoint x: 776, startPoint y: 97, endPoint x: 750, endPoint y: 101, distance: 25.9
click at [776, 97] on div at bounding box center [490, 194] width 651 height 313
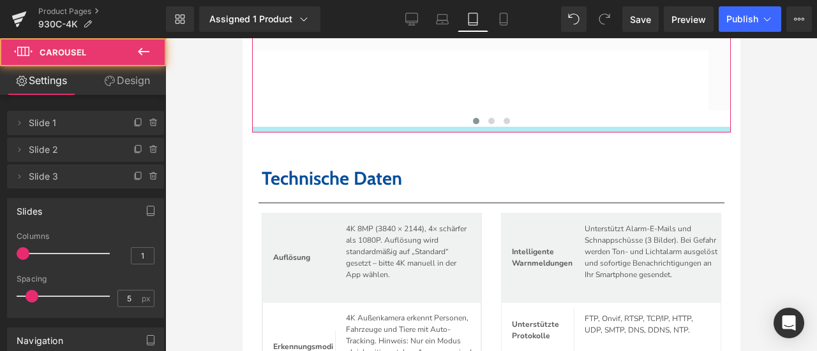
drag, startPoint x: 526, startPoint y: 196, endPoint x: 534, endPoint y: 174, distance: 23.0
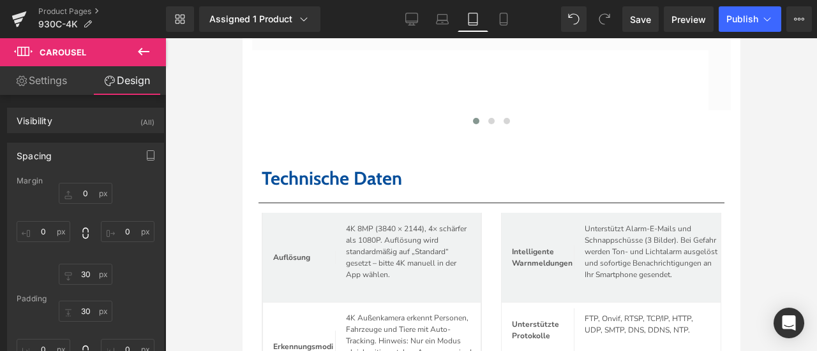
click at [773, 164] on div at bounding box center [490, 194] width 651 height 313
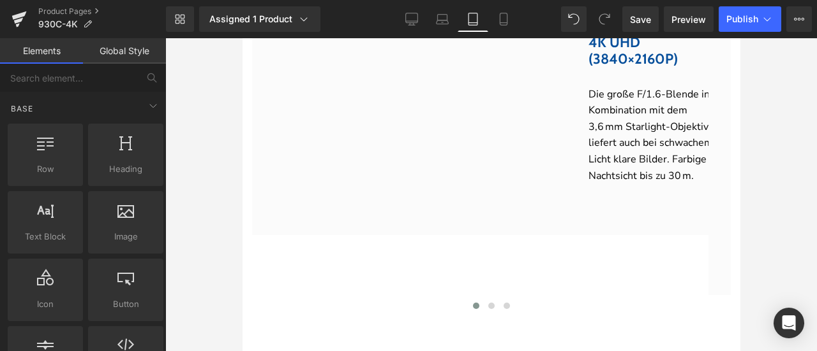
scroll to position [4210, 0]
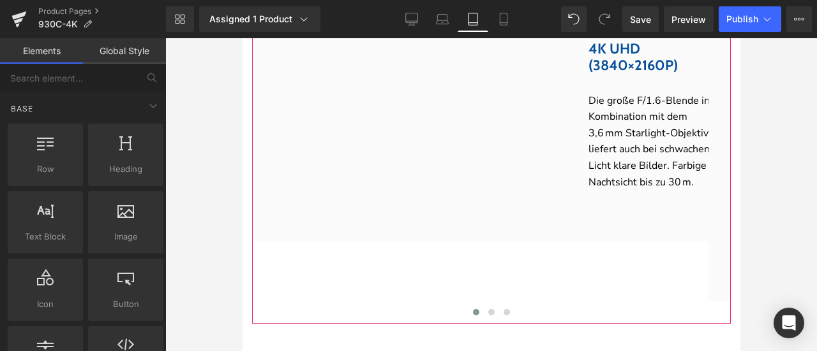
click at [488, 32] on span "Carousel" at bounding box center [485, 22] width 46 height 19
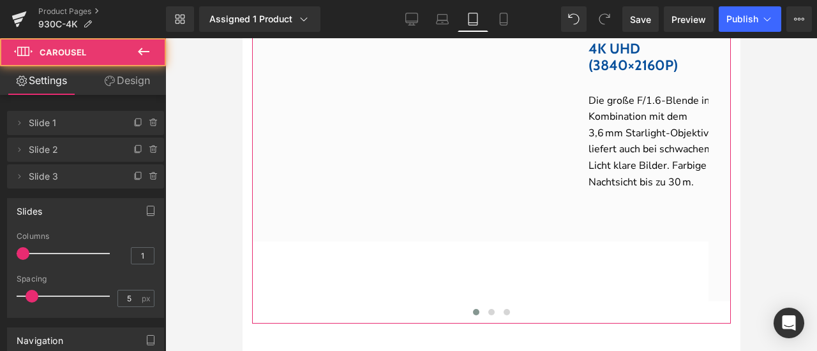
click at [130, 82] on link "Design" at bounding box center [126, 80] width 83 height 29
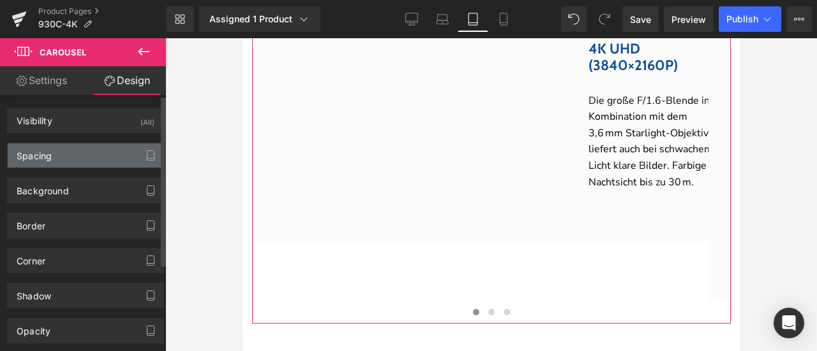
click at [85, 156] on div "Spacing" at bounding box center [86, 156] width 156 height 24
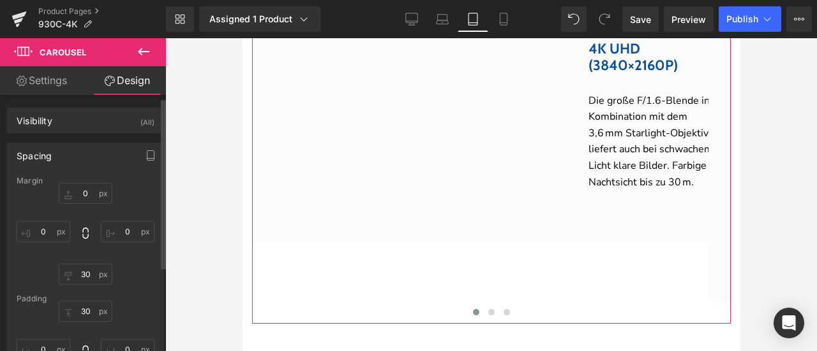
scroll to position [64, 0]
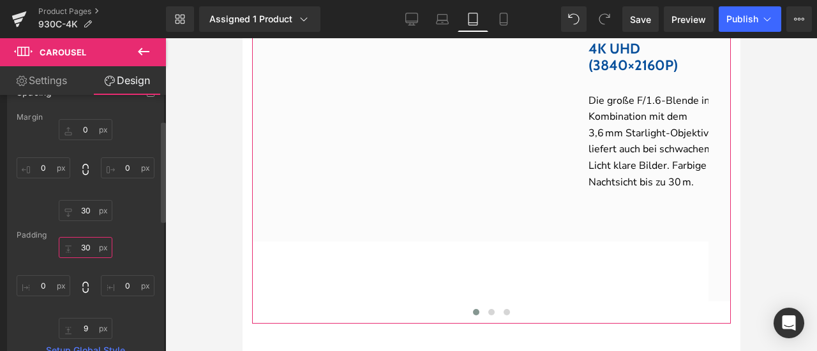
click at [89, 246] on input "text" at bounding box center [86, 247] width 54 height 21
type input "30"
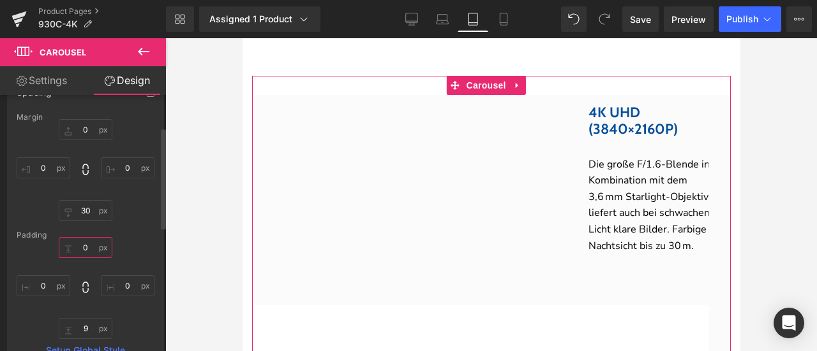
scroll to position [128, 0]
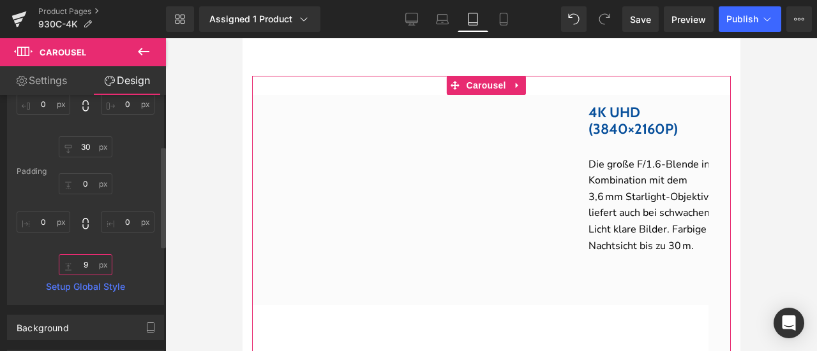
click at [91, 268] on input "text" at bounding box center [86, 265] width 54 height 21
type input "0"
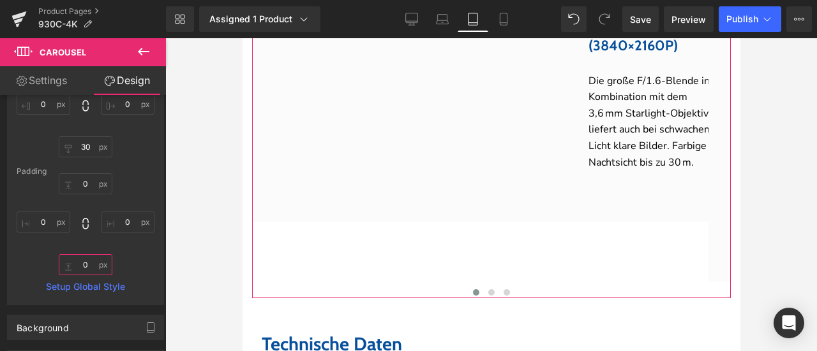
scroll to position [4210, 0]
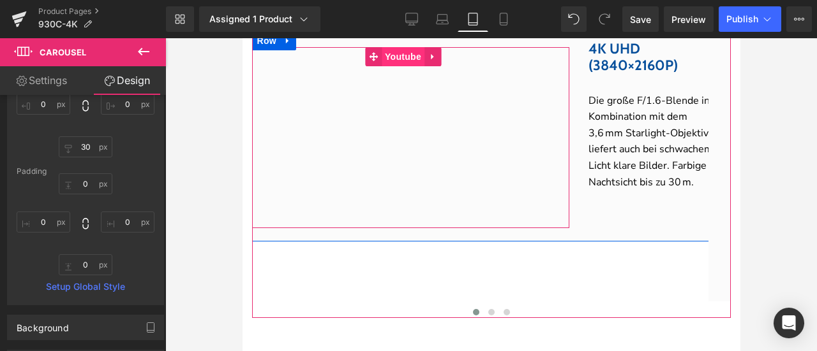
click at [405, 66] on span "Youtube" at bounding box center [402, 56] width 43 height 19
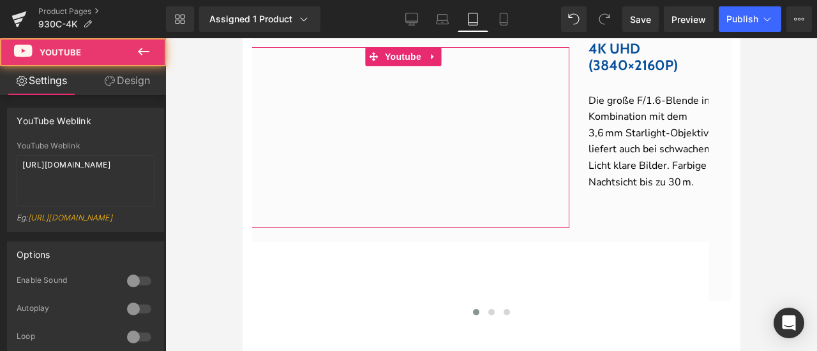
click at [135, 82] on link "Design" at bounding box center [126, 80] width 83 height 29
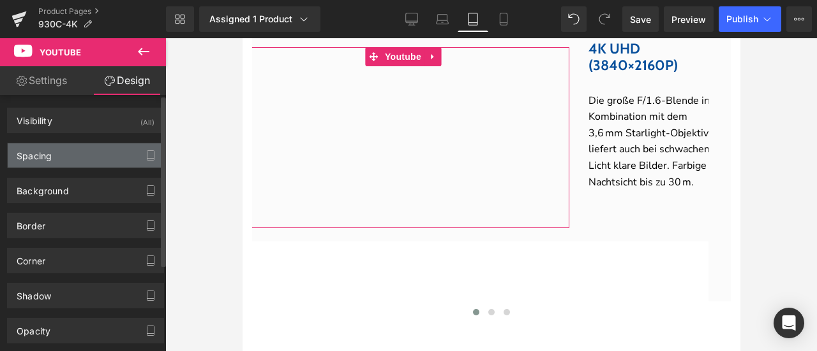
click at [87, 155] on div "Spacing" at bounding box center [86, 156] width 156 height 24
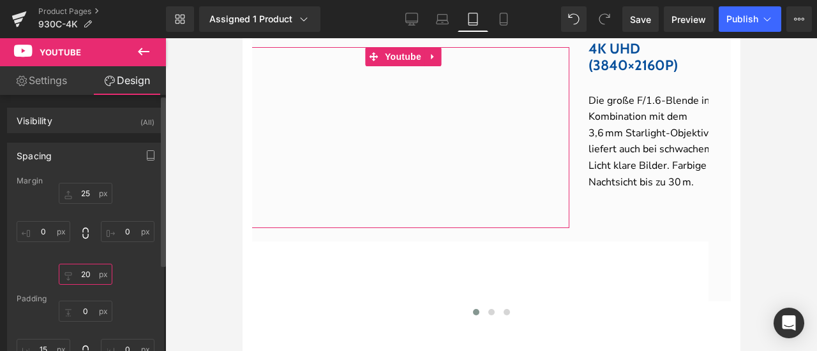
click at [89, 269] on input "text" at bounding box center [86, 274] width 54 height 21
type input "20"
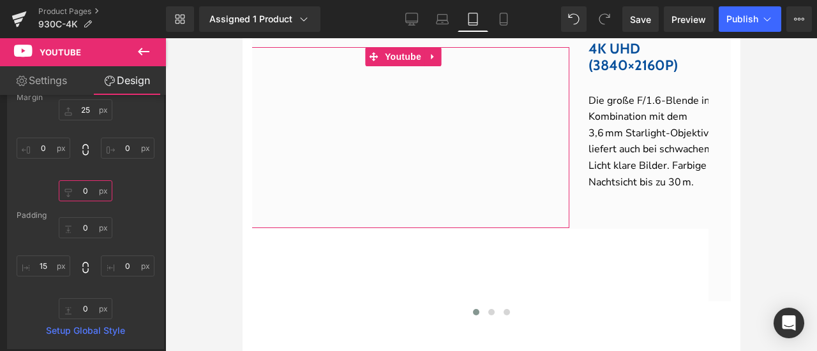
scroll to position [64, 0]
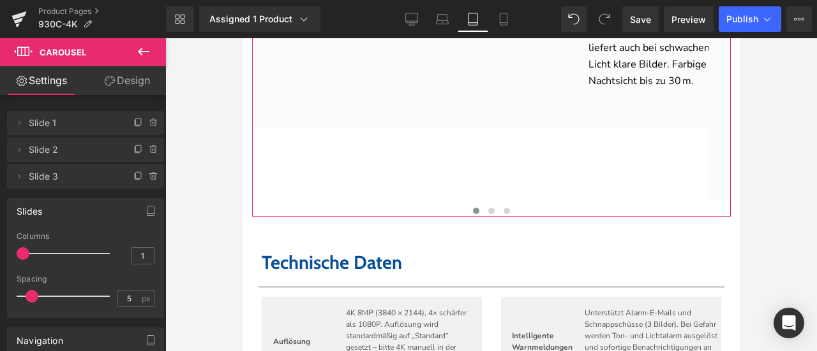
scroll to position [4338, 0]
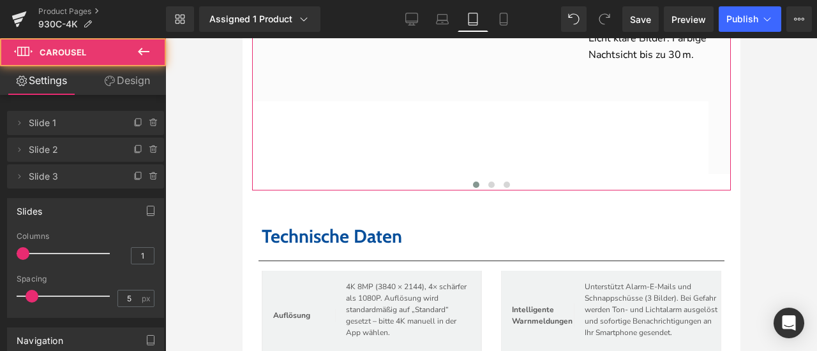
click at [125, 73] on link "Design" at bounding box center [126, 80] width 83 height 29
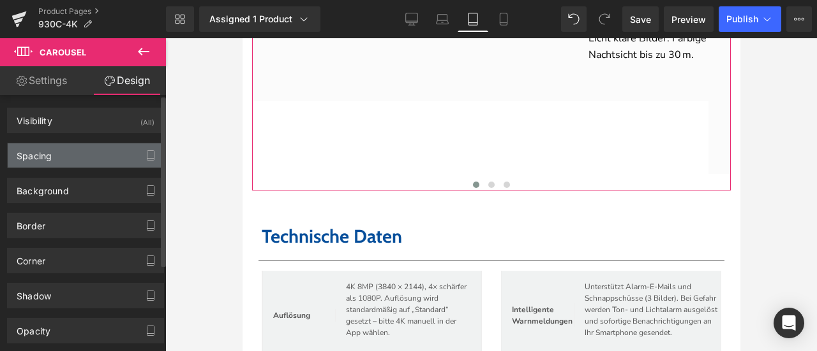
click at [73, 154] on div "Spacing" at bounding box center [86, 156] width 156 height 24
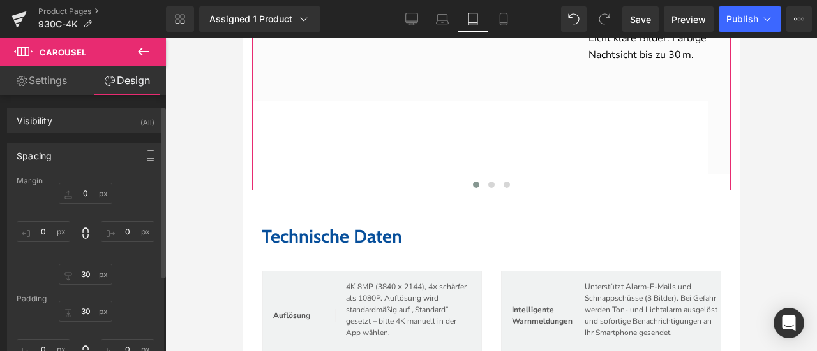
scroll to position [64, 0]
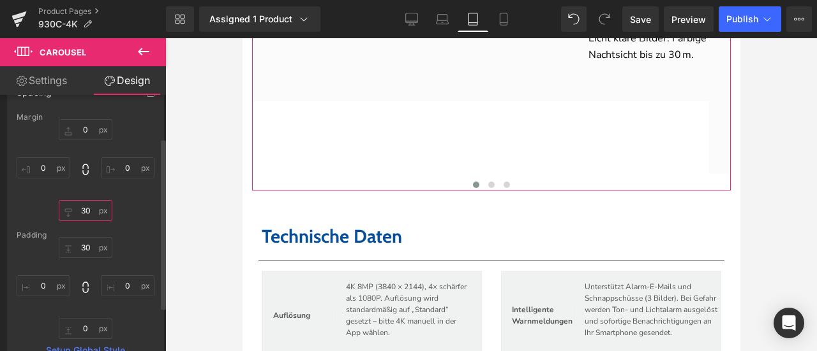
click at [87, 212] on input "30" at bounding box center [86, 210] width 54 height 21
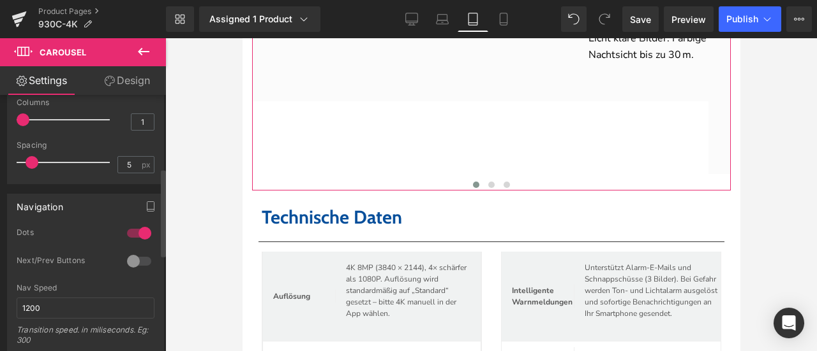
scroll to position [128, 0]
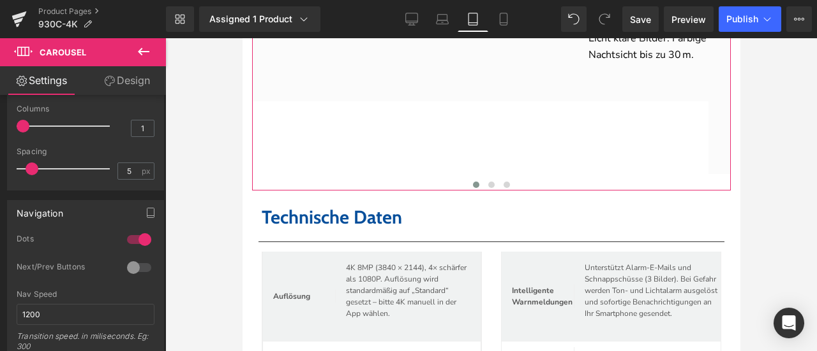
click at [115, 87] on link "Design" at bounding box center [126, 80] width 83 height 29
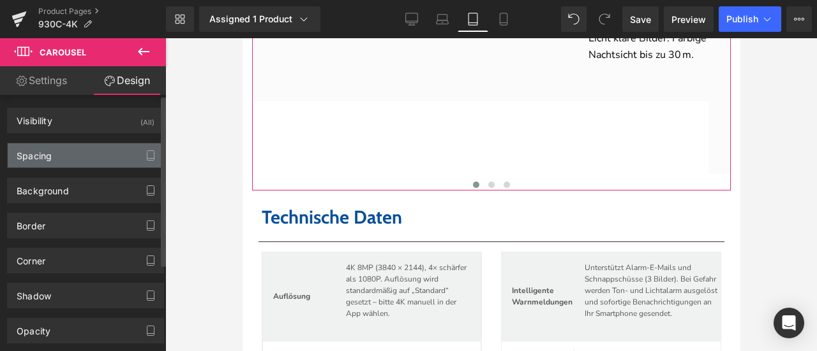
click at [77, 155] on div "Spacing" at bounding box center [86, 156] width 156 height 24
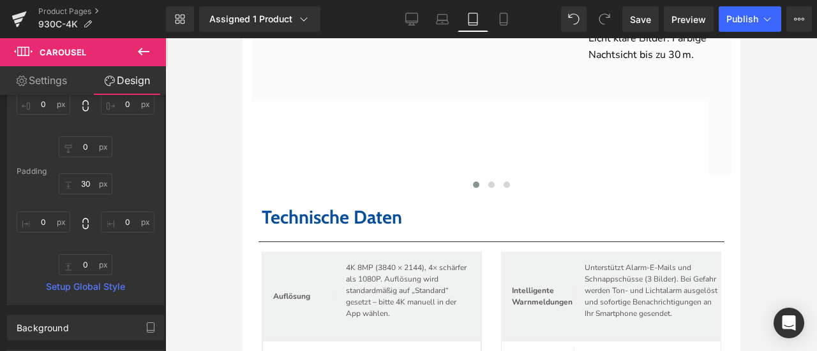
scroll to position [4083, 0]
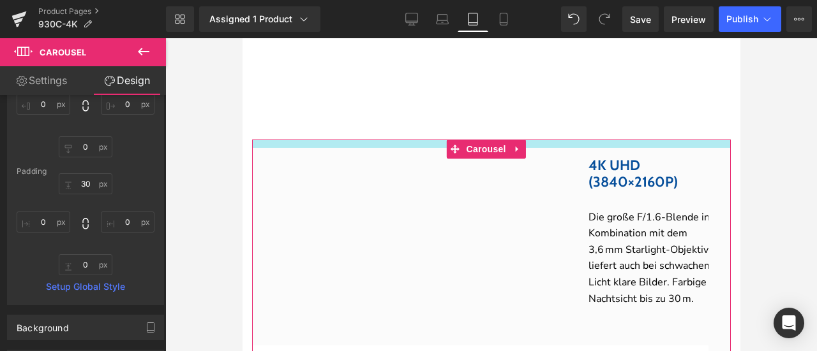
drag, startPoint x: 551, startPoint y: 182, endPoint x: 552, endPoint y: 171, distance: 10.9
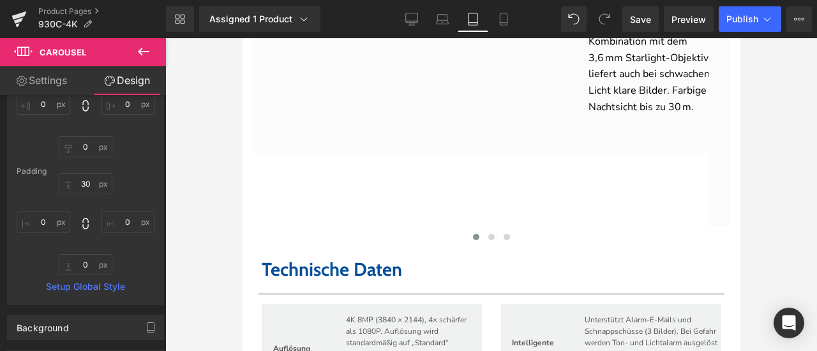
scroll to position [4274, 0]
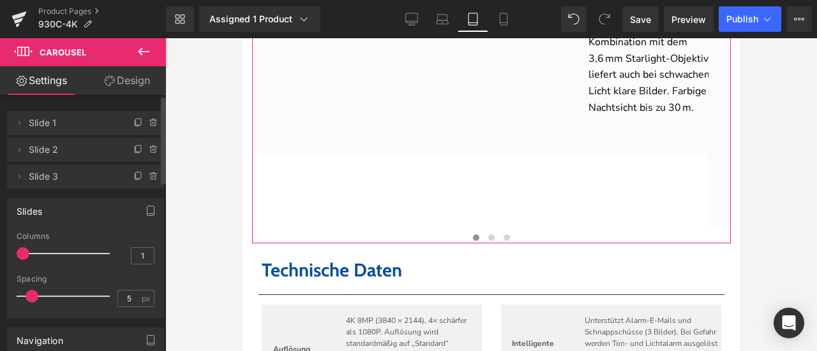
scroll to position [128, 0]
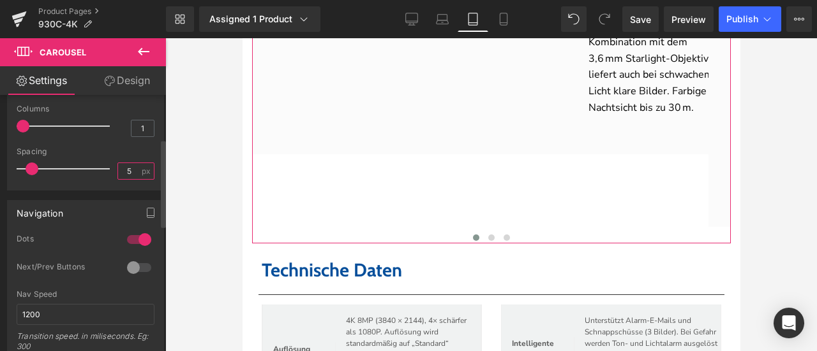
drag, startPoint x: 128, startPoint y: 170, endPoint x: 103, endPoint y: 168, distance: 25.0
click at [103, 168] on div "Spacing 5 px" at bounding box center [86, 168] width 138 height 43
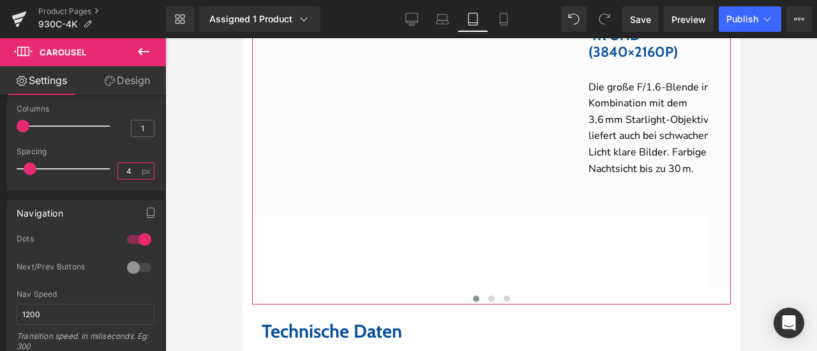
scroll to position [4210, 0]
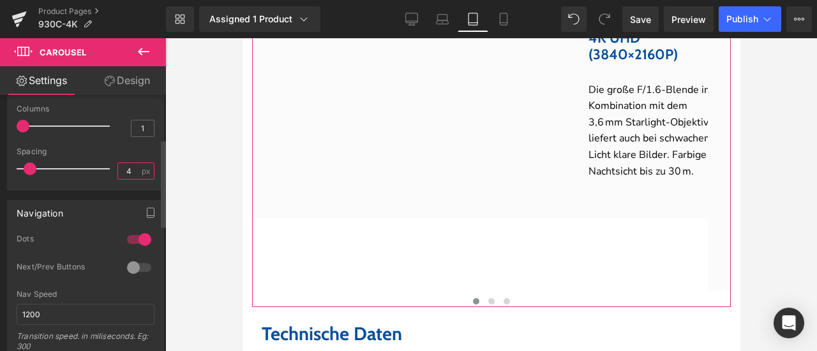
drag, startPoint x: 126, startPoint y: 173, endPoint x: 107, endPoint y: 172, distance: 19.2
click at [107, 172] on div "Spacing 4 px" at bounding box center [86, 168] width 138 height 43
click at [114, 154] on div "Spacing" at bounding box center [86, 151] width 138 height 9
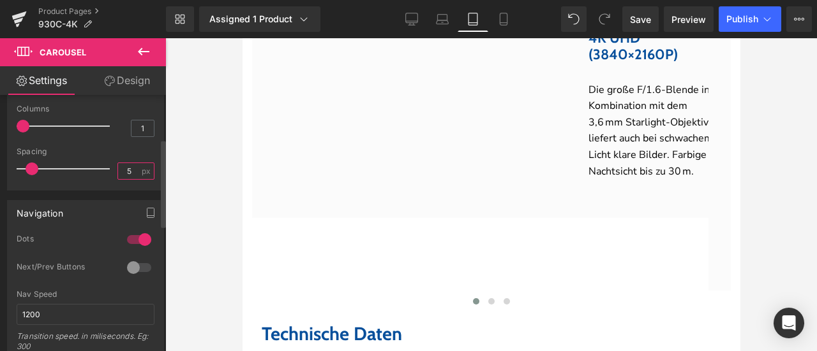
drag, startPoint x: 128, startPoint y: 170, endPoint x: 107, endPoint y: 170, distance: 20.4
click at [107, 170] on div "Spacing 5 px" at bounding box center [86, 168] width 138 height 43
drag, startPoint x: 129, startPoint y: 170, endPoint x: 101, endPoint y: 168, distance: 28.1
click at [101, 168] on div "Spacing 3 px" at bounding box center [86, 168] width 138 height 43
type input "5"
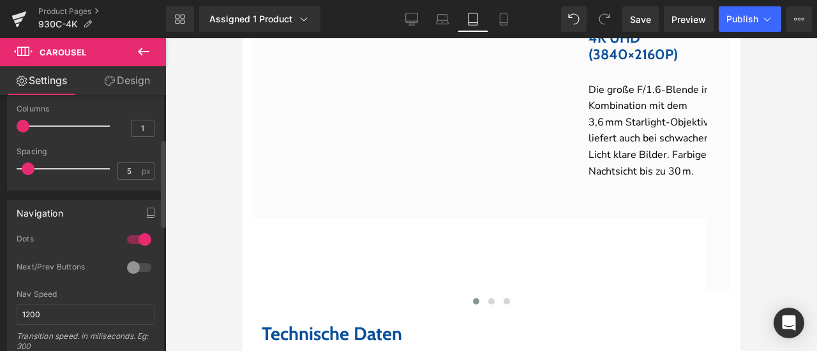
click at [133, 154] on div "Spacing" at bounding box center [86, 151] width 138 height 9
click at [137, 238] on div at bounding box center [139, 240] width 31 height 20
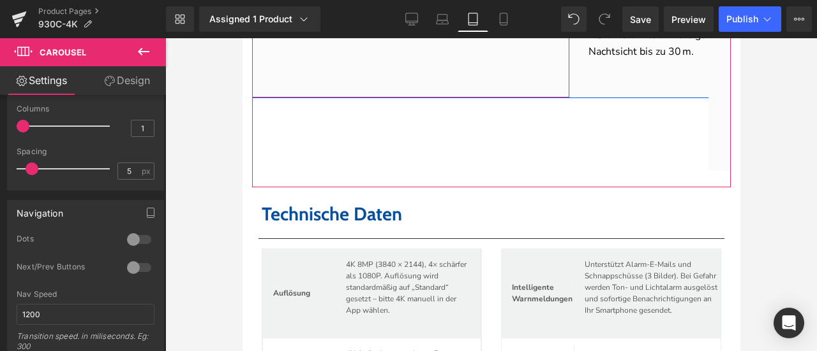
scroll to position [4338, 0]
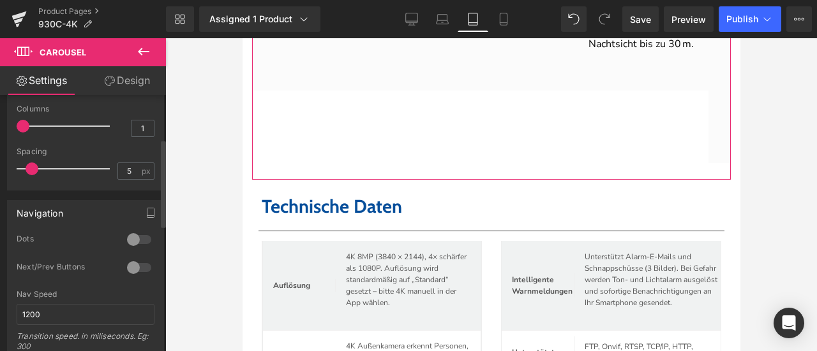
click at [135, 234] on div at bounding box center [139, 240] width 31 height 20
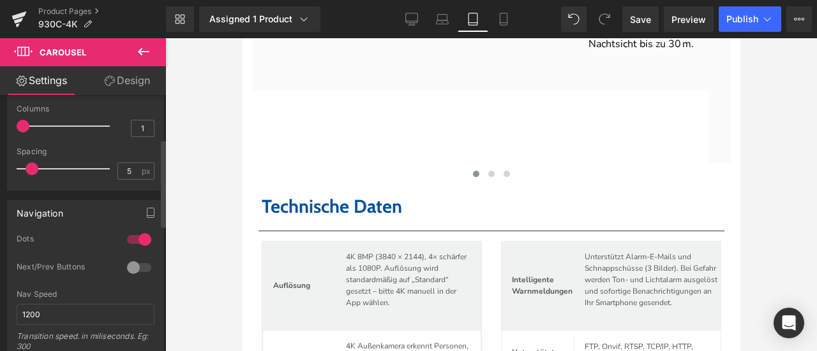
click at [135, 269] on div at bounding box center [139, 268] width 31 height 20
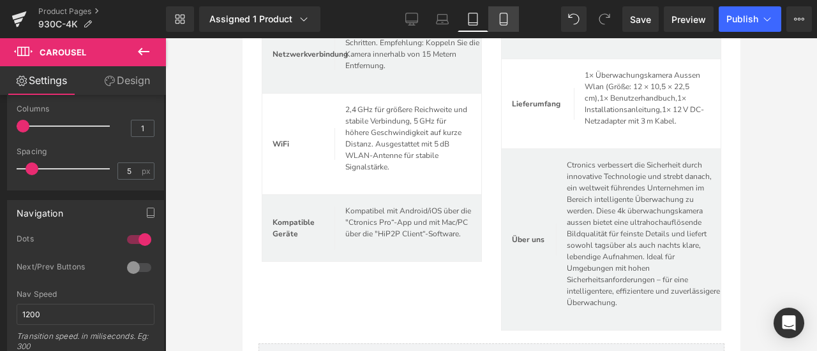
click at [506, 19] on icon at bounding box center [503, 19] width 13 height 13
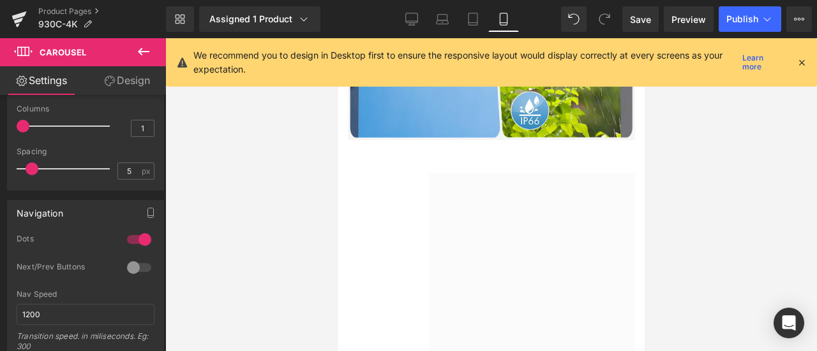
scroll to position [4675, 0]
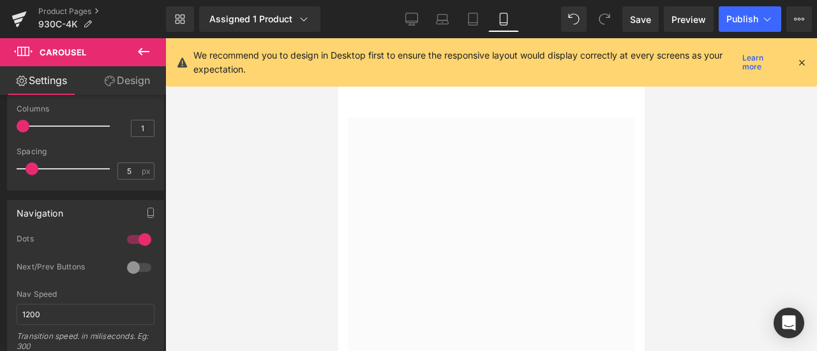
click at [801, 64] on icon at bounding box center [800, 62] width 11 height 11
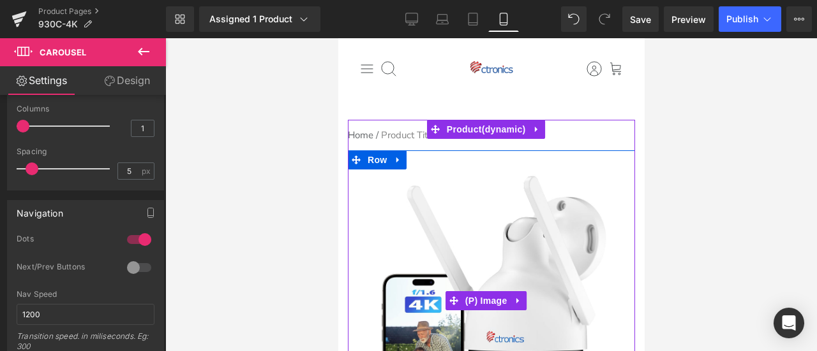
scroll to position [191, 0]
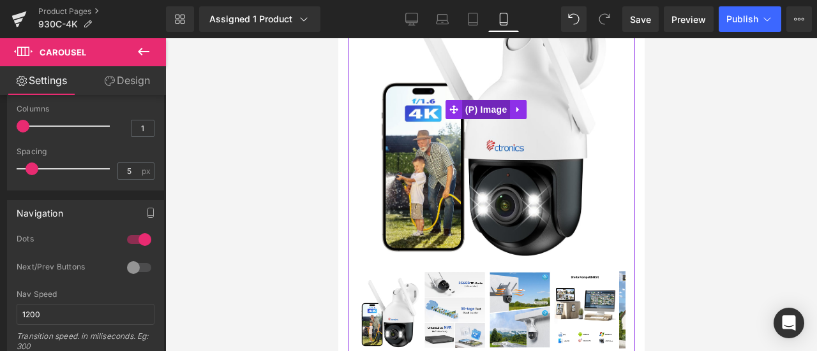
click at [466, 100] on span "(P) Image" at bounding box center [485, 109] width 48 height 19
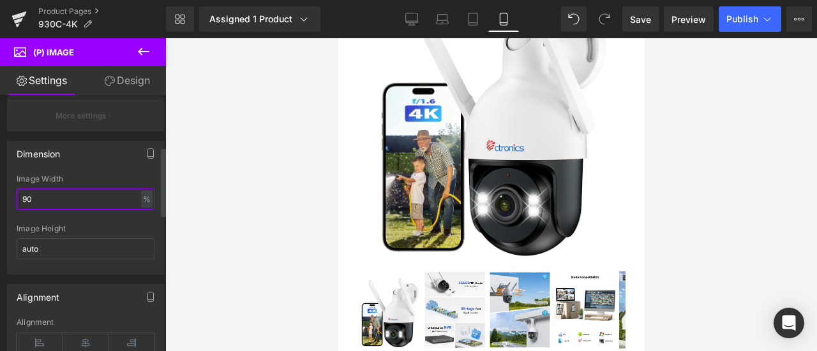
drag, startPoint x: 26, startPoint y: 198, endPoint x: 9, endPoint y: 197, distance: 17.2
click at [9, 197] on div "90% Image Width 90 % % px auto Image Height auto" at bounding box center [86, 225] width 156 height 100
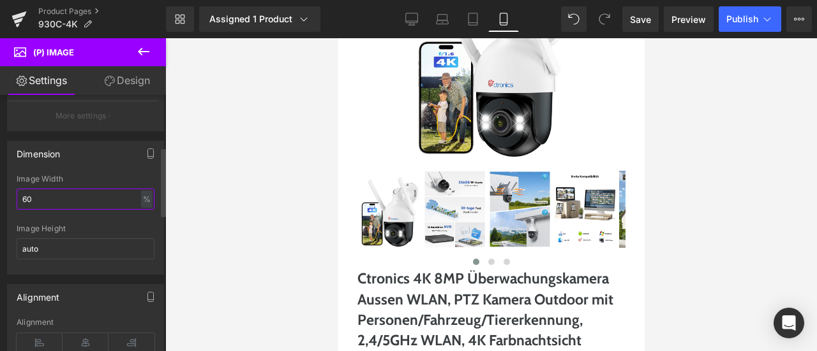
type input "60"
click at [86, 172] on div "Dimension 90% Image Width 60 % % px auto Image Height auto" at bounding box center [85, 208] width 157 height 134
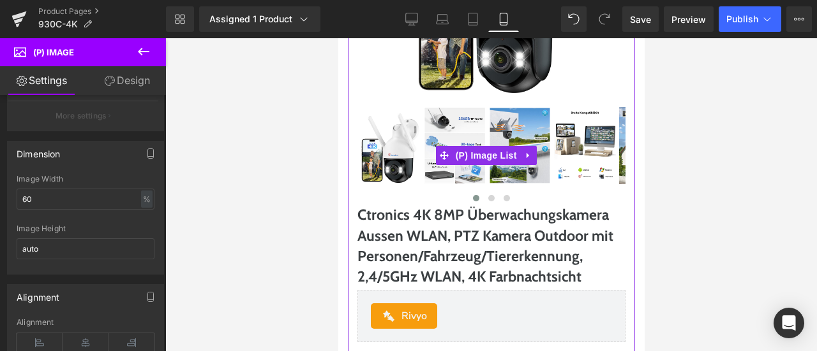
scroll to position [319, 0]
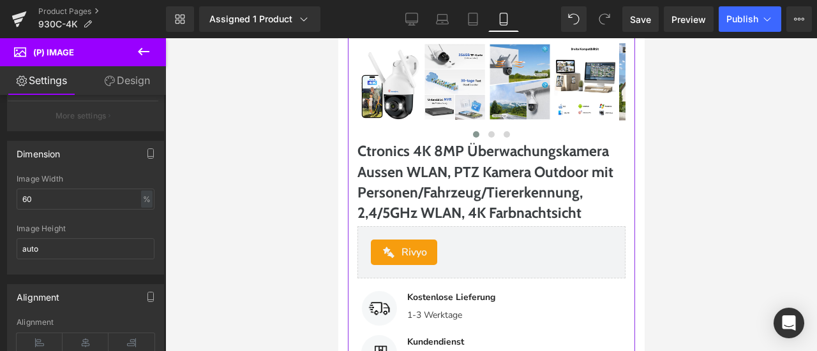
click at [457, 170] on span "Ctronics 4K 8MP Überwachungskamera Aussen WLAN, PTZ Kamera Outdoor mit Personen…" at bounding box center [491, 182] width 268 height 82
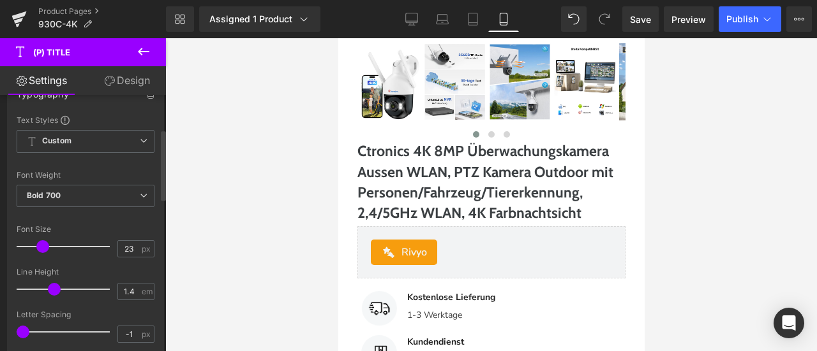
scroll to position [191, 0]
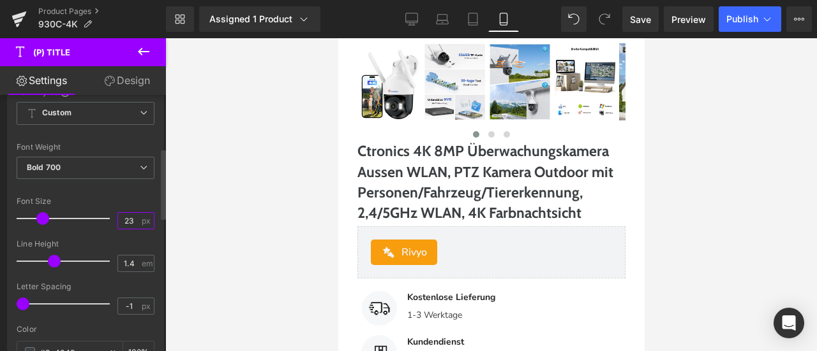
drag, startPoint x: 126, startPoint y: 218, endPoint x: 135, endPoint y: 218, distance: 8.9
click at [135, 218] on div "23 px" at bounding box center [135, 220] width 37 height 17
type input "20"
click at [115, 202] on div "Font Size" at bounding box center [86, 201] width 138 height 9
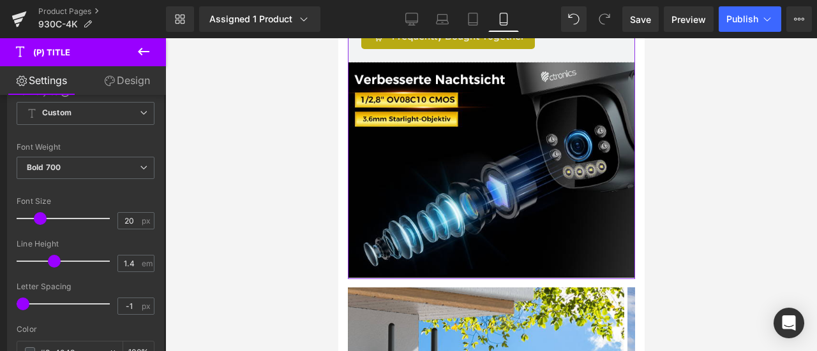
scroll to position [1021, 0]
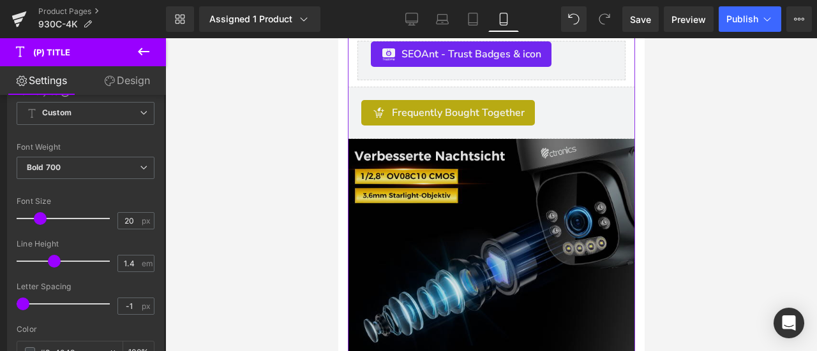
click at [473, 234] on div "Image" at bounding box center [490, 247] width 287 height 216
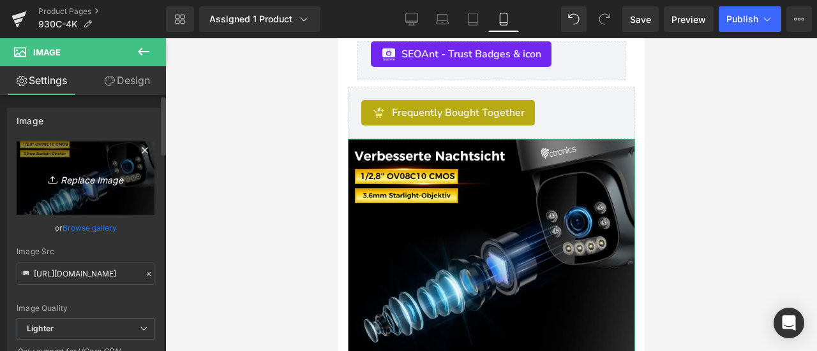
click at [68, 177] on icon "Replace Image" at bounding box center [85, 178] width 102 height 16
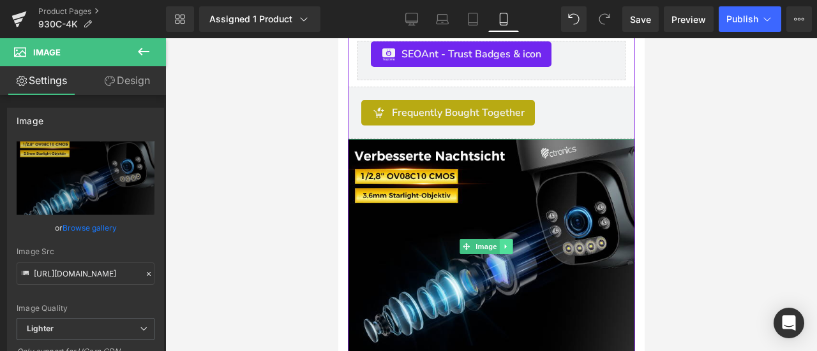
click at [507, 243] on icon at bounding box center [504, 247] width 7 height 8
click at [512, 243] on icon at bounding box center [511, 246] width 7 height 7
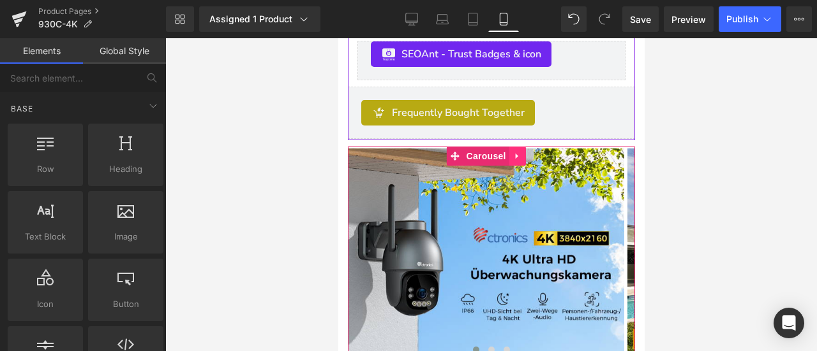
click at [518, 152] on icon at bounding box center [516, 157] width 9 height 10
click at [523, 152] on icon at bounding box center [525, 156] width 9 height 9
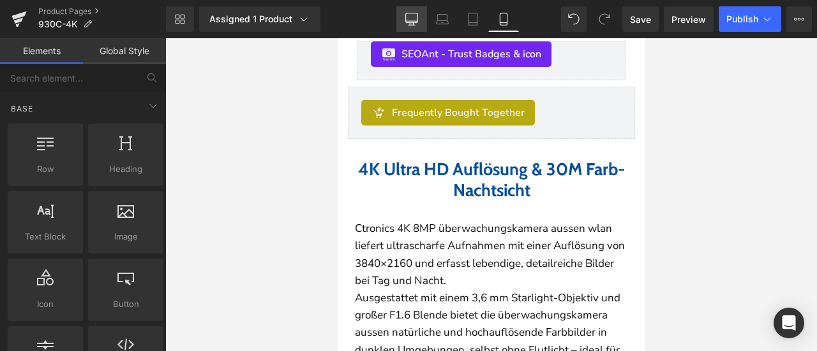
click at [414, 29] on link "Desktop" at bounding box center [411, 19] width 31 height 26
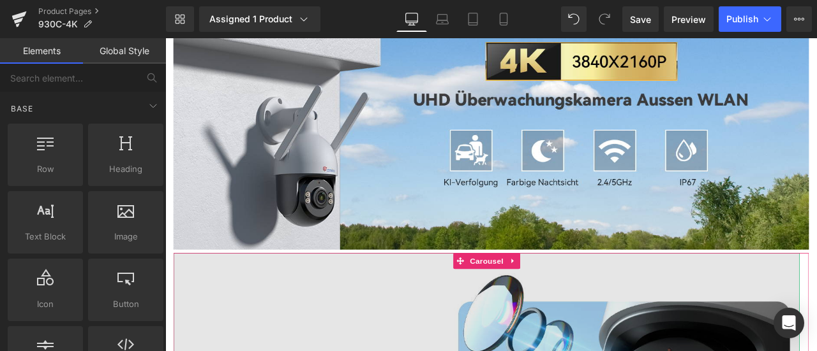
scroll to position [837, 0]
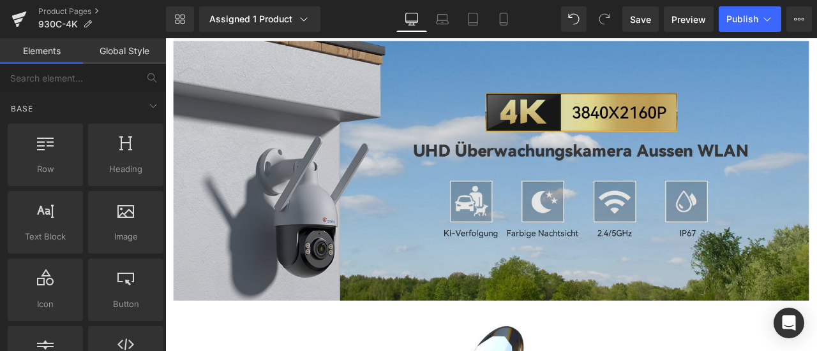
click at [406, 194] on img at bounding box center [551, 195] width 753 height 309
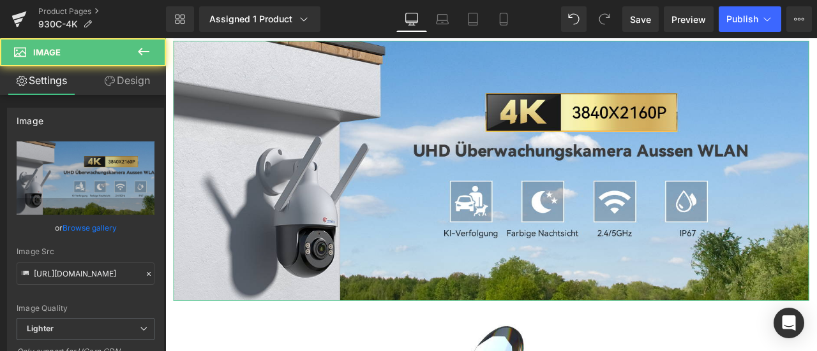
click at [126, 84] on link "Design" at bounding box center [126, 80] width 83 height 29
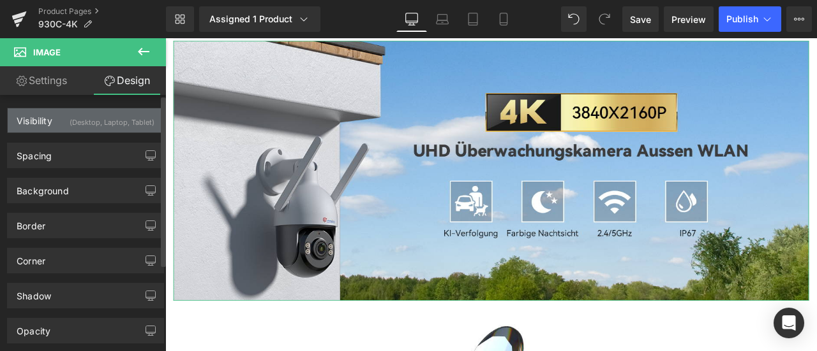
click at [109, 119] on div "(Desktop, Laptop, Tablet)" at bounding box center [112, 118] width 85 height 21
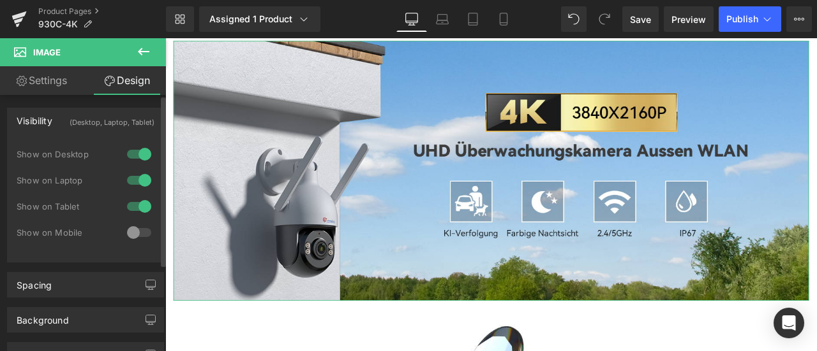
click at [134, 233] on div at bounding box center [139, 233] width 31 height 20
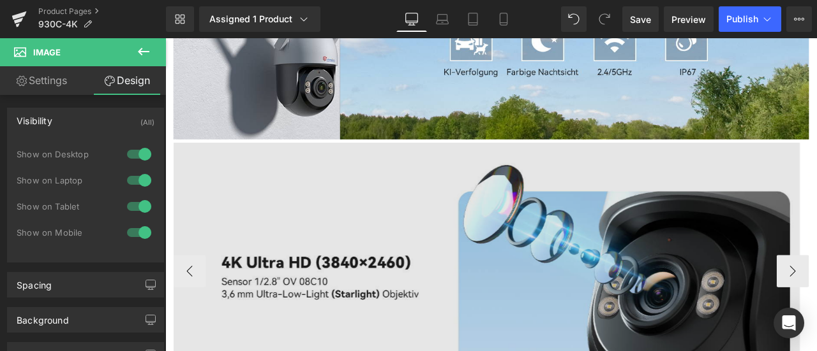
scroll to position [1028, 0]
click at [529, 174] on div "Image Image ‹ › Carousel" at bounding box center [551, 314] width 753 height 304
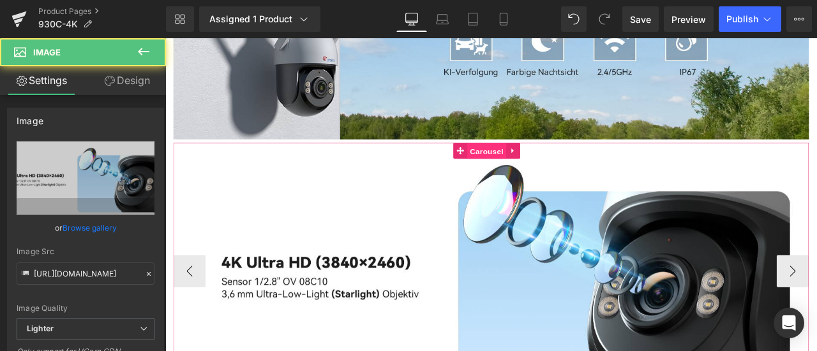
click at [535, 179] on span "Carousel" at bounding box center [546, 172] width 46 height 19
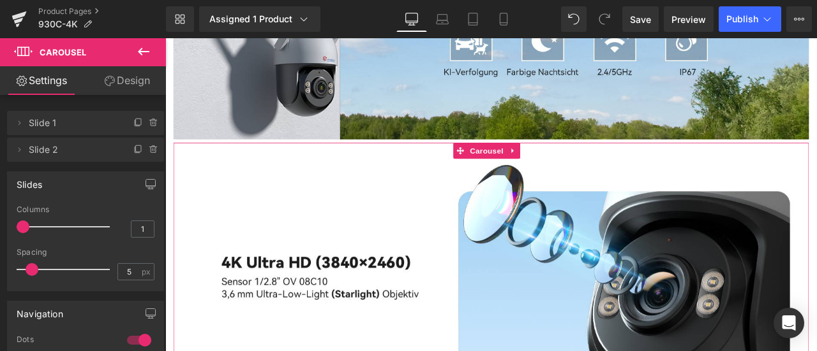
click at [124, 75] on link "Design" at bounding box center [126, 80] width 83 height 29
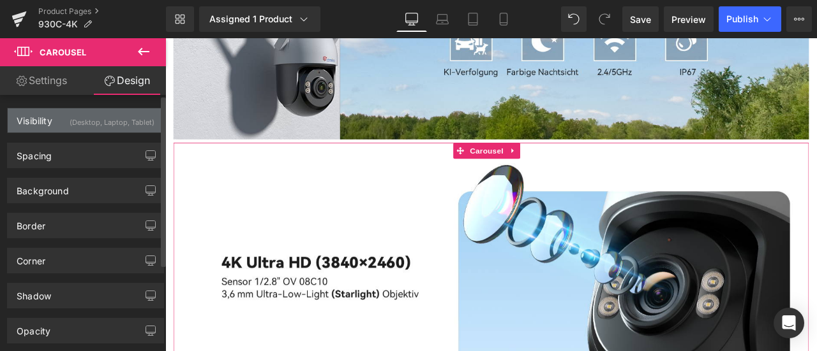
click at [89, 122] on div "(Desktop, Laptop, Tablet)" at bounding box center [112, 118] width 85 height 21
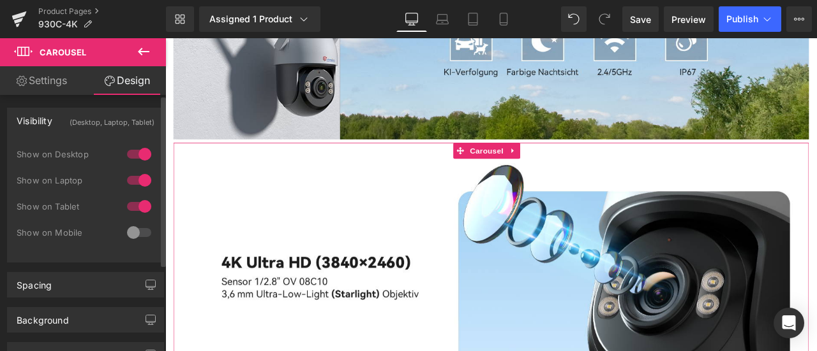
click at [131, 230] on div at bounding box center [139, 233] width 31 height 20
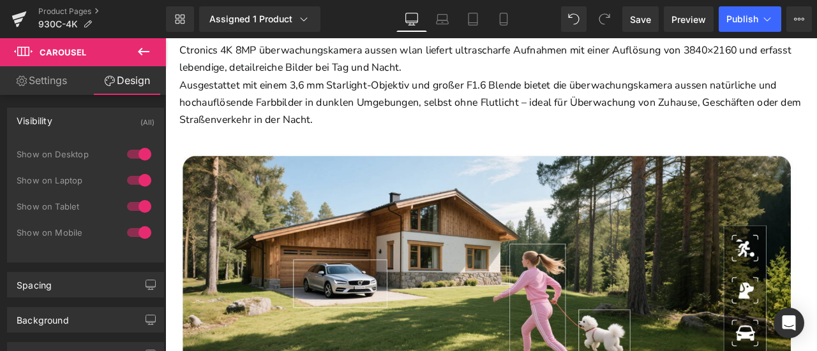
scroll to position [1539, 0]
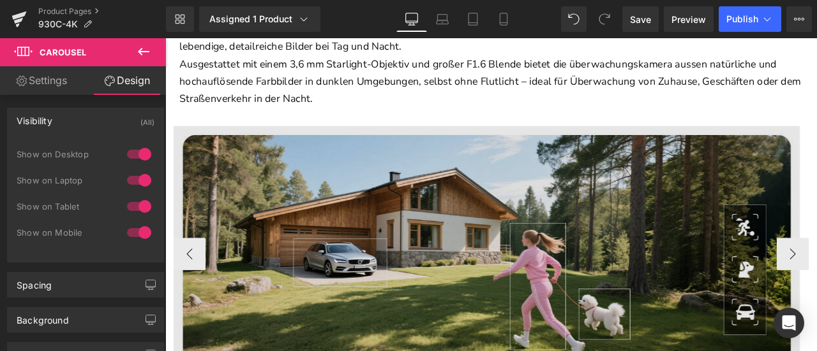
click at [553, 151] on div "Image Image ‹ › Carousel" at bounding box center [551, 293] width 753 height 307
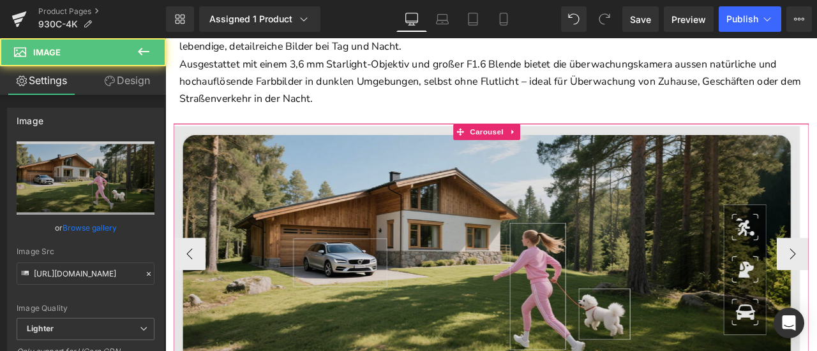
click at [553, 151] on span "Carousel" at bounding box center [546, 149] width 46 height 19
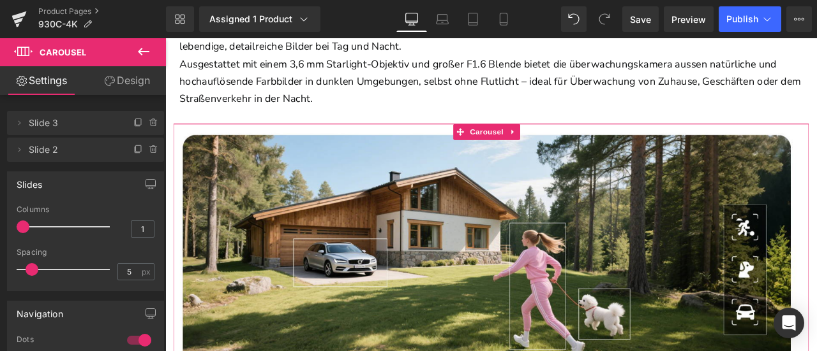
click at [130, 86] on link "Design" at bounding box center [126, 80] width 83 height 29
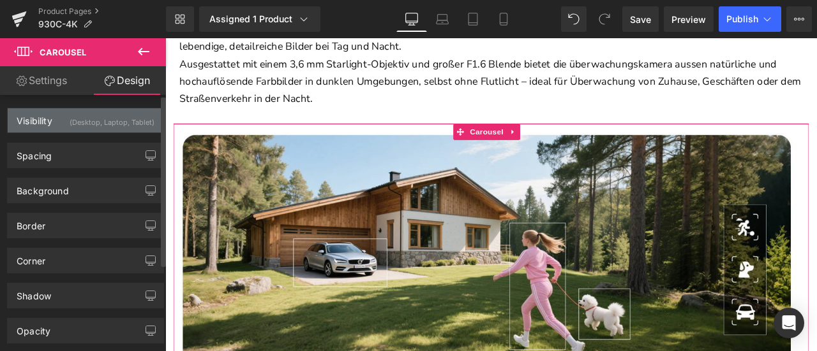
click at [117, 118] on div "(Desktop, Laptop, Tablet)" at bounding box center [112, 118] width 85 height 21
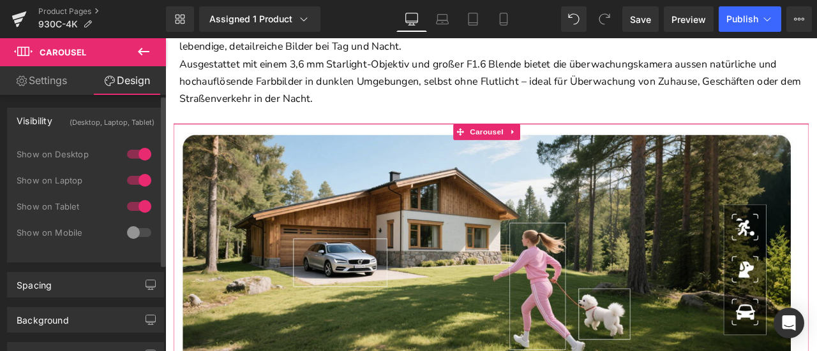
click at [134, 232] on div at bounding box center [139, 233] width 31 height 20
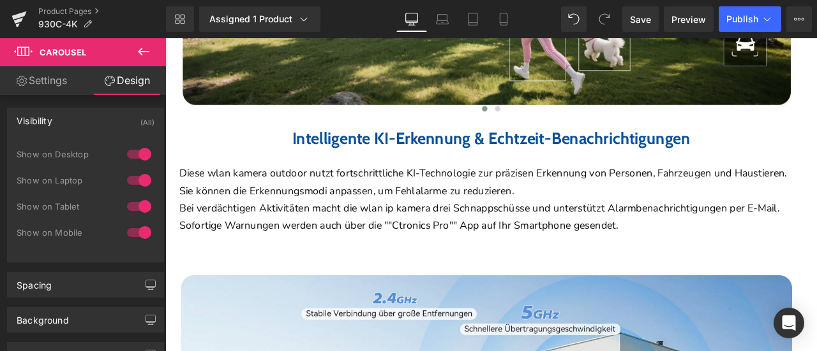
scroll to position [1985, 0]
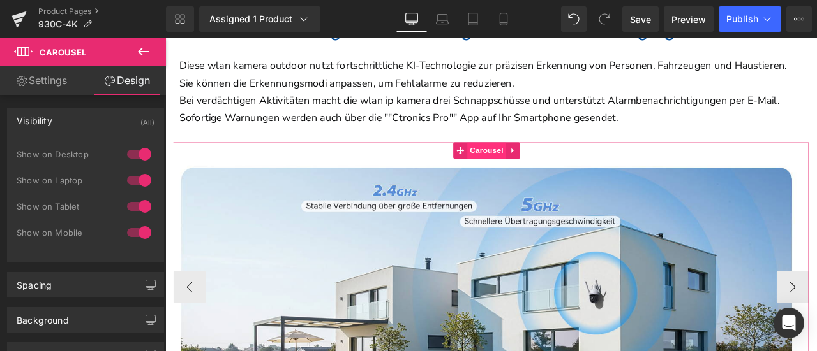
click at [535, 170] on span "Carousel" at bounding box center [546, 171] width 46 height 19
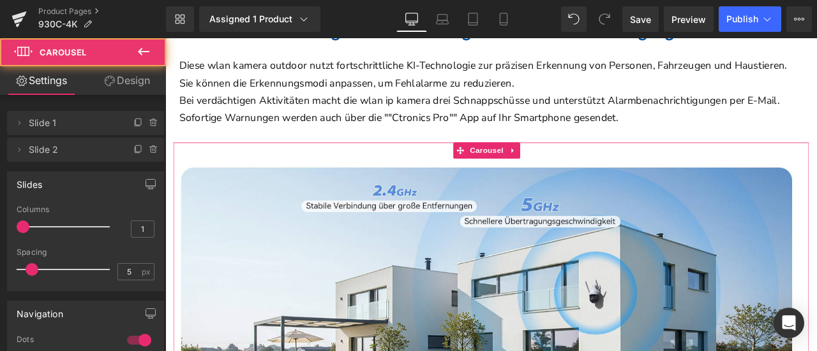
click at [135, 85] on link "Design" at bounding box center [126, 80] width 83 height 29
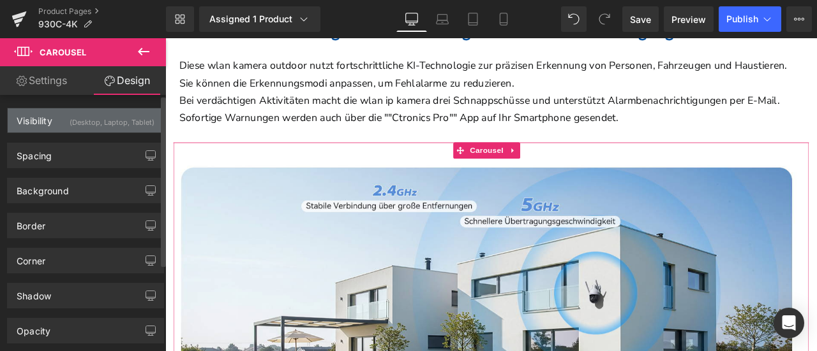
click at [138, 124] on div "(Desktop, Laptop, Tablet)" at bounding box center [112, 118] width 85 height 21
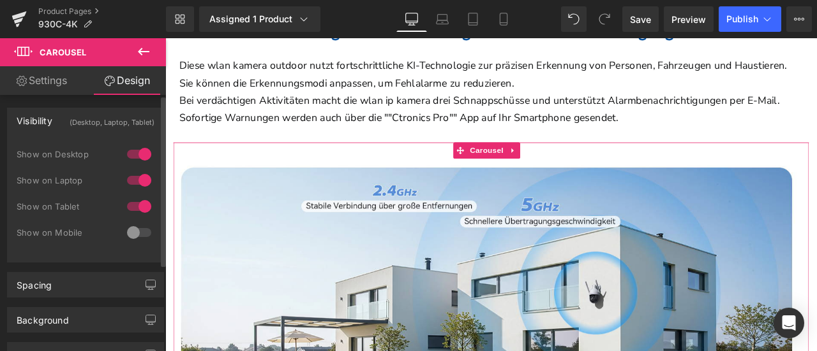
click at [133, 230] on div at bounding box center [139, 233] width 31 height 20
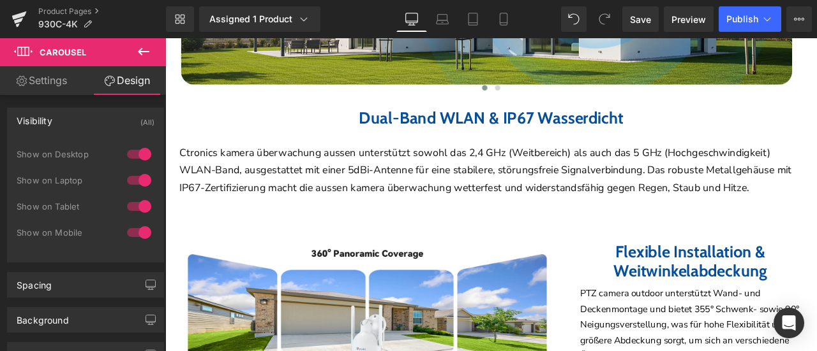
scroll to position [2559, 0]
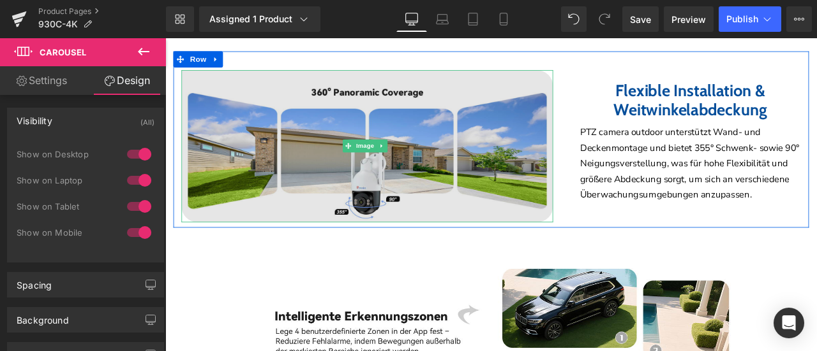
click at [490, 108] on img at bounding box center [404, 166] width 440 height 181
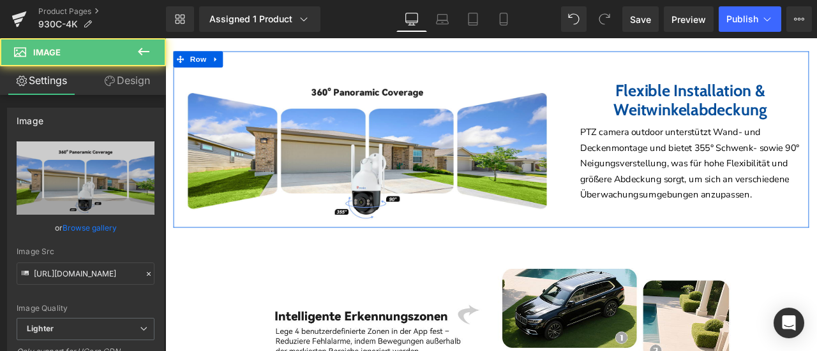
click at [495, 85] on div "Image Flexible Installation & Weitwinkelabdeckung Heading PTZ camera outdoor un…" at bounding box center [551, 158] width 753 height 209
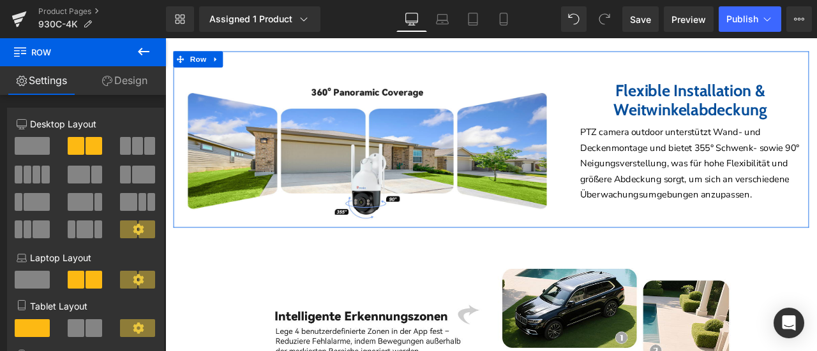
click at [120, 81] on link "Design" at bounding box center [124, 80] width 83 height 29
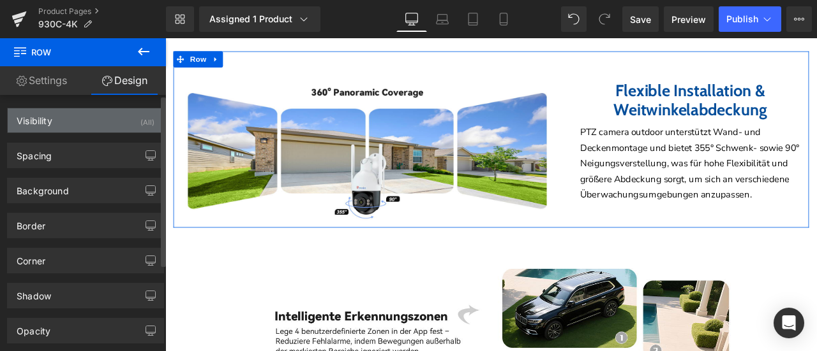
click at [116, 127] on div "Visibility (All)" at bounding box center [86, 120] width 156 height 24
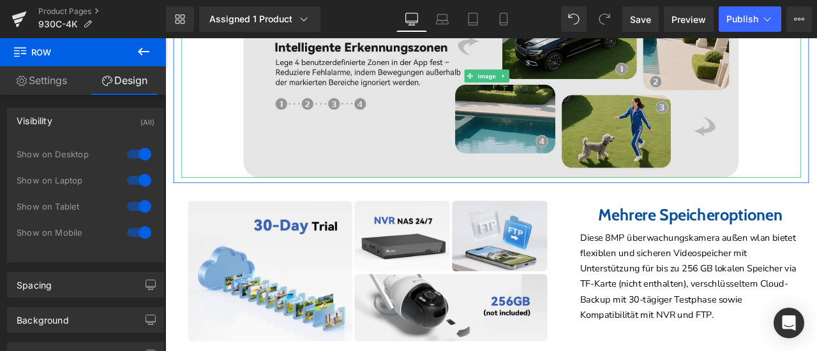
scroll to position [2751, 0]
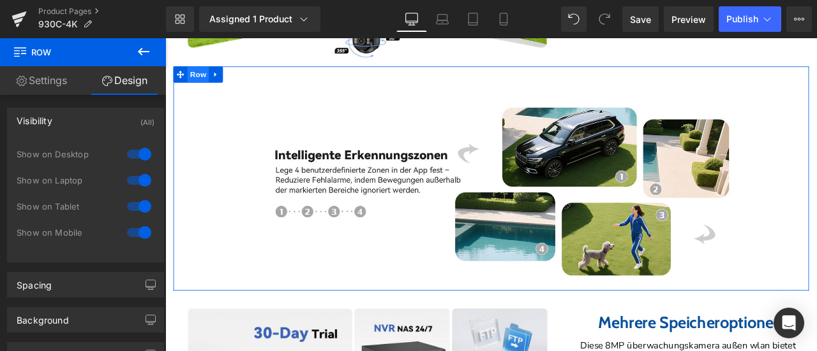
click at [194, 91] on span "Row" at bounding box center [204, 80] width 26 height 19
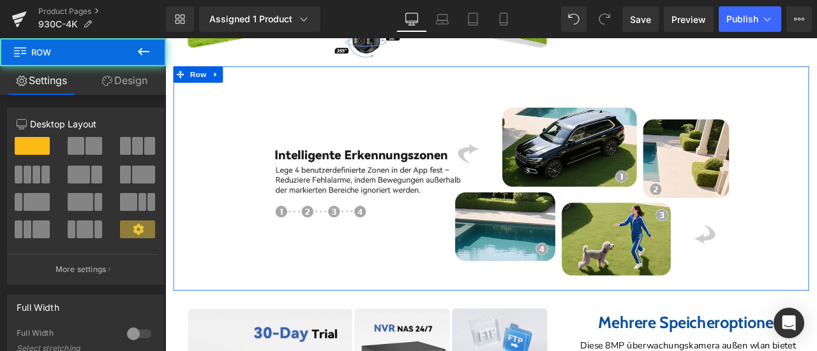
click at [122, 80] on link "Design" at bounding box center [124, 80] width 83 height 29
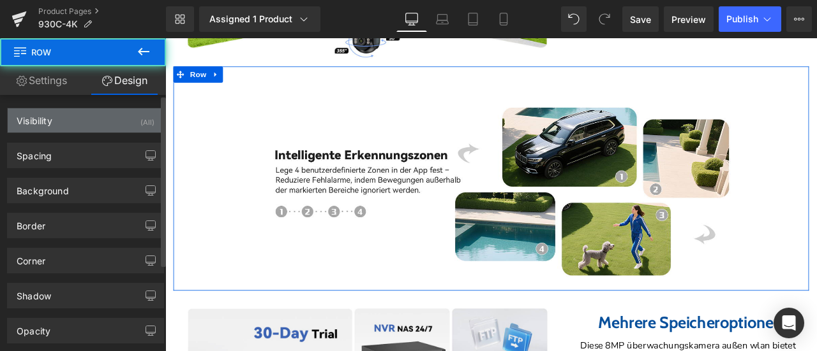
click at [109, 118] on div "Visibility (All)" at bounding box center [86, 120] width 156 height 24
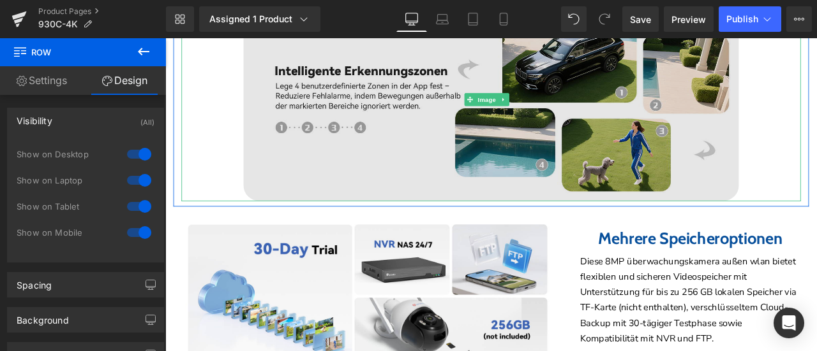
scroll to position [3006, 0]
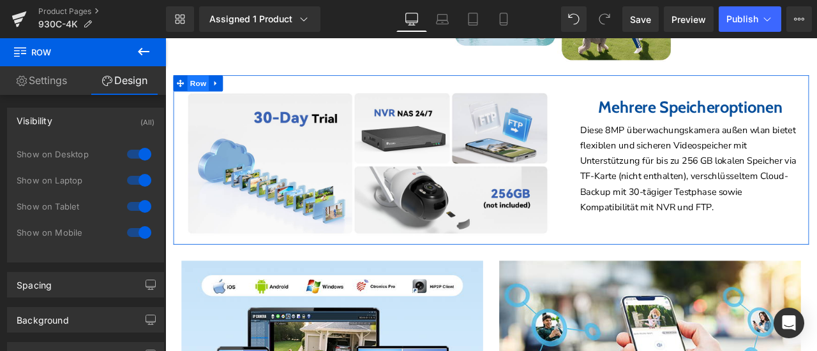
click at [199, 101] on span "Row" at bounding box center [204, 91] width 26 height 19
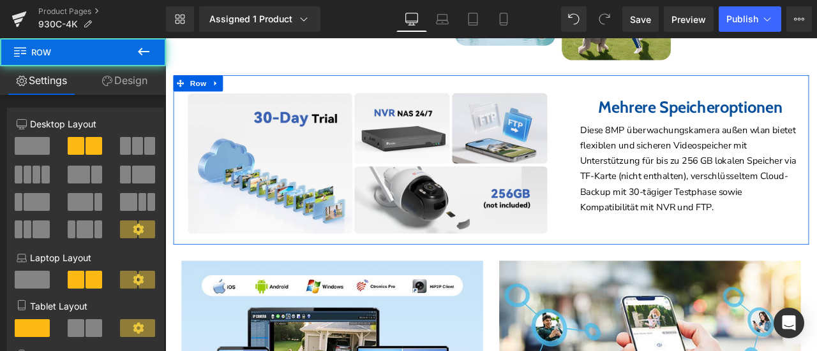
click at [124, 78] on link "Design" at bounding box center [124, 80] width 83 height 29
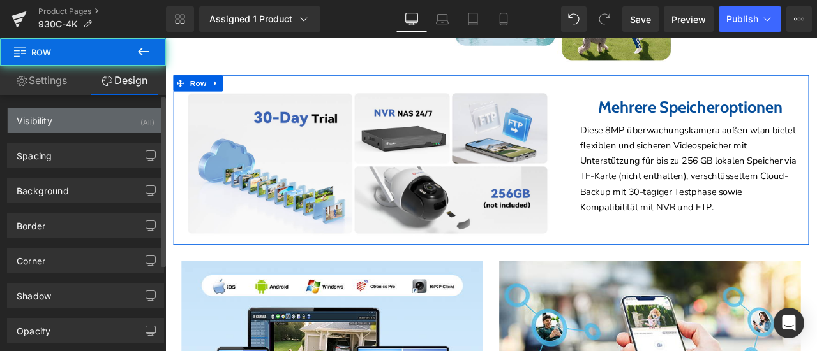
click at [117, 122] on div "Visibility (All)" at bounding box center [86, 120] width 156 height 24
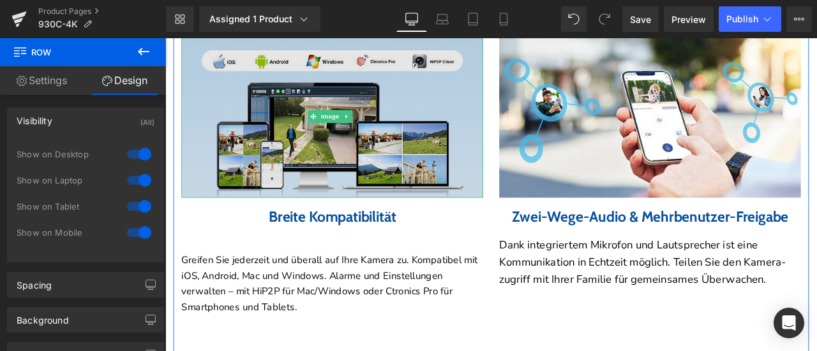
scroll to position [3261, 0]
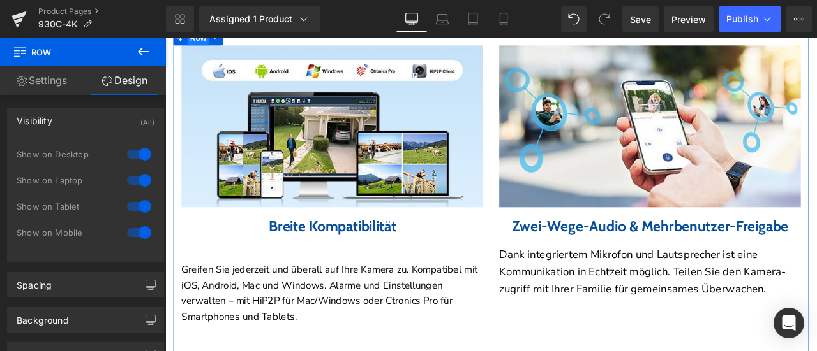
click at [203, 48] on span "Row" at bounding box center [204, 38] width 26 height 19
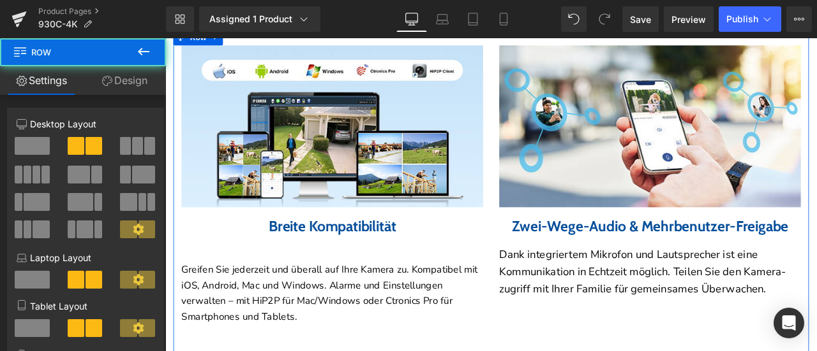
click at [141, 79] on link "Design" at bounding box center [124, 80] width 83 height 29
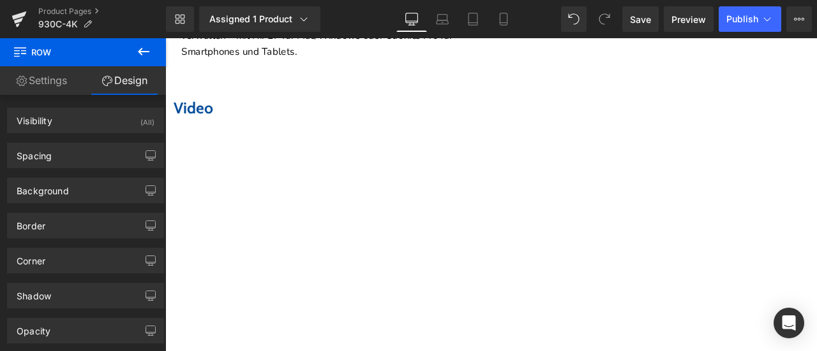
scroll to position [3580, 0]
click at [507, 20] on icon at bounding box center [503, 19] width 13 height 13
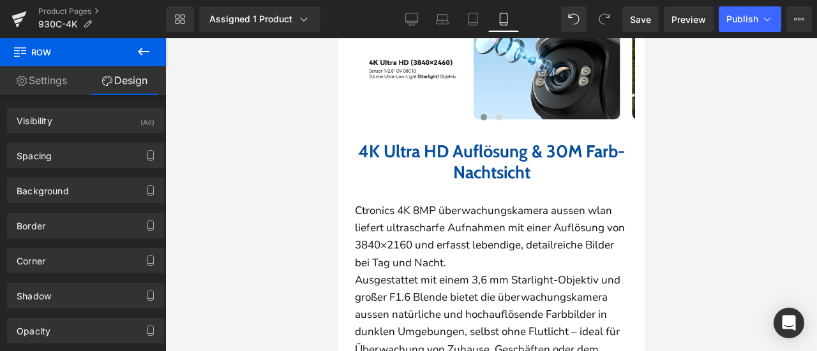
scroll to position [1276, 0]
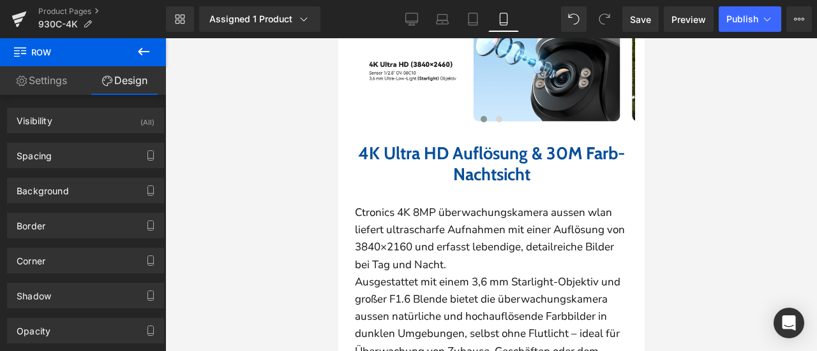
click at [408, 143] on b "4K Ultra HD Auflösung & 30M Farb-Nachtsicht" at bounding box center [490, 163] width 267 height 41
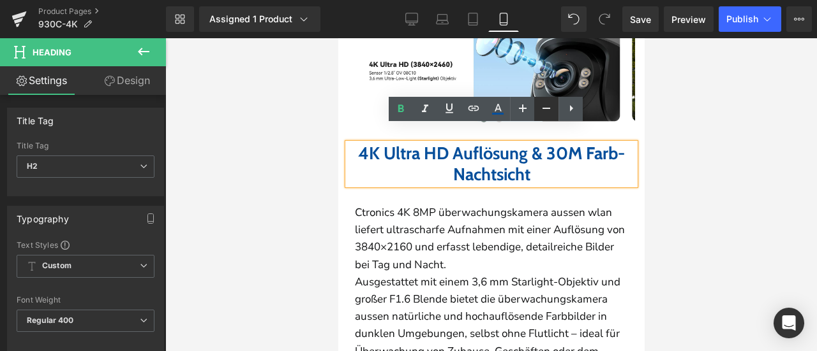
click at [543, 110] on icon at bounding box center [545, 108] width 15 height 15
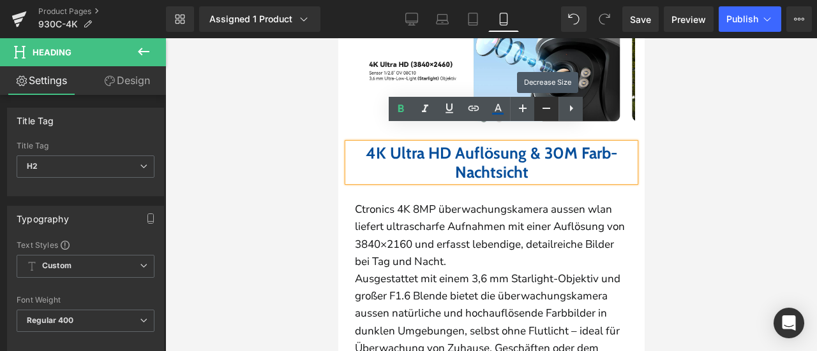
click at [543, 112] on icon at bounding box center [545, 108] width 15 height 15
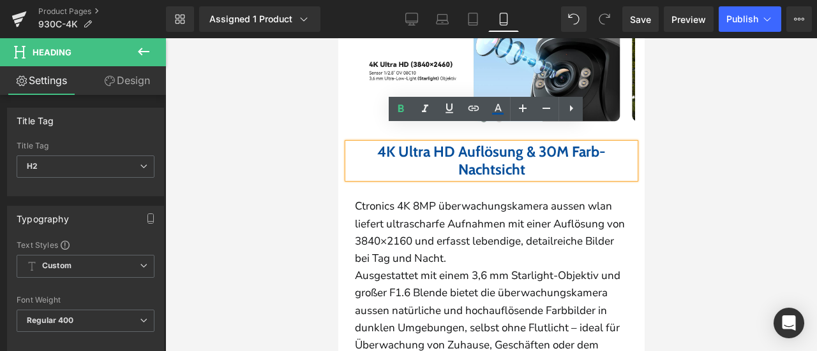
click at [408, 228] on p "Ctronics 4K 8MP überwachungskamera aussen wlan liefert ultrascharfe Aufnahmen m…" at bounding box center [490, 233] width 273 height 70
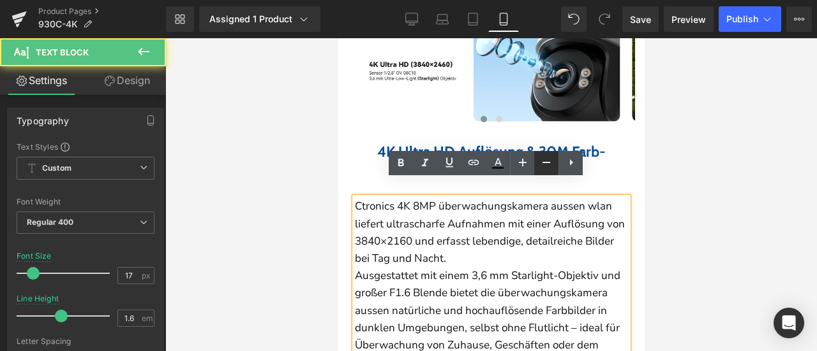
click at [546, 170] on link at bounding box center [546, 163] width 24 height 24
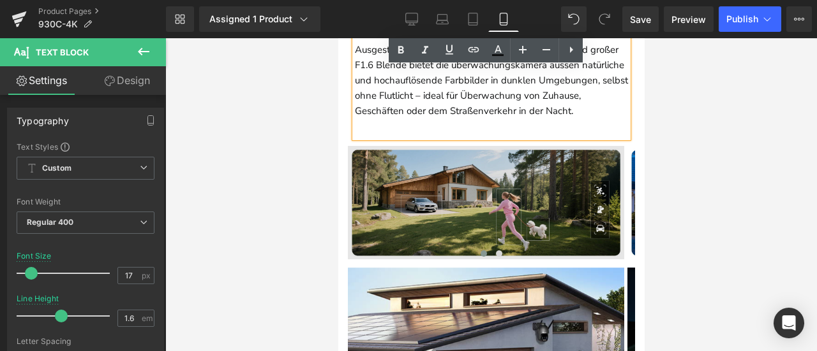
scroll to position [1595, 0]
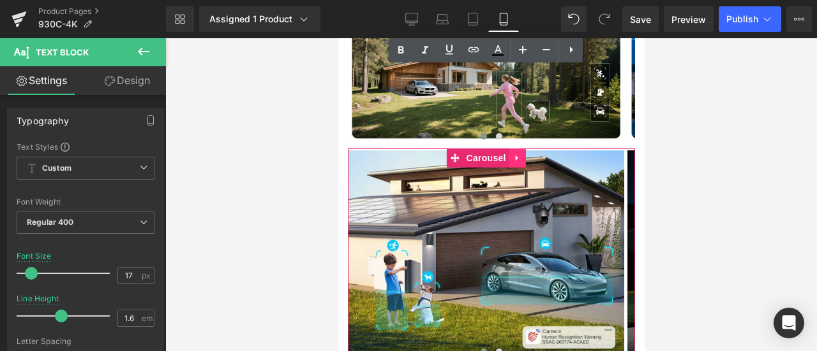
click at [517, 163] on icon at bounding box center [516, 158] width 9 height 10
click at [526, 163] on icon at bounding box center [525, 158] width 9 height 9
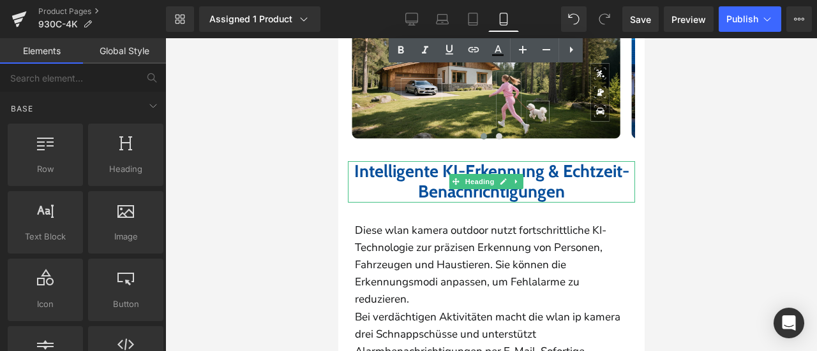
click at [371, 195] on b "Intelligente KI-Erkennung & Echtzeit-Benachrichtigungen" at bounding box center [490, 181] width 275 height 41
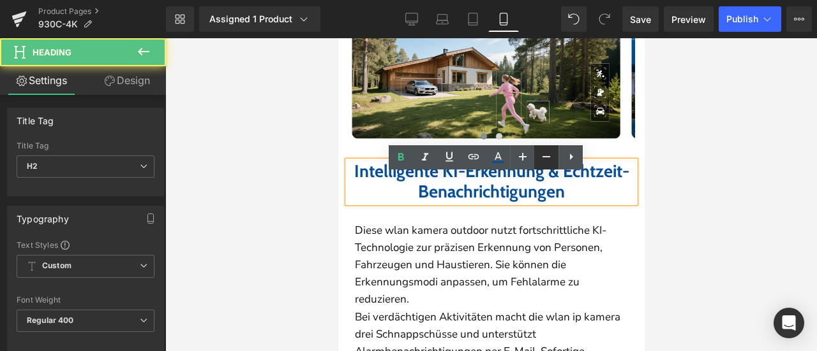
click at [543, 159] on icon at bounding box center [545, 156] width 15 height 15
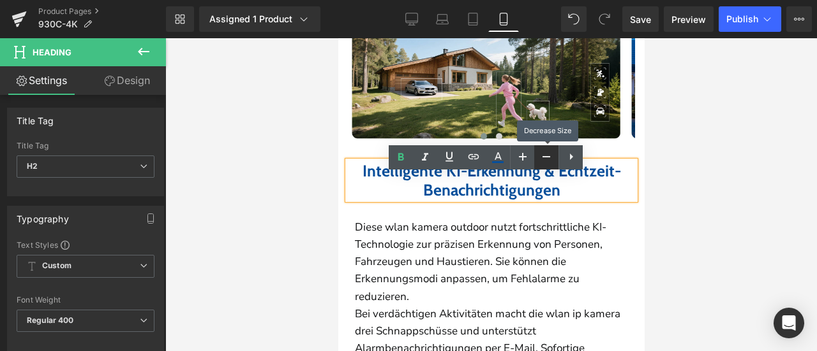
click at [543, 159] on icon at bounding box center [545, 156] width 15 height 15
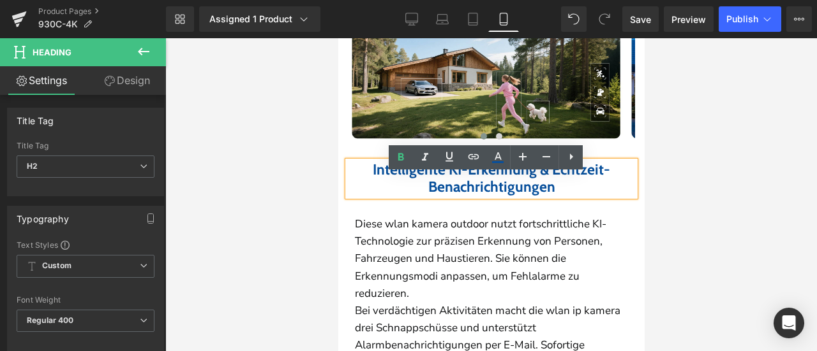
click at [441, 252] on p "Diese wlan kamera outdoor nutzt fortschrittliche KI-Technologie zur präzisen Er…" at bounding box center [490, 259] width 273 height 87
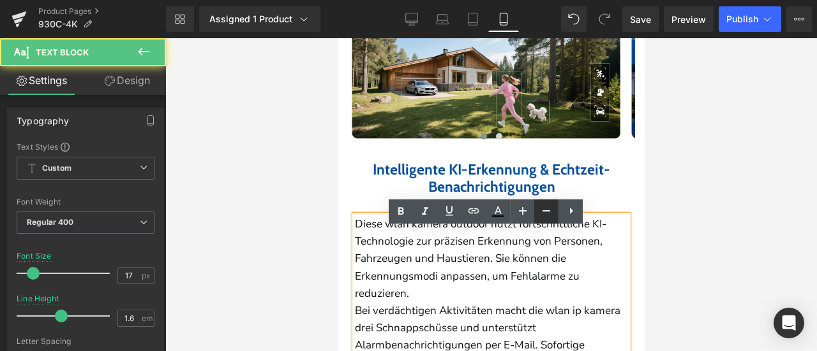
click at [543, 214] on icon at bounding box center [545, 210] width 15 height 15
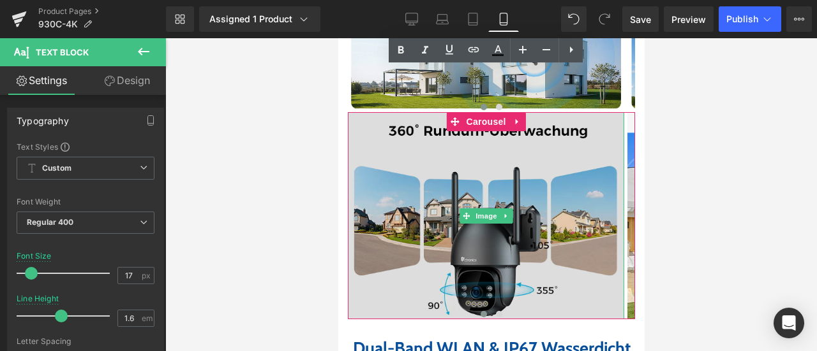
scroll to position [2041, 0]
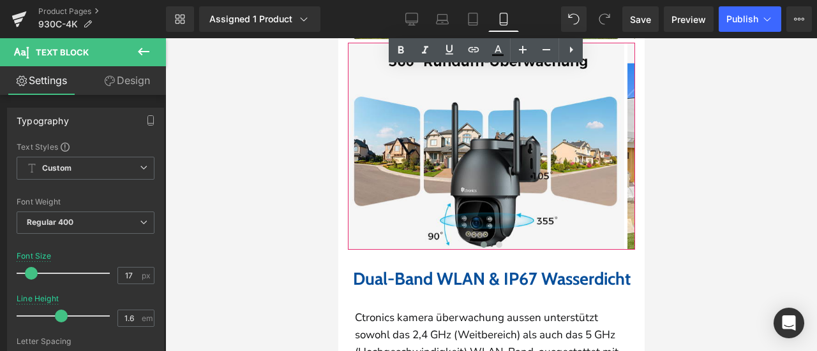
click at [515, 55] on icon at bounding box center [516, 53] width 3 height 6
click at [525, 57] on icon at bounding box center [525, 52] width 9 height 9
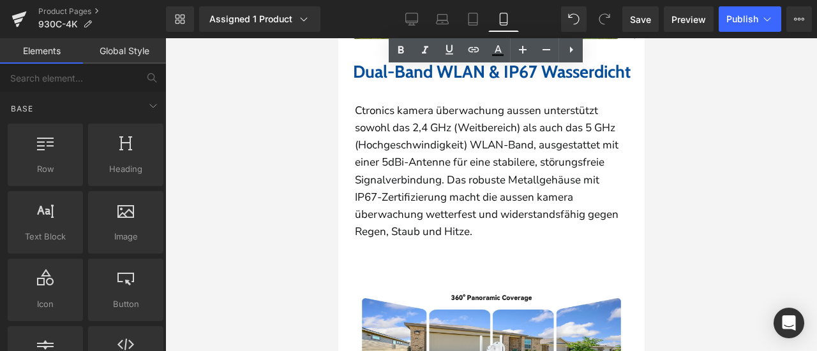
click at [435, 82] on b "Dual-Band WLAN & IP67 Wasserdicht" at bounding box center [490, 71] width 277 height 21
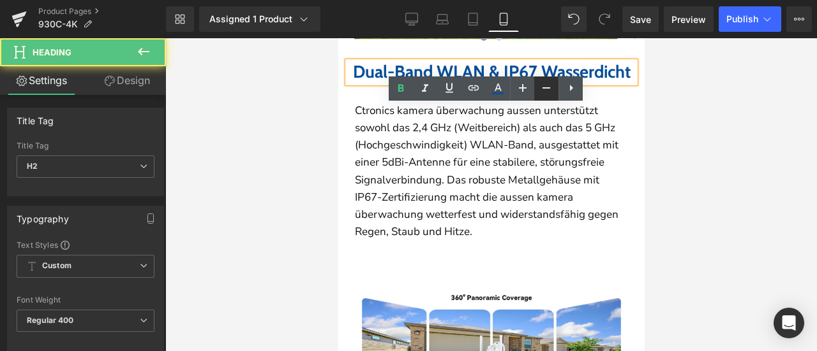
click at [542, 91] on icon at bounding box center [545, 87] width 15 height 15
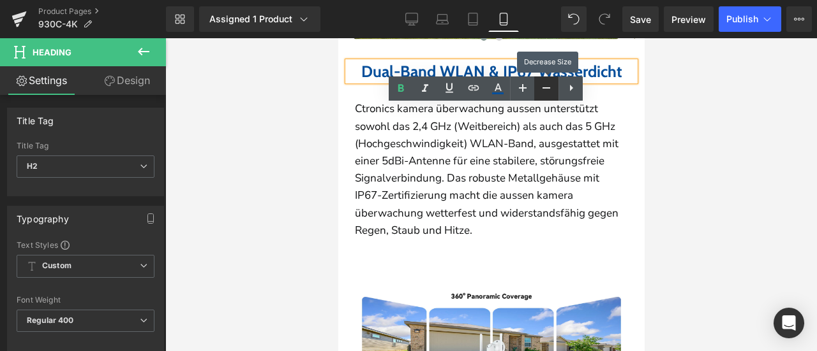
click at [542, 91] on icon at bounding box center [545, 87] width 15 height 15
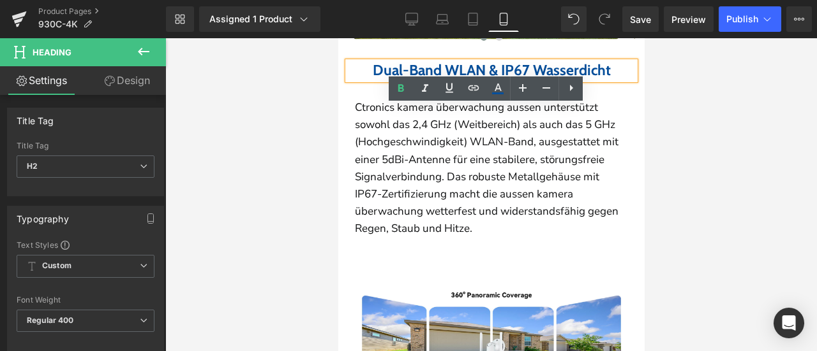
click at [418, 175] on span "Ctronics kamera überwachung aussen unterstützt sowohl das 2,4 GHz (Weitbereich)…" at bounding box center [485, 168] width 263 height 136
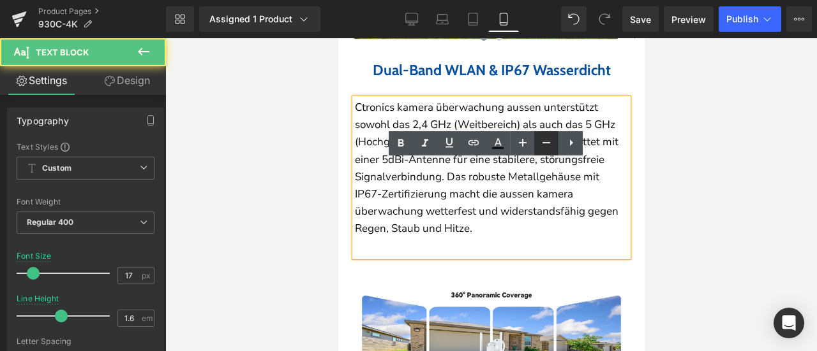
click at [545, 145] on icon at bounding box center [545, 142] width 15 height 15
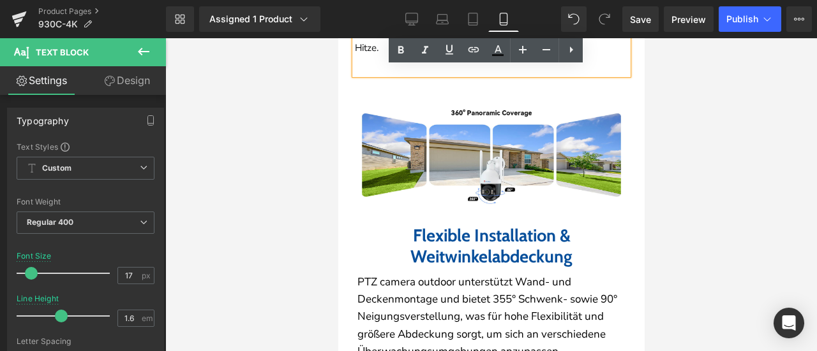
scroll to position [2296, 0]
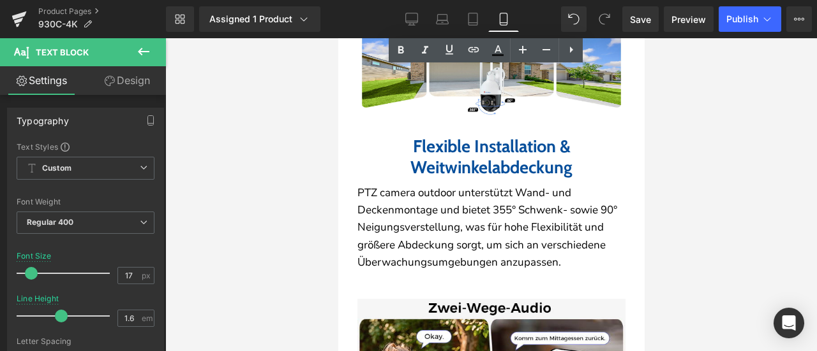
click at [456, 178] on div "Flexible Installation & Weitwinkelabdeckung Heading" at bounding box center [491, 157] width 268 height 41
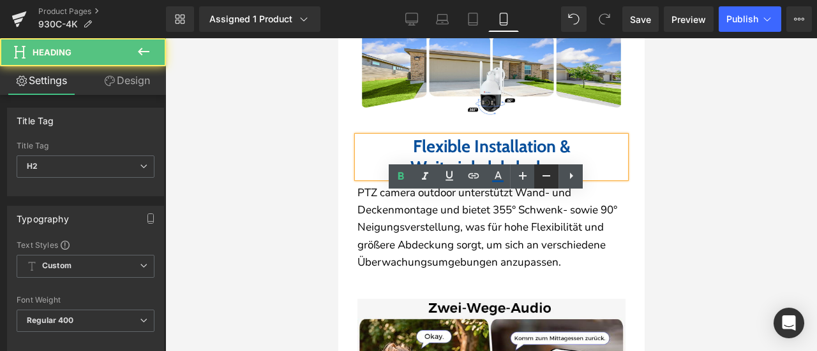
click at [550, 177] on icon at bounding box center [545, 175] width 15 height 15
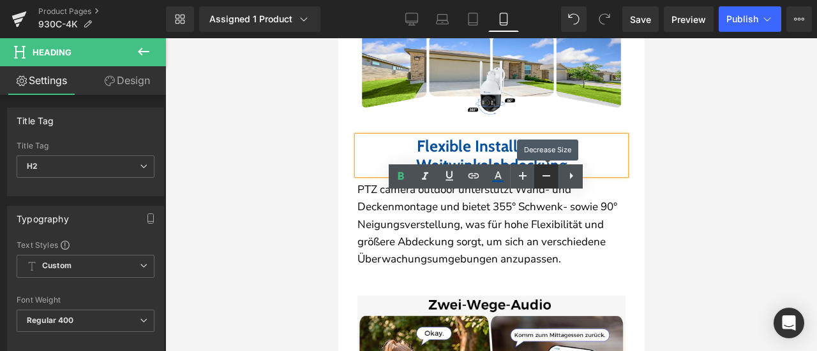
click at [550, 177] on icon at bounding box center [545, 175] width 15 height 15
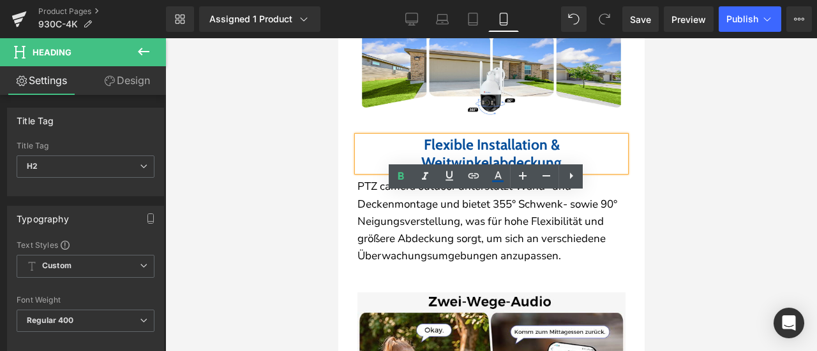
click at [448, 257] on p "PTZ camera outdoor unterstützt Wand- und Deckenmontage und bietet 355° Schwenk-…" at bounding box center [491, 221] width 268 height 87
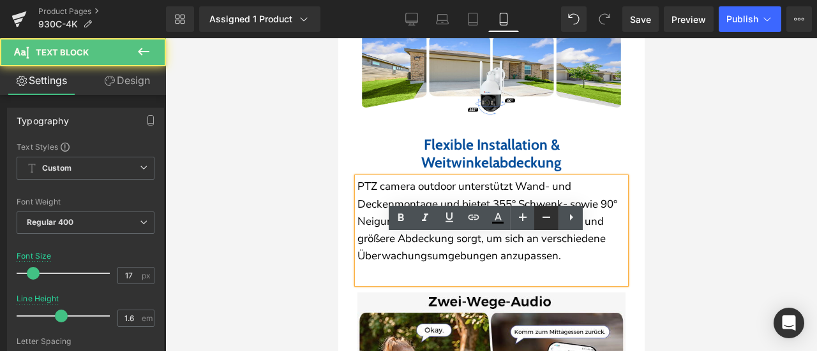
click at [543, 218] on icon at bounding box center [546, 217] width 8 height 1
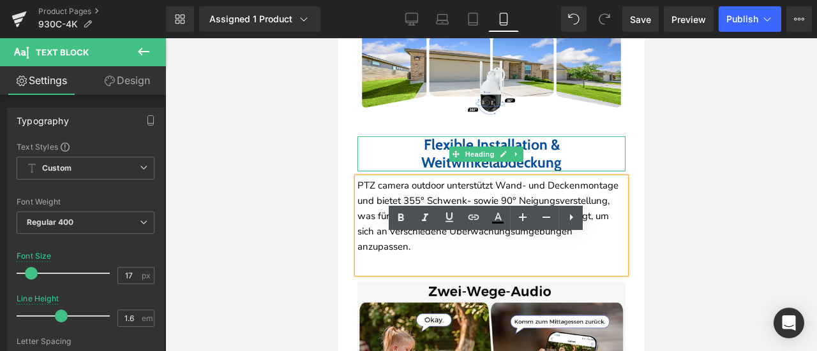
click at [387, 140] on div at bounding box center [491, 138] width 268 height 3
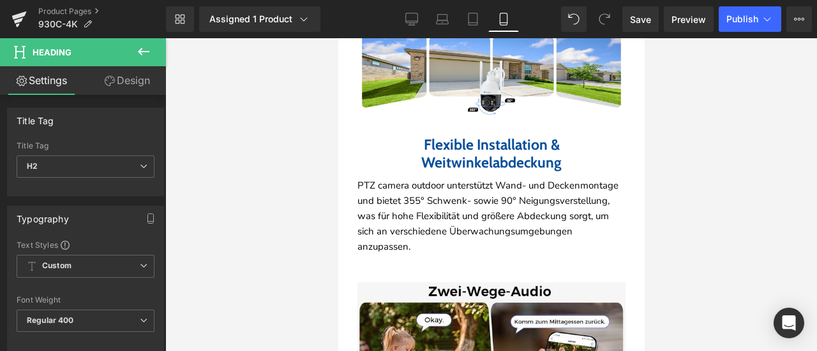
click at [132, 80] on link "Design" at bounding box center [126, 80] width 83 height 29
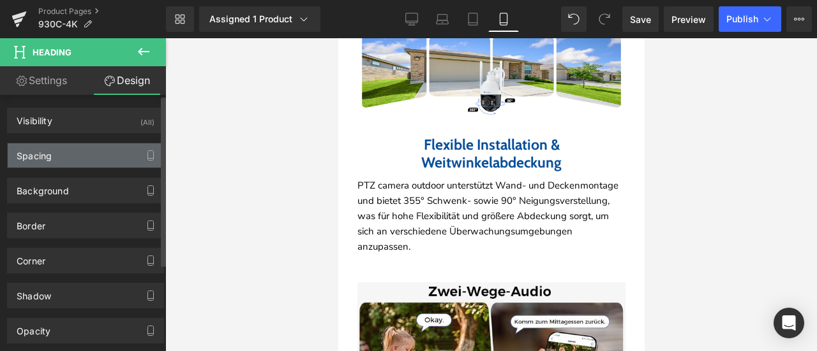
click at [84, 151] on div "Spacing" at bounding box center [86, 156] width 156 height 24
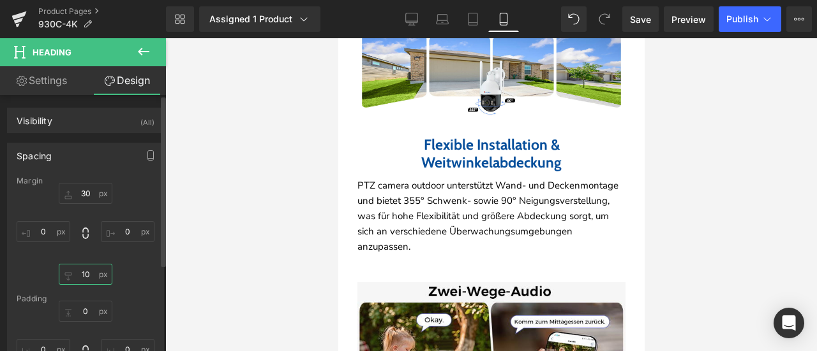
click at [85, 275] on input "10" at bounding box center [86, 274] width 54 height 21
type input "30"
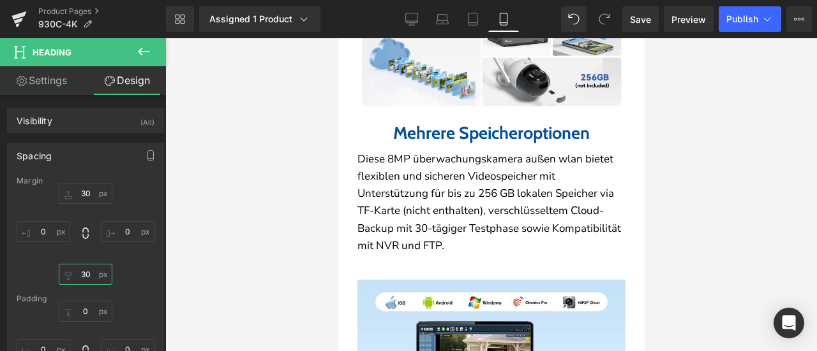
scroll to position [2615, 0]
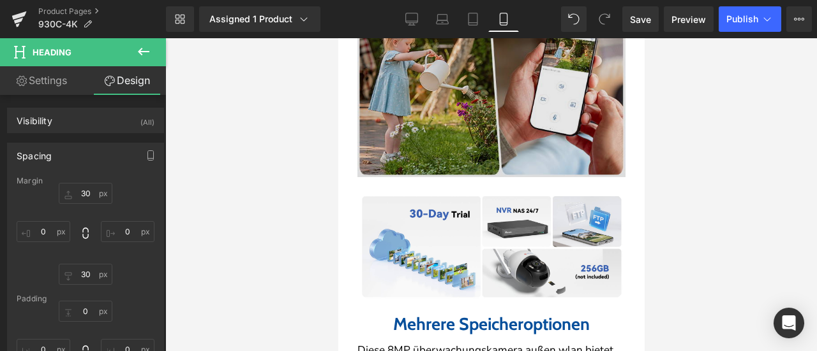
click at [500, 135] on div "Image" at bounding box center [491, 76] width 268 height 201
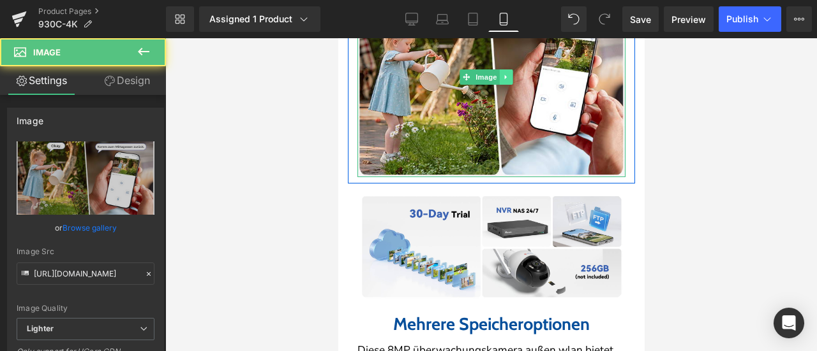
click at [507, 81] on icon at bounding box center [504, 77] width 7 height 8
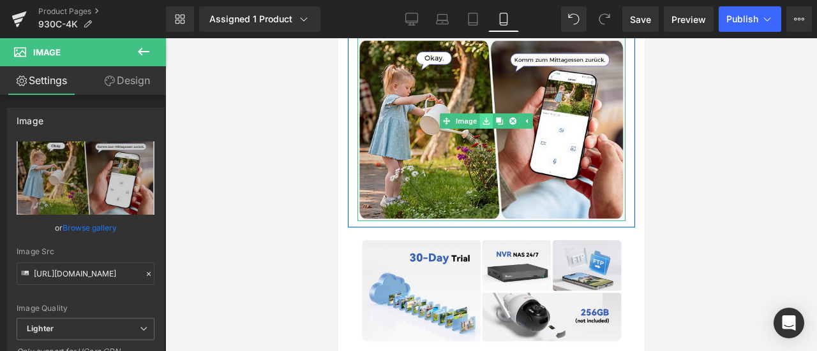
scroll to position [2552, 0]
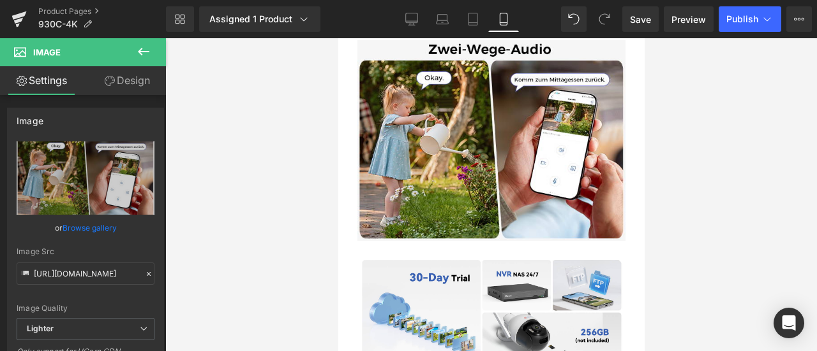
click at [291, 118] on div at bounding box center [490, 194] width 651 height 313
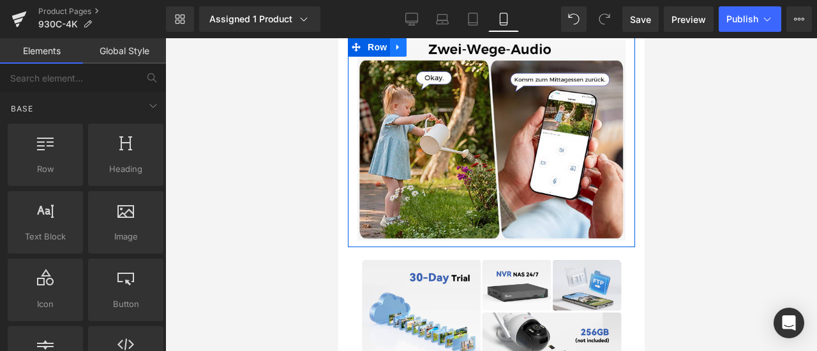
click at [398, 52] on icon at bounding box center [397, 48] width 9 height 10
click at [430, 52] on icon at bounding box center [430, 48] width 9 height 10
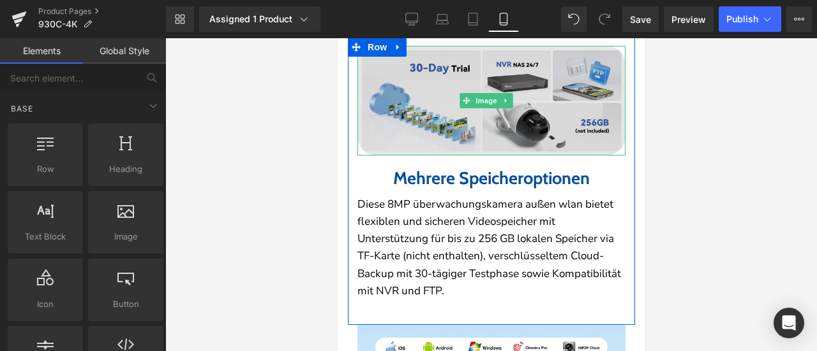
scroll to position [2615, 0]
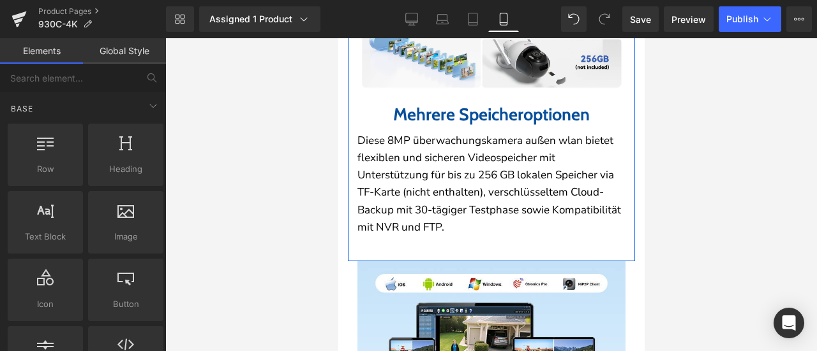
click at [432, 125] on b "Mehrere Speicheroptionen" at bounding box center [490, 114] width 196 height 21
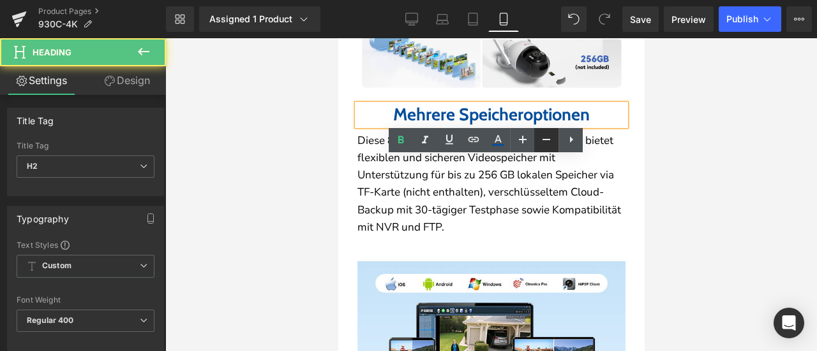
click at [543, 141] on icon at bounding box center [545, 139] width 15 height 15
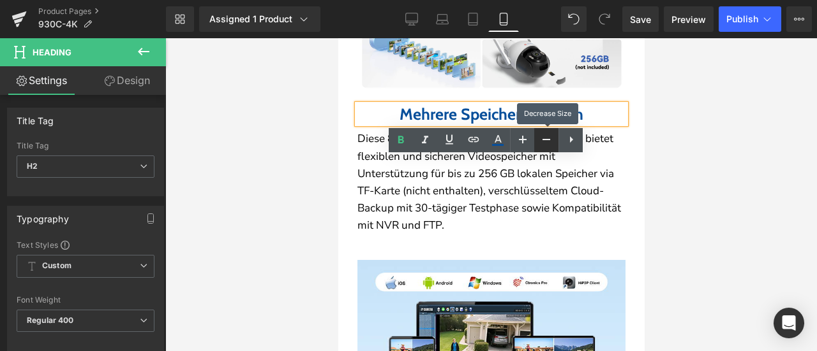
click at [543, 141] on icon at bounding box center [545, 139] width 15 height 15
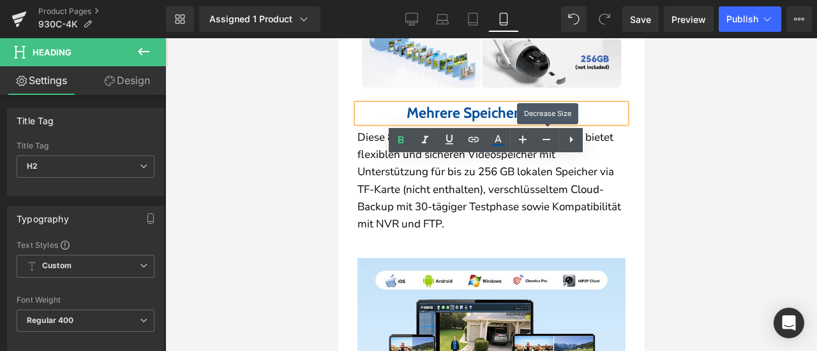
click at [442, 206] on p "Diese 8MP überwachungskamera außen wlan bietet flexiblen und sicheren Videospei…" at bounding box center [491, 181] width 268 height 104
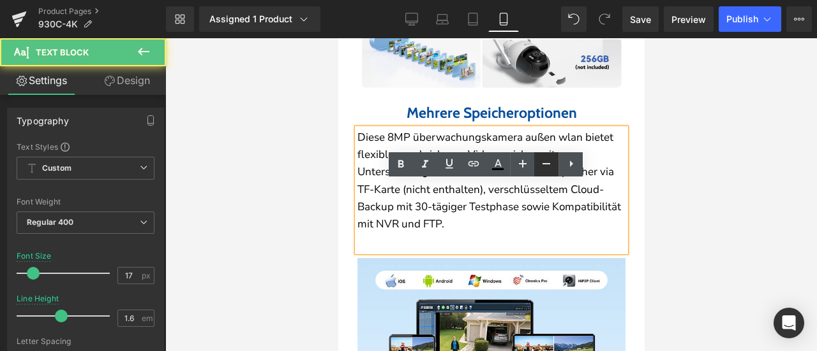
click at [543, 161] on icon at bounding box center [545, 163] width 15 height 15
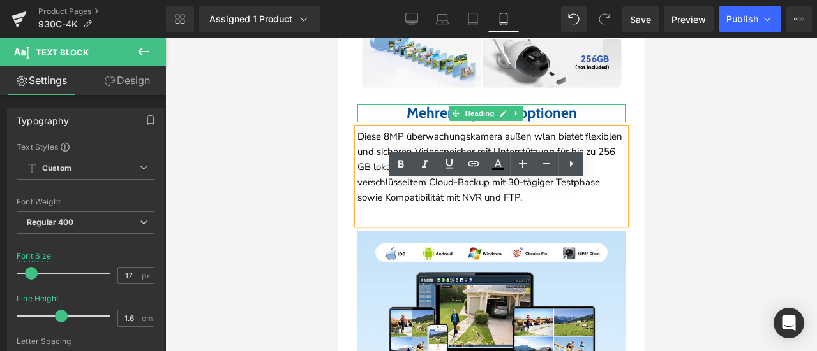
click at [360, 122] on h2 "Mehrere Speicheroptionen" at bounding box center [491, 114] width 268 height 18
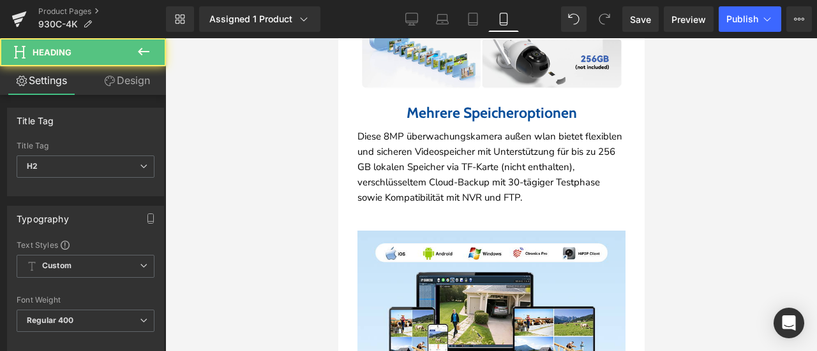
click at [134, 84] on link "Design" at bounding box center [126, 80] width 83 height 29
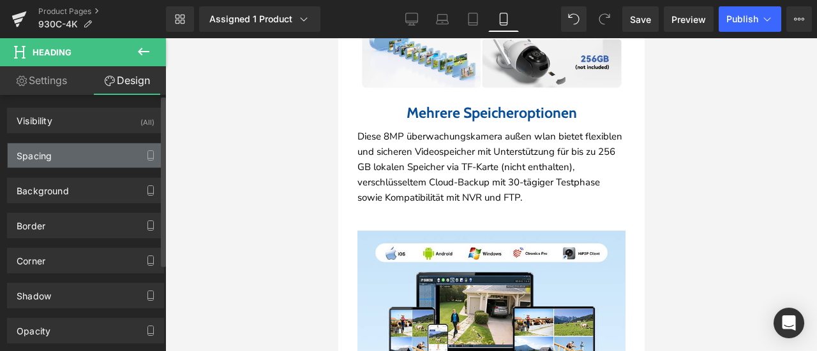
click at [73, 156] on div "Spacing" at bounding box center [86, 156] width 156 height 24
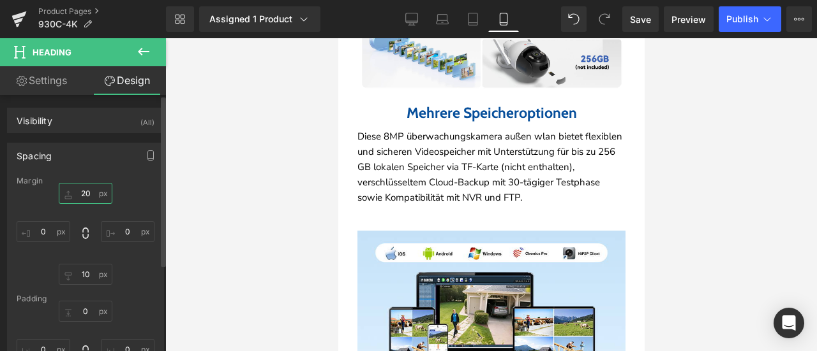
click at [85, 191] on input "20" at bounding box center [86, 193] width 54 height 21
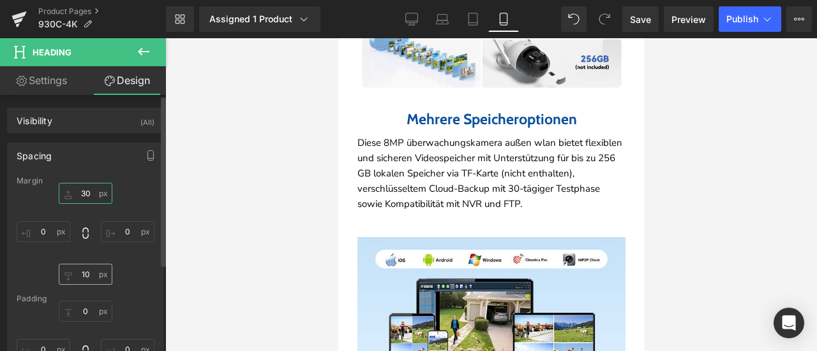
type input "30"
click at [85, 277] on input "10" at bounding box center [86, 274] width 54 height 21
type input "30"
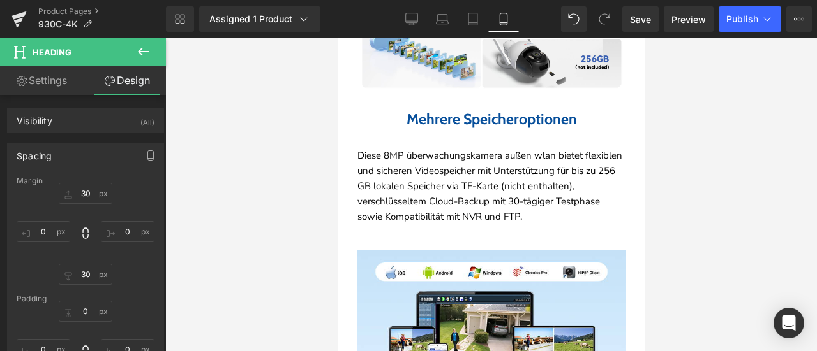
click at [687, 221] on div at bounding box center [490, 194] width 651 height 313
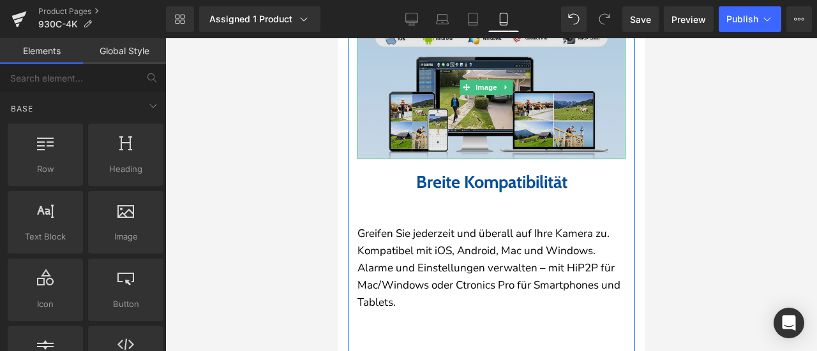
scroll to position [2871, 0]
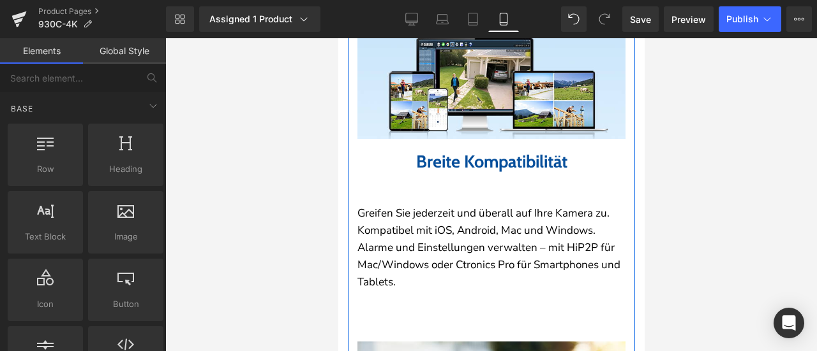
click at [421, 172] on b "Breite Kompatibilität" at bounding box center [490, 161] width 151 height 21
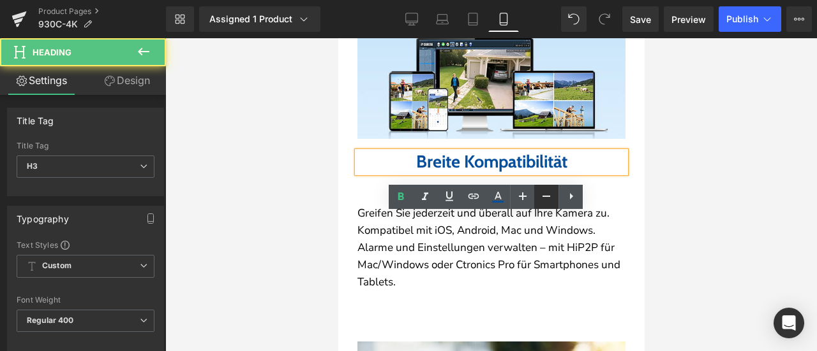
click at [546, 196] on icon at bounding box center [546, 196] width 8 height 1
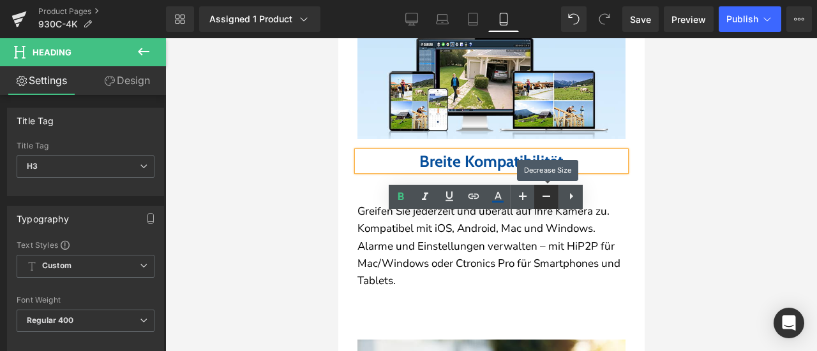
click at [546, 196] on icon at bounding box center [546, 196] width 8 height 1
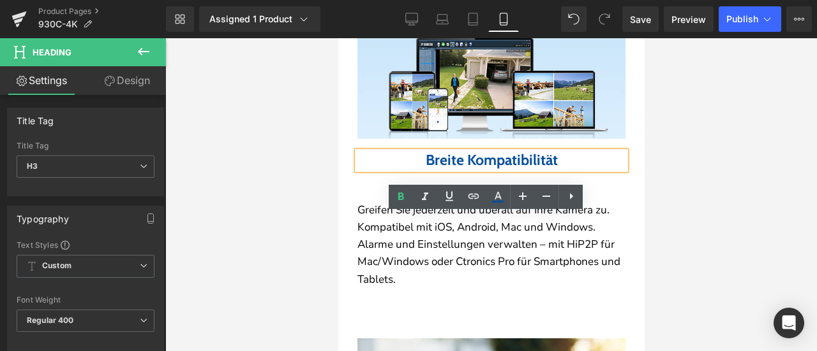
click at [441, 285] on p "Greifen Sie jederzeit und überall auf Ihre Kamera zu. Kompatibel mit iOS, Andro…" at bounding box center [491, 245] width 268 height 87
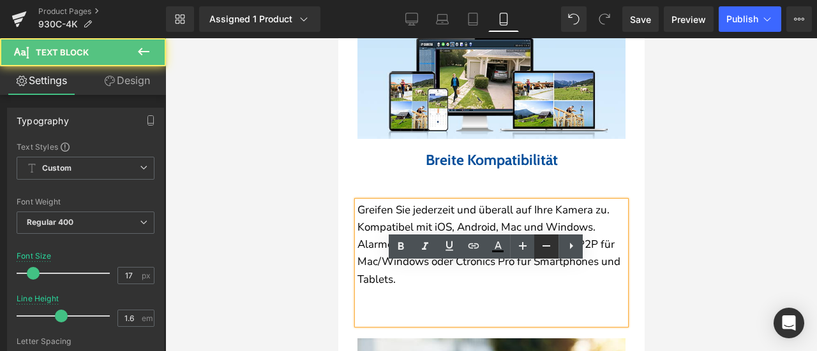
click at [546, 249] on icon at bounding box center [545, 246] width 15 height 15
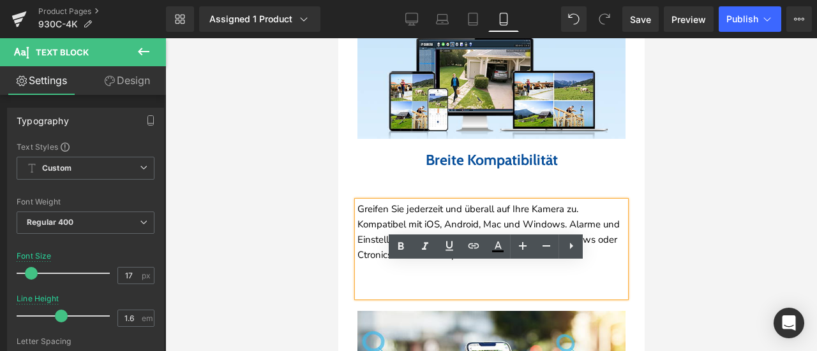
click at [395, 170] on h3 "Breite Kompatibilität" at bounding box center [491, 161] width 268 height 18
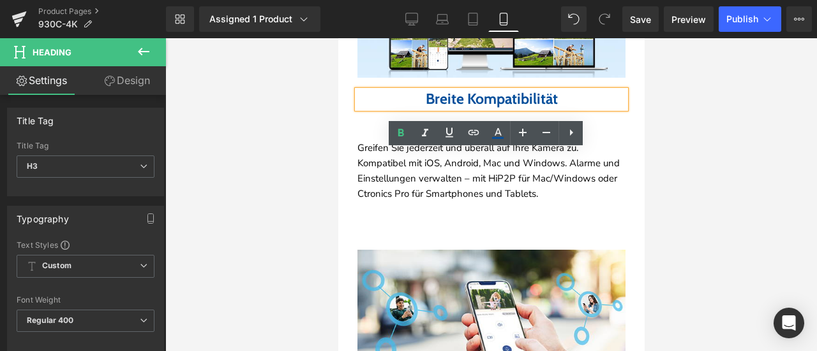
scroll to position [2934, 0]
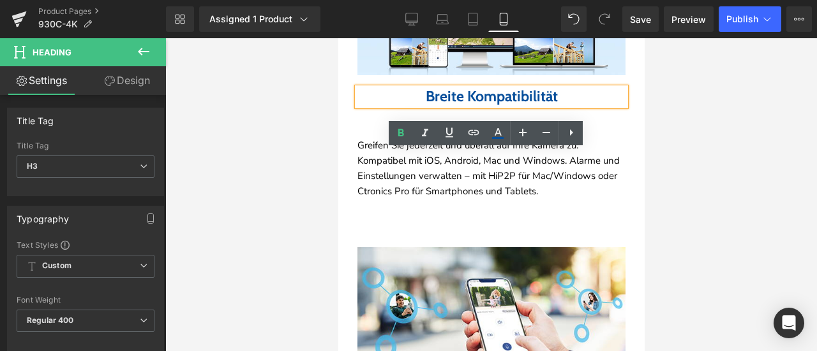
click at [466, 199] on p "Greifen Sie jederzeit und überall auf Ihre Kamera zu. Kompatibel mit iOS, Andro…" at bounding box center [491, 168] width 268 height 61
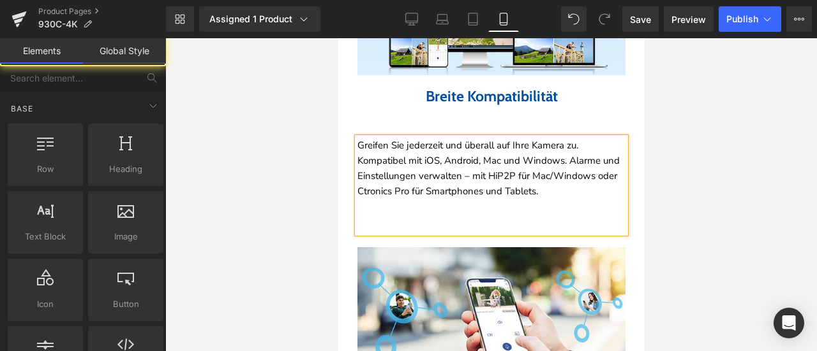
click at [327, 184] on div at bounding box center [490, 194] width 651 height 313
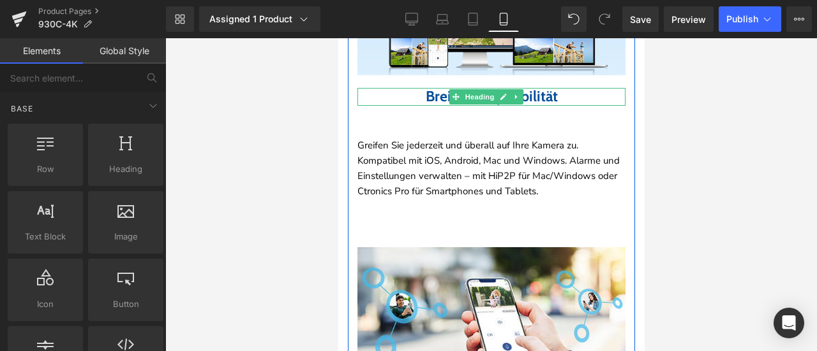
click at [392, 106] on h3 "Breite Kompatibilität" at bounding box center [491, 97] width 268 height 18
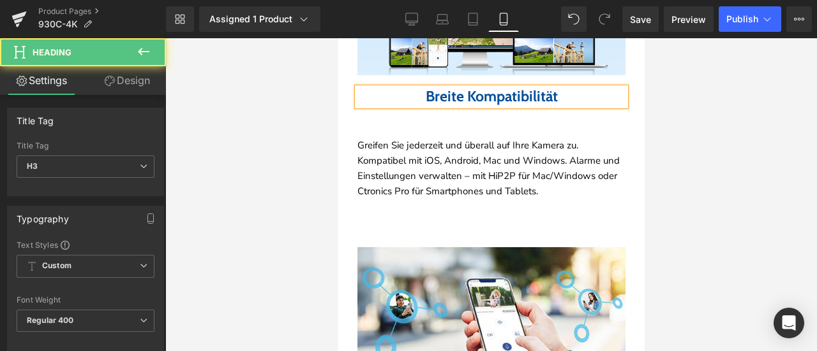
click at [141, 78] on link "Design" at bounding box center [126, 80] width 83 height 29
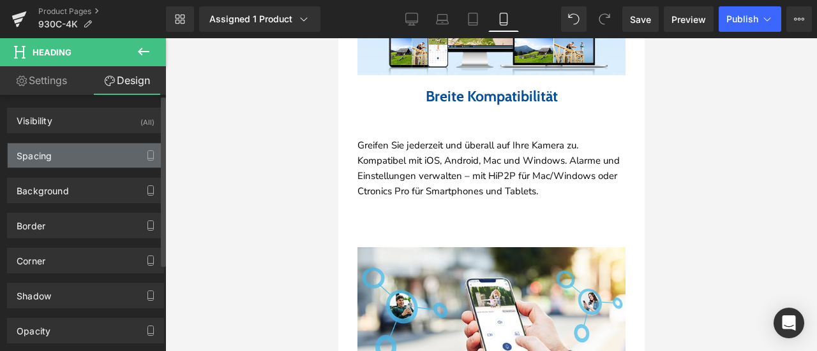
click at [87, 148] on div "Spacing" at bounding box center [86, 156] width 156 height 24
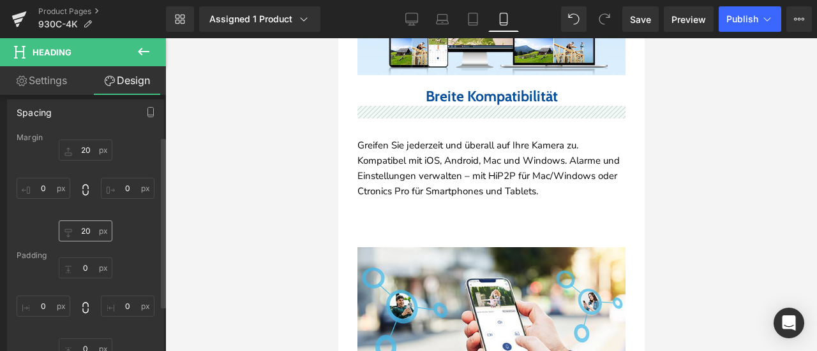
scroll to position [64, 0]
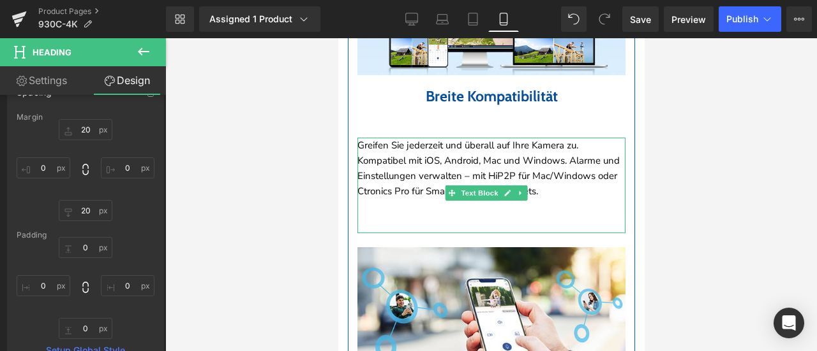
click at [374, 199] on p "Greifen Sie jederzeit und überall auf Ihre Kamera zu. Kompatibel mit iOS, Andro…" at bounding box center [491, 168] width 268 height 61
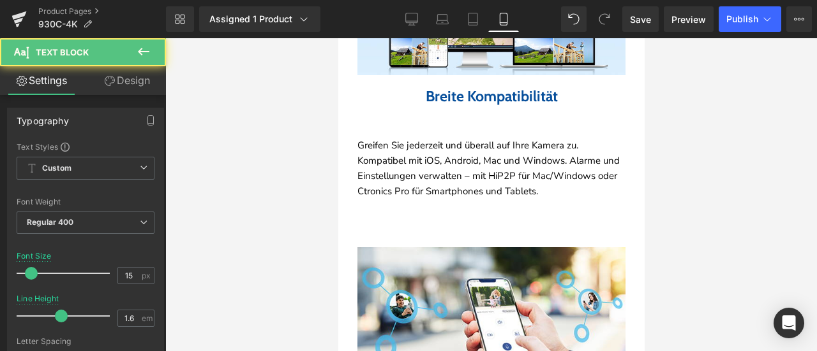
click at [136, 80] on link "Design" at bounding box center [126, 80] width 83 height 29
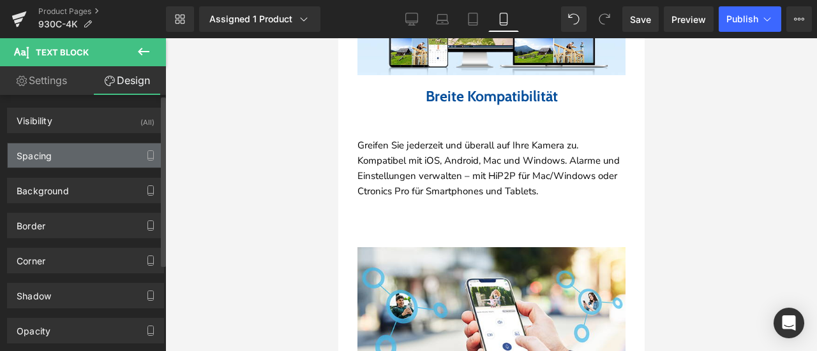
click at [54, 158] on div "Spacing" at bounding box center [86, 156] width 156 height 24
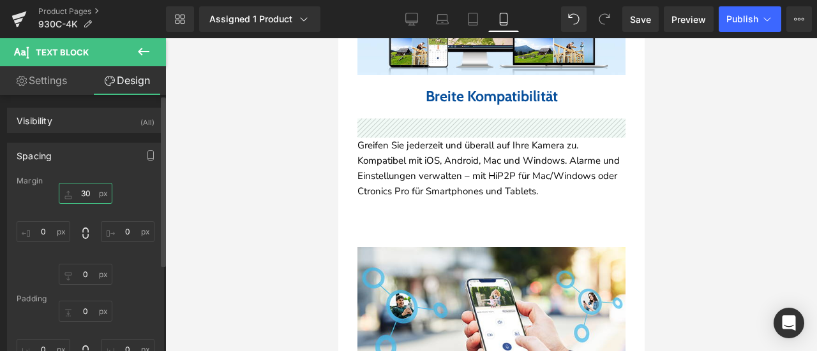
click at [82, 193] on input "30" at bounding box center [86, 193] width 54 height 21
type input "0"
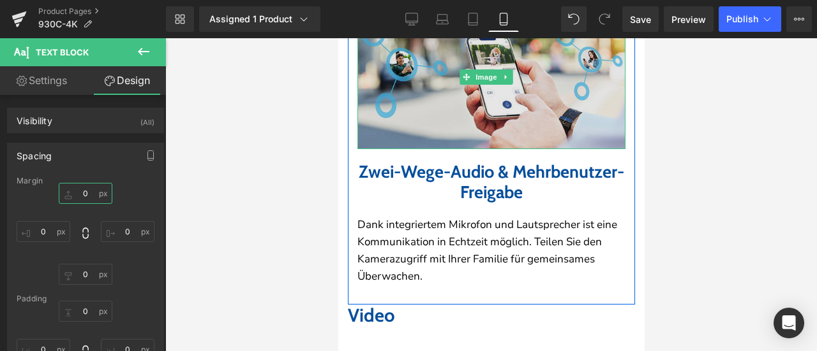
scroll to position [3253, 0]
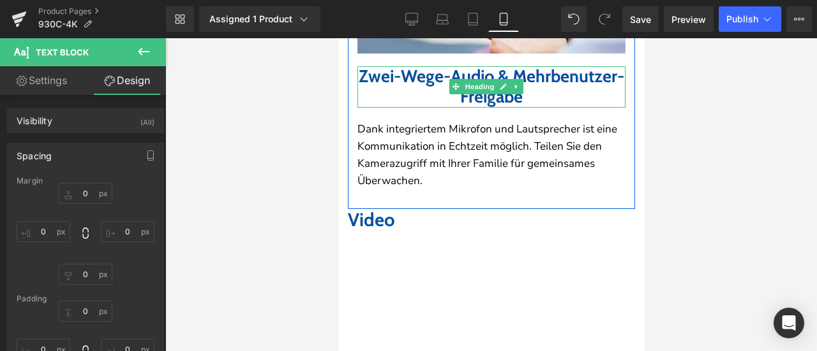
click at [409, 107] on b "Zwei-Wege-Audio & Mehrbenutzer-Freigabe" at bounding box center [490, 86] width 265 height 41
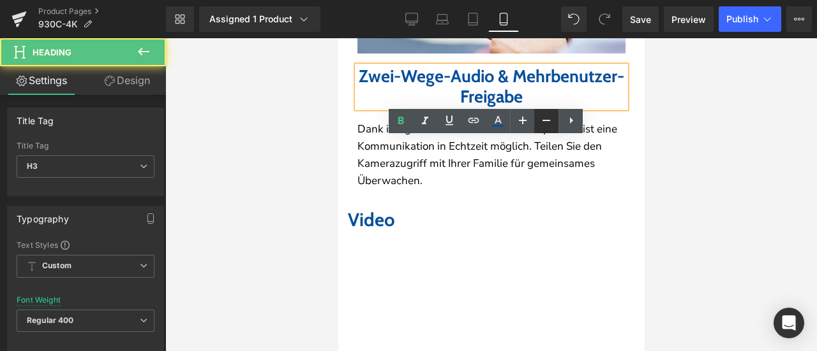
click at [542, 119] on icon at bounding box center [545, 120] width 15 height 15
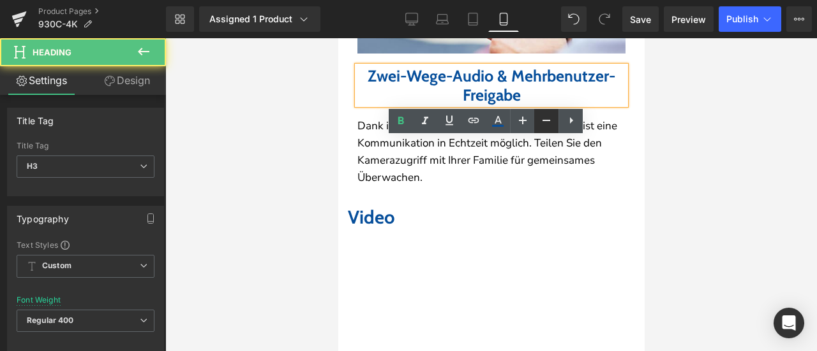
click at [542, 119] on icon at bounding box center [545, 120] width 15 height 15
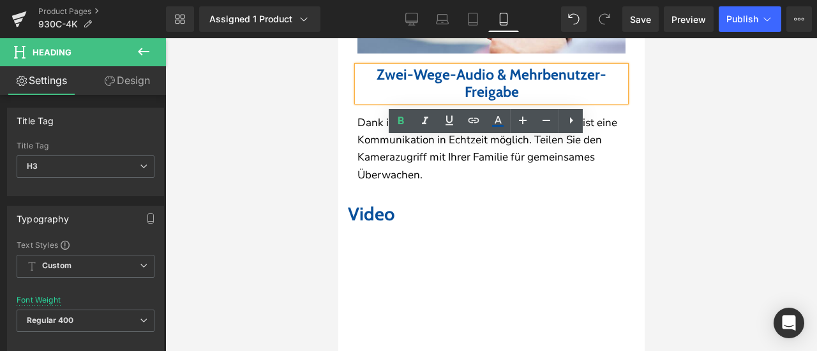
click at [427, 184] on p "Dank integriertem Mikrofon und Lautsprecher ist eine Kommunikation in Echtzeit …" at bounding box center [491, 149] width 268 height 70
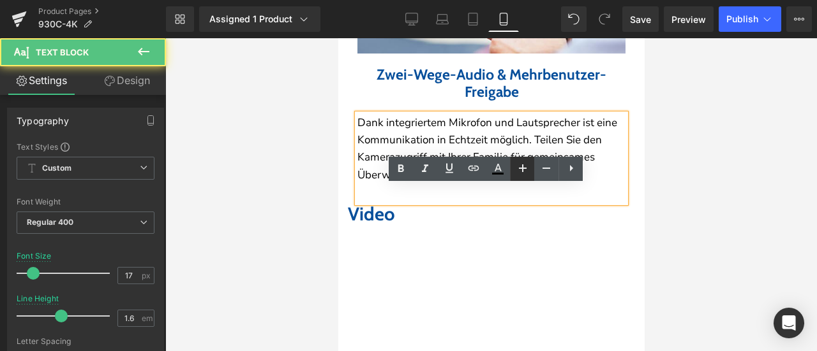
drag, startPoint x: 540, startPoint y: 170, endPoint x: 532, endPoint y: 172, distance: 7.8
click at [538, 171] on icon at bounding box center [545, 168] width 15 height 15
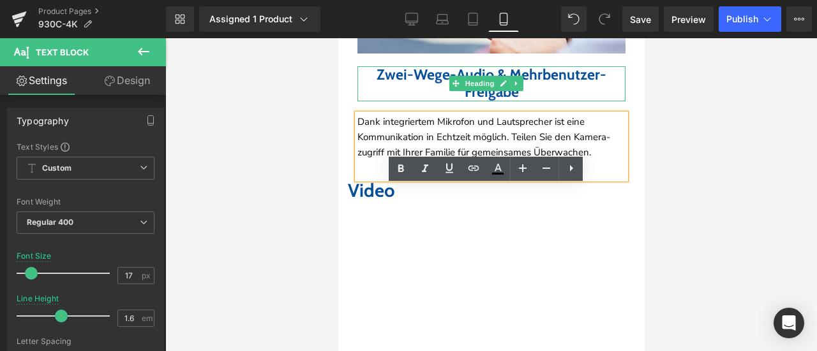
click at [388, 101] on h3 "Zwei-Wege-Audio & Mehrbenutzer-Freigabe" at bounding box center [491, 83] width 268 height 35
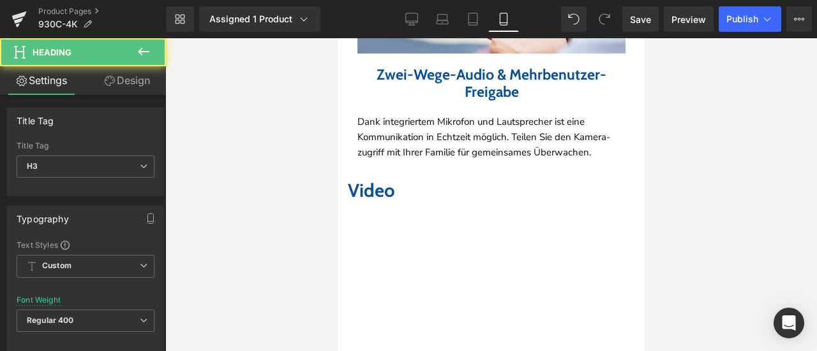
click at [138, 86] on link "Design" at bounding box center [126, 80] width 83 height 29
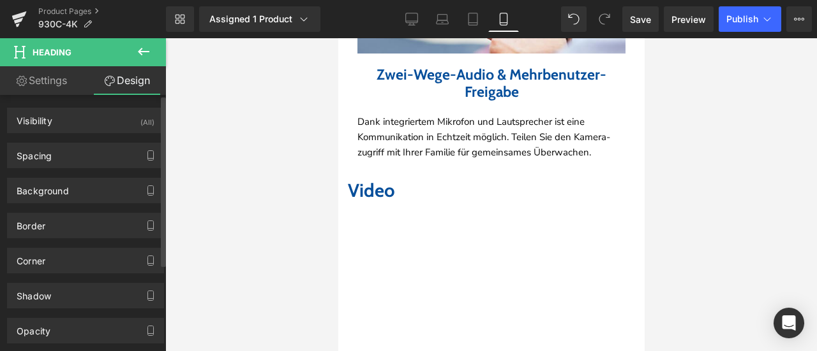
drag, startPoint x: 84, startPoint y: 148, endPoint x: 96, endPoint y: 168, distance: 23.5
click at [84, 149] on div "Spacing" at bounding box center [86, 156] width 156 height 24
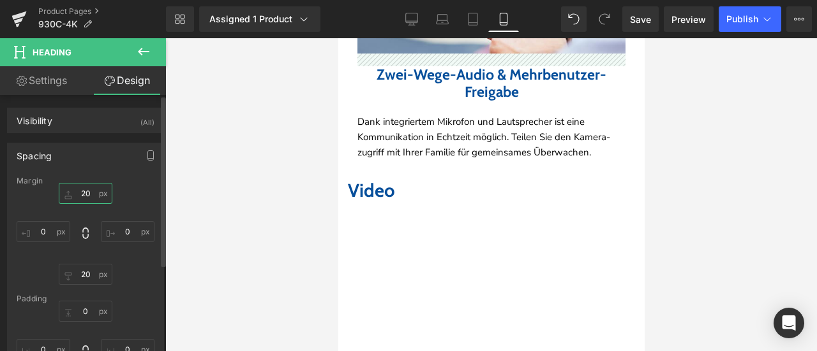
click at [94, 191] on input "20" at bounding box center [86, 193] width 54 height 21
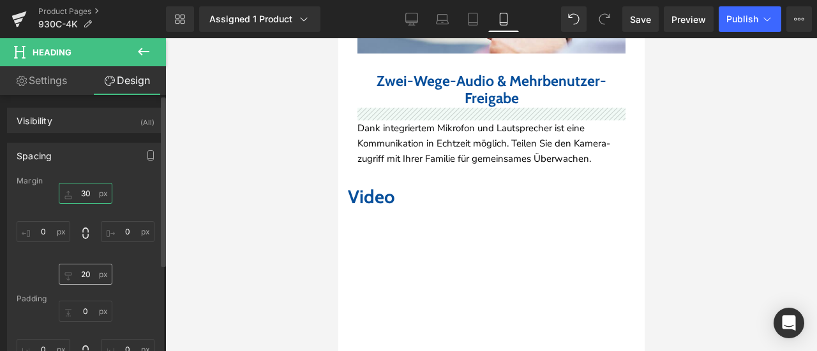
type input "30"
click at [82, 272] on input "20" at bounding box center [86, 274] width 54 height 21
type input "30"
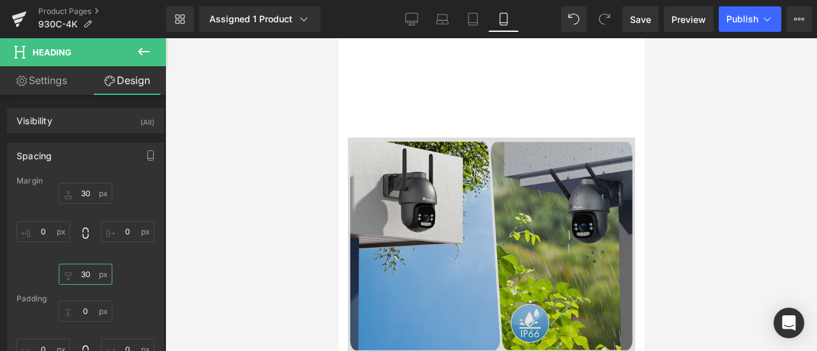
scroll to position [3636, 0]
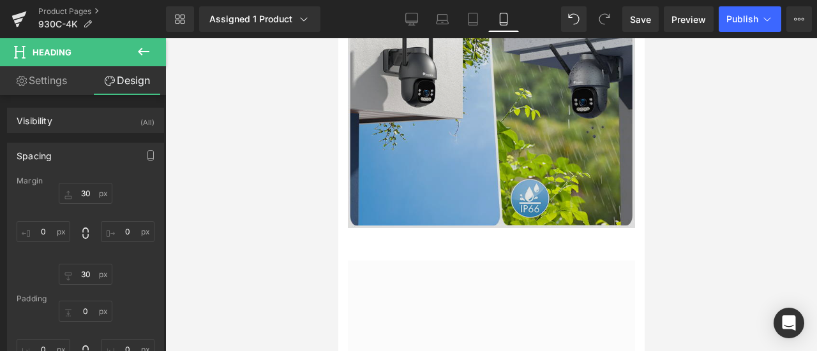
click at [462, 163] on img at bounding box center [490, 127] width 287 height 229
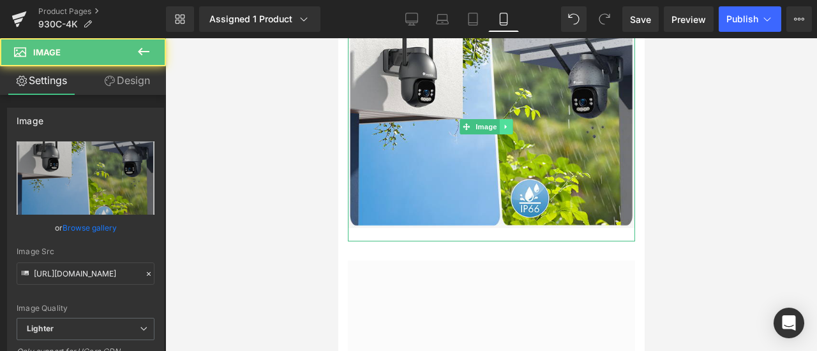
click at [507, 131] on icon at bounding box center [504, 127] width 7 height 8
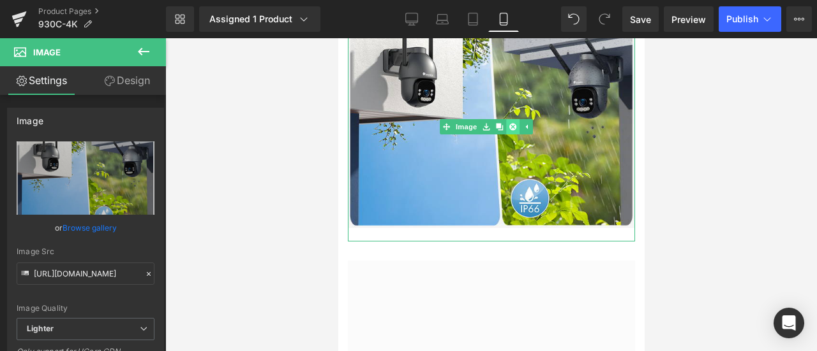
click at [514, 135] on link at bounding box center [511, 126] width 13 height 15
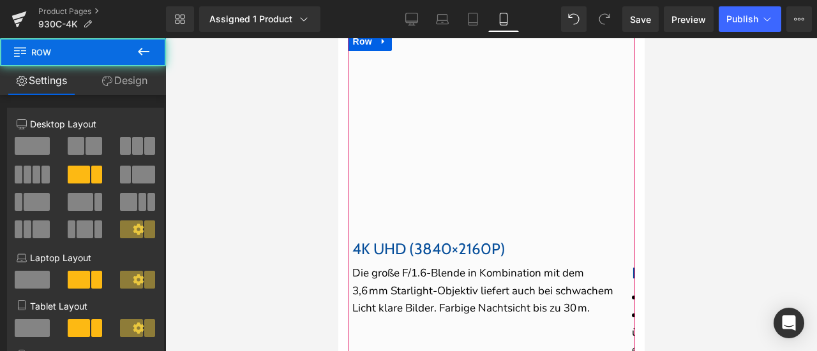
drag, startPoint x: 421, startPoint y: 126, endPoint x: 431, endPoint y: 100, distance: 27.3
click at [431, 100] on div "Youtube 4K UHD (3840×2160P) Heading Row Die große F/1.6-Blende in Kombination m…" at bounding box center [490, 238] width 287 height 450
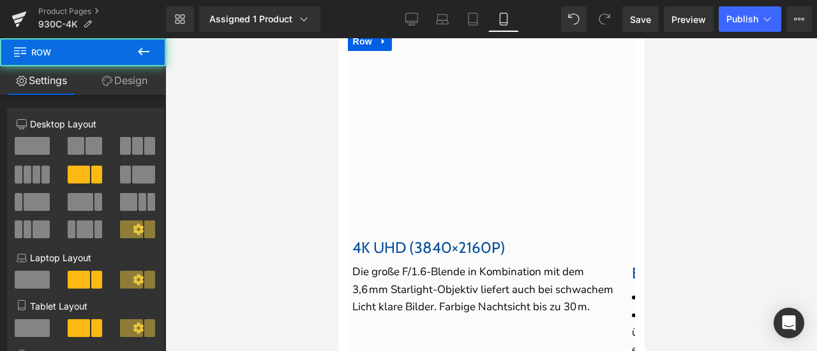
click at [714, 233] on div at bounding box center [490, 194] width 651 height 313
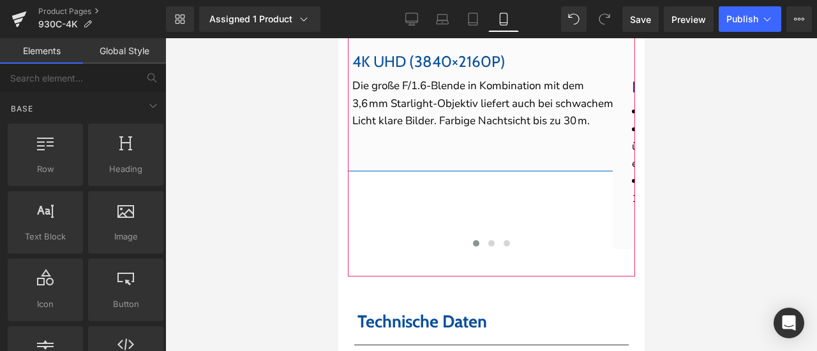
scroll to position [3827, 0]
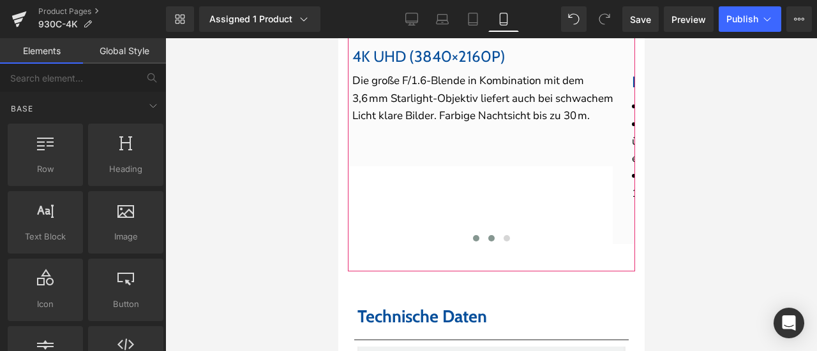
click at [487, 242] on span at bounding box center [490, 238] width 6 height 6
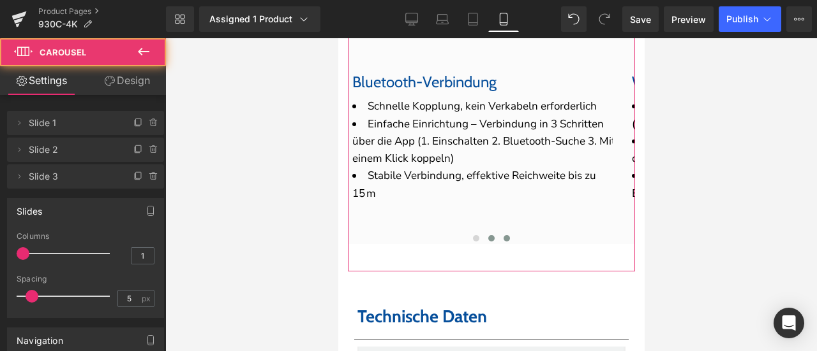
click at [498, 245] on button at bounding box center [505, 238] width 15 height 13
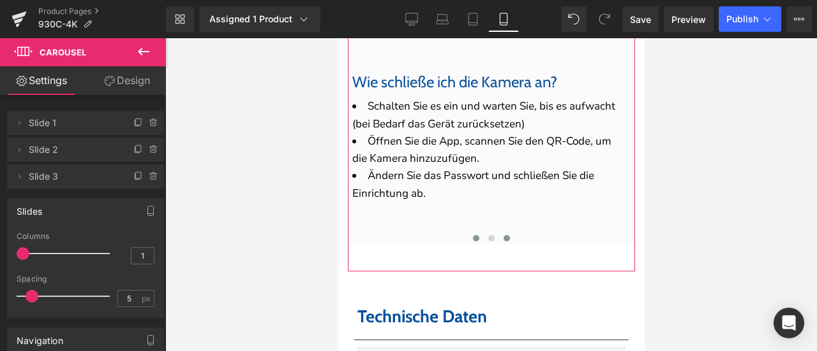
click at [472, 242] on span at bounding box center [475, 238] width 6 height 6
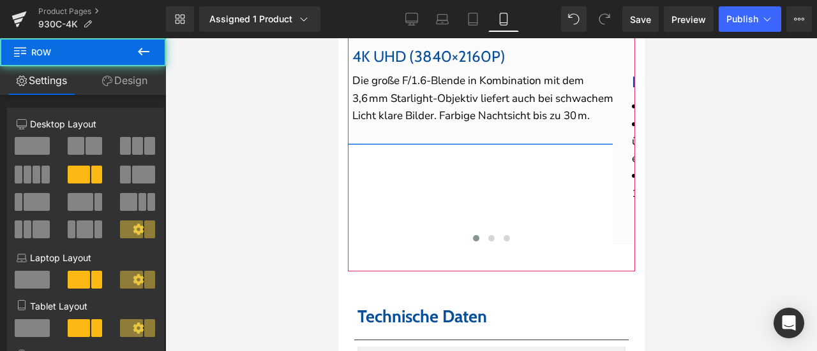
drag, startPoint x: 484, startPoint y: 261, endPoint x: 492, endPoint y: 239, distance: 23.2
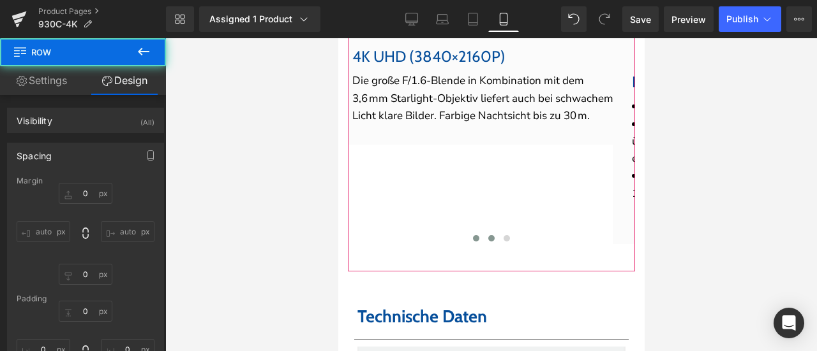
click at [484, 245] on button at bounding box center [490, 238] width 15 height 13
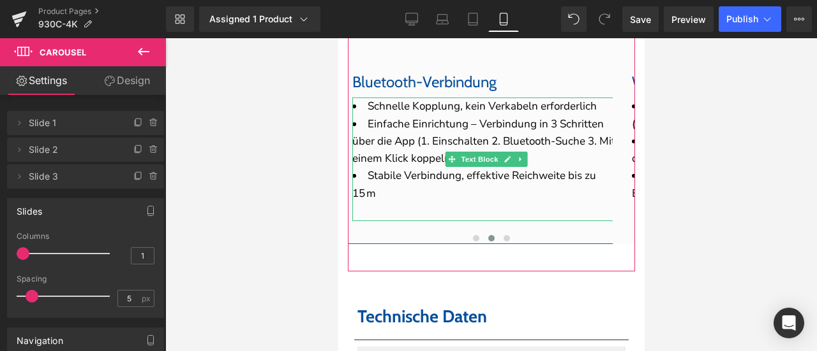
click at [412, 168] on li "Einfache Einrichtung – Verbindung in 3 Schritten über die App (1. Einschalten 2…" at bounding box center [485, 141] width 268 height 52
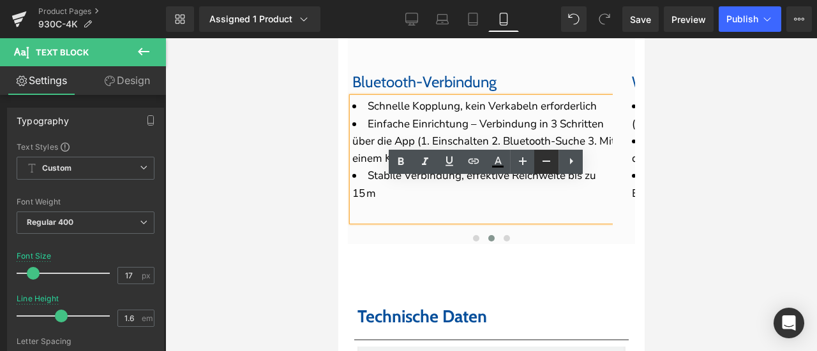
click at [540, 163] on icon at bounding box center [545, 161] width 15 height 15
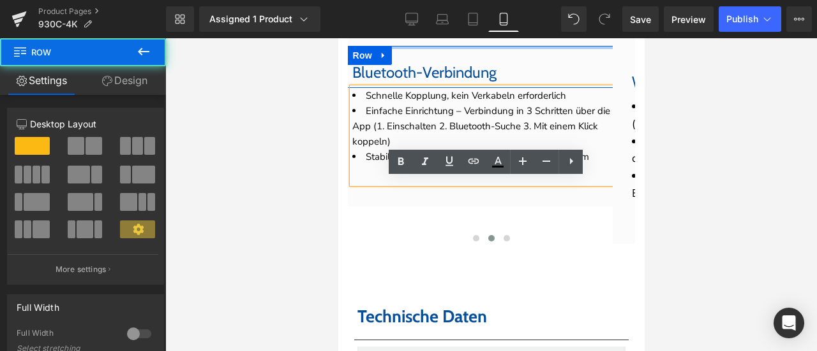
drag, startPoint x: 415, startPoint y: 133, endPoint x: 426, endPoint y: 114, distance: 22.0
click at [426, 114] on div "Youtube Bluetooth-Verbindung Heading Row Schnelle Kopplung, kein Verkabeln erfo…" at bounding box center [485, 24] width 306 height 366
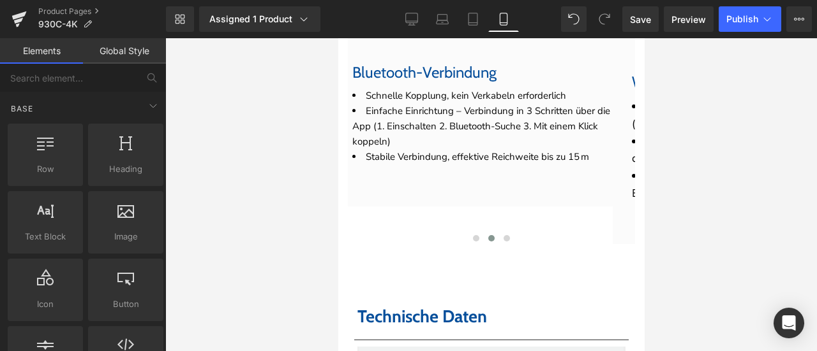
click at [678, 139] on div at bounding box center [490, 194] width 651 height 313
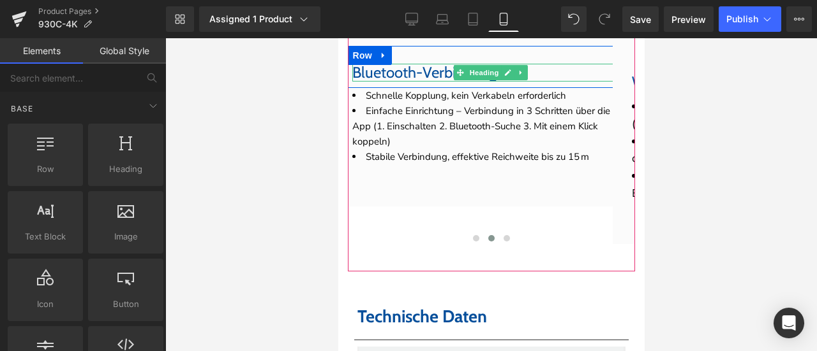
click at [414, 82] on span "Bluetooth-Verbindung" at bounding box center [423, 72] width 144 height 18
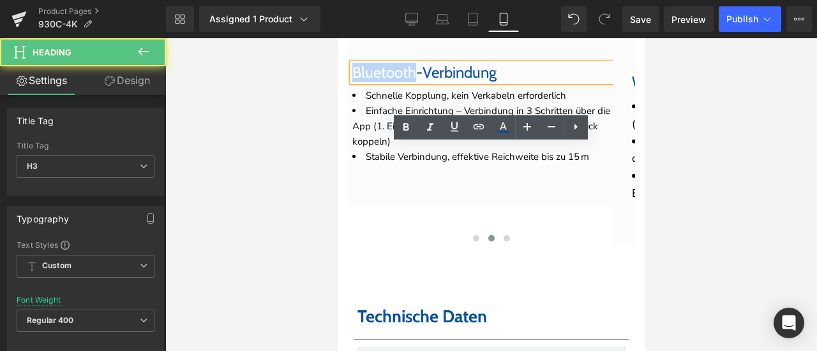
click at [414, 82] on span "Bluetooth-Verbindung" at bounding box center [423, 72] width 144 height 18
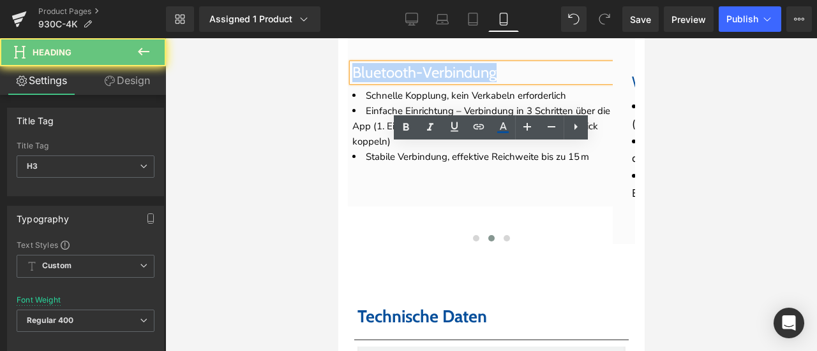
click at [414, 82] on span "Bluetooth-Verbindung" at bounding box center [423, 72] width 144 height 18
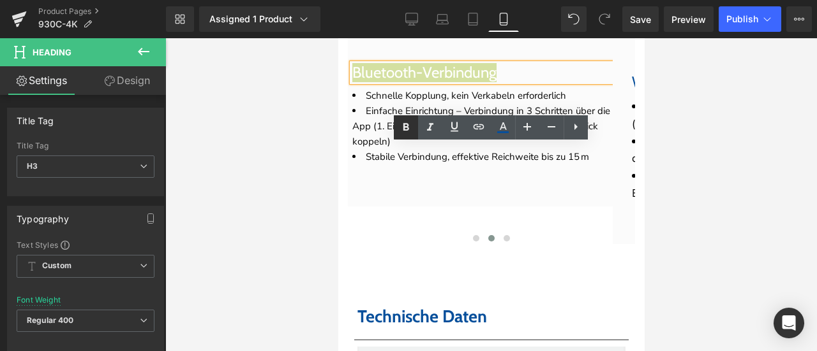
click at [405, 124] on icon at bounding box center [406, 128] width 6 height 8
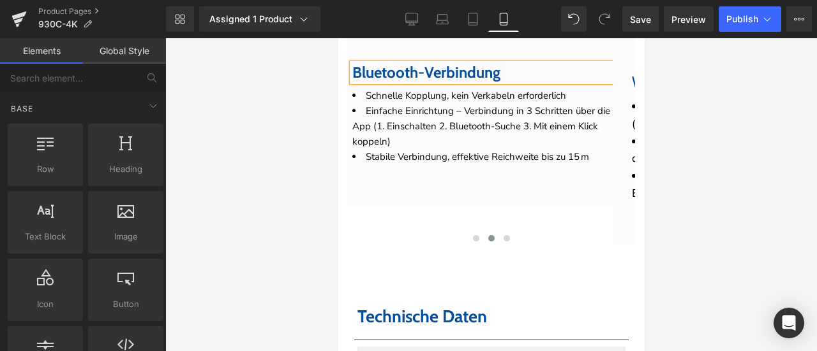
click at [689, 187] on div at bounding box center [490, 194] width 651 height 313
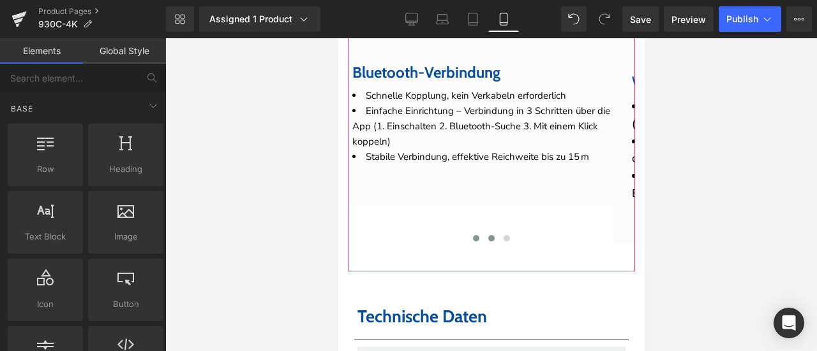
click at [472, 242] on span at bounding box center [475, 238] width 6 height 6
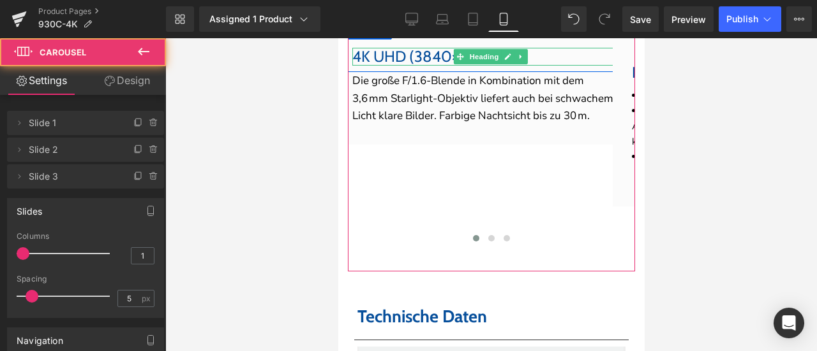
click at [389, 66] on font "4K UHD (3840×2160P)" at bounding box center [427, 56] width 153 height 18
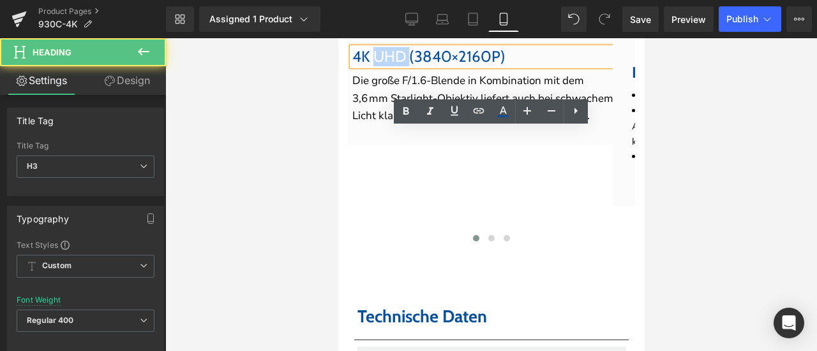
click at [389, 66] on font "4K UHD (3840×2160P)" at bounding box center [427, 56] width 153 height 18
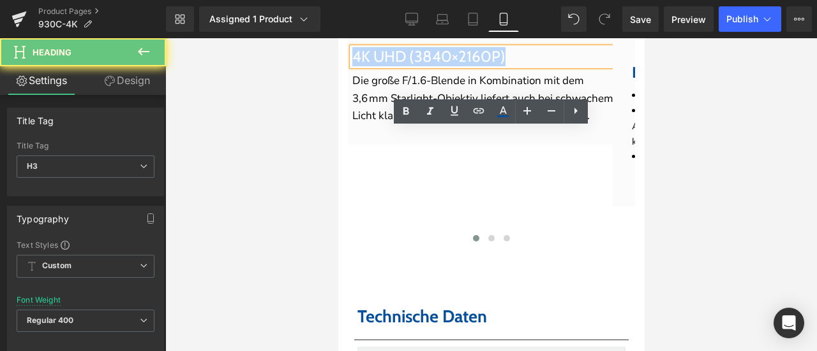
click at [389, 66] on font "4K UHD (3840×2160P)" at bounding box center [427, 56] width 153 height 18
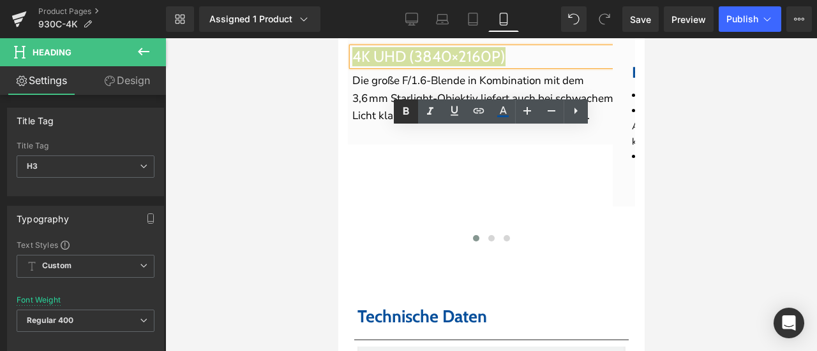
click at [411, 108] on icon at bounding box center [405, 111] width 15 height 15
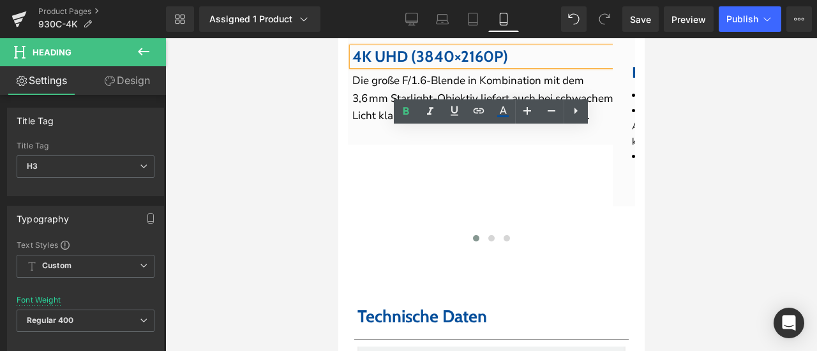
click at [684, 241] on div at bounding box center [490, 194] width 651 height 313
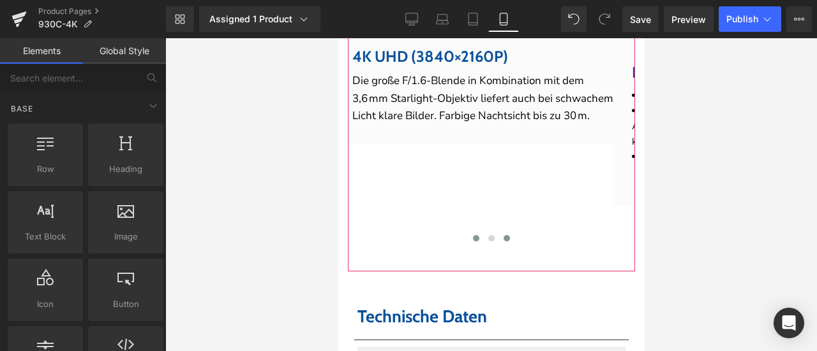
click at [503, 242] on span at bounding box center [506, 238] width 6 height 6
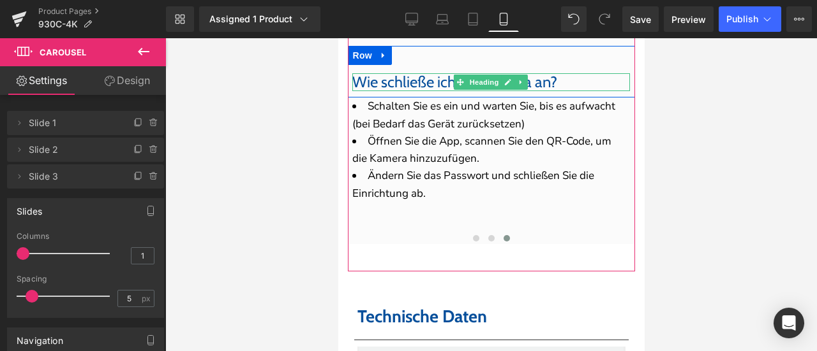
click at [413, 91] on span "Wie schließe ich die Kamera an?" at bounding box center [453, 82] width 205 height 18
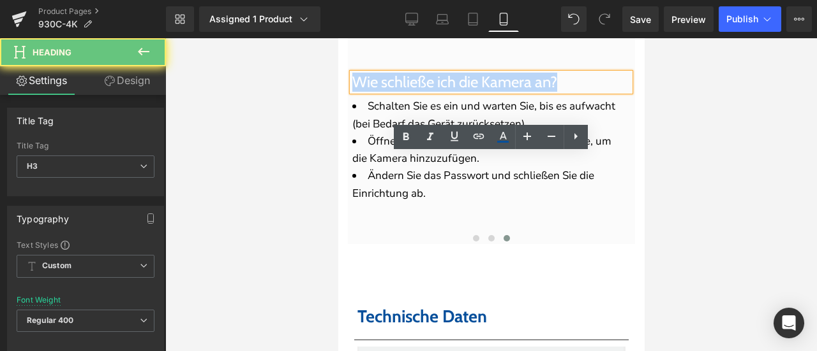
click at [413, 91] on span "Wie schließe ich die Kamera an?" at bounding box center [453, 82] width 205 height 18
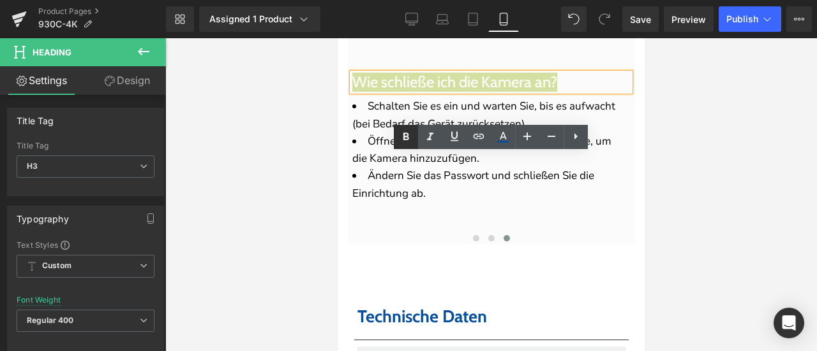
click at [403, 131] on icon at bounding box center [405, 136] width 15 height 15
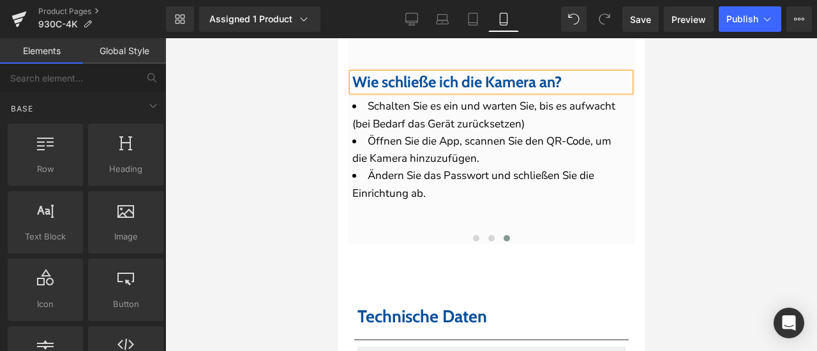
click at [700, 201] on div at bounding box center [490, 194] width 651 height 313
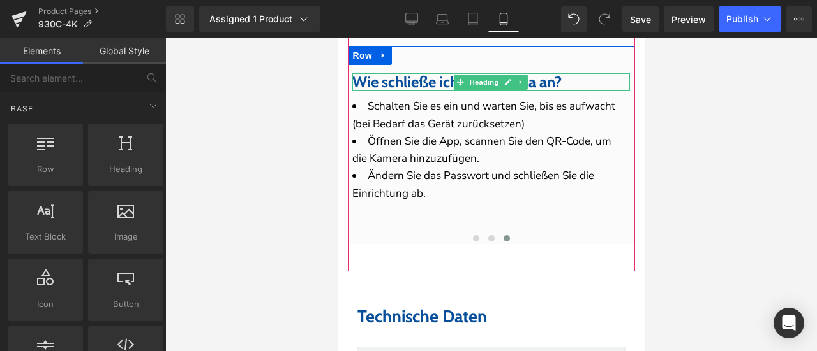
click at [425, 91] on strong "Wie schließe ich die Kamera an?" at bounding box center [455, 82] width 209 height 18
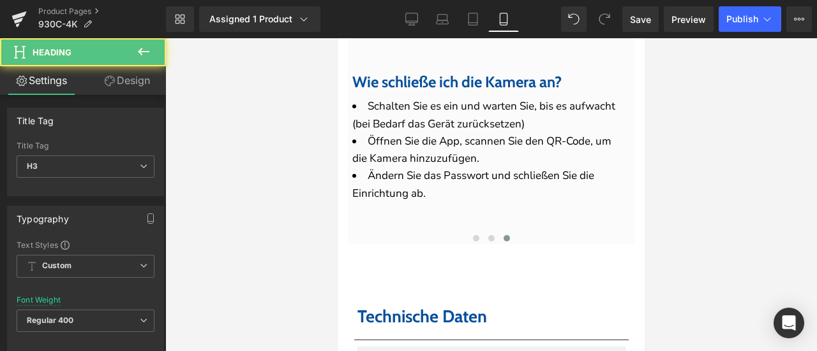
click at [137, 78] on link "Design" at bounding box center [126, 80] width 83 height 29
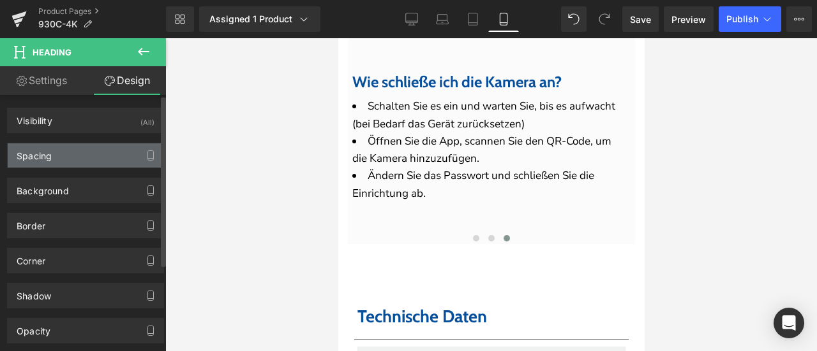
click at [80, 154] on div "Spacing" at bounding box center [86, 156] width 156 height 24
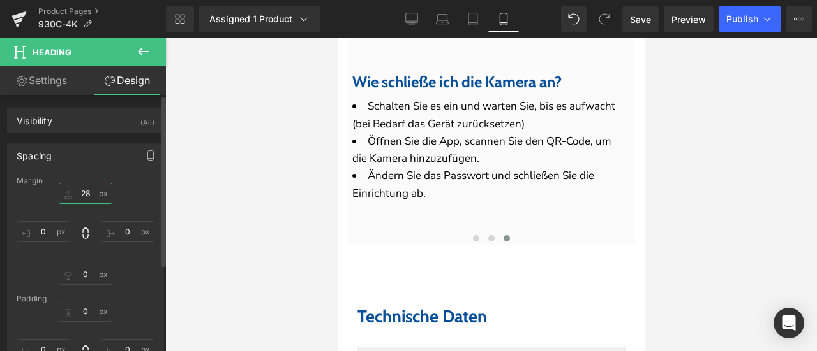
click at [93, 191] on input "28" at bounding box center [86, 193] width 54 height 21
type input "0"
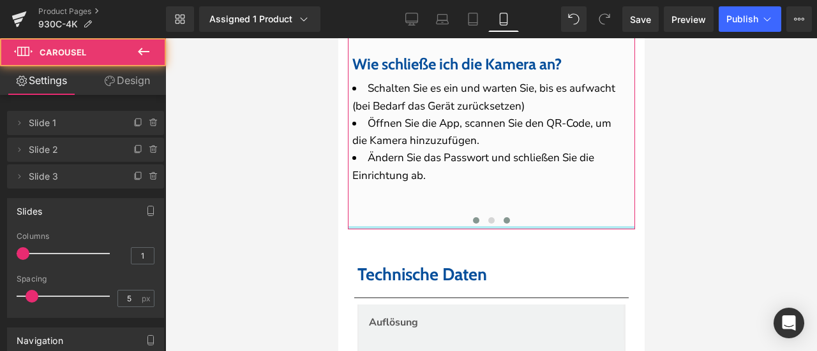
drag, startPoint x: 462, startPoint y: 332, endPoint x: 462, endPoint y: 308, distance: 24.2
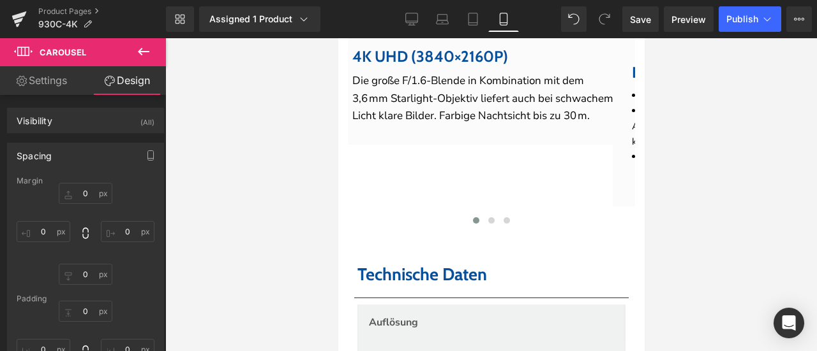
drag, startPoint x: 727, startPoint y: 246, endPoint x: 695, endPoint y: 249, distance: 32.7
click at [727, 246] on div at bounding box center [490, 194] width 651 height 313
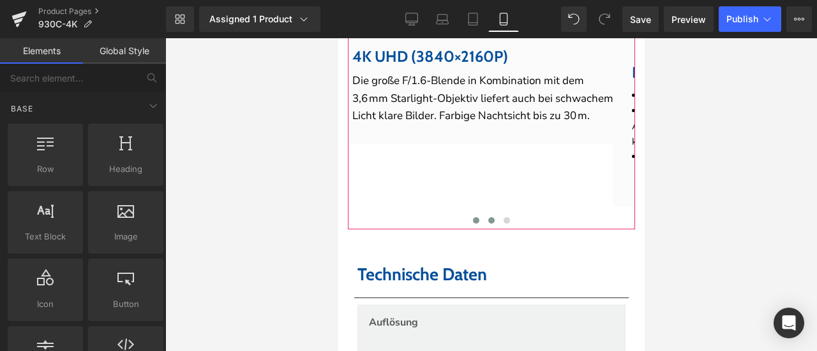
click at [487, 224] on span at bounding box center [490, 221] width 6 height 6
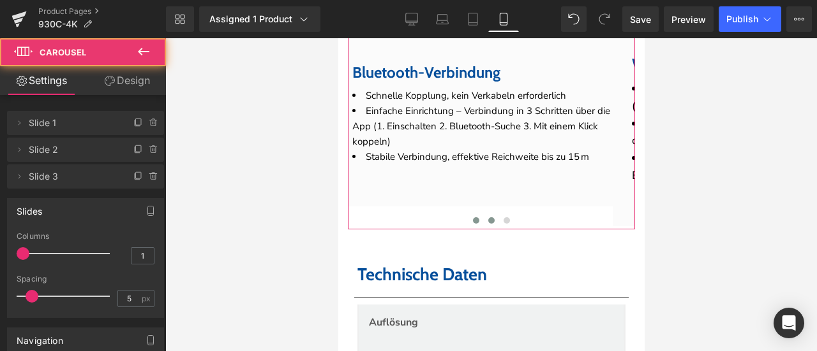
click at [472, 224] on span at bounding box center [475, 221] width 6 height 6
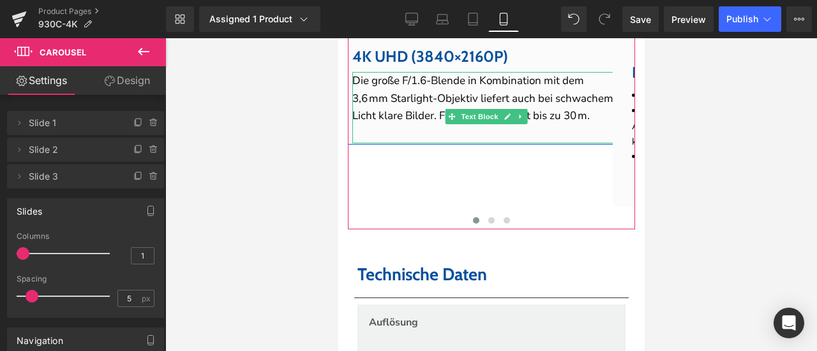
click at [473, 144] on div "Die große F/1.6-Blende in Kombination mit dem 3,6 mm Starlight-Objektiv liefert…" at bounding box center [485, 107] width 268 height 71
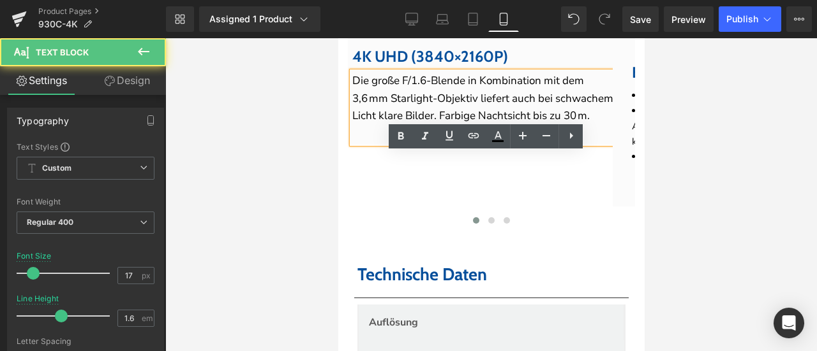
click at [431, 144] on div "Die große F/1.6-Blende in Kombination mit dem 3,6 mm Starlight-Objektiv liefert…" at bounding box center [485, 107] width 268 height 71
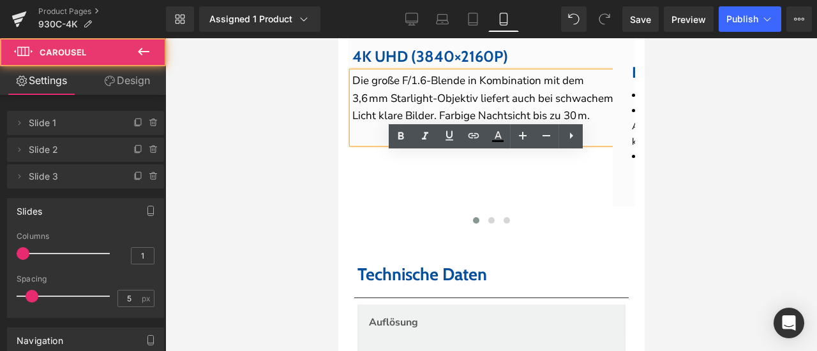
click at [476, 226] on div "Youtube 4K UHD (3840×2160P) Heading Row Die große F/1.6-Blende in Kombination m…" at bounding box center [766, 34] width 838 height 386
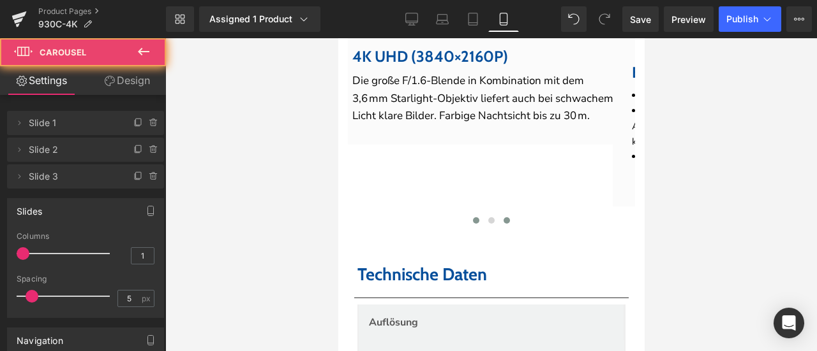
click at [503, 227] on button at bounding box center [505, 220] width 15 height 13
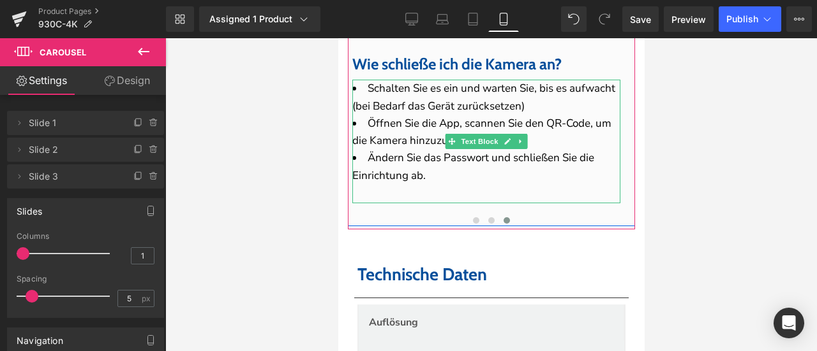
click at [438, 114] on li "Schalten Sie es ein und warten Sie, bis es aufwacht (bei Bedarf das Gerät zurüc…" at bounding box center [485, 97] width 268 height 34
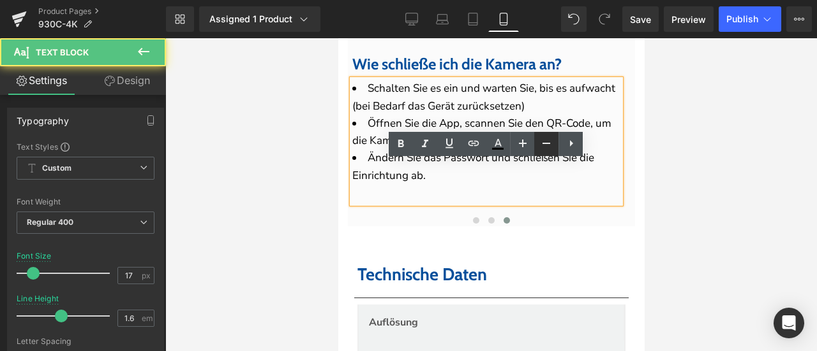
click at [542, 147] on icon at bounding box center [545, 143] width 15 height 15
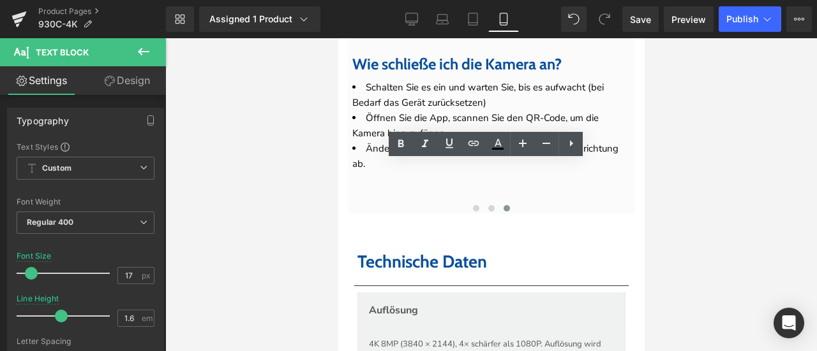
click at [698, 221] on div at bounding box center [490, 194] width 651 height 313
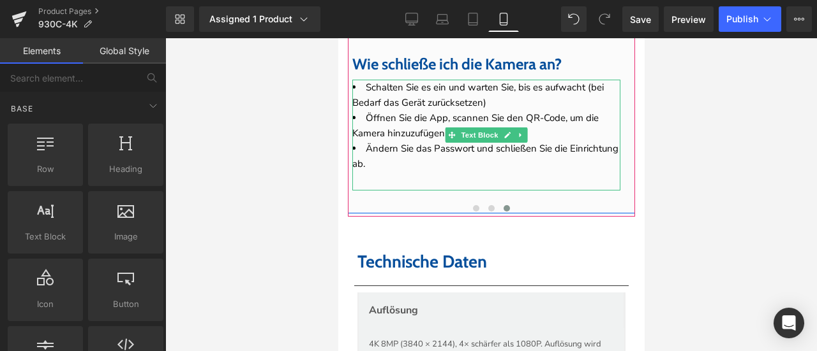
click at [412, 191] on div "Schalten Sie es ein und warten Sie, bis es aufwacht (bei Bedarf das Gerät zurüc…" at bounding box center [485, 135] width 268 height 111
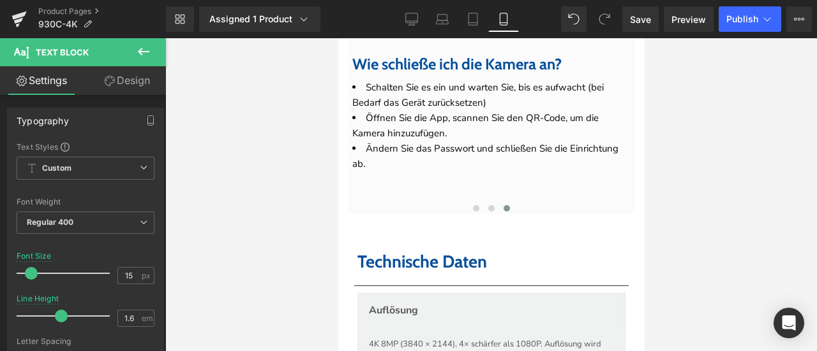
click at [129, 80] on link "Design" at bounding box center [126, 80] width 83 height 29
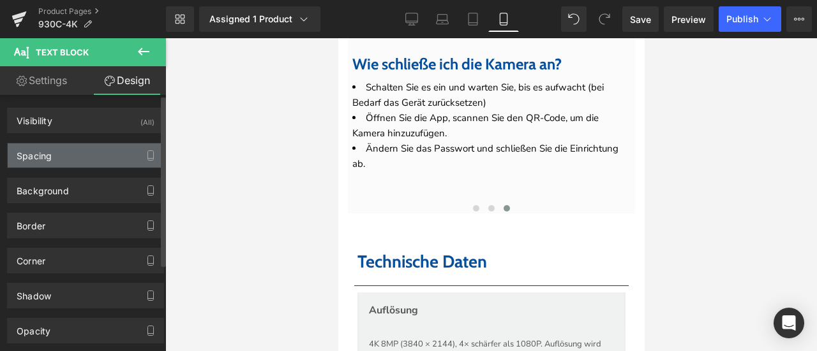
click at [84, 155] on div "Spacing" at bounding box center [86, 156] width 156 height 24
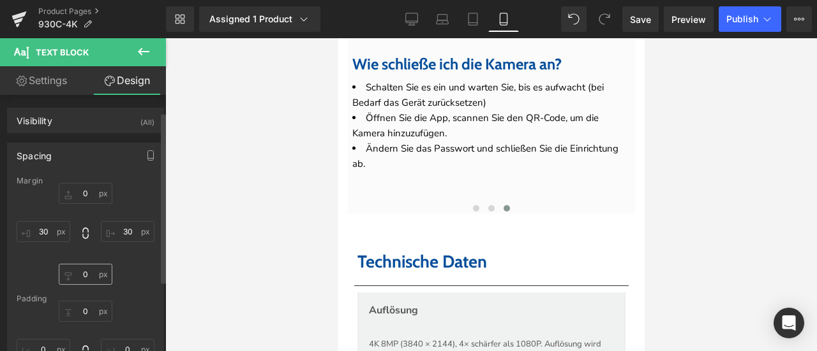
scroll to position [64, 0]
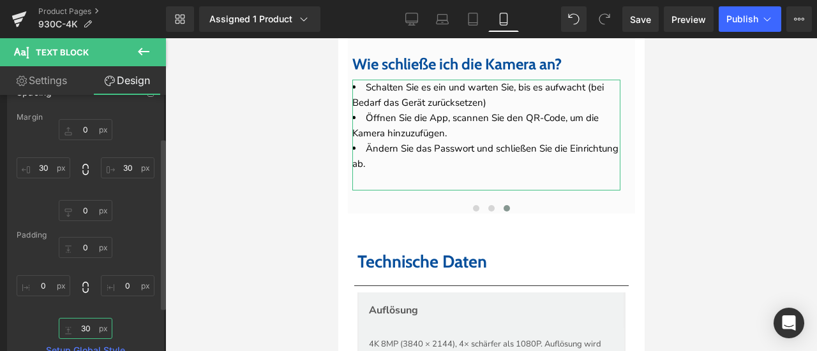
click at [88, 323] on input "text" at bounding box center [86, 328] width 54 height 21
type input "0"
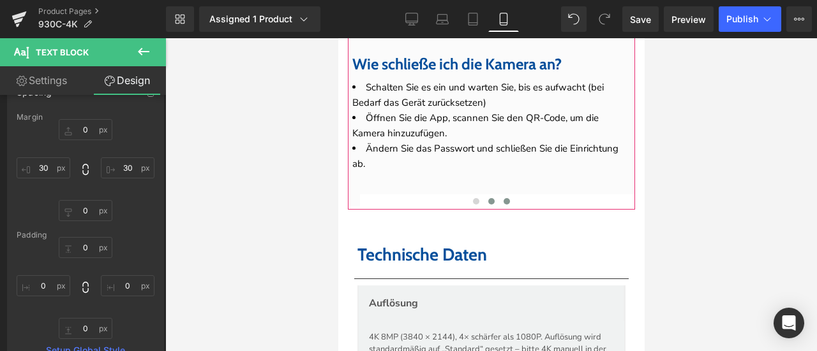
click at [487, 205] on span at bounding box center [490, 201] width 6 height 6
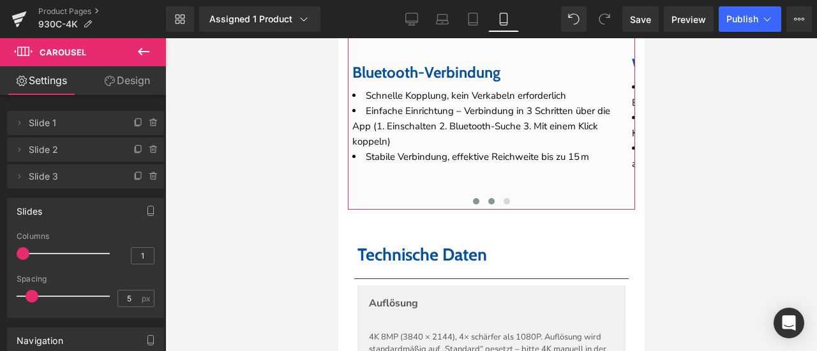
click at [472, 205] on span at bounding box center [475, 201] width 6 height 6
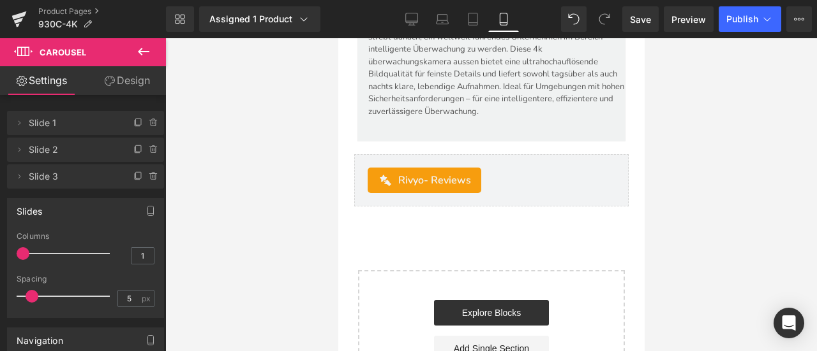
scroll to position [5422, 0]
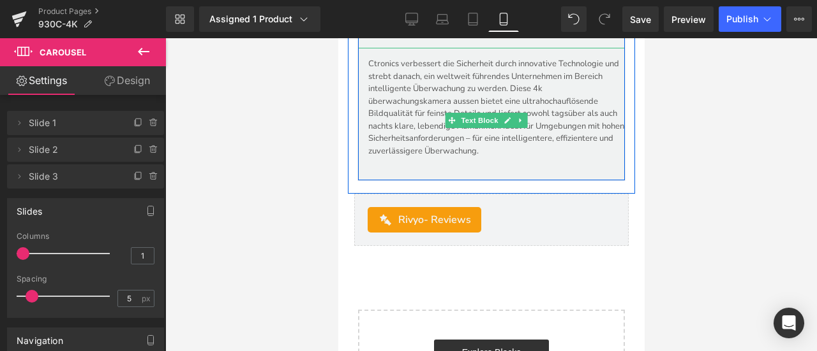
click at [564, 158] on p "Ctronics verbessert die Sicherheit durch innovative Technologie und strebt dana…" at bounding box center [495, 108] width 256 height 100
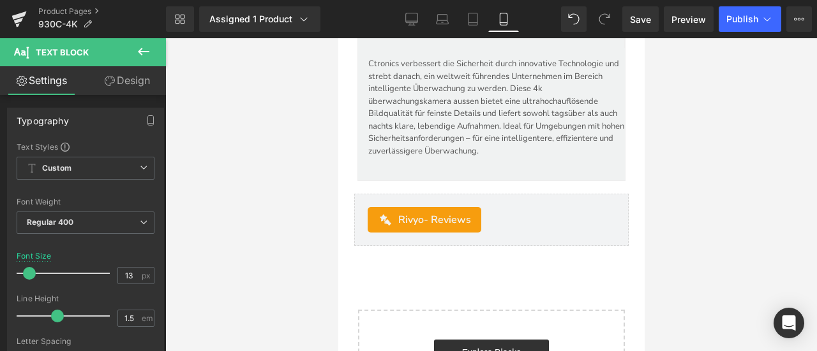
click at [145, 80] on link "Design" at bounding box center [126, 80] width 83 height 29
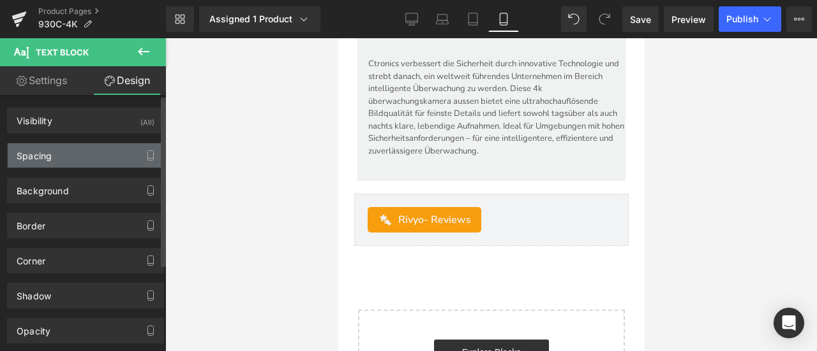
click at [67, 154] on div "Spacing" at bounding box center [86, 156] width 156 height 24
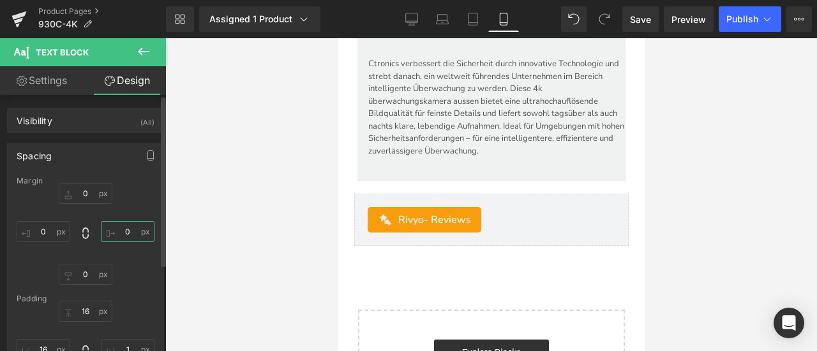
click at [125, 233] on input "text" at bounding box center [128, 231] width 54 height 21
type input "5"
click at [684, 203] on div at bounding box center [490, 194] width 651 height 313
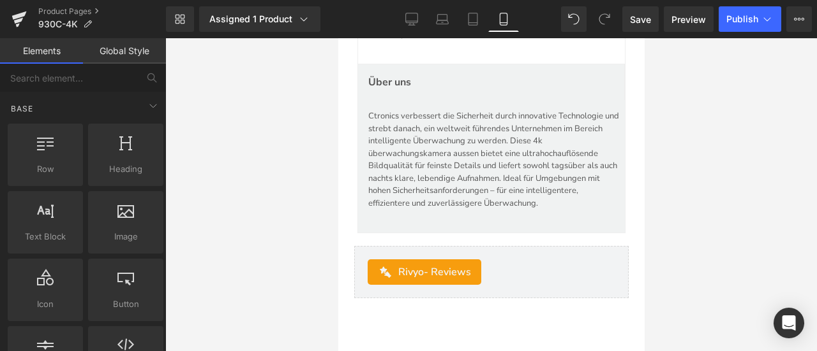
scroll to position [5358, 0]
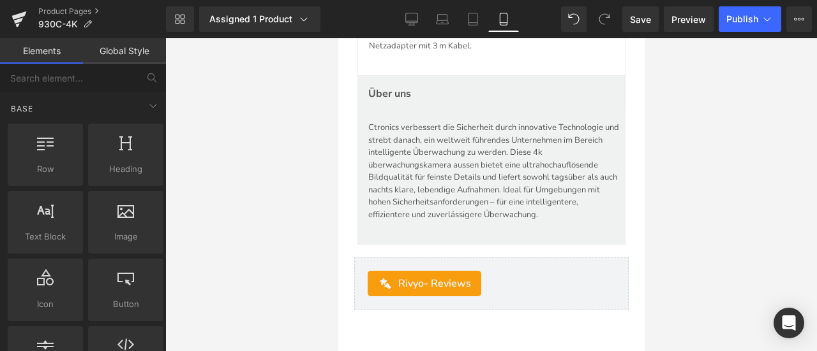
click at [487, 53] on p "1× Überwachungskamera Aussen Wlan (Größe: 12 × 10,5 × 22,5 cm),1× Benutzerhandb…" at bounding box center [491, 34] width 246 height 38
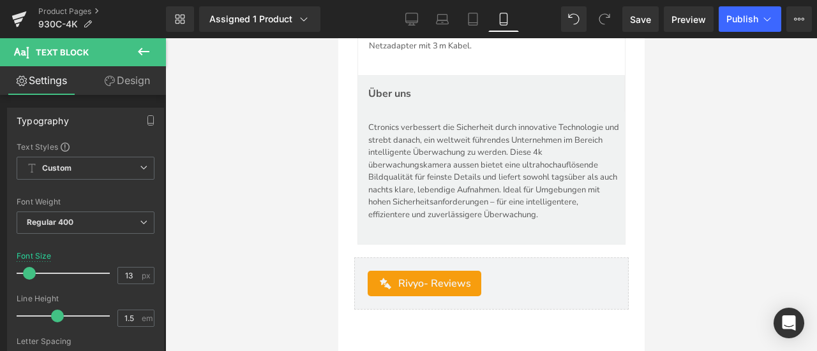
click at [135, 81] on link "Design" at bounding box center [126, 80] width 83 height 29
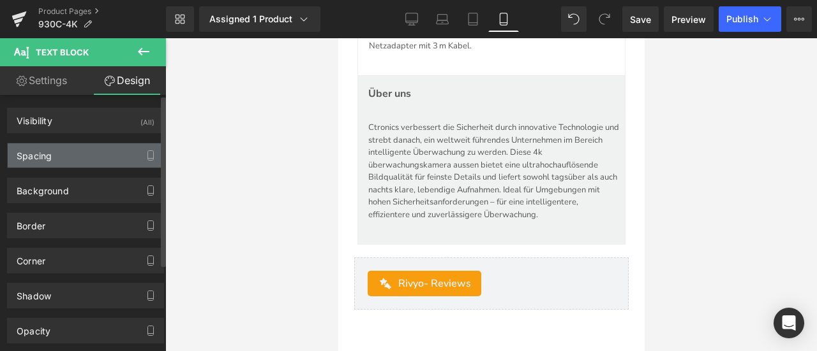
click at [91, 156] on div "Spacing" at bounding box center [86, 156] width 156 height 24
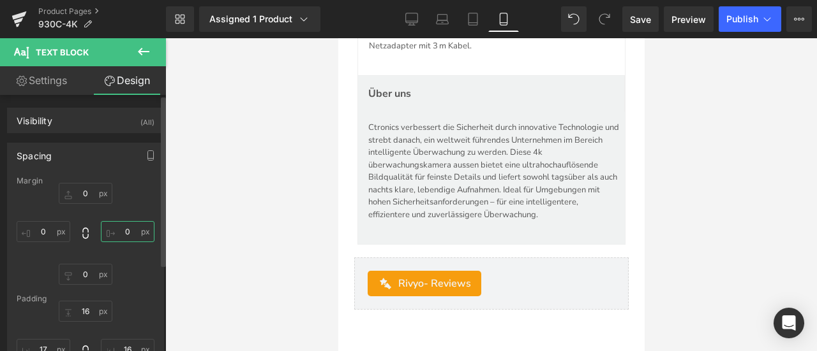
click at [131, 228] on input "0" at bounding box center [128, 231] width 54 height 21
type input "5"
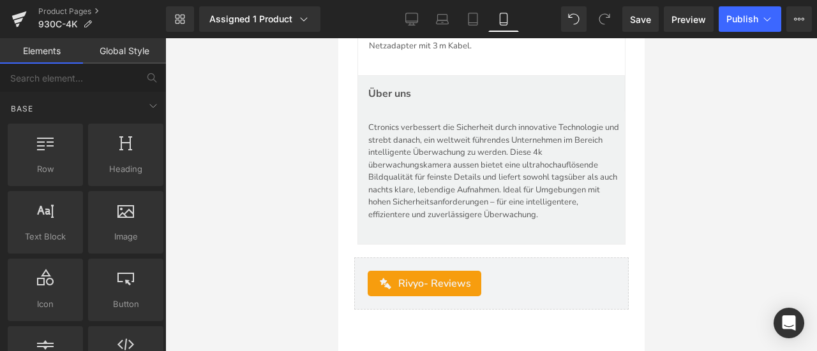
click at [235, 215] on div at bounding box center [490, 194] width 651 height 313
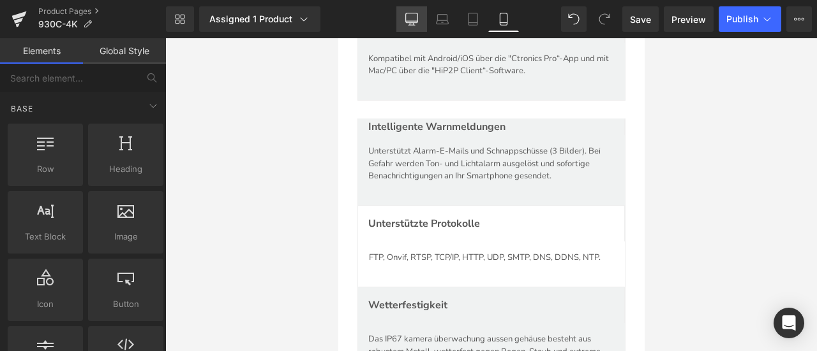
click at [407, 24] on icon at bounding box center [411, 19] width 13 height 13
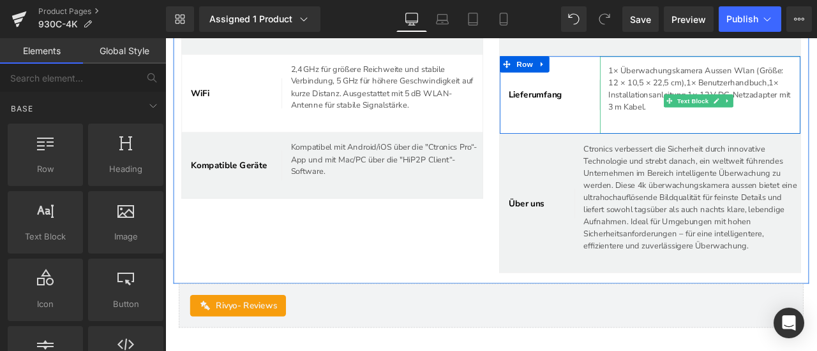
scroll to position [4748, 0]
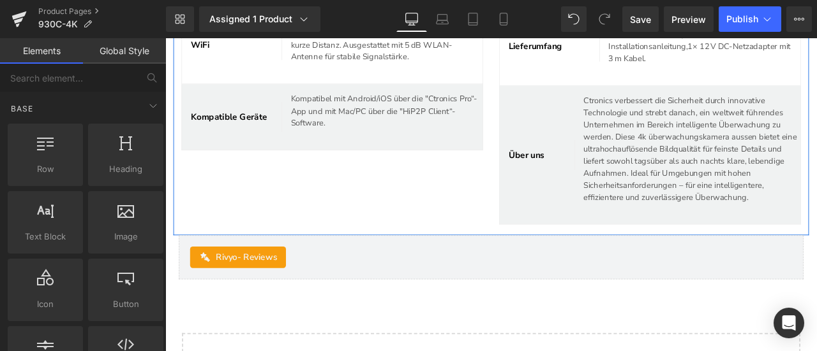
click at [743, 221] on p "Ctronics verbessert die Sicherheit durch innovative Technologie und strebt dana…" at bounding box center [789, 169] width 256 height 129
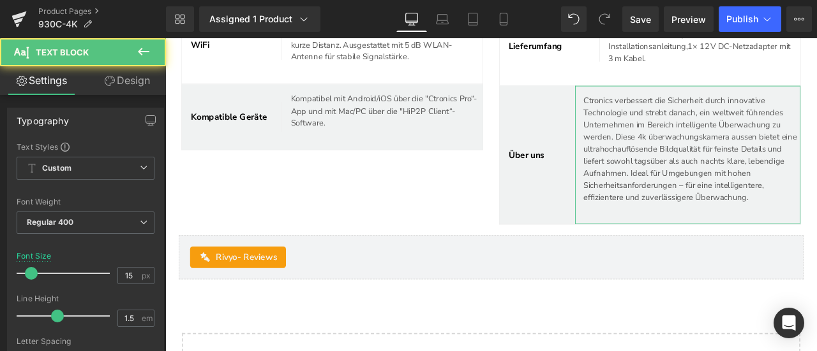
click at [130, 82] on link "Design" at bounding box center [126, 80] width 83 height 29
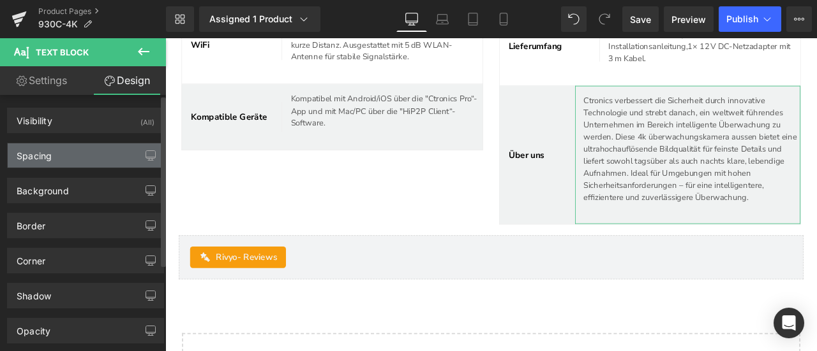
click at [64, 152] on div "Spacing" at bounding box center [86, 156] width 156 height 24
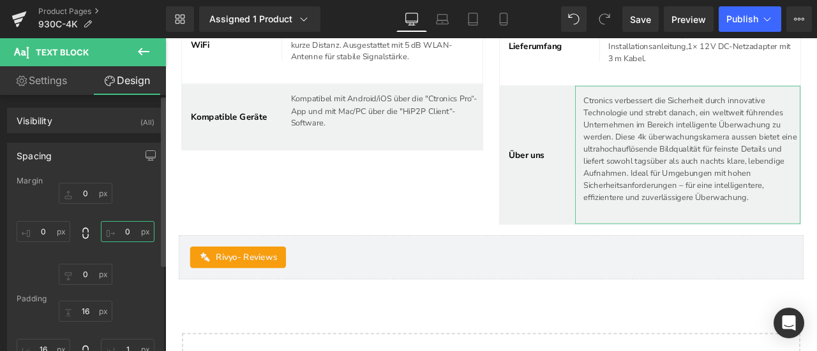
click at [124, 230] on input "0" at bounding box center [128, 231] width 54 height 21
type input "5"
click at [445, 18] on icon at bounding box center [442, 19] width 13 height 13
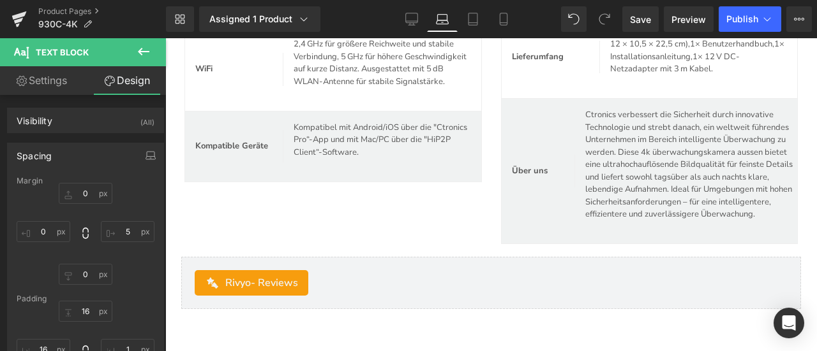
scroll to position [4345, 0]
click at [653, 203] on p "Ctronics verbessert die Sicherheit durch innovative Technologie und strebt dana…" at bounding box center [690, 164] width 211 height 112
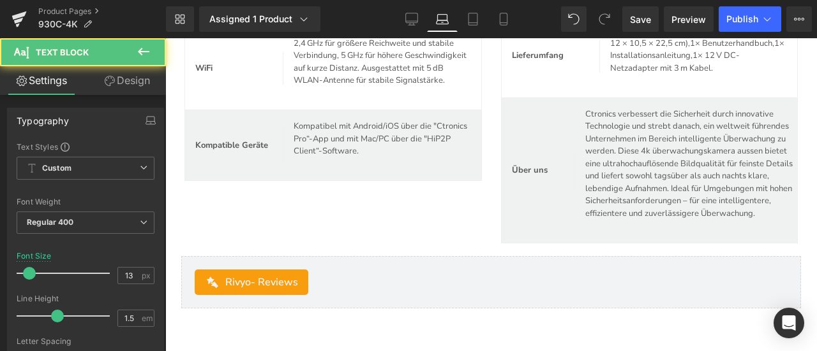
click at [125, 85] on link "Design" at bounding box center [126, 80] width 83 height 29
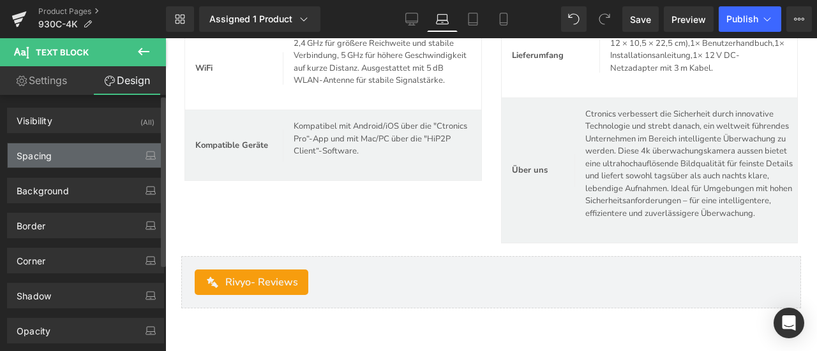
click at [101, 150] on div "Spacing" at bounding box center [86, 156] width 156 height 24
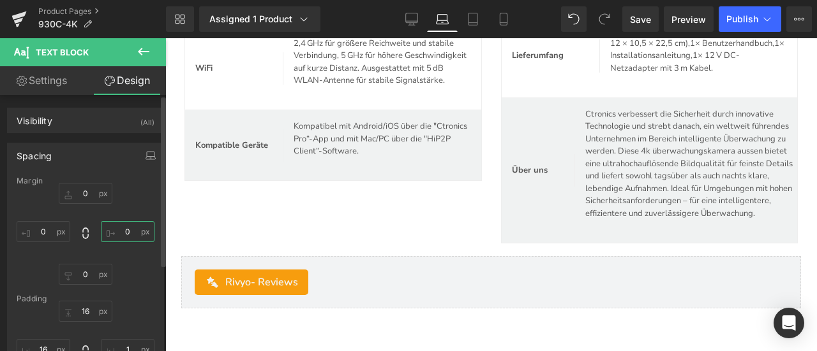
click at [131, 228] on input "0" at bounding box center [128, 231] width 54 height 21
type input "5"
click at [473, 23] on icon at bounding box center [472, 19] width 13 height 13
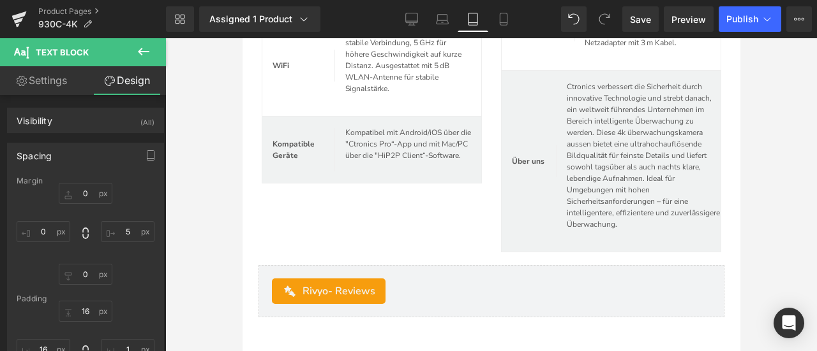
click at [623, 200] on p "Ctronics verbessert die Sicherheit durch innovative Technologie und strebt dana…" at bounding box center [642, 155] width 153 height 149
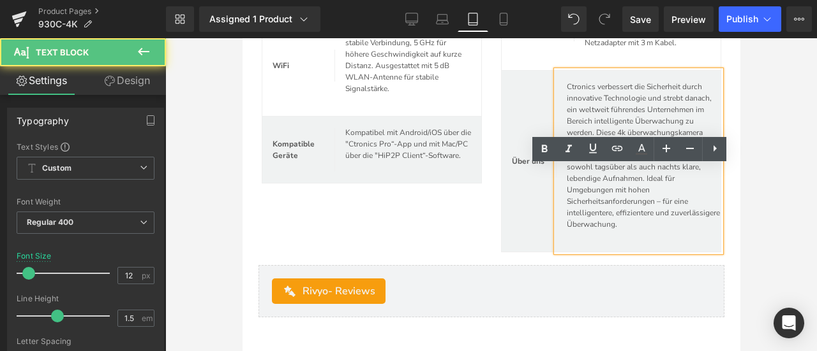
scroll to position [4631, 0]
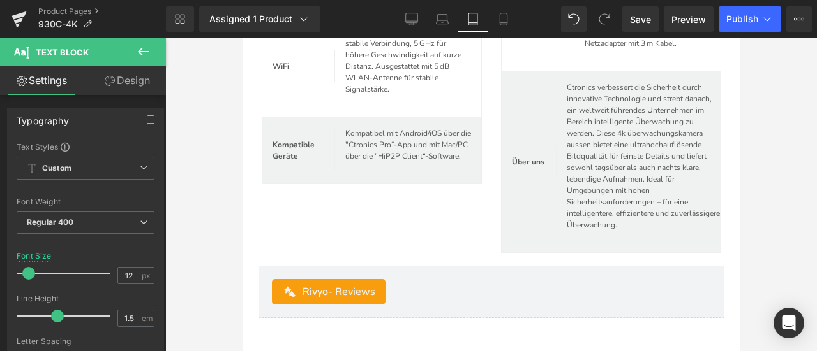
click at [140, 84] on link "Design" at bounding box center [126, 80] width 83 height 29
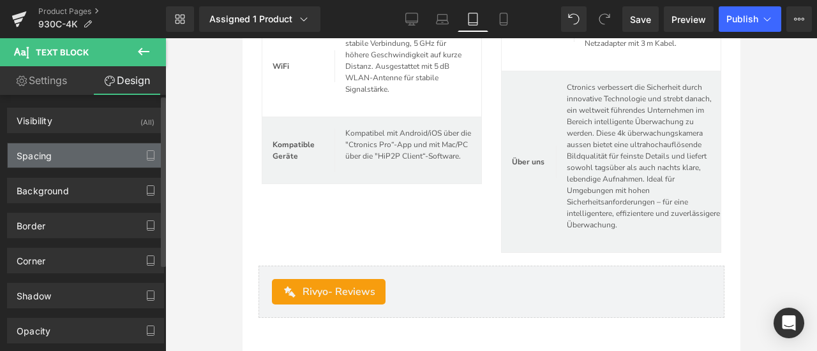
click at [94, 152] on div "Spacing" at bounding box center [86, 156] width 156 height 24
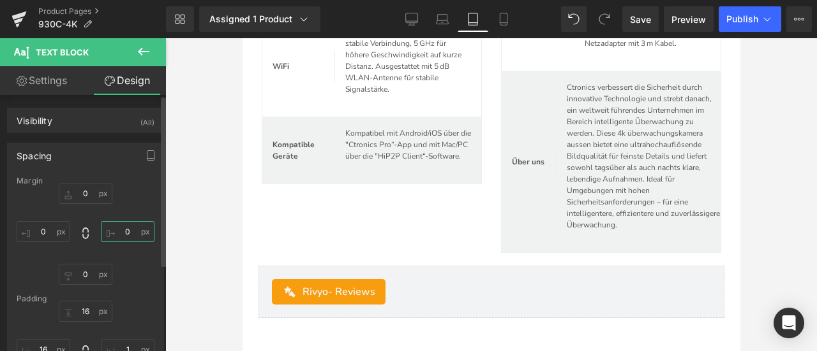
click at [120, 233] on input "0" at bounding box center [128, 231] width 54 height 21
type input "3"
click at [147, 193] on div "0 3 0 0" at bounding box center [86, 234] width 138 height 102
click at [408, 12] on link "Desktop" at bounding box center [411, 19] width 31 height 26
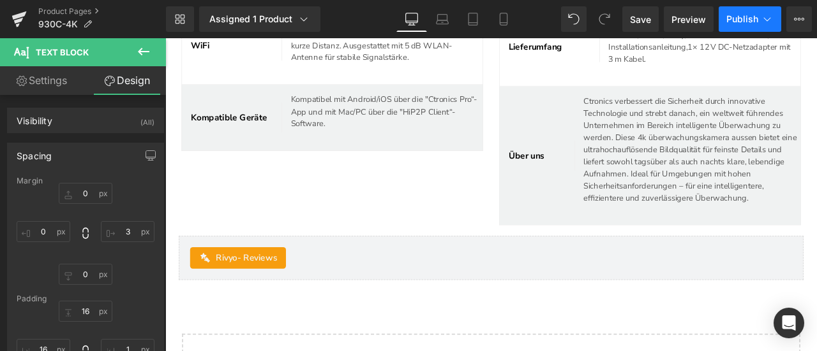
click at [748, 25] on button "Publish" at bounding box center [749, 19] width 63 height 26
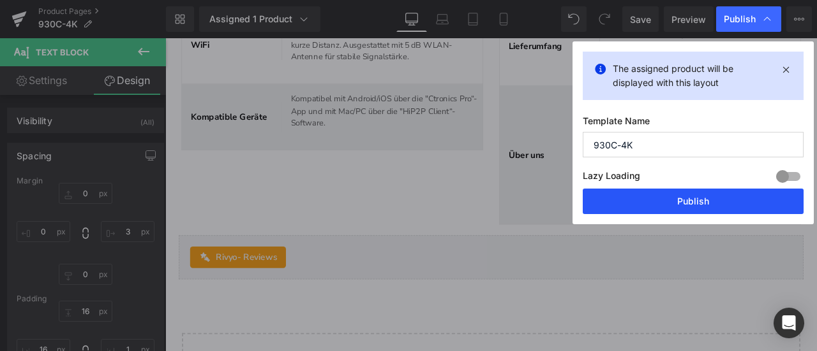
drag, startPoint x: 716, startPoint y: 198, endPoint x: 394, endPoint y: 170, distance: 323.3
click at [716, 198] on button "Publish" at bounding box center [692, 202] width 221 height 26
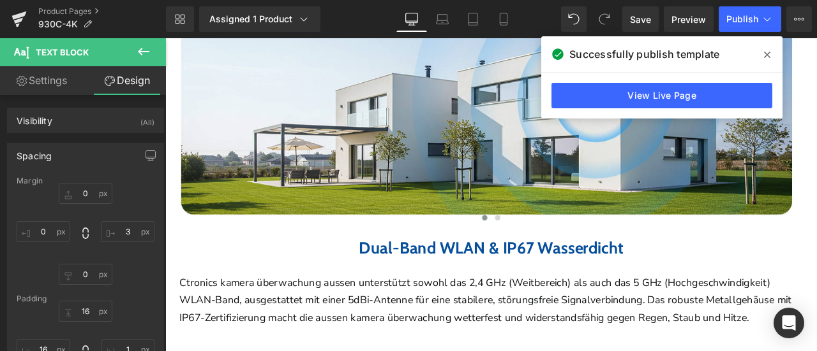
scroll to position [2004, 0]
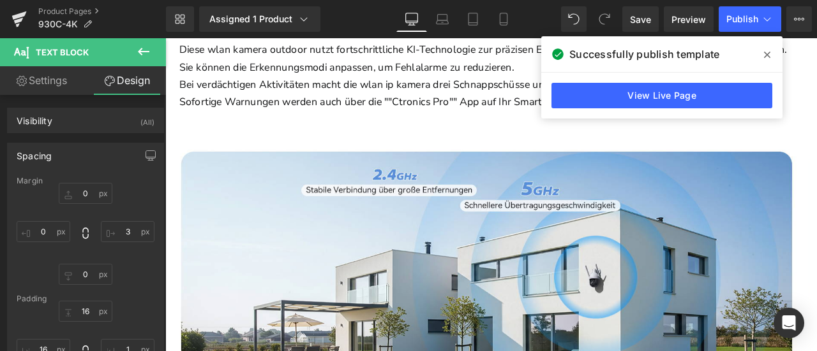
click at [765, 54] on icon at bounding box center [767, 55] width 6 height 6
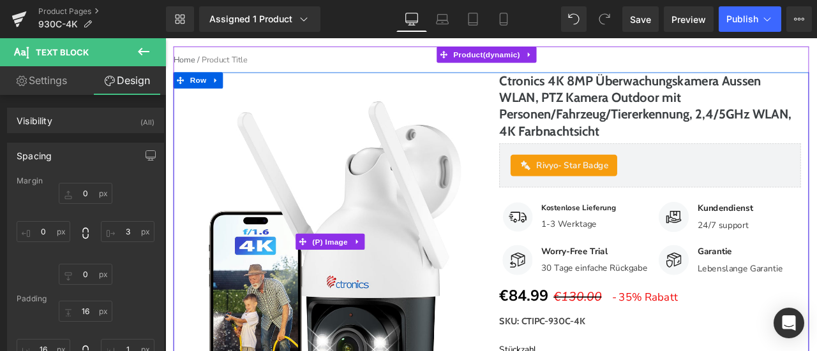
scroll to position [154, 0]
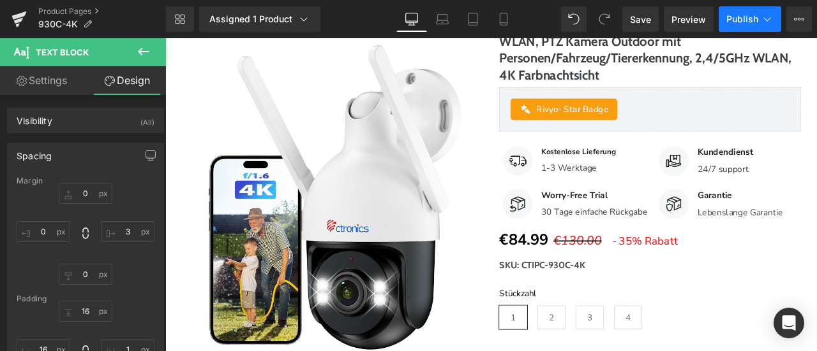
click at [745, 18] on span "Publish" at bounding box center [742, 19] width 32 height 10
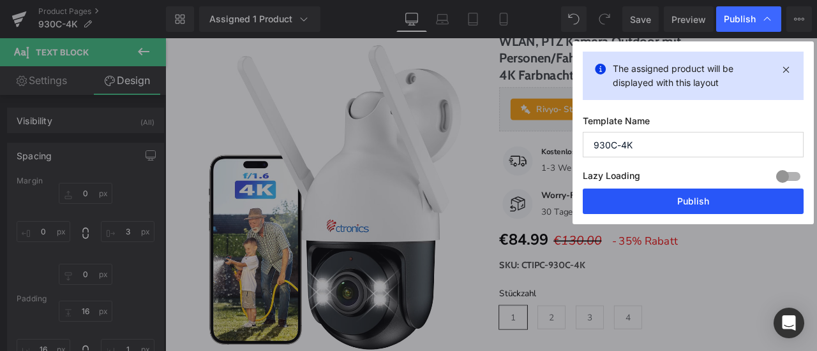
drag, startPoint x: 714, startPoint y: 194, endPoint x: 618, endPoint y: 138, distance: 111.5
click at [714, 194] on button "Publish" at bounding box center [692, 202] width 221 height 26
